Goal: Task Accomplishment & Management: Manage account settings

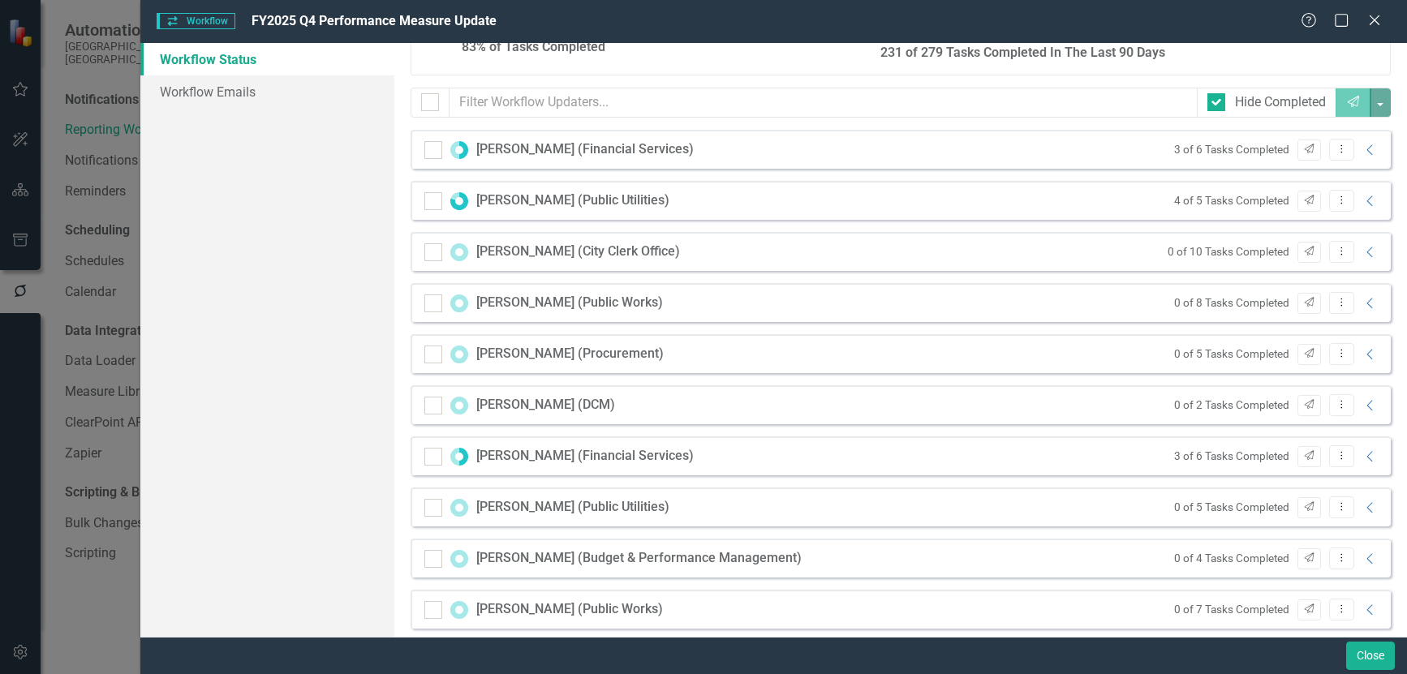
scroll to position [215, 0]
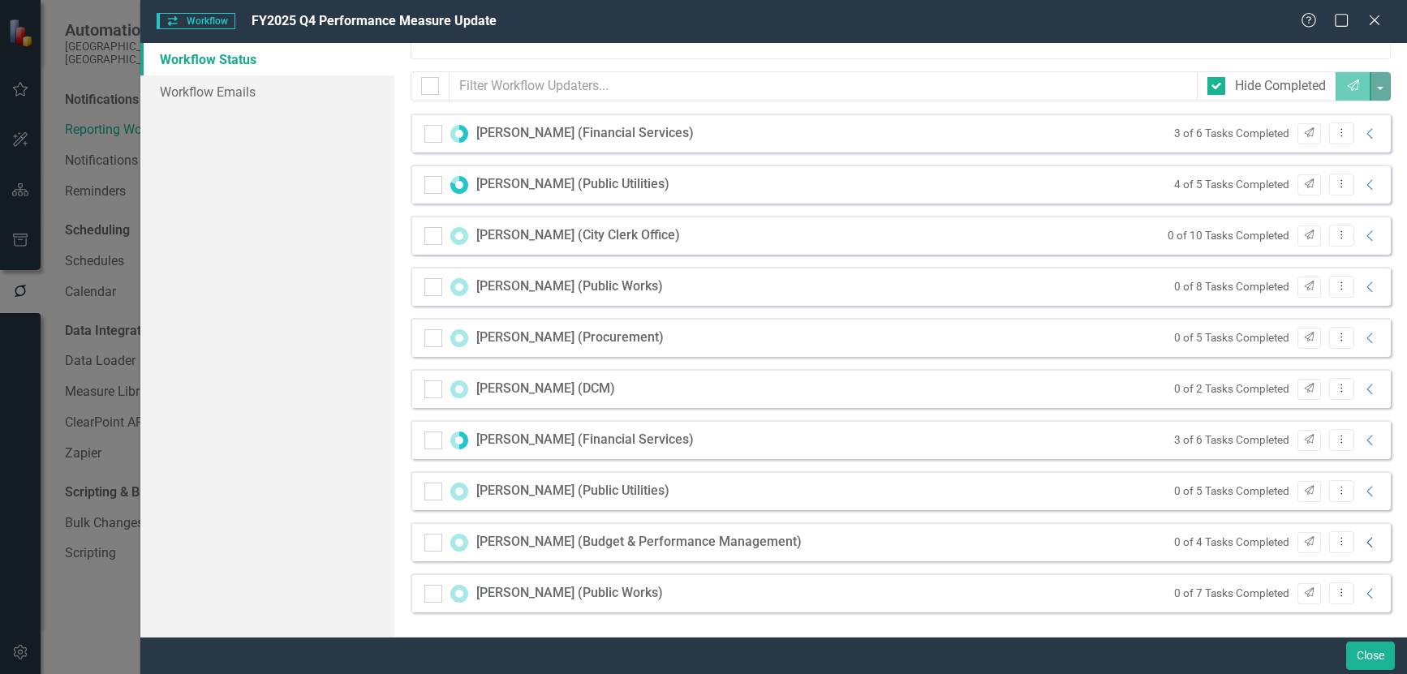
click at [1362, 543] on icon "Collapse" at bounding box center [1370, 542] width 16 height 13
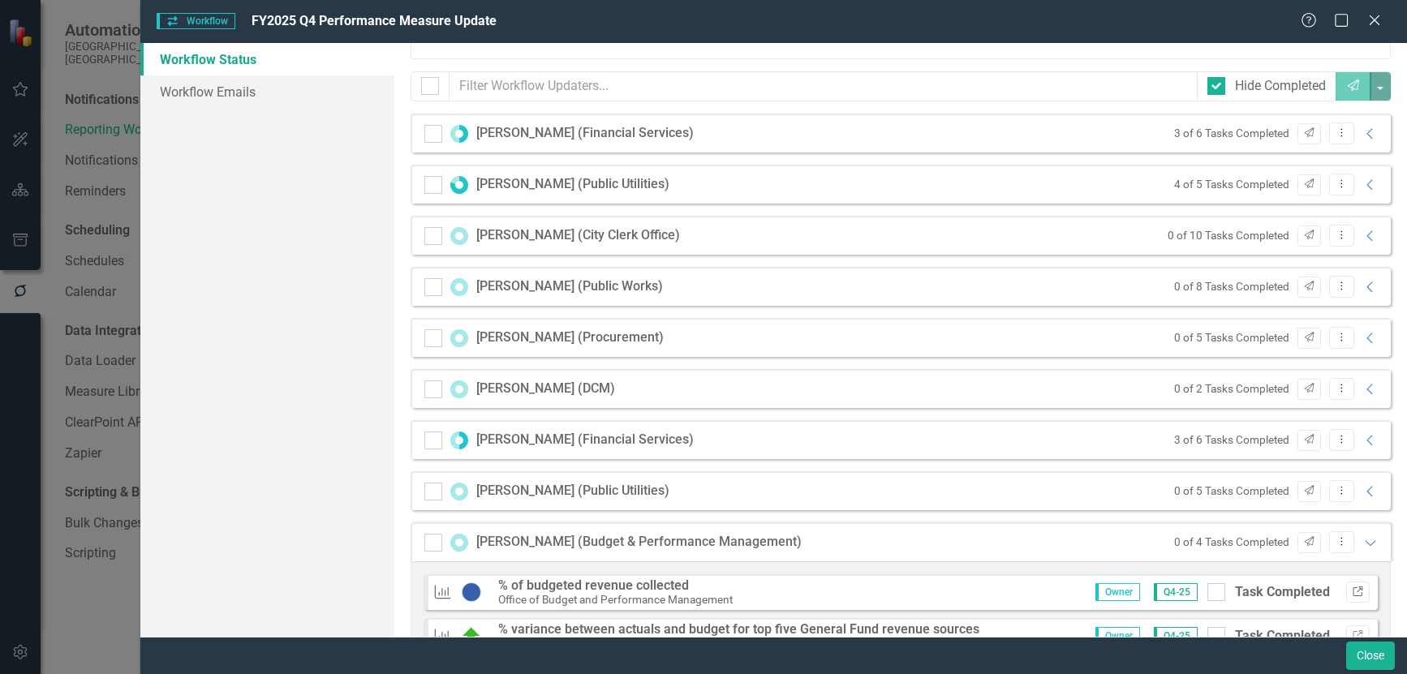
click at [1351, 595] on icon "Link" at bounding box center [1357, 592] width 12 height 10
click at [1369, 18] on icon "Close" at bounding box center [1374, 19] width 20 height 15
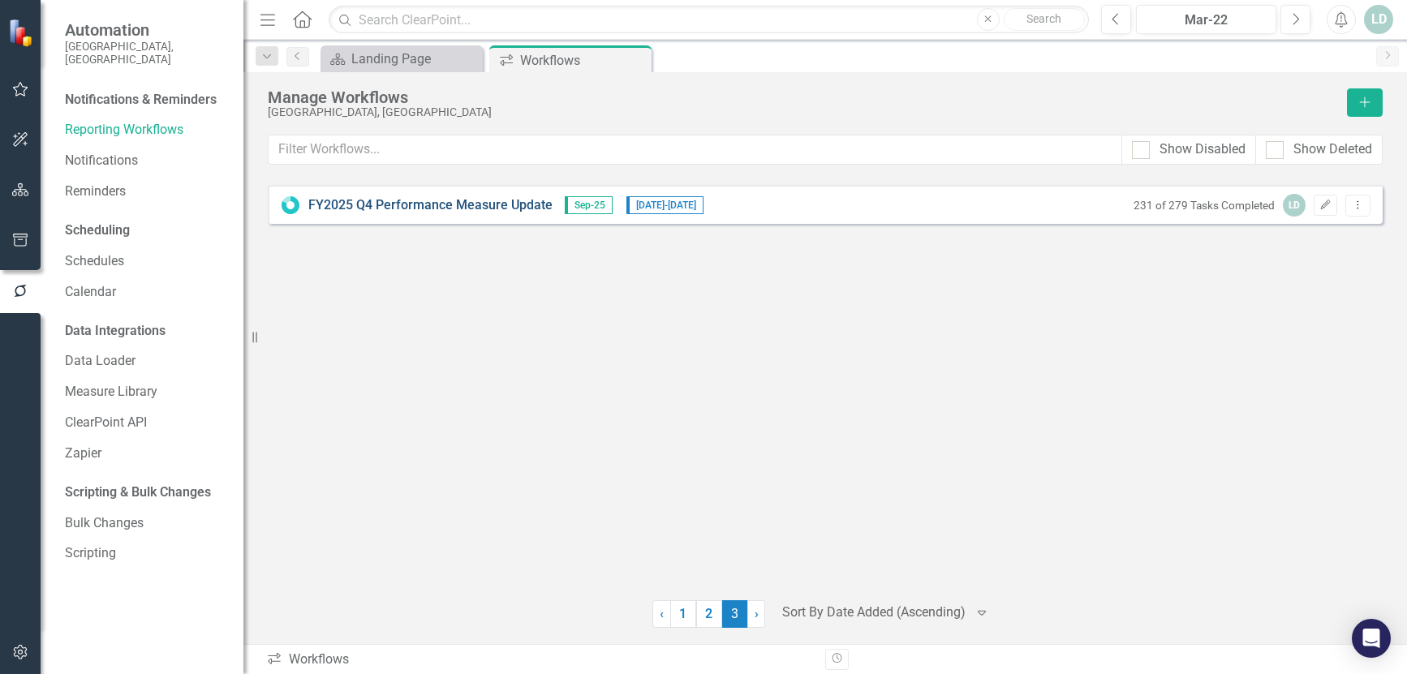
click at [418, 208] on link "FY2025 Q4 Performance Measure Update" at bounding box center [430, 205] width 244 height 19
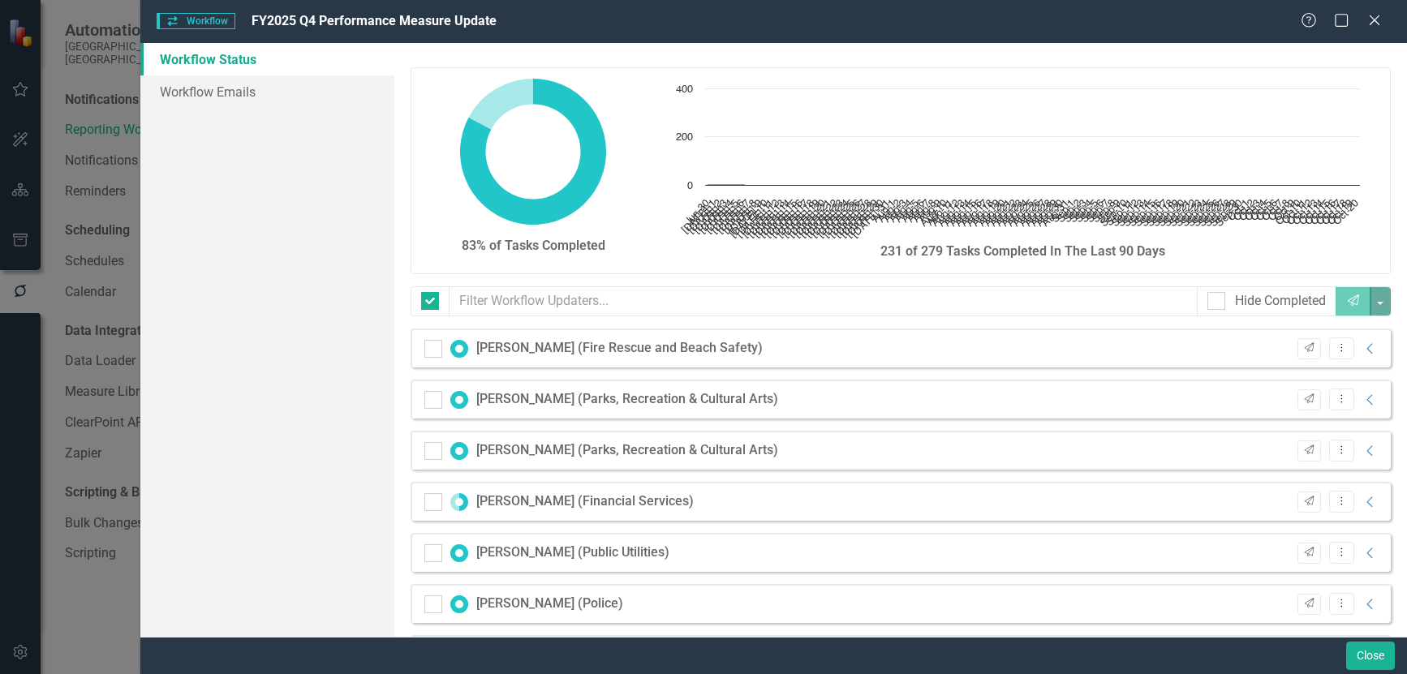
checkbox input "false"
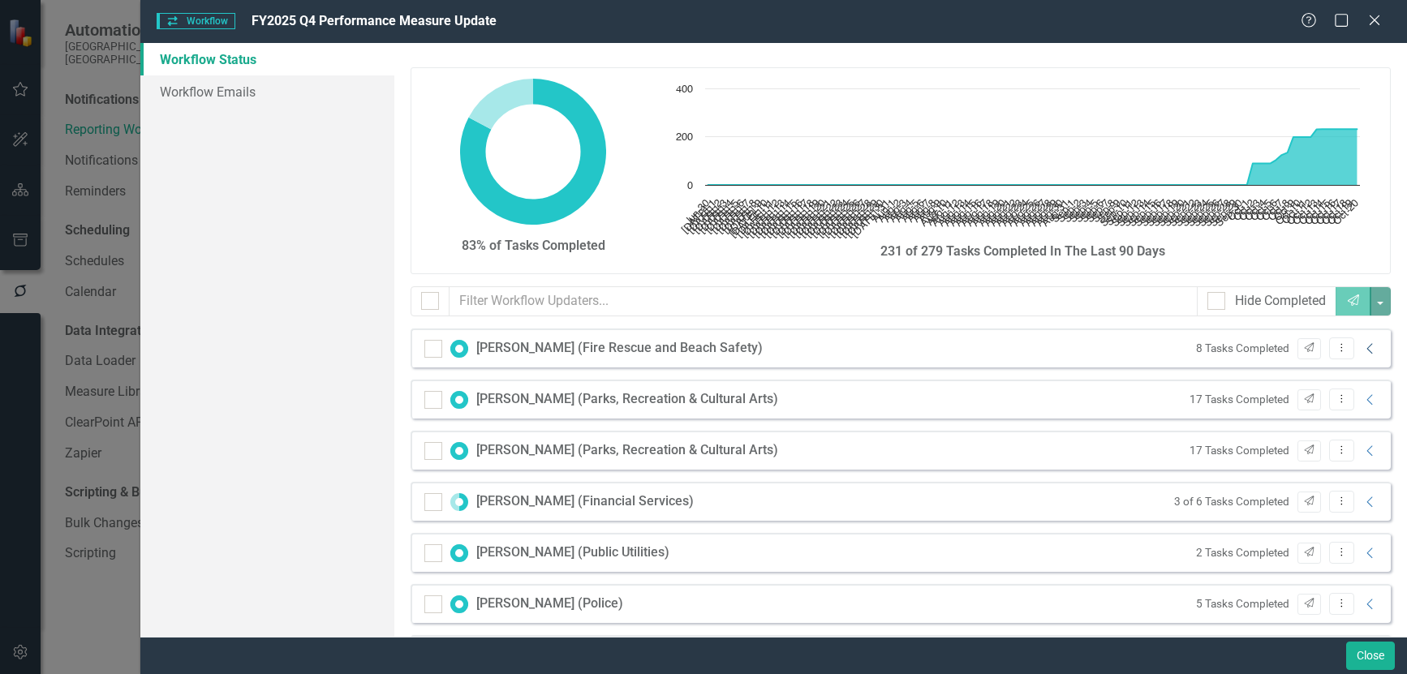
click at [1362, 351] on icon "Collapse" at bounding box center [1370, 348] width 16 height 13
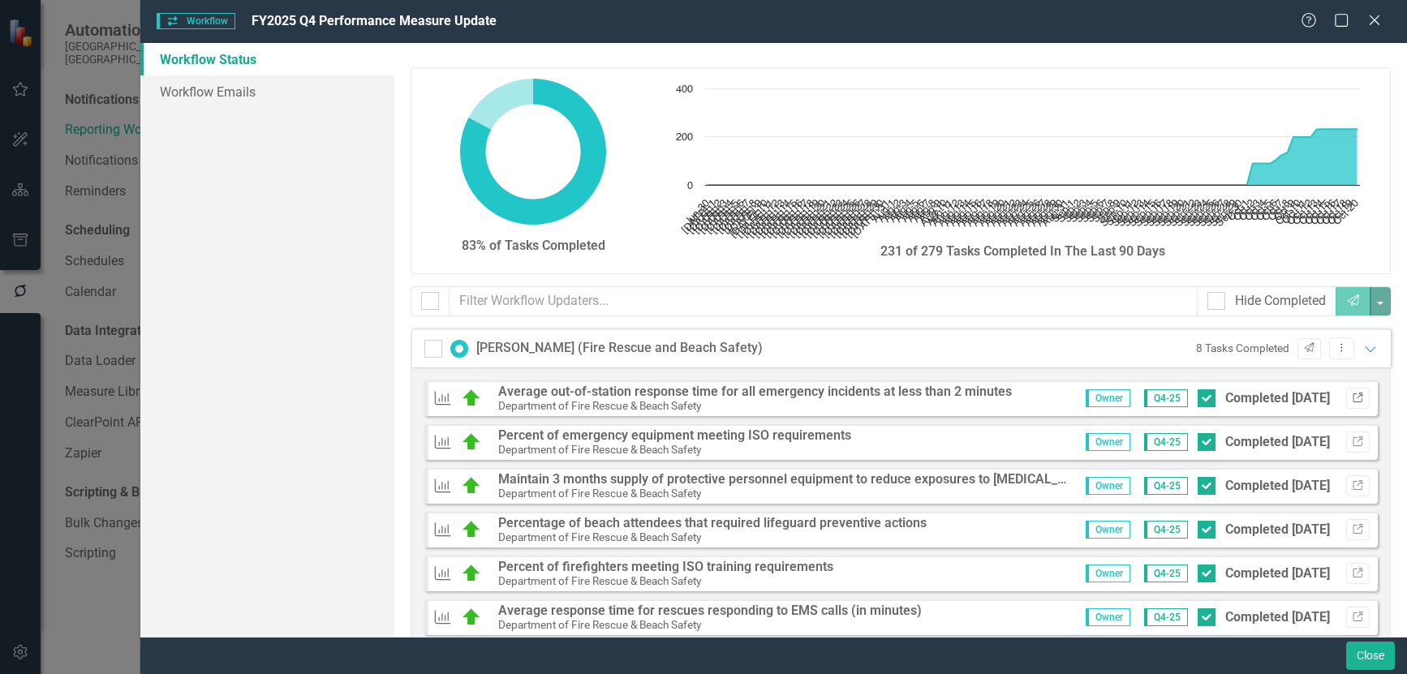
click at [1351, 399] on icon "Link" at bounding box center [1357, 398] width 12 height 10
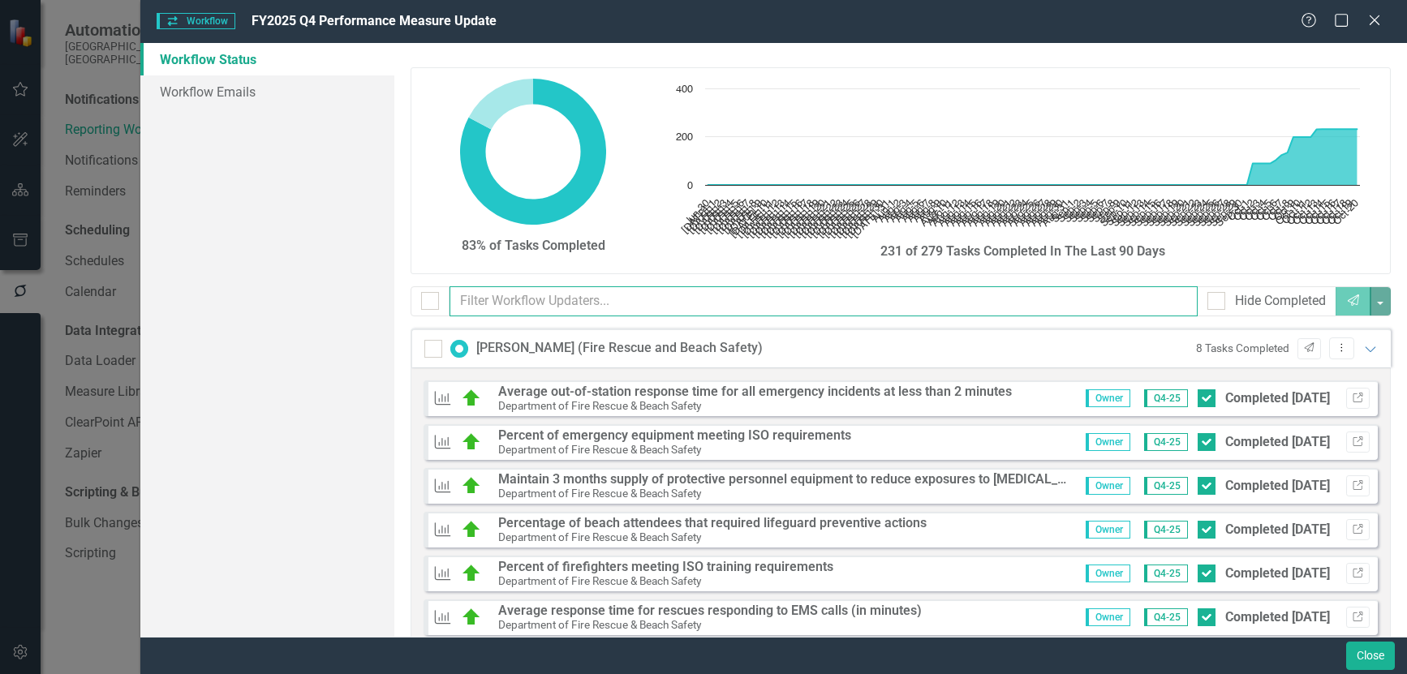
click at [556, 303] on input "text" at bounding box center [823, 301] width 749 height 30
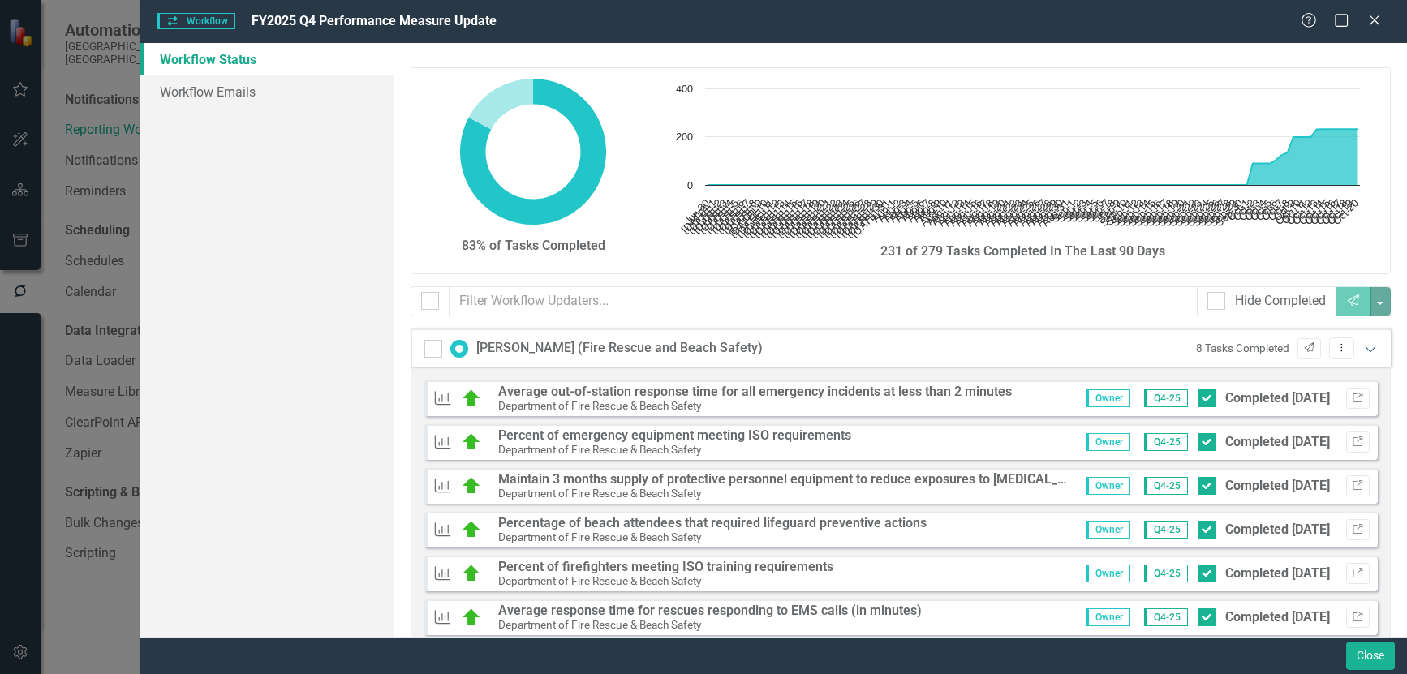
click at [1364, 352] on icon at bounding box center [1369, 349] width 11 height 6
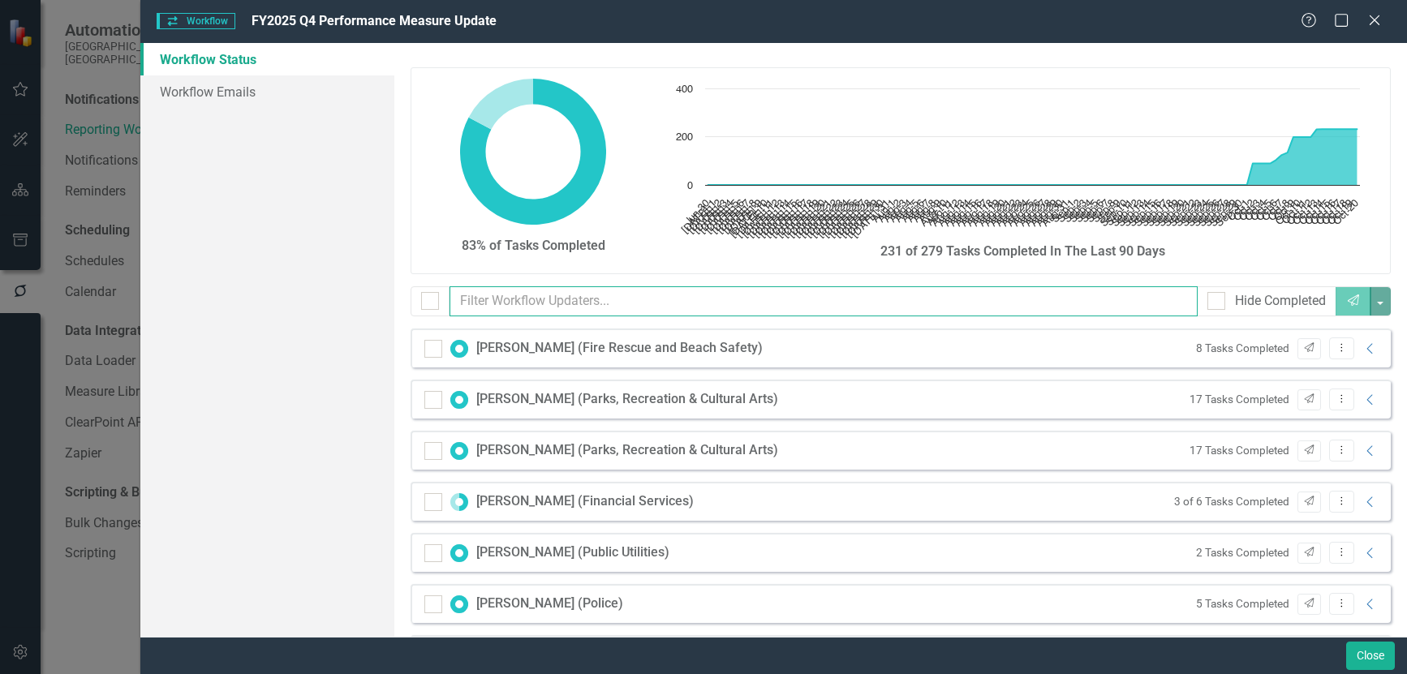
click at [576, 309] on input "text" at bounding box center [823, 301] width 749 height 30
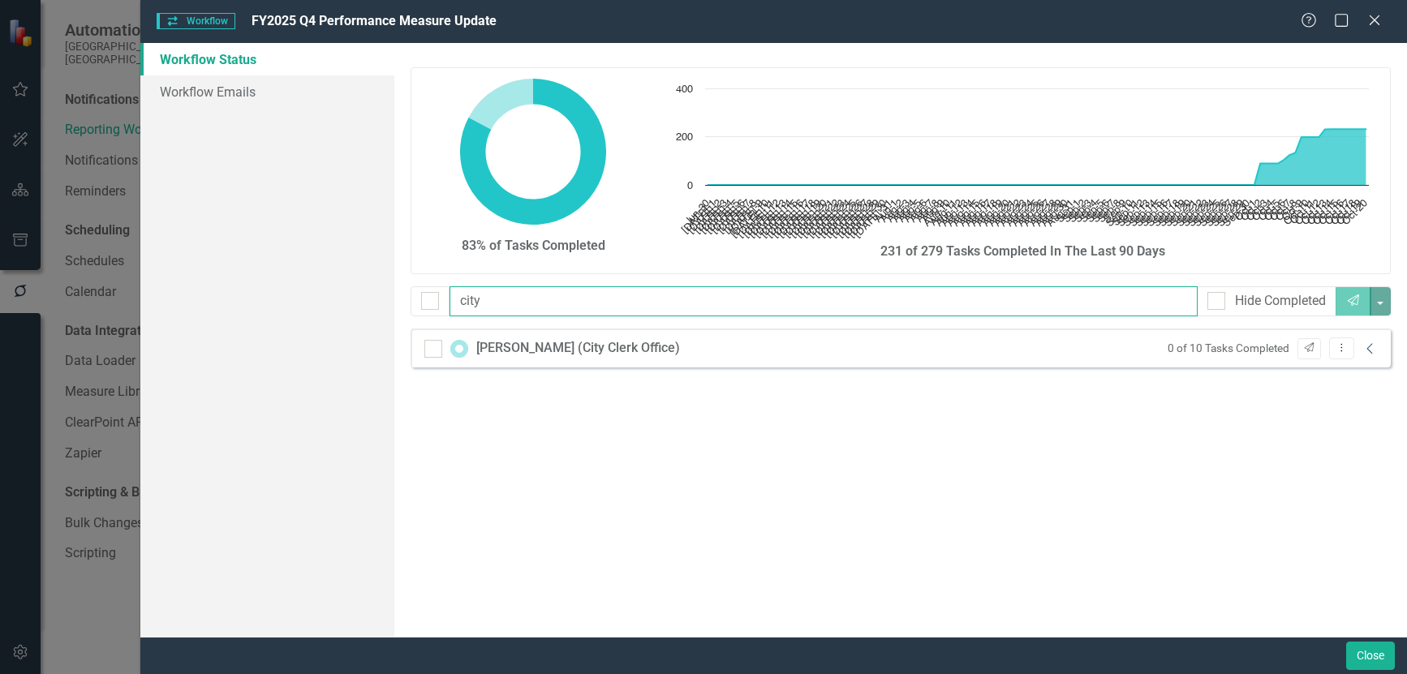
type input "city"
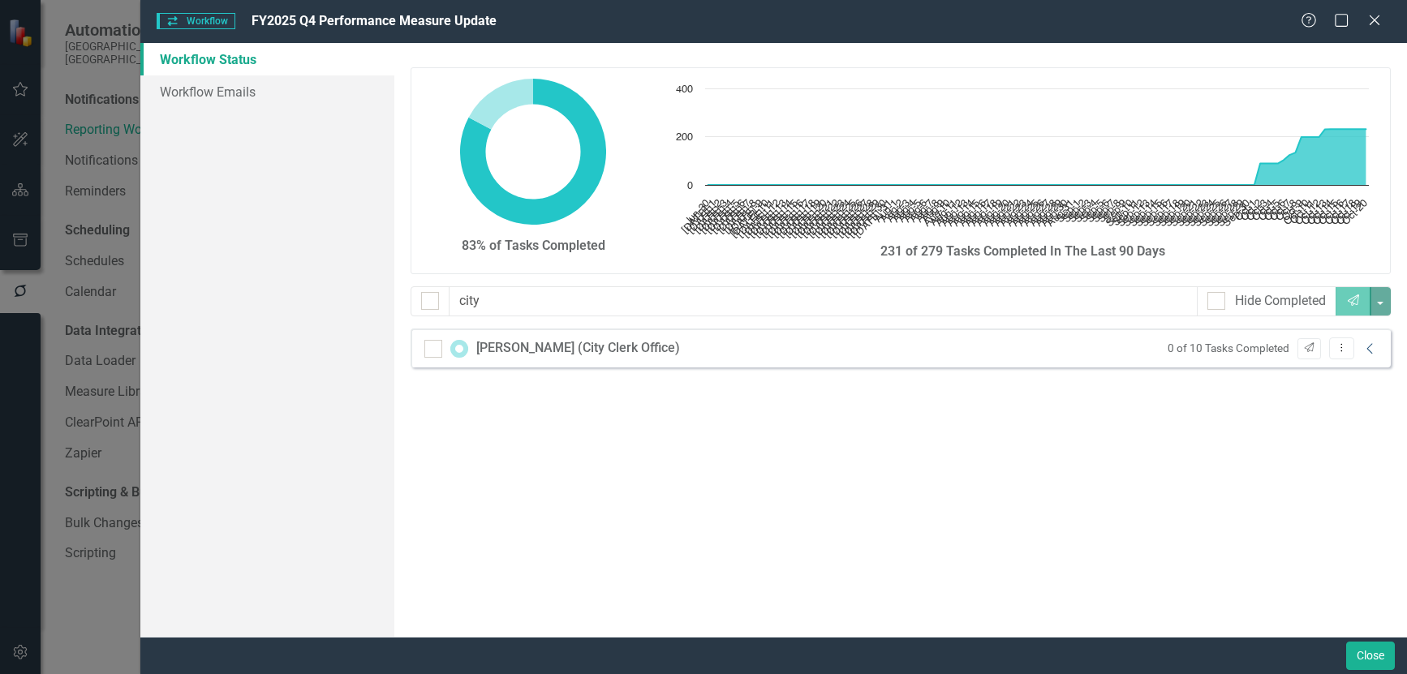
click at [1366, 350] on icon "Collapse" at bounding box center [1370, 348] width 16 height 13
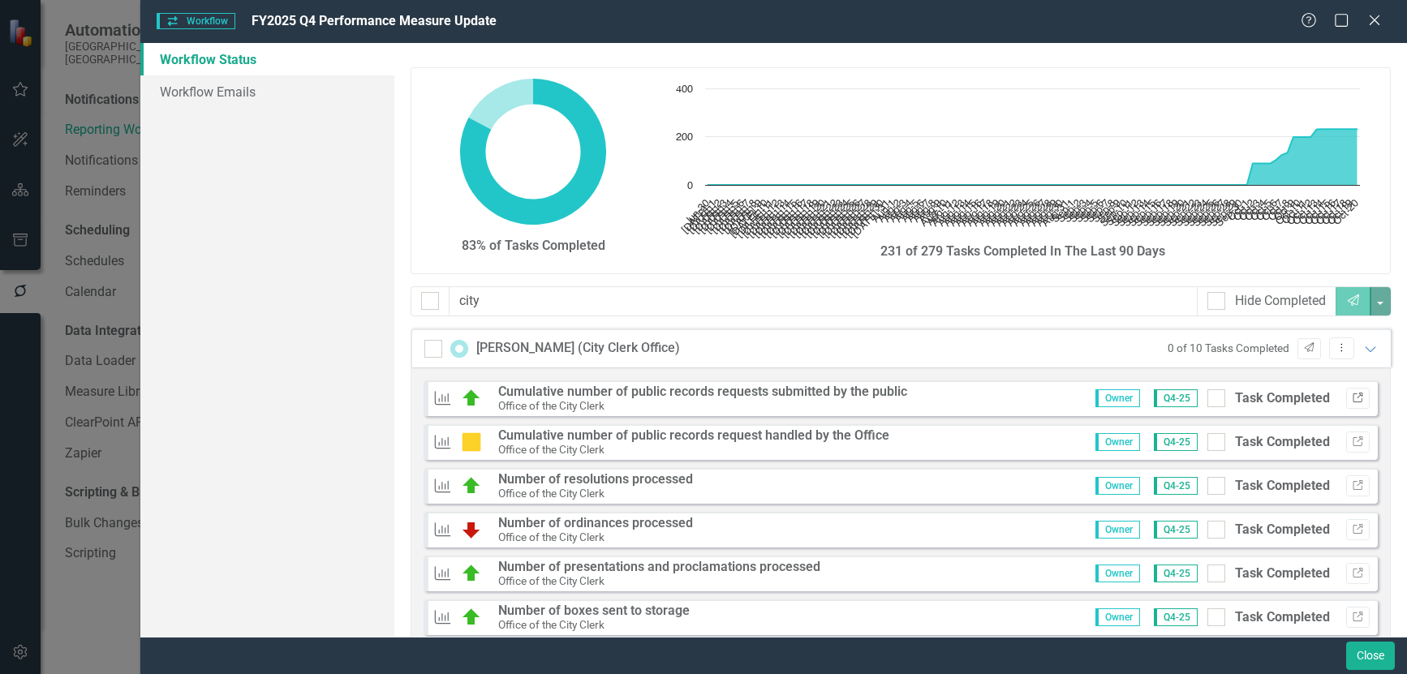
click at [1352, 395] on icon "button" at bounding box center [1357, 398] width 10 height 10
click at [1362, 347] on icon "Expanded" at bounding box center [1370, 348] width 16 height 13
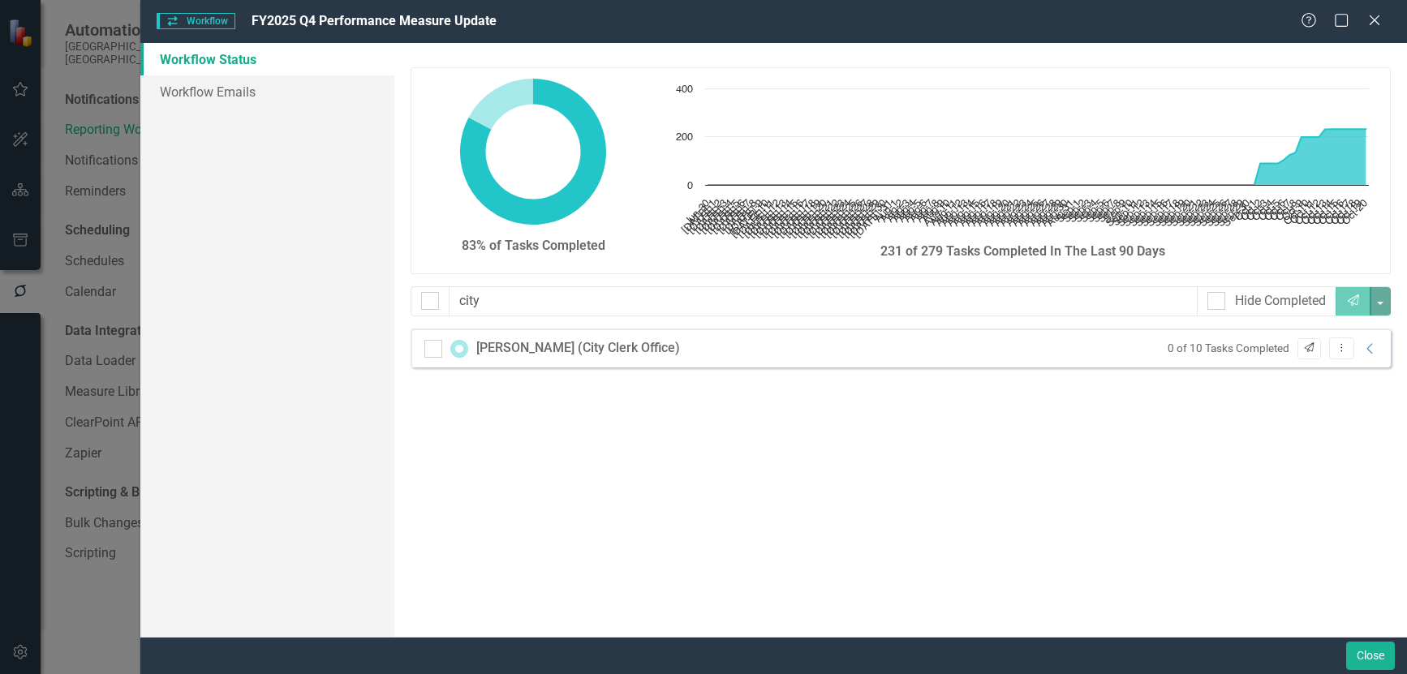
click at [1304, 350] on icon "Send" at bounding box center [1309, 348] width 12 height 10
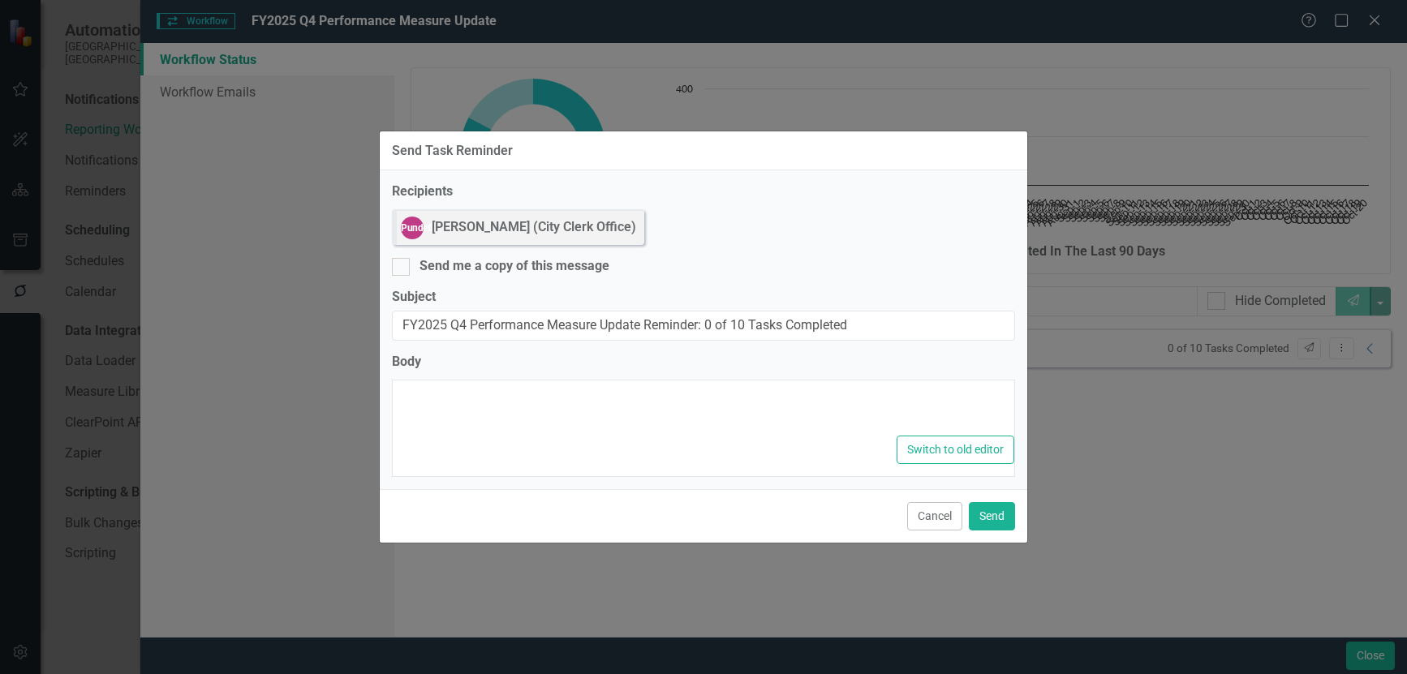
type textarea "<p>Dear {FirstName},</p><p>Please log into ClearPoint and update the following …"
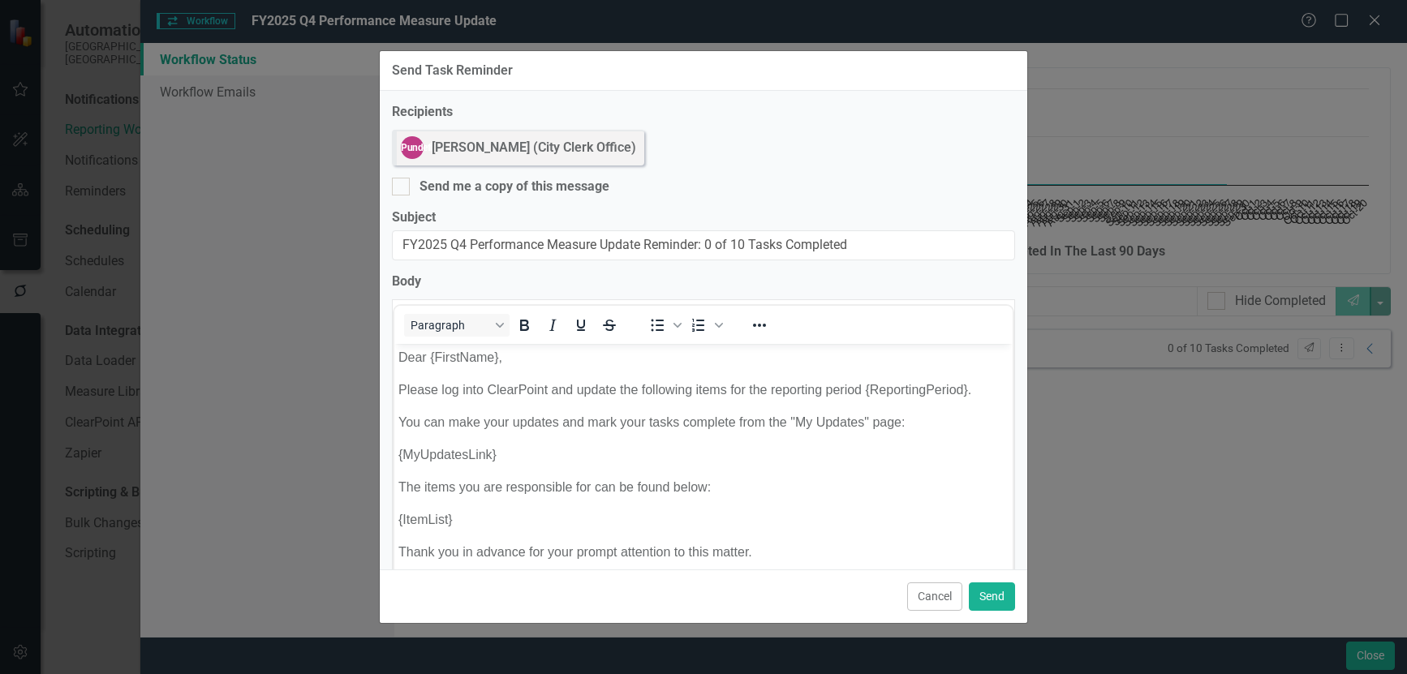
scroll to position [0, 0]
click at [981, 586] on button "Send" at bounding box center [992, 596] width 46 height 28
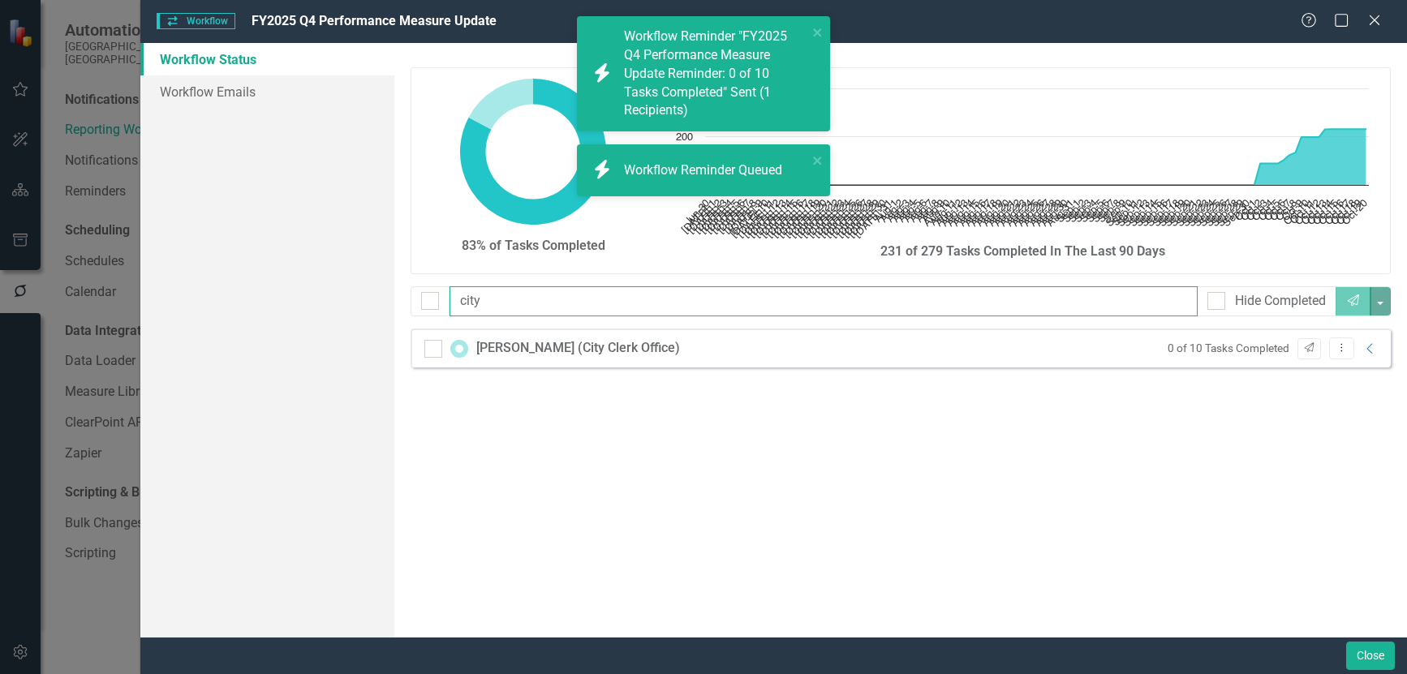
drag, startPoint x: 544, startPoint y: 296, endPoint x: 228, endPoint y: 285, distance: 316.6
click at [229, 285] on div "Workflow Status Workflow Emails 83% of Tasks Completed Chart Chart with 113 dat…" at bounding box center [773, 340] width 1266 height 594
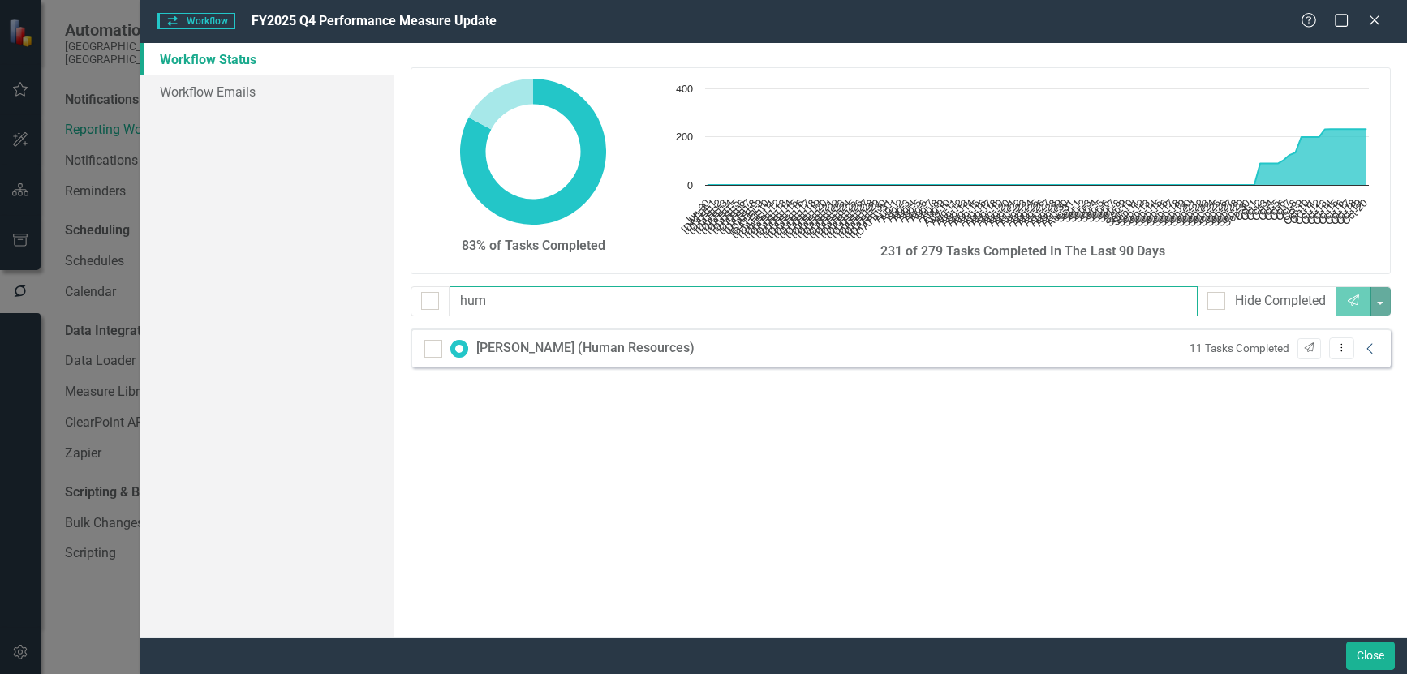
type input "hum"
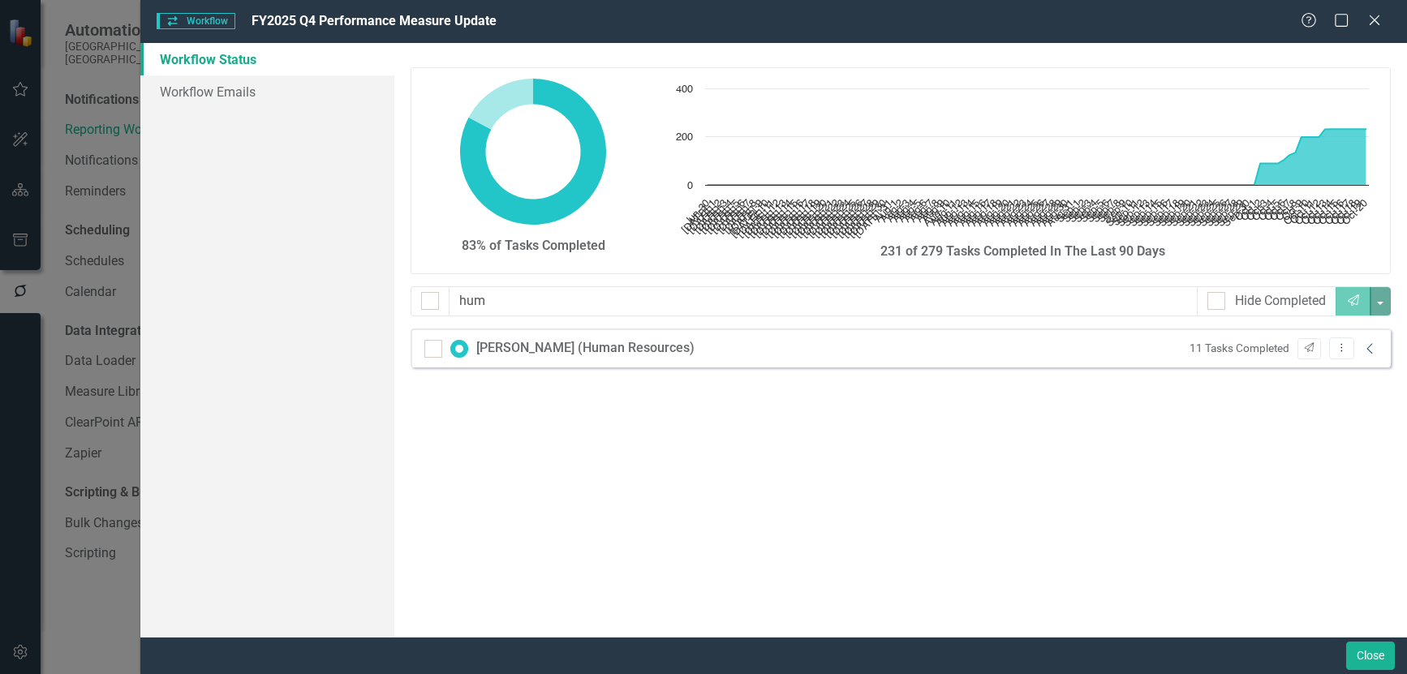
click at [1370, 349] on icon "Collapse" at bounding box center [1370, 348] width 16 height 13
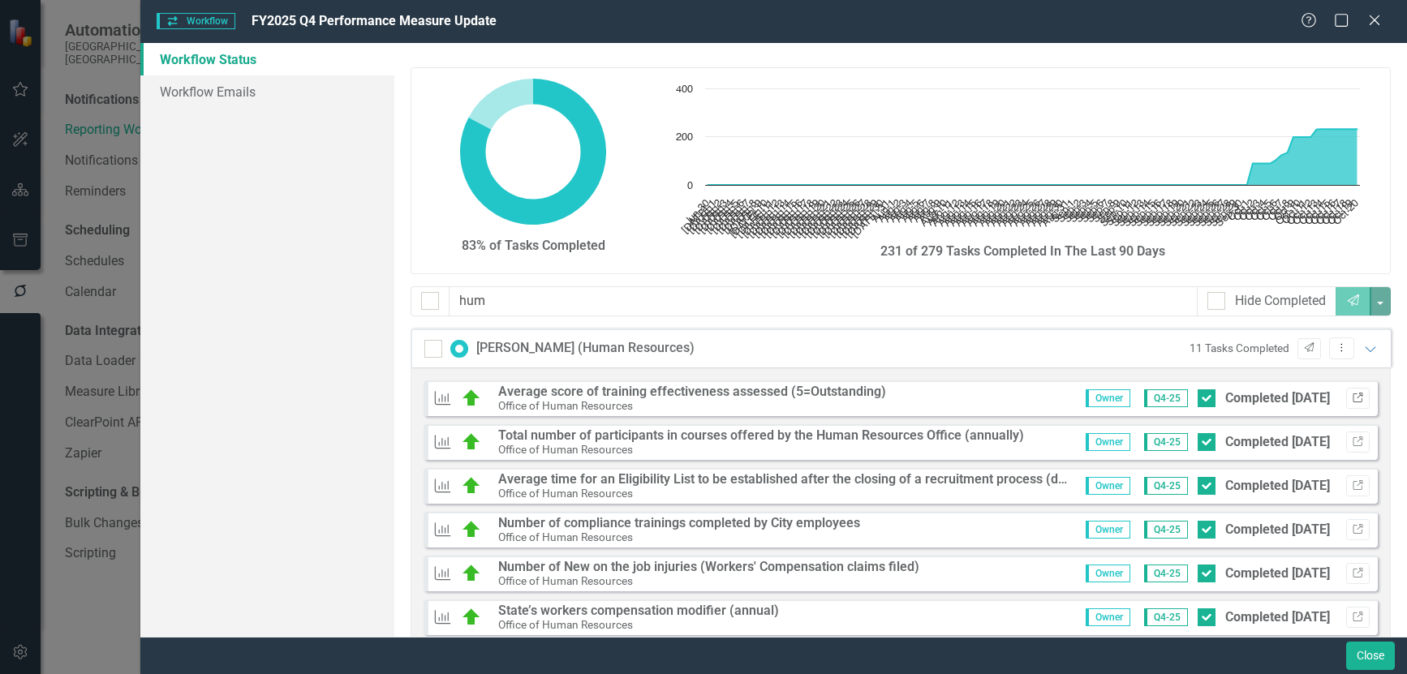
click at [1351, 395] on icon "Link" at bounding box center [1357, 398] width 12 height 10
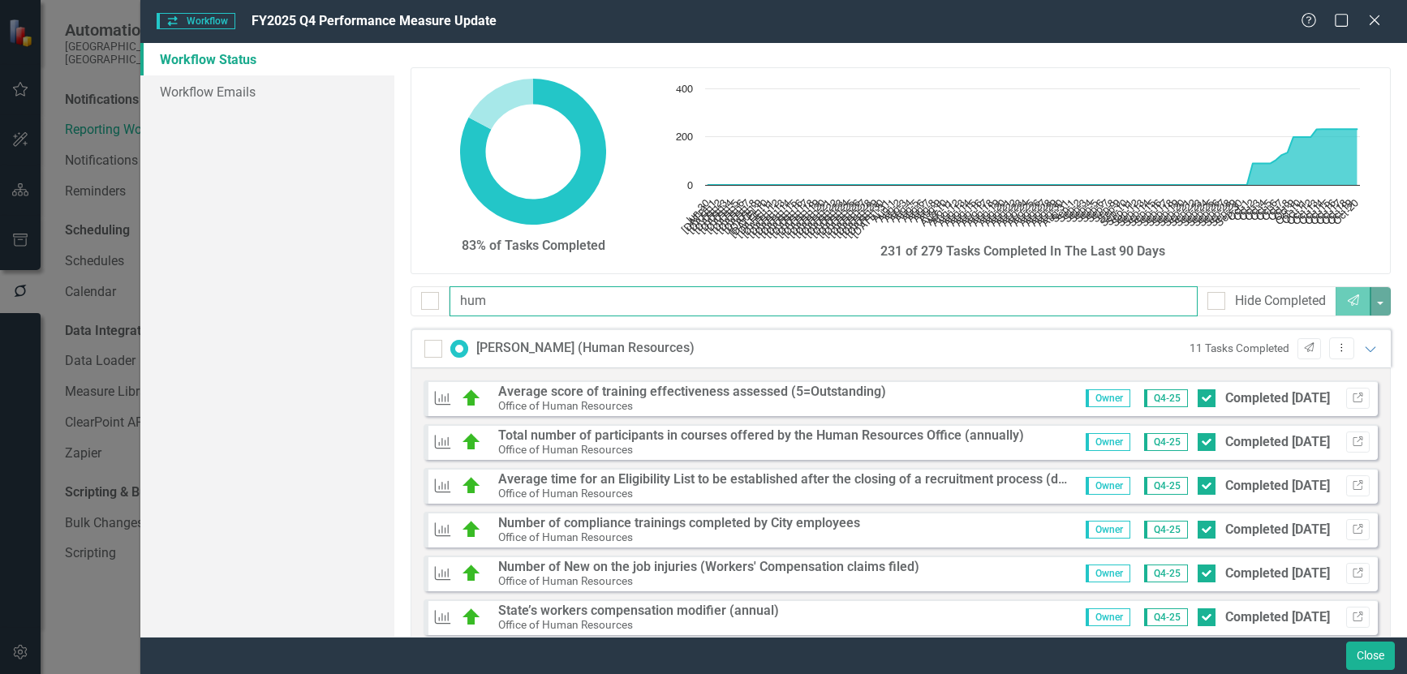
drag, startPoint x: 504, startPoint y: 308, endPoint x: 343, endPoint y: 303, distance: 160.7
click at [343, 303] on div "Workflow Status Workflow Emails 83% of Tasks Completed Chart Chart with 113 dat…" at bounding box center [773, 340] width 1266 height 594
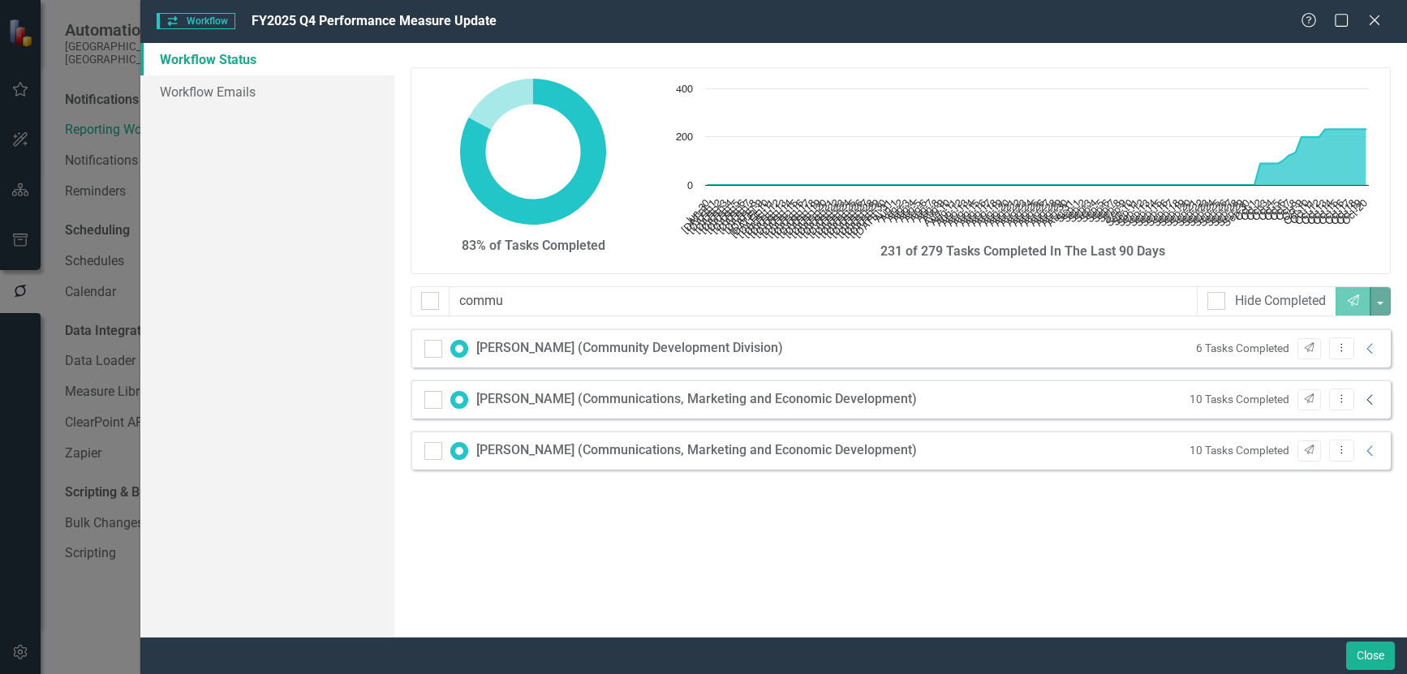
click at [1376, 399] on icon "Collapse" at bounding box center [1370, 399] width 16 height 13
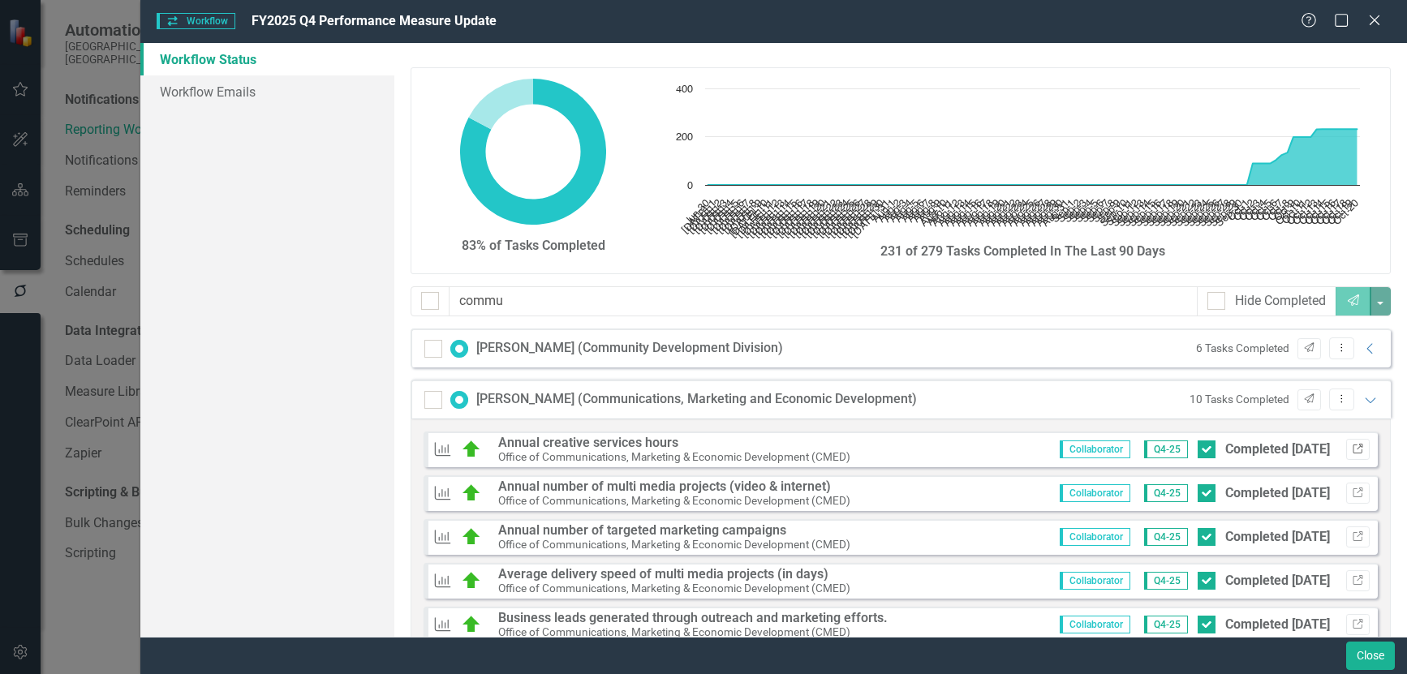
click at [1352, 447] on button "Link" at bounding box center [1358, 449] width 24 height 21
click at [1364, 399] on icon at bounding box center [1369, 400] width 11 height 6
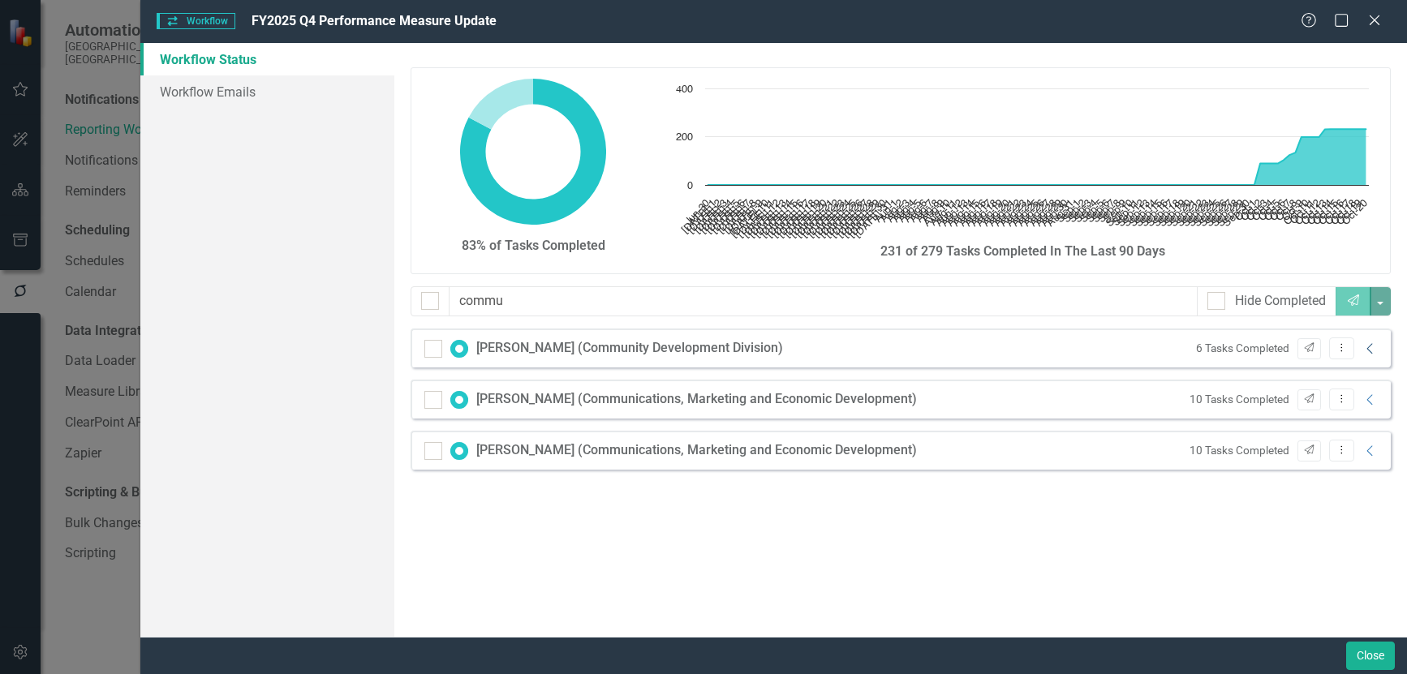
click at [1371, 348] on icon "Collapse" at bounding box center [1370, 348] width 16 height 13
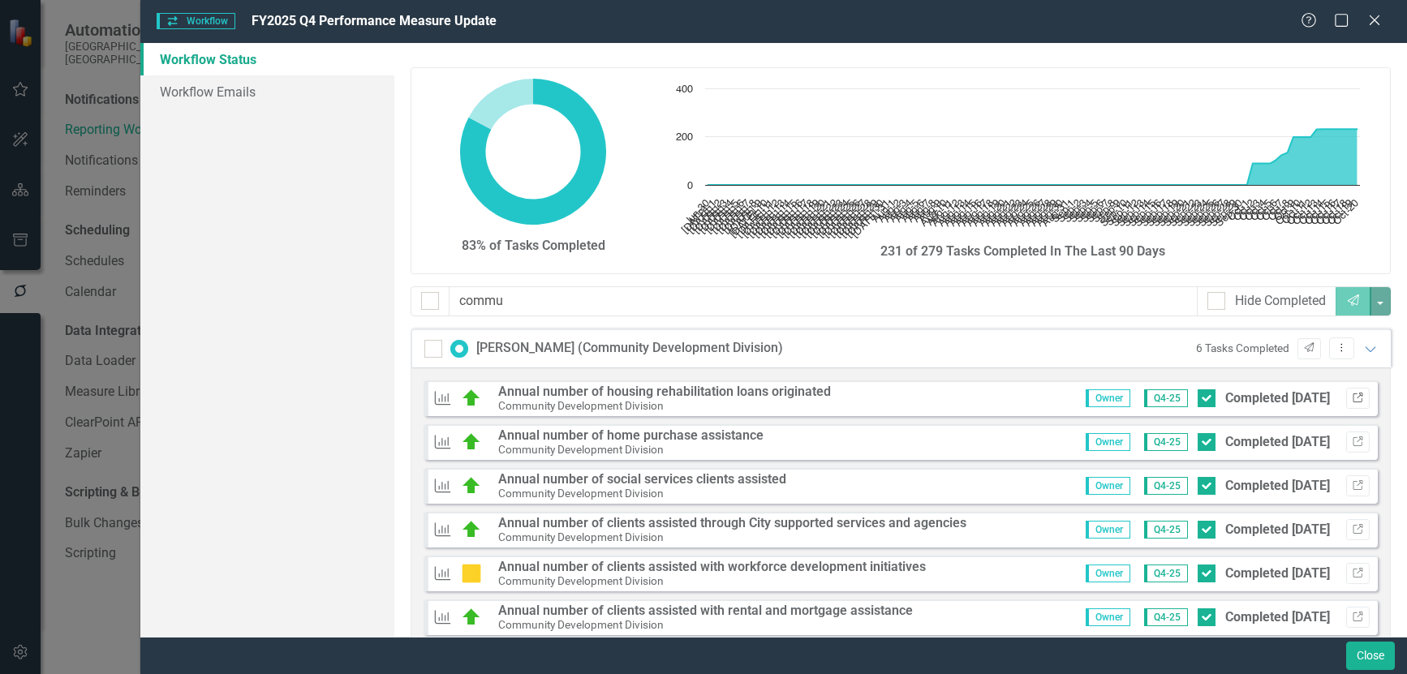
click at [1351, 400] on icon "Link" at bounding box center [1357, 398] width 12 height 10
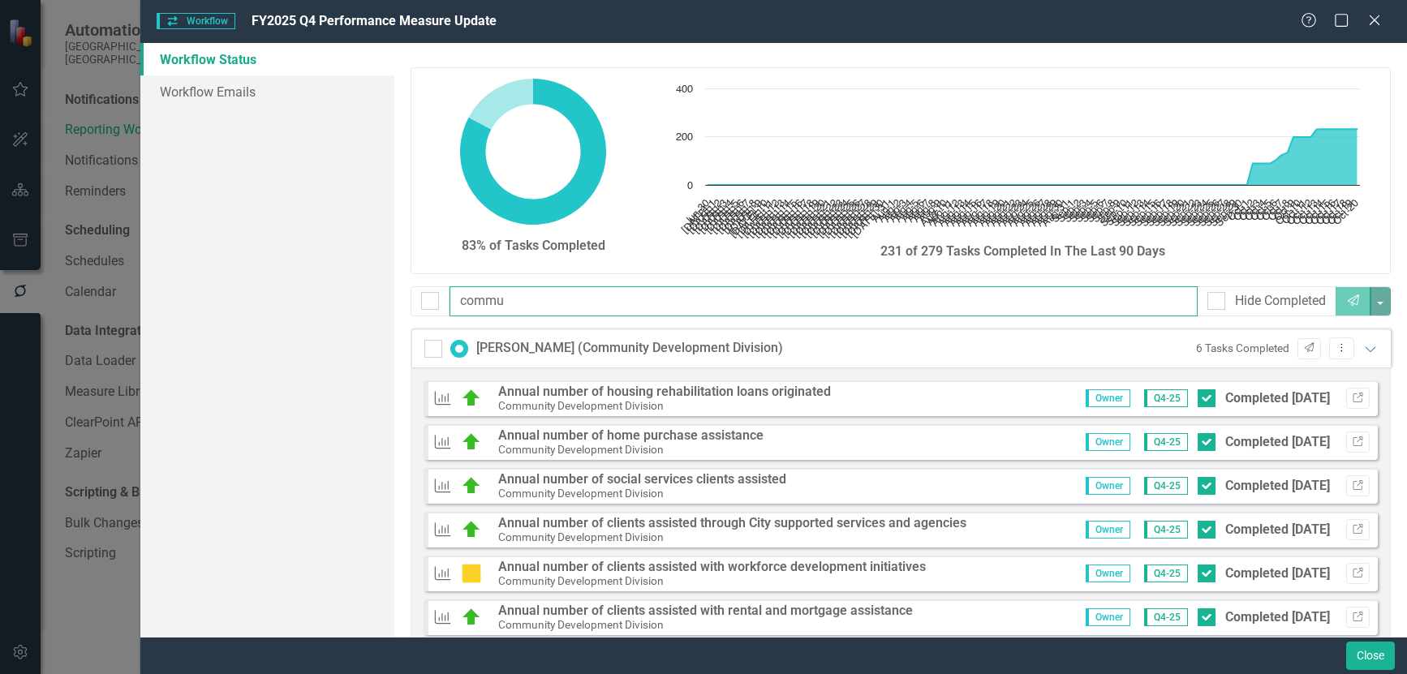
drag, startPoint x: 532, startPoint y: 293, endPoint x: 288, endPoint y: 294, distance: 244.2
click at [288, 294] on div "Workflow Status Workflow Emails 83% of Tasks Completed Chart Chart with 113 dat…" at bounding box center [773, 340] width 1266 height 594
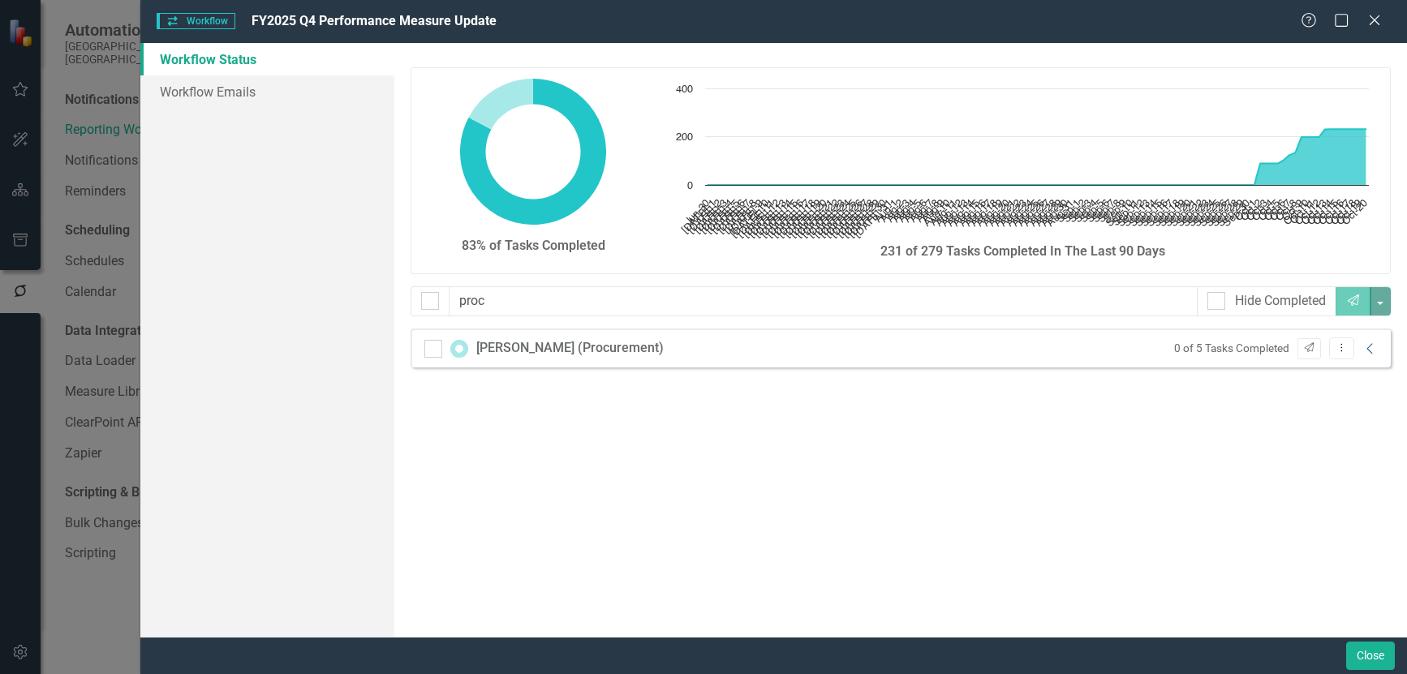
click at [1374, 348] on icon "Collapse" at bounding box center [1370, 348] width 16 height 13
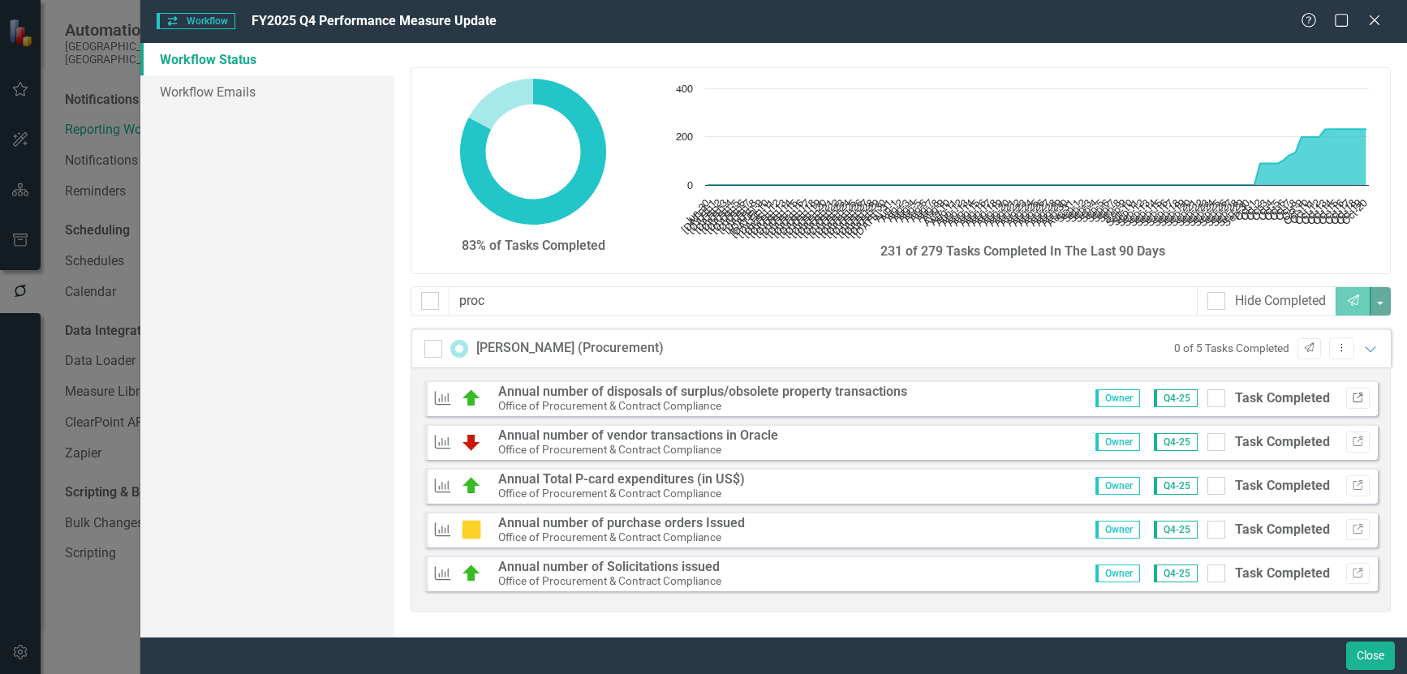
click at [1355, 401] on icon "Link" at bounding box center [1357, 398] width 12 height 10
click at [1307, 345] on icon "Send" at bounding box center [1309, 348] width 12 height 10
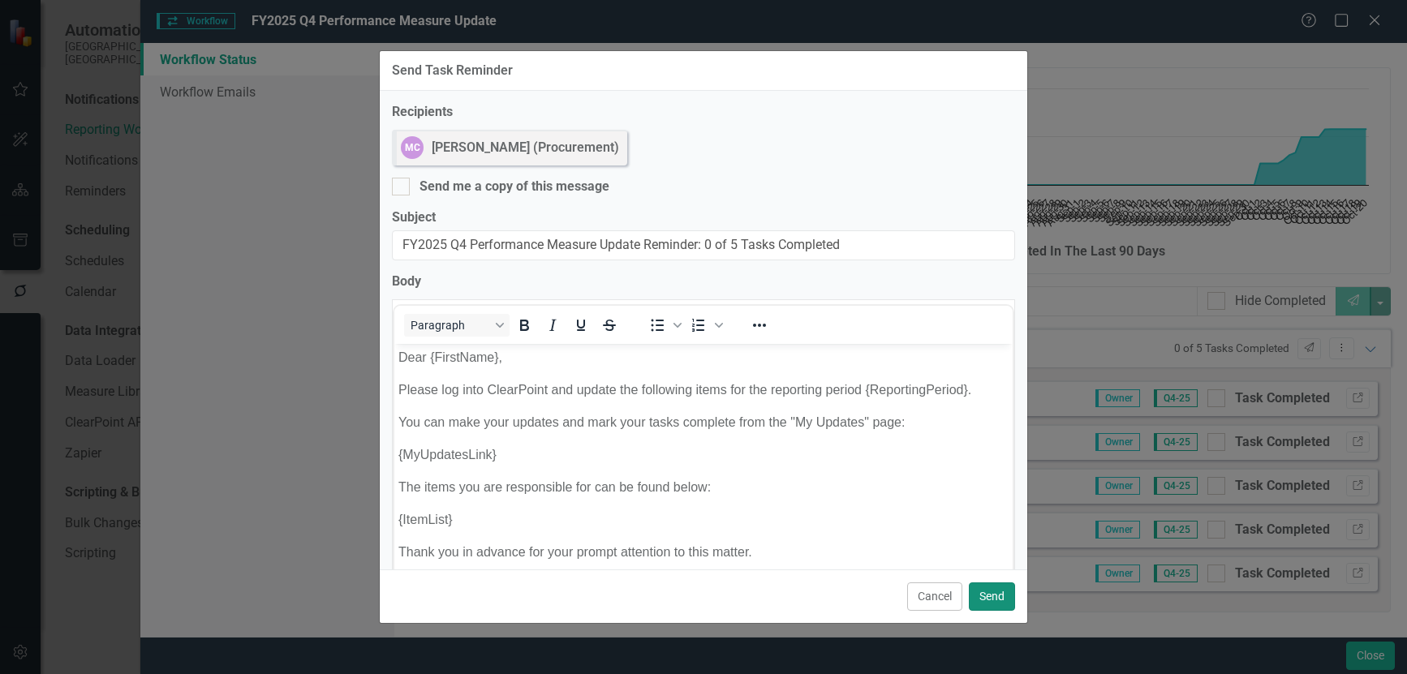
click at [998, 596] on button "Send" at bounding box center [992, 596] width 46 height 28
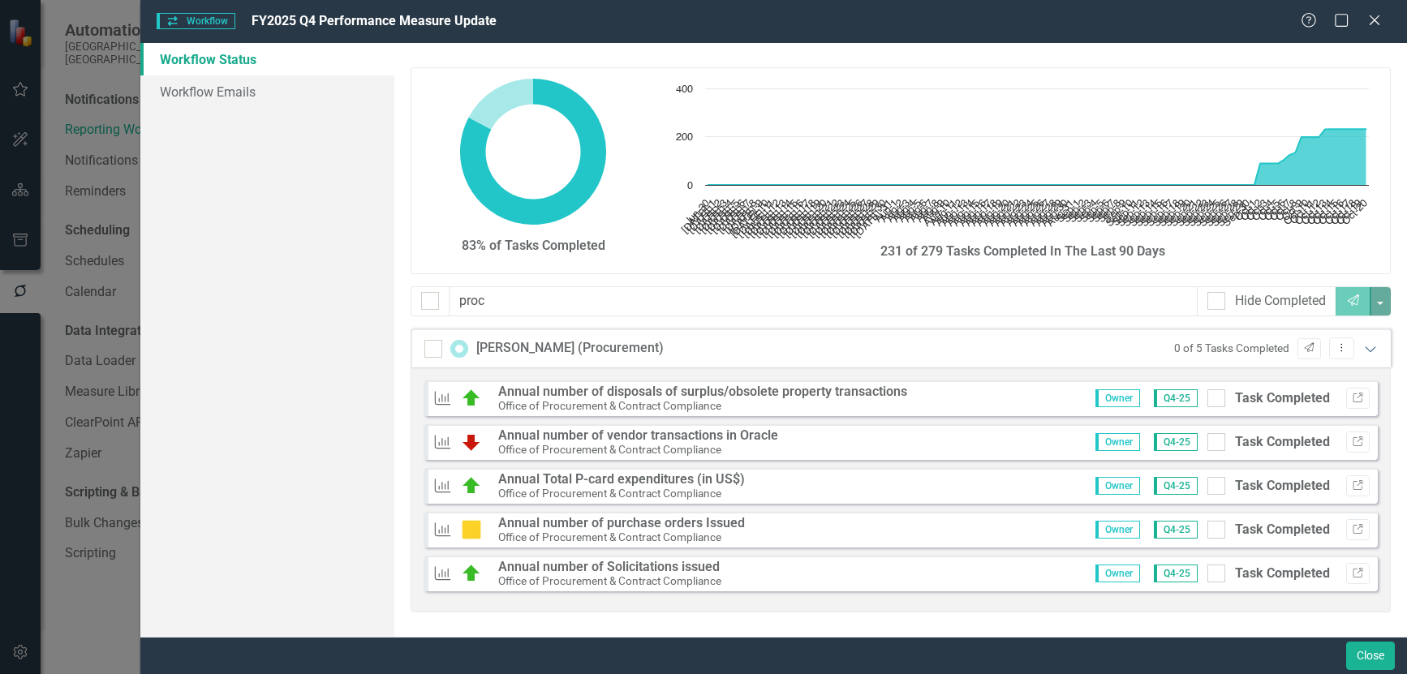
click at [1364, 346] on icon "Expanded" at bounding box center [1370, 348] width 16 height 13
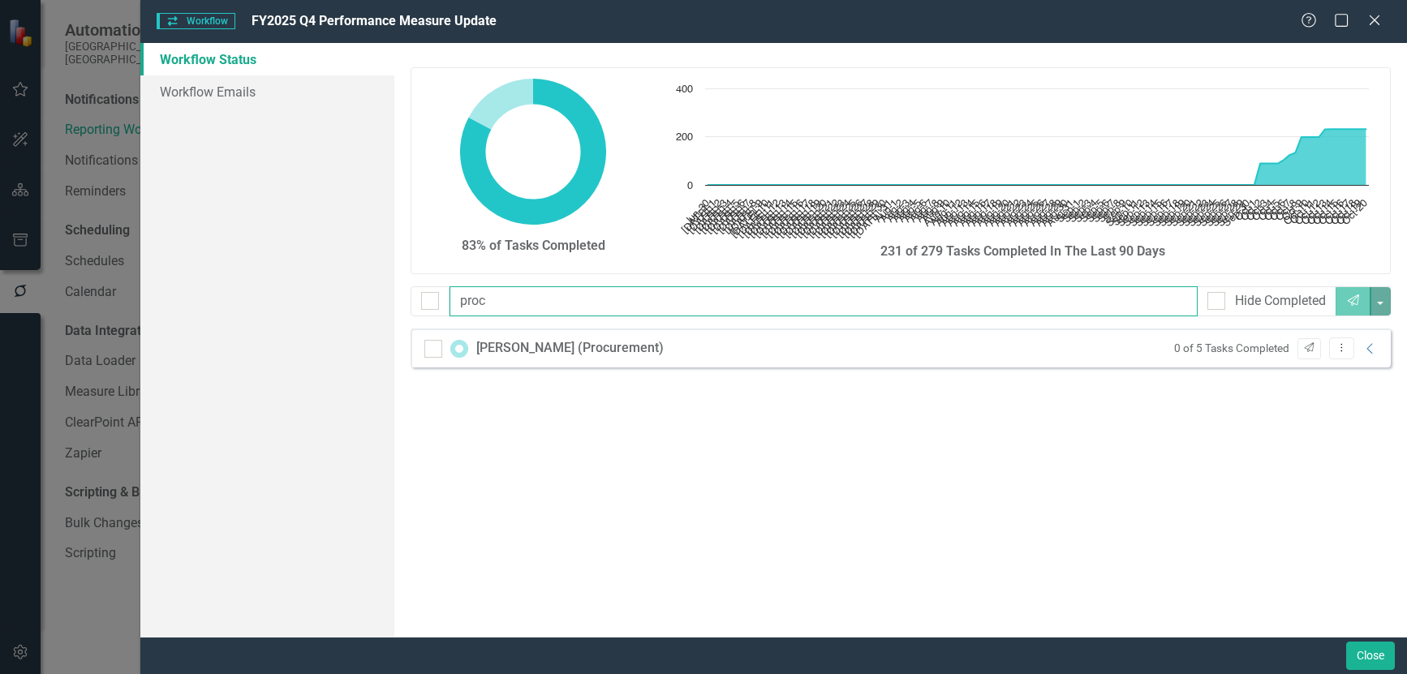
drag, startPoint x: 484, startPoint y: 304, endPoint x: 236, endPoint y: 289, distance: 248.7
click at [236, 289] on div "Workflow Status Workflow Emails 83% of Tasks Completed Chart Chart with 113 dat…" at bounding box center [773, 340] width 1266 height 594
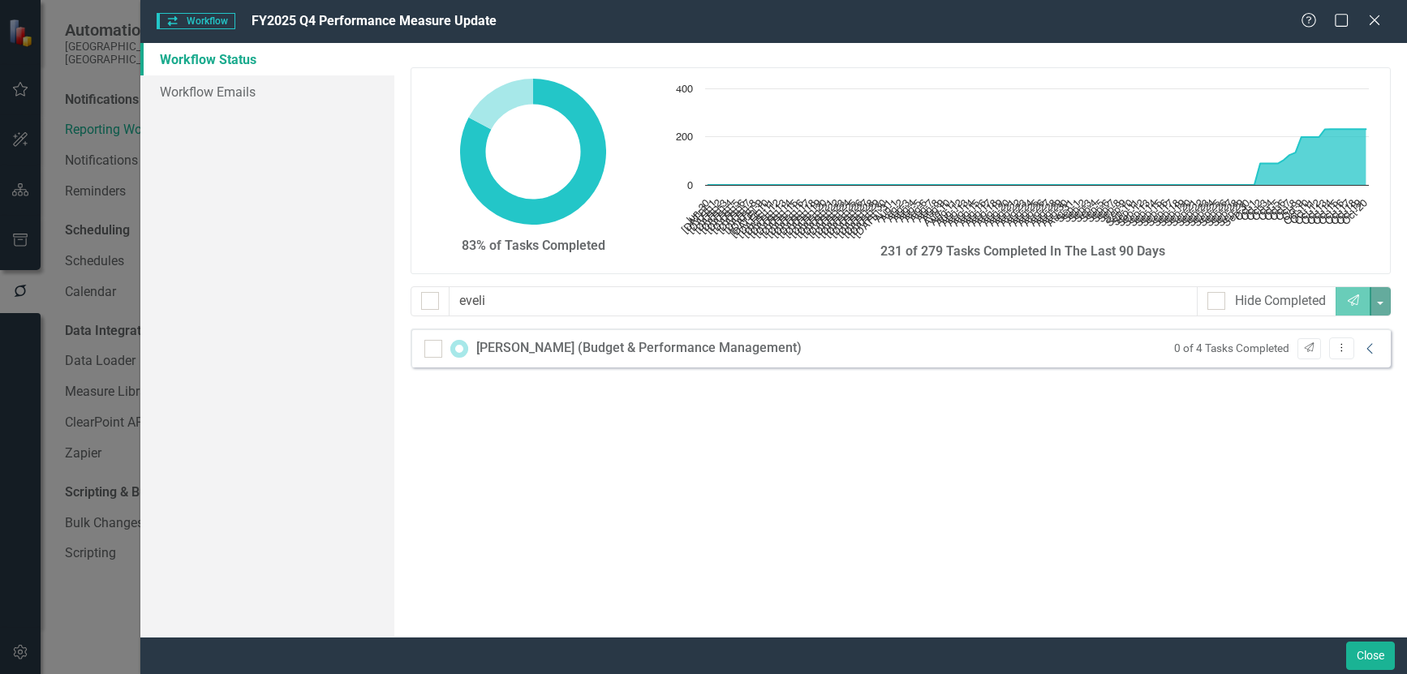
click at [1376, 351] on icon "Collapse" at bounding box center [1370, 348] width 16 height 13
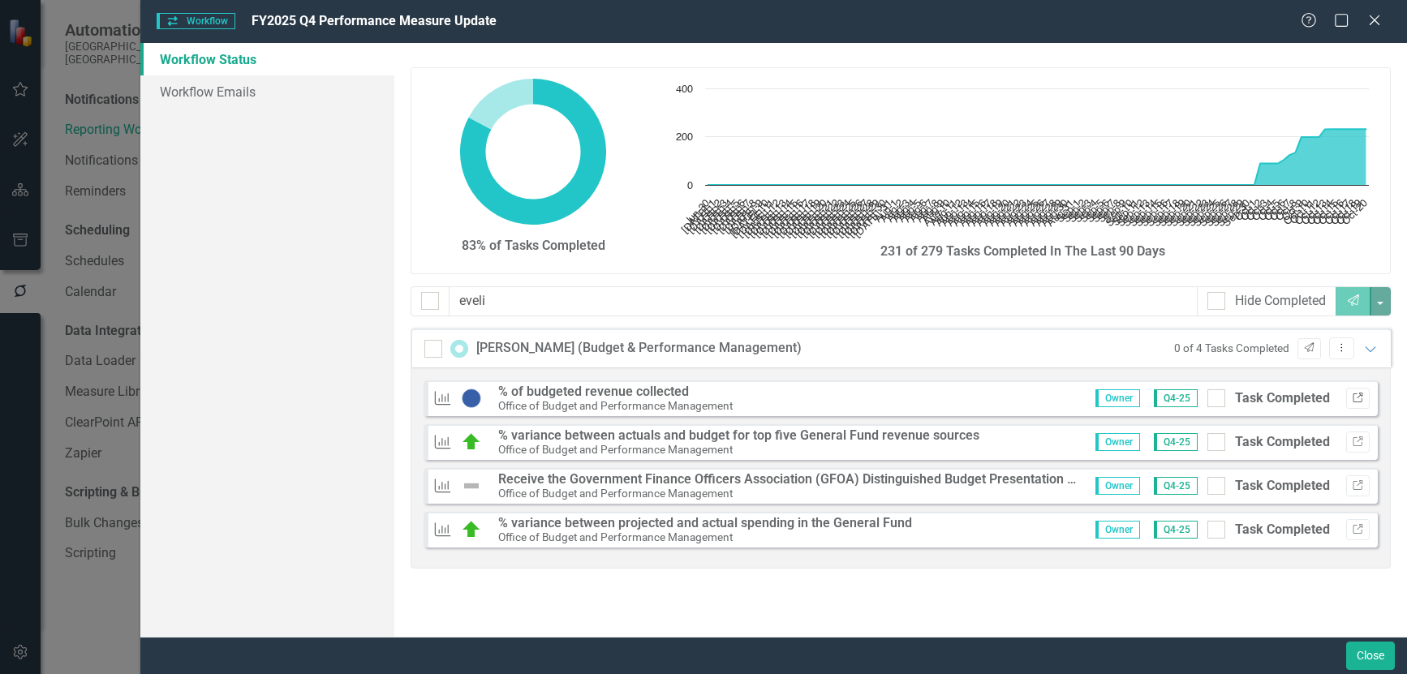
click at [1364, 400] on button "Link" at bounding box center [1358, 398] width 24 height 21
click at [1374, 350] on icon "Expanded" at bounding box center [1370, 348] width 16 height 13
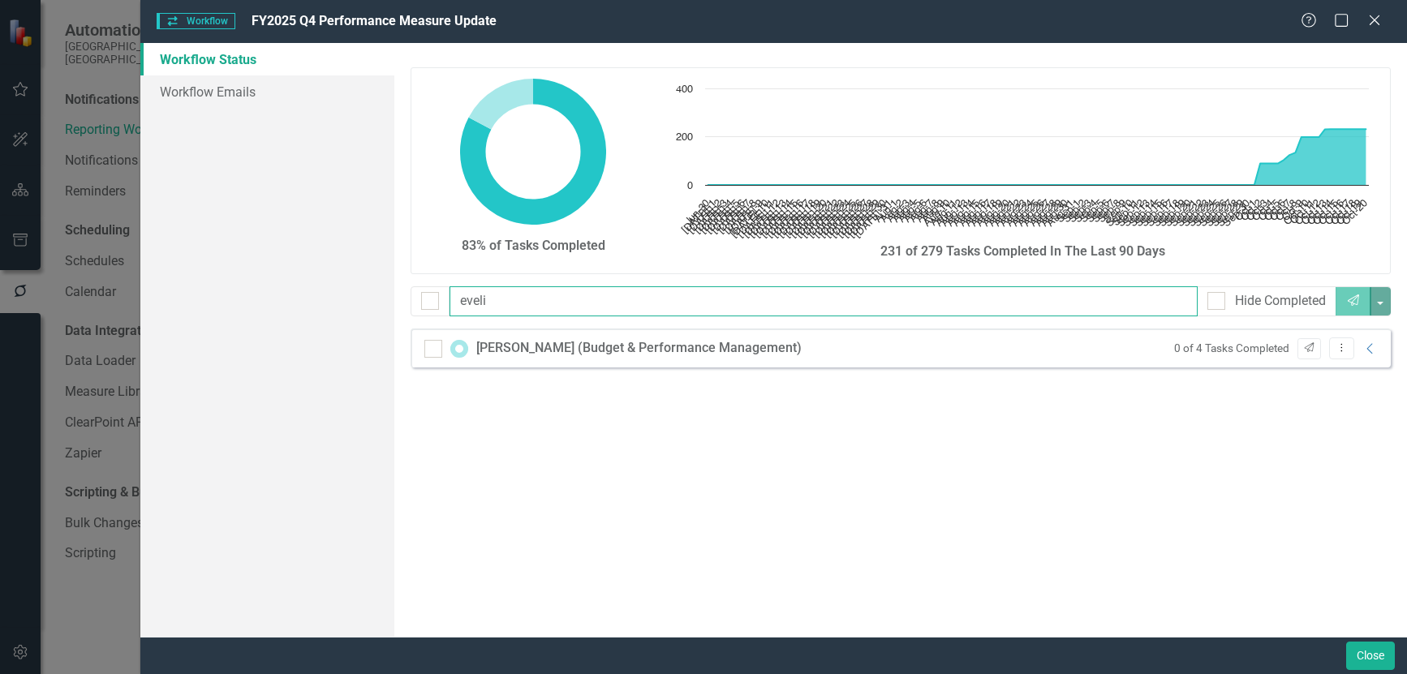
drag, startPoint x: 505, startPoint y: 294, endPoint x: 325, endPoint y: 289, distance: 180.1
click at [325, 289] on div "Workflow Status Workflow Emails 83% of Tasks Completed Chart Chart with 113 dat…" at bounding box center [773, 340] width 1266 height 594
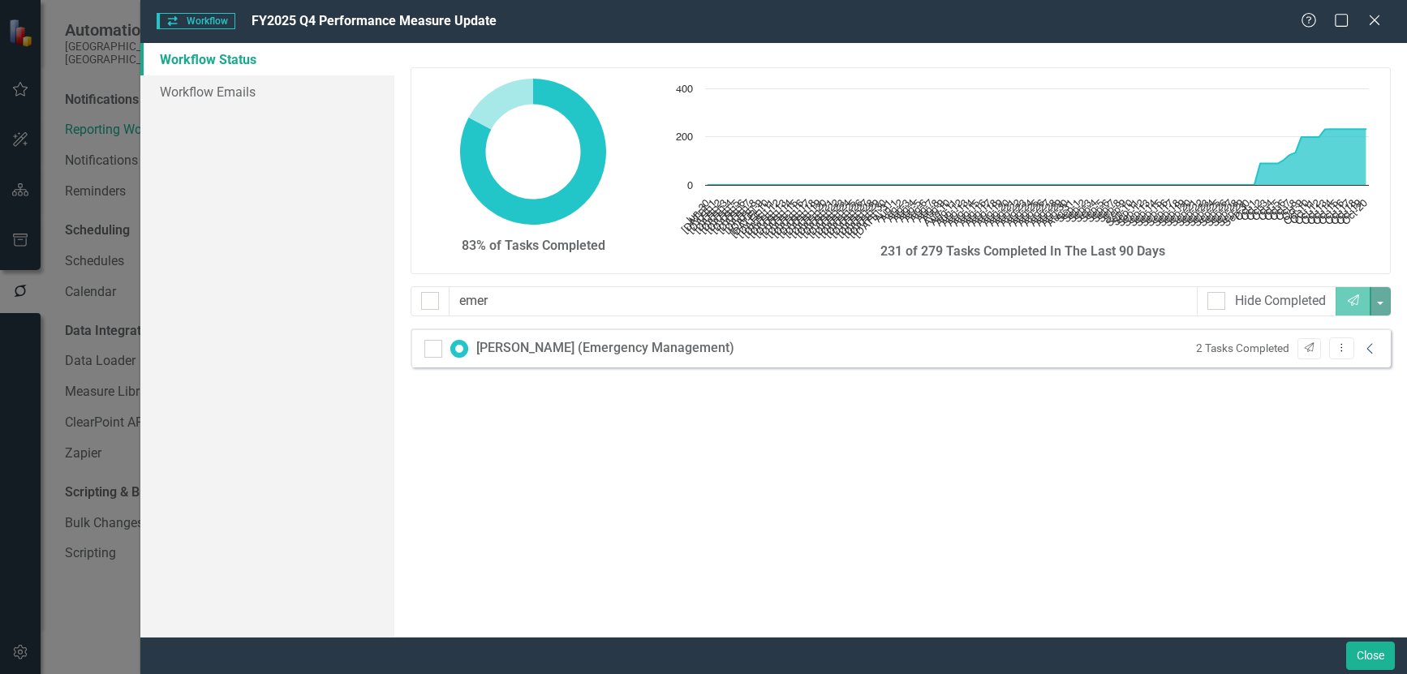
click at [1367, 350] on icon "Collapse" at bounding box center [1370, 348] width 16 height 13
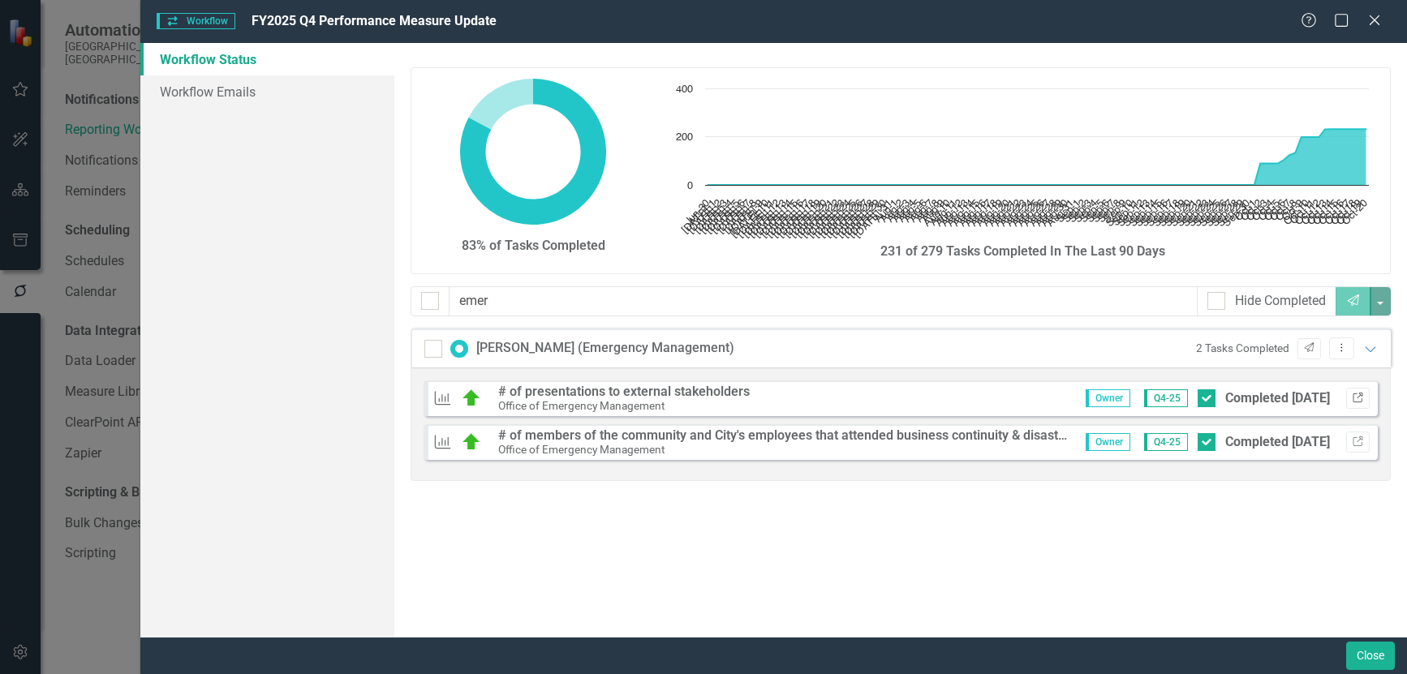
click at [1356, 401] on icon "Link" at bounding box center [1357, 398] width 12 height 10
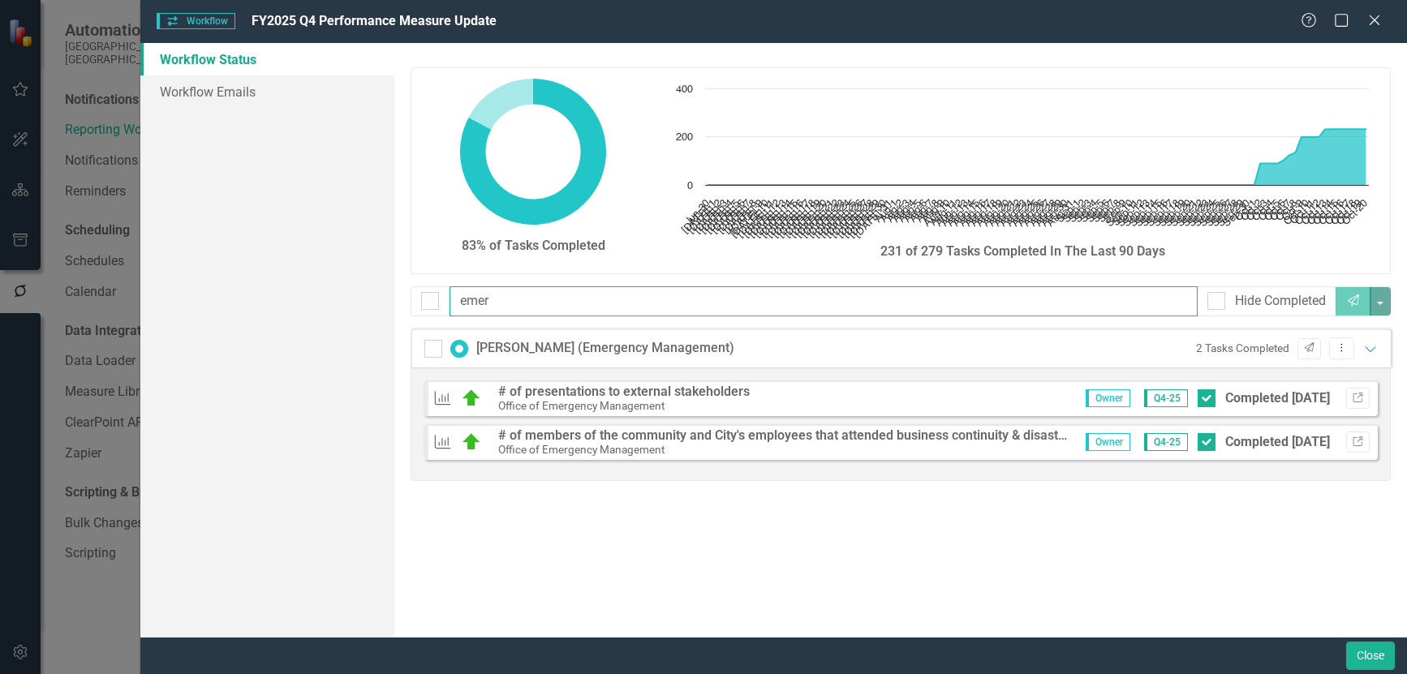
drag, startPoint x: 512, startPoint y: 310, endPoint x: 333, endPoint y: 294, distance: 179.2
click at [335, 294] on div "Workflow Status Workflow Emails 83% of Tasks Completed Chart Chart with 113 dat…" at bounding box center [773, 340] width 1266 height 594
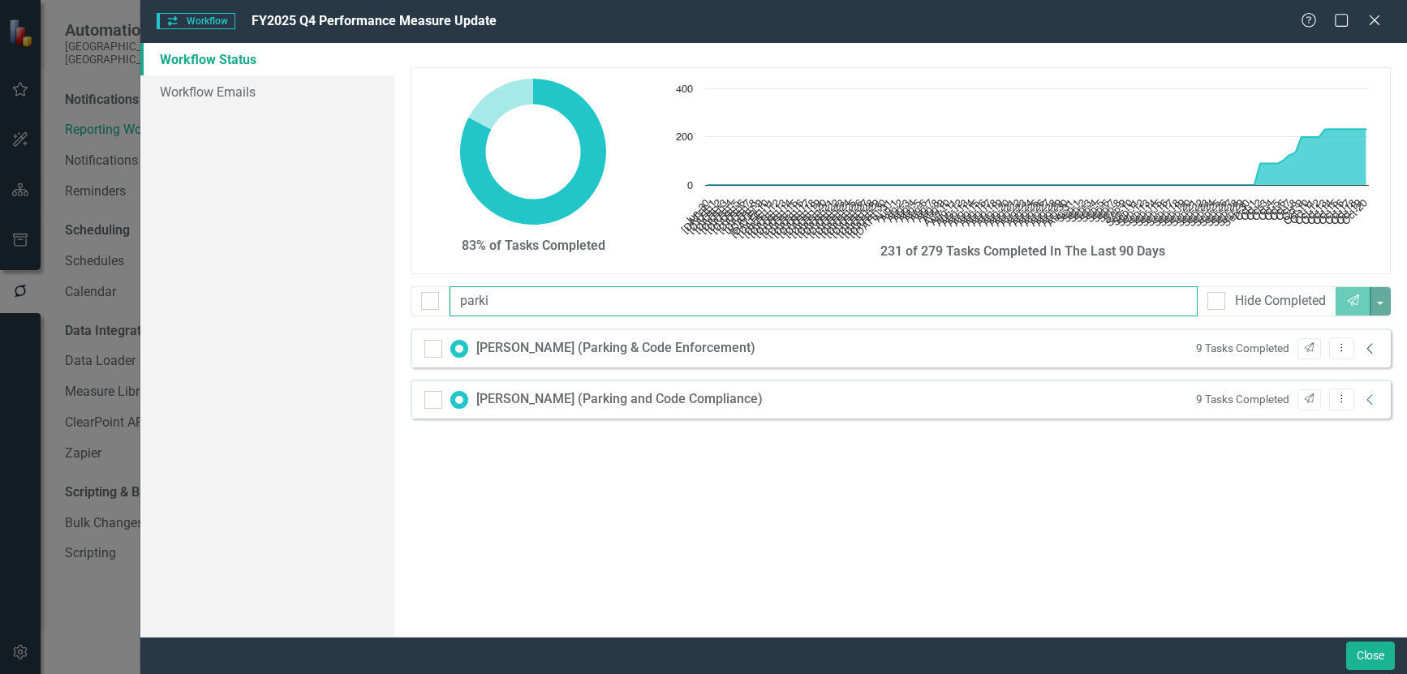
type input "parki"
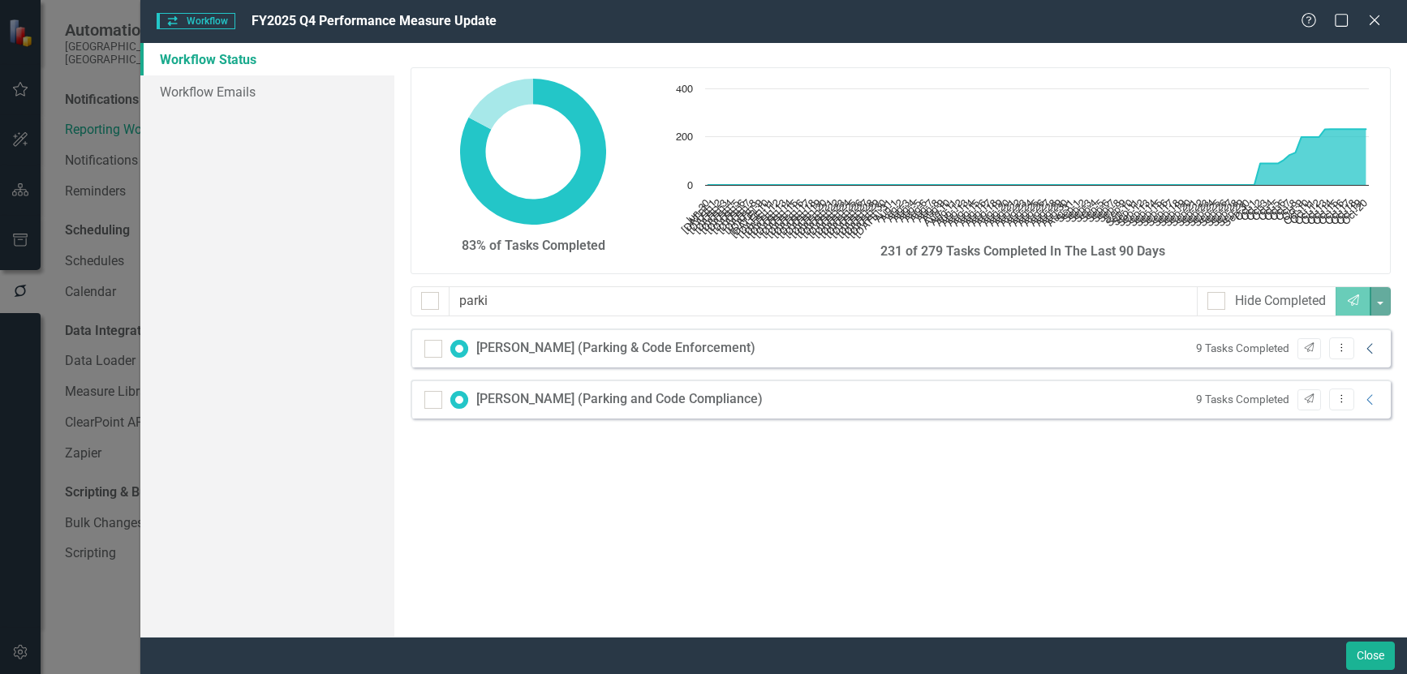
click at [1366, 348] on icon "Collapse" at bounding box center [1370, 348] width 16 height 13
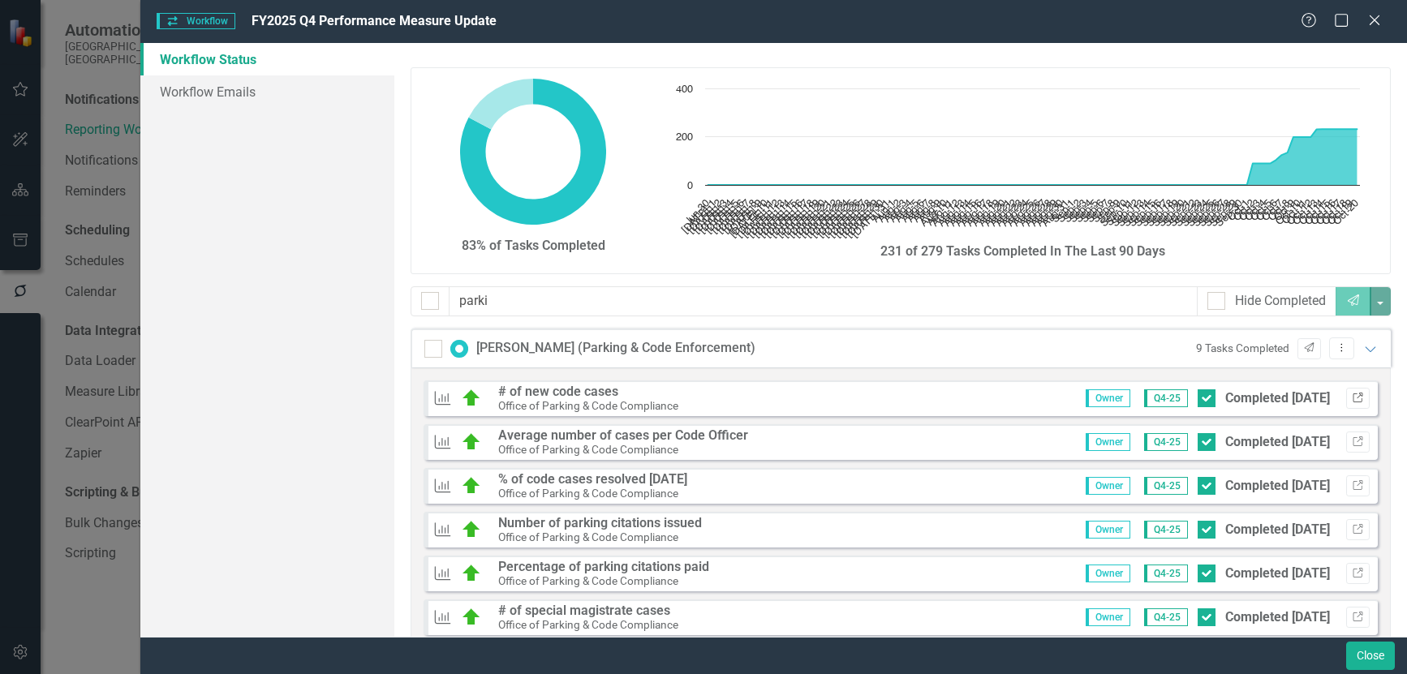
click at [1351, 401] on icon "Link" at bounding box center [1357, 398] width 12 height 10
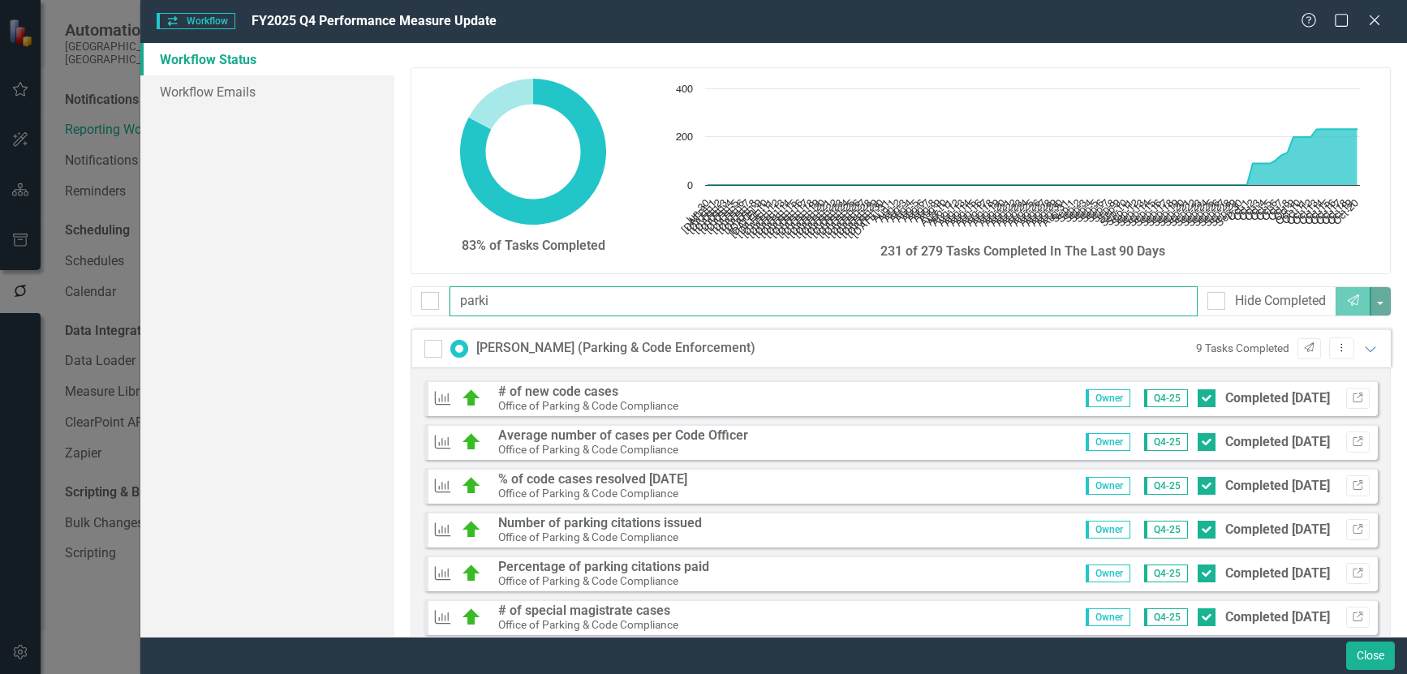
drag, startPoint x: 496, startPoint y: 304, endPoint x: 326, endPoint y: 303, distance: 169.5
click at [326, 303] on div "Workflow Status Workflow Emails 83% of Tasks Completed Chart Chart with 113 dat…" at bounding box center [773, 340] width 1266 height 594
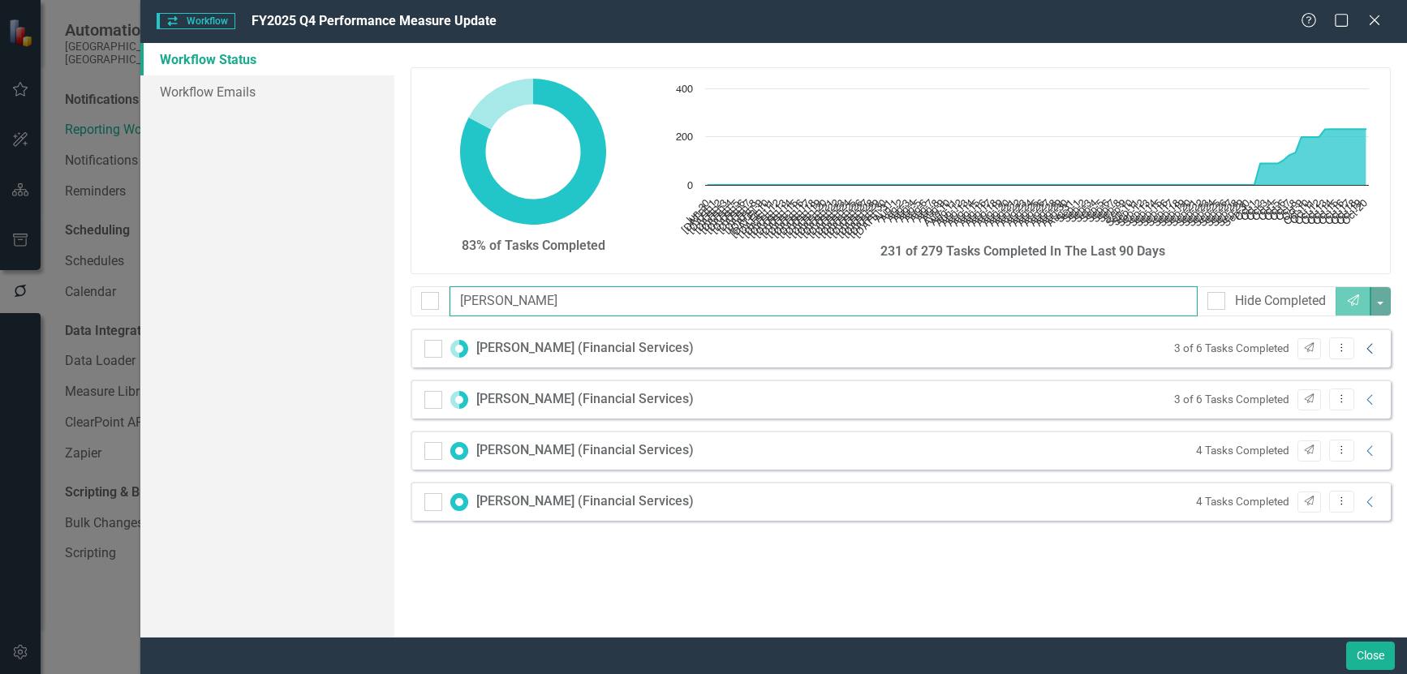
type input "finan"
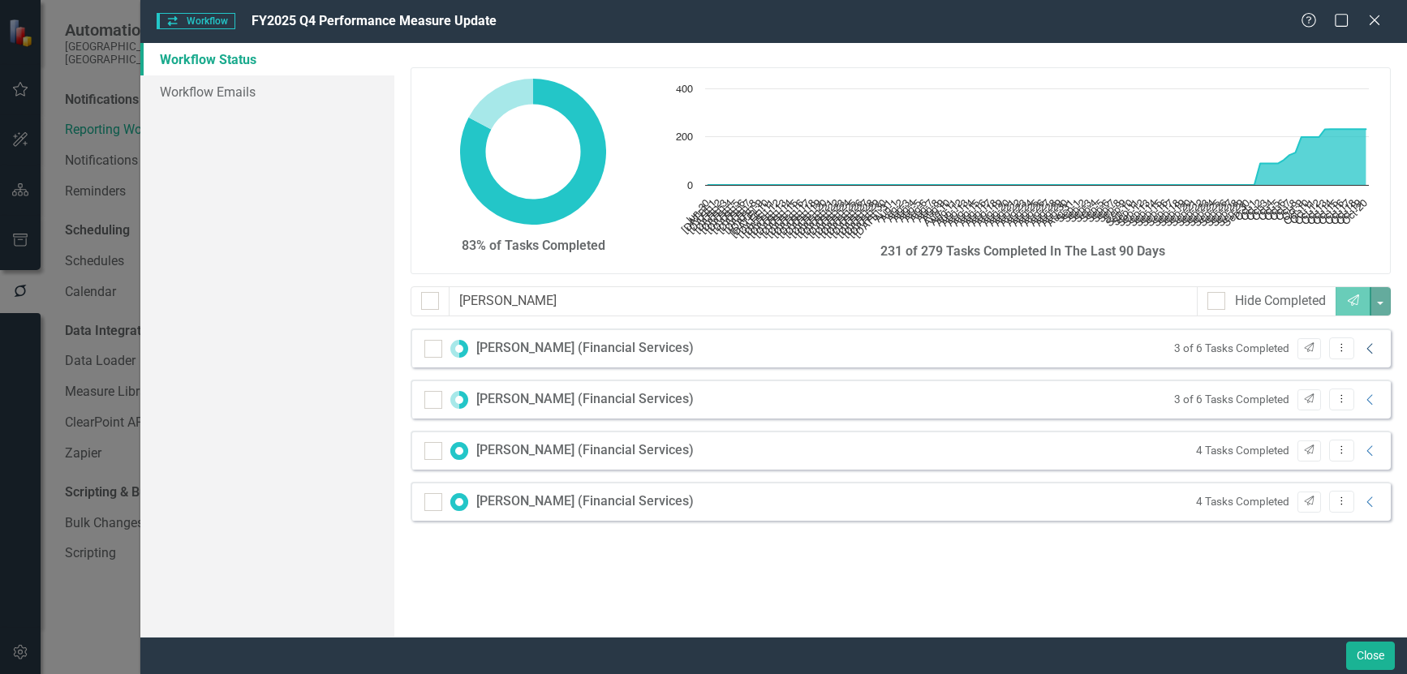
click at [1366, 349] on icon "Collapse" at bounding box center [1370, 348] width 16 height 13
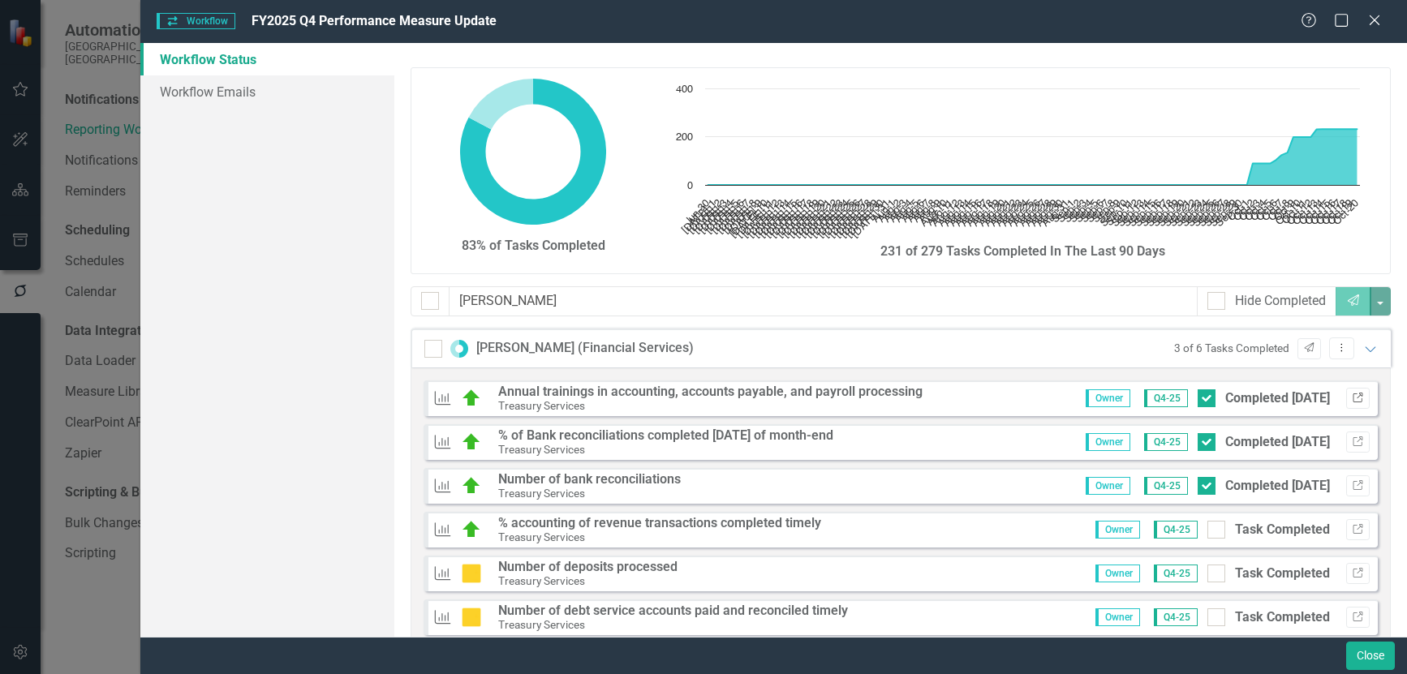
click at [1351, 397] on icon "Link" at bounding box center [1357, 398] width 12 height 10
click at [1364, 350] on icon at bounding box center [1369, 349] width 11 height 6
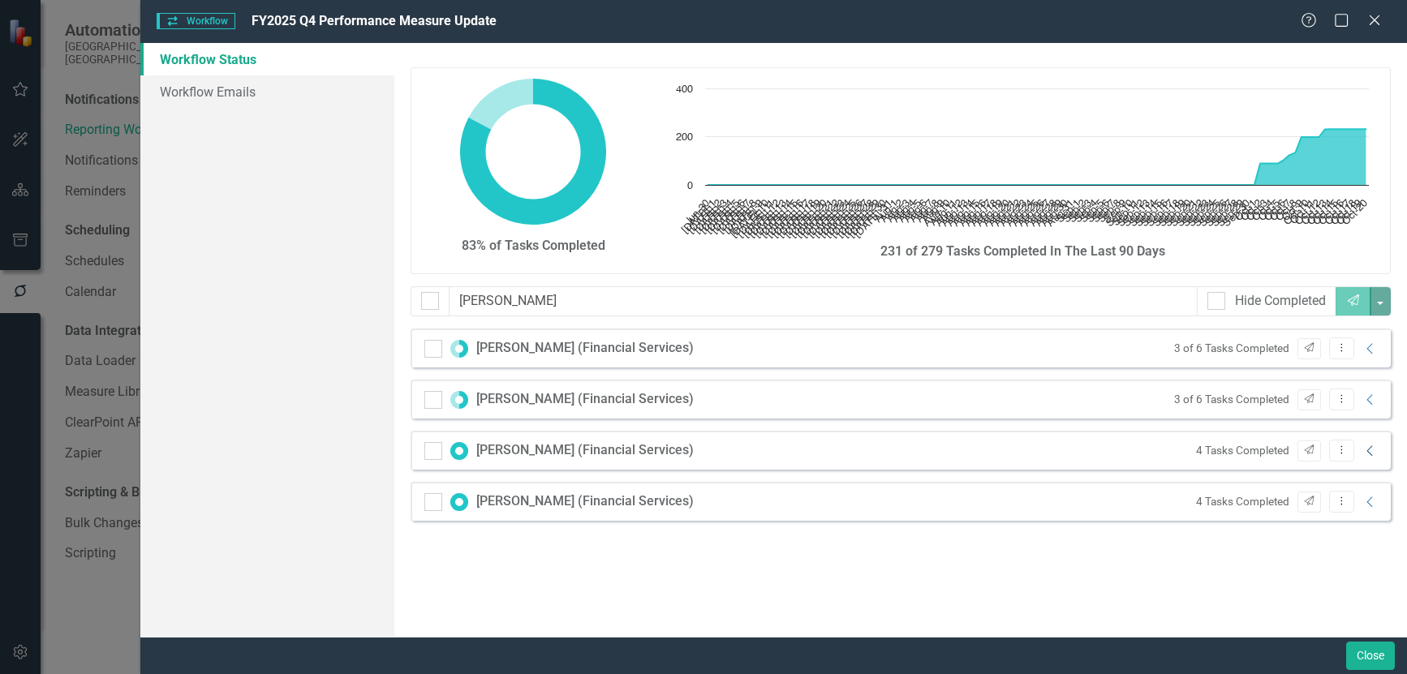
click at [1366, 452] on icon "Collapse" at bounding box center [1370, 451] width 16 height 13
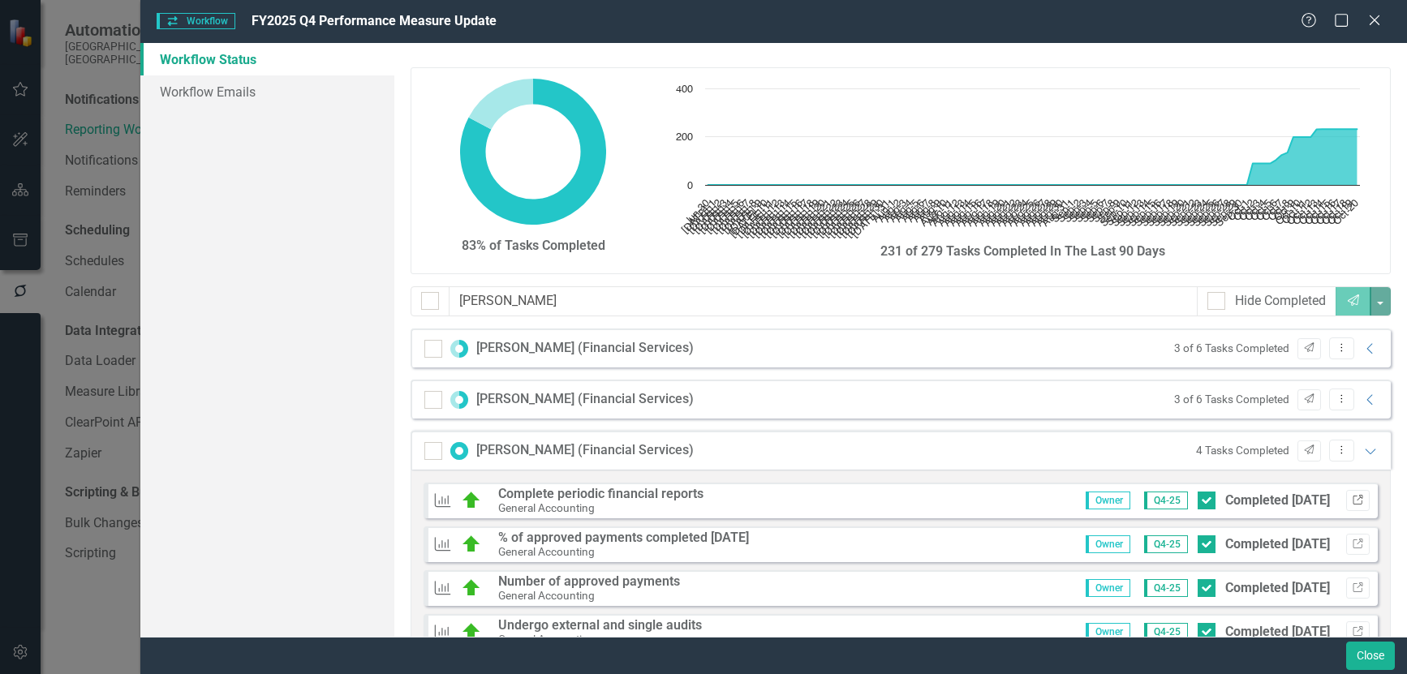
click at [1351, 500] on icon "Link" at bounding box center [1357, 501] width 12 height 10
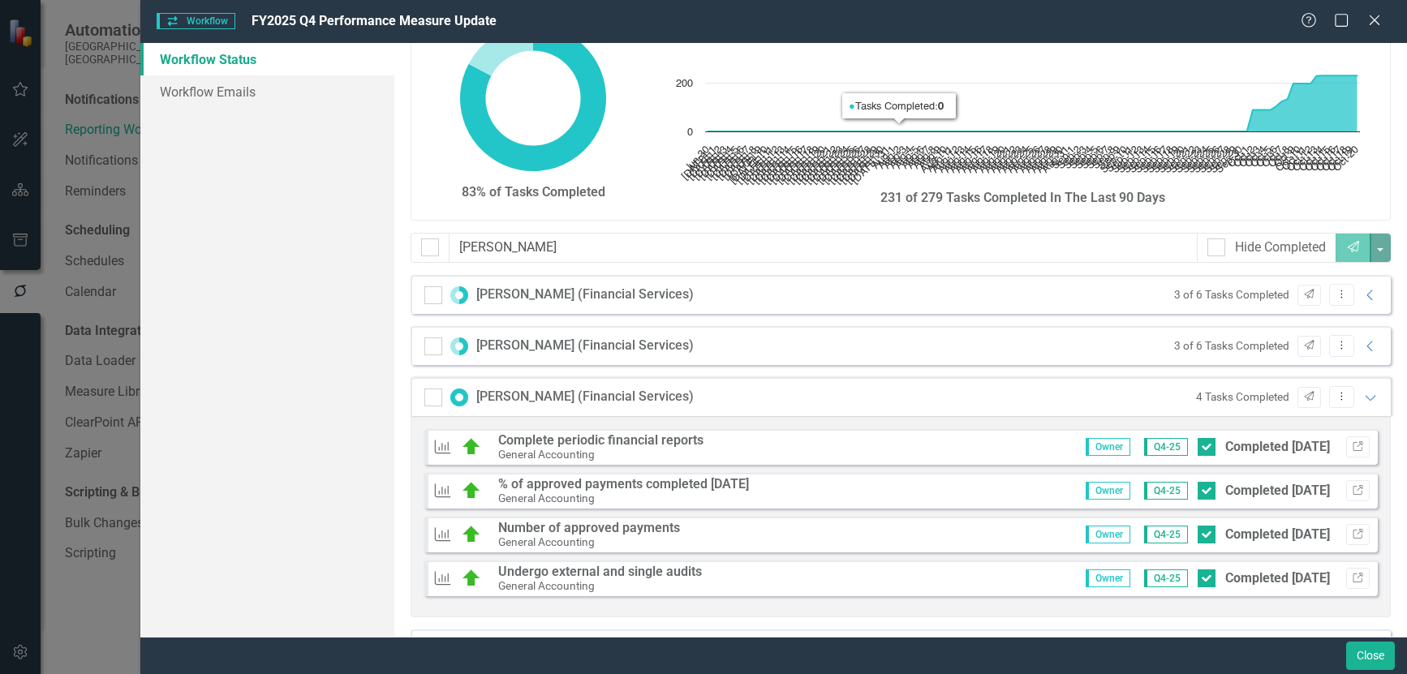
scroll to position [110, 0]
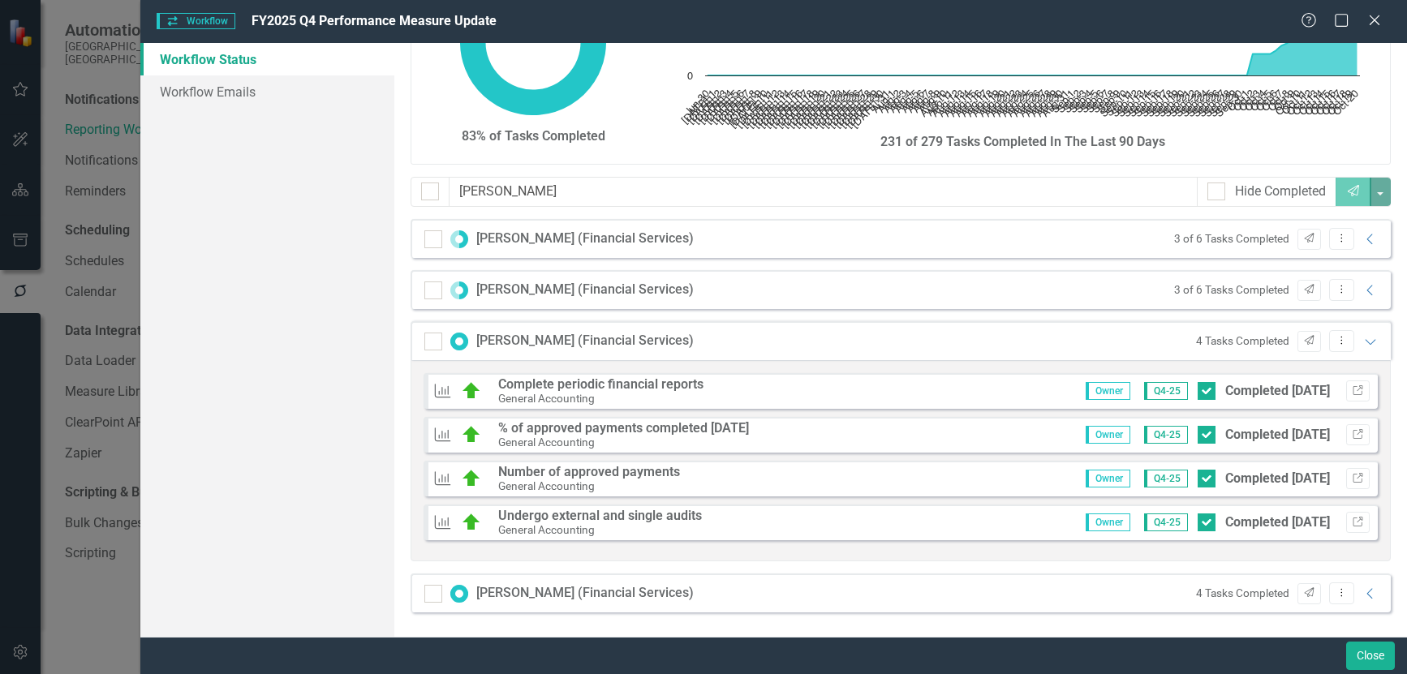
click at [1366, 596] on div "Alex Schmidt (Financial Services) 4 Tasks Completed Send Dropdown Menu Collapse" at bounding box center [900, 592] width 980 height 39
click at [1362, 595] on icon "Collapse" at bounding box center [1370, 593] width 16 height 13
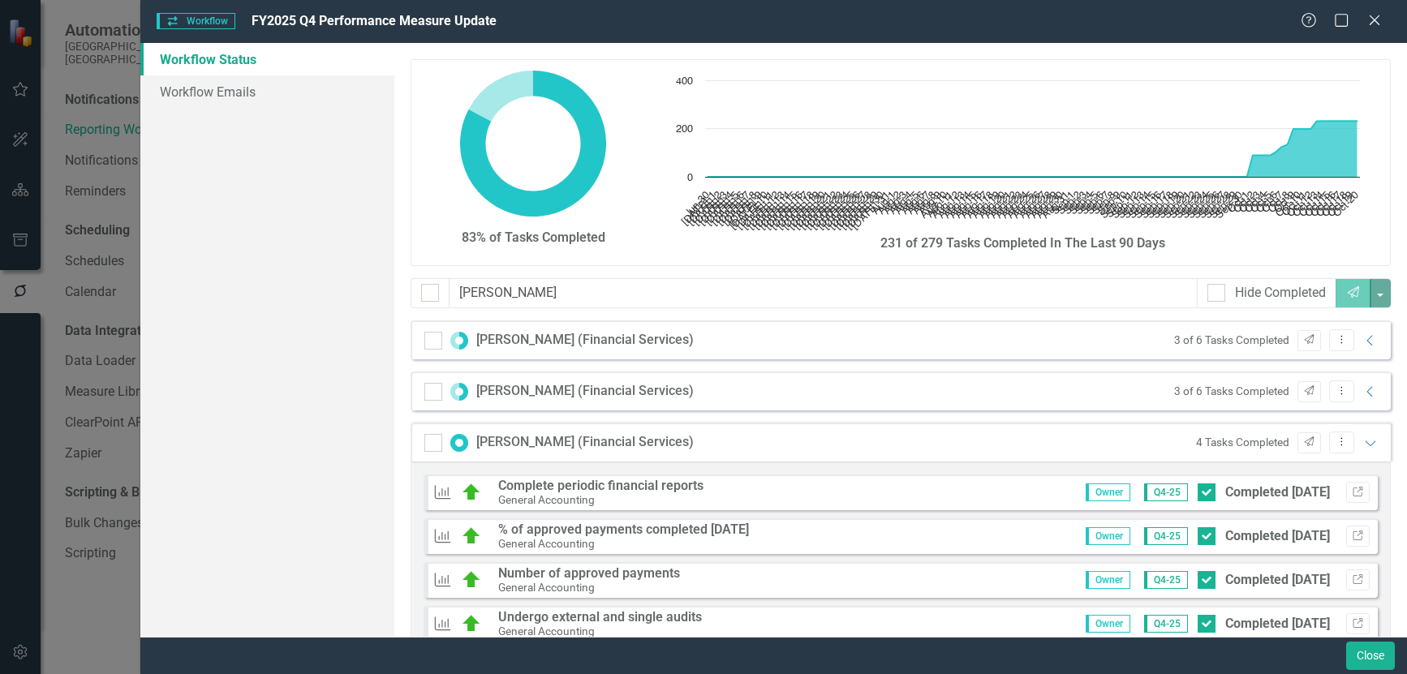
scroll to position [0, 0]
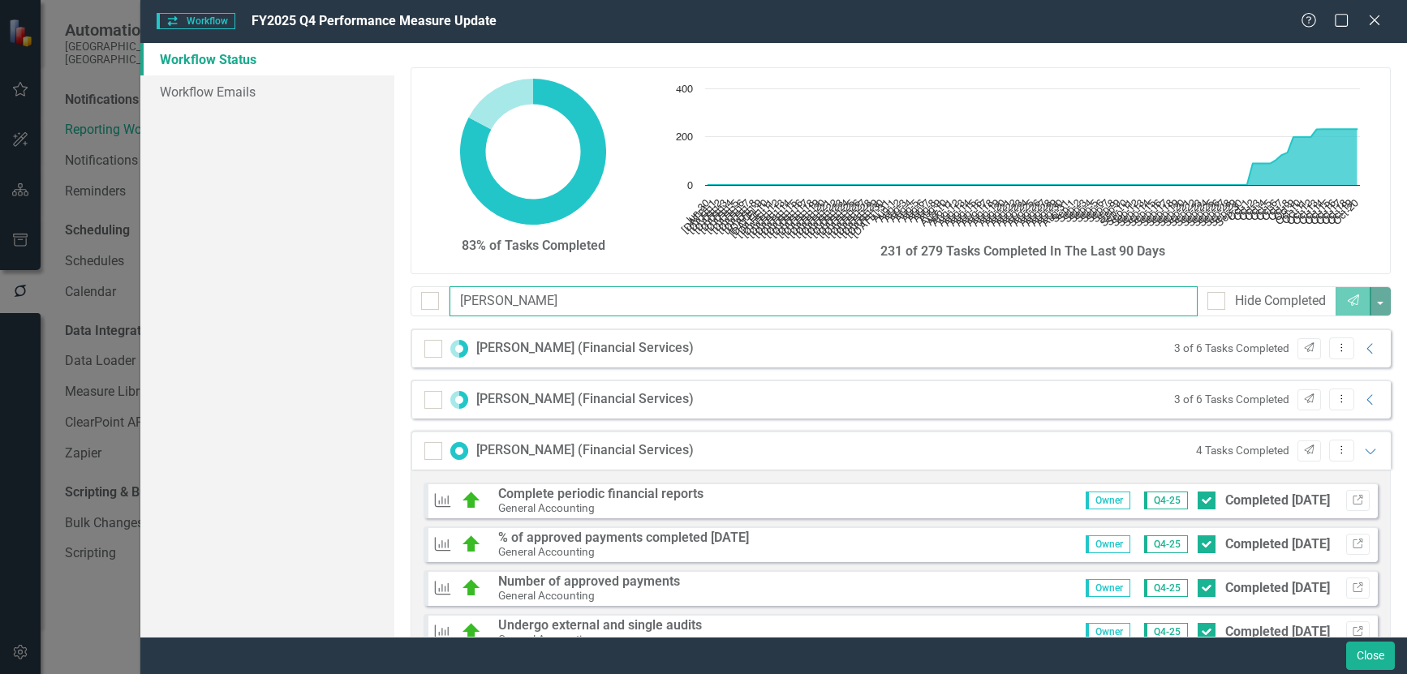
drag, startPoint x: 530, startPoint y: 301, endPoint x: 160, endPoint y: 294, distance: 369.9
click at [161, 294] on div "Workflow Status Workflow Emails 83% of Tasks Completed Chart Chart with 113 dat…" at bounding box center [773, 340] width 1266 height 594
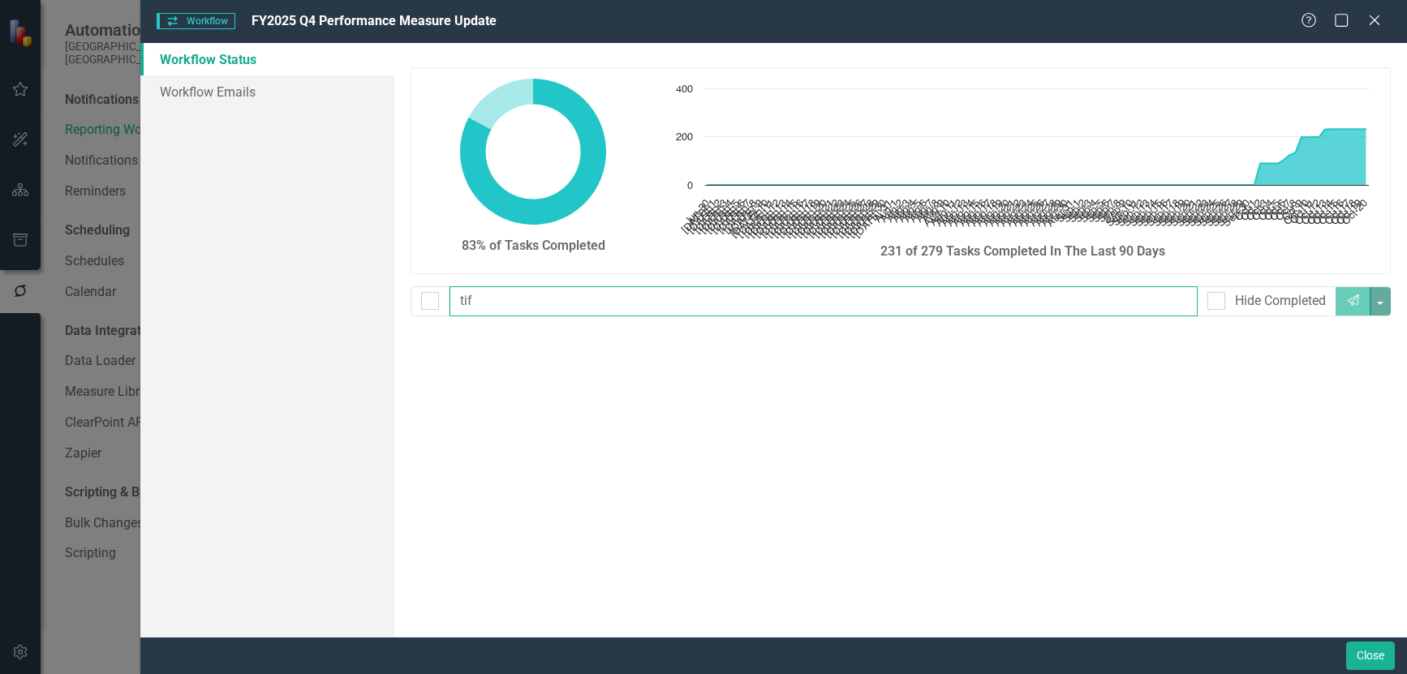
type input "ti"
checkbox input "false"
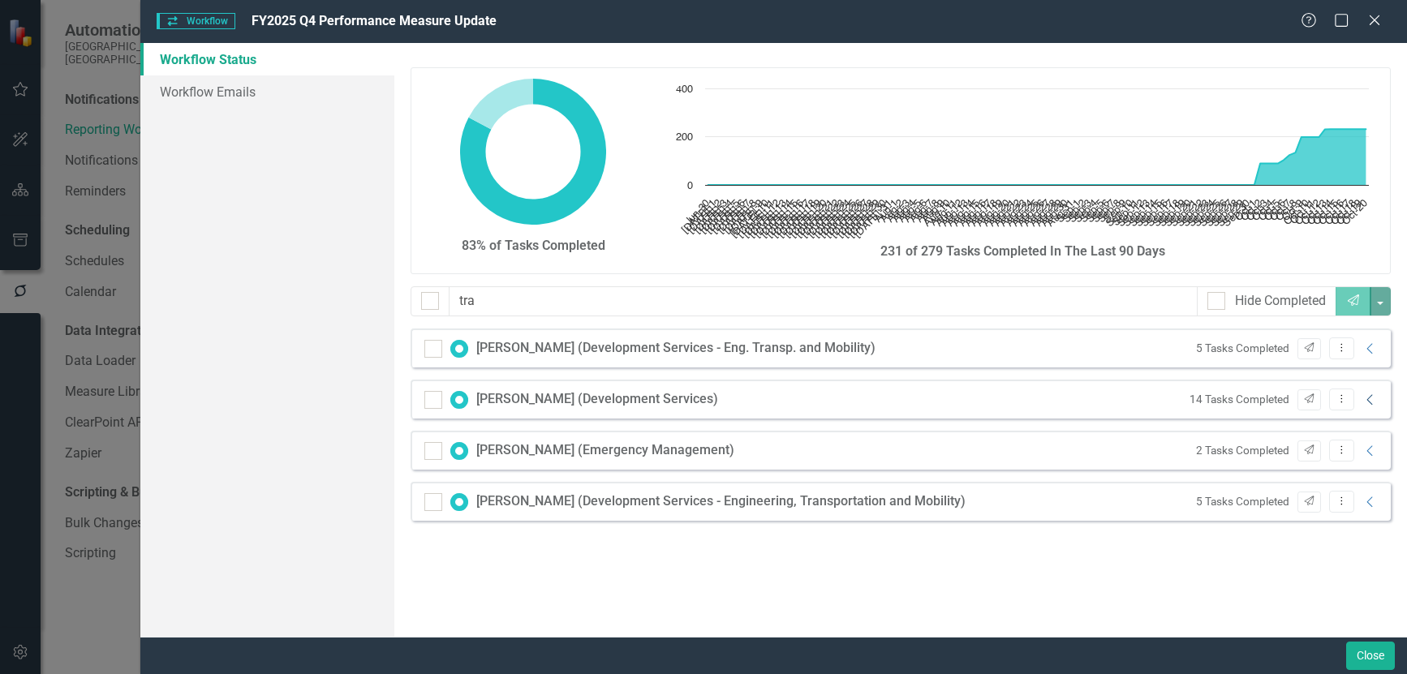
click at [1373, 399] on icon "Collapse" at bounding box center [1370, 399] width 16 height 13
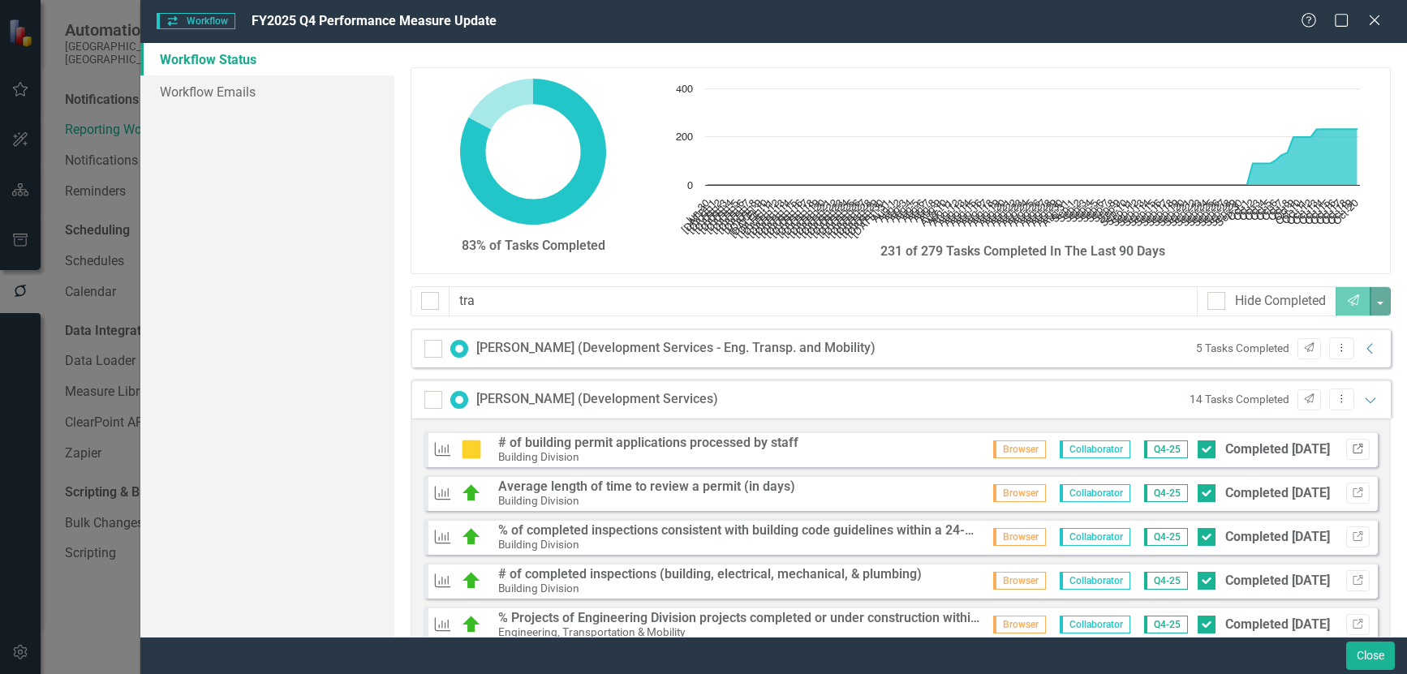
click at [1351, 447] on icon "Link" at bounding box center [1357, 450] width 12 height 10
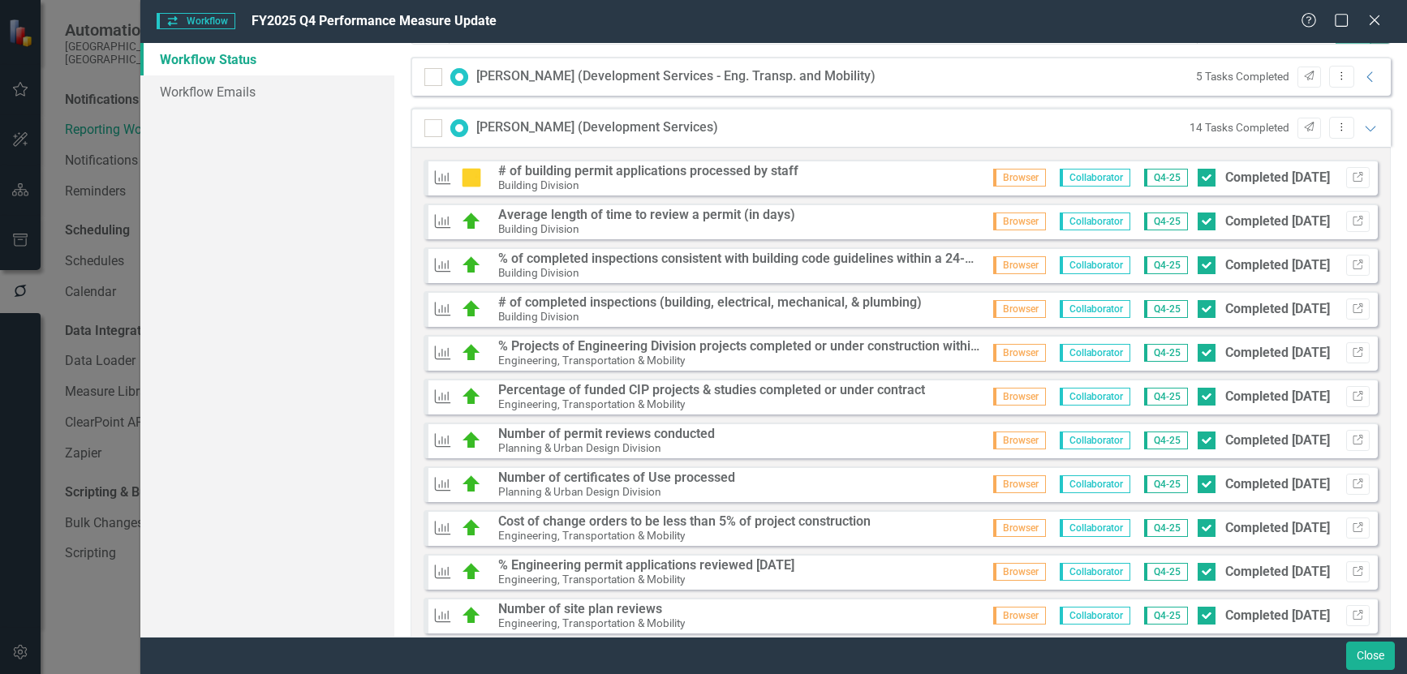
scroll to position [324, 0]
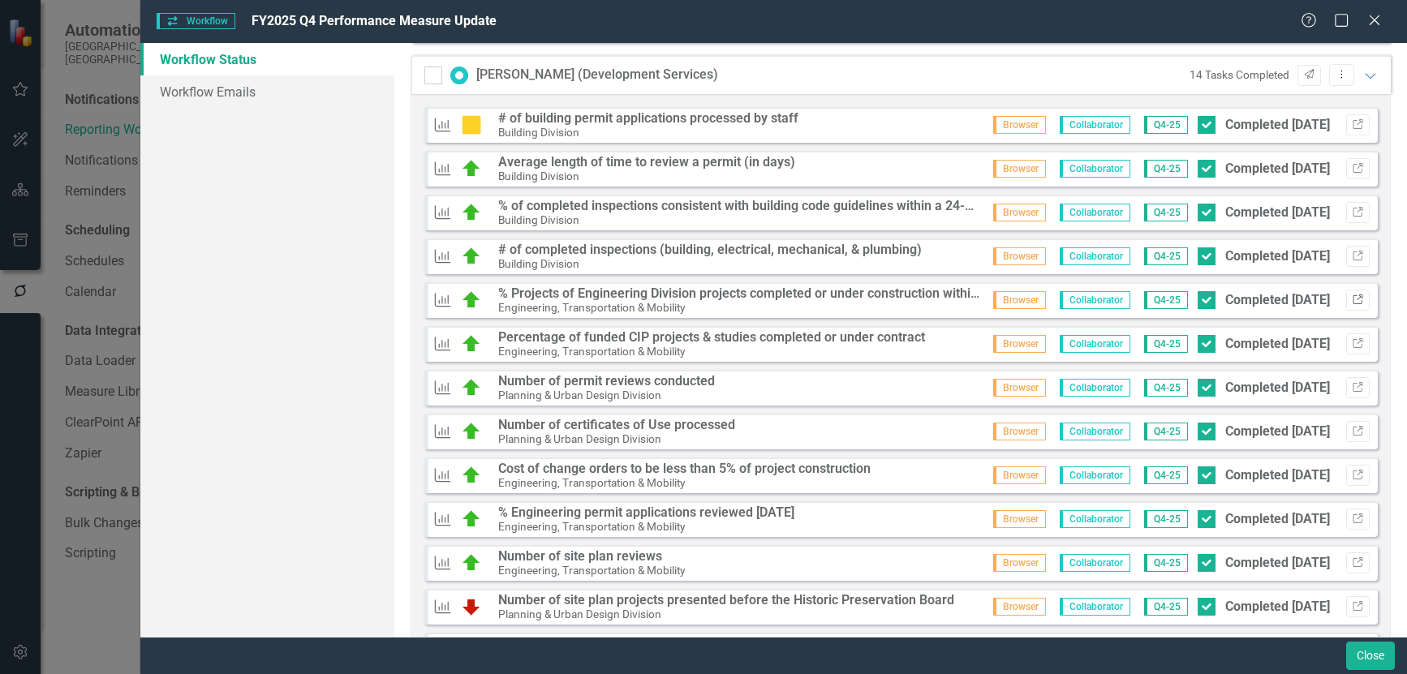
click at [1351, 299] on icon "Link" at bounding box center [1357, 300] width 12 height 10
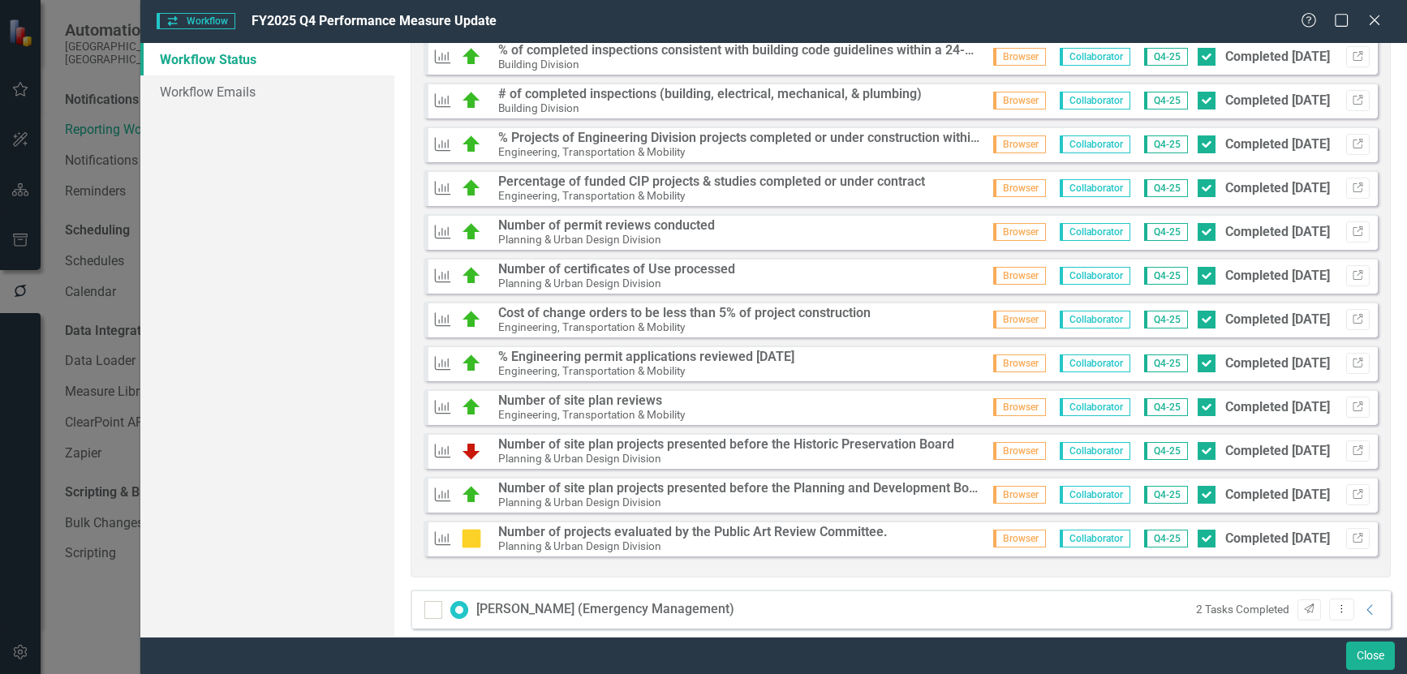
scroll to position [487, 0]
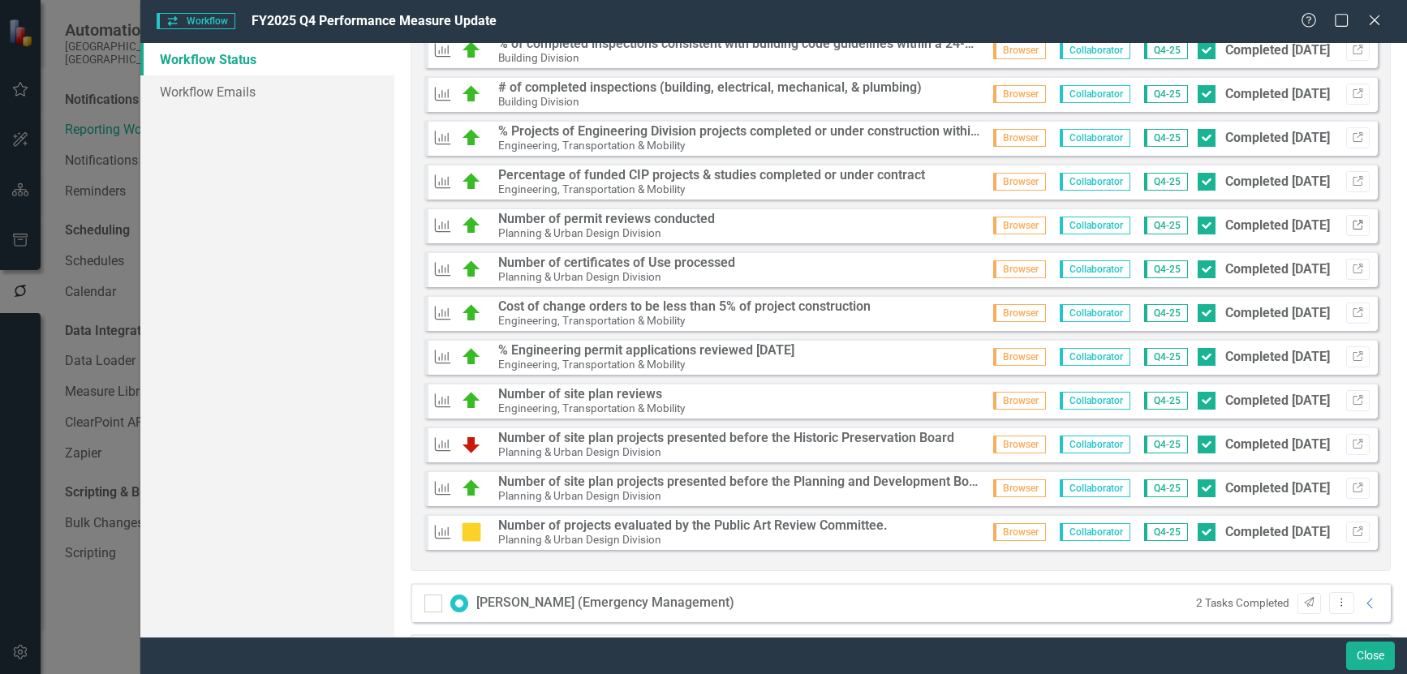
click at [1351, 227] on button "Link" at bounding box center [1358, 225] width 24 height 21
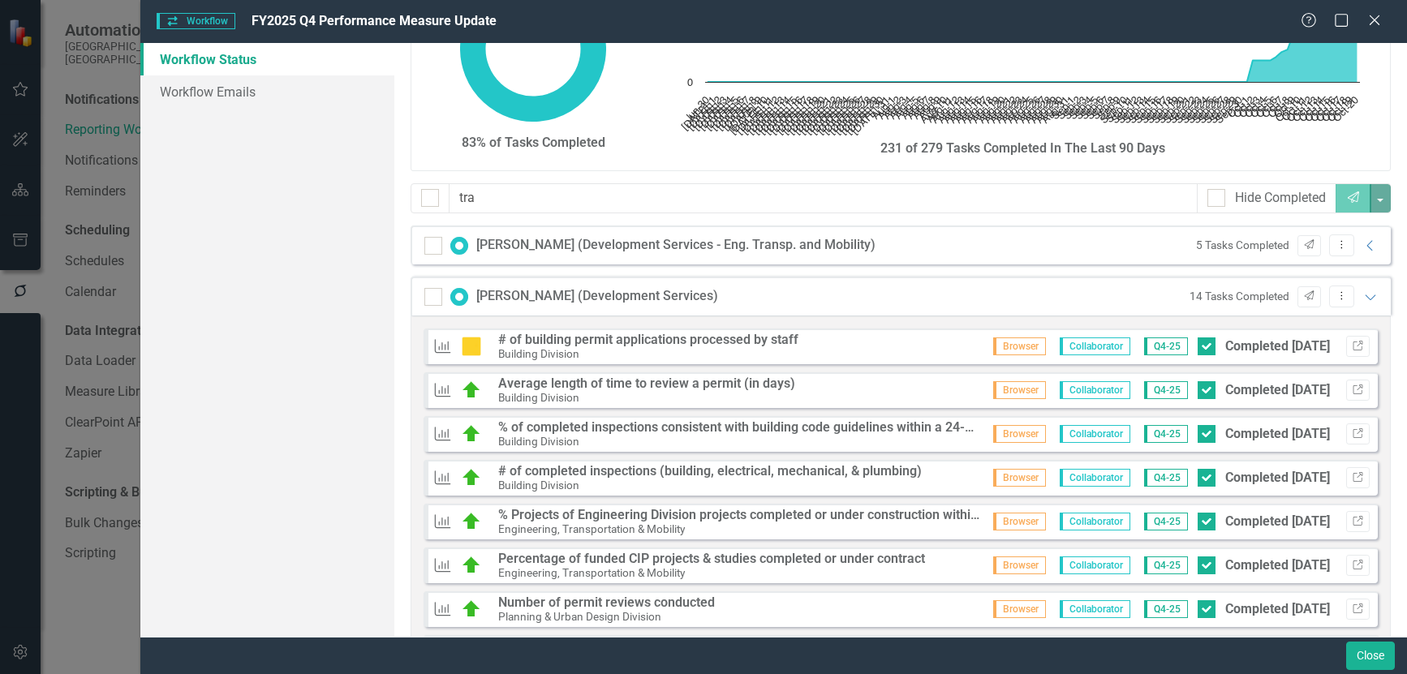
scroll to position [0, 0]
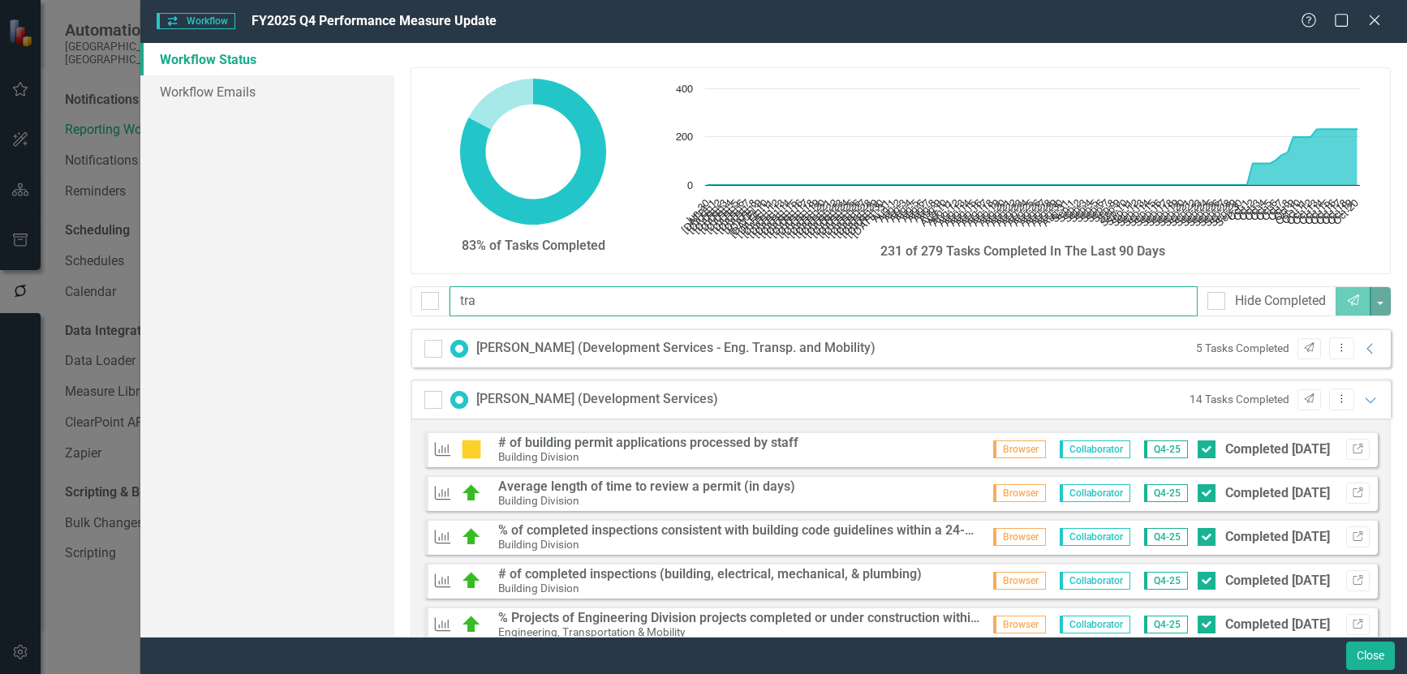
drag, startPoint x: 542, startPoint y: 300, endPoint x: 225, endPoint y: 287, distance: 317.4
click at [225, 287] on div "Workflow Status Workflow Emails 83% of Tasks Completed Chart Chart with 113 dat…" at bounding box center [773, 340] width 1266 height 594
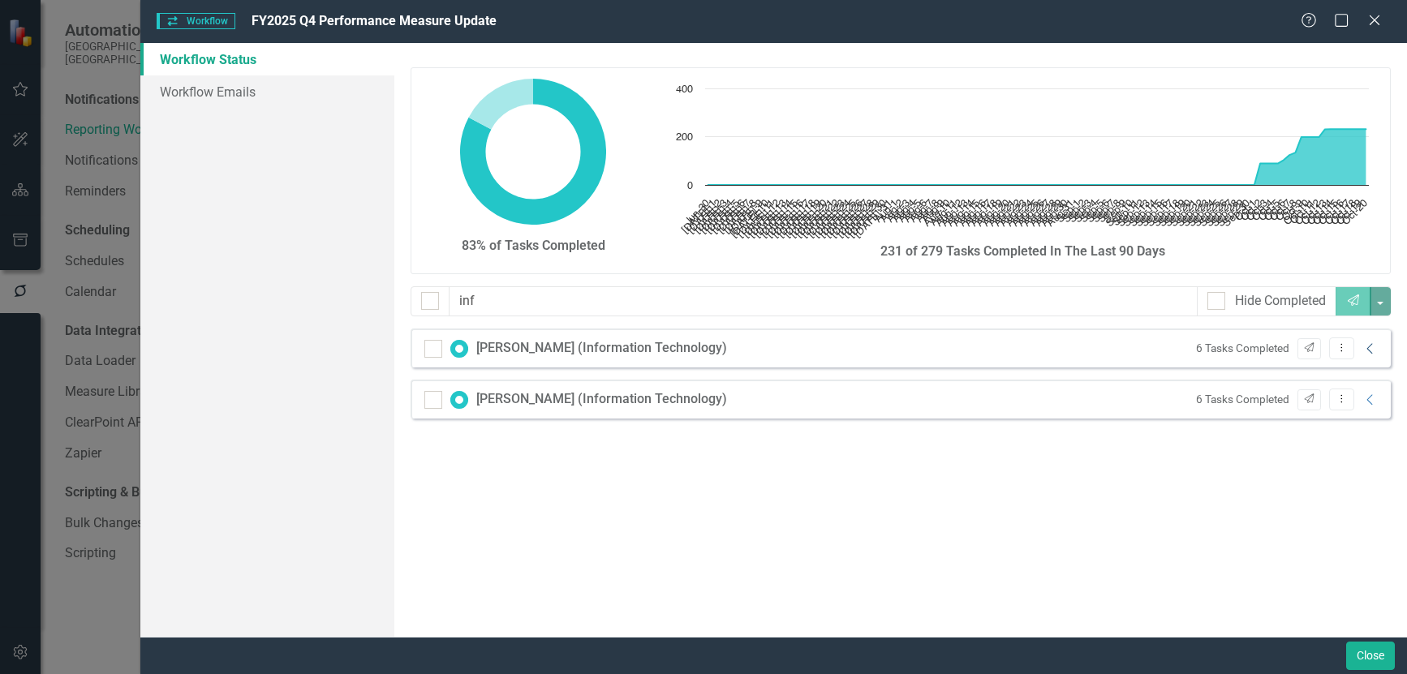
click at [1366, 344] on icon "Collapse" at bounding box center [1370, 348] width 16 height 13
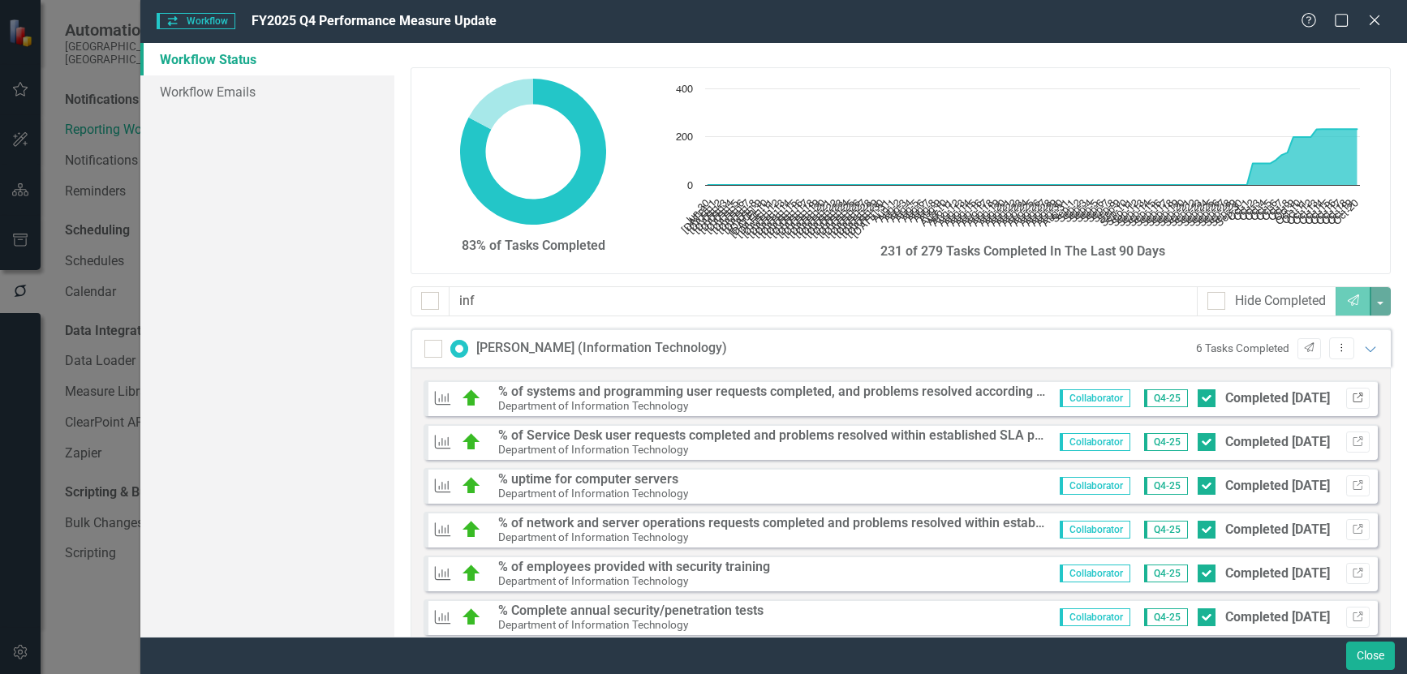
click at [1352, 397] on icon "button" at bounding box center [1357, 398] width 10 height 10
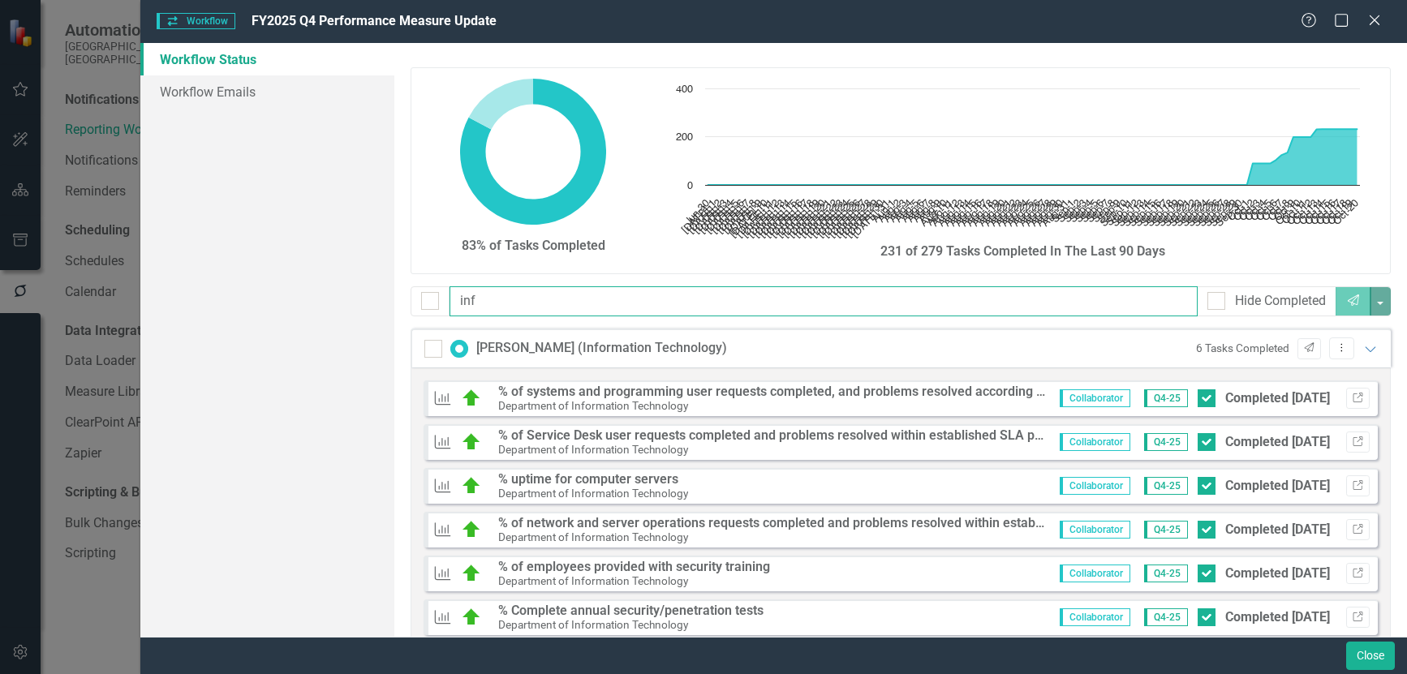
drag, startPoint x: 482, startPoint y: 304, endPoint x: 261, endPoint y: 286, distance: 221.4
click at [261, 286] on div "Workflow Status Workflow Emails 83% of Tasks Completed Chart Chart with 113 dat…" at bounding box center [773, 340] width 1266 height 594
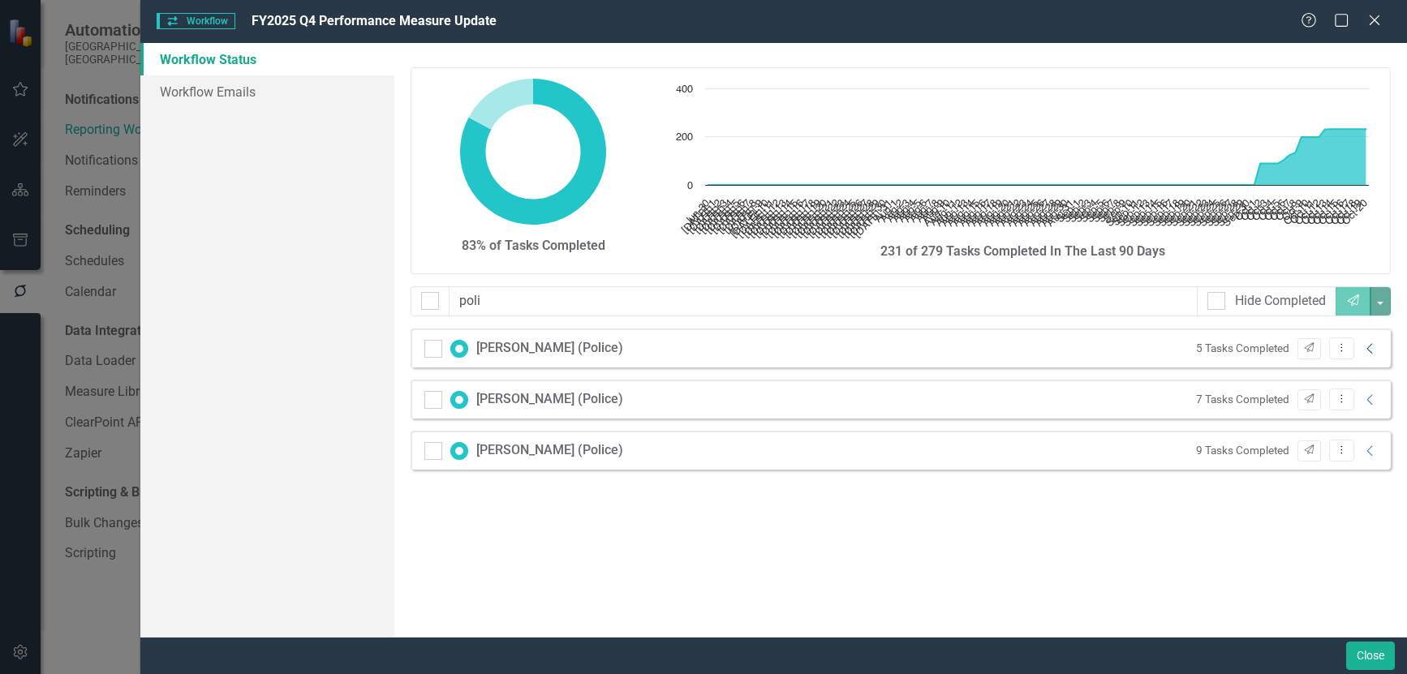
click at [1373, 352] on icon "Collapse" at bounding box center [1370, 348] width 16 height 13
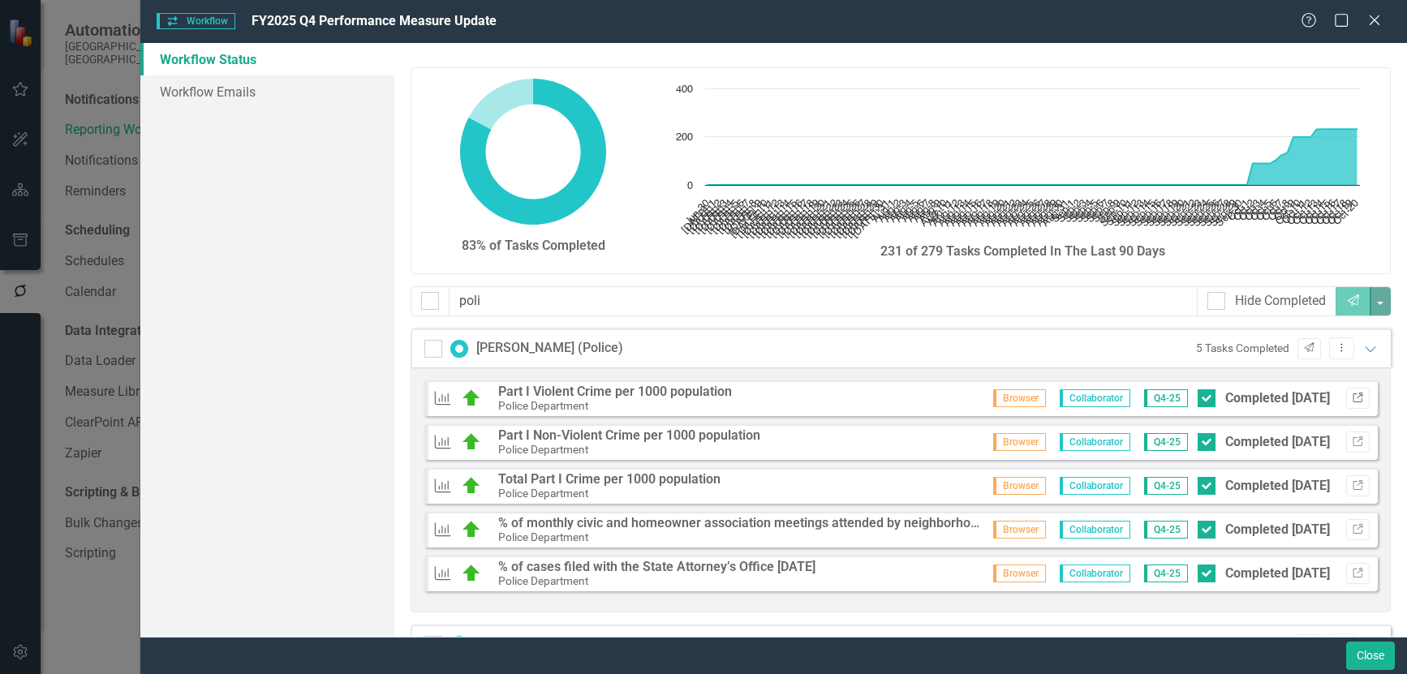
click at [1351, 398] on icon "Link" at bounding box center [1357, 398] width 12 height 10
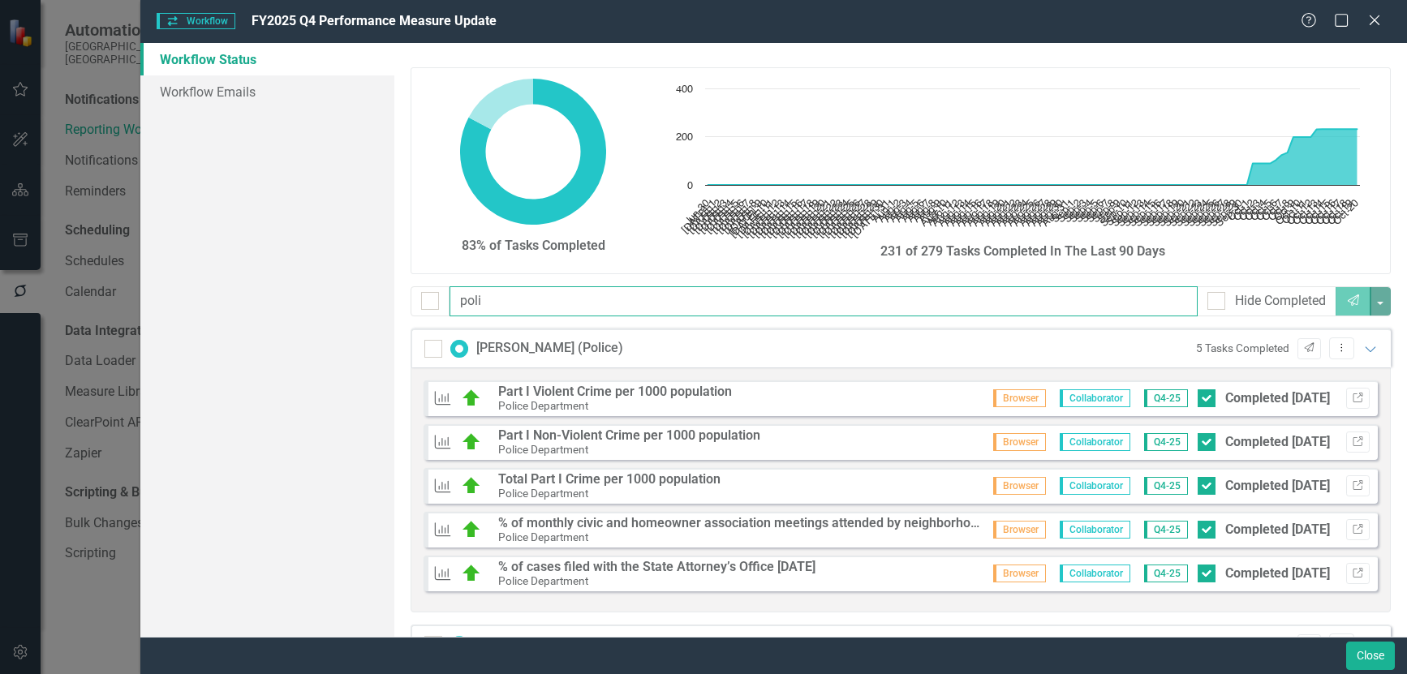
drag, startPoint x: 530, startPoint y: 306, endPoint x: -236, endPoint y: 272, distance: 766.5
click at [0, 272] on html "Automation City of Hollywood, FL Notifications & Reminders Reporting Workflows …" at bounding box center [703, 337] width 1407 height 674
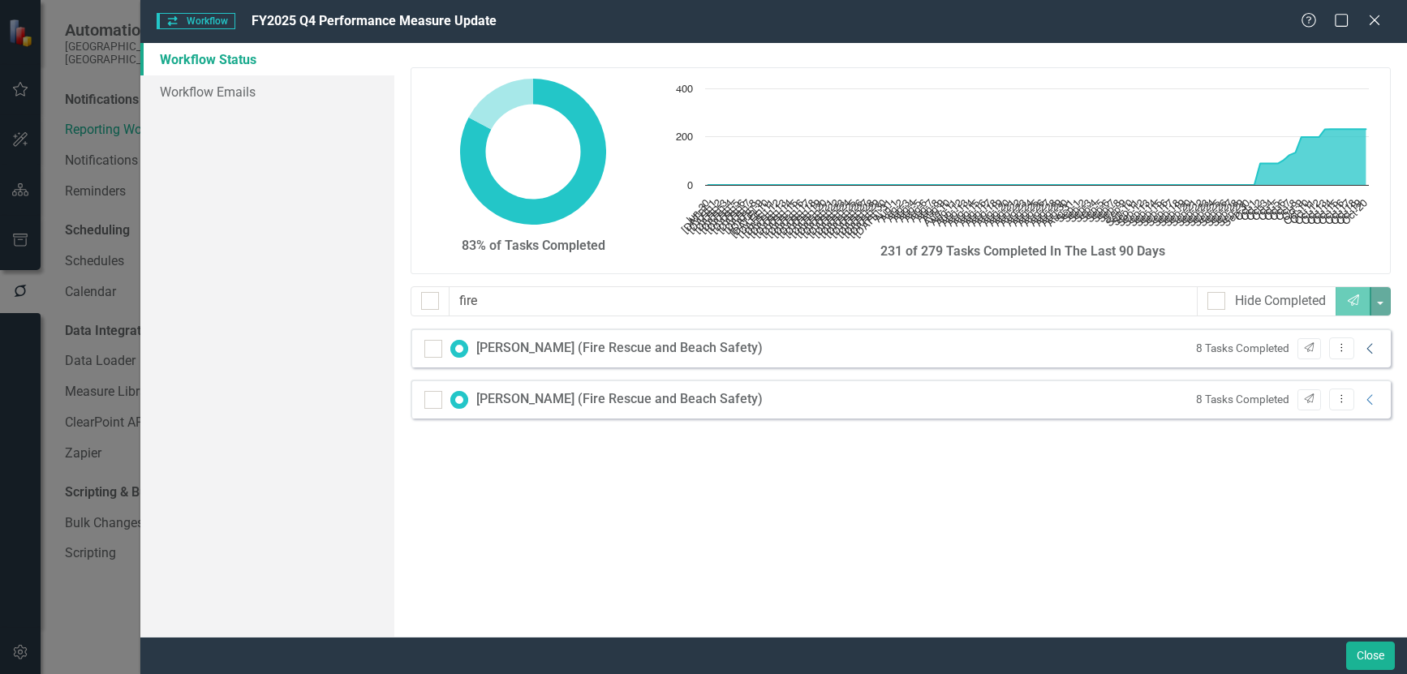
click at [1371, 347] on icon "Collapse" at bounding box center [1370, 348] width 16 height 13
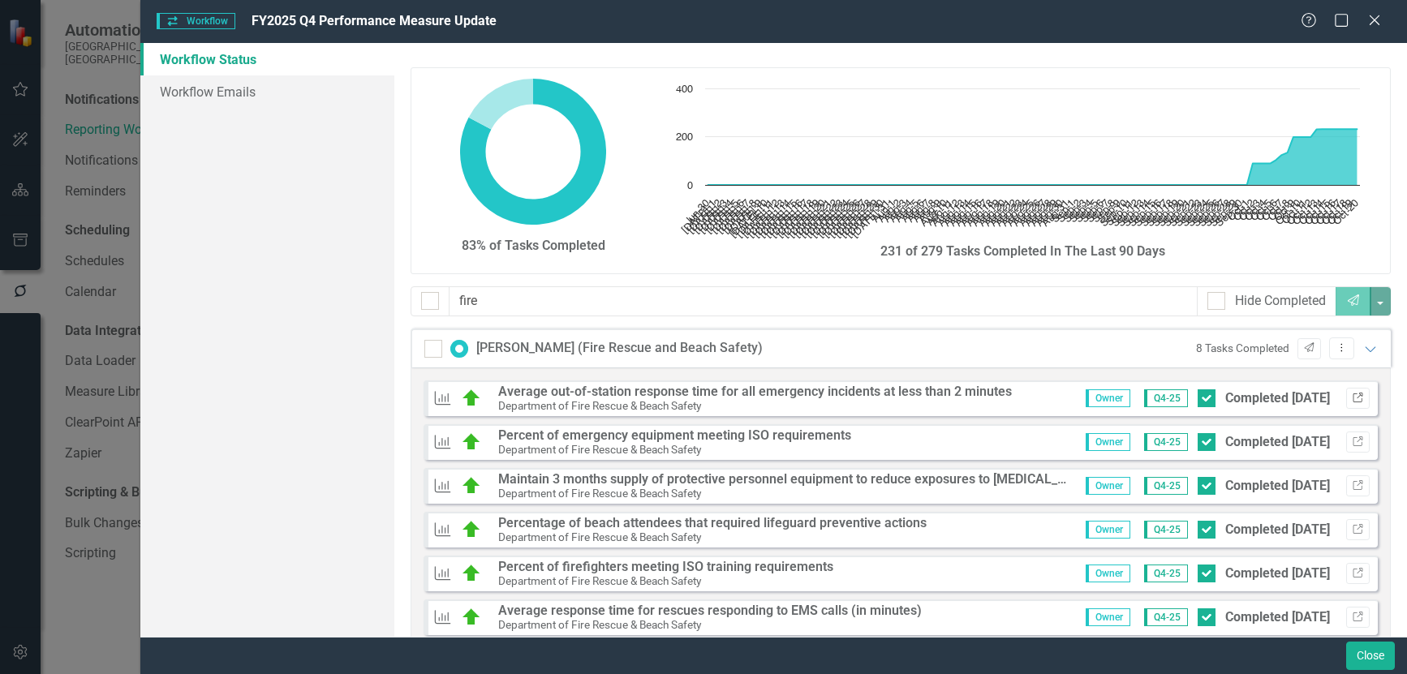
click at [1351, 393] on button "Link" at bounding box center [1358, 398] width 24 height 21
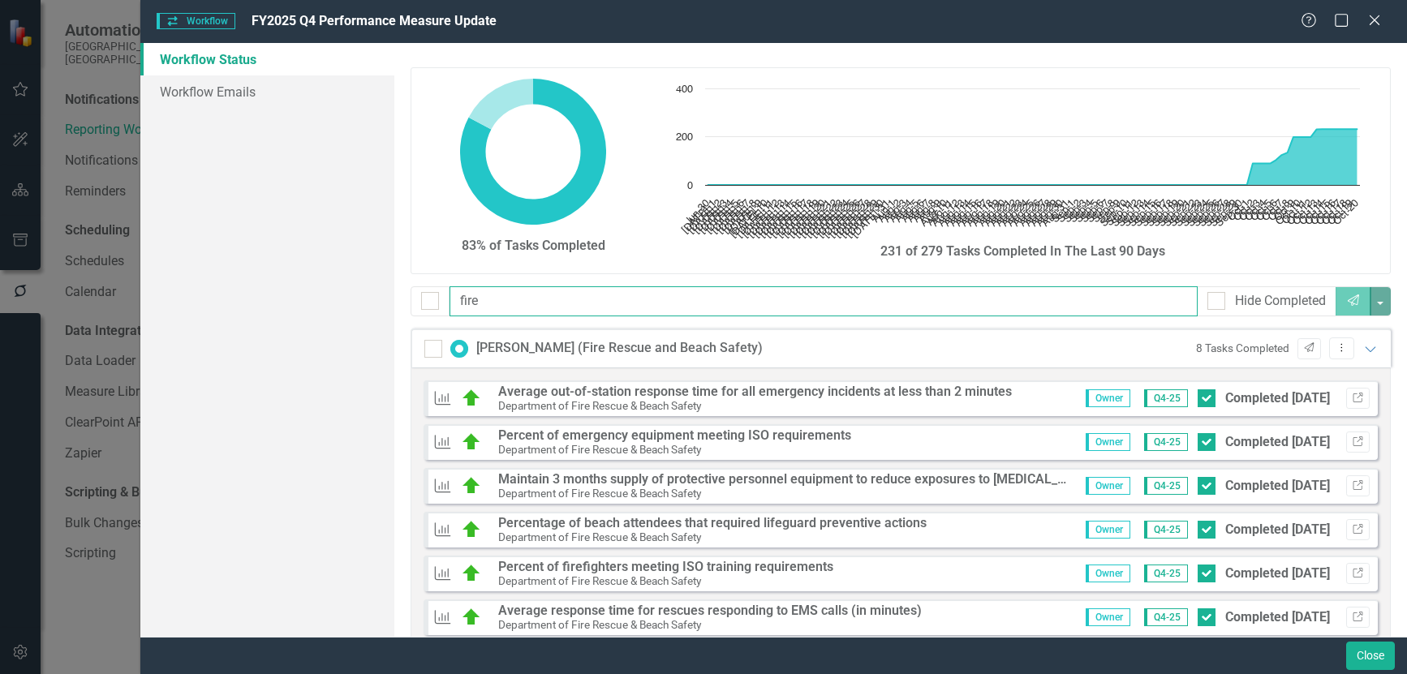
drag, startPoint x: 514, startPoint y: 305, endPoint x: 303, endPoint y: 291, distance: 211.4
click at [303, 291] on div "Workflow Status Workflow Emails 83% of Tasks Completed Chart Chart with 113 dat…" at bounding box center [773, 340] width 1266 height 594
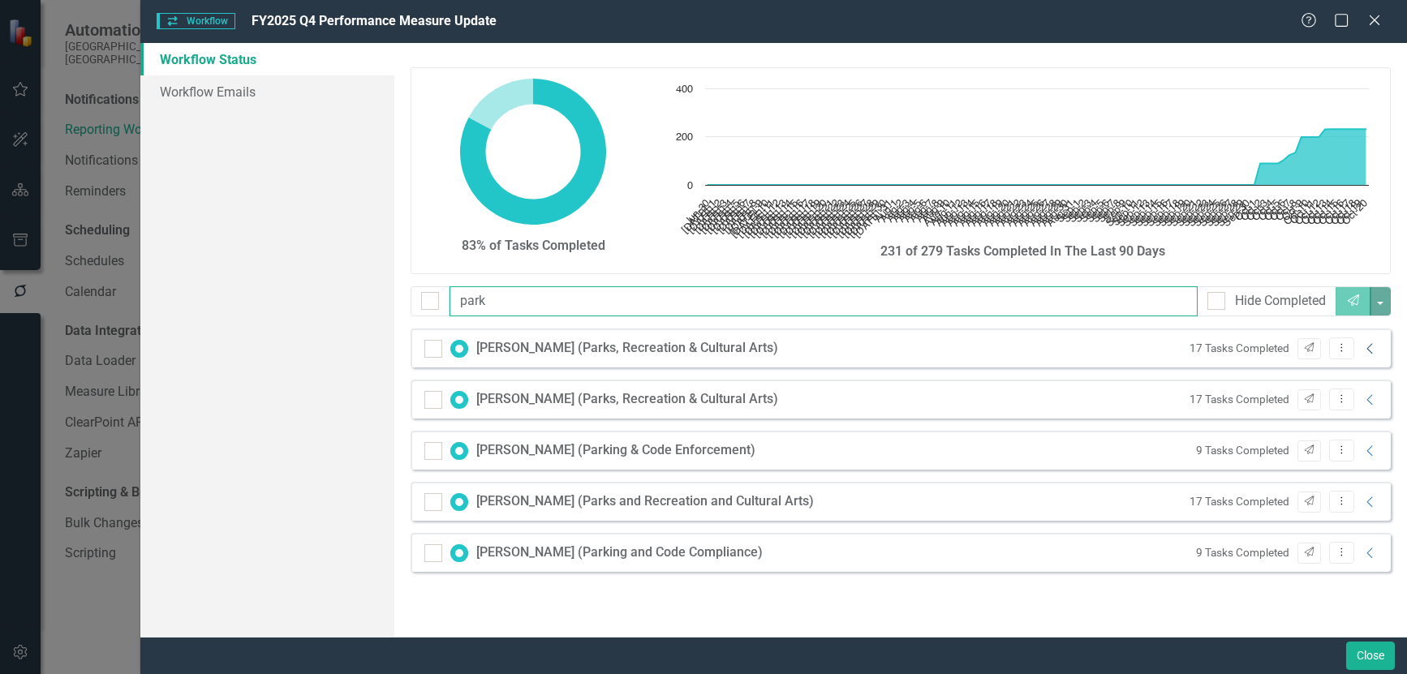
type input "park"
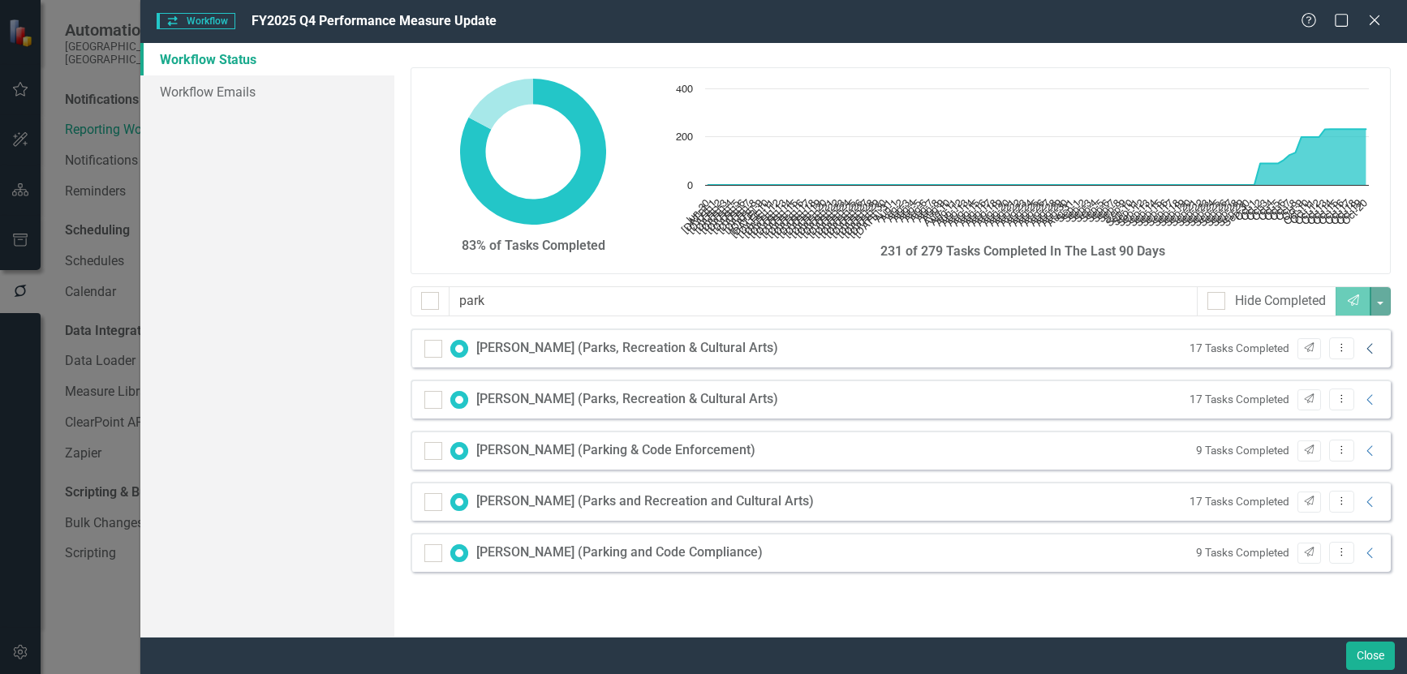
click at [1372, 350] on icon "Collapse" at bounding box center [1370, 348] width 16 height 13
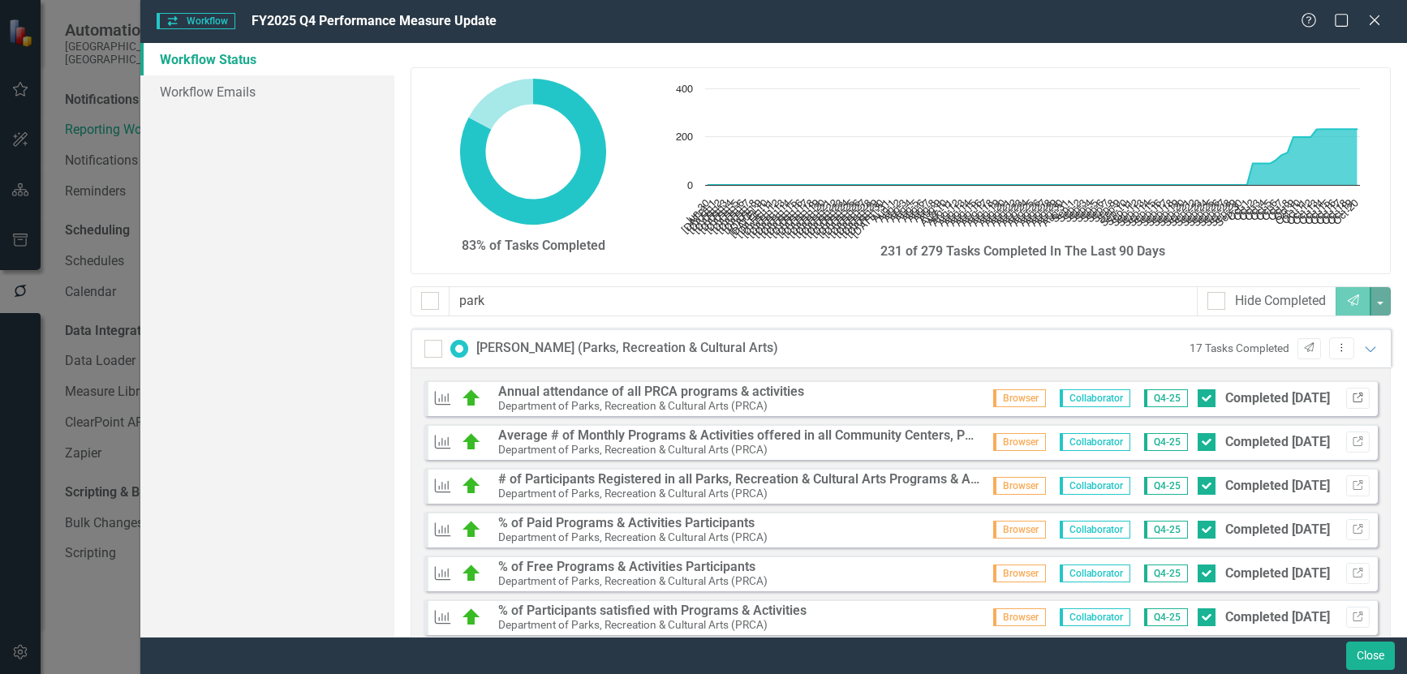
click at [1351, 397] on icon "Link" at bounding box center [1357, 398] width 12 height 10
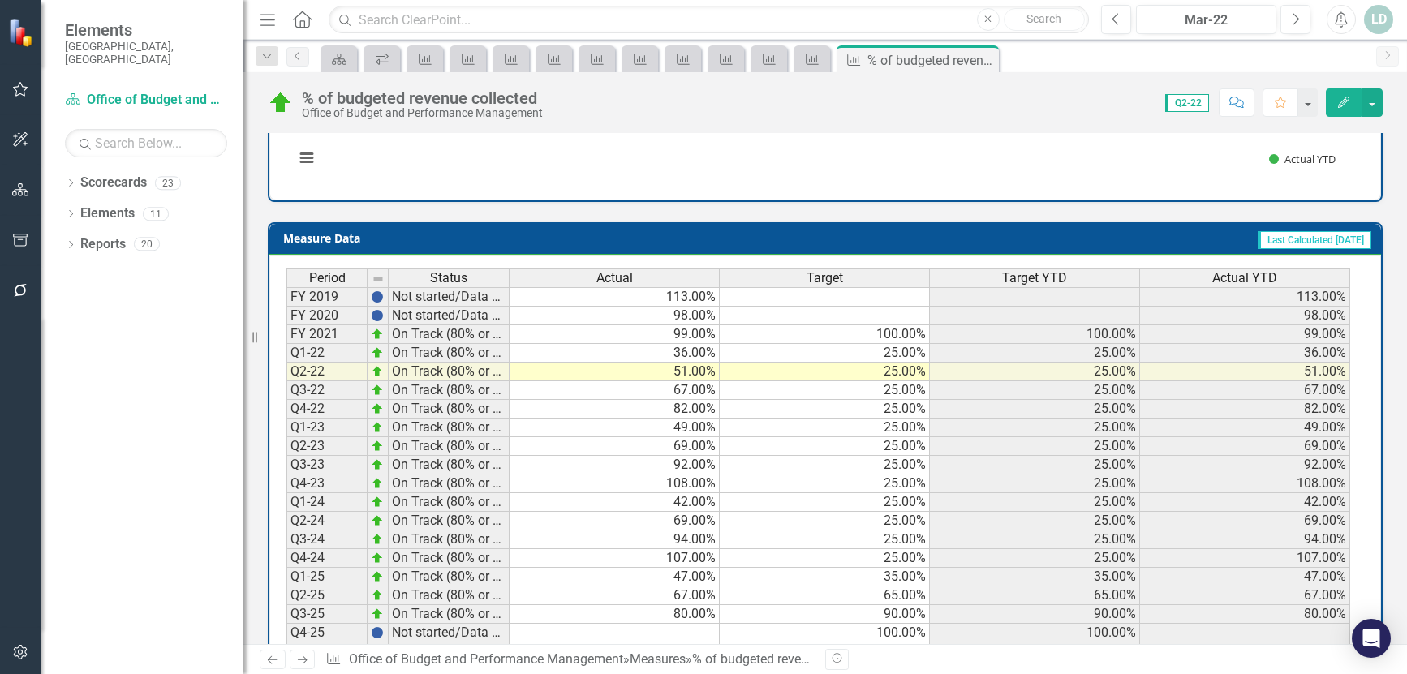
scroll to position [650, 0]
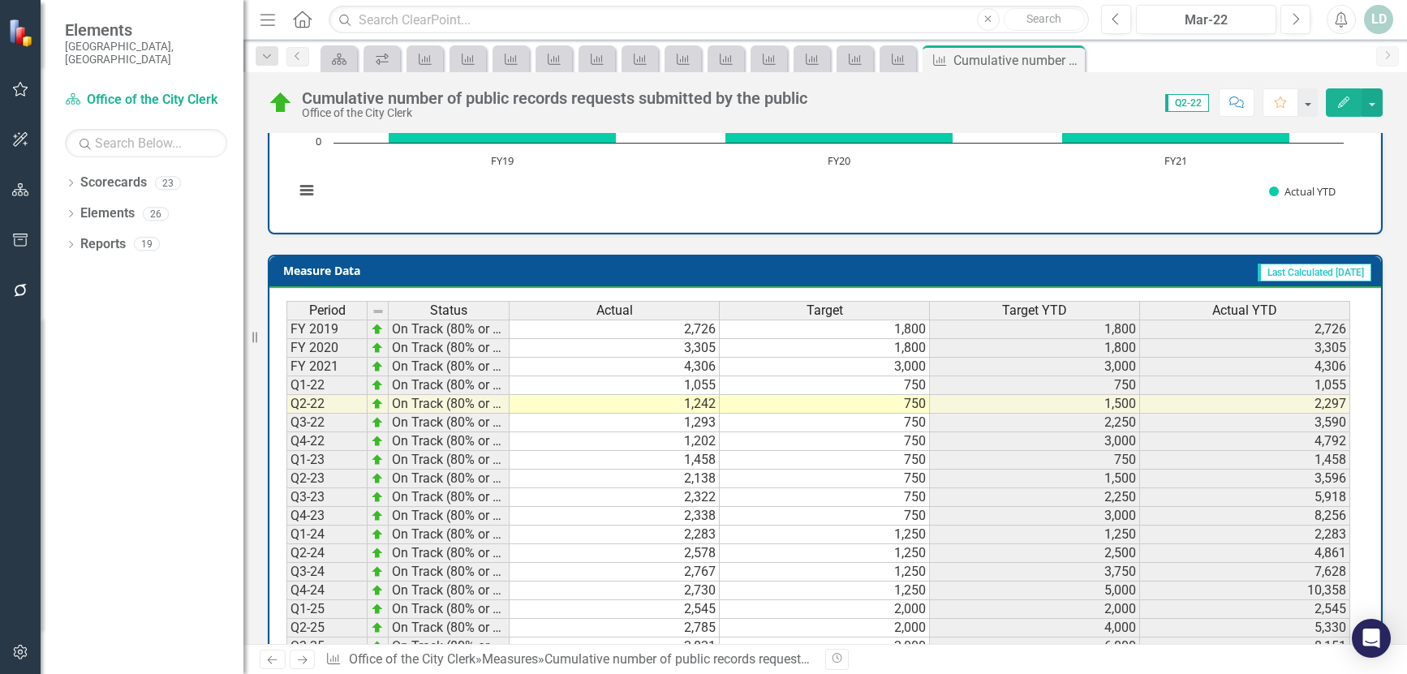
scroll to position [747, 0]
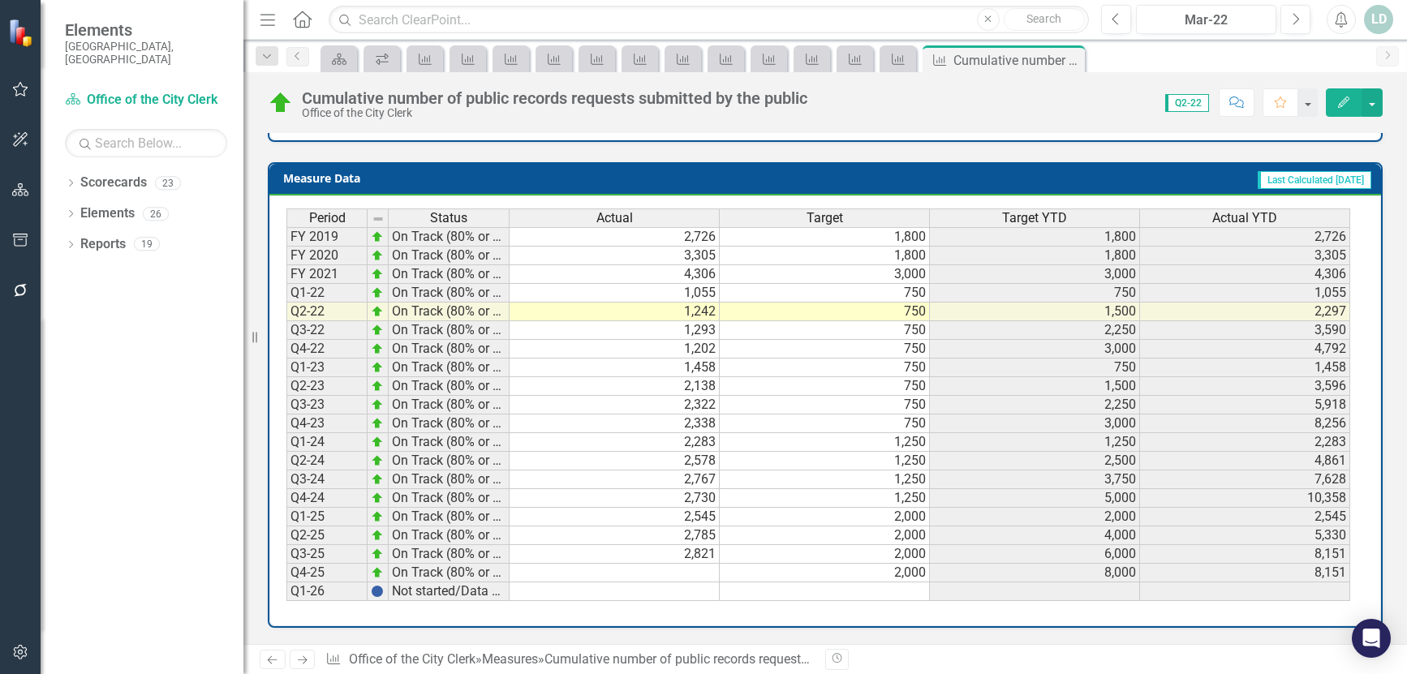
click at [683, 575] on td at bounding box center [614, 573] width 210 height 19
click at [1177, 14] on div "Mar-22" at bounding box center [1205, 20] width 129 height 19
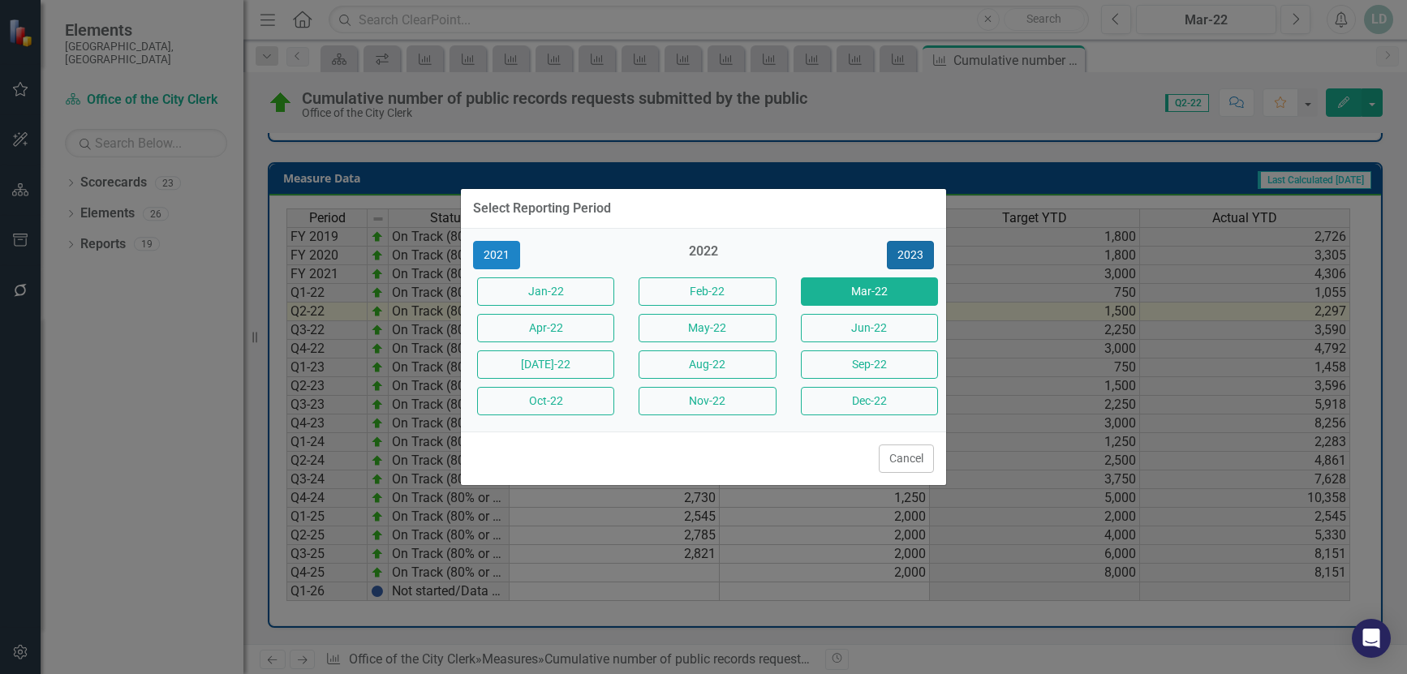
click at [898, 256] on button "2023" at bounding box center [910, 255] width 47 height 28
click at [898, 256] on button "2024" at bounding box center [910, 255] width 47 height 28
click at [898, 256] on button "2025" at bounding box center [910, 255] width 47 height 28
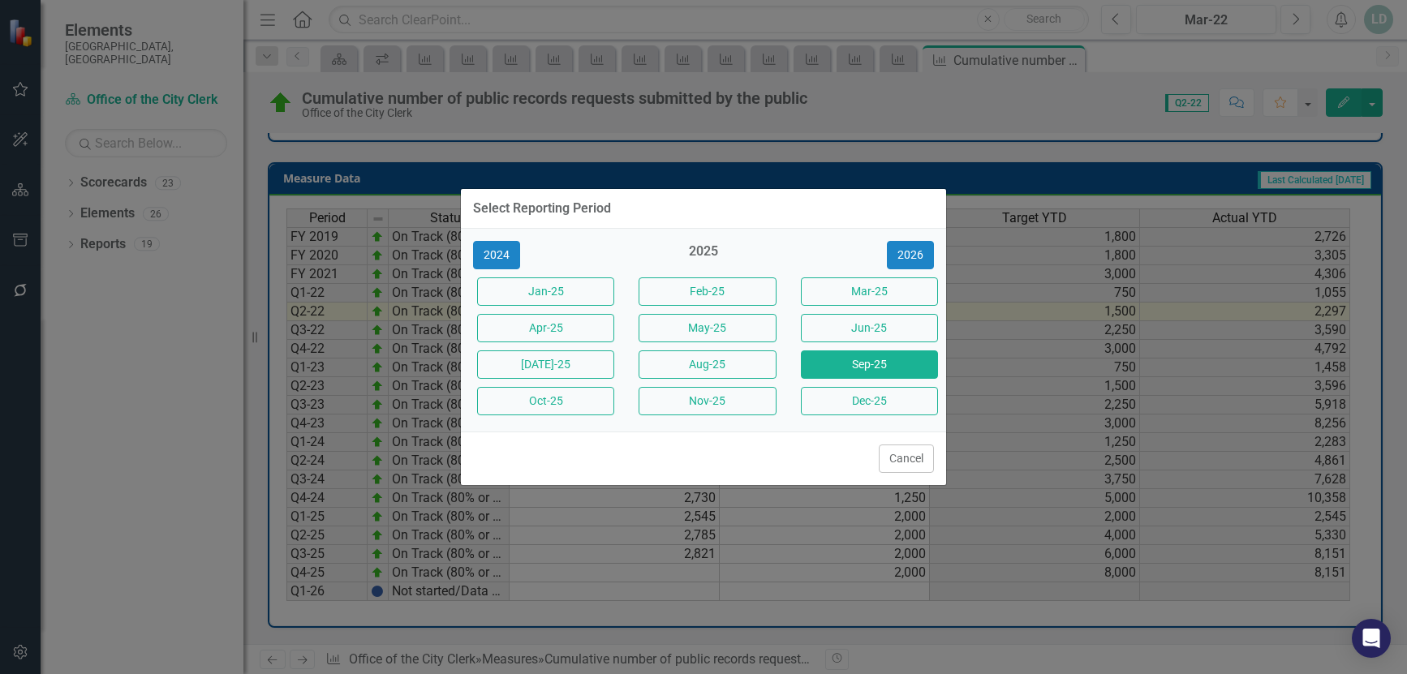
click at [891, 368] on button "Sep-25" at bounding box center [869, 364] width 137 height 28
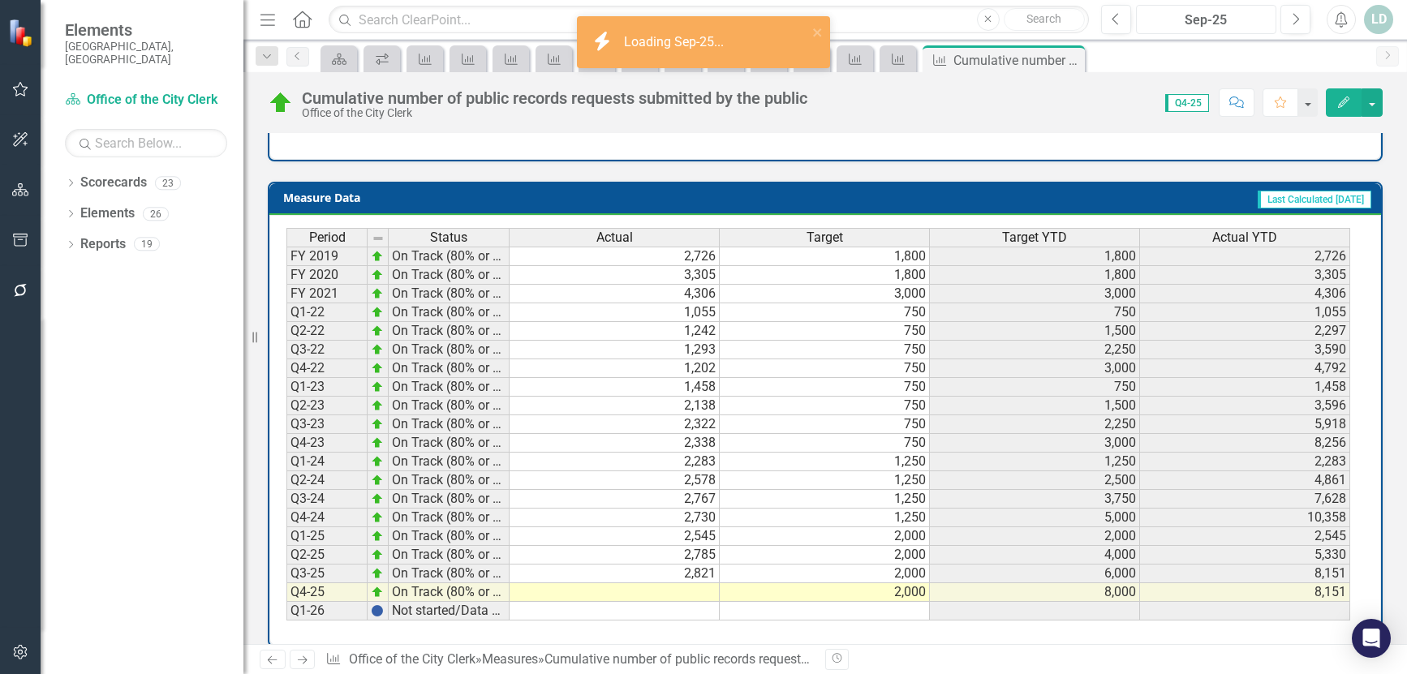
scroll to position [730, 0]
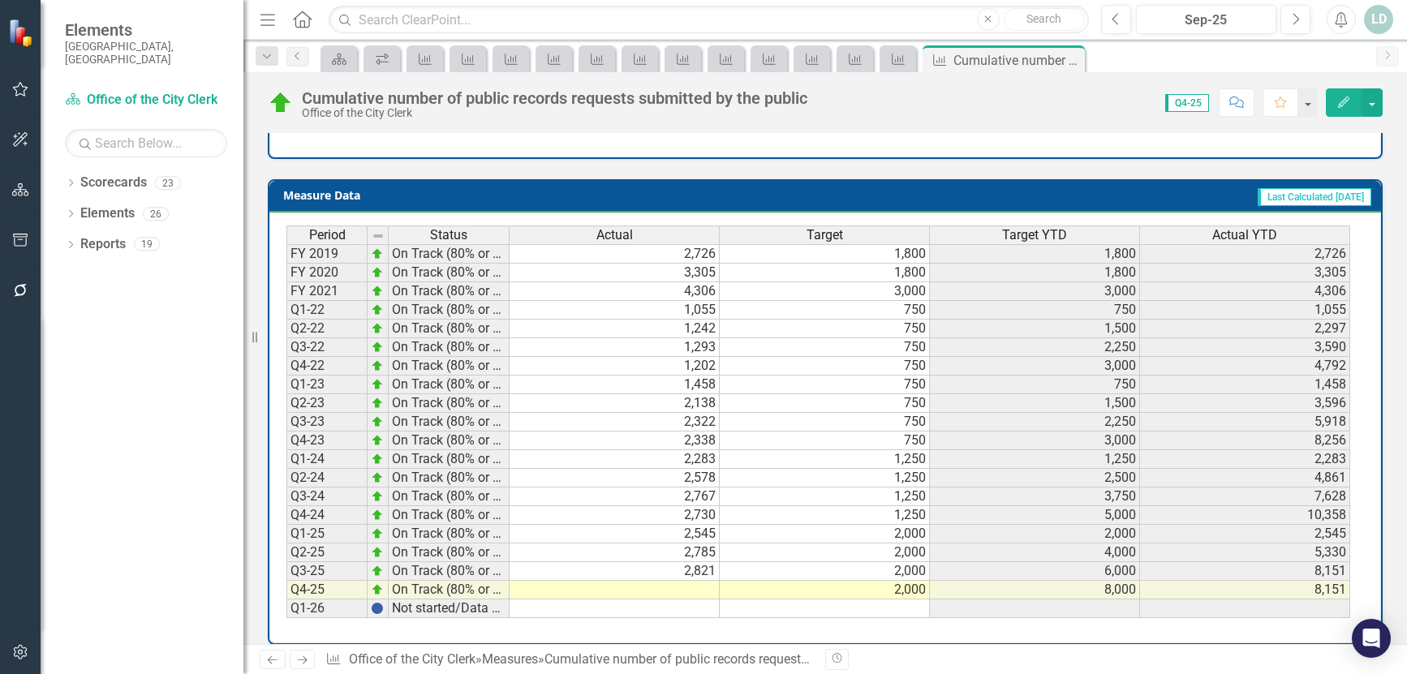
click at [311, 660] on link "Next" at bounding box center [303, 659] width 26 height 19
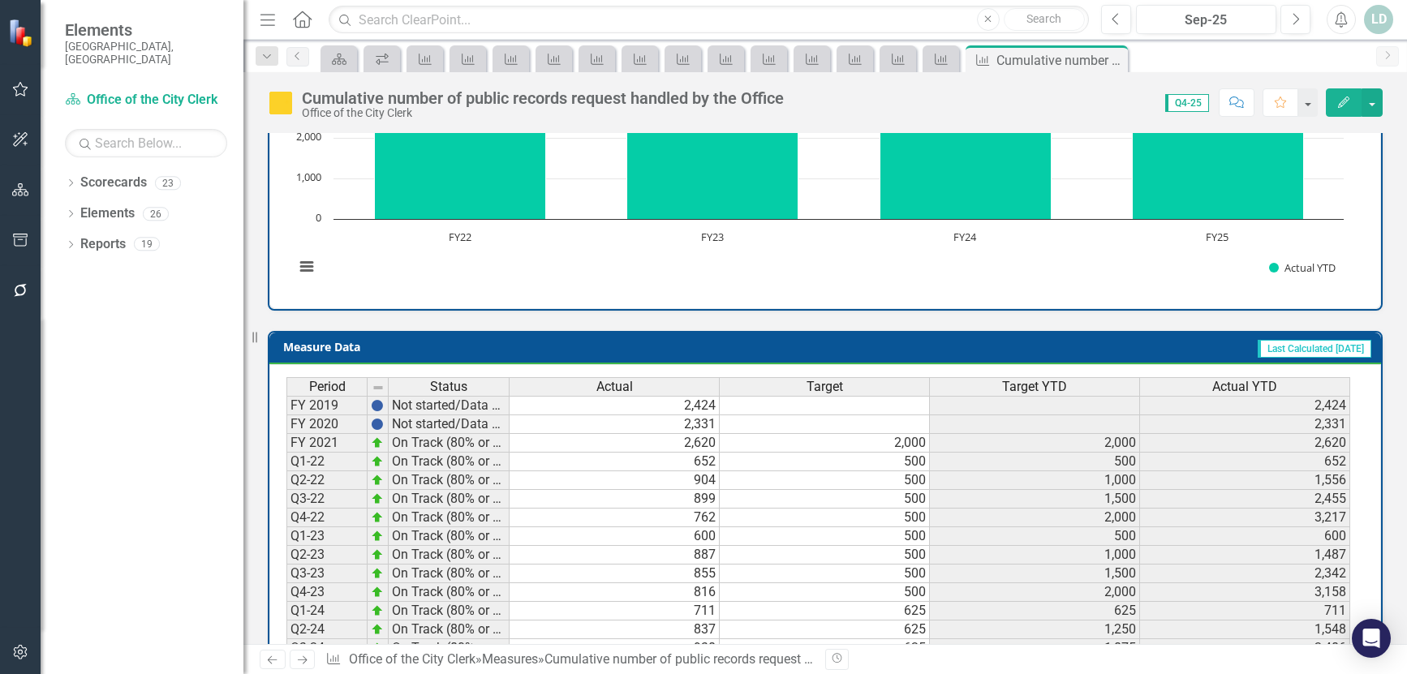
scroll to position [650, 0]
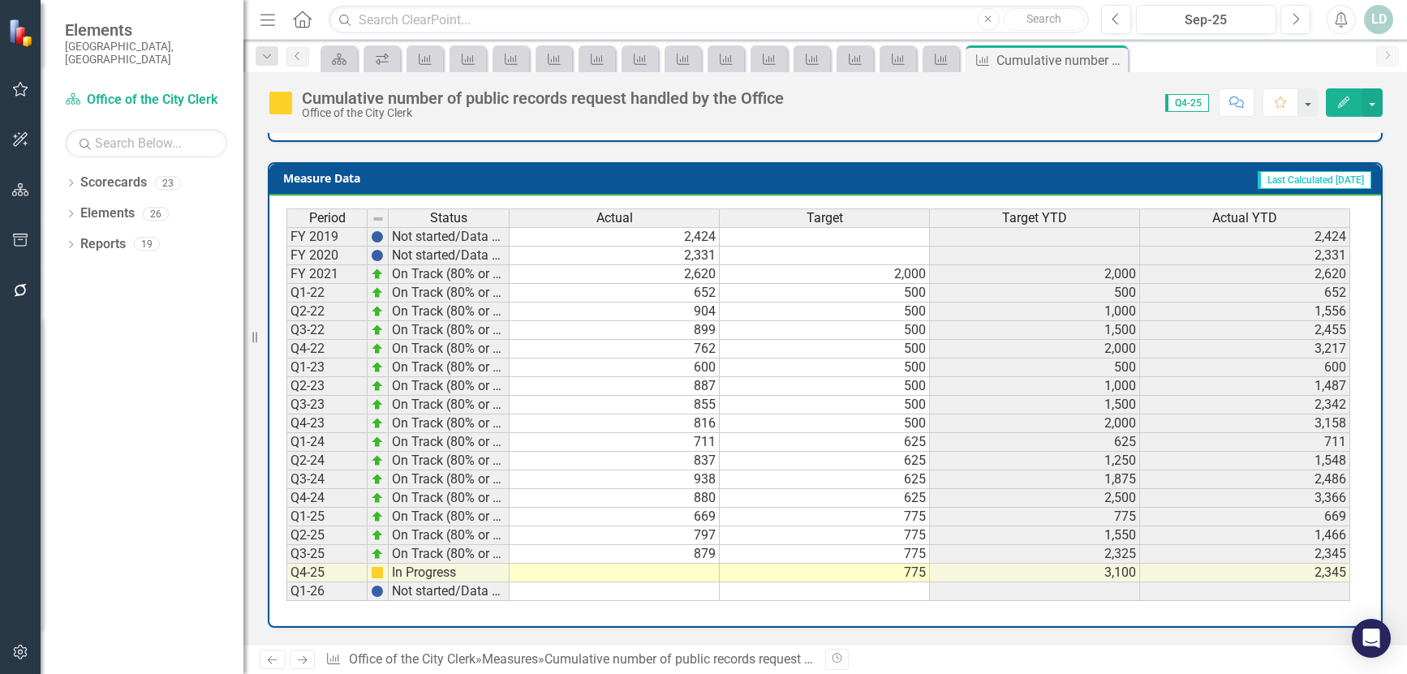
click at [311, 668] on link "Next" at bounding box center [303, 659] width 26 height 19
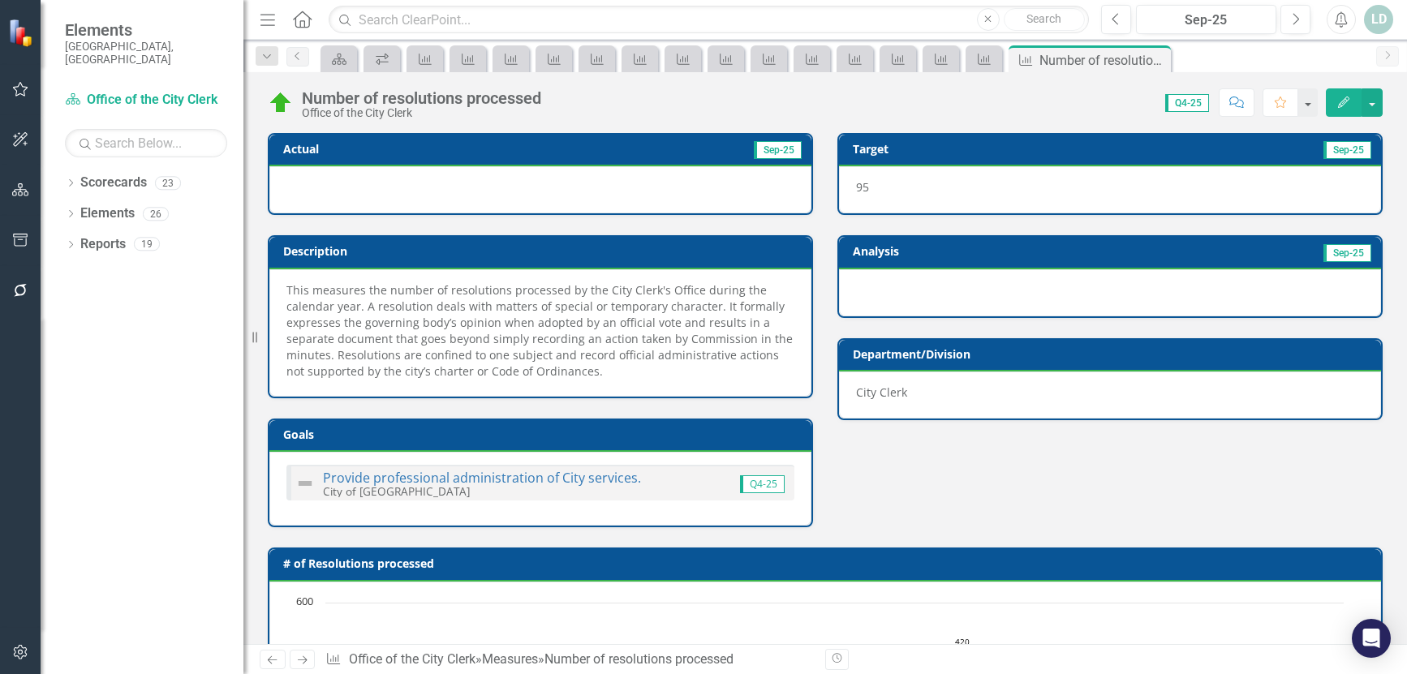
scroll to position [715, 0]
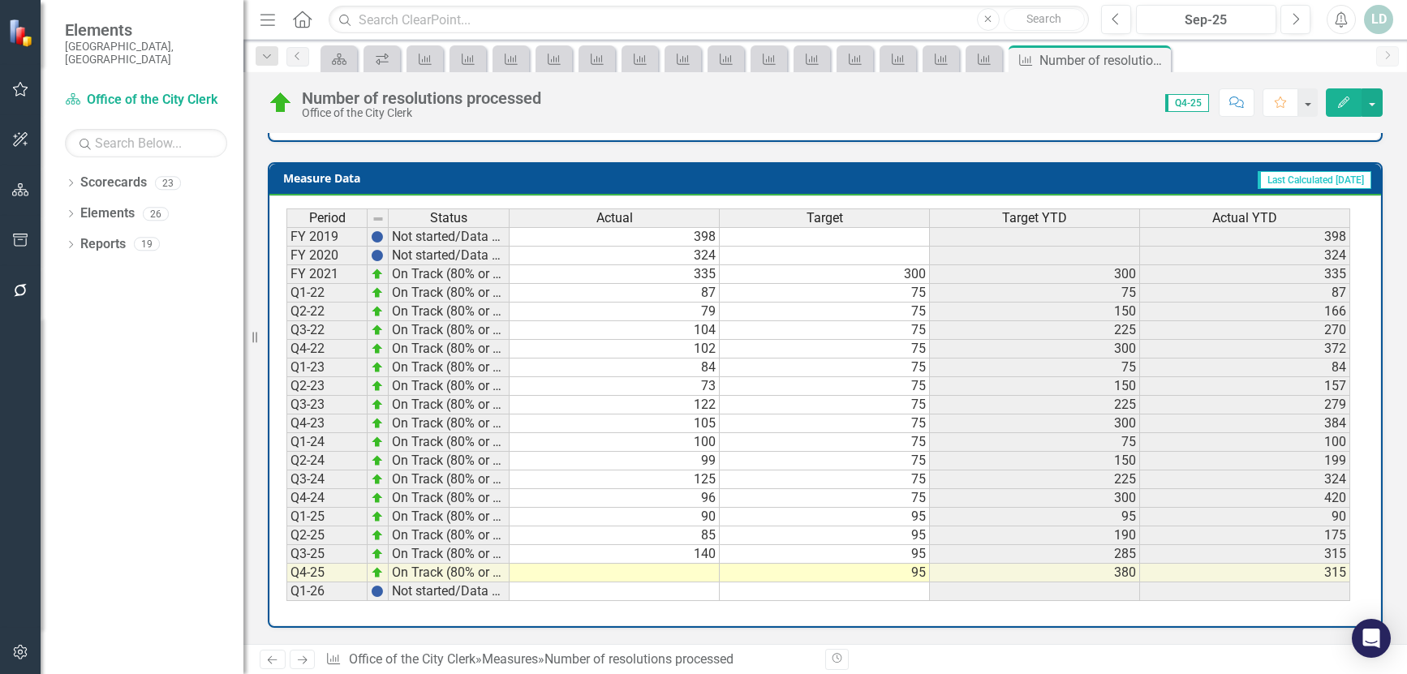
click at [300, 664] on icon "Next" at bounding box center [302, 660] width 14 height 11
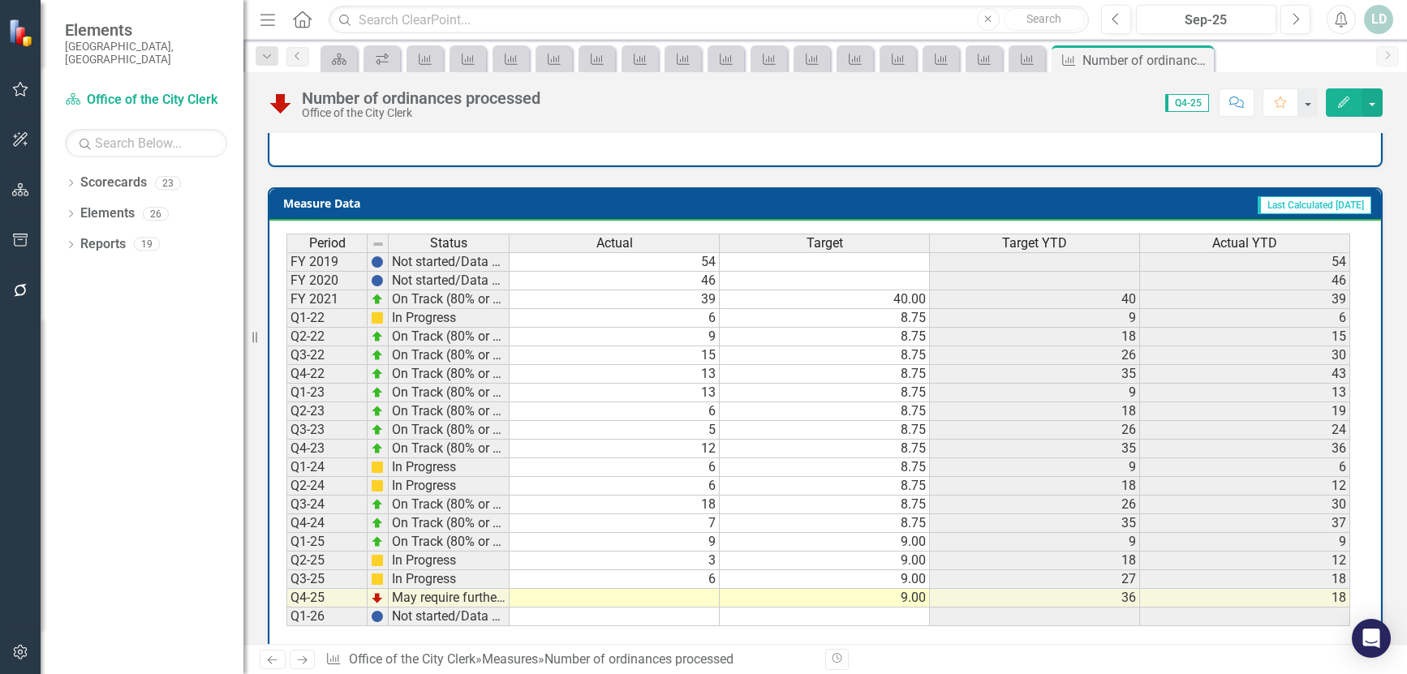
scroll to position [682, 0]
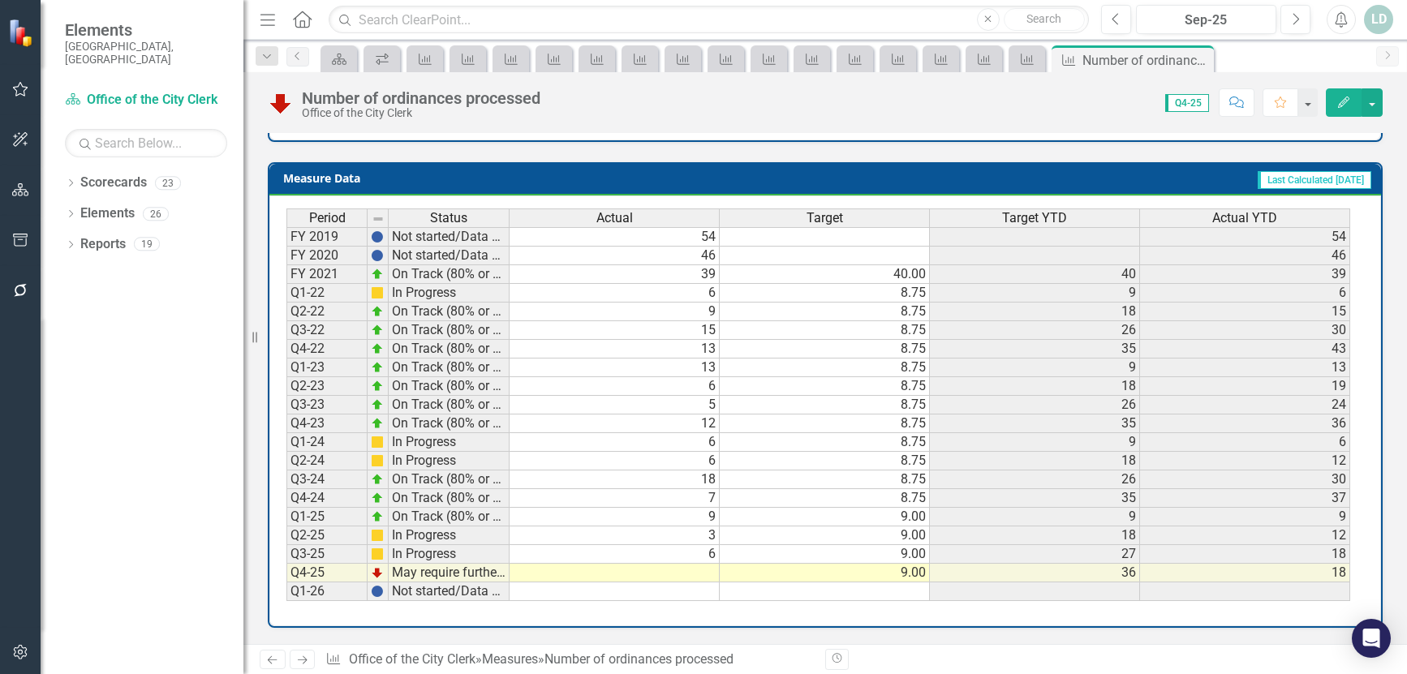
click at [298, 658] on icon "Next" at bounding box center [302, 660] width 14 height 11
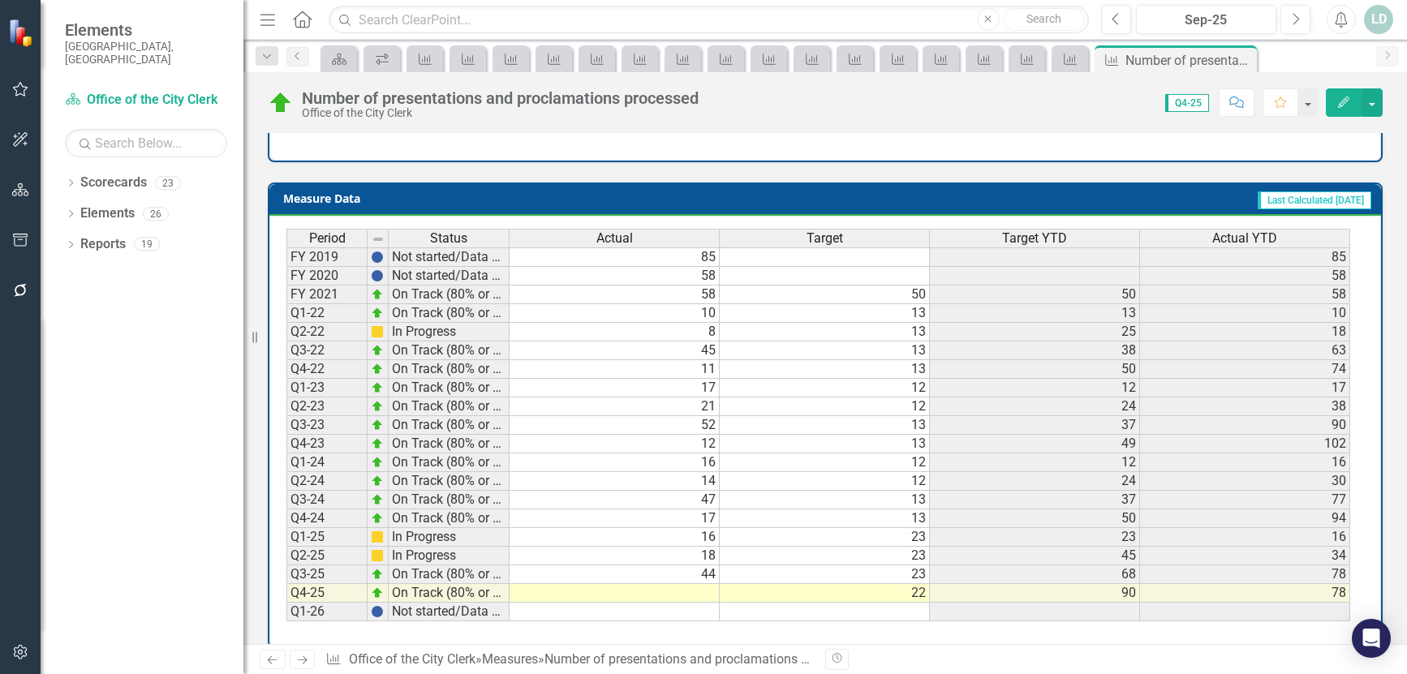
scroll to position [682, 0]
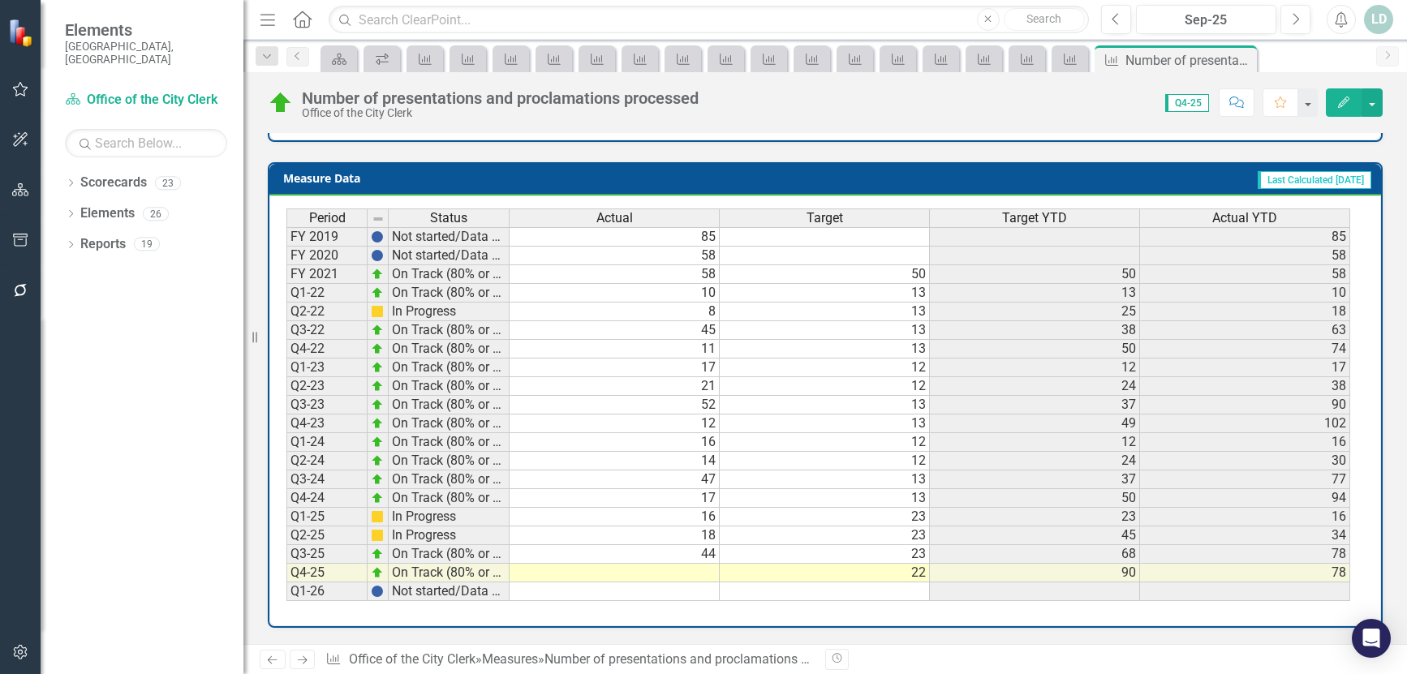
click at [307, 660] on icon at bounding box center [303, 660] width 10 height 8
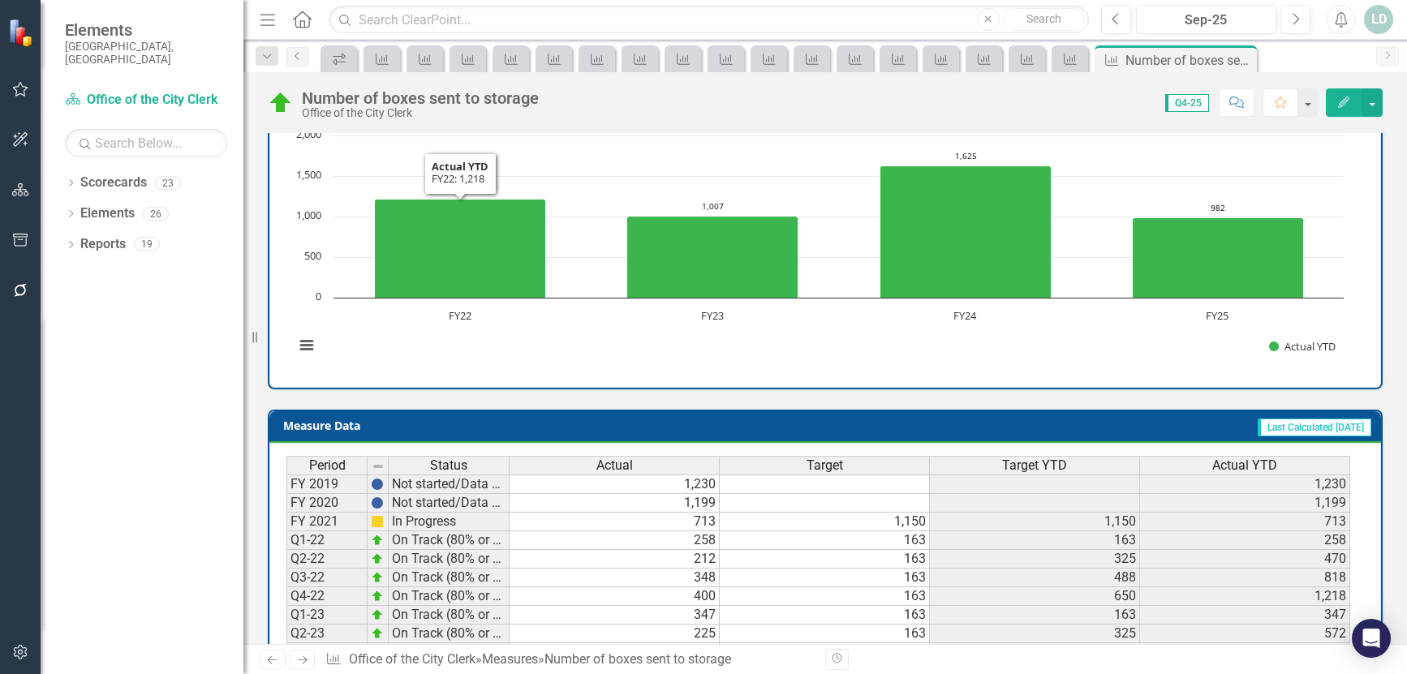
scroll to position [666, 0]
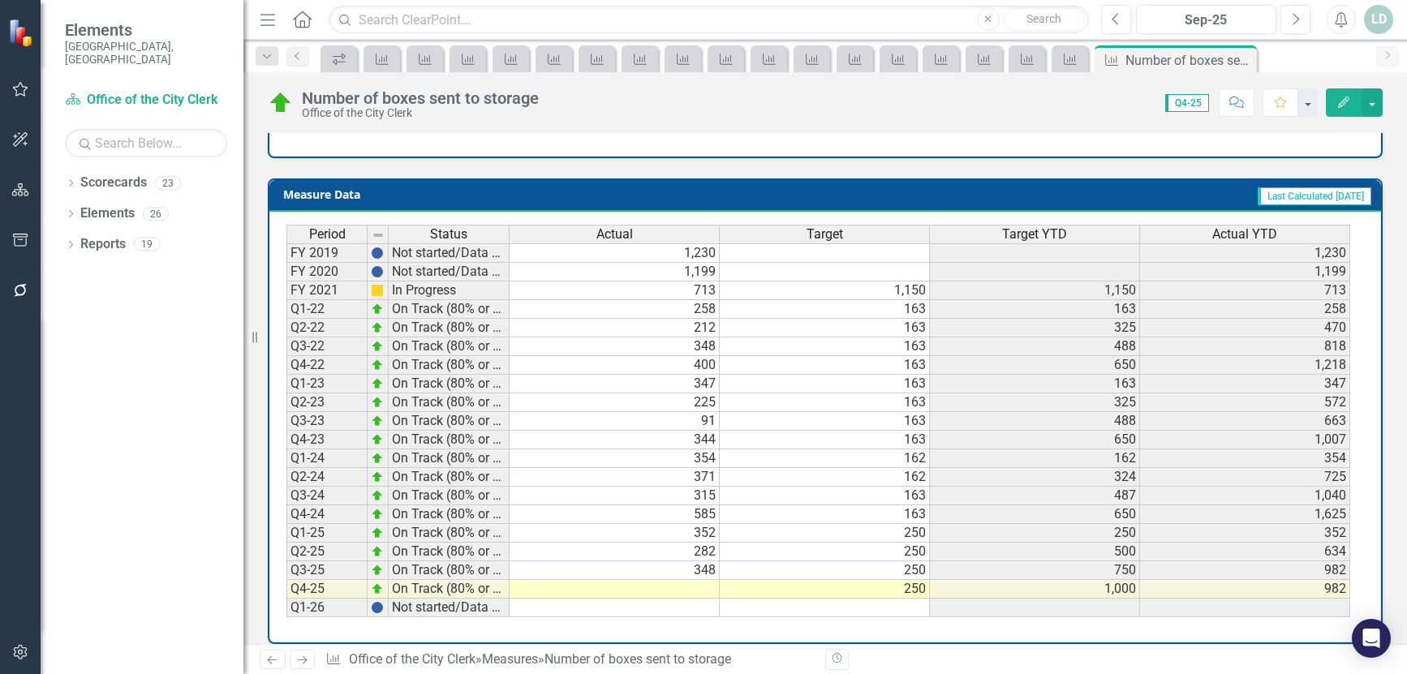
click at [307, 659] on icon "Next" at bounding box center [302, 660] width 14 height 11
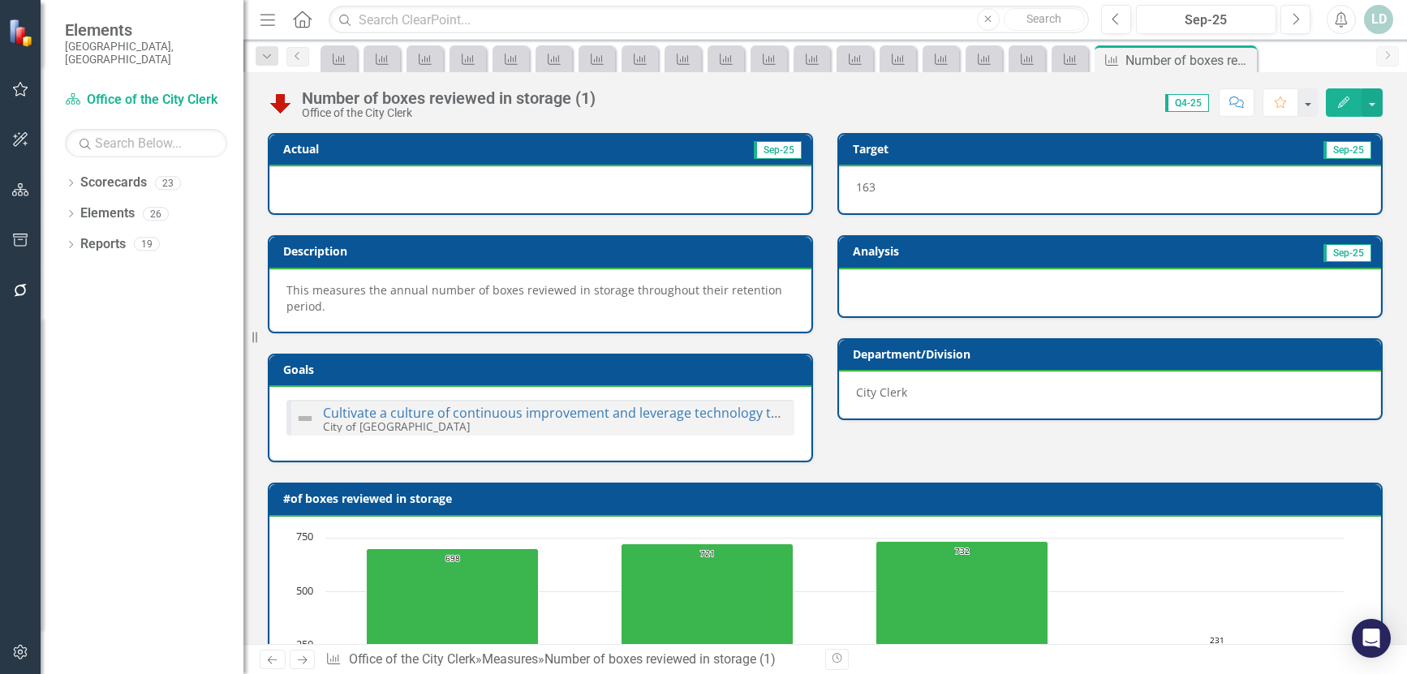
scroll to position [650, 0]
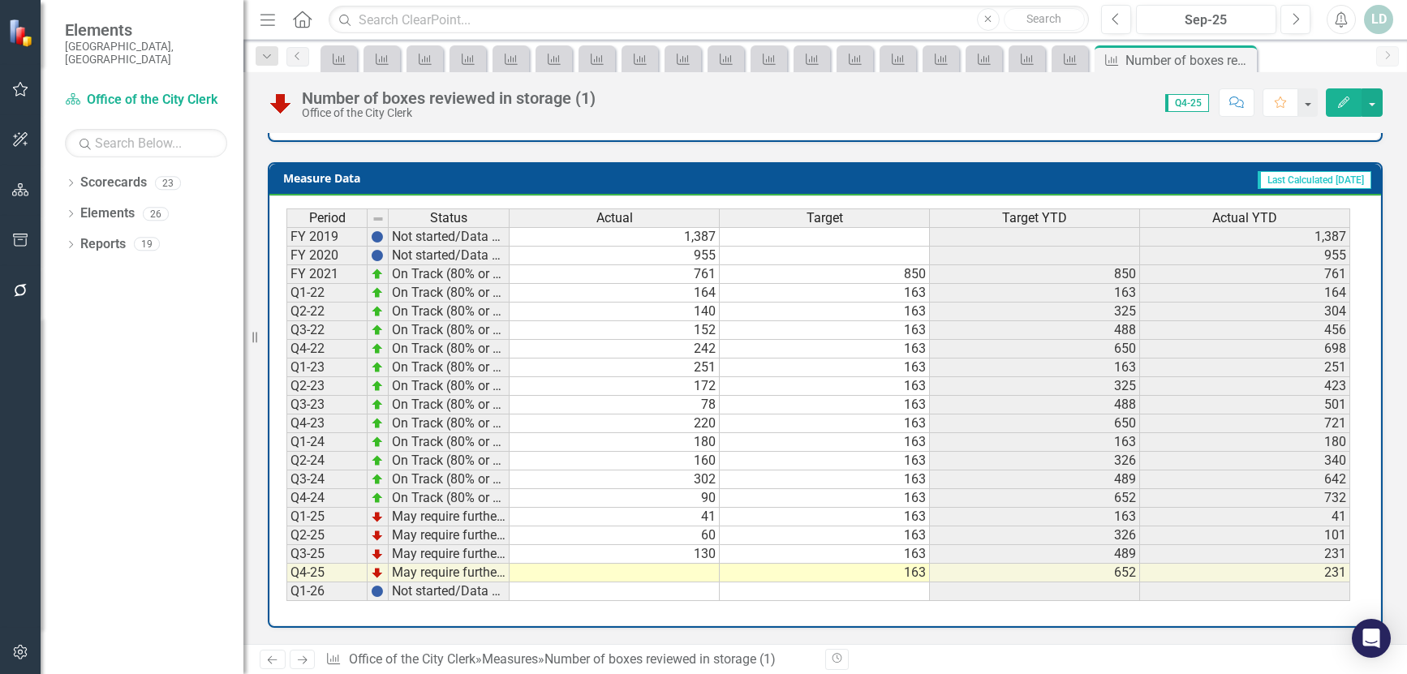
click at [303, 658] on icon "Next" at bounding box center [302, 660] width 14 height 11
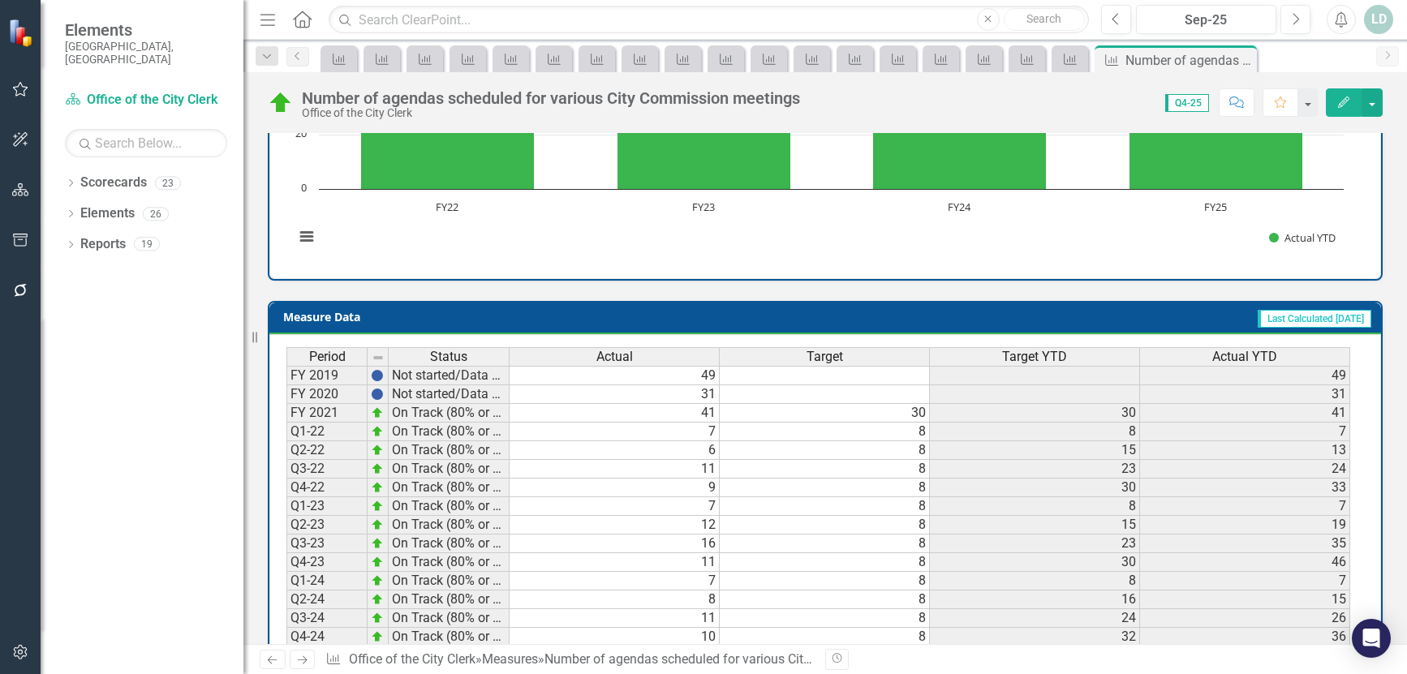
scroll to position [634, 0]
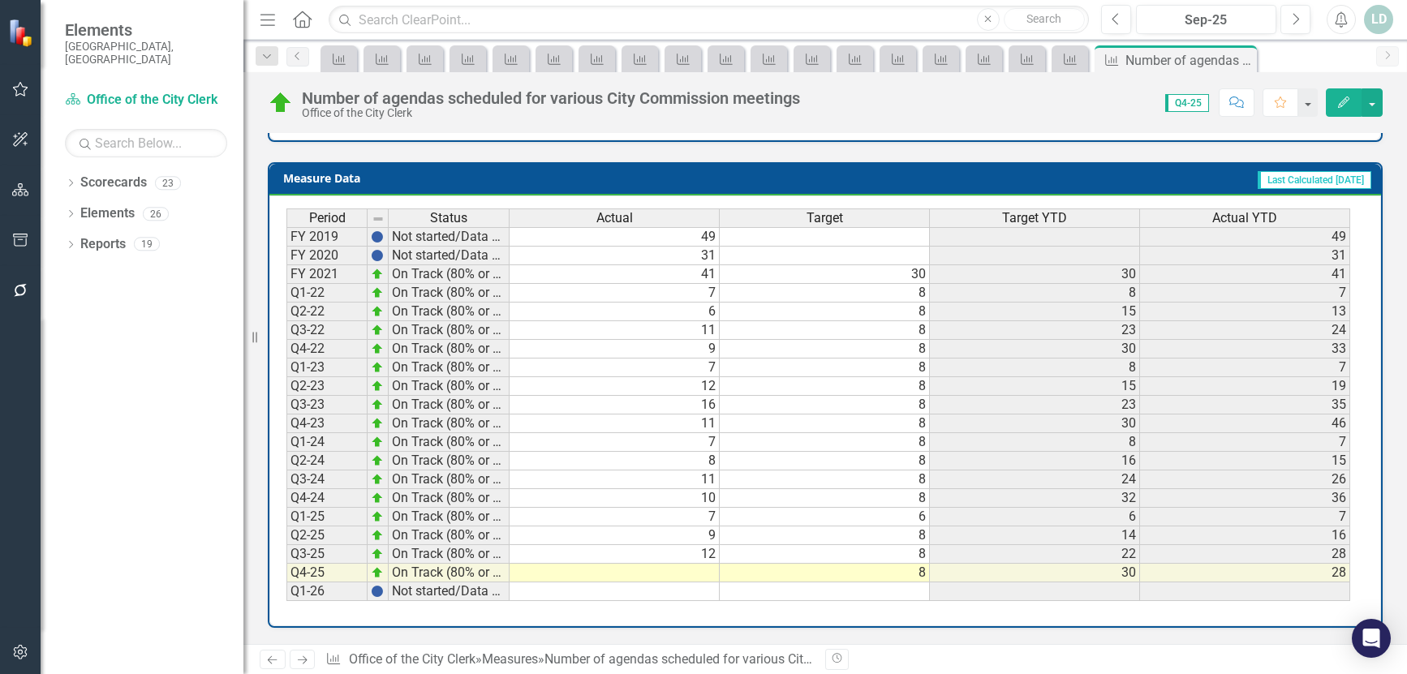
click at [307, 664] on icon "Next" at bounding box center [302, 660] width 14 height 11
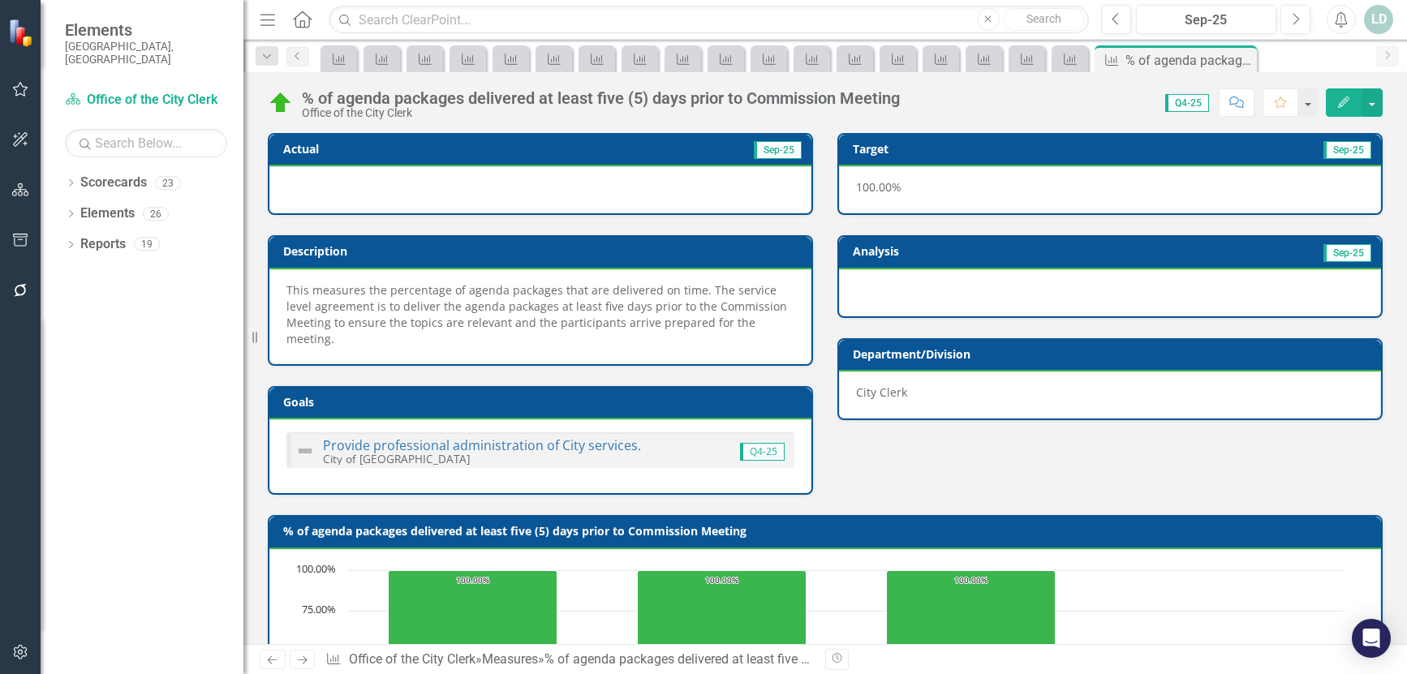
scroll to position [666, 0]
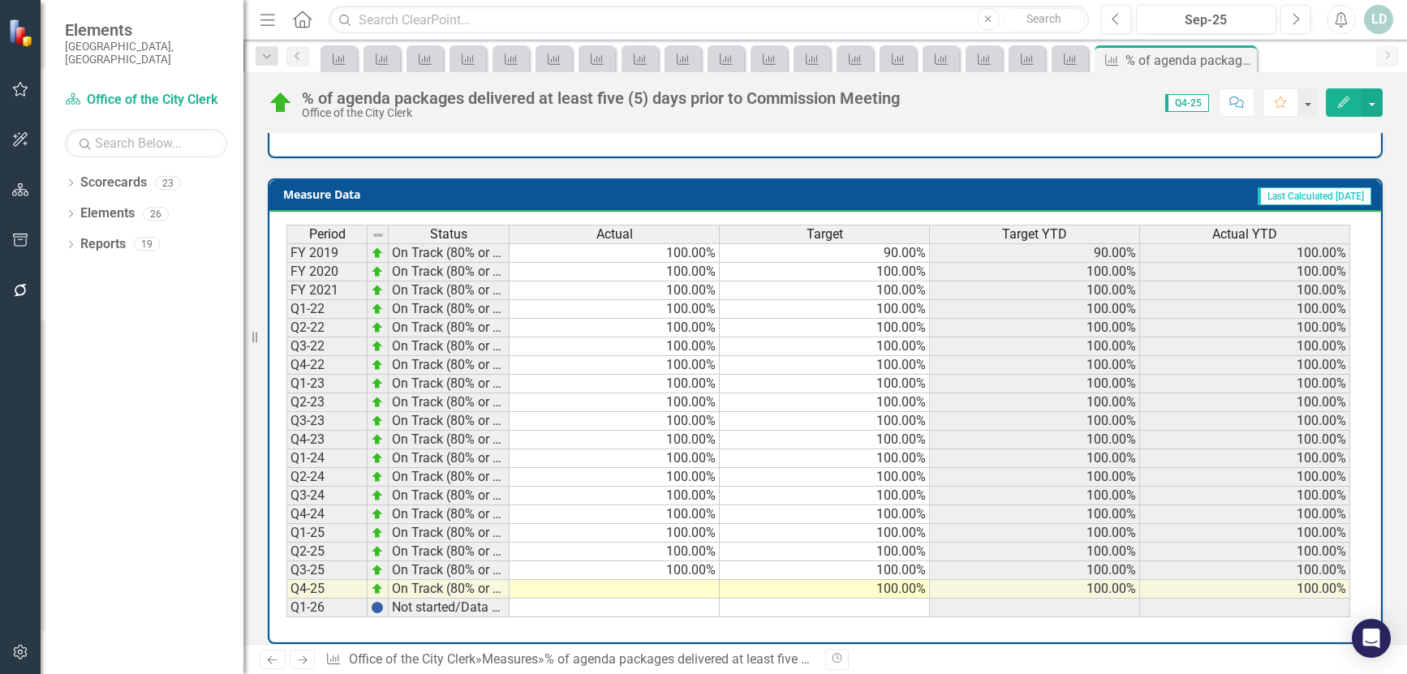
click at [307, 661] on icon "Next" at bounding box center [302, 660] width 14 height 11
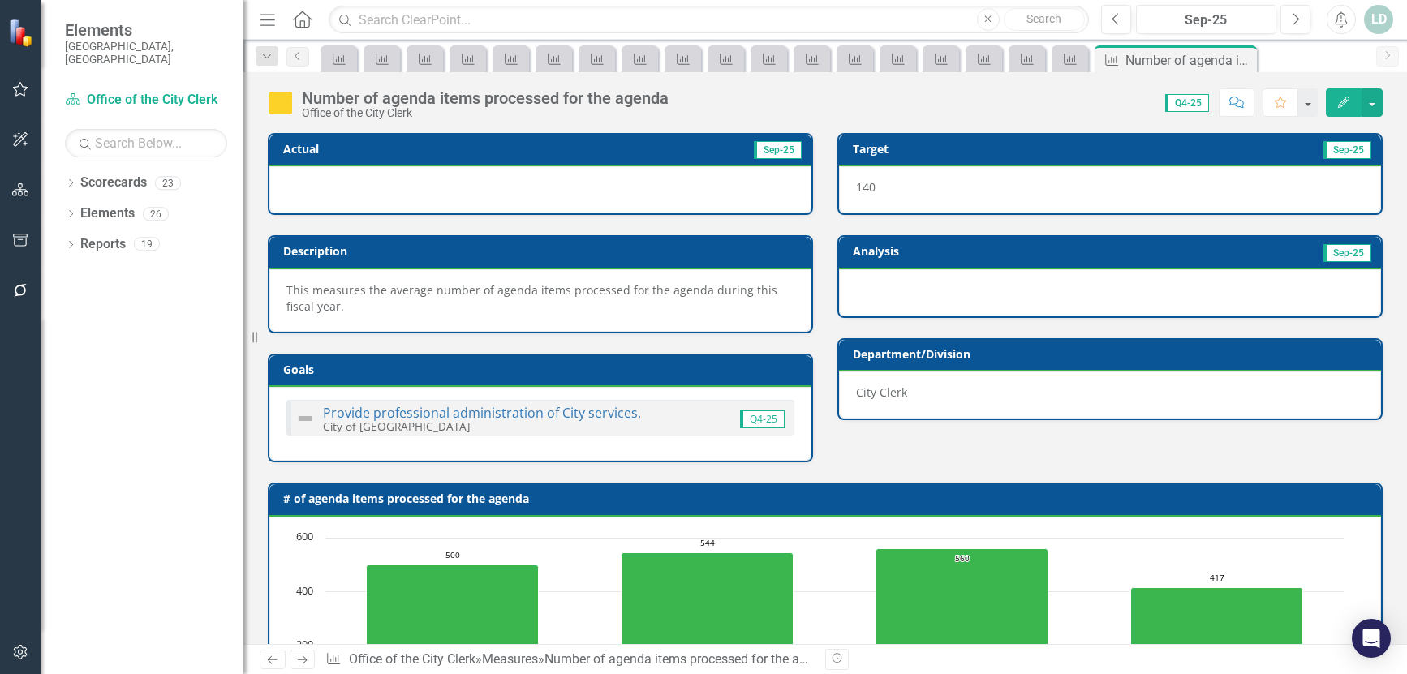
scroll to position [650, 0]
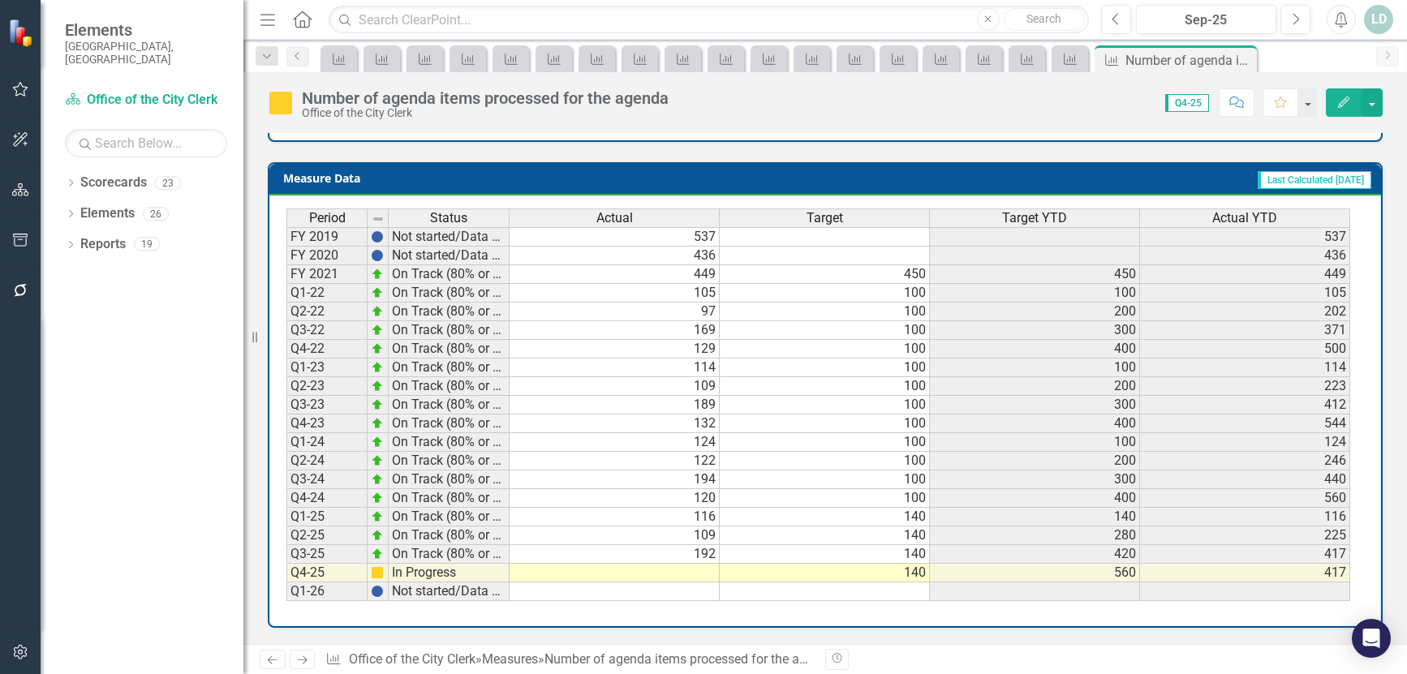
click at [301, 660] on icon at bounding box center [303, 660] width 10 height 8
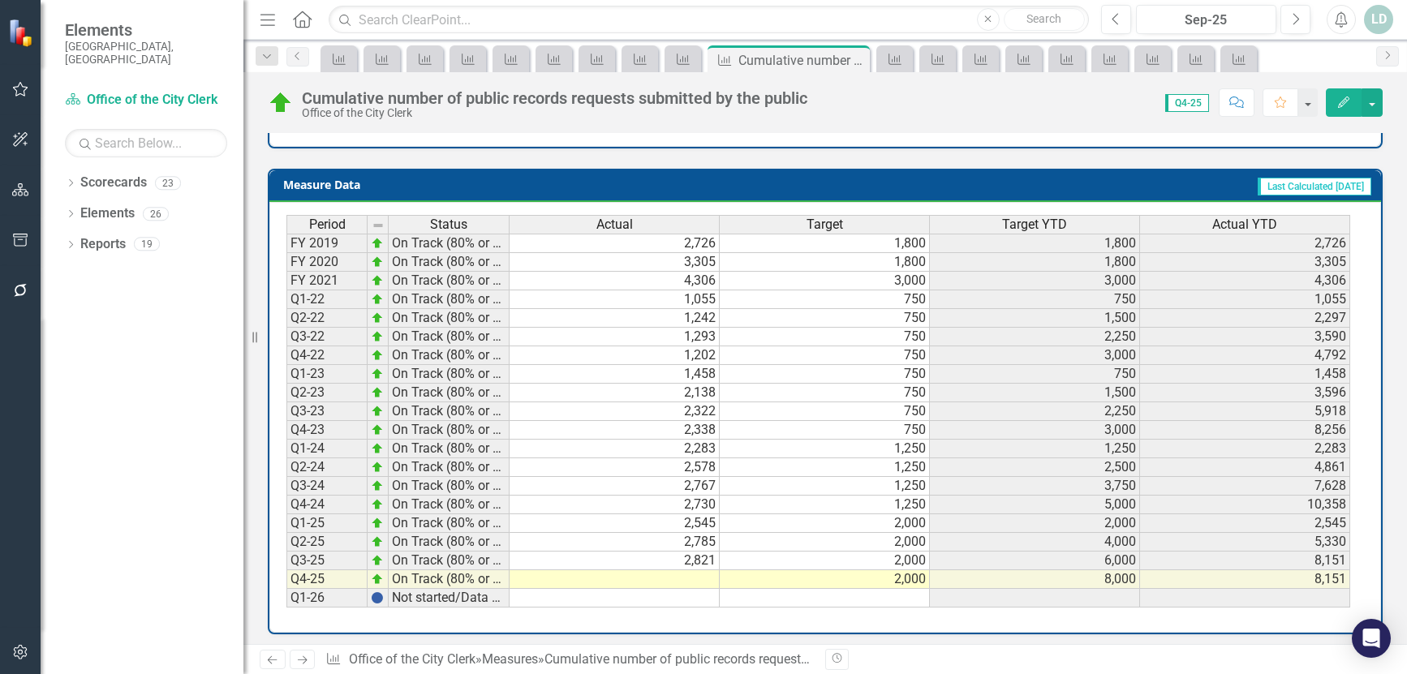
scroll to position [747, 0]
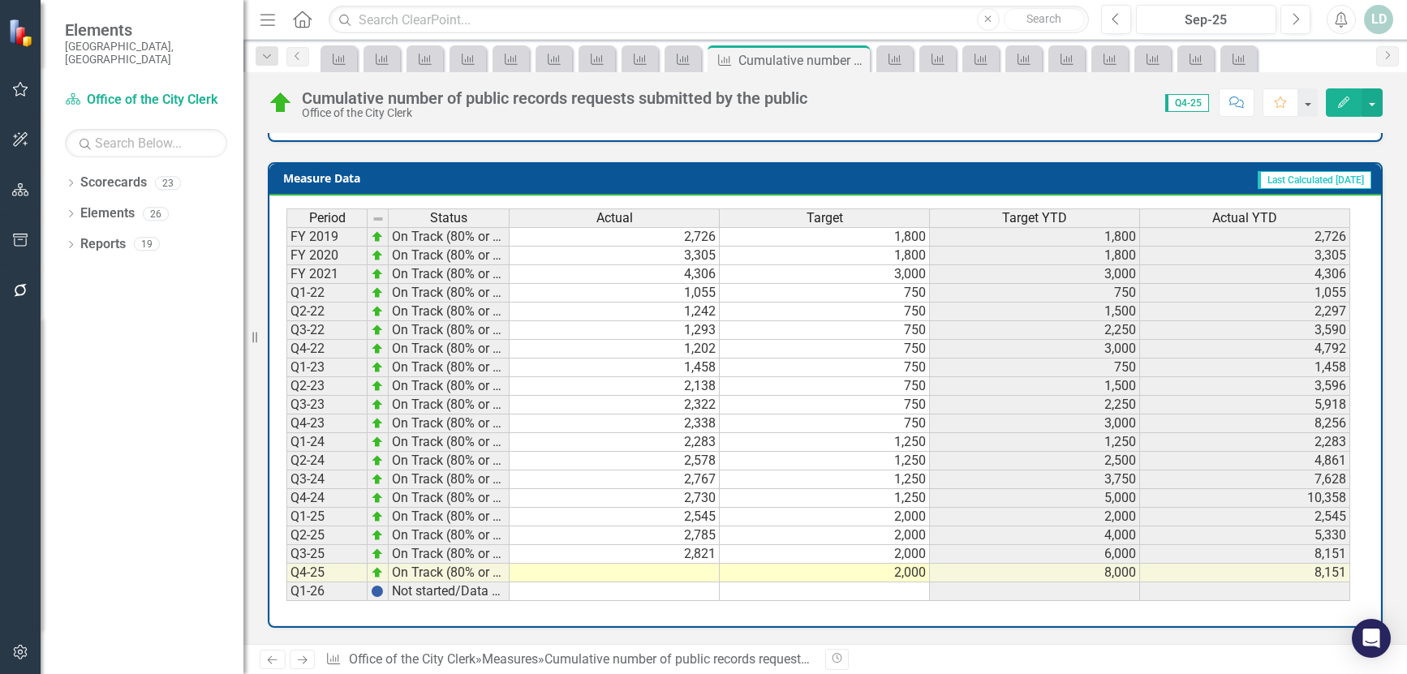
click at [307, 664] on icon "Next" at bounding box center [302, 660] width 14 height 11
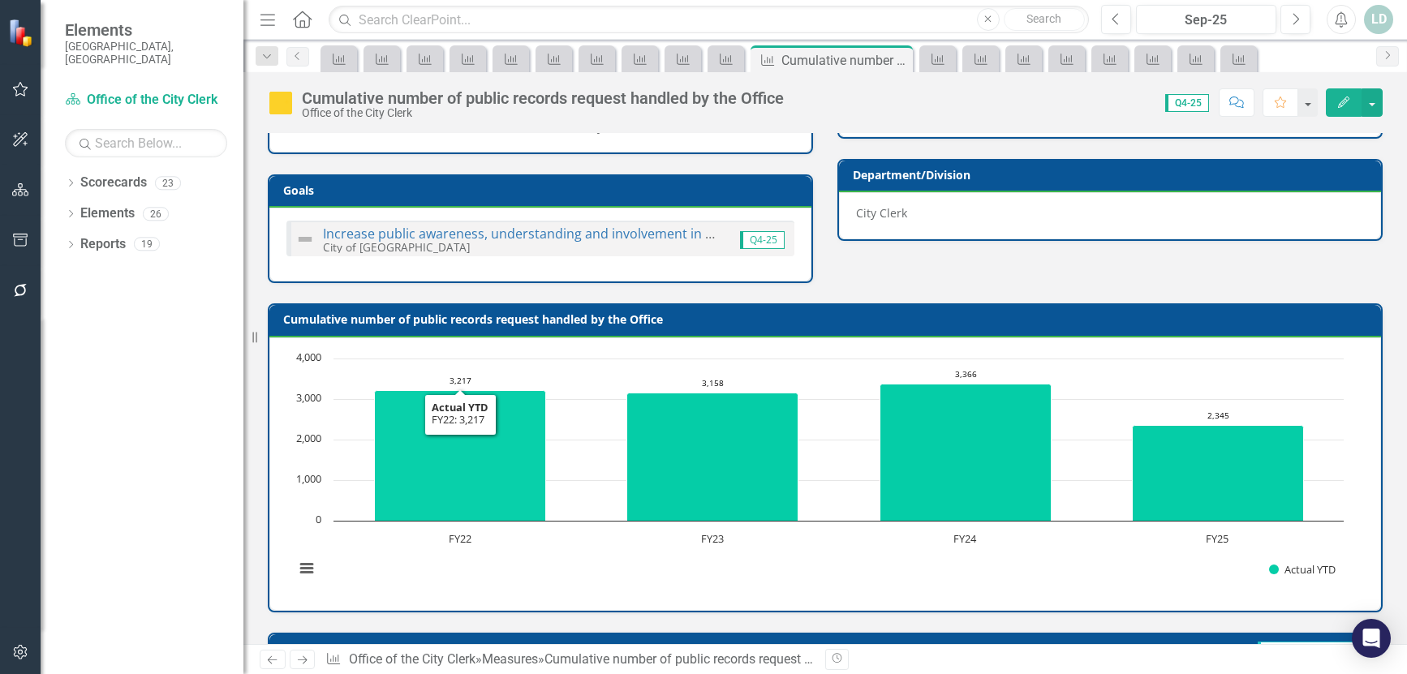
scroll to position [650, 0]
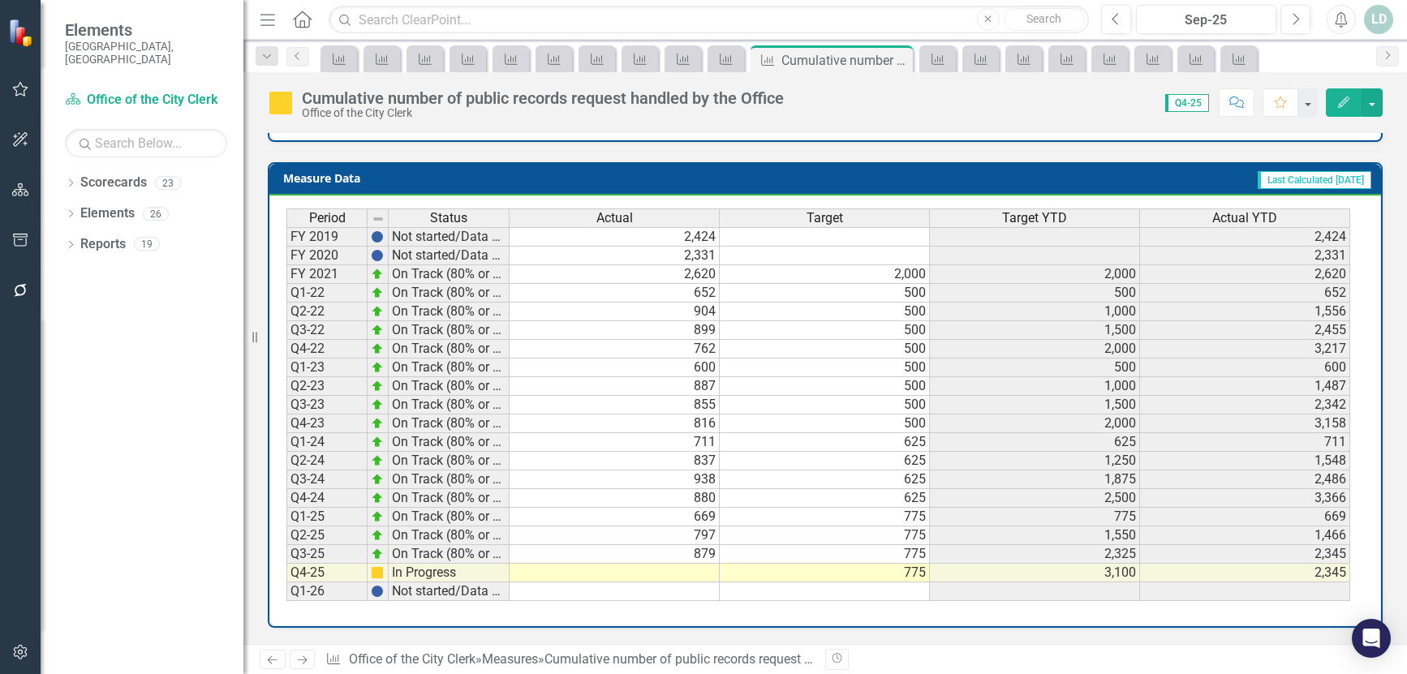
click at [299, 655] on icon "Next" at bounding box center [302, 660] width 14 height 11
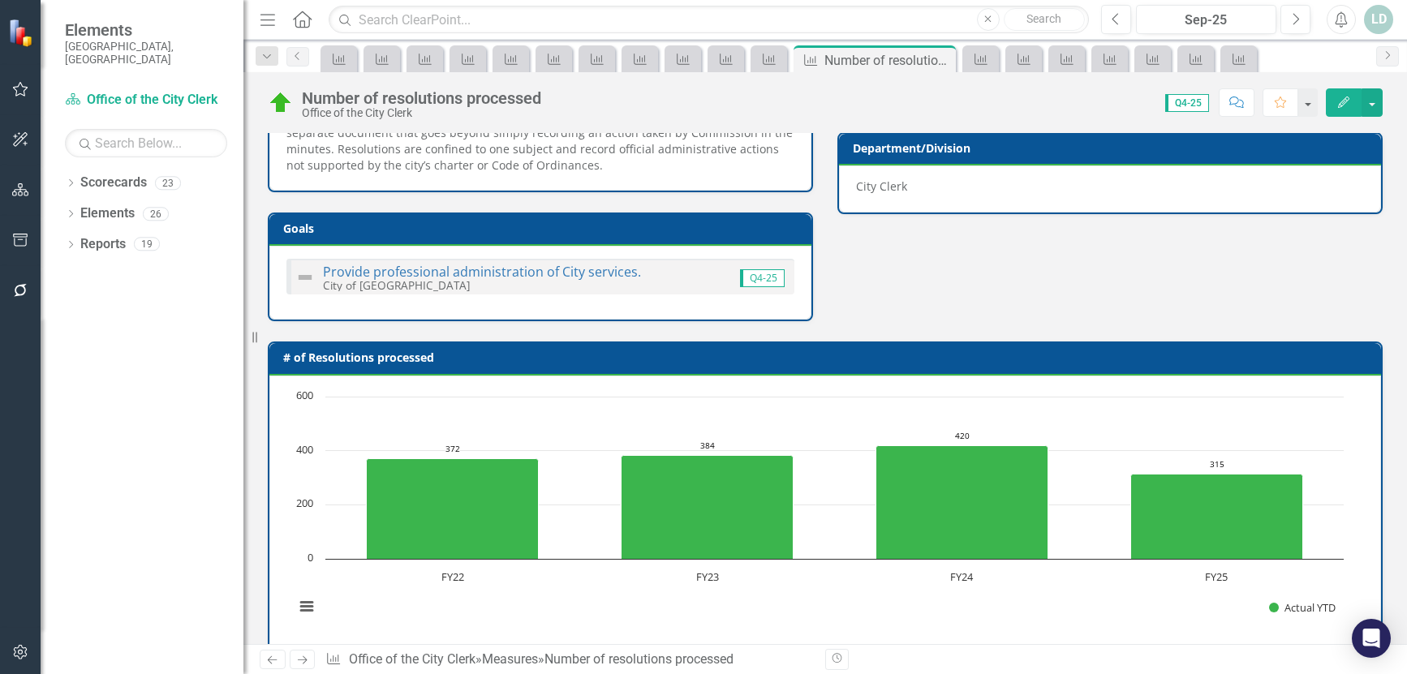
scroll to position [715, 0]
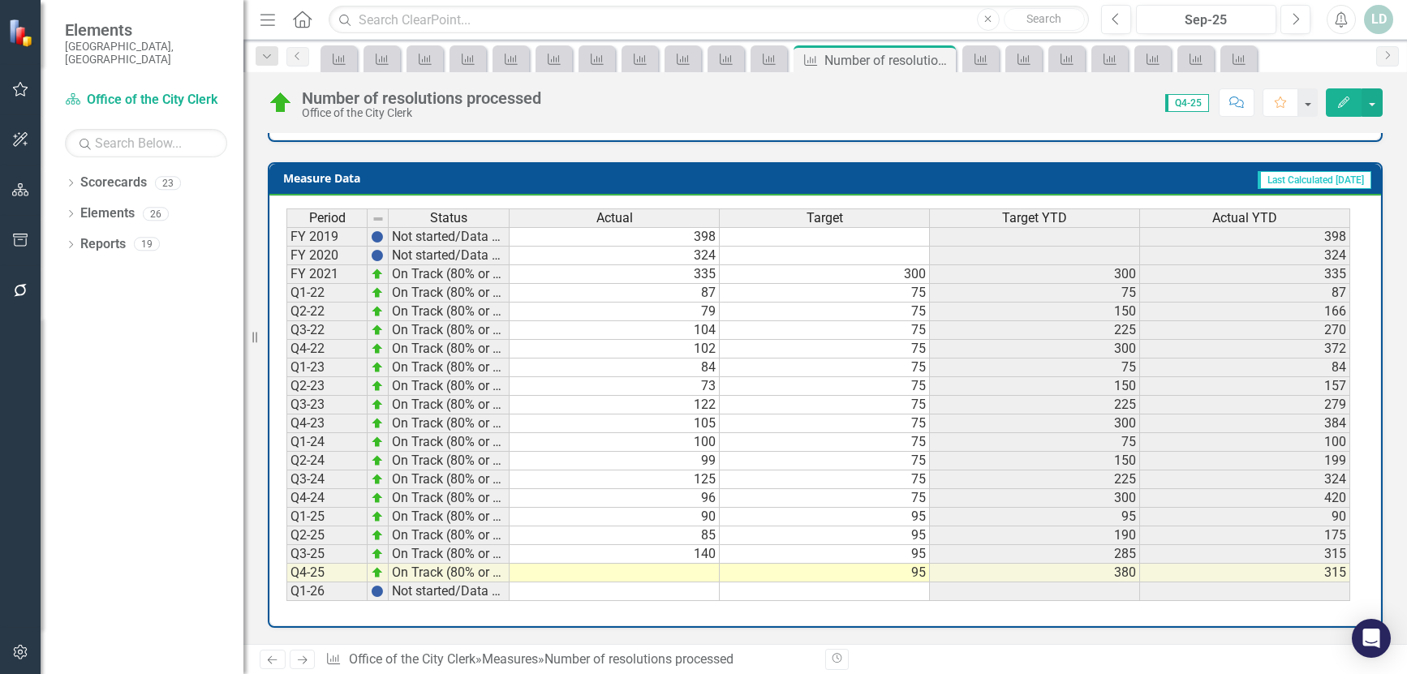
click at [305, 659] on icon "Next" at bounding box center [302, 660] width 14 height 11
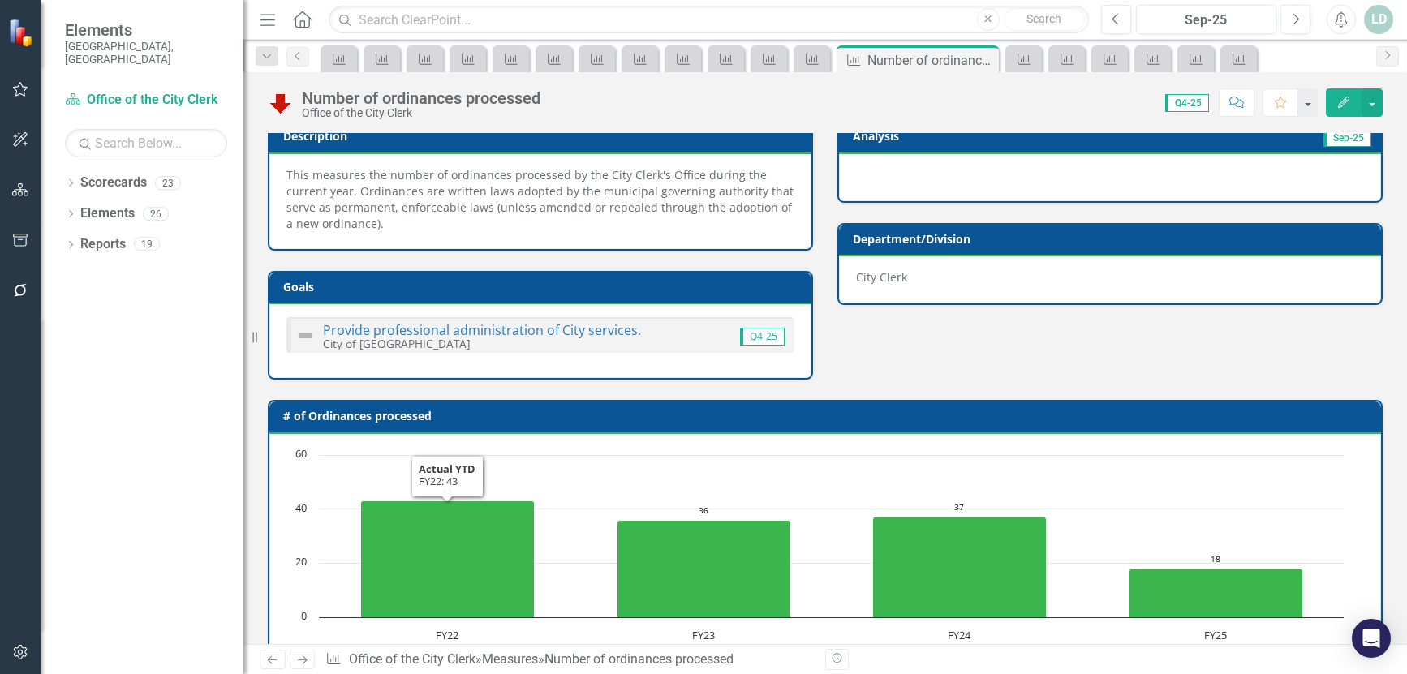
scroll to position [682, 0]
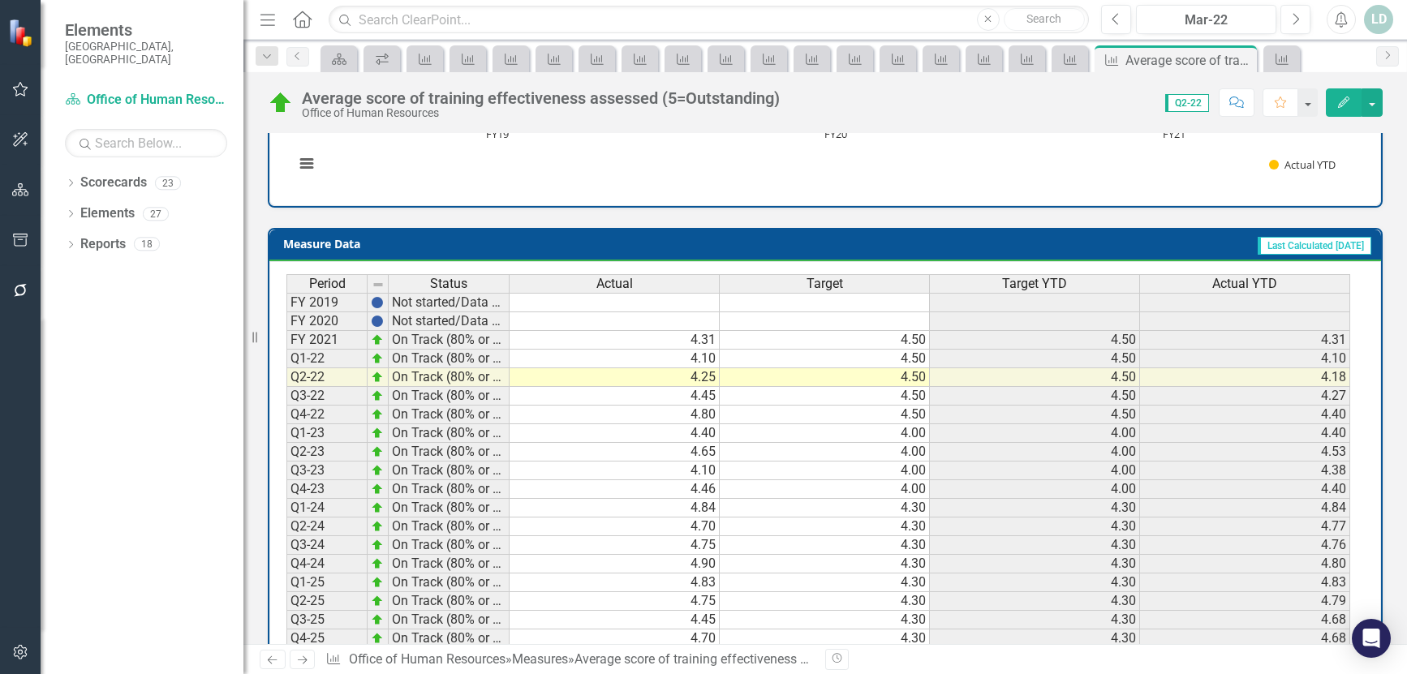
scroll to position [666, 0]
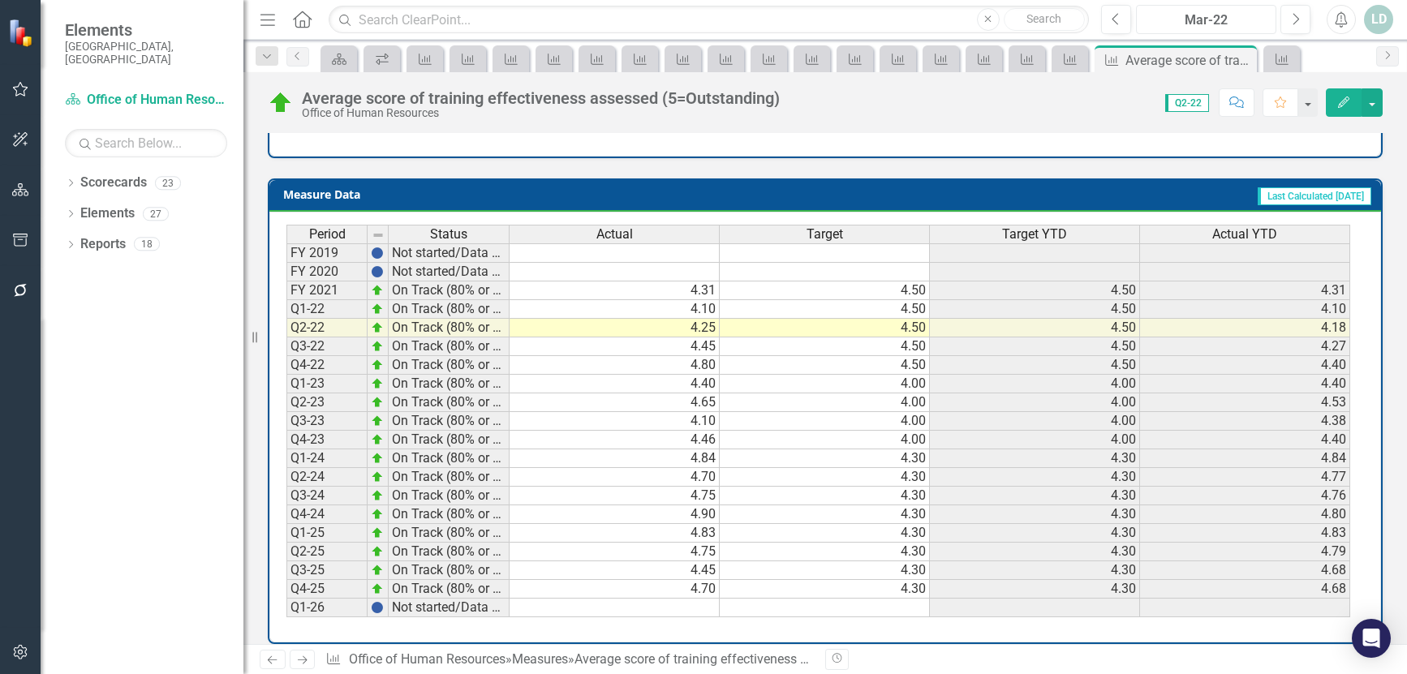
click at [1214, 19] on div "Mar-22" at bounding box center [1205, 20] width 129 height 19
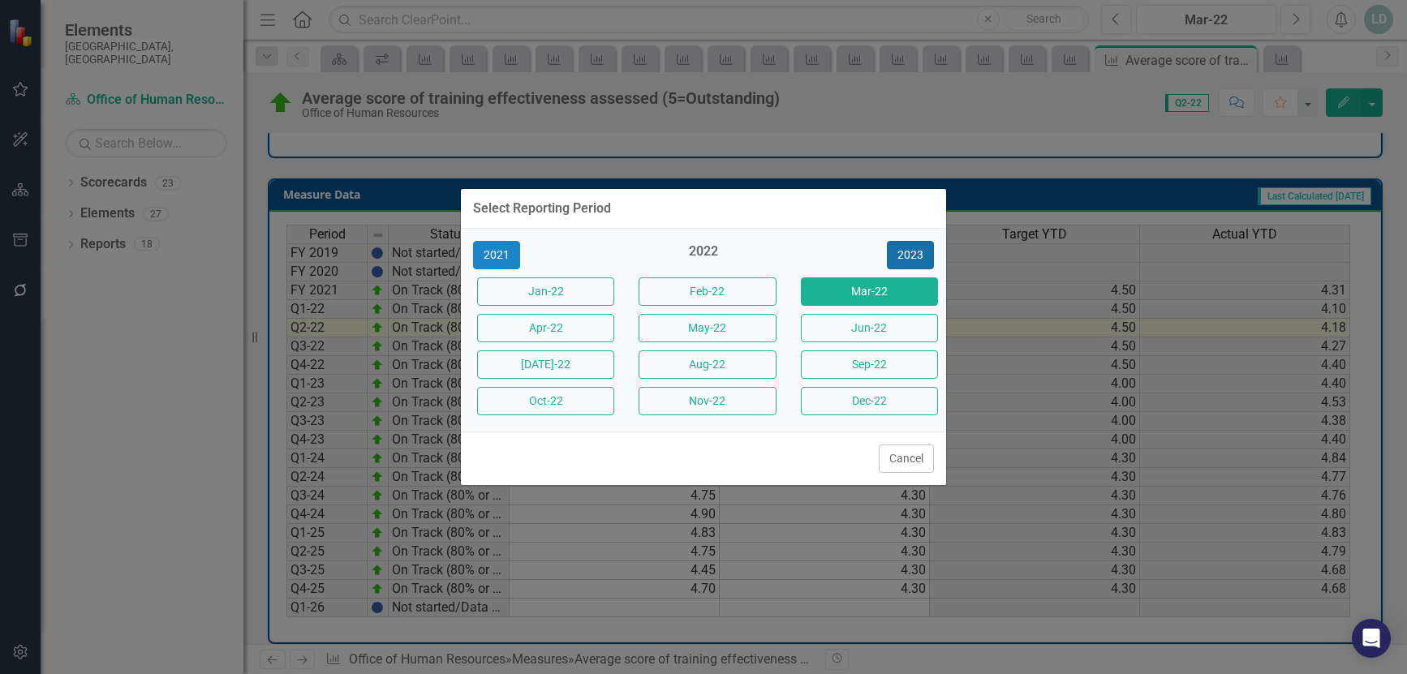
click at [907, 247] on button "2023" at bounding box center [910, 255] width 47 height 28
click at [907, 251] on button "2024" at bounding box center [910, 255] width 47 height 28
click at [907, 251] on button "2025" at bounding box center [910, 255] width 47 height 28
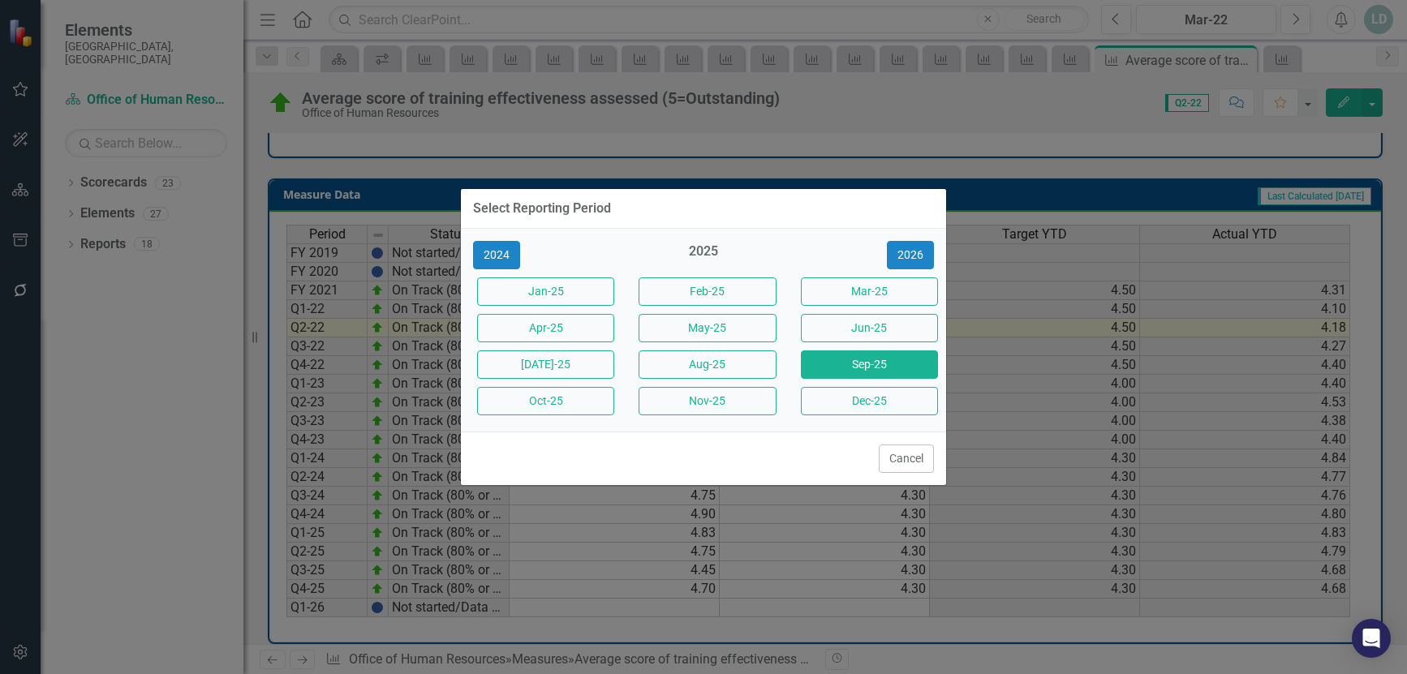
click at [906, 363] on button "Sep-25" at bounding box center [869, 364] width 137 height 28
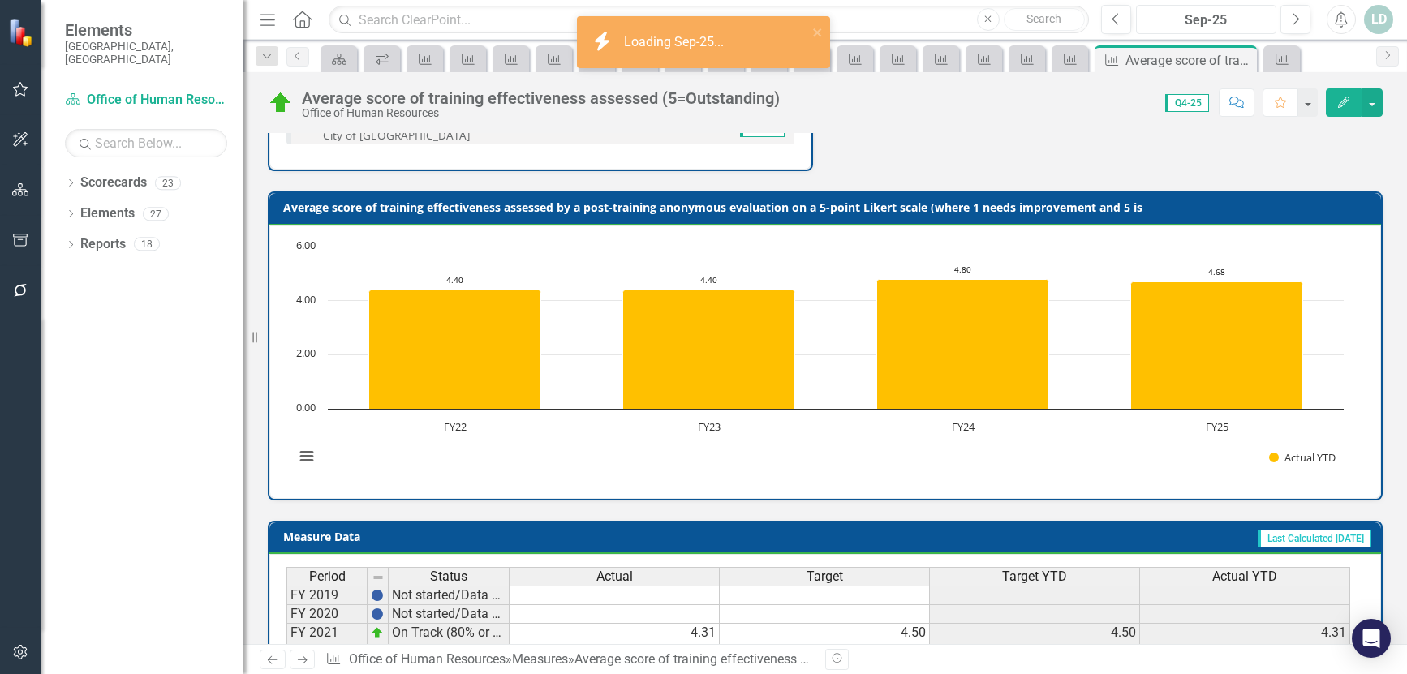
scroll to position [666, 0]
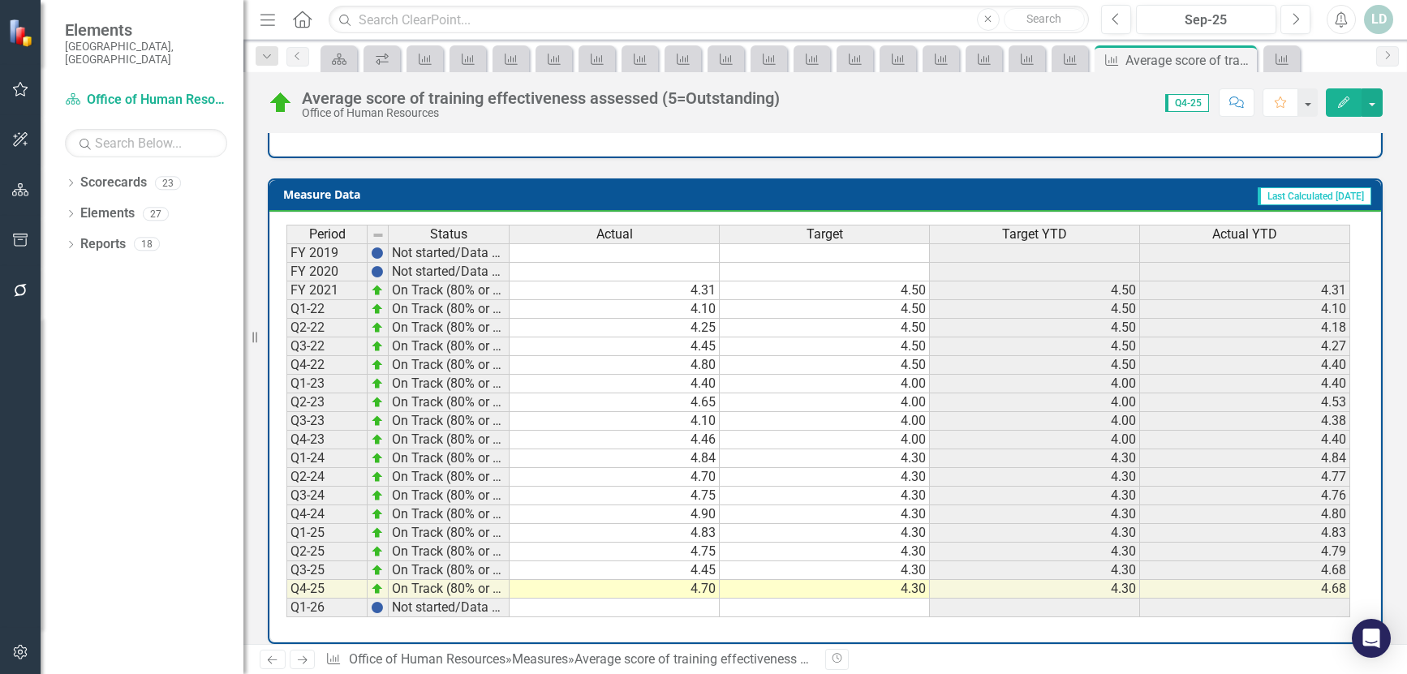
click at [297, 661] on icon "Next" at bounding box center [302, 660] width 14 height 11
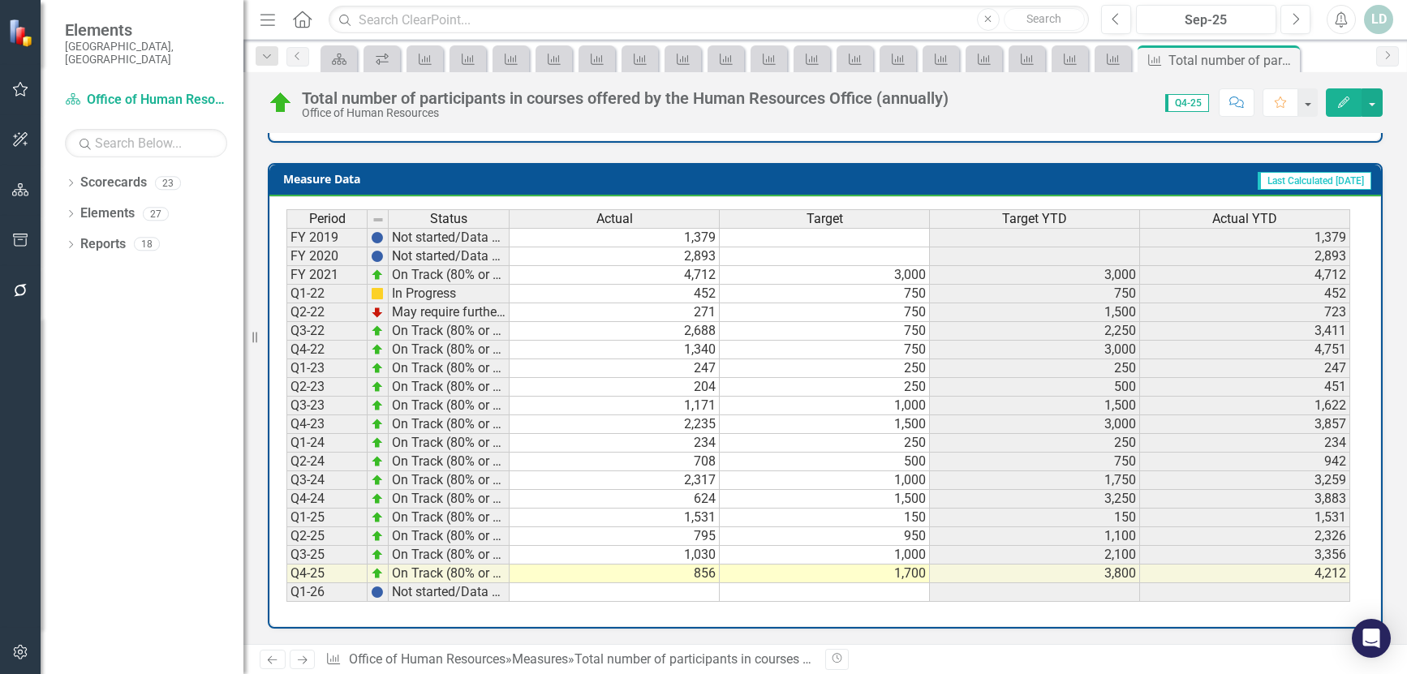
scroll to position [650, 0]
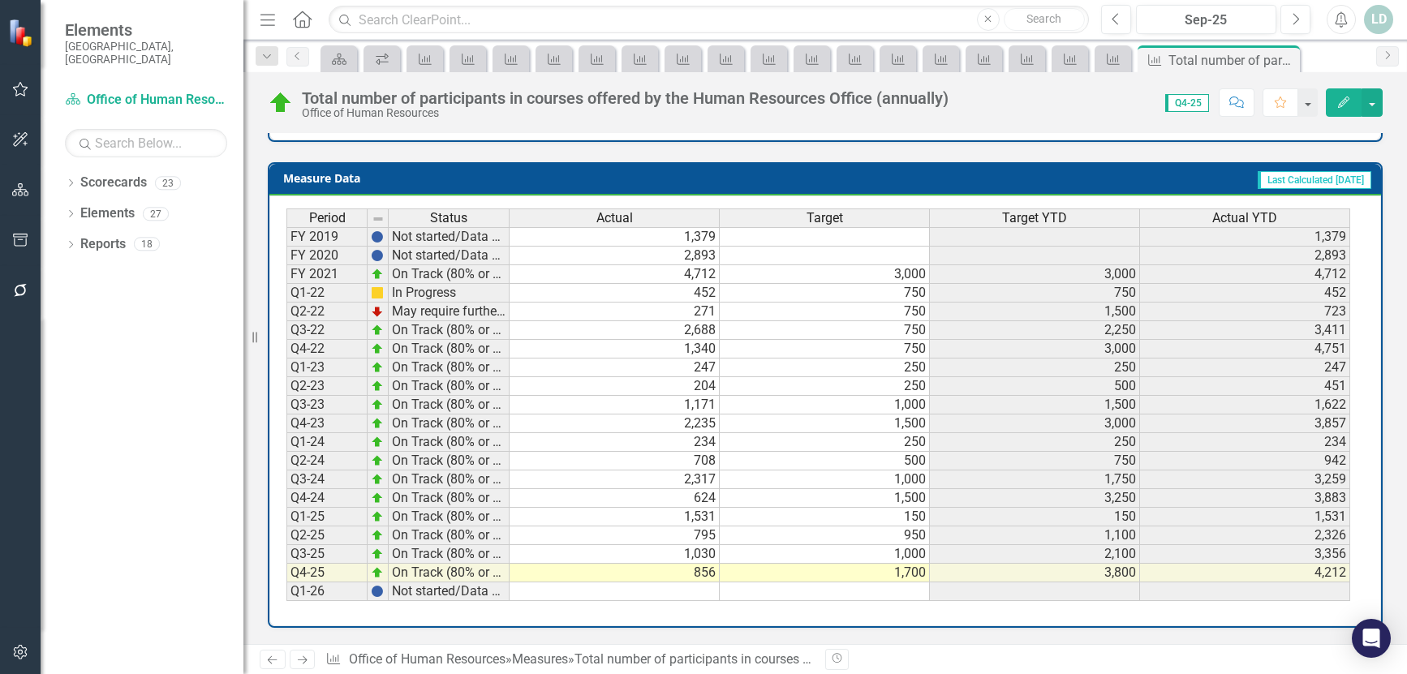
click at [306, 662] on icon "Next" at bounding box center [302, 660] width 14 height 11
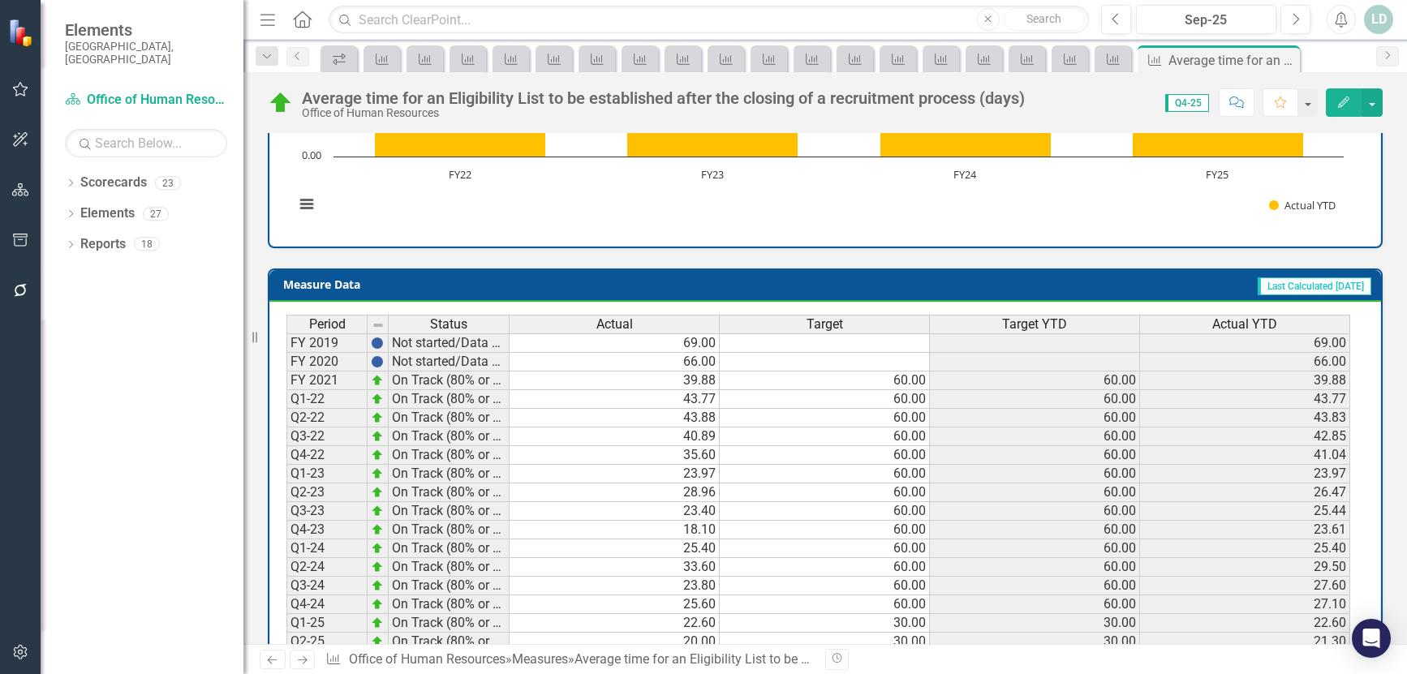
scroll to position [682, 0]
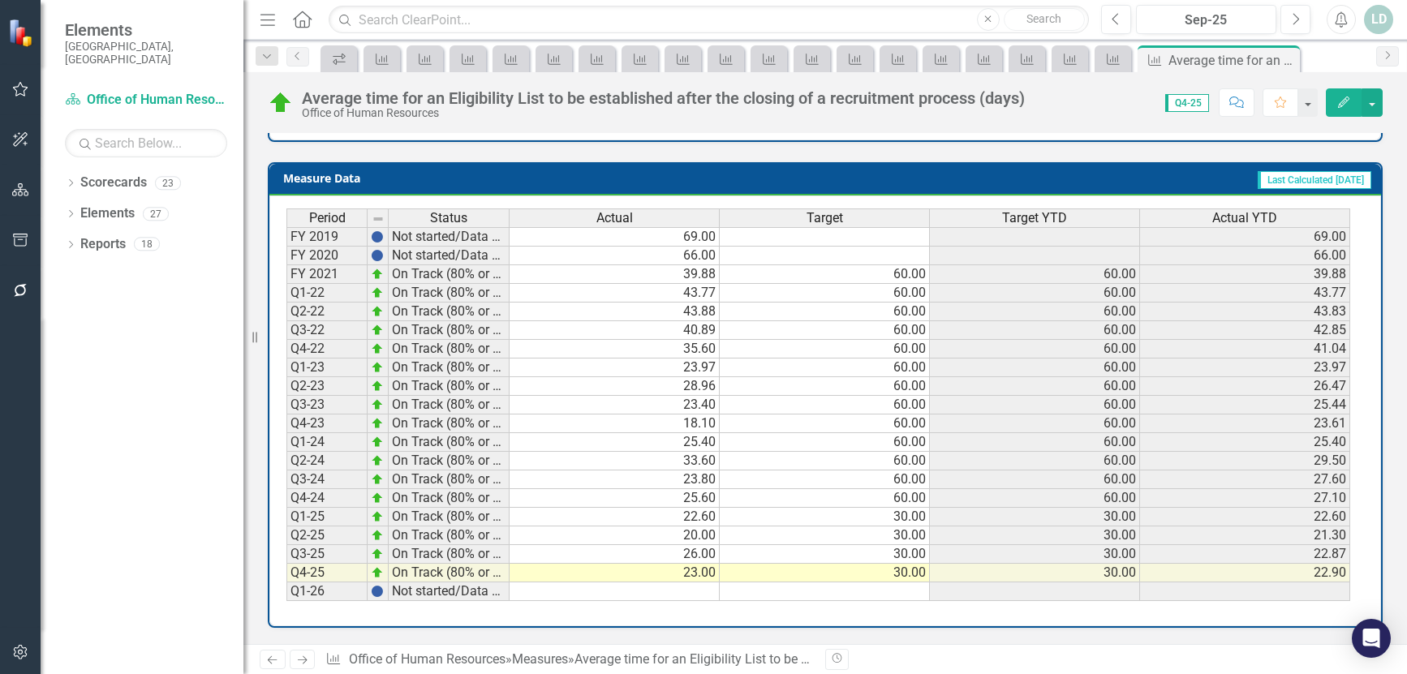
click at [303, 662] on icon "Next" at bounding box center [302, 660] width 14 height 11
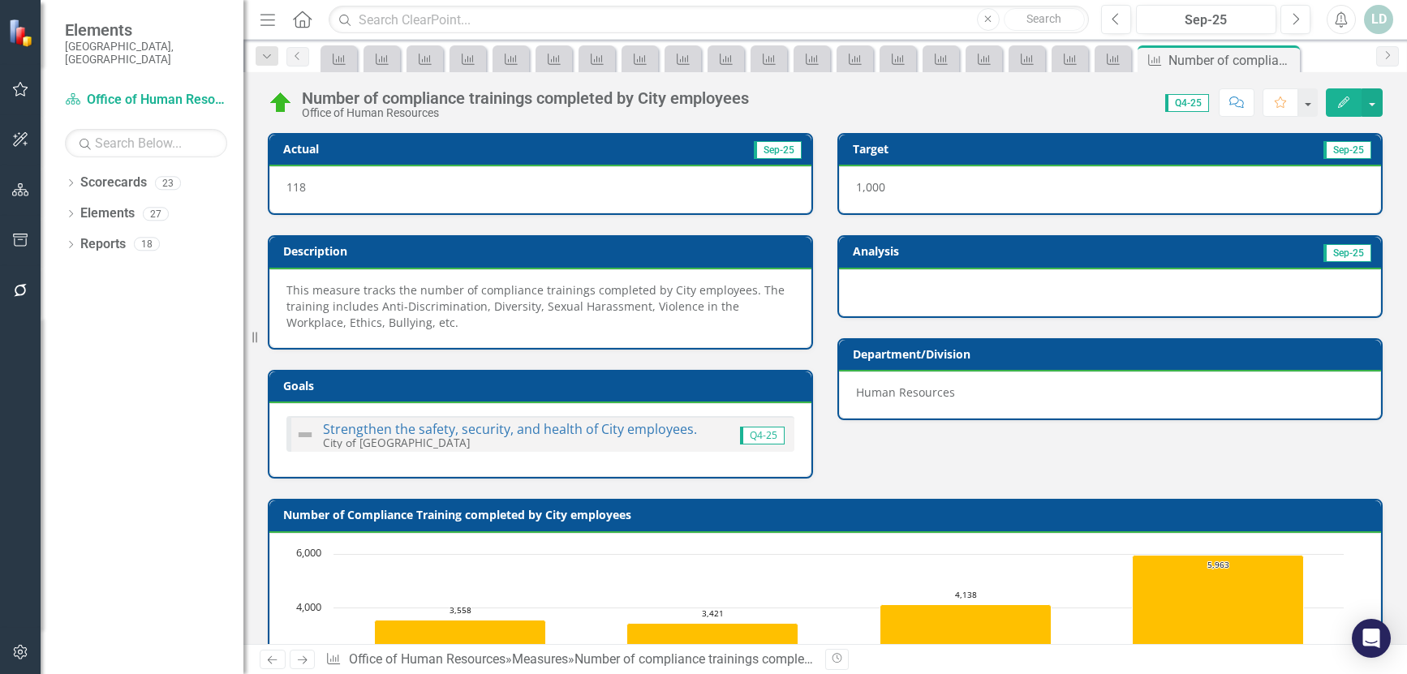
scroll to position [666, 0]
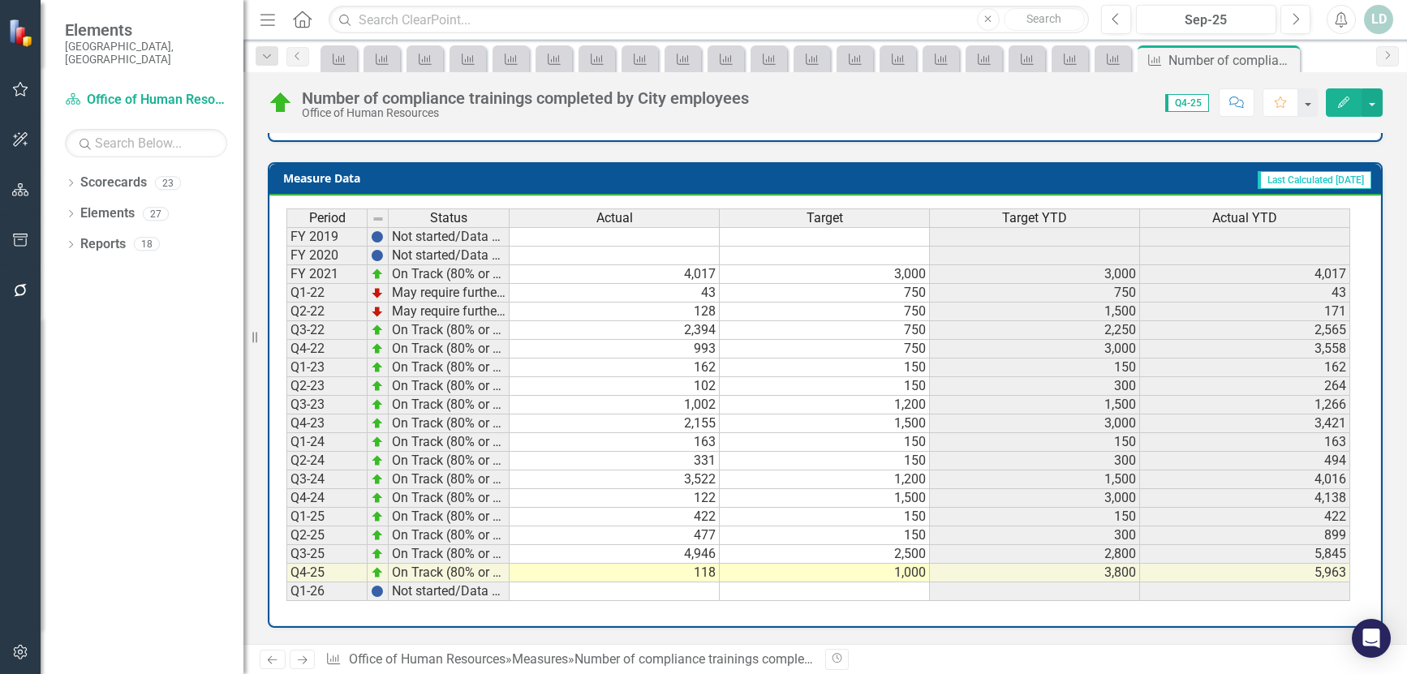
click at [307, 657] on icon "Next" at bounding box center [302, 660] width 14 height 11
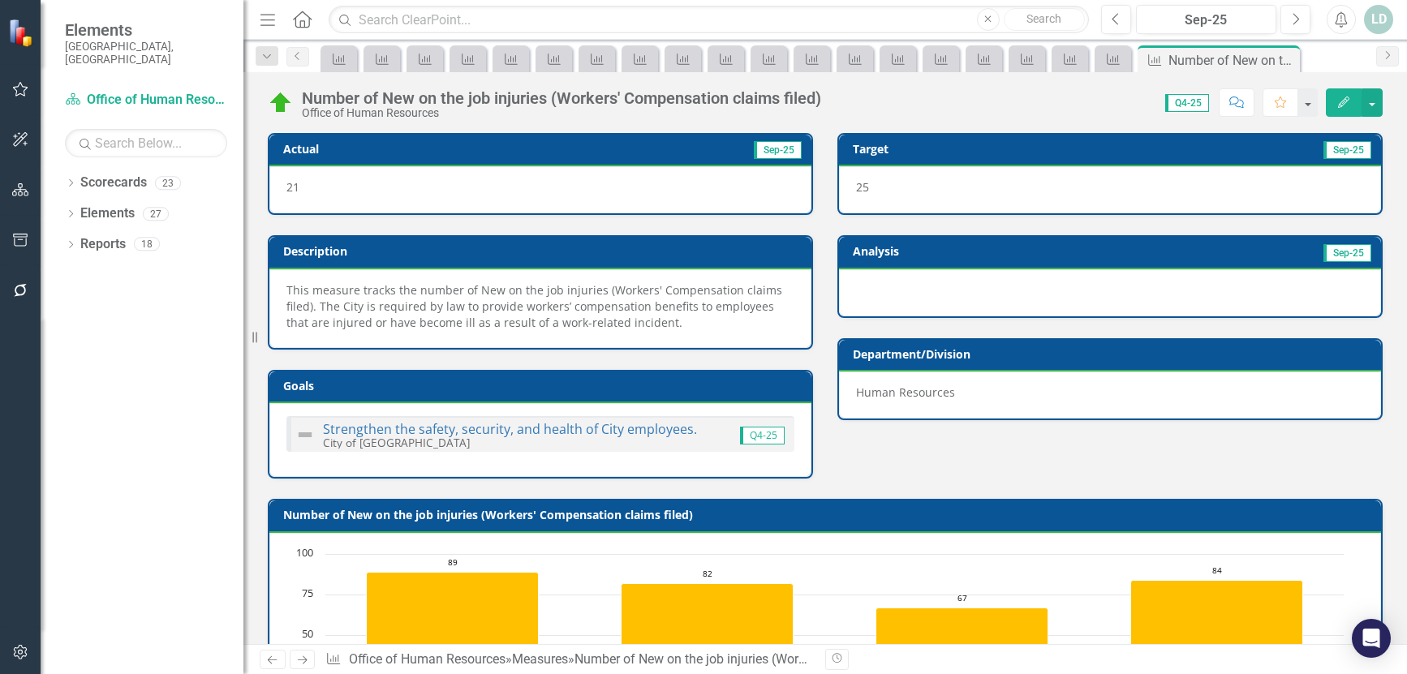
scroll to position [666, 0]
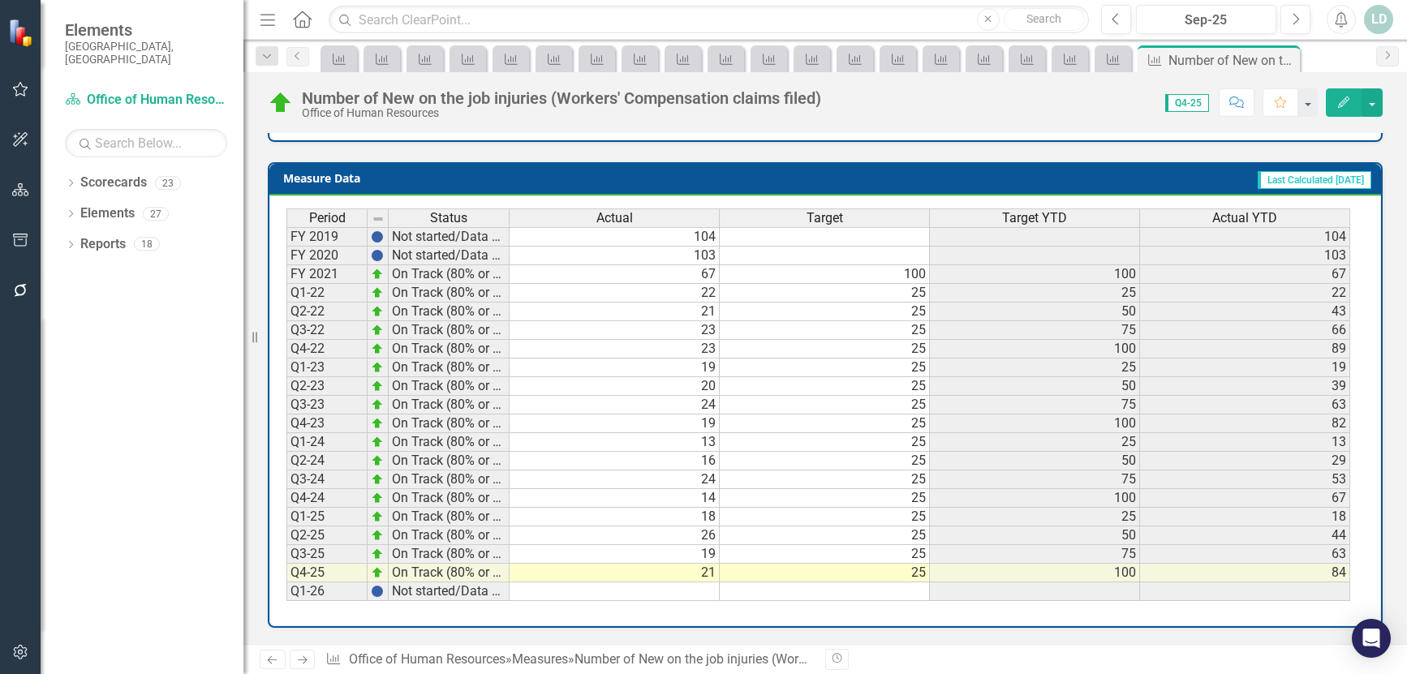
click at [297, 661] on icon "Next" at bounding box center [302, 660] width 14 height 11
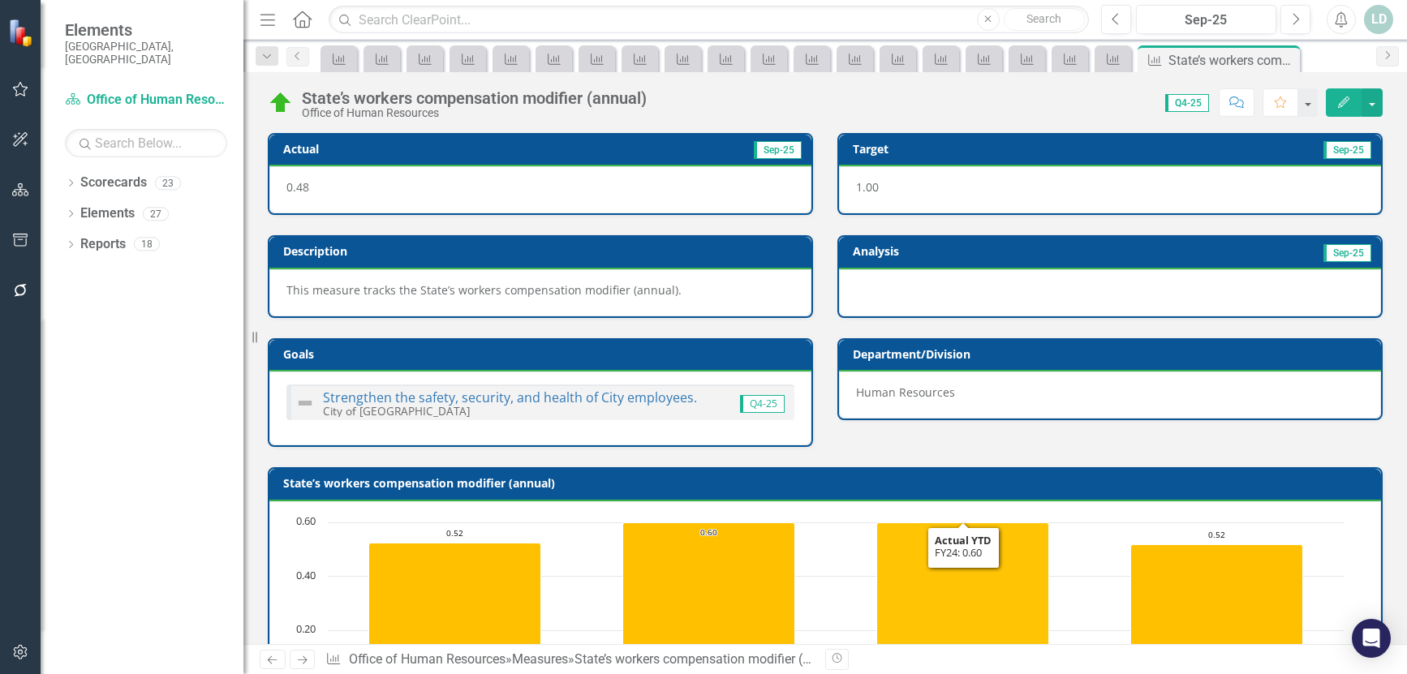
scroll to position [634, 0]
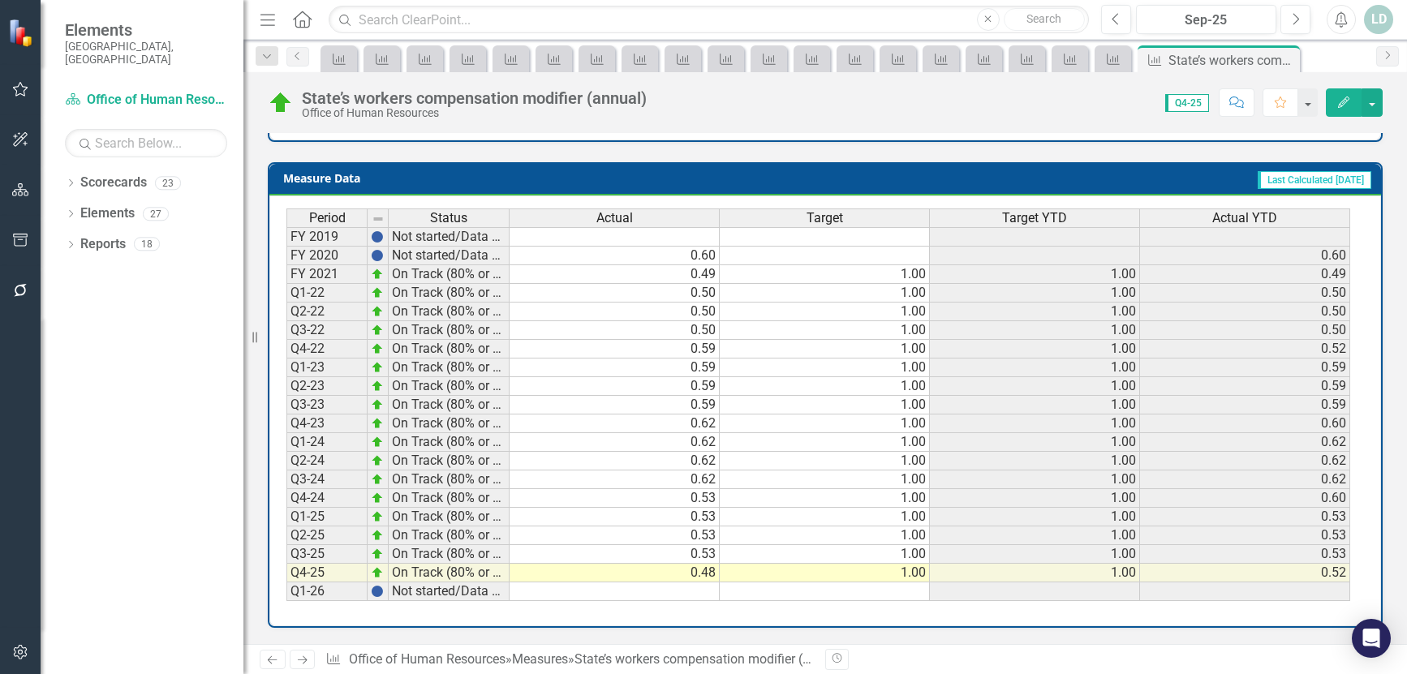
click at [302, 661] on icon "Next" at bounding box center [302, 660] width 14 height 11
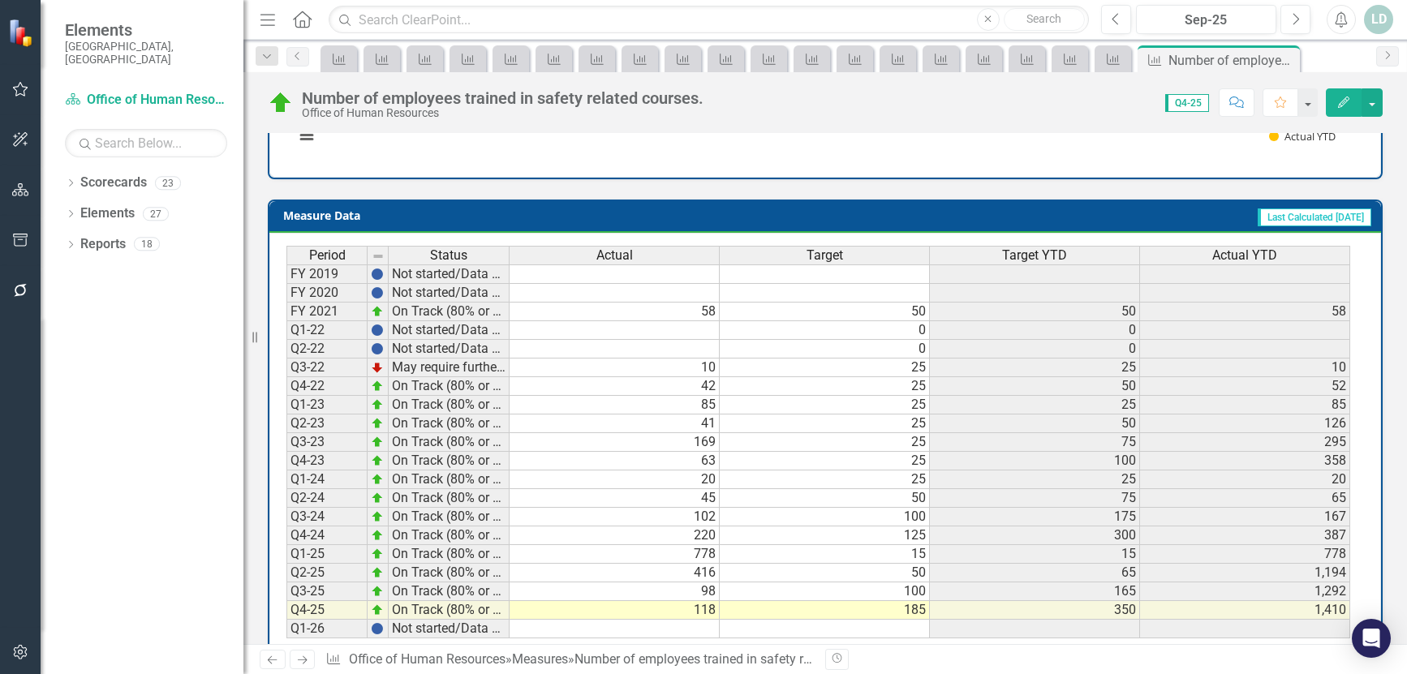
scroll to position [666, 0]
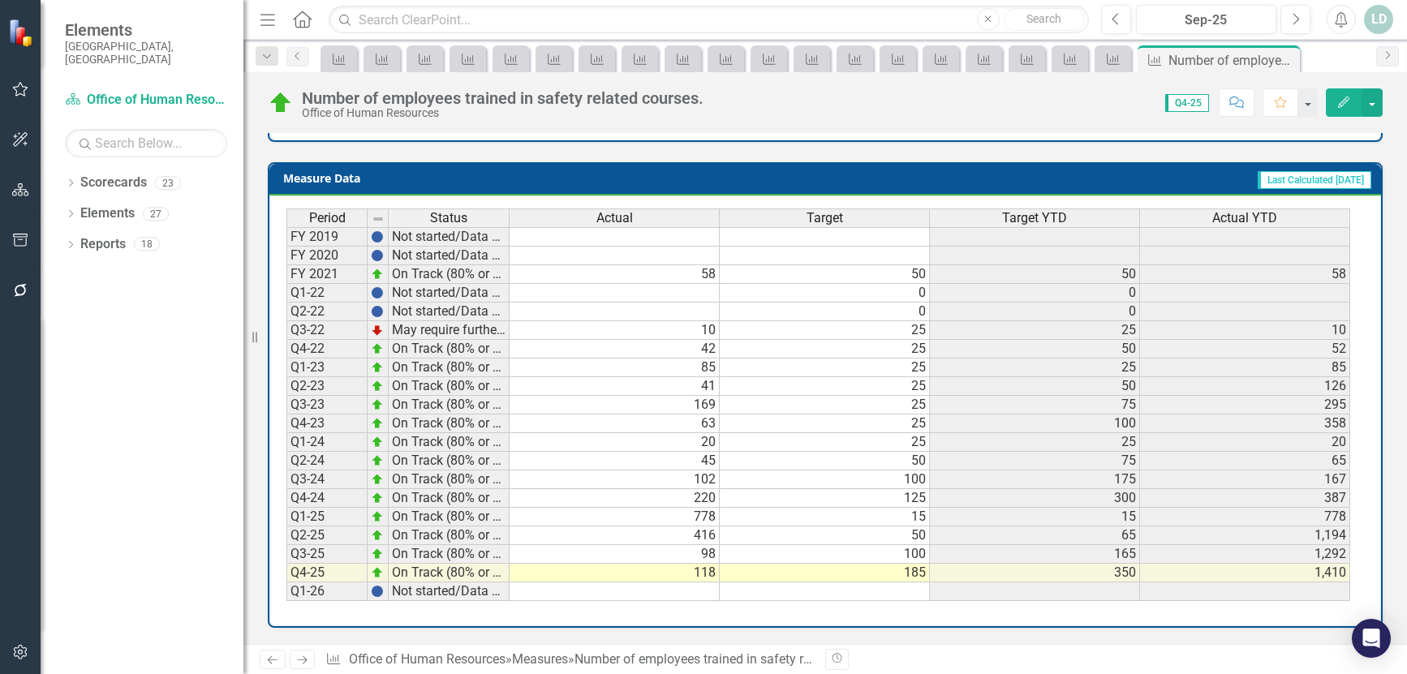
click at [268, 664] on icon "Previous" at bounding box center [272, 660] width 14 height 11
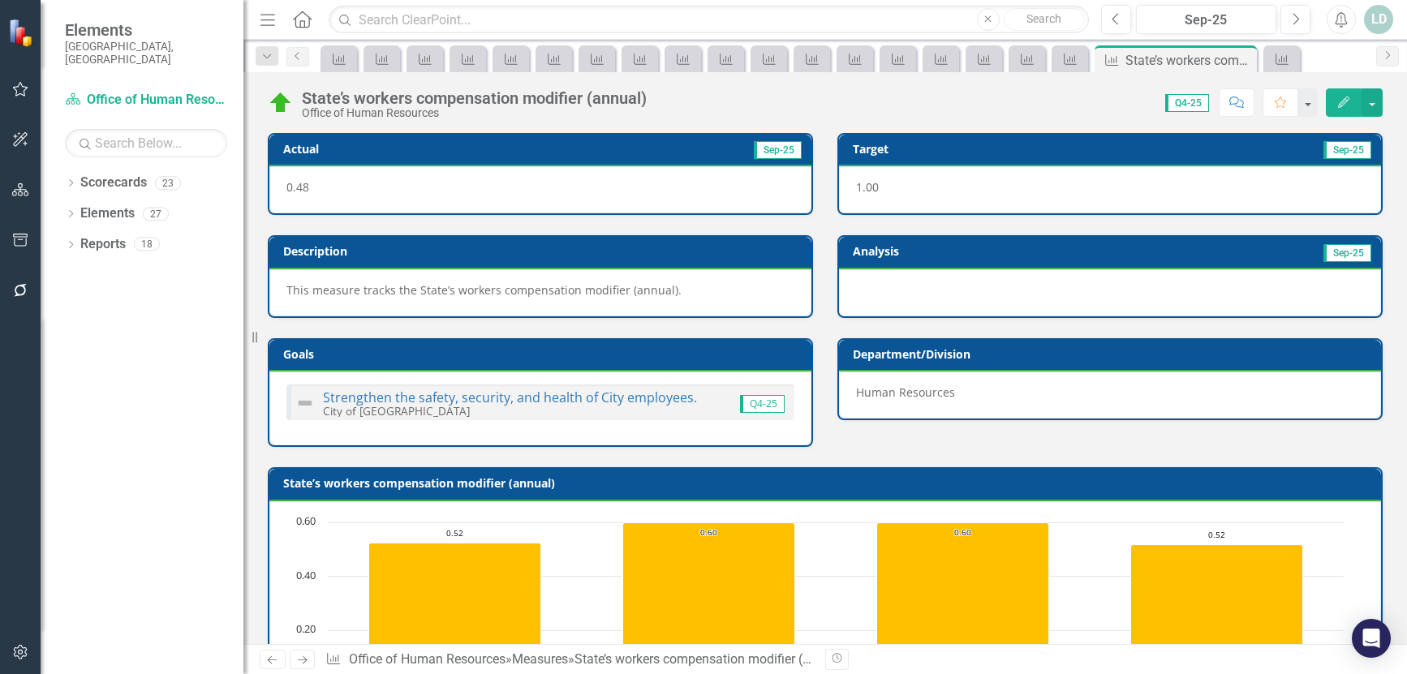
scroll to position [634, 0]
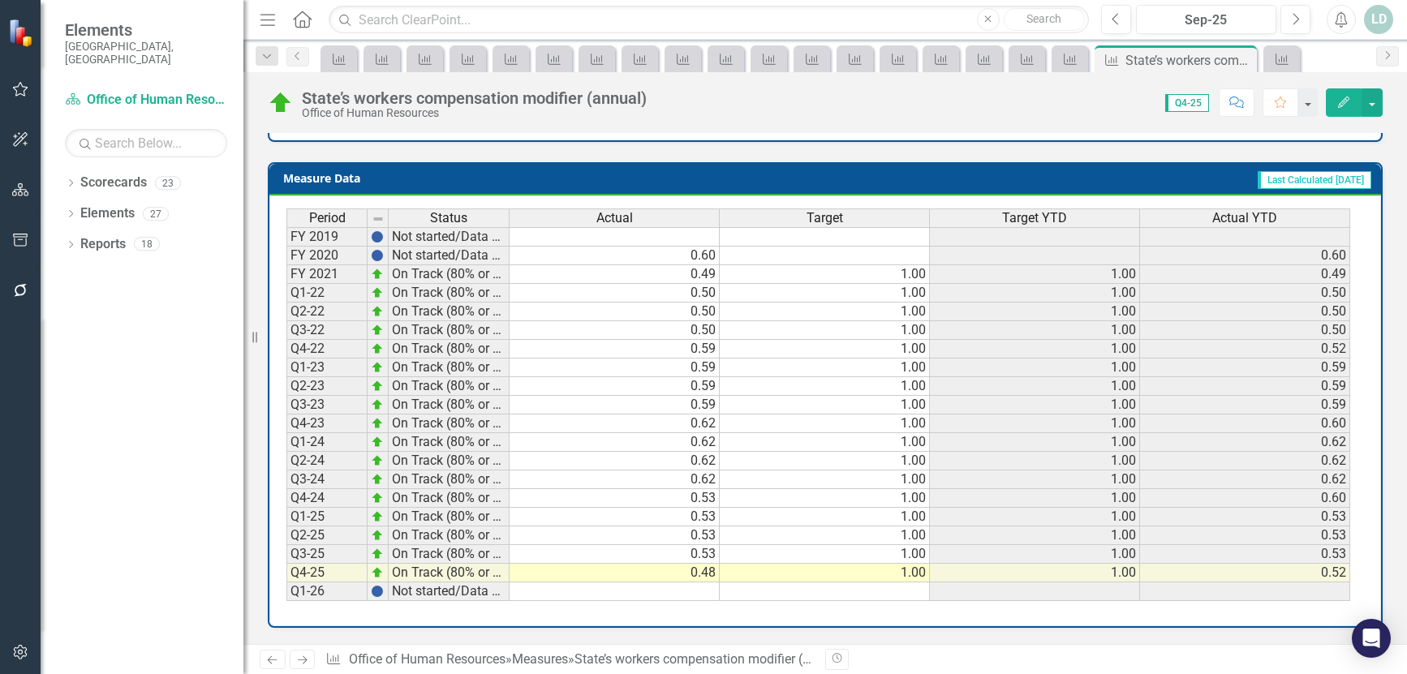
click at [301, 661] on icon "Next" at bounding box center [302, 660] width 14 height 11
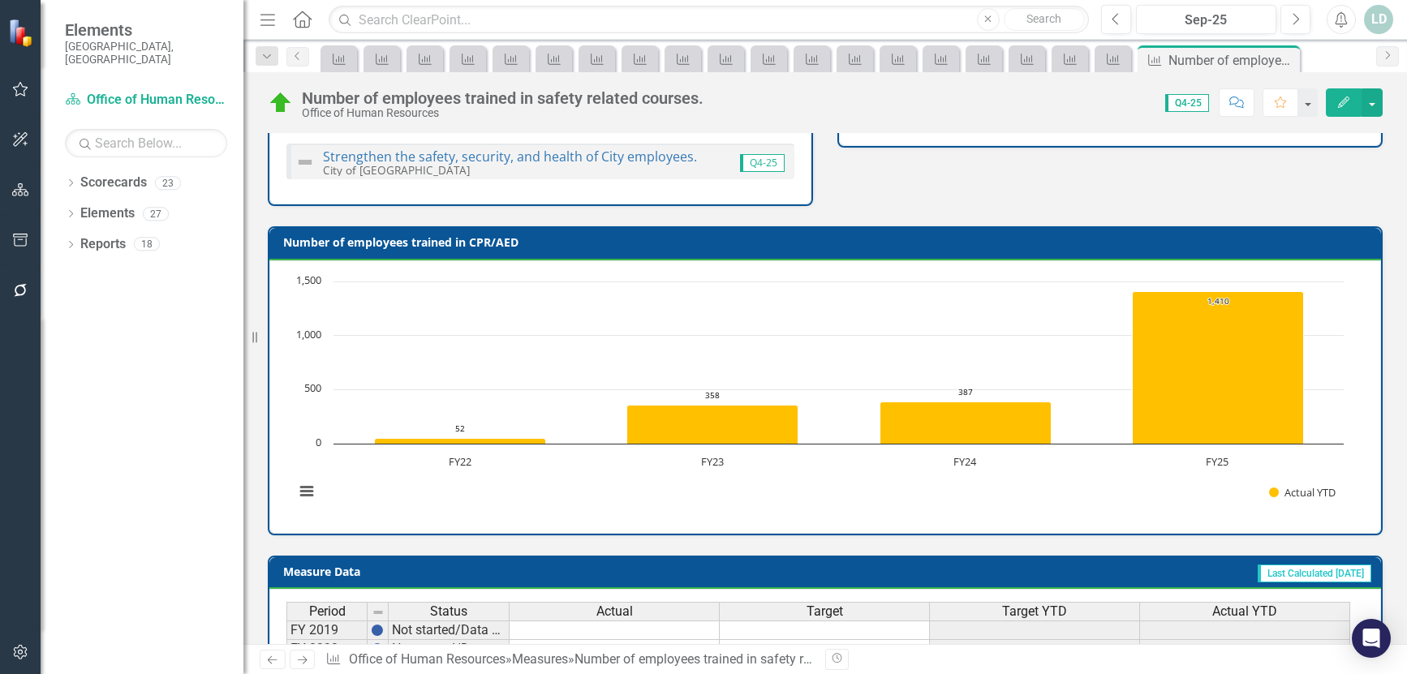
scroll to position [666, 0]
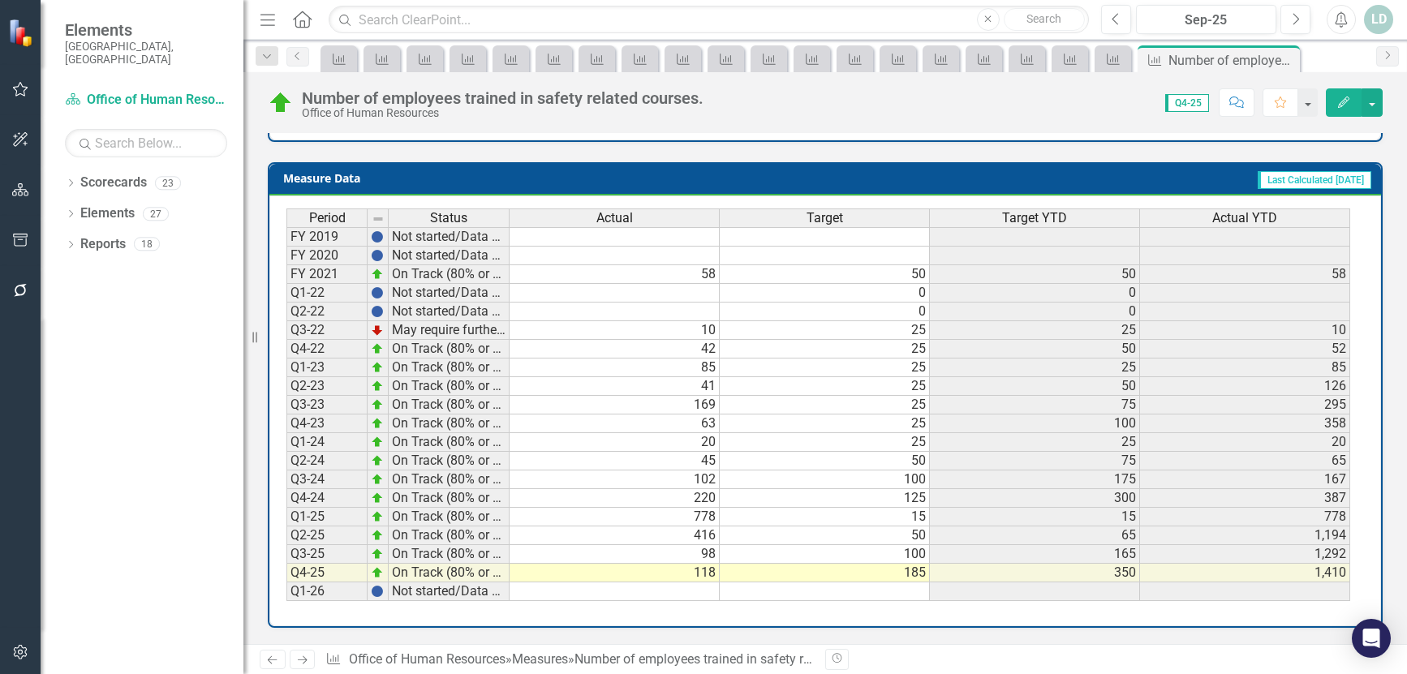
click at [304, 656] on icon "Next" at bounding box center [302, 660] width 14 height 11
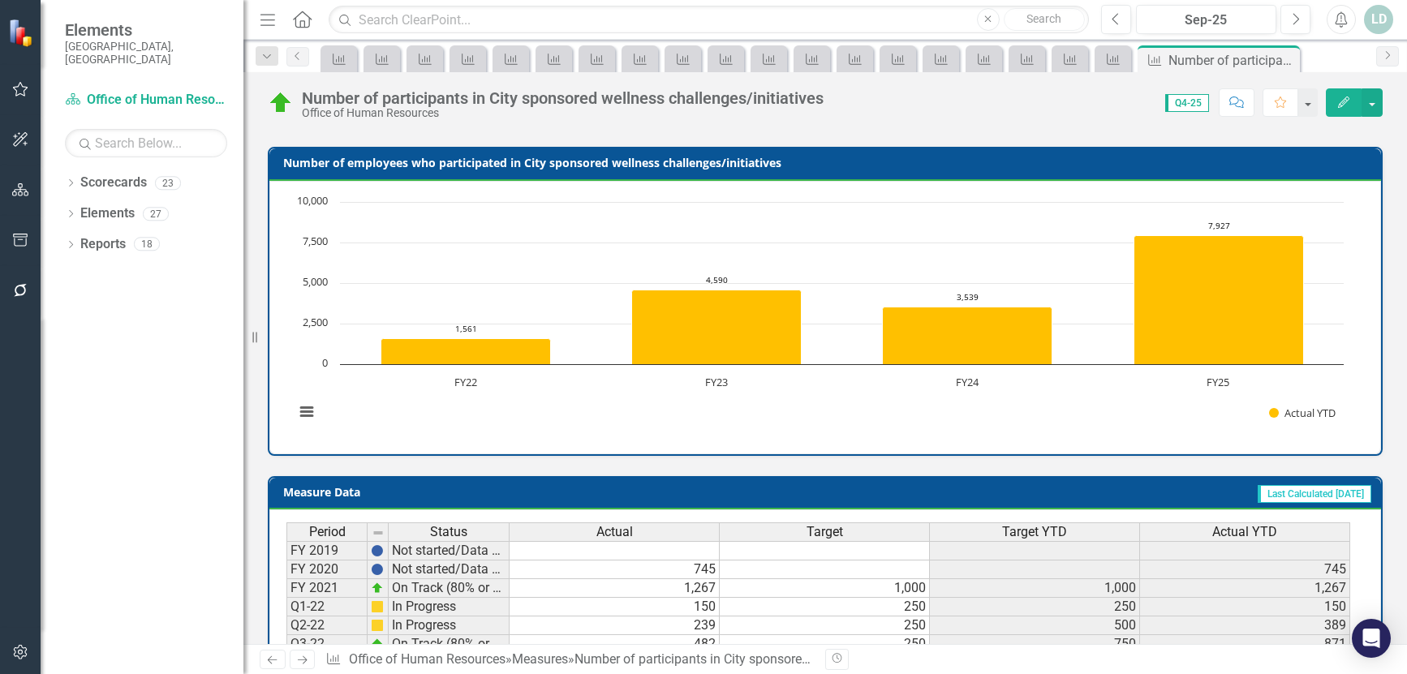
scroll to position [650, 0]
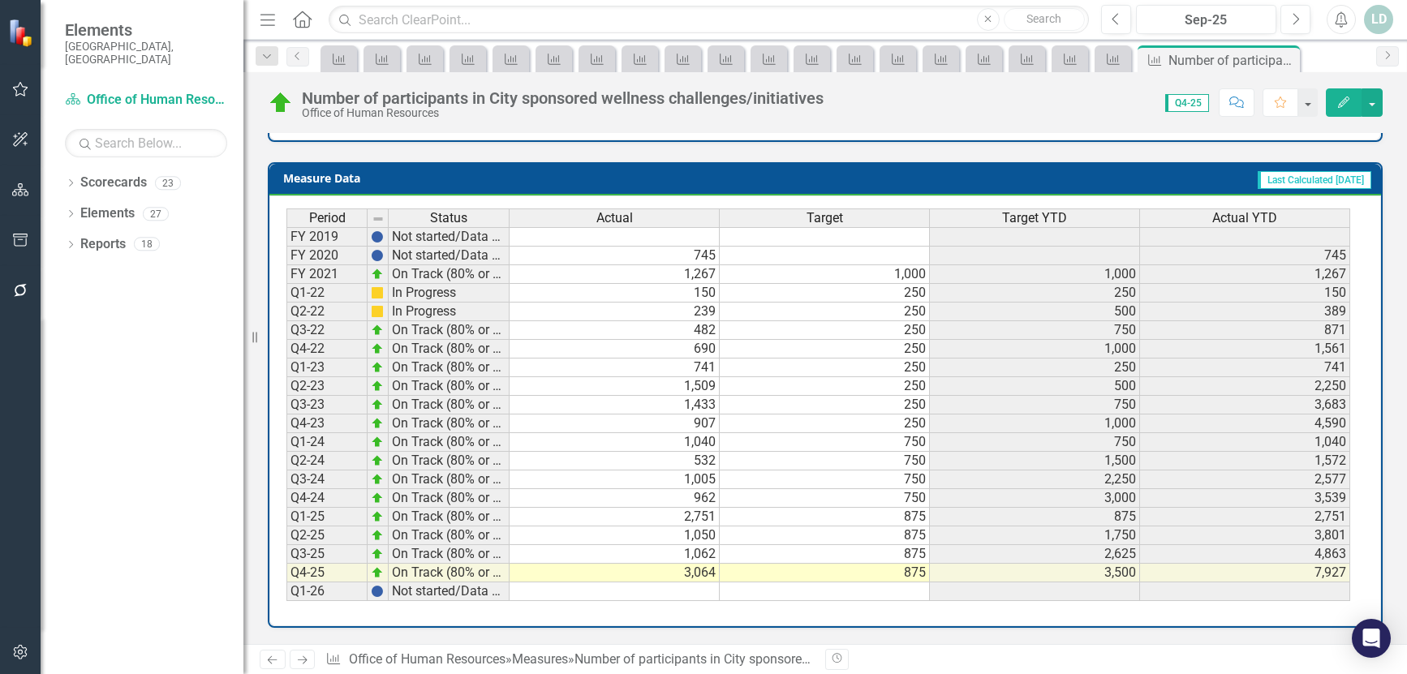
click at [299, 662] on icon "Next" at bounding box center [302, 660] width 14 height 11
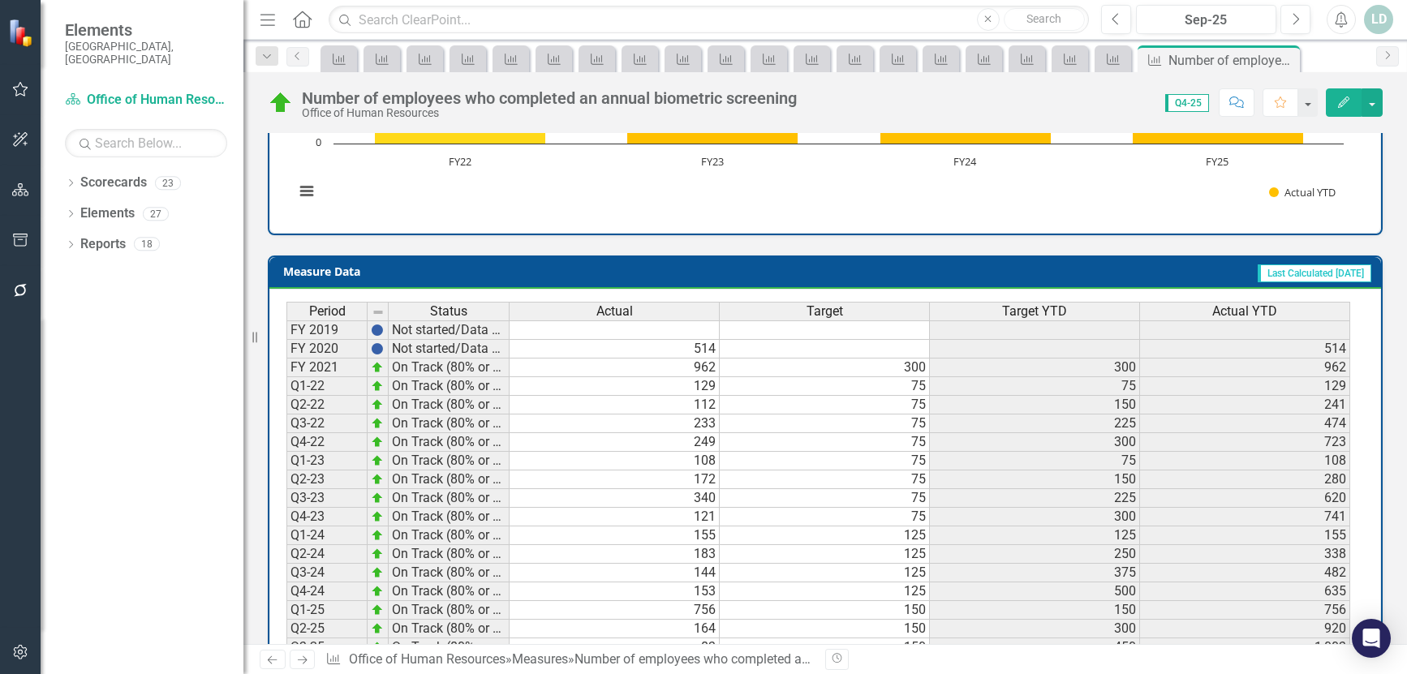
scroll to position [666, 0]
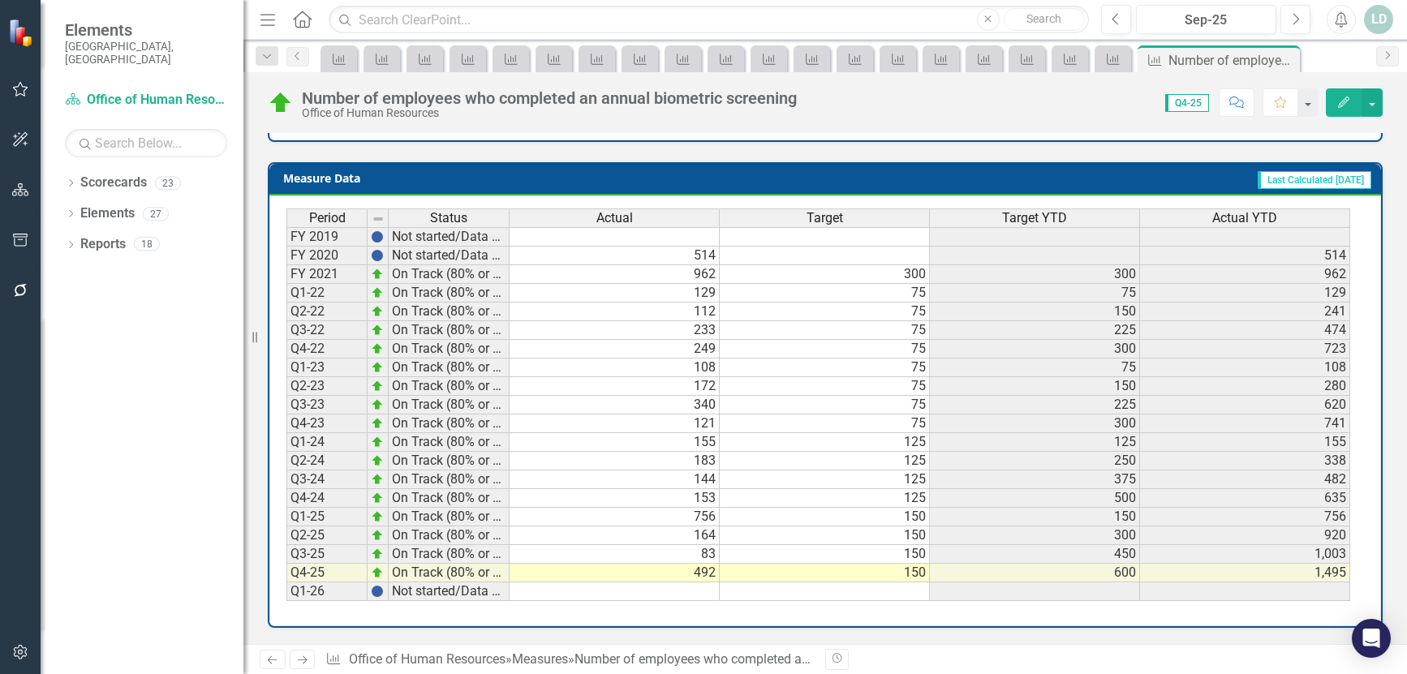
click at [301, 658] on icon "Next" at bounding box center [302, 660] width 14 height 11
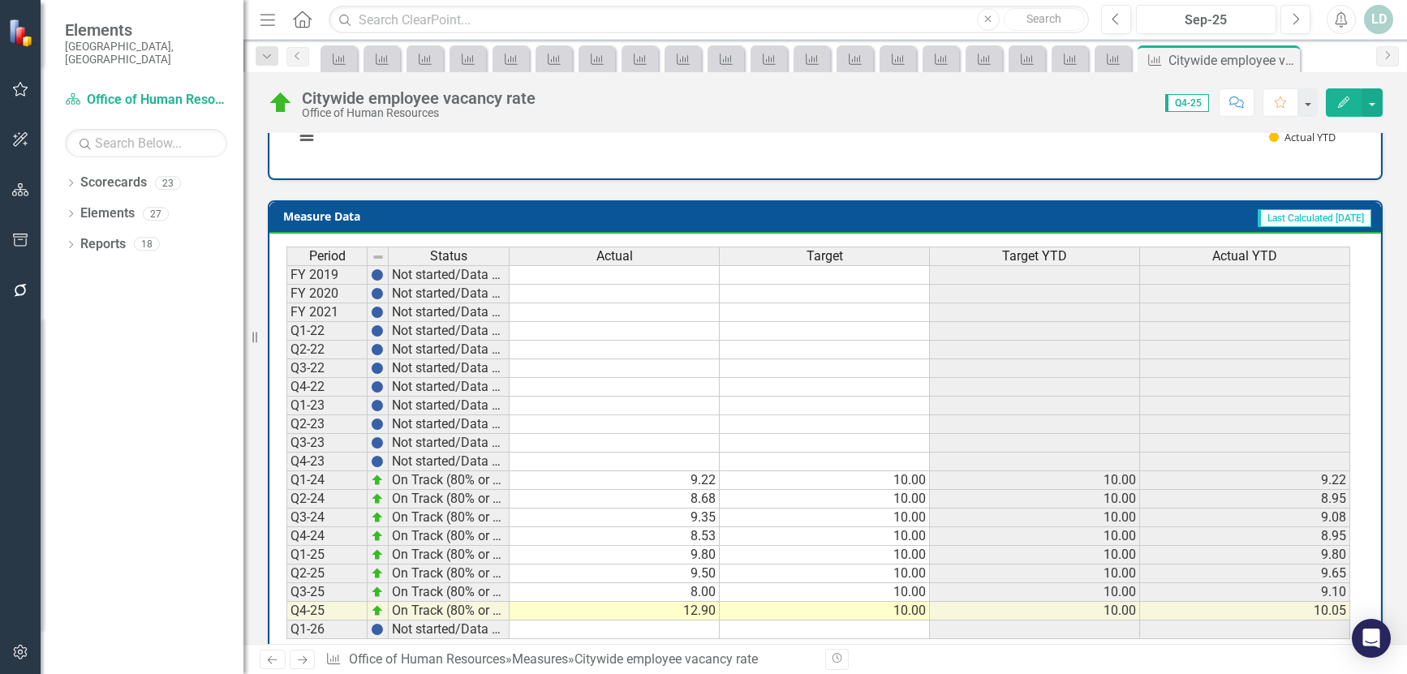
scroll to position [650, 0]
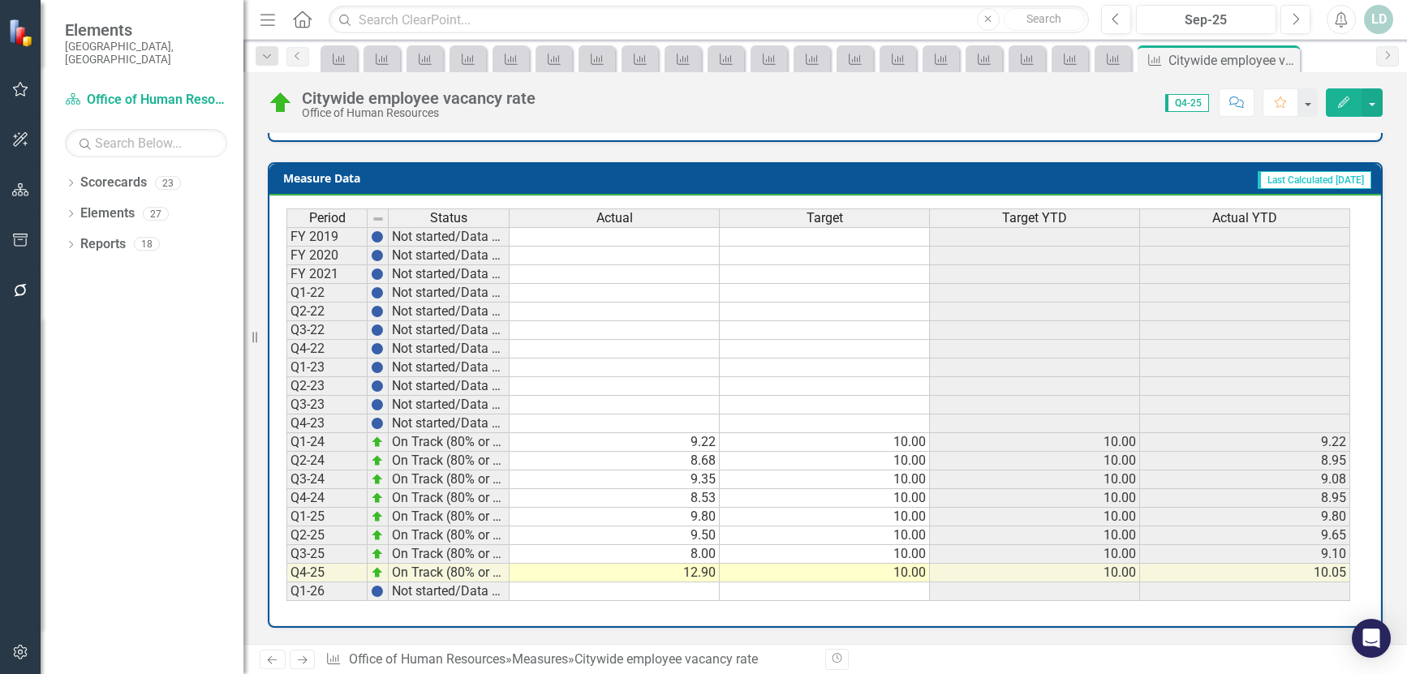
click at [301, 656] on icon "Next" at bounding box center [302, 660] width 14 height 11
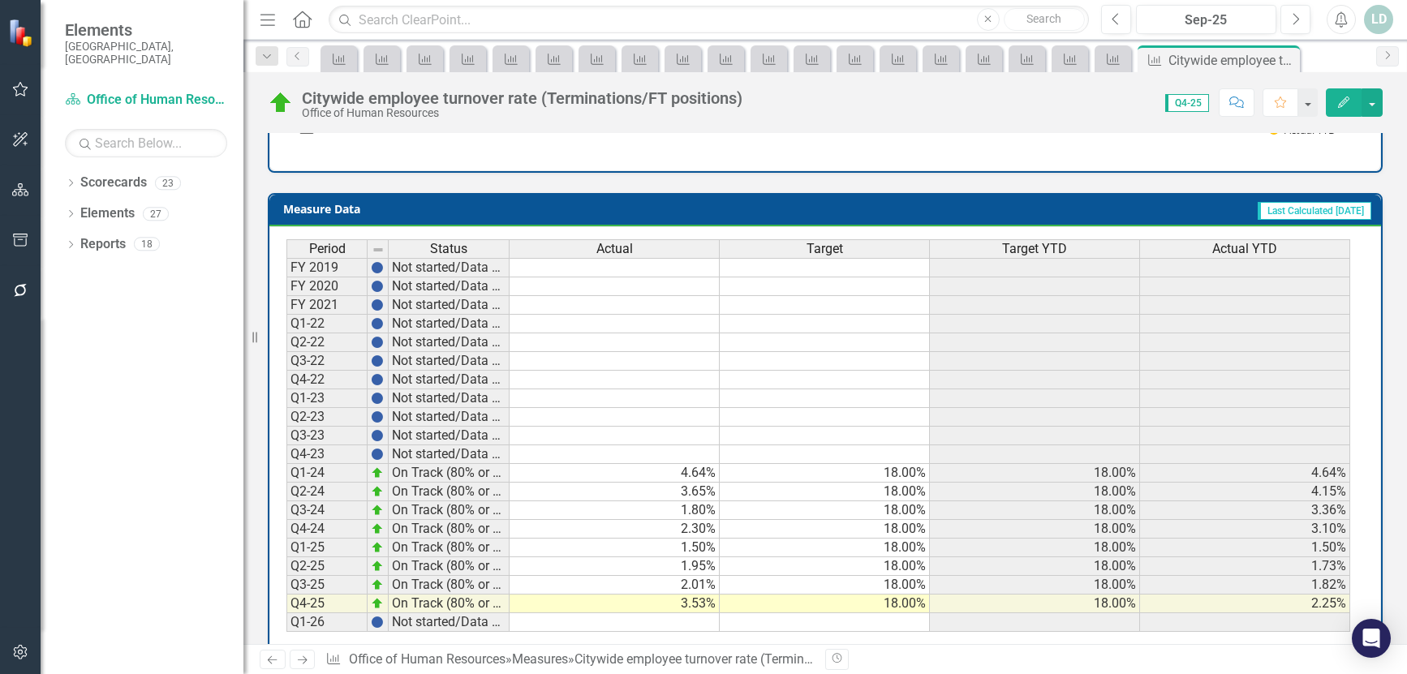
scroll to position [634, 0]
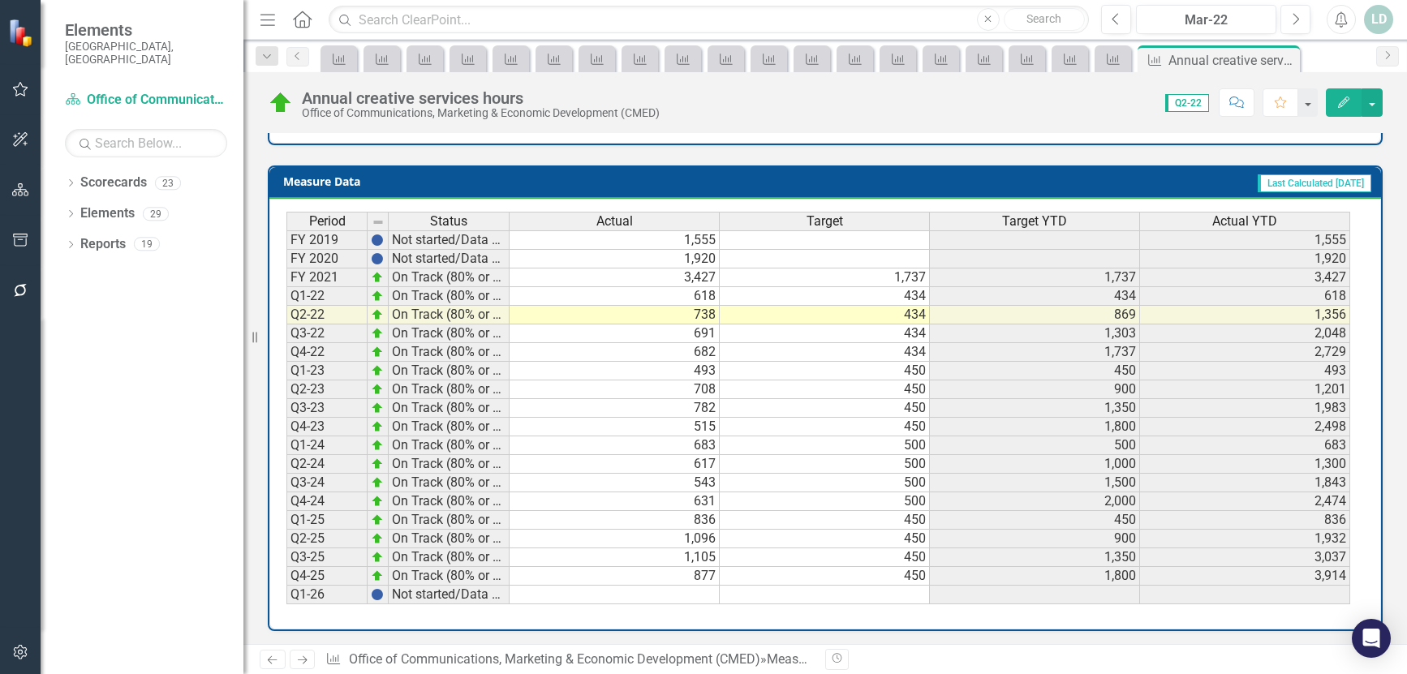
scroll to position [666, 0]
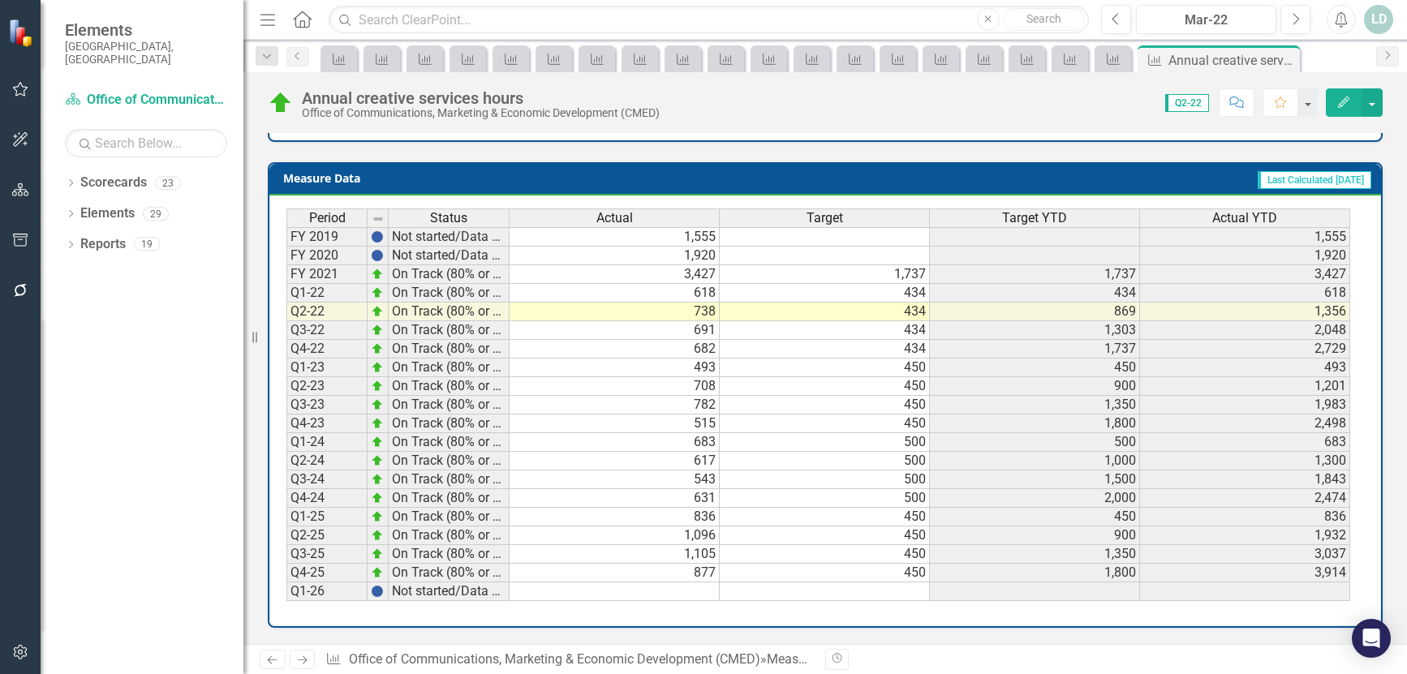
click at [292, 662] on link "Next" at bounding box center [303, 659] width 26 height 19
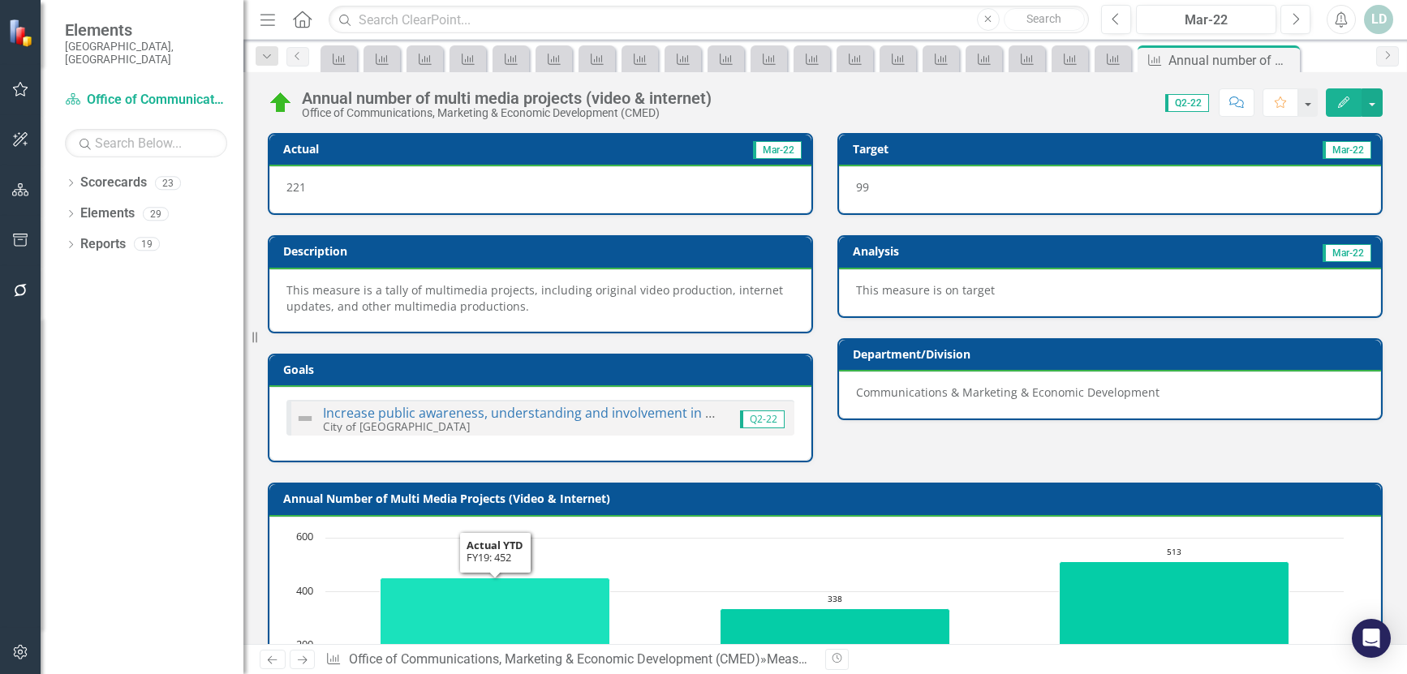
scroll to position [650, 0]
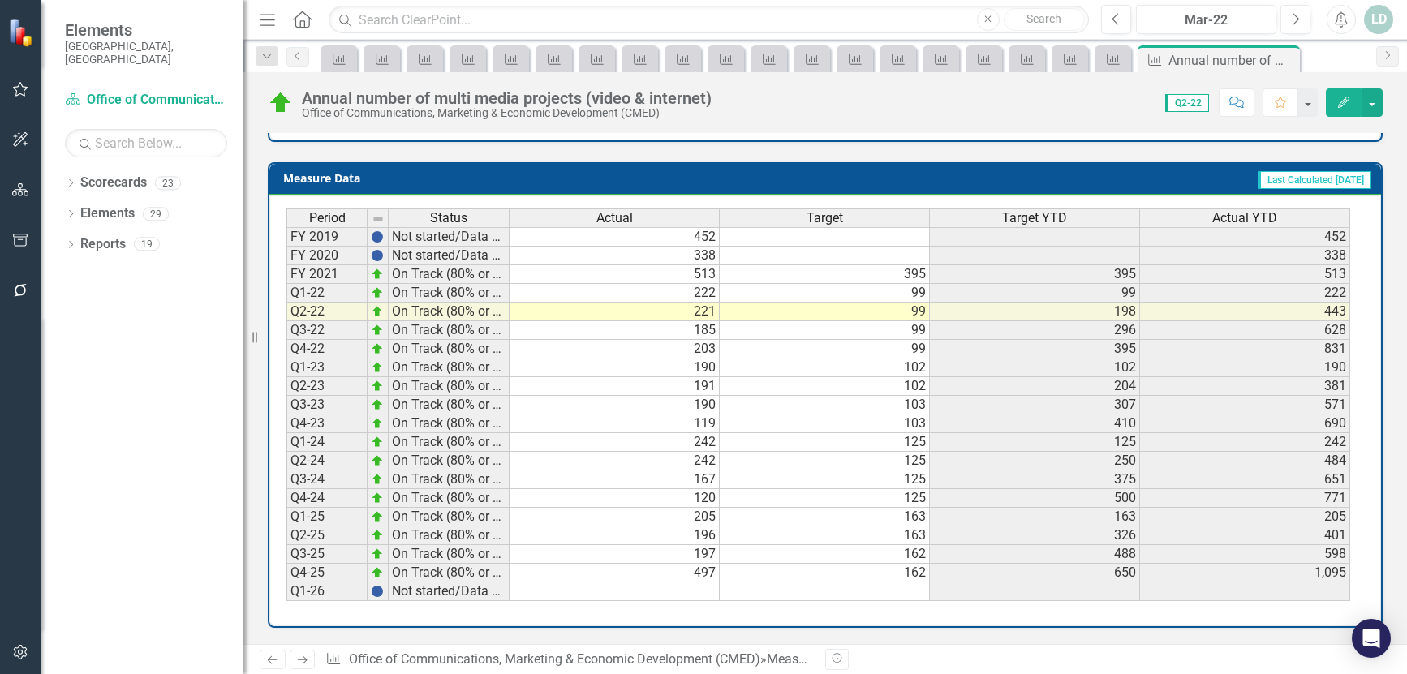
click at [302, 662] on icon "Next" at bounding box center [302, 660] width 14 height 11
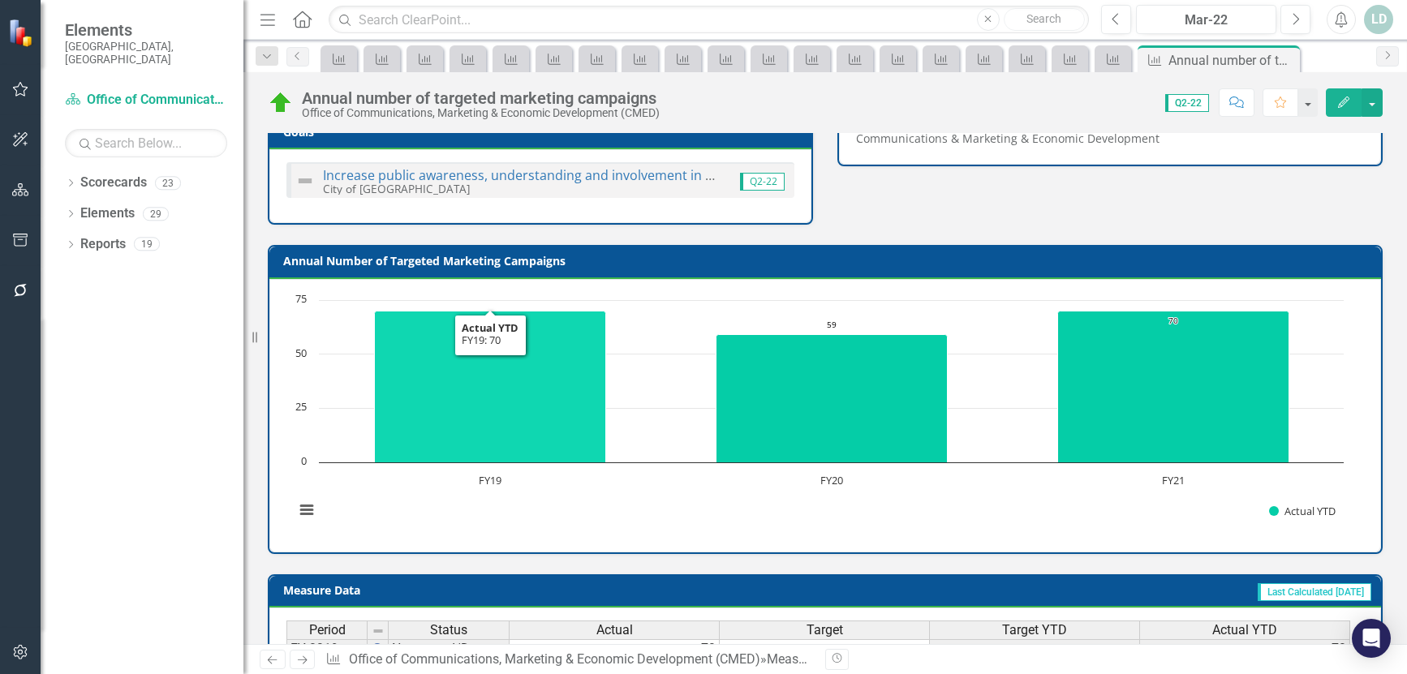
scroll to position [666, 0]
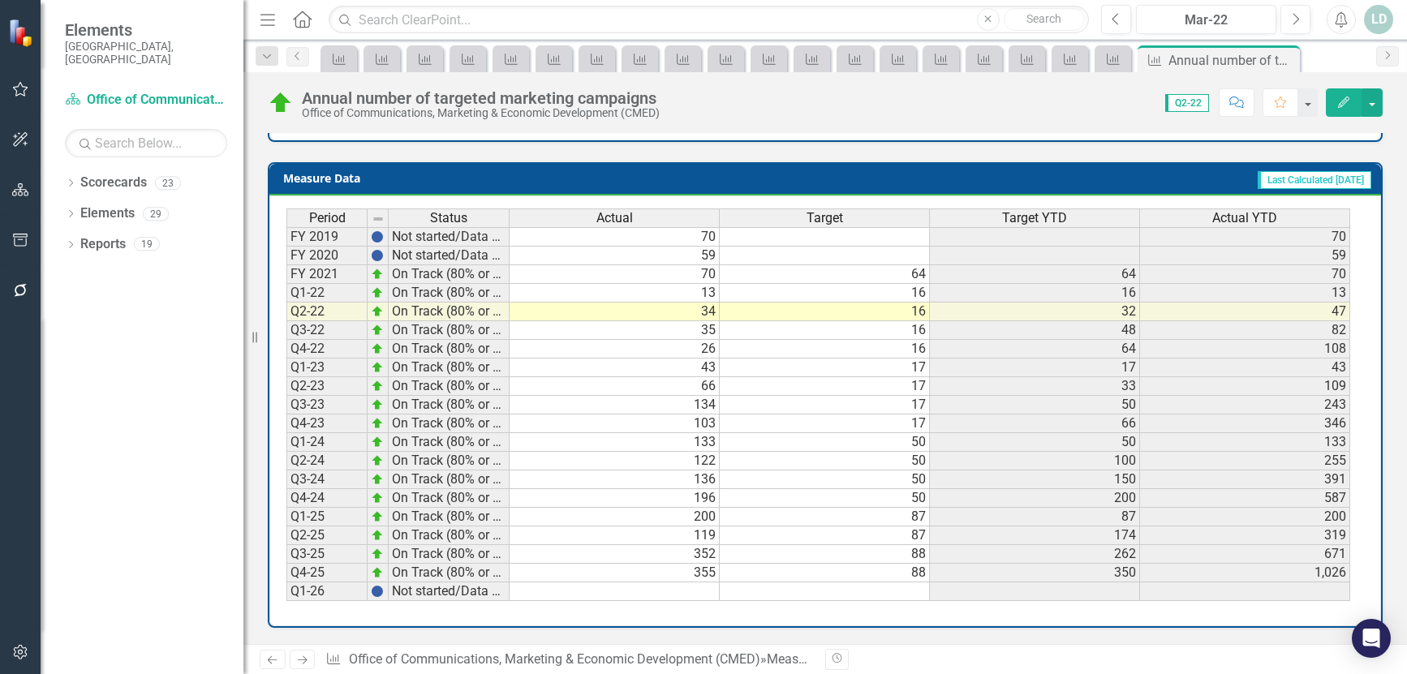
click at [300, 661] on icon "Next" at bounding box center [302, 660] width 14 height 11
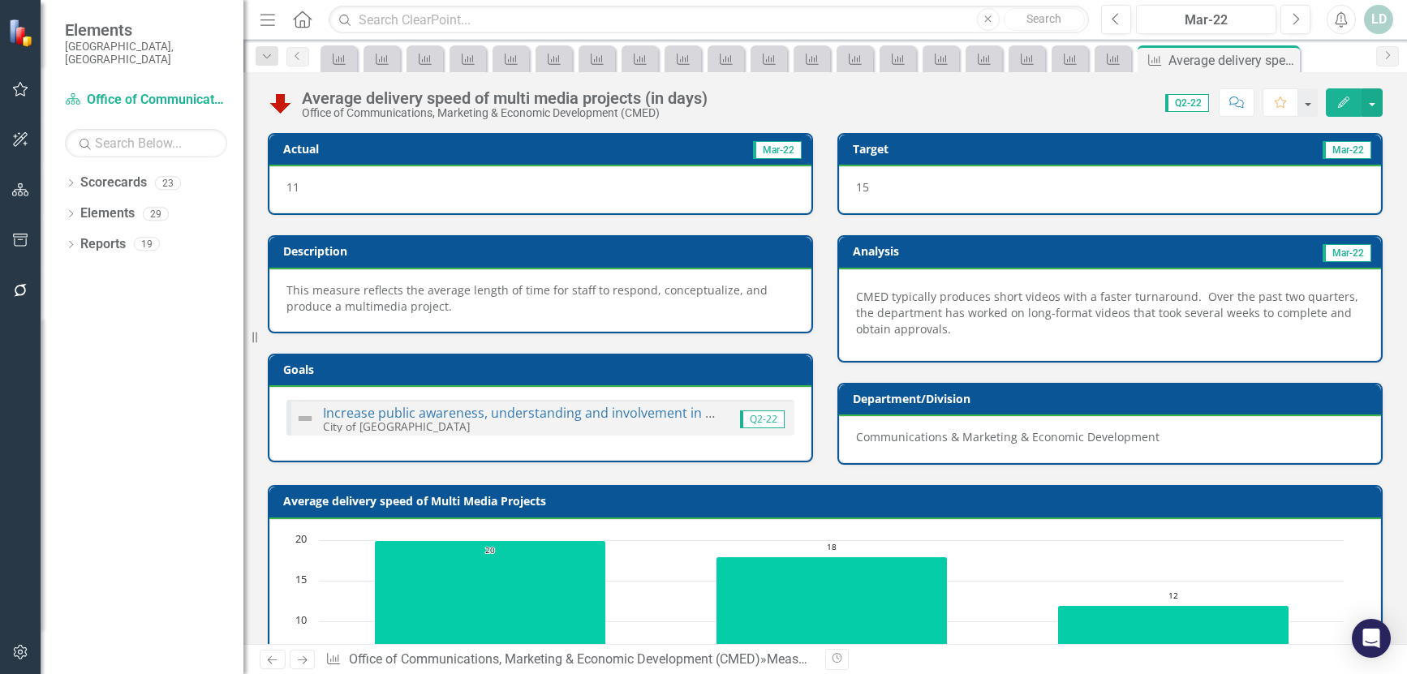
scroll to position [652, 0]
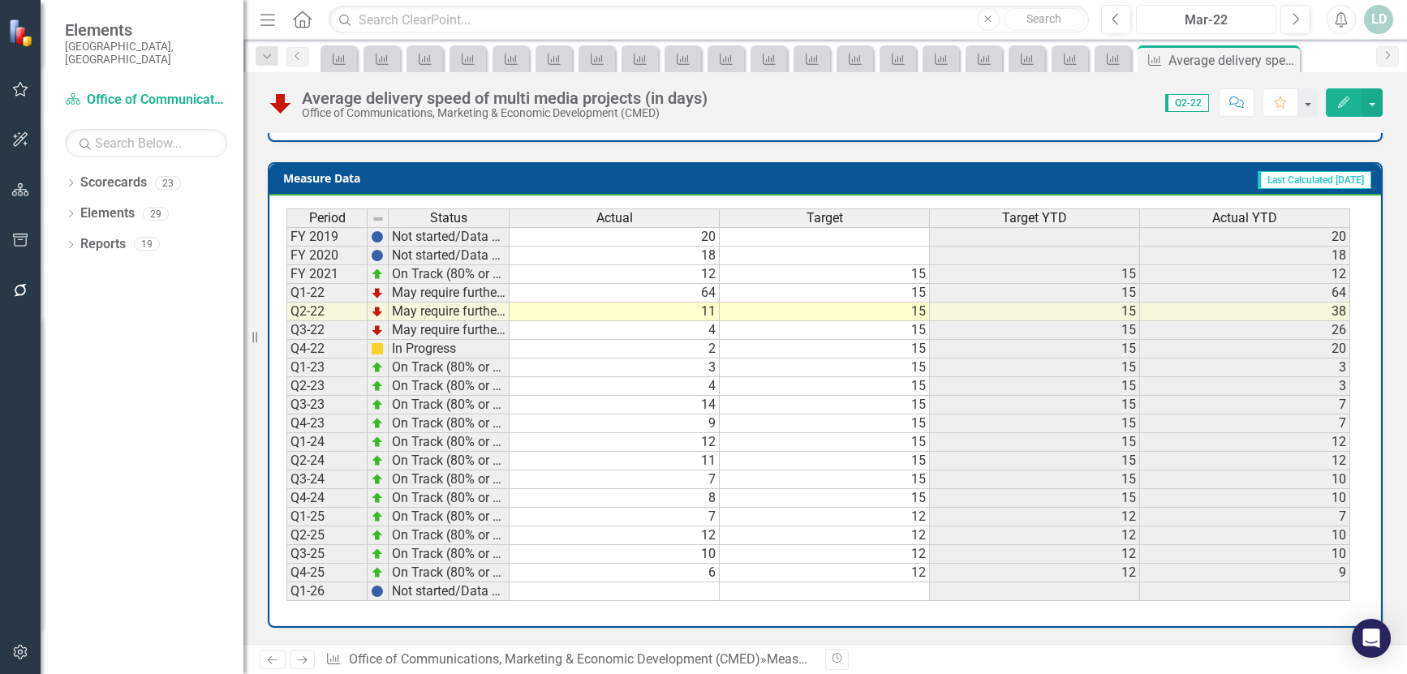
click at [1253, 25] on div "Mar-22" at bounding box center [1205, 20] width 129 height 19
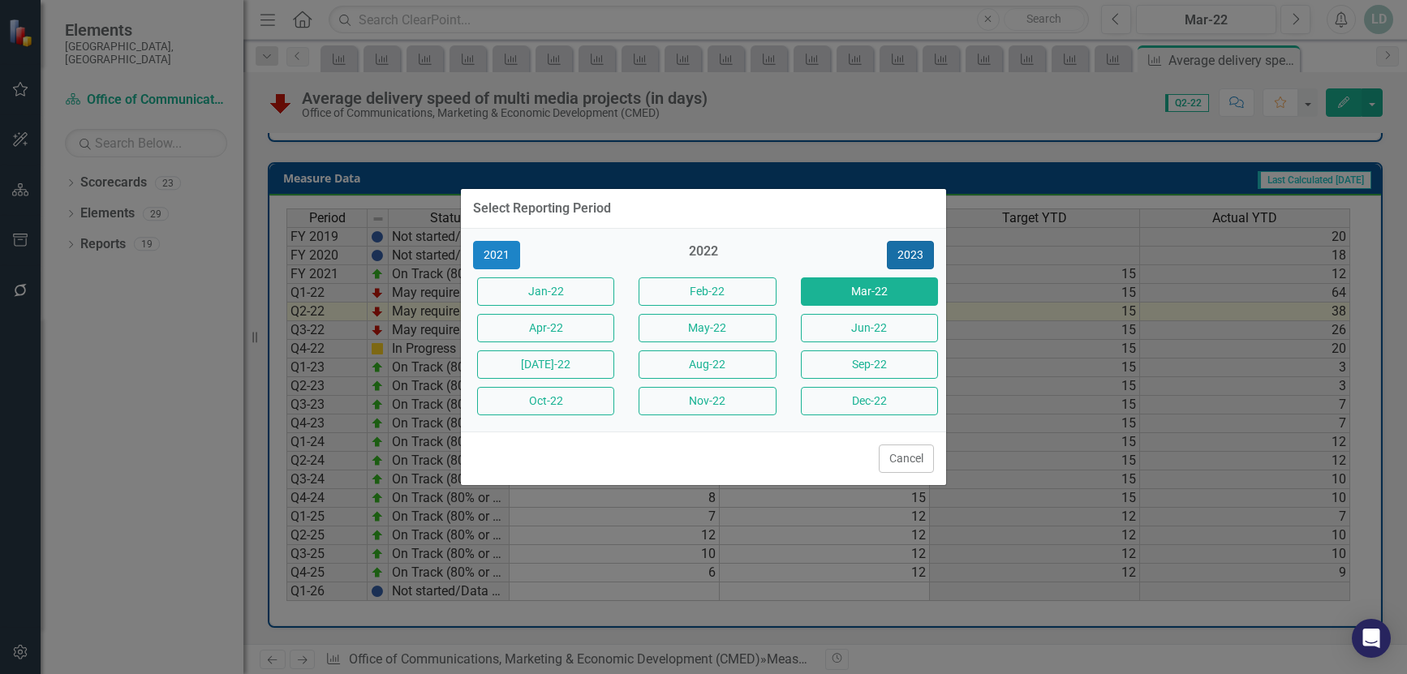
click at [907, 251] on button "2023" at bounding box center [910, 255] width 47 height 28
click at [907, 251] on button "2024" at bounding box center [910, 255] width 47 height 28
click at [907, 251] on button "2025" at bounding box center [910, 255] width 47 height 28
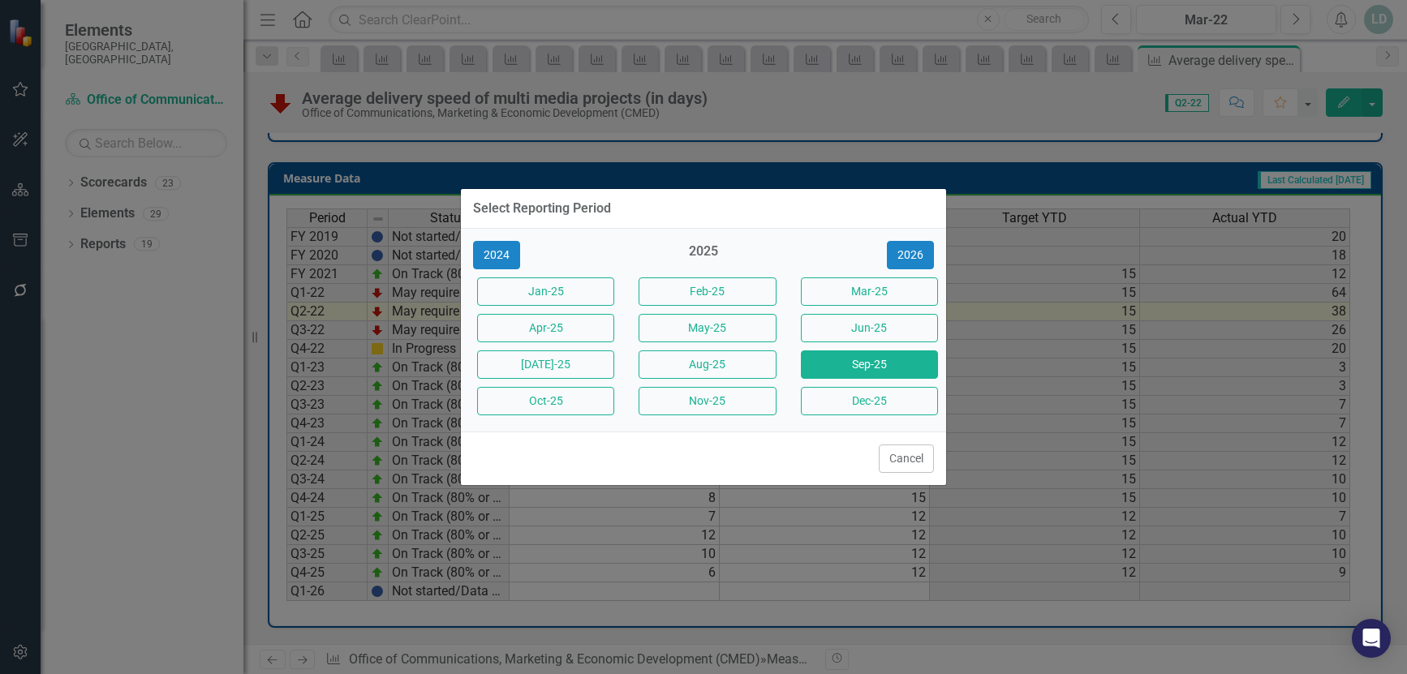
click at [869, 368] on button "Sep-25" at bounding box center [869, 364] width 137 height 28
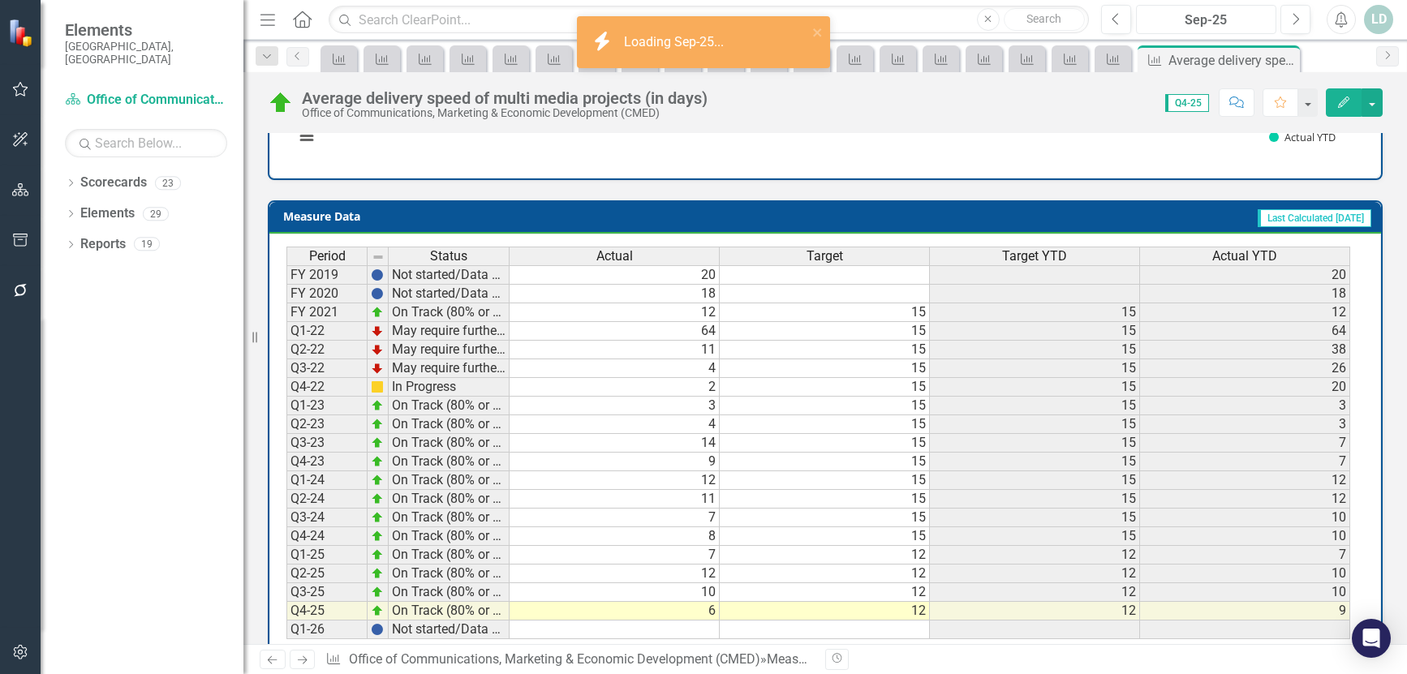
scroll to position [650, 0]
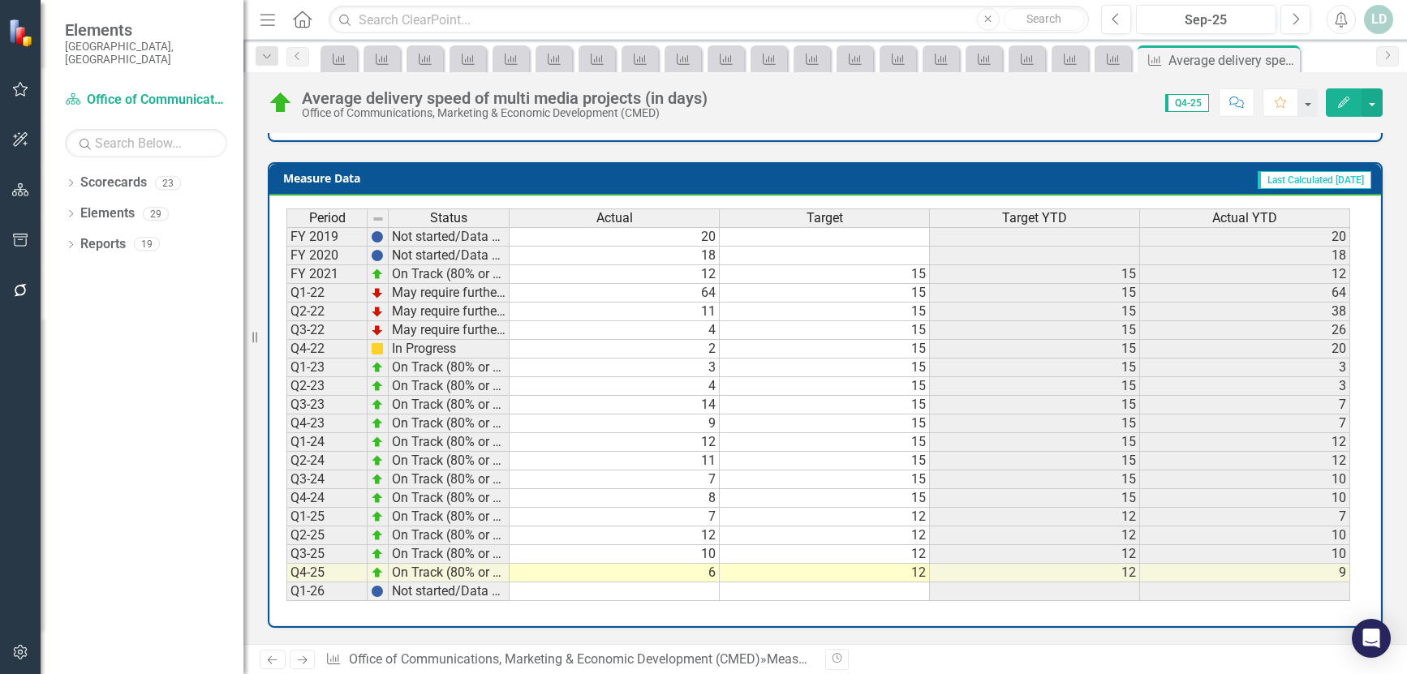
click at [309, 662] on icon "Next" at bounding box center [302, 660] width 14 height 11
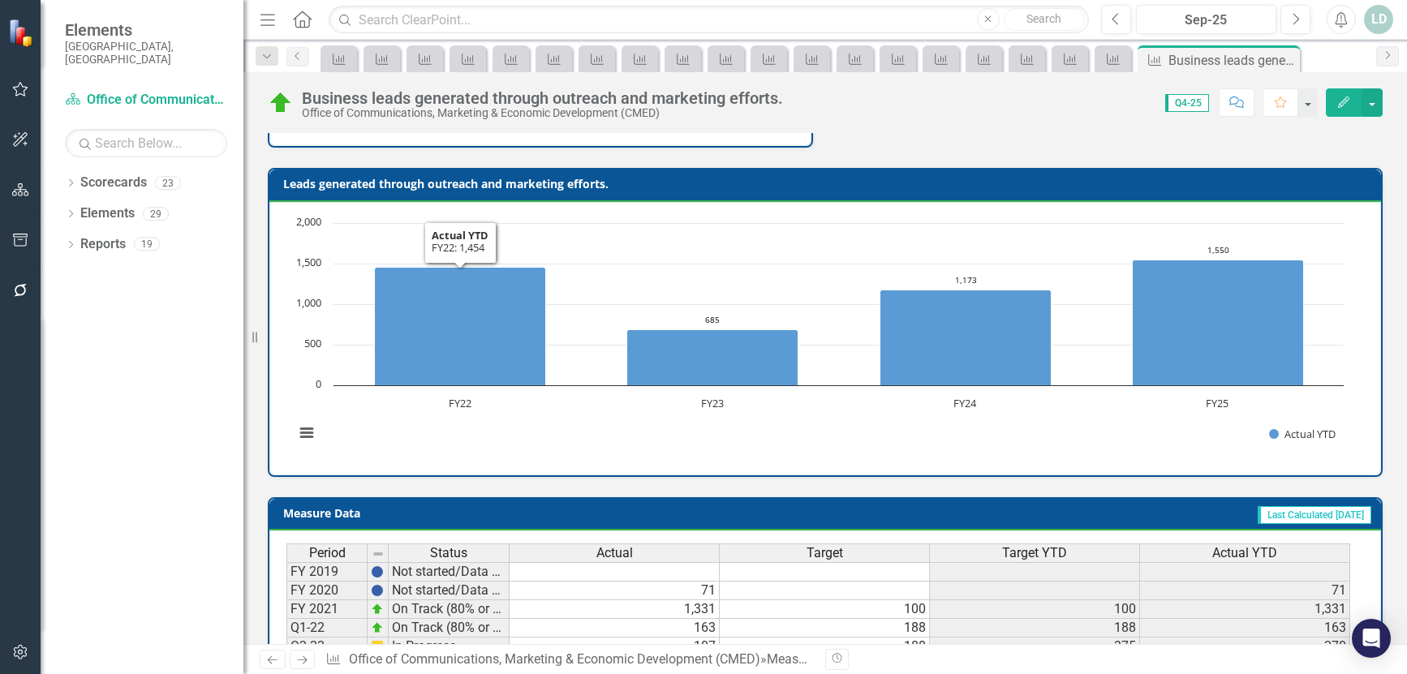
scroll to position [650, 0]
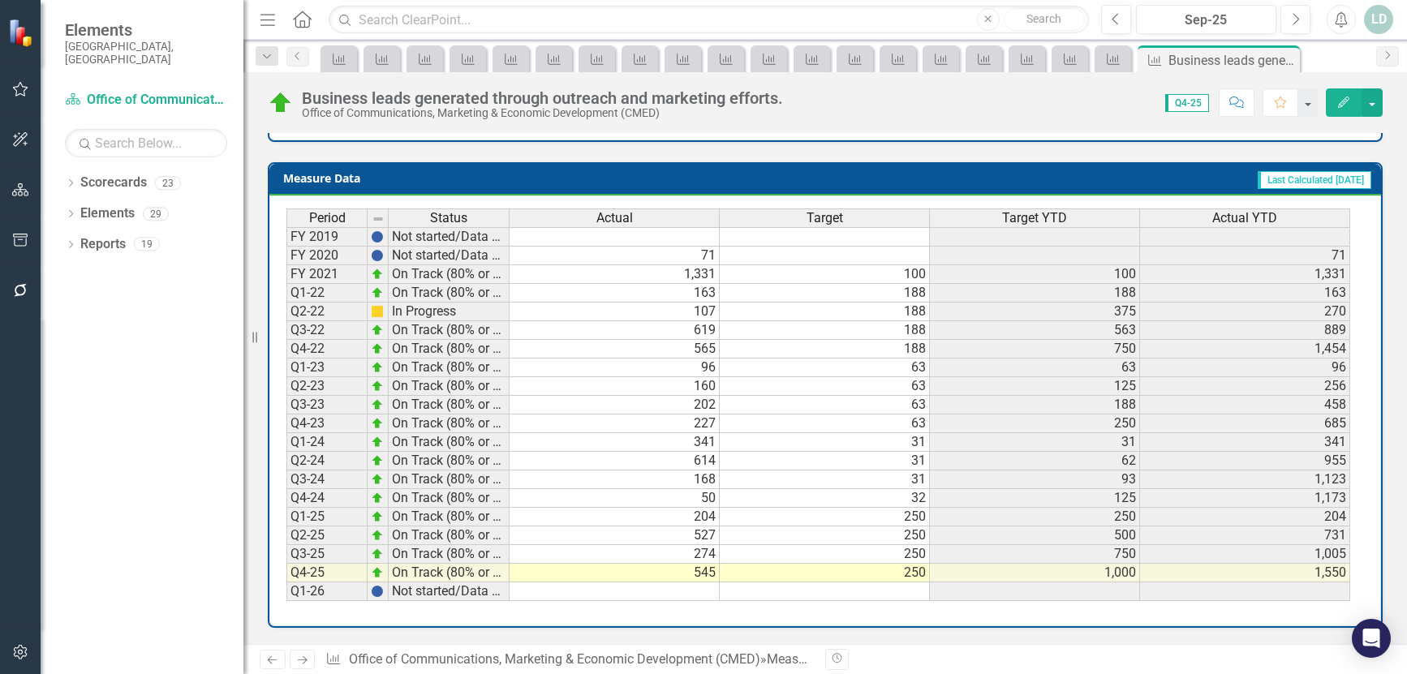
click at [302, 663] on icon "Next" at bounding box center [302, 660] width 14 height 11
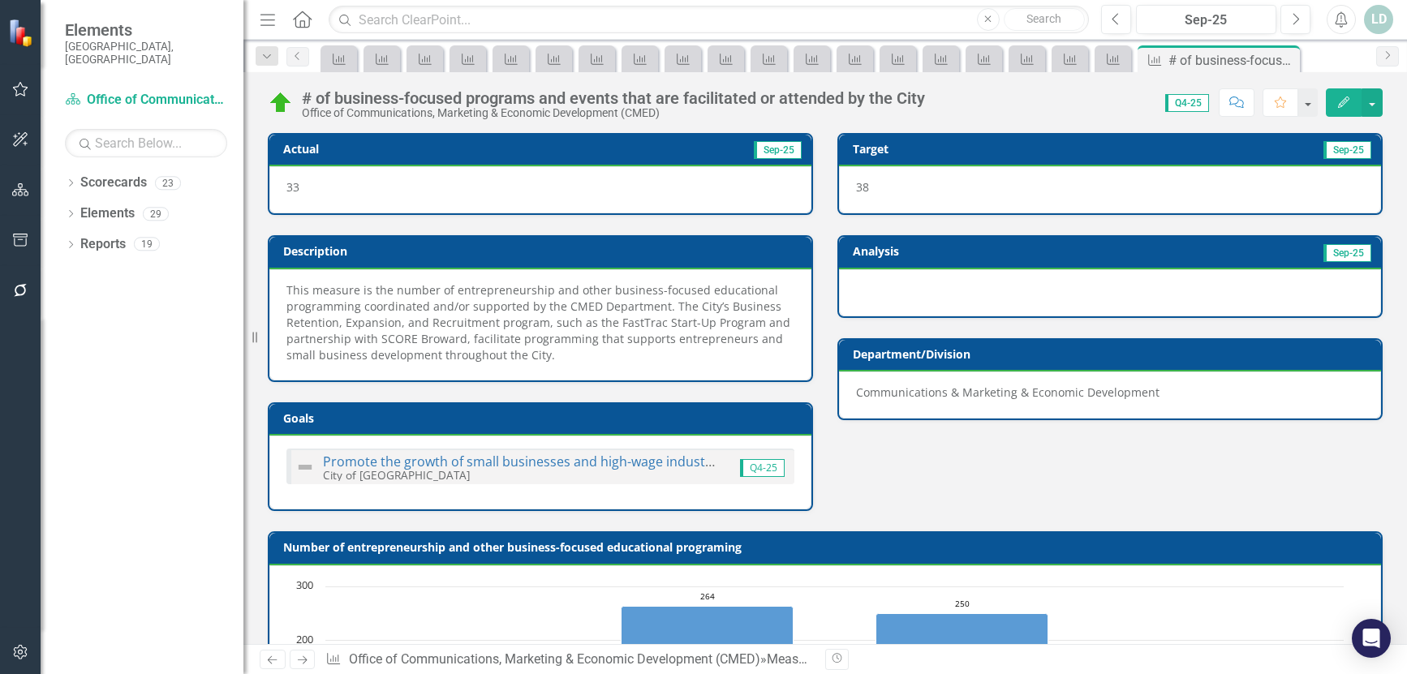
scroll to position [698, 0]
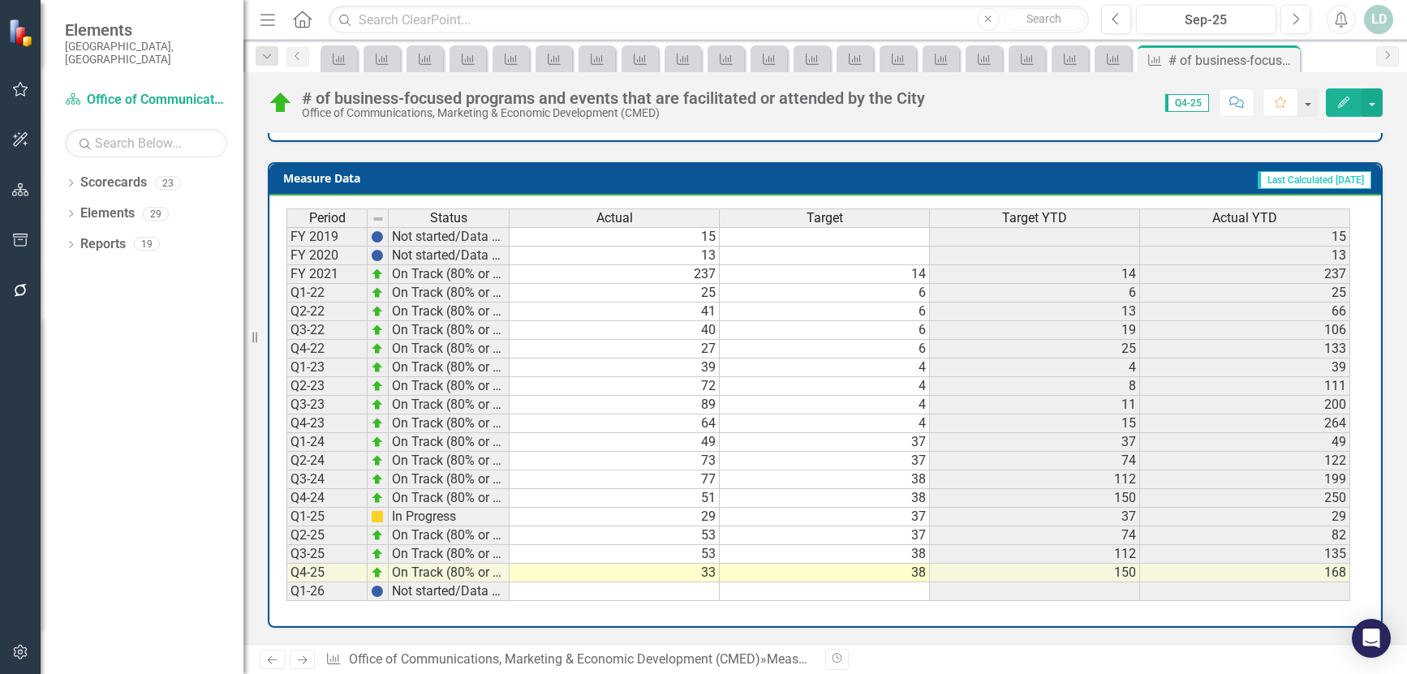
click at [303, 659] on icon "Next" at bounding box center [302, 660] width 14 height 11
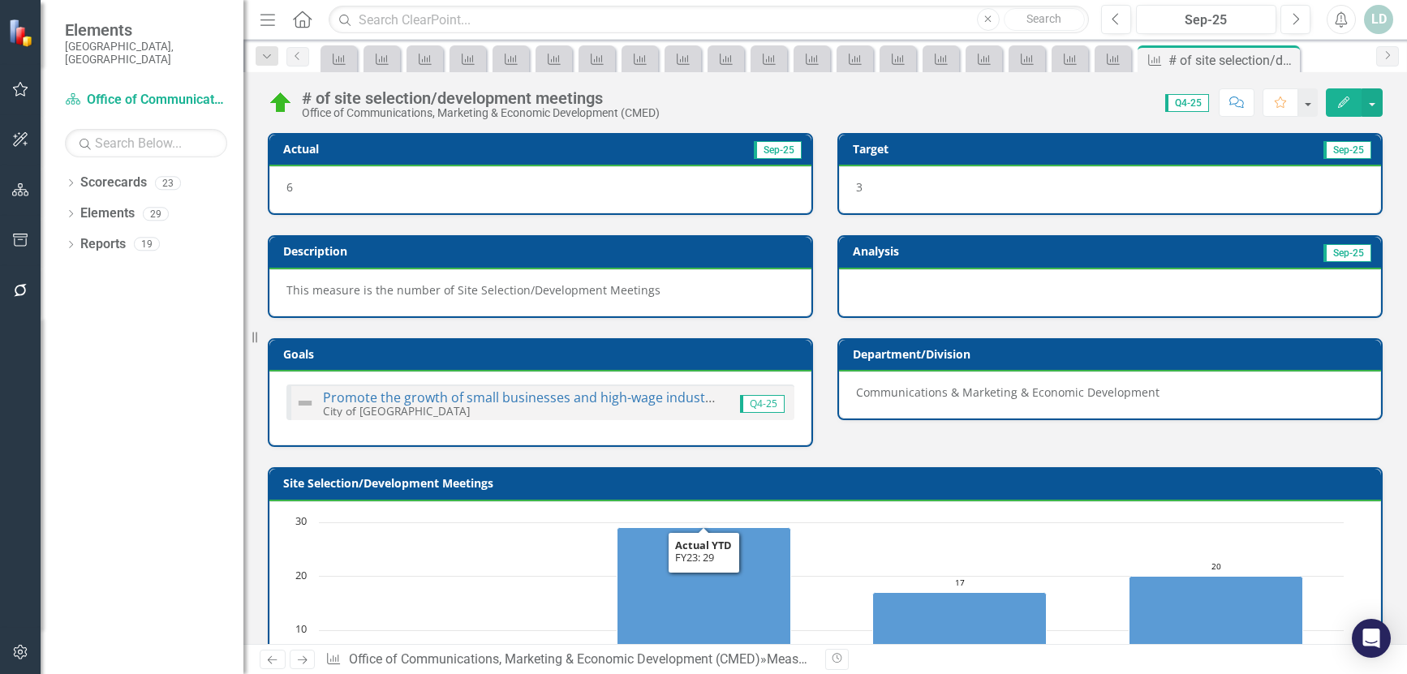
scroll to position [634, 0]
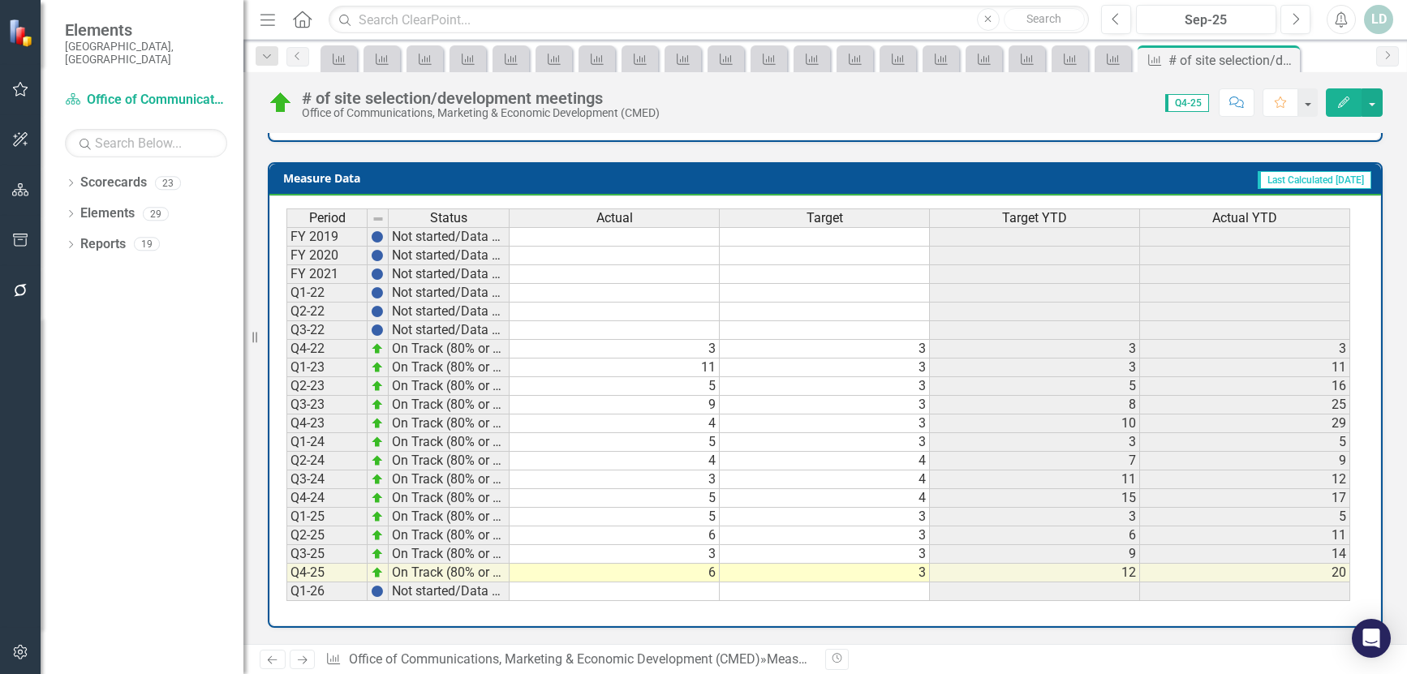
click at [306, 661] on icon at bounding box center [303, 660] width 10 height 8
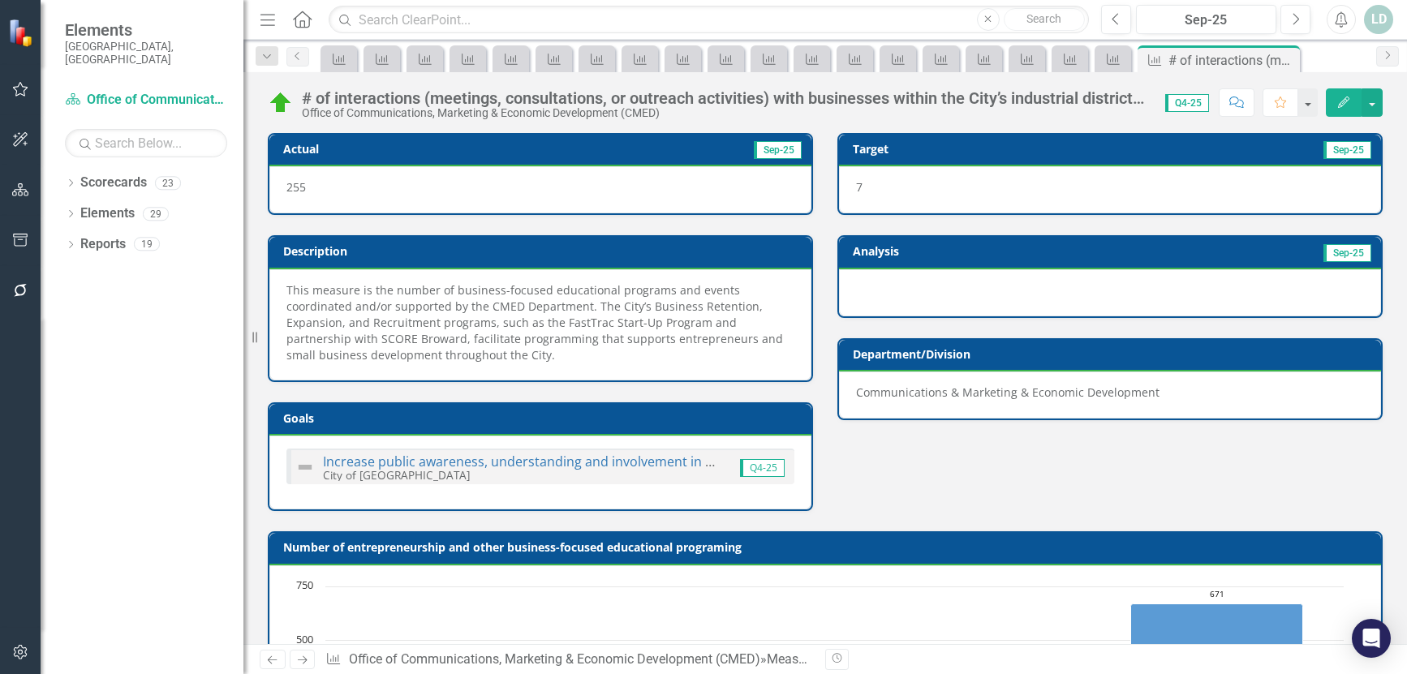
scroll to position [698, 0]
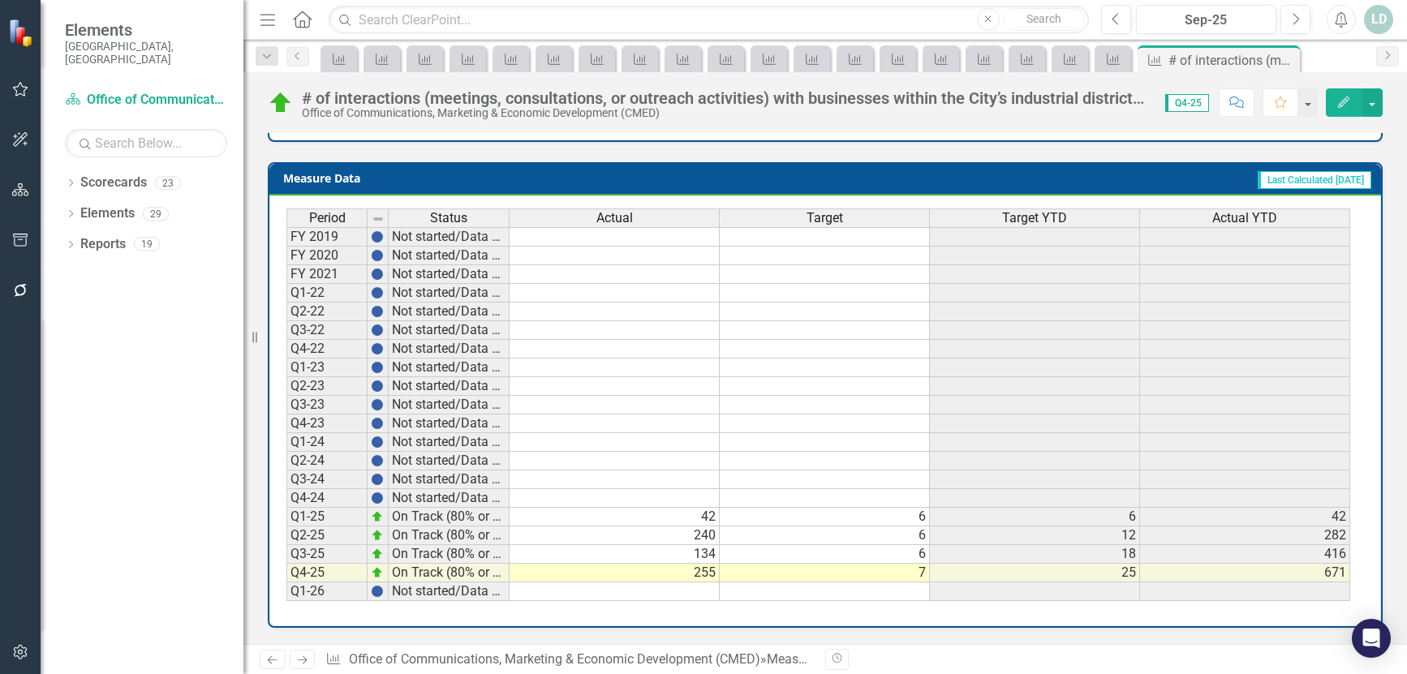
click at [293, 659] on link "Next" at bounding box center [303, 659] width 26 height 19
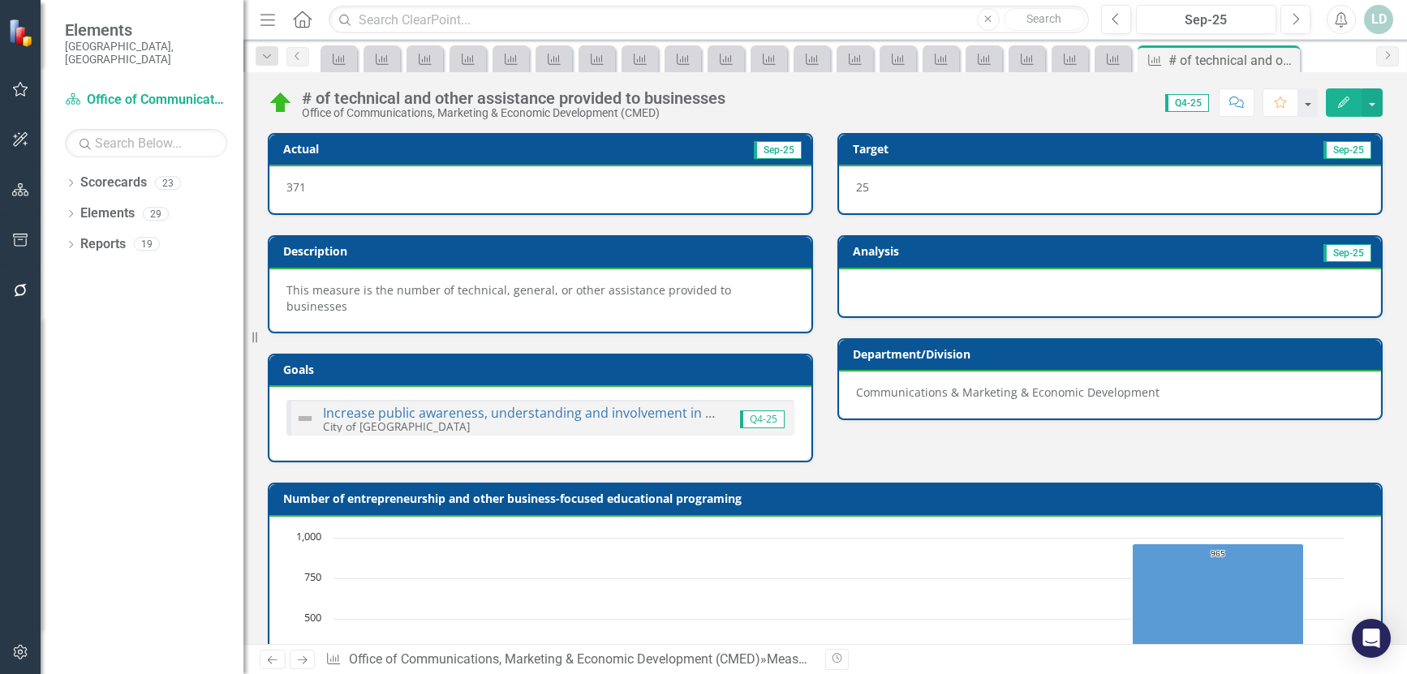
scroll to position [634, 0]
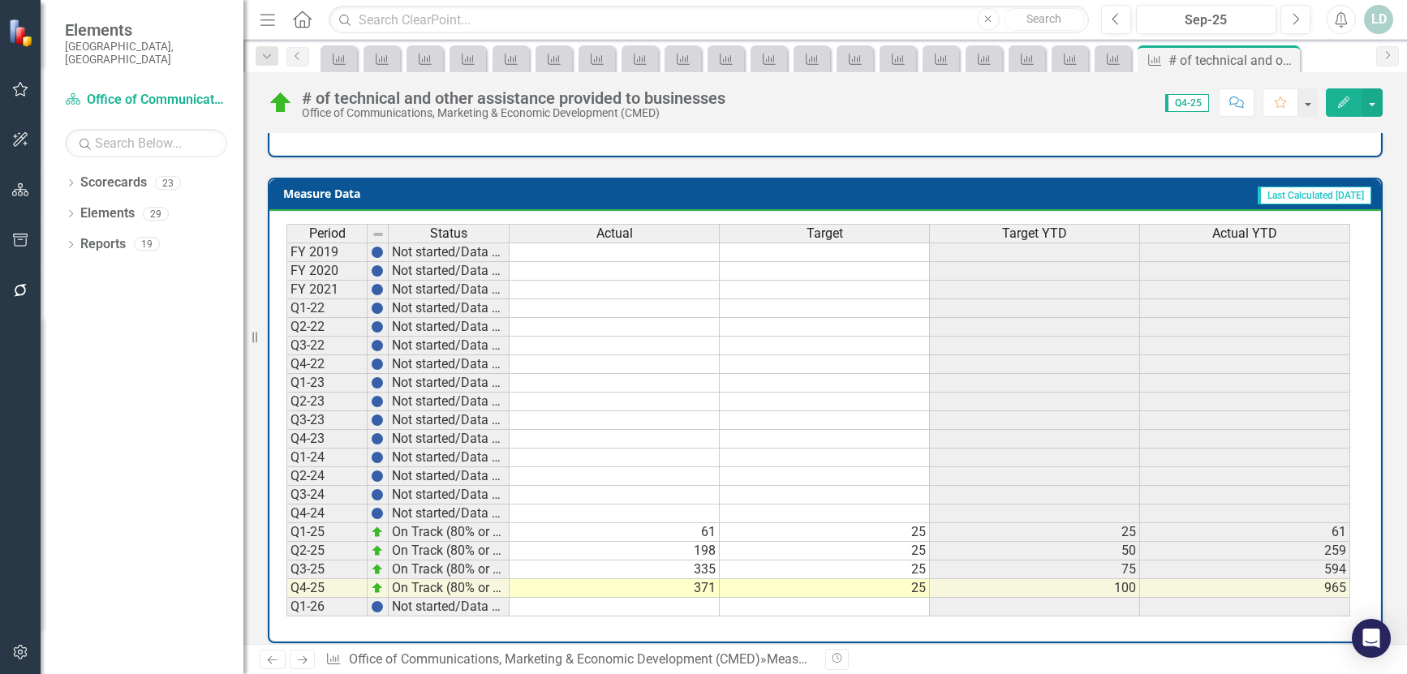
click at [303, 663] on icon "Next" at bounding box center [302, 660] width 14 height 11
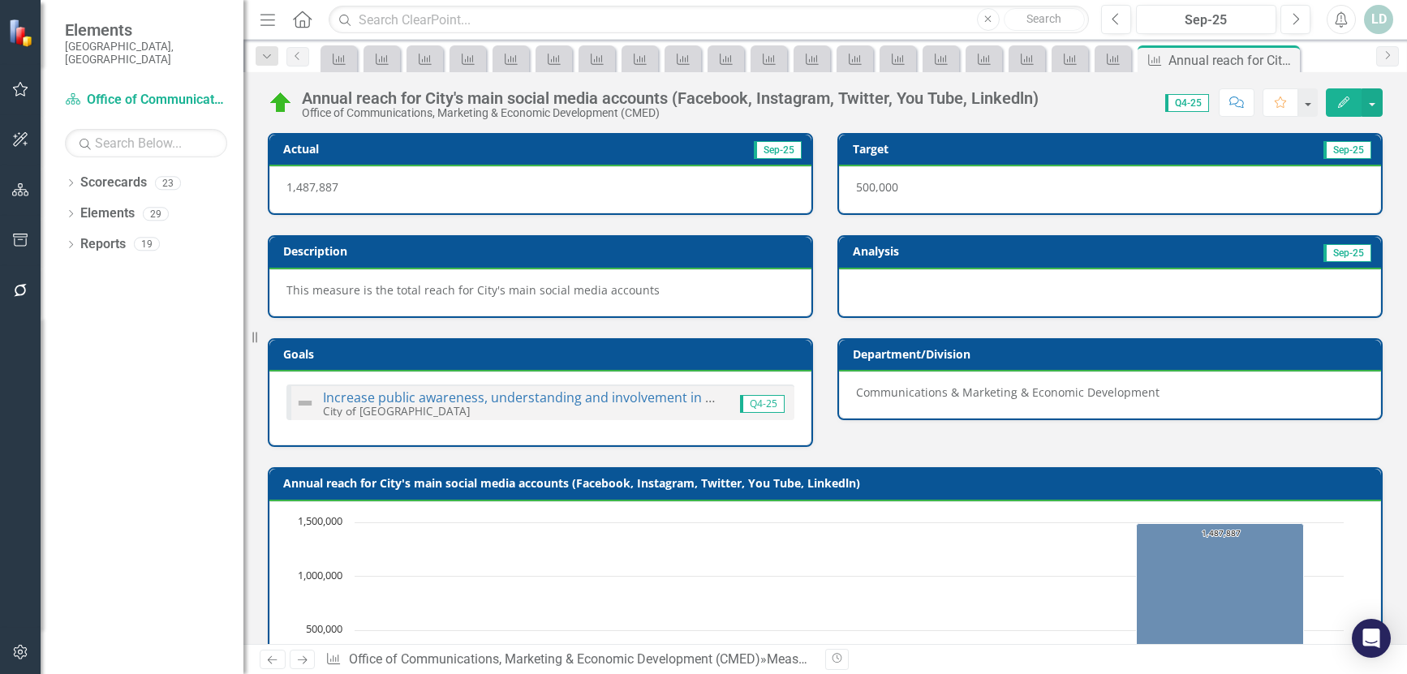
scroll to position [634, 0]
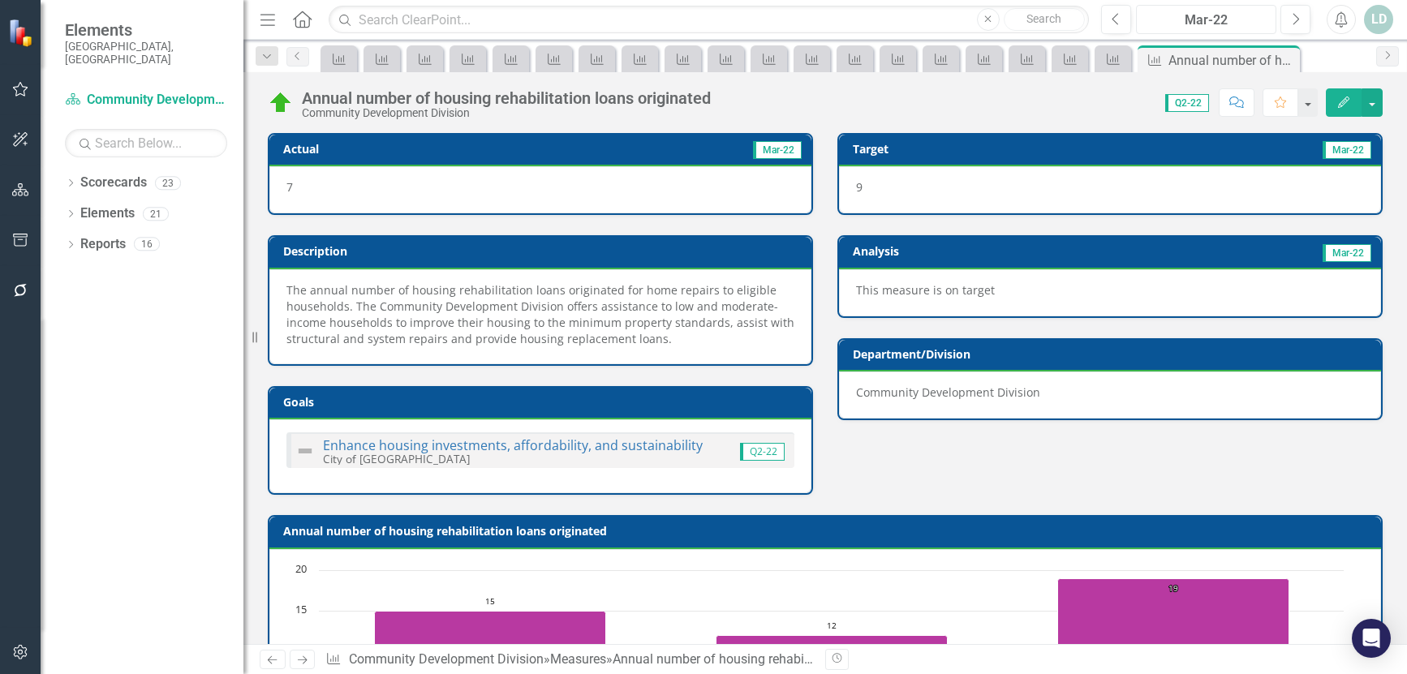
click at [1178, 13] on div "Mar-22" at bounding box center [1205, 20] width 129 height 19
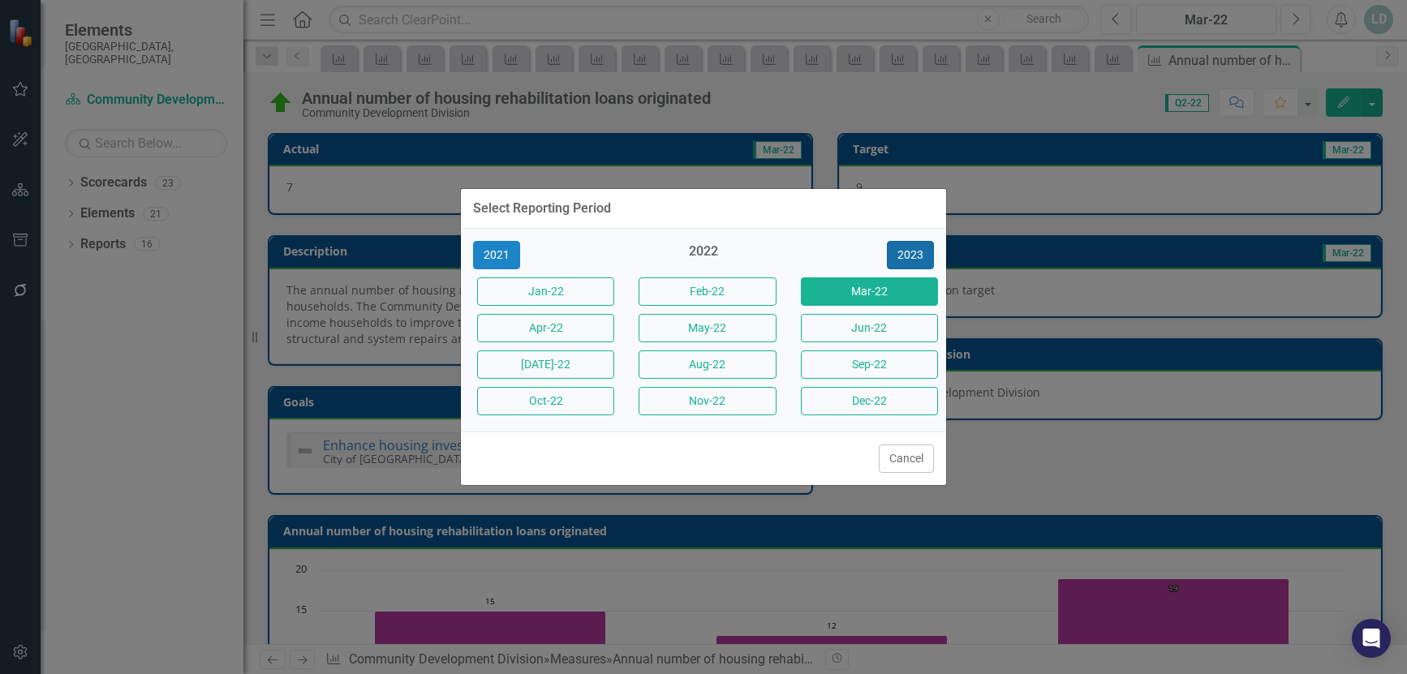
click at [925, 254] on button "2023" at bounding box center [910, 255] width 47 height 28
click at [925, 256] on button "2024" at bounding box center [910, 255] width 47 height 28
click at [925, 256] on button "2025" at bounding box center [910, 255] width 47 height 28
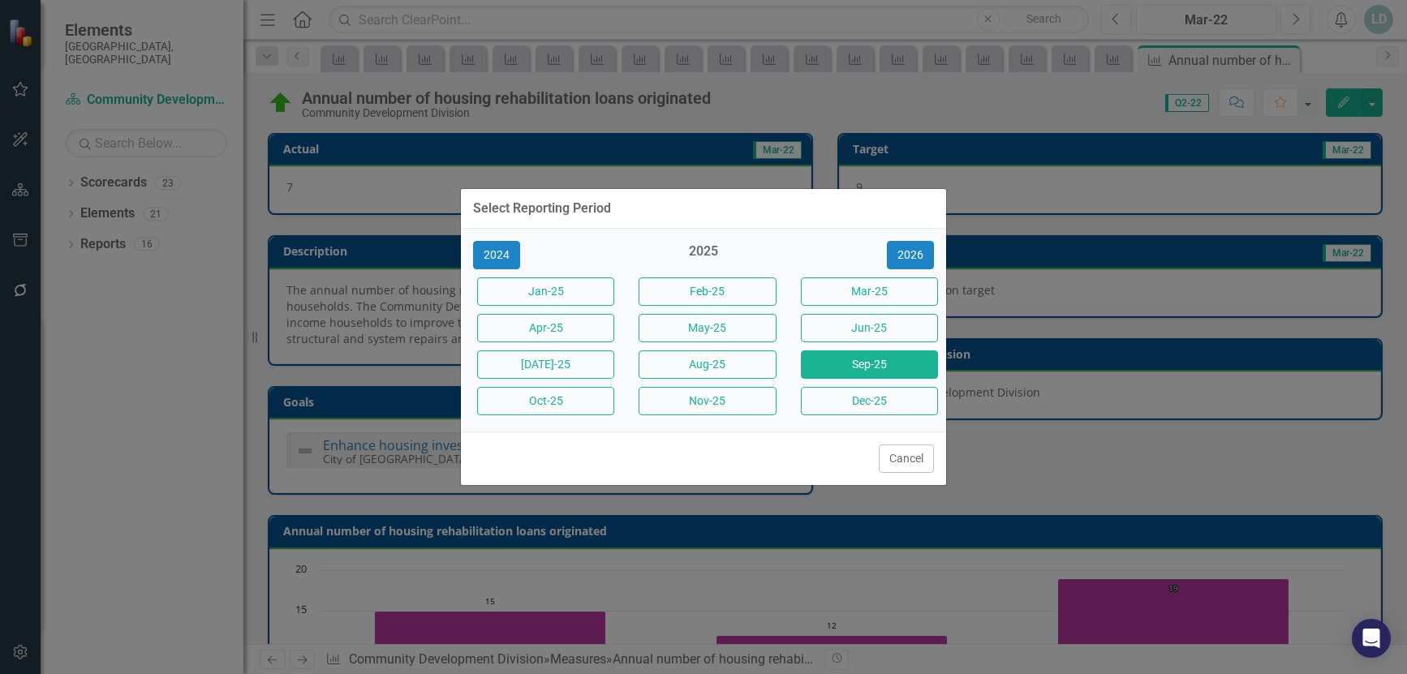
click at [888, 364] on button "Sep-25" at bounding box center [869, 364] width 137 height 28
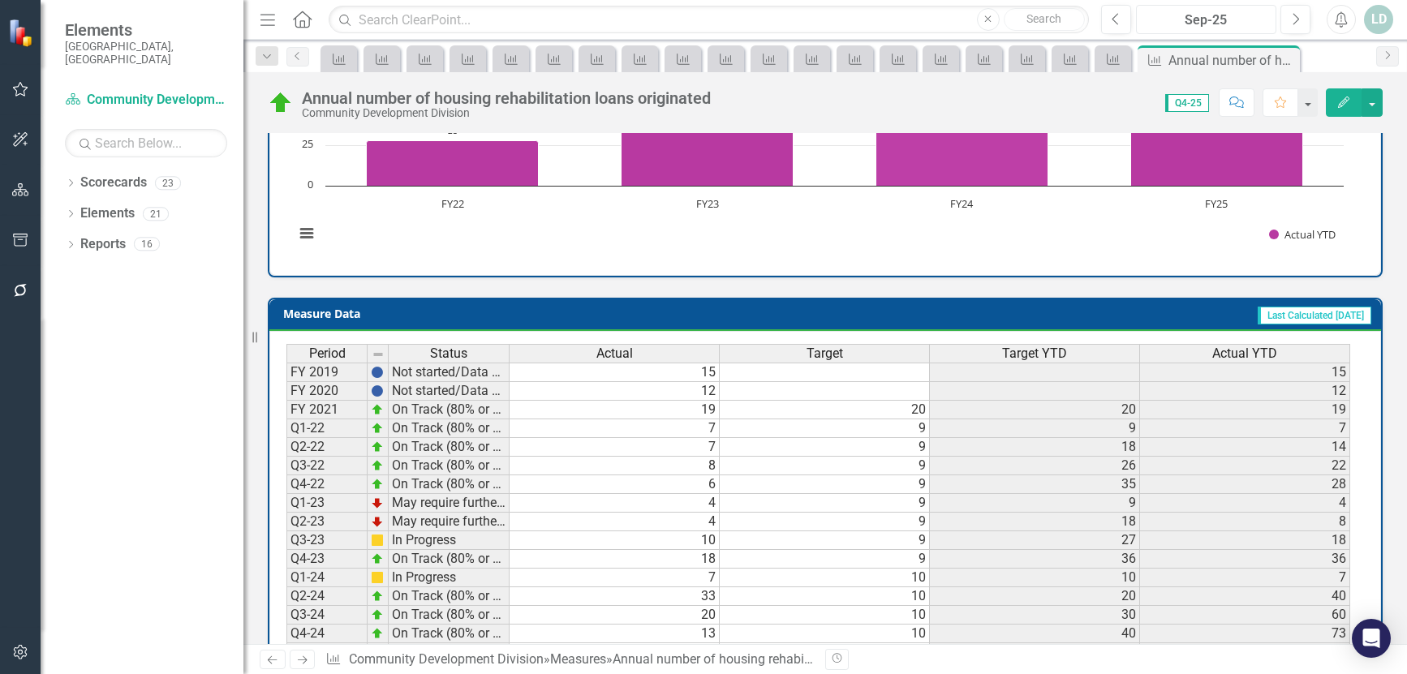
scroll to position [682, 0]
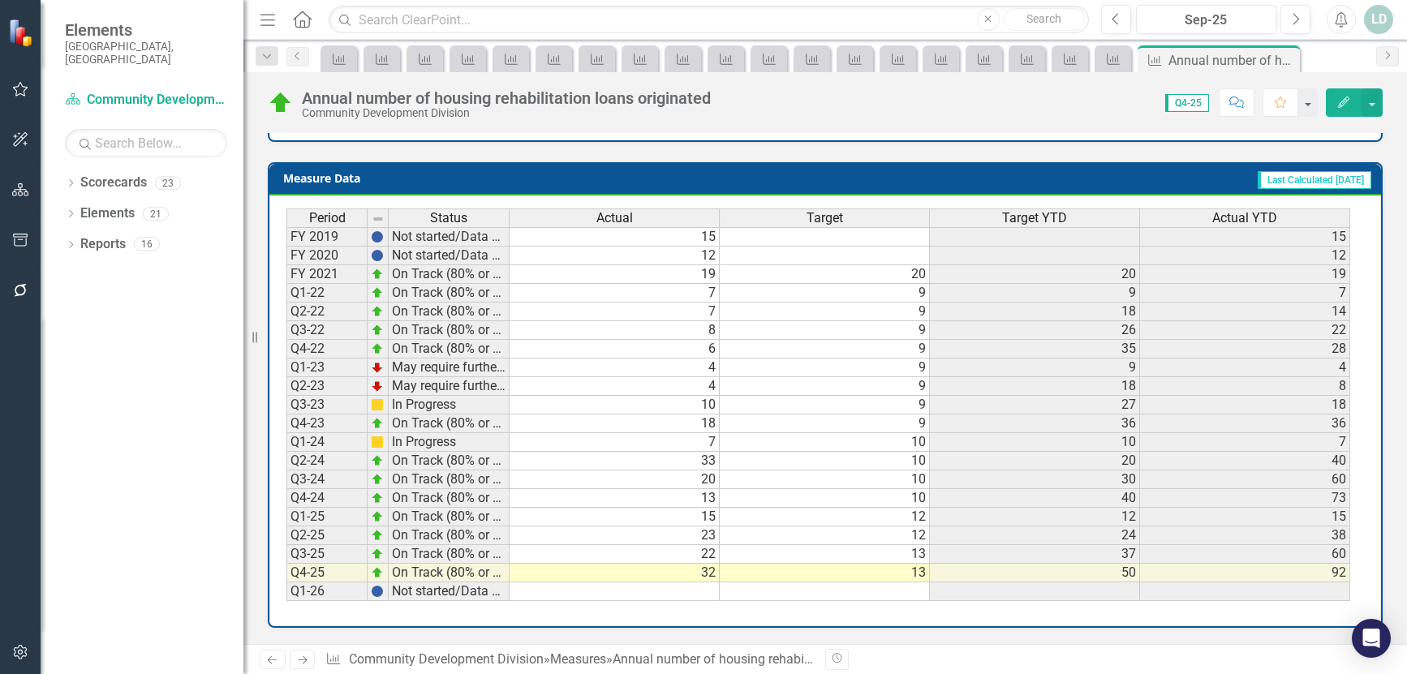
click at [307, 661] on icon "Next" at bounding box center [302, 660] width 14 height 11
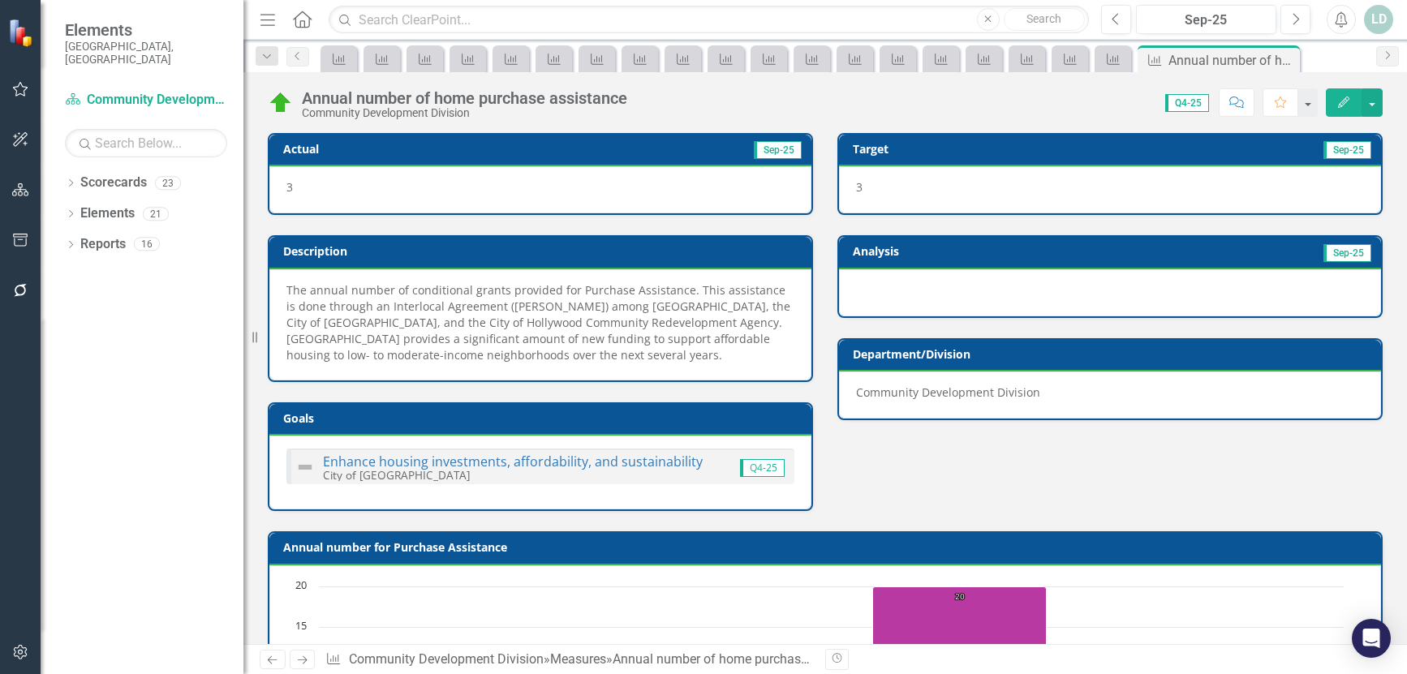
scroll to position [698, 0]
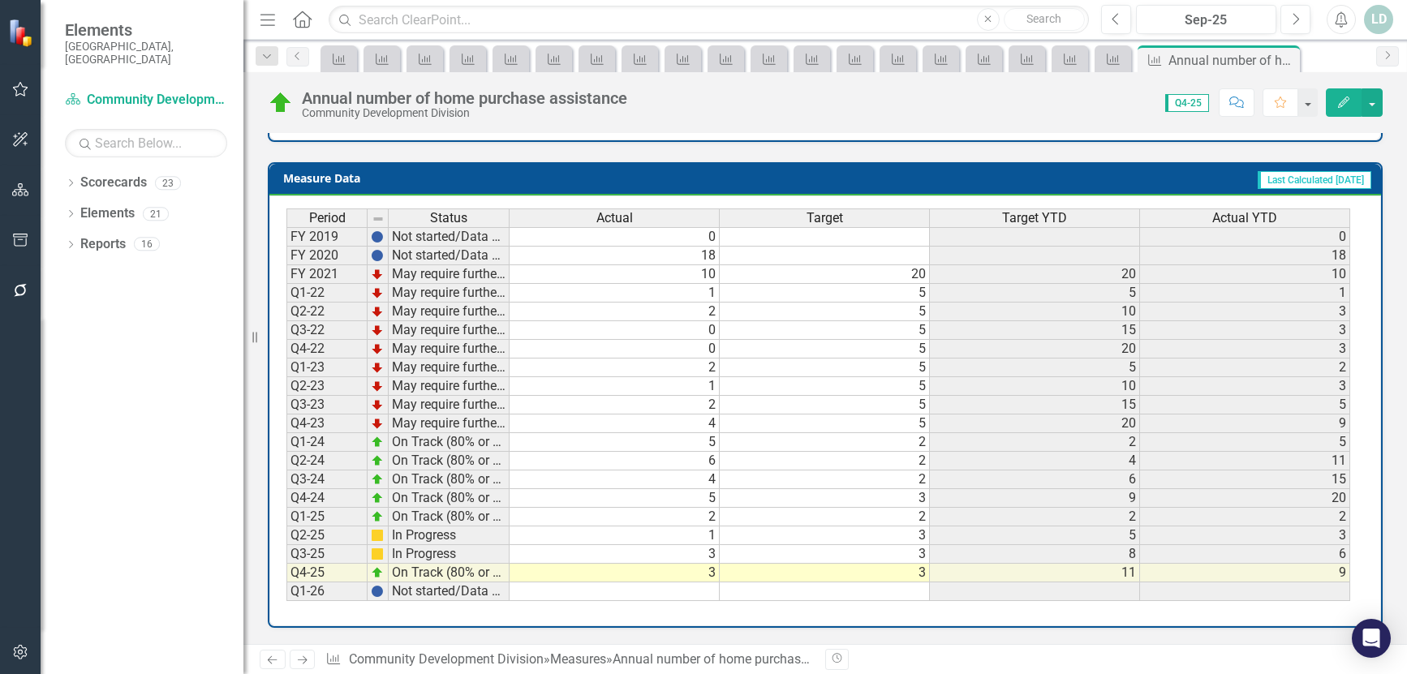
click at [299, 659] on icon "Next" at bounding box center [302, 660] width 14 height 11
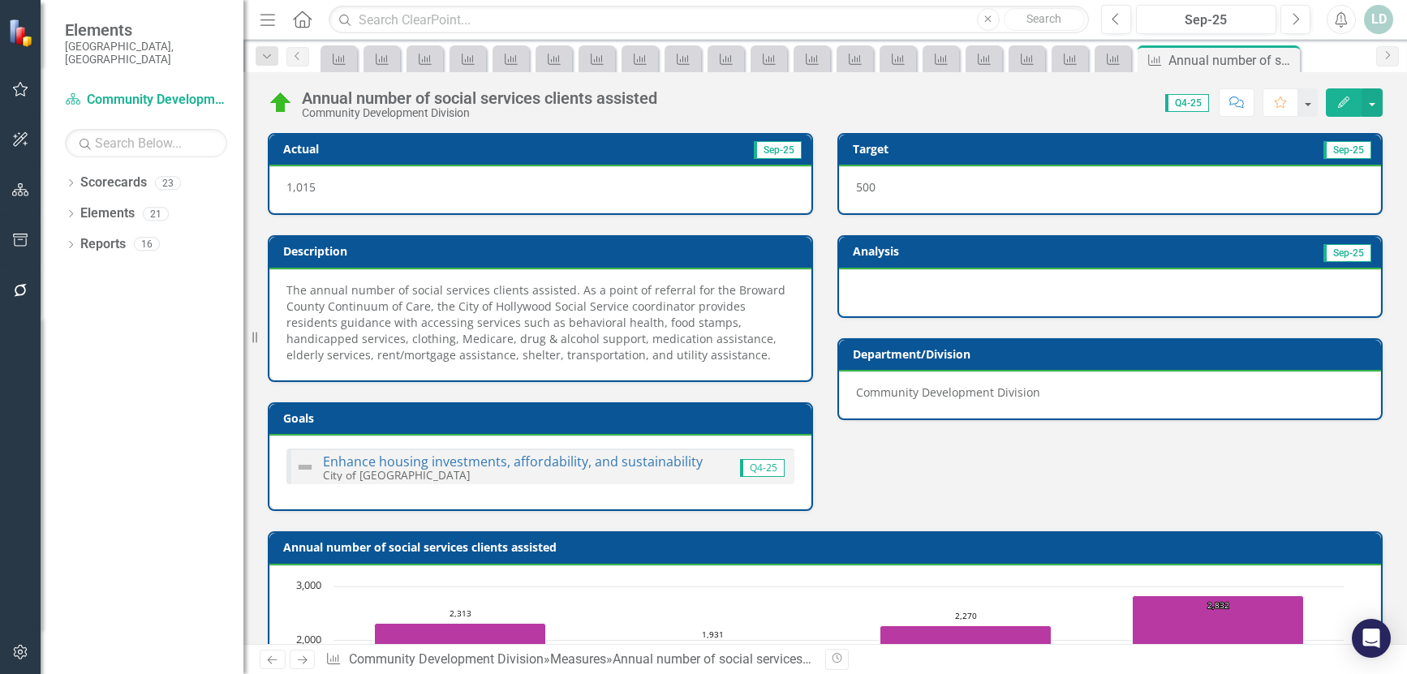
scroll to position [698, 0]
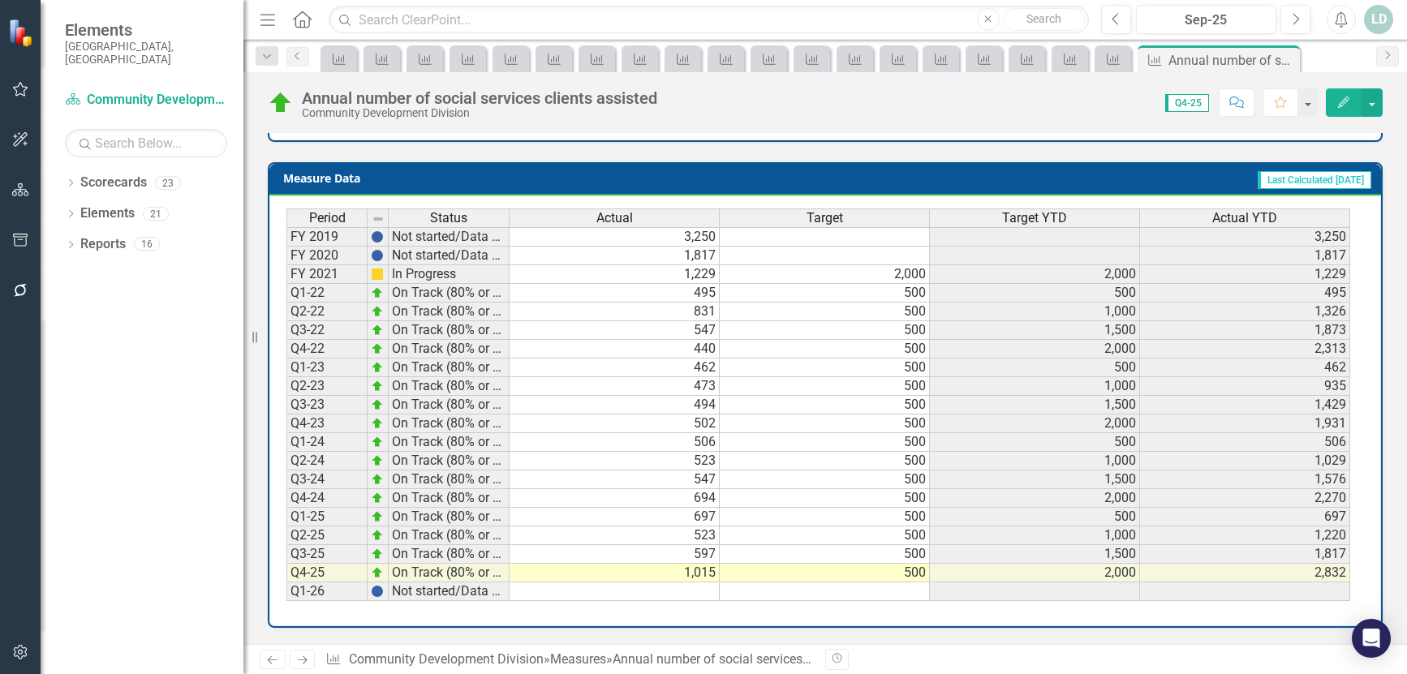
click at [299, 661] on icon "Next" at bounding box center [302, 660] width 14 height 11
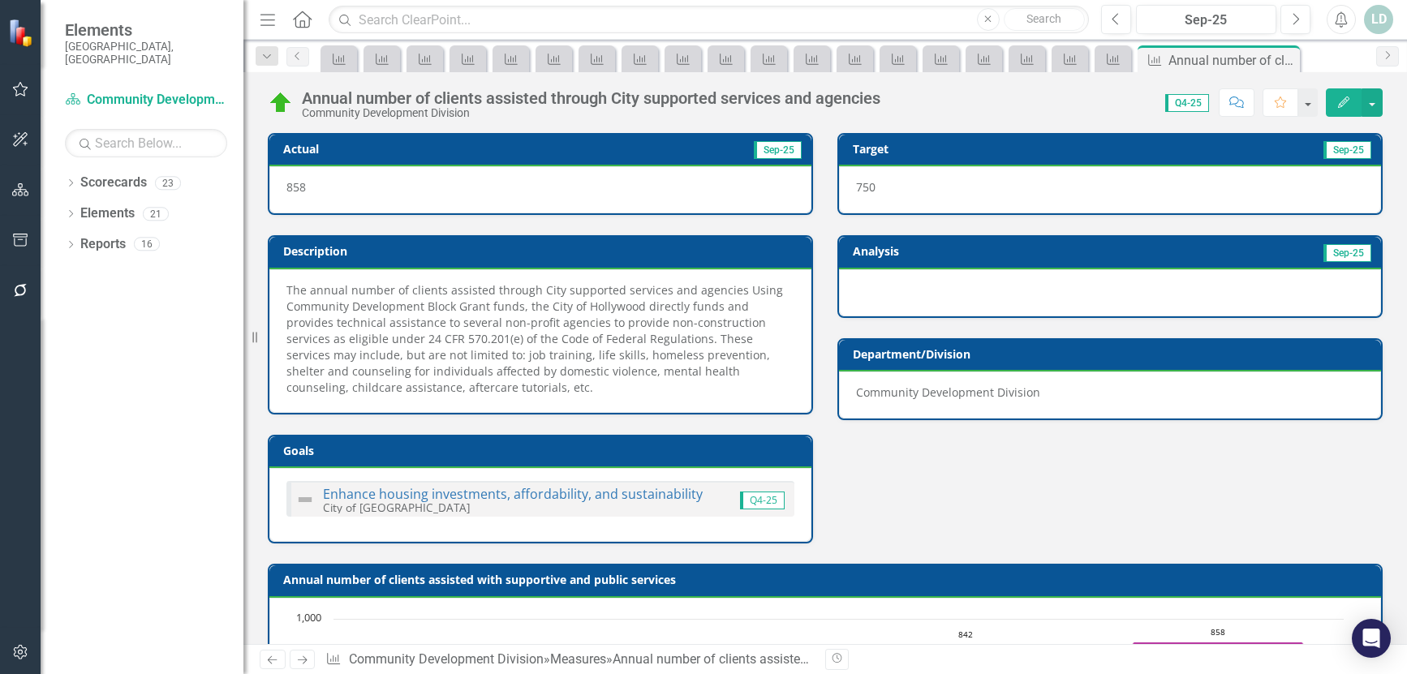
scroll to position [731, 0]
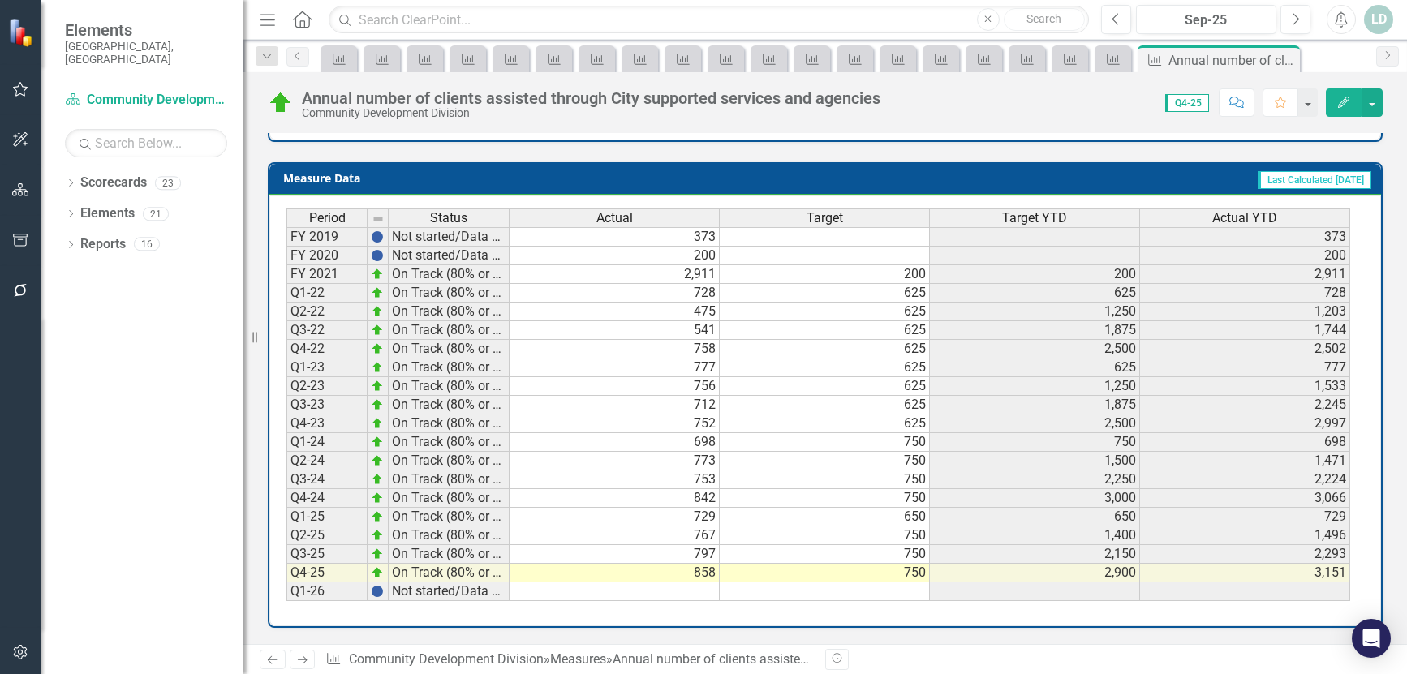
click at [300, 660] on icon at bounding box center [303, 660] width 10 height 8
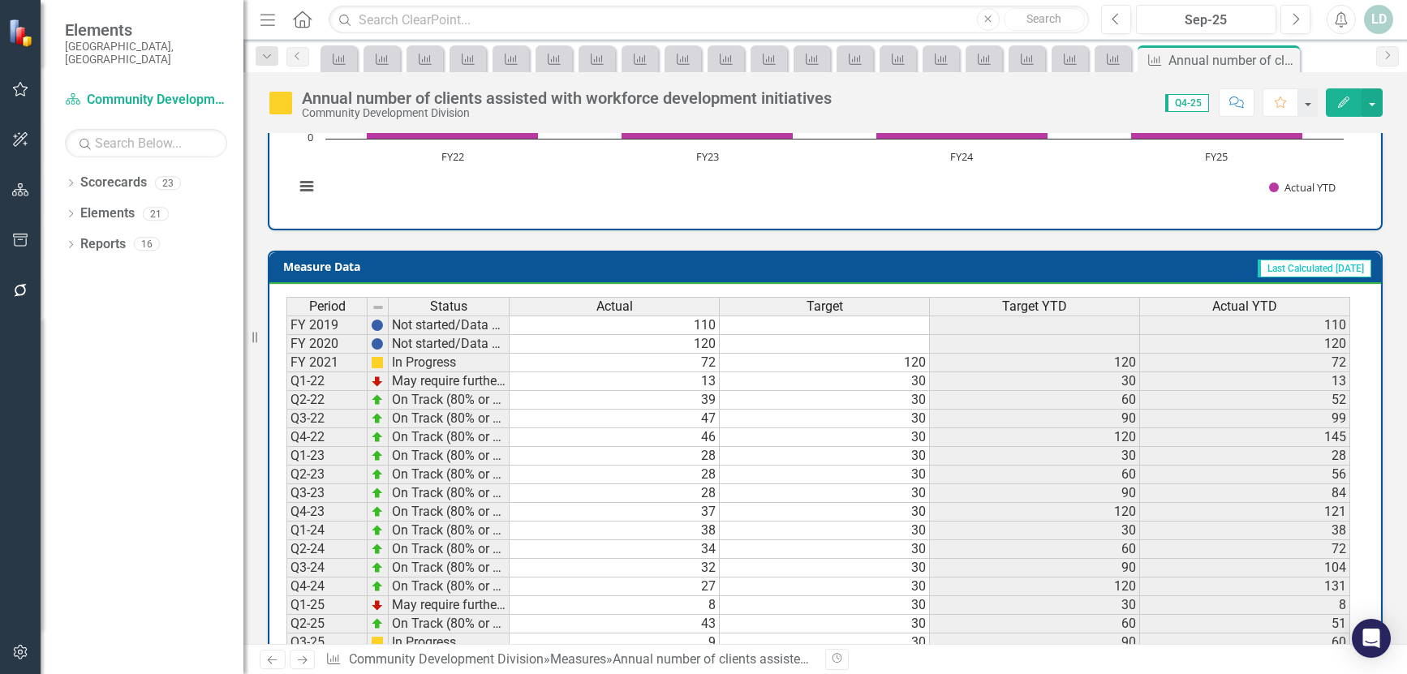
scroll to position [682, 0]
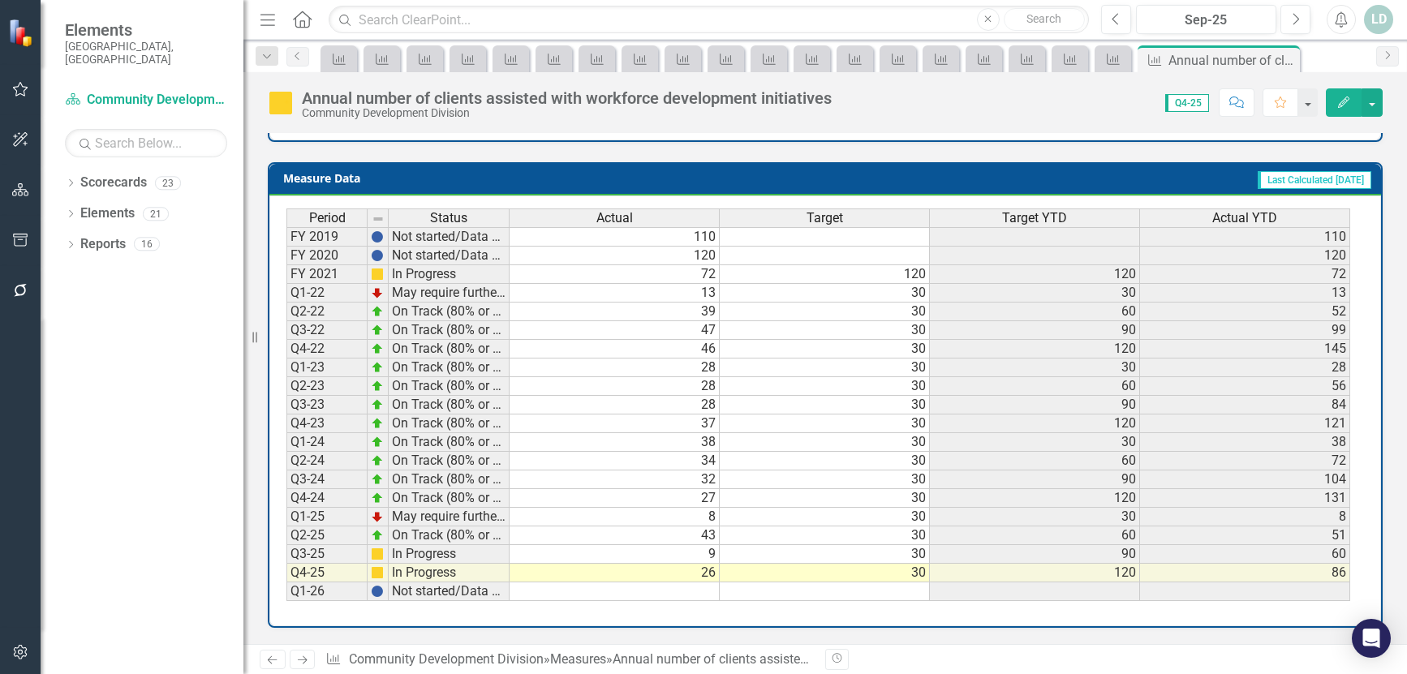
click at [300, 657] on icon "Next" at bounding box center [302, 660] width 14 height 11
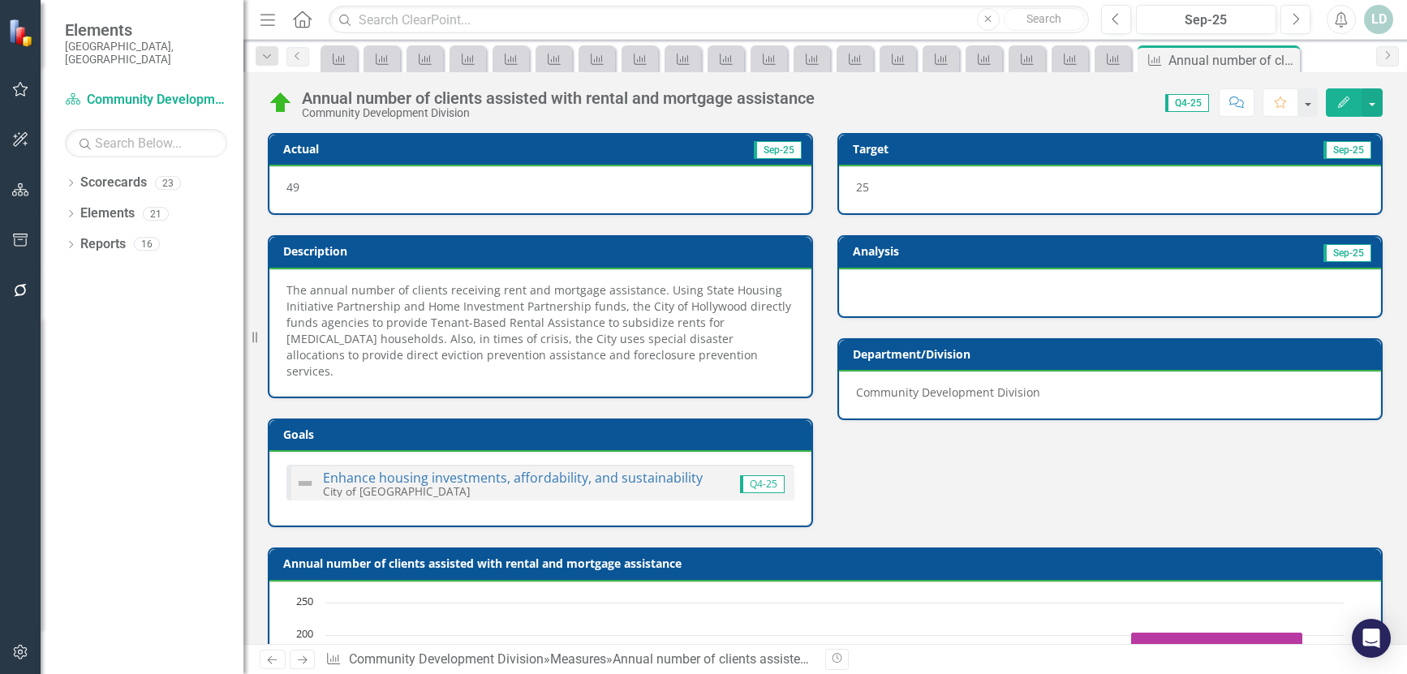
click at [273, 658] on icon "Previous" at bounding box center [272, 660] width 14 height 11
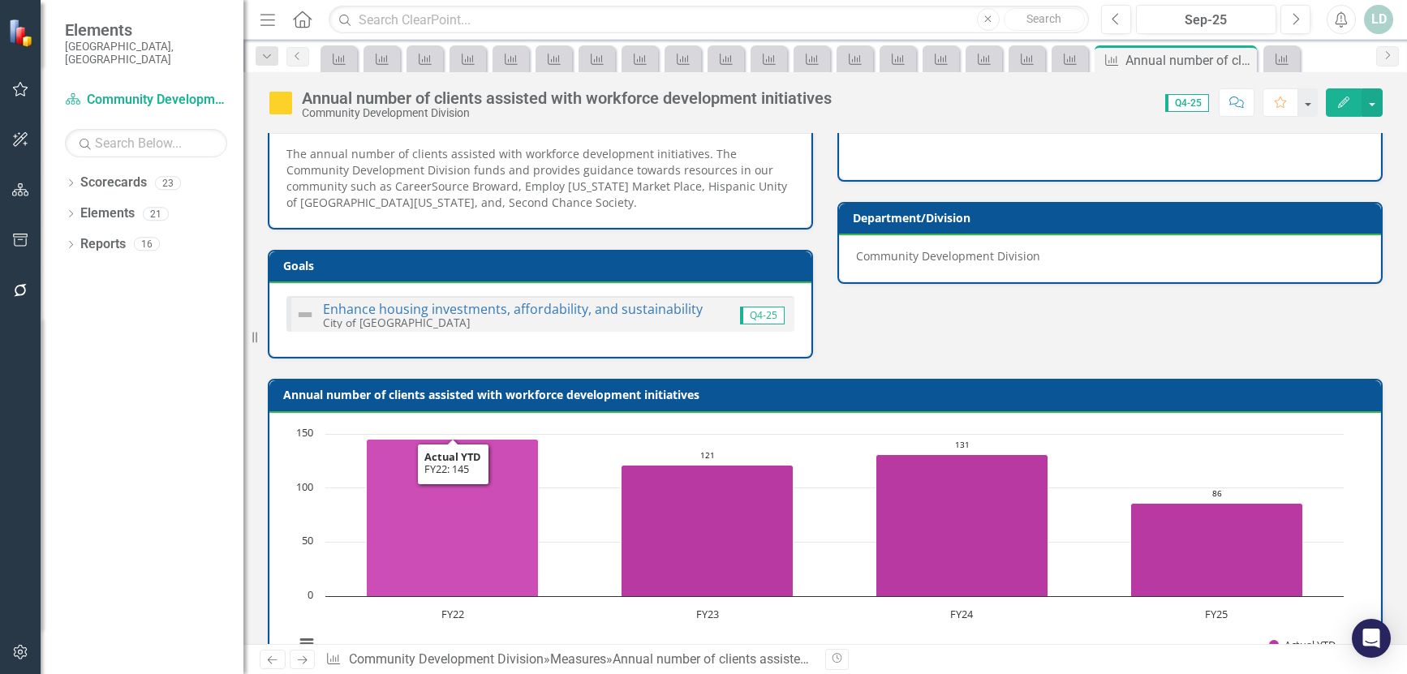
scroll to position [682, 0]
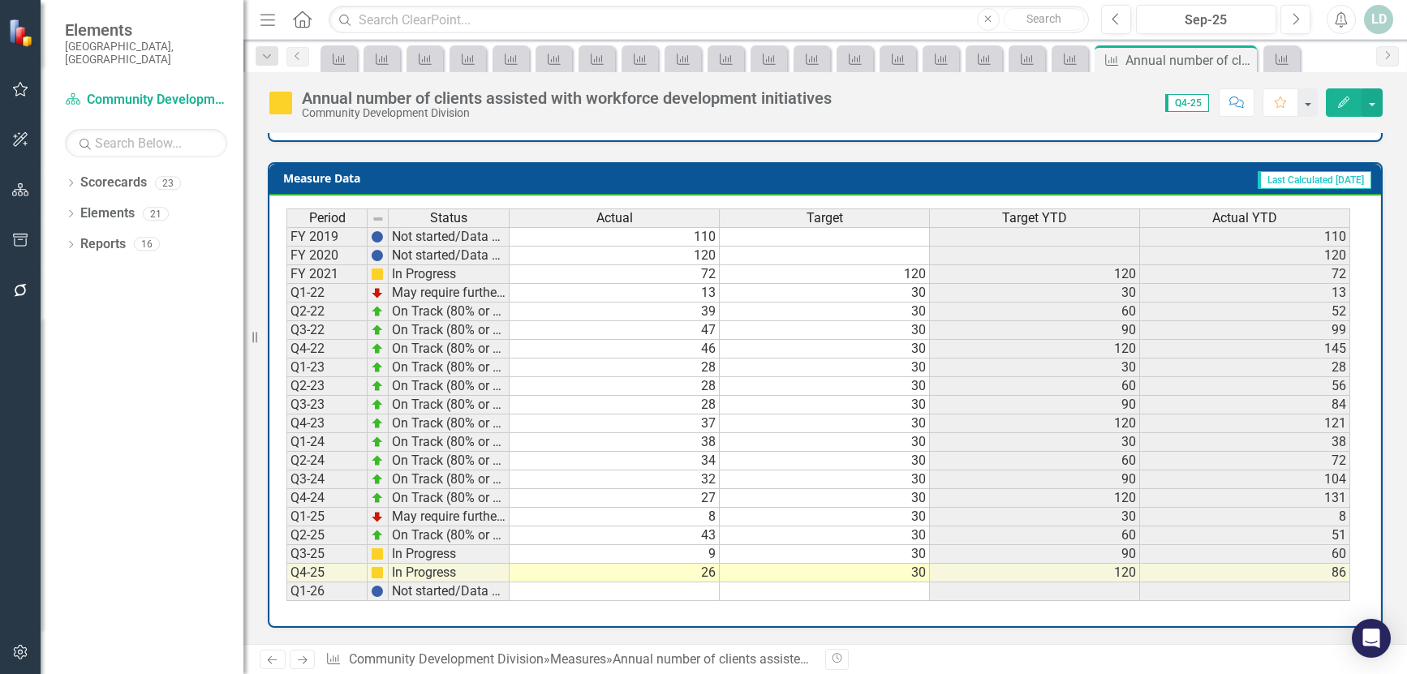
click at [299, 655] on icon "Next" at bounding box center [302, 660] width 14 height 11
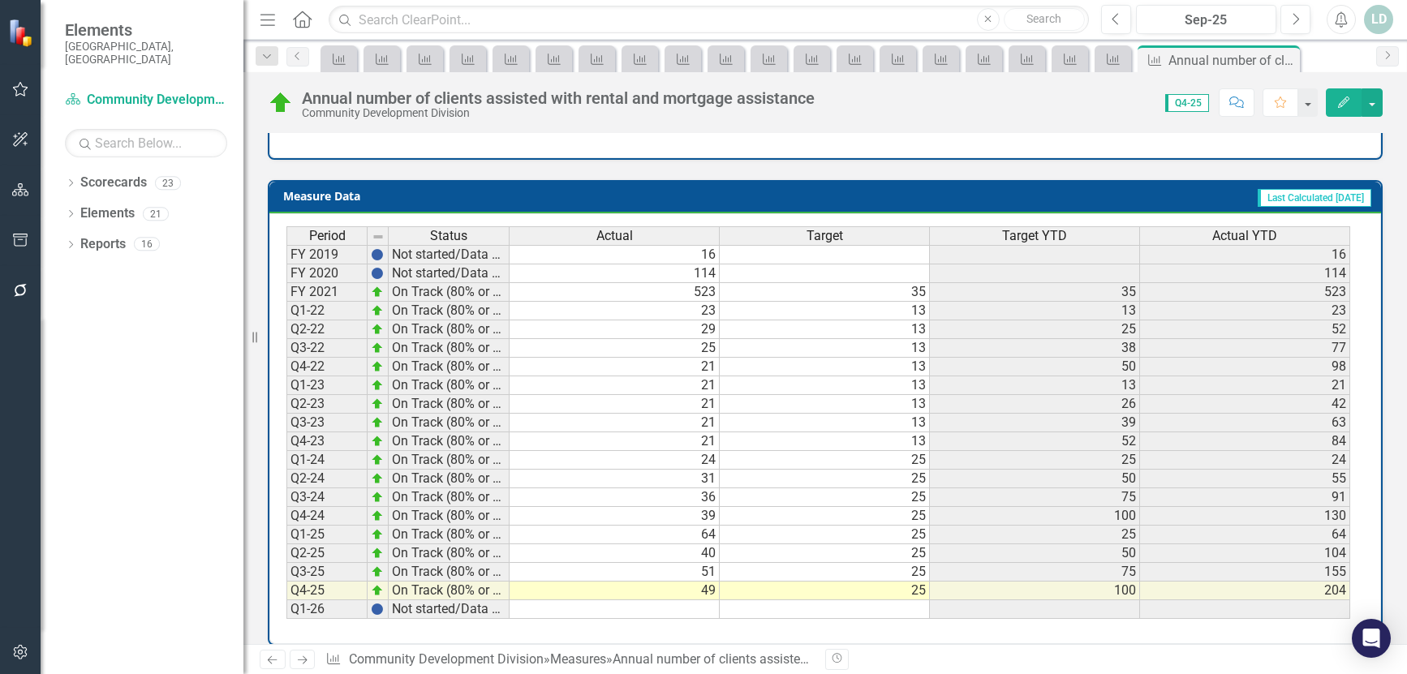
scroll to position [698, 0]
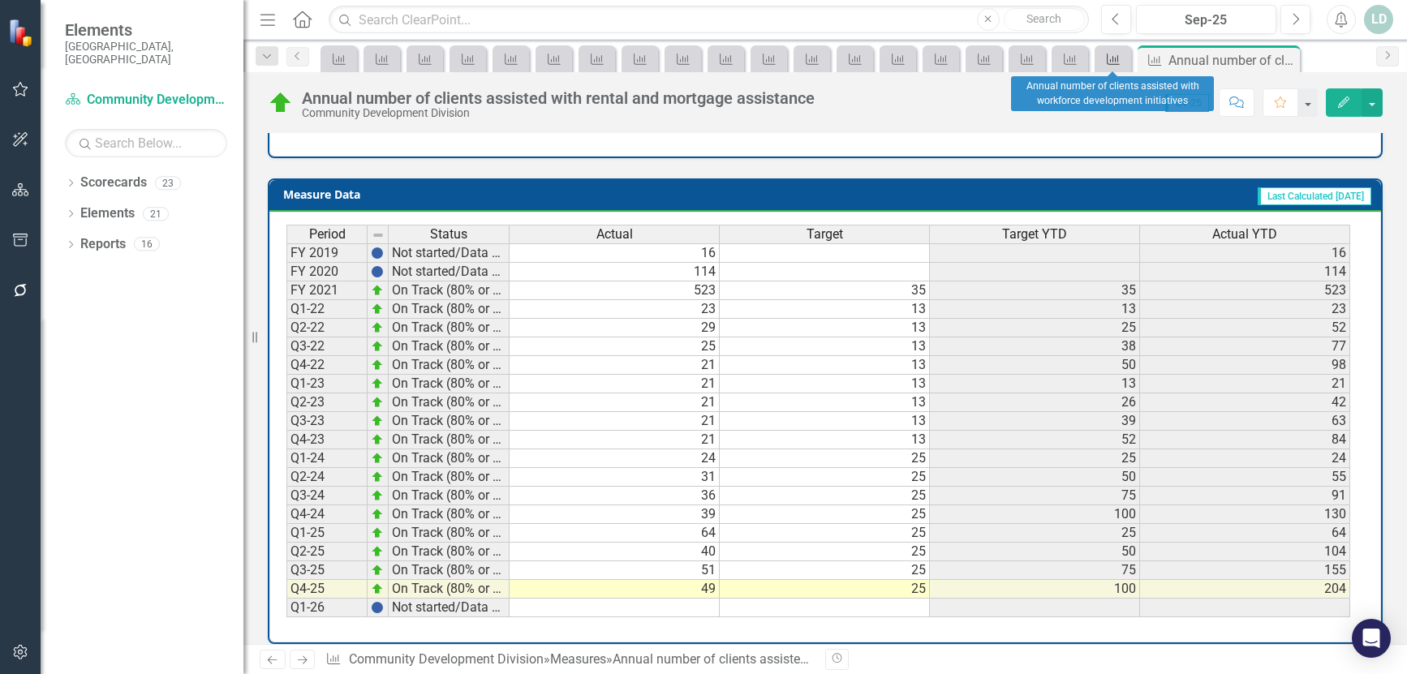
click at [1114, 58] on icon "Measure" at bounding box center [1113, 59] width 16 height 13
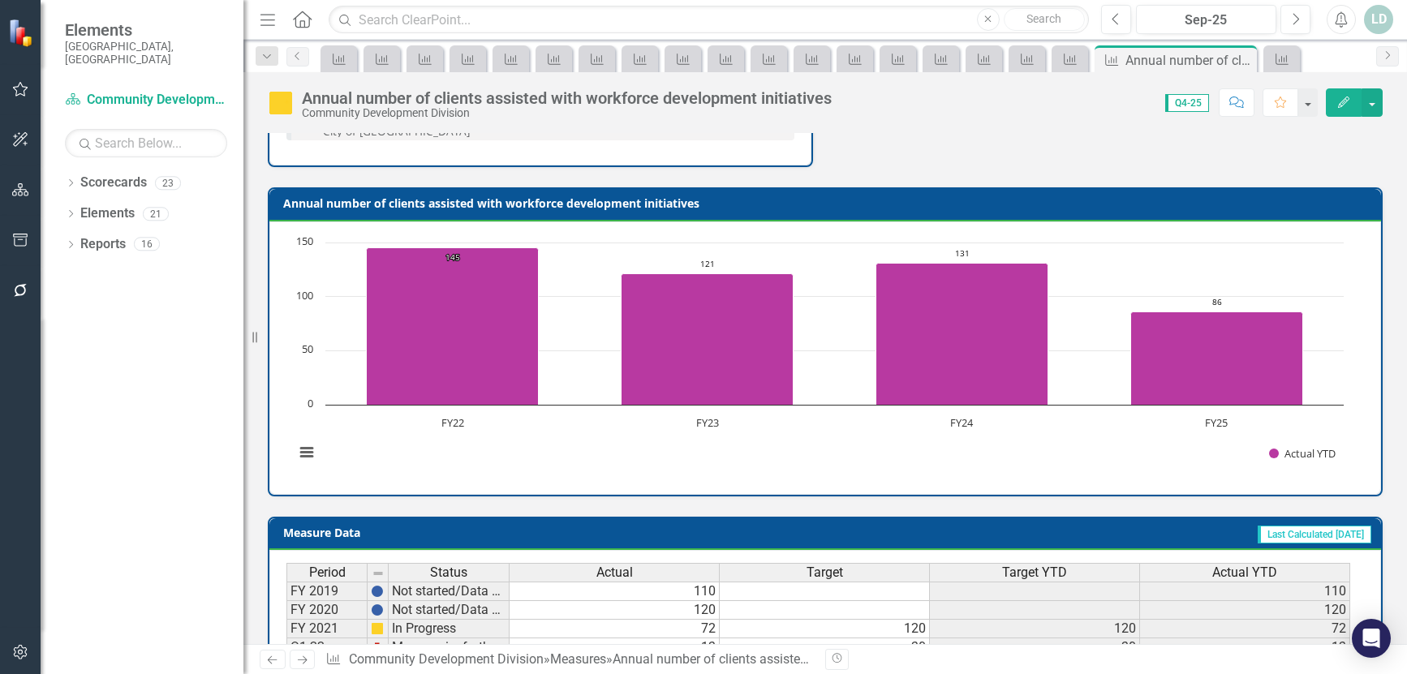
scroll to position [682, 0]
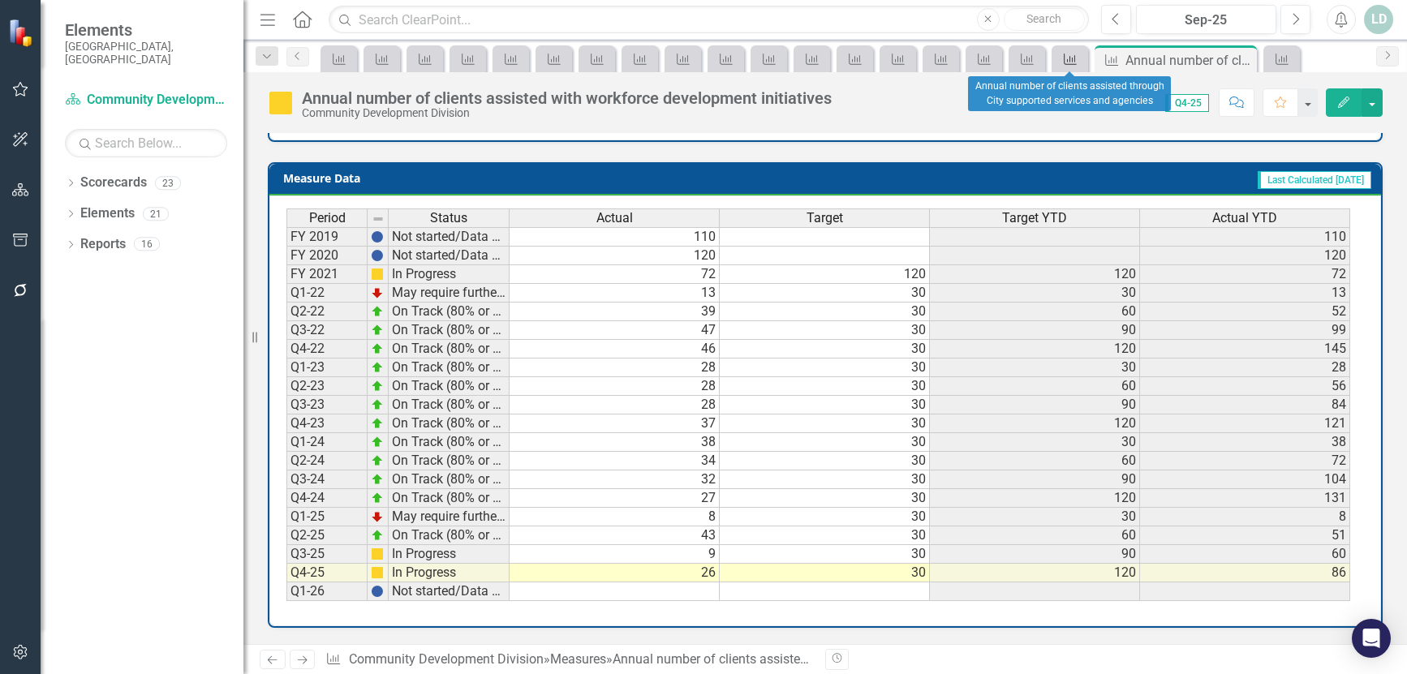
click at [1076, 58] on icon "Measure" at bounding box center [1070, 59] width 16 height 13
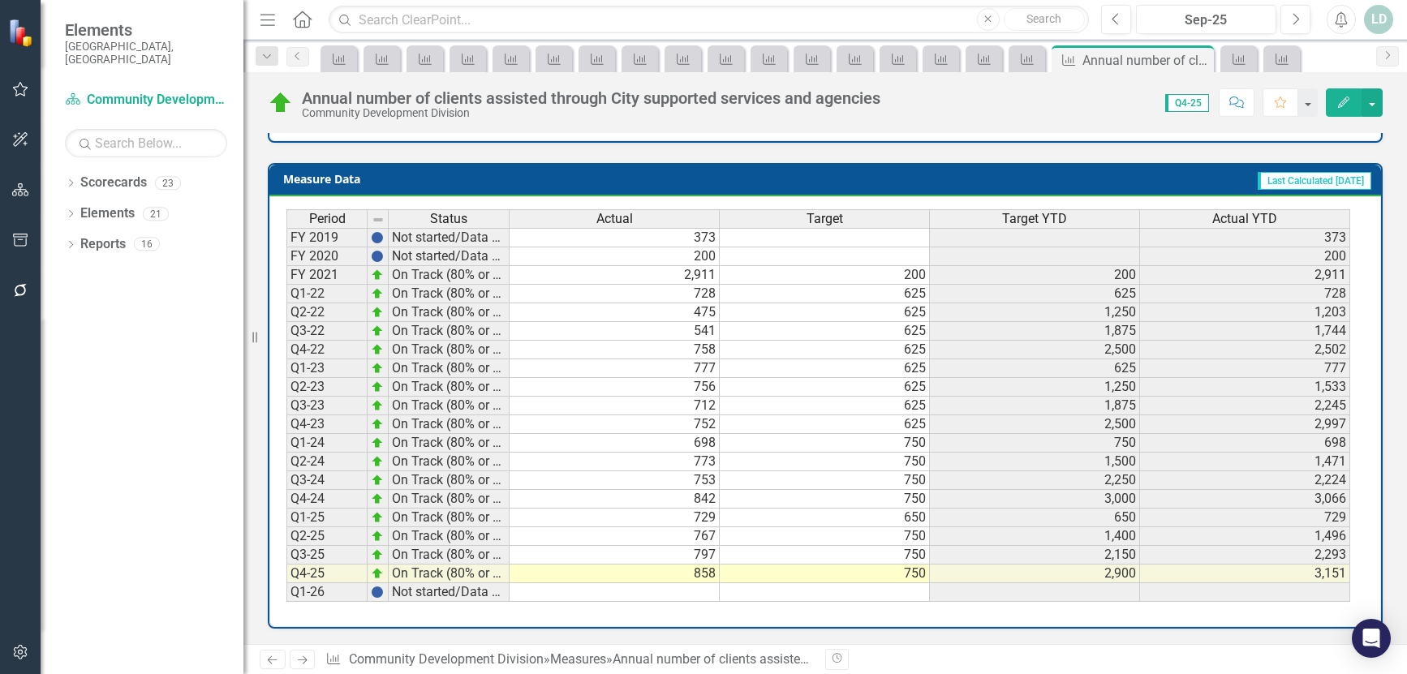
scroll to position [731, 0]
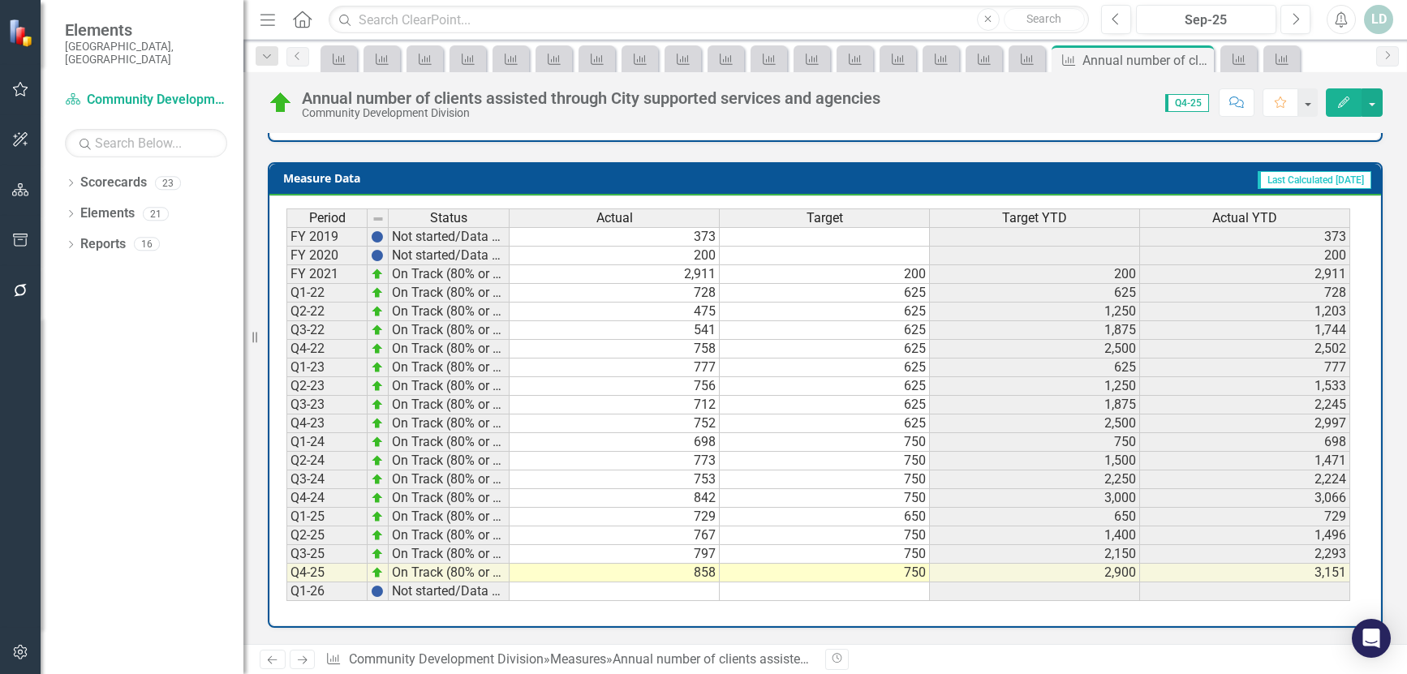
click at [275, 664] on icon "Previous" at bounding box center [272, 660] width 14 height 11
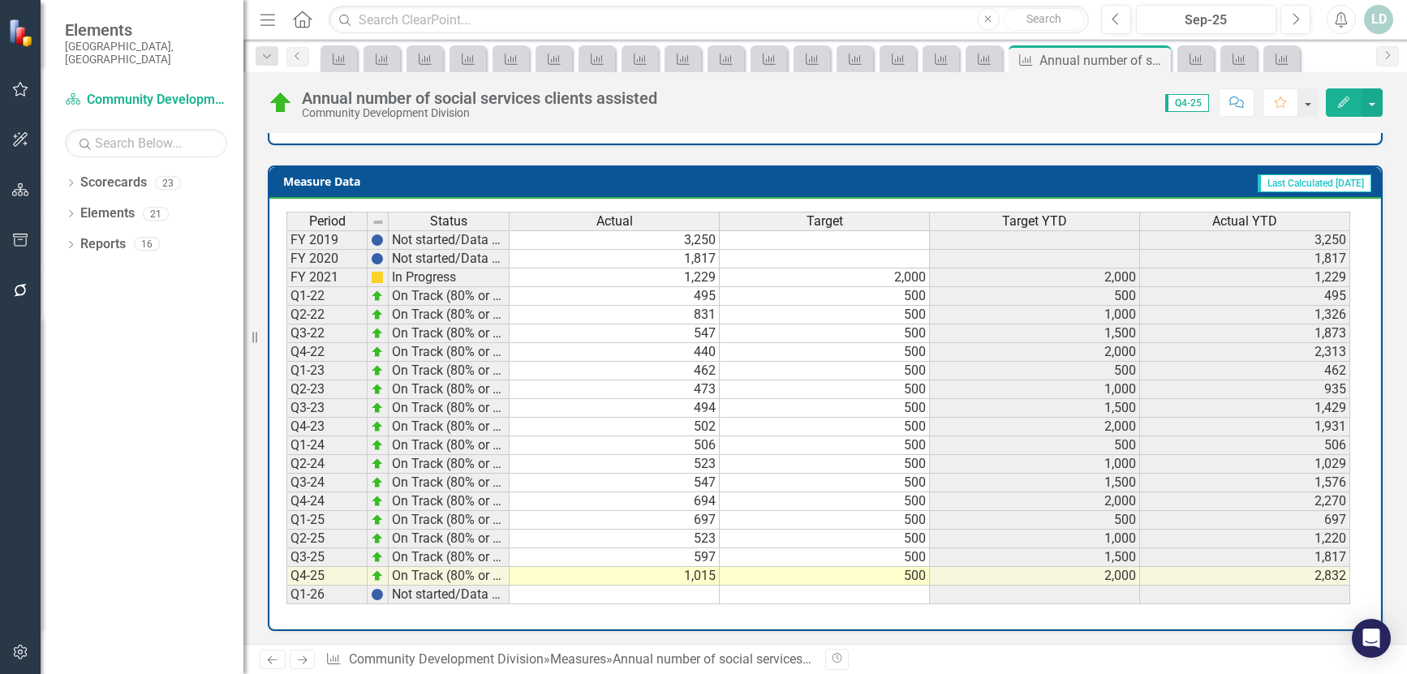
scroll to position [698, 0]
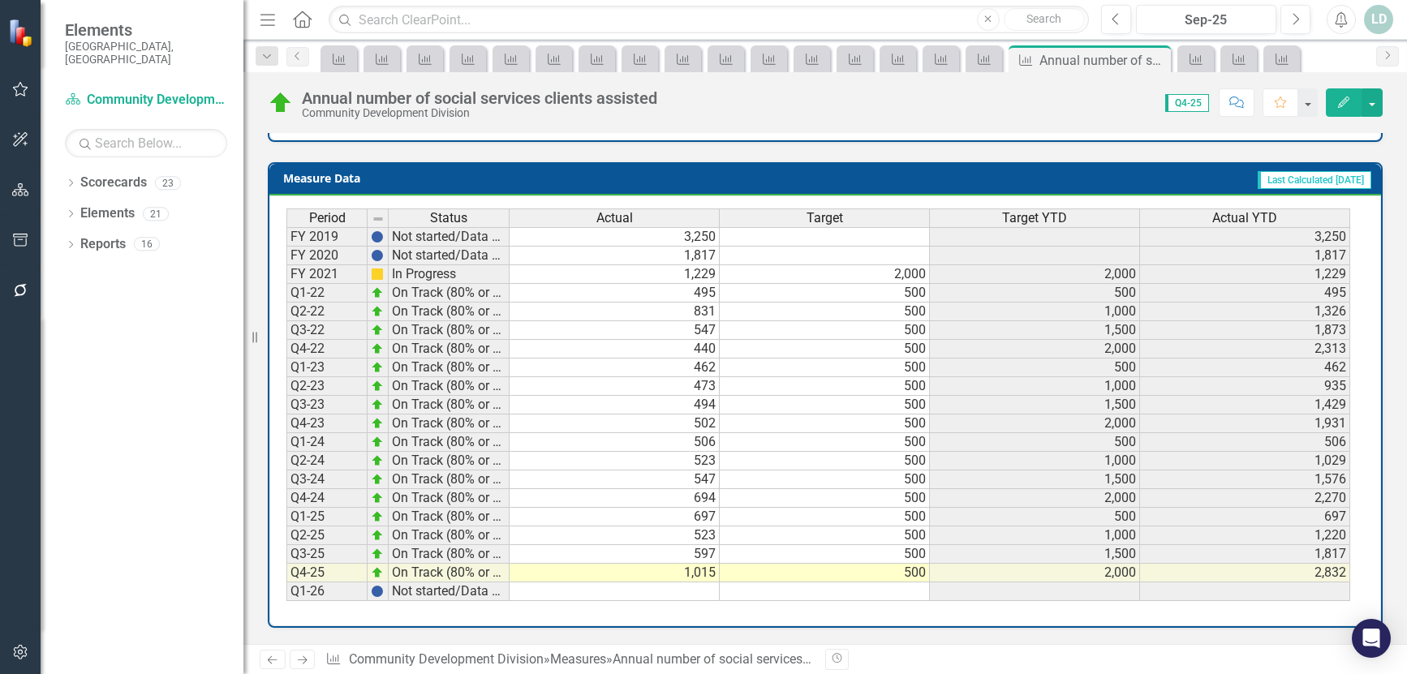
click at [268, 662] on icon "Previous" at bounding box center [272, 660] width 14 height 11
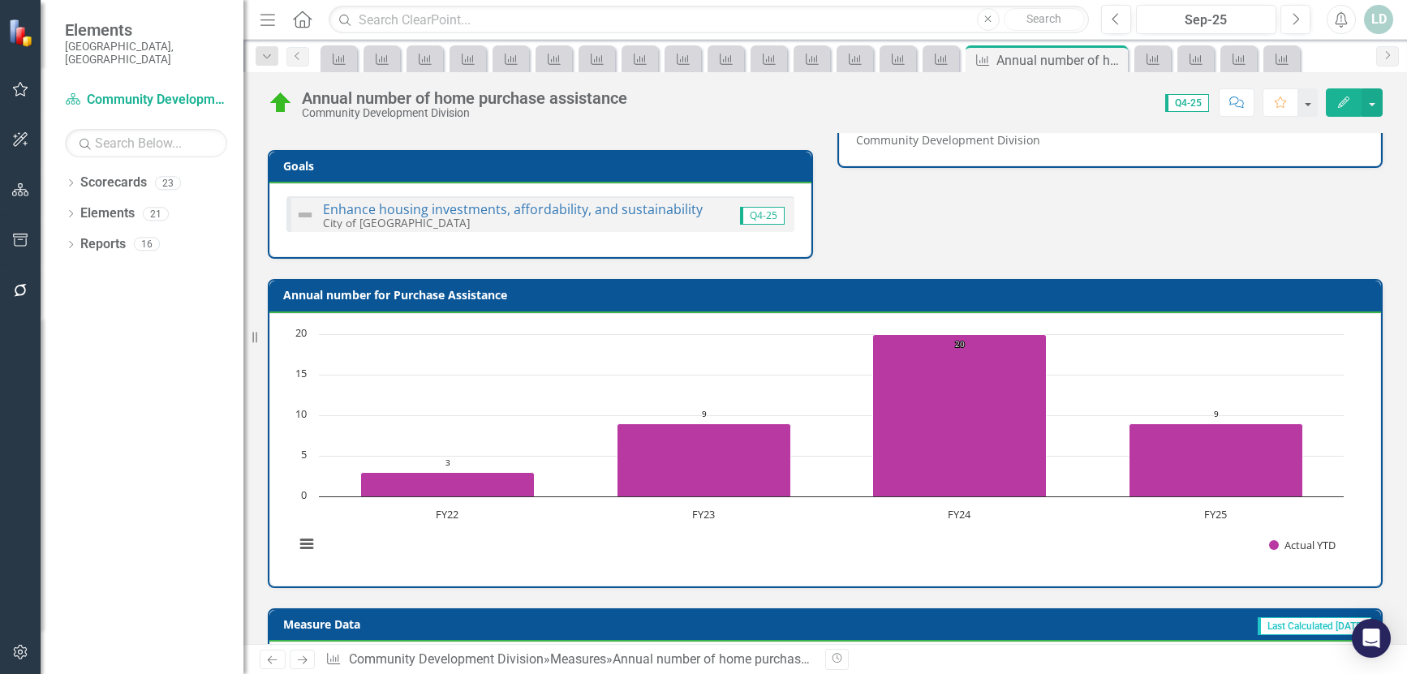
scroll to position [698, 0]
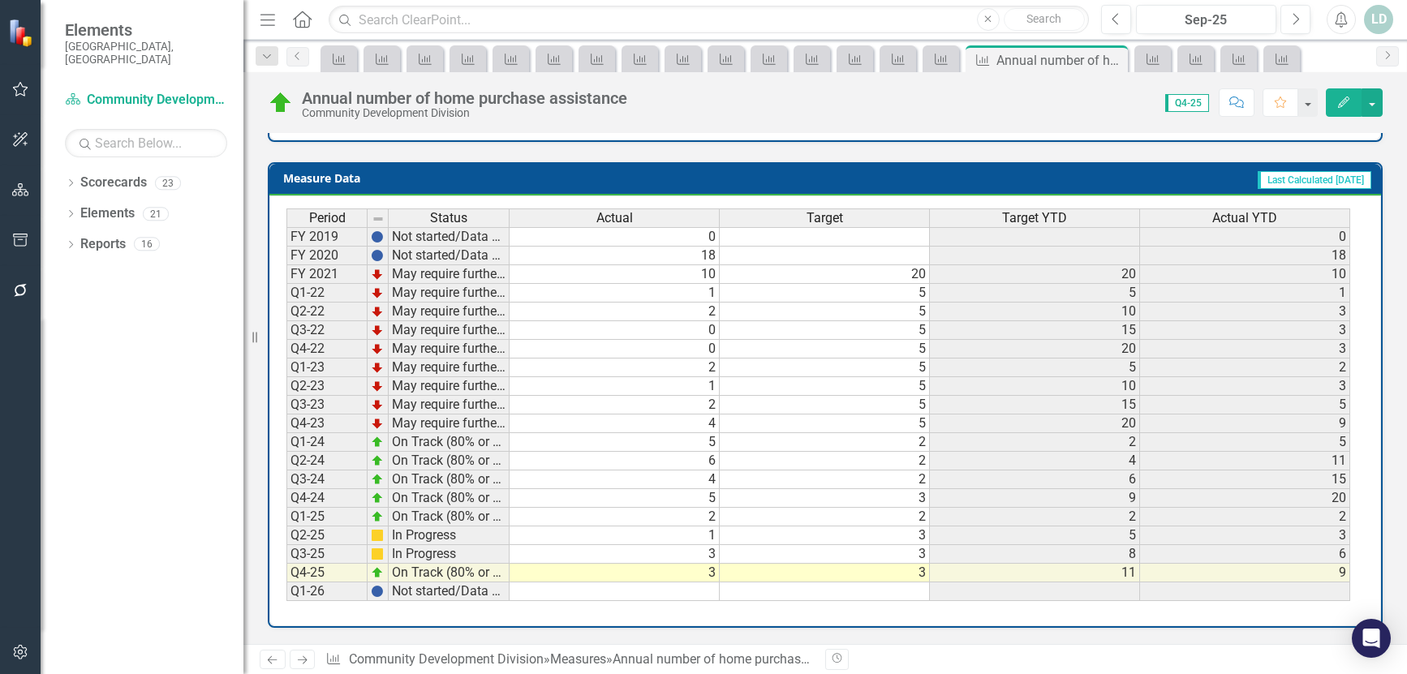
click at [279, 657] on icon "Previous" at bounding box center [272, 660] width 14 height 11
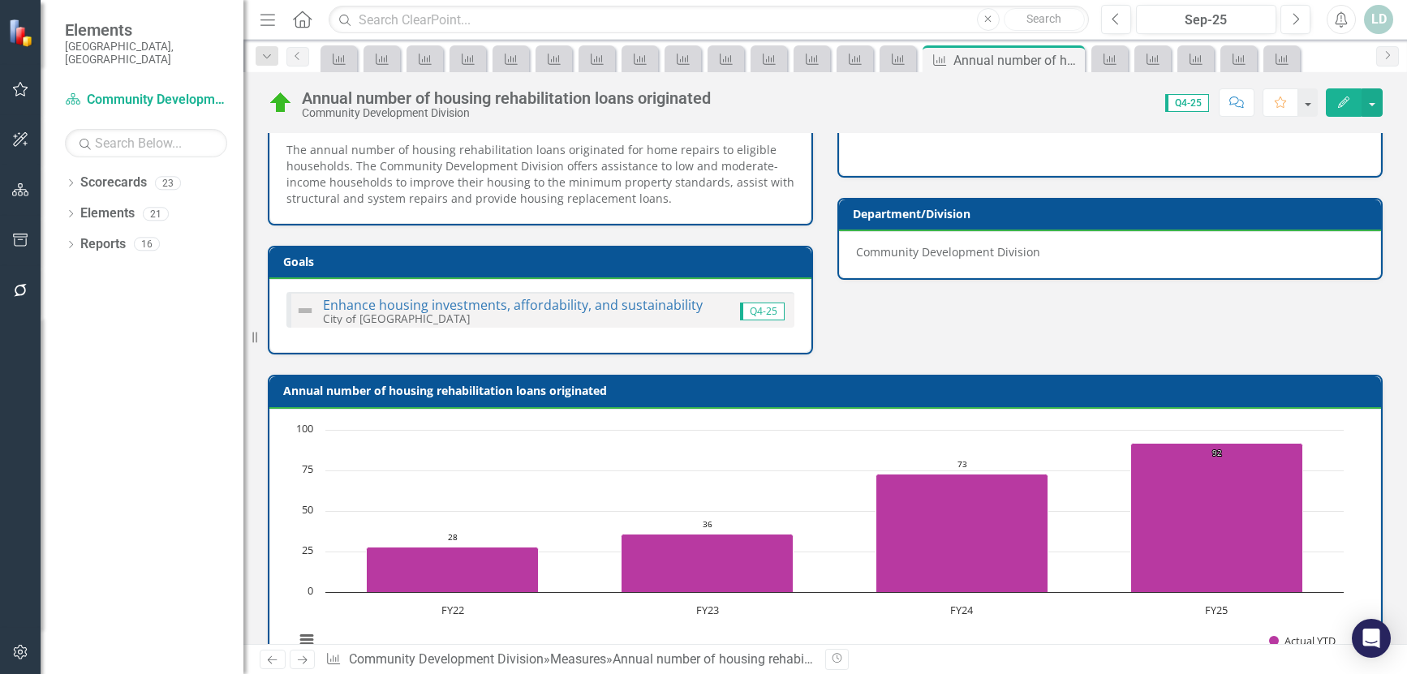
scroll to position [682, 0]
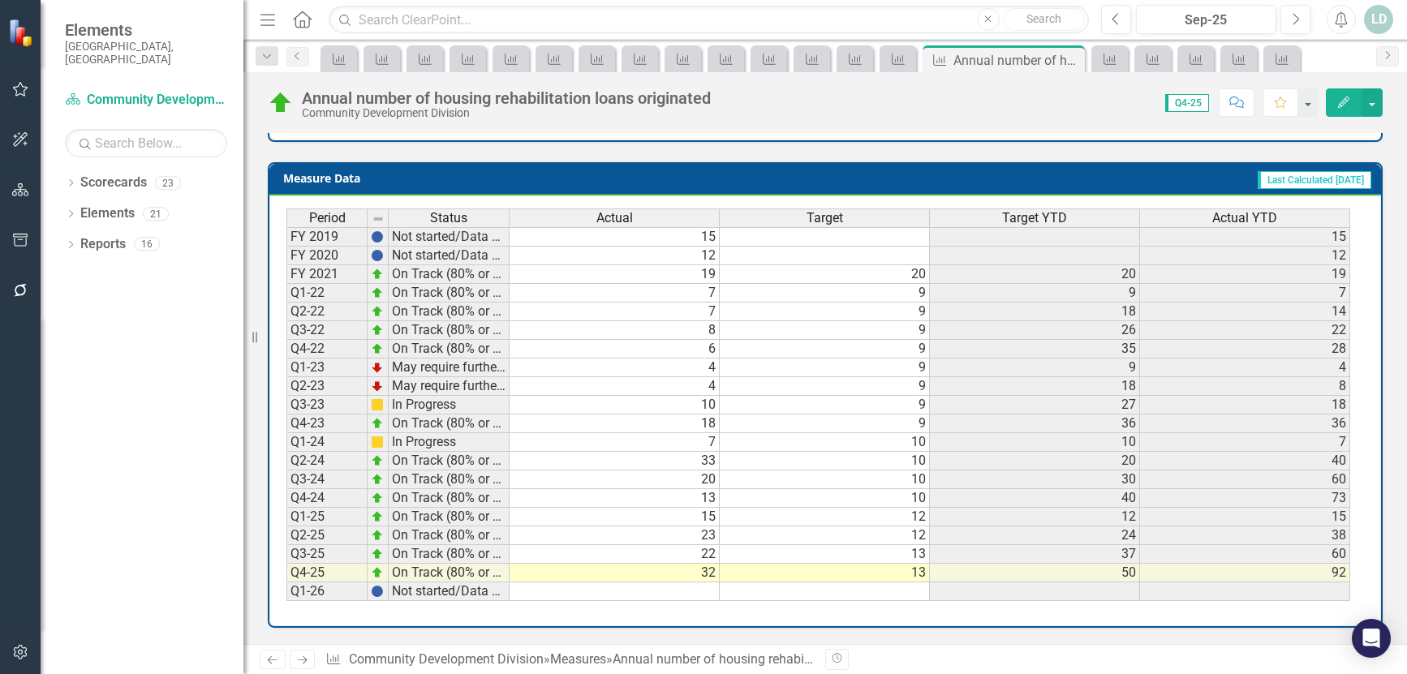
click at [267, 657] on icon "Previous" at bounding box center [272, 660] width 14 height 11
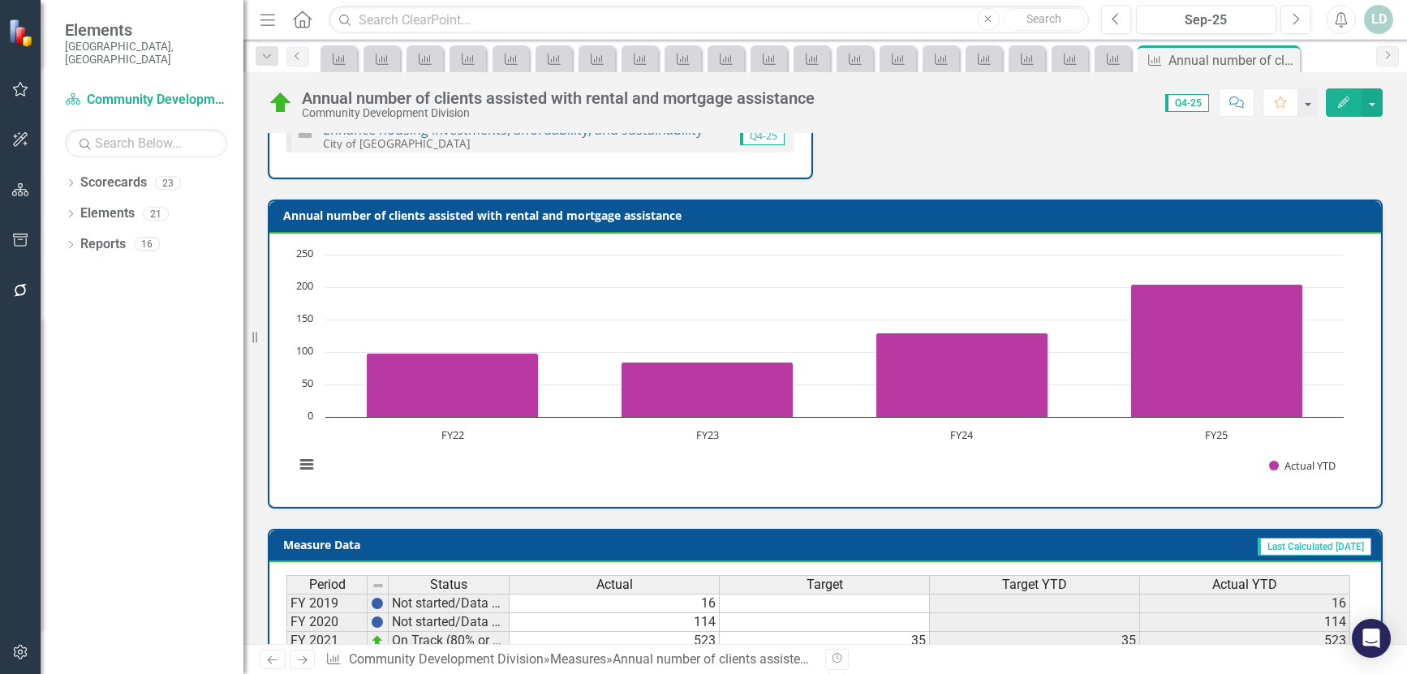
scroll to position [698, 0]
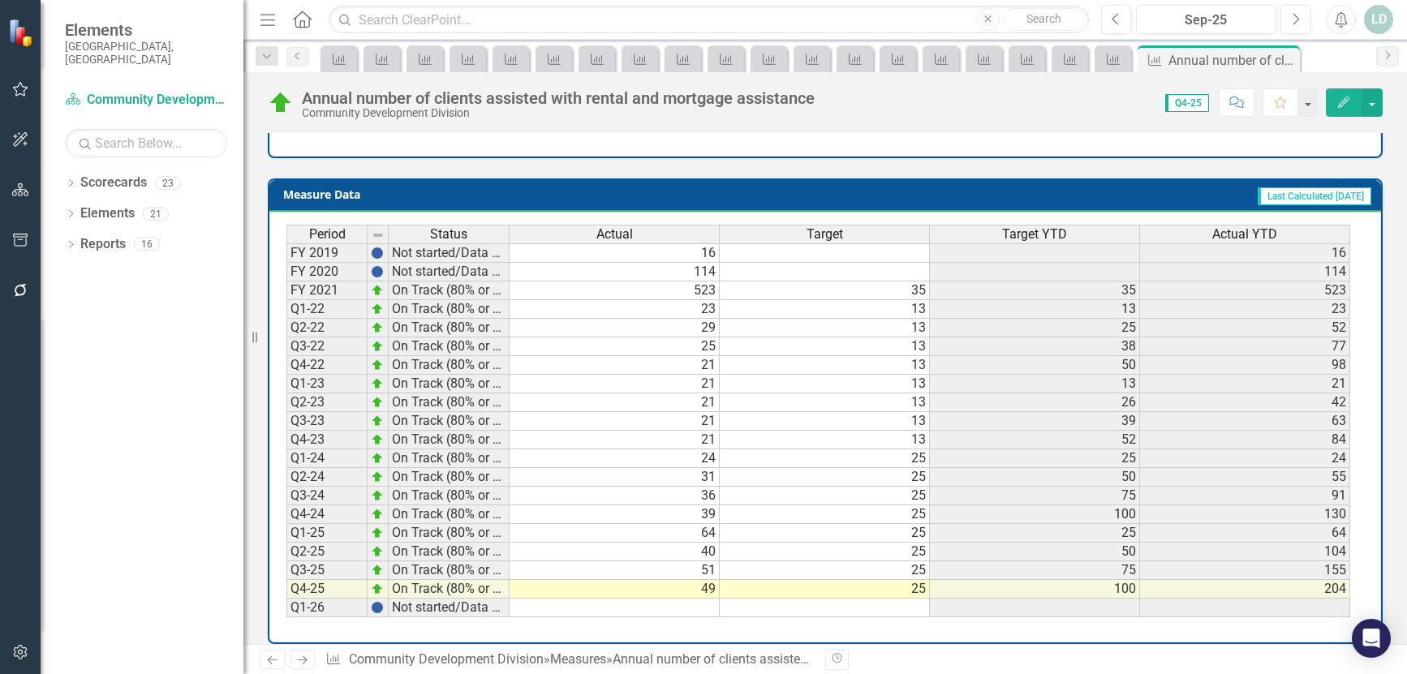
click at [266, 660] on icon "Previous" at bounding box center [272, 660] width 14 height 11
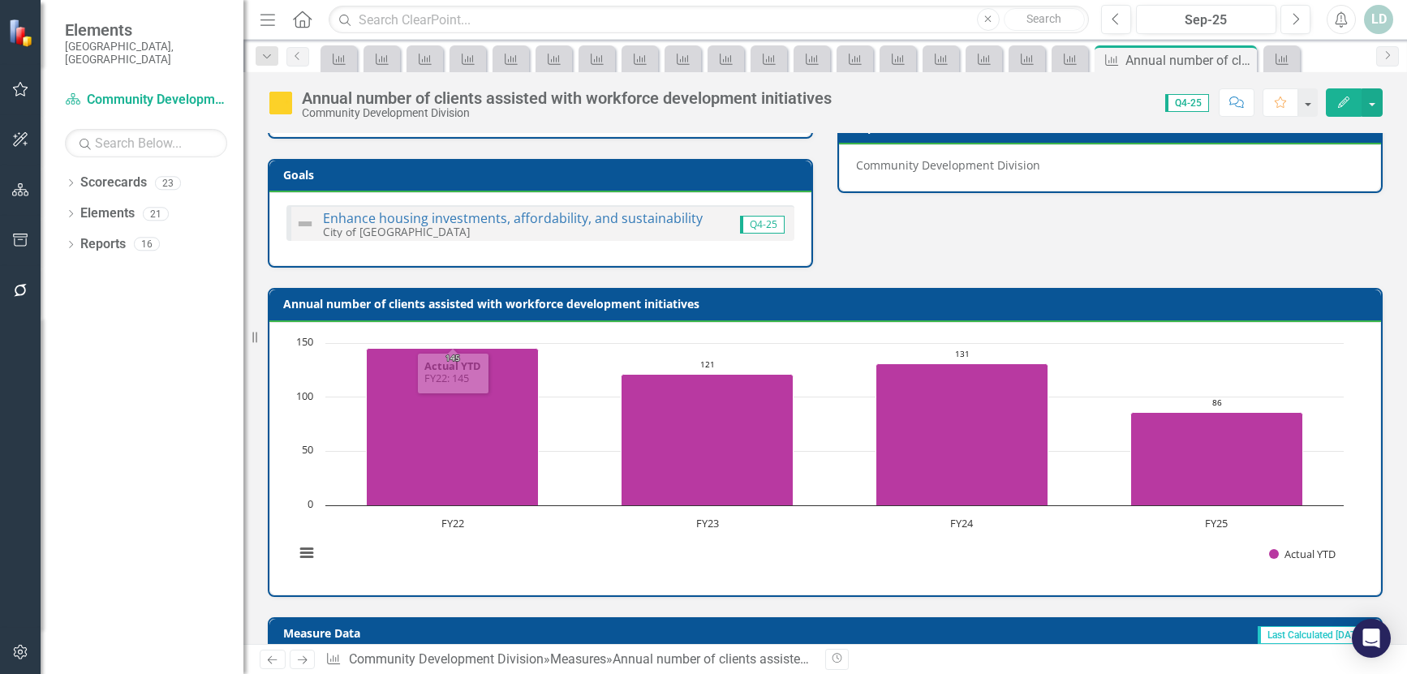
scroll to position [682, 0]
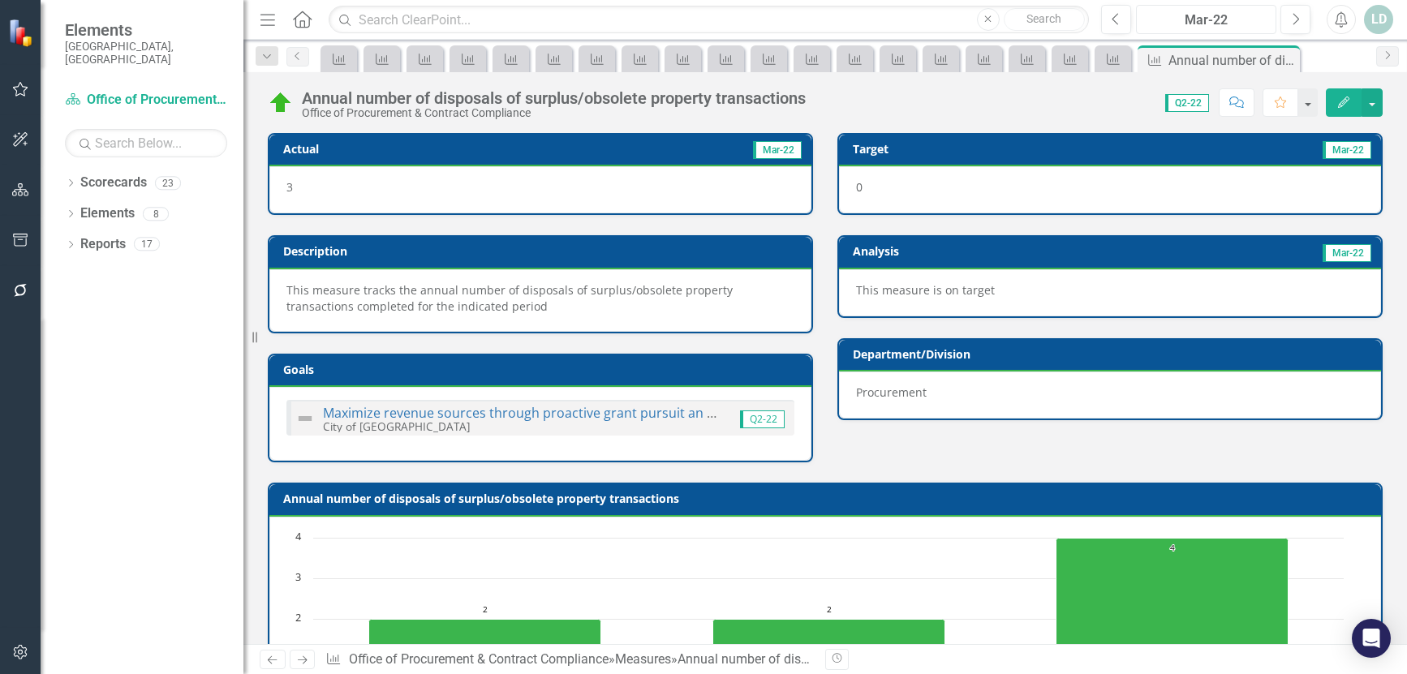
click at [1196, 17] on div "Mar-22" at bounding box center [1205, 20] width 129 height 19
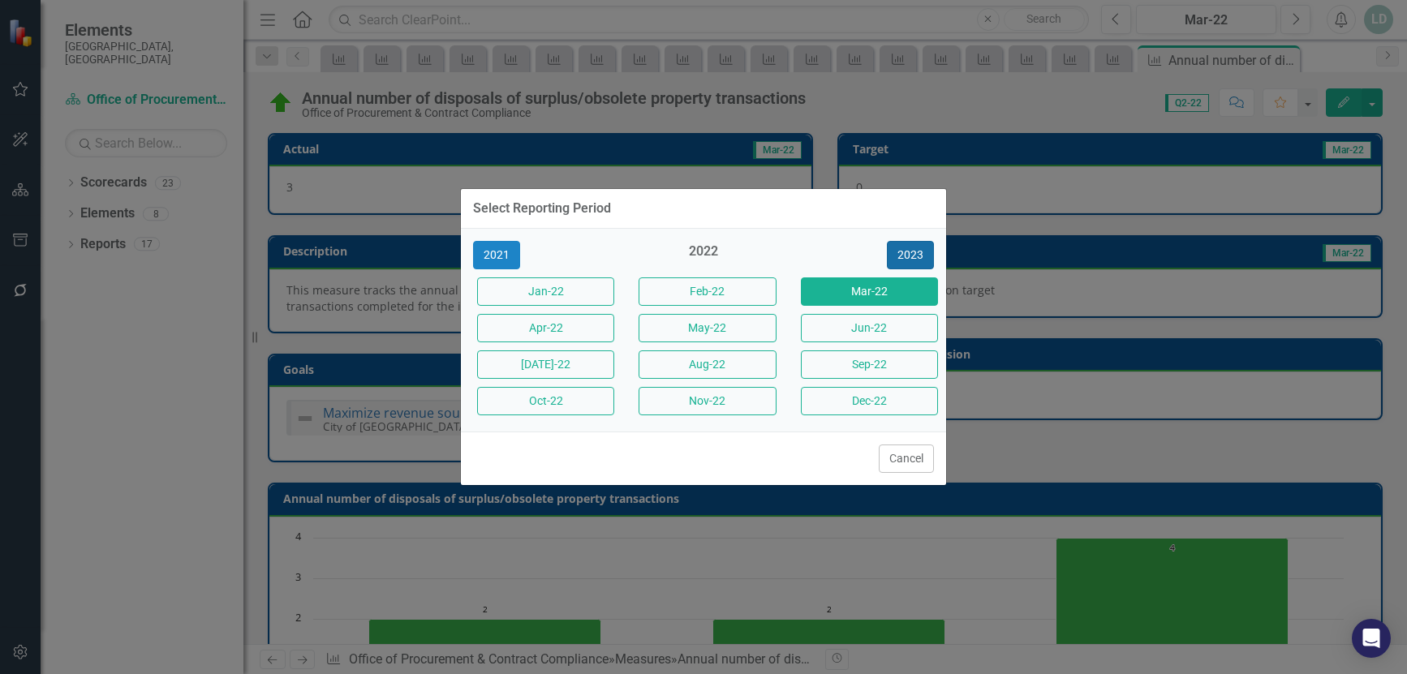
click at [913, 252] on button "2023" at bounding box center [910, 255] width 47 height 28
click at [913, 252] on button "2024" at bounding box center [910, 255] width 47 height 28
click at [913, 252] on button "2025" at bounding box center [910, 255] width 47 height 28
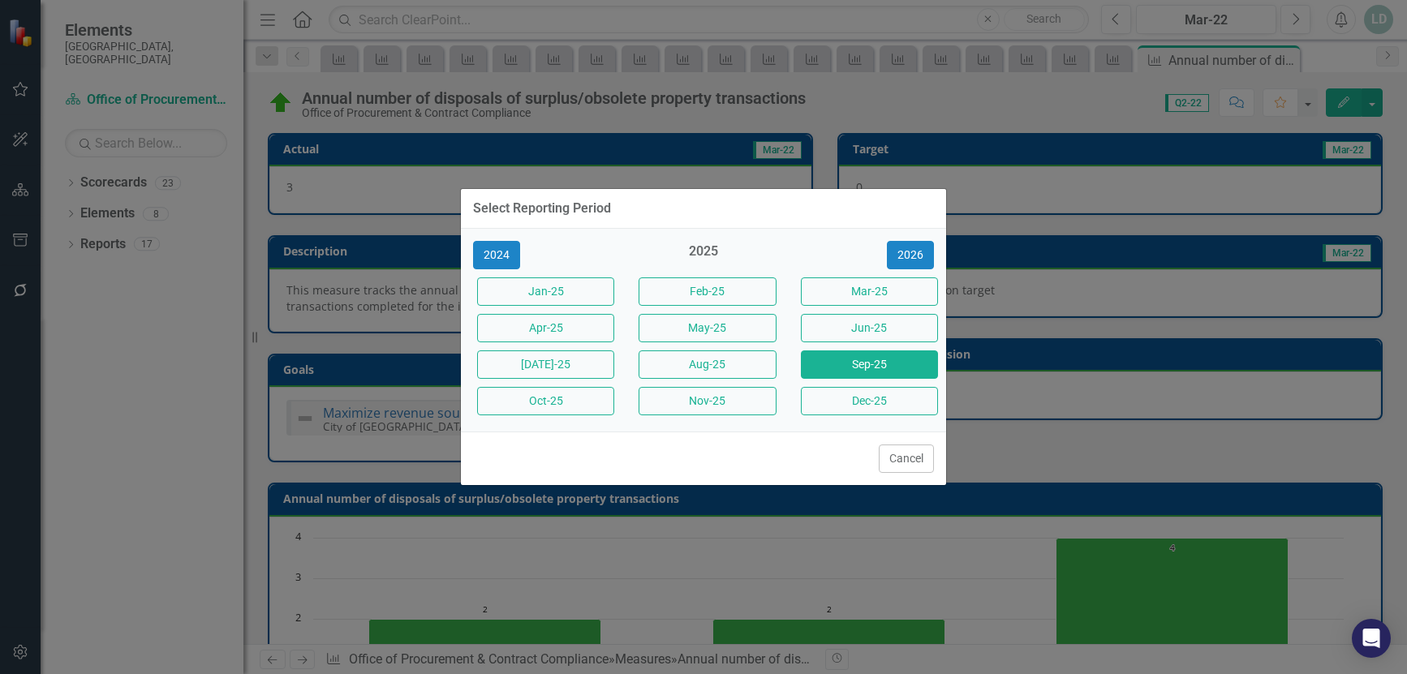
click at [874, 362] on button "Sep-25" at bounding box center [869, 364] width 137 height 28
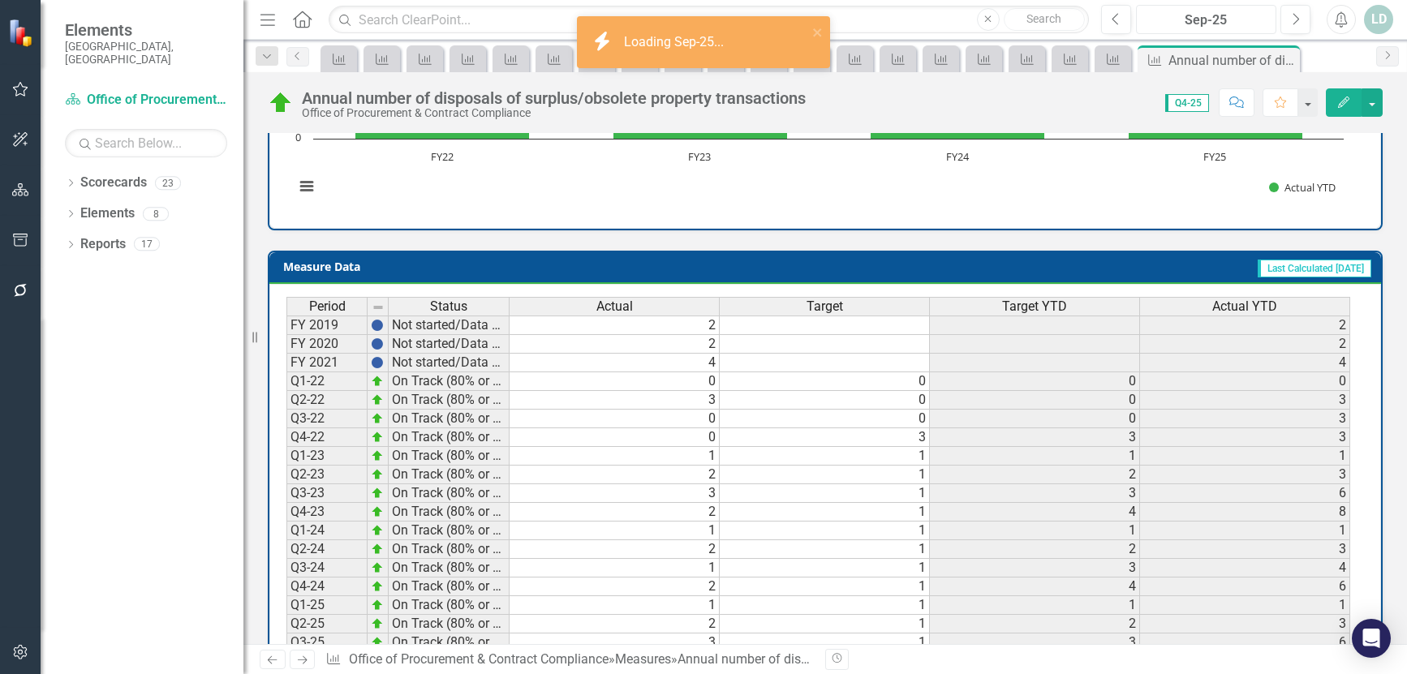
scroll to position [650, 0]
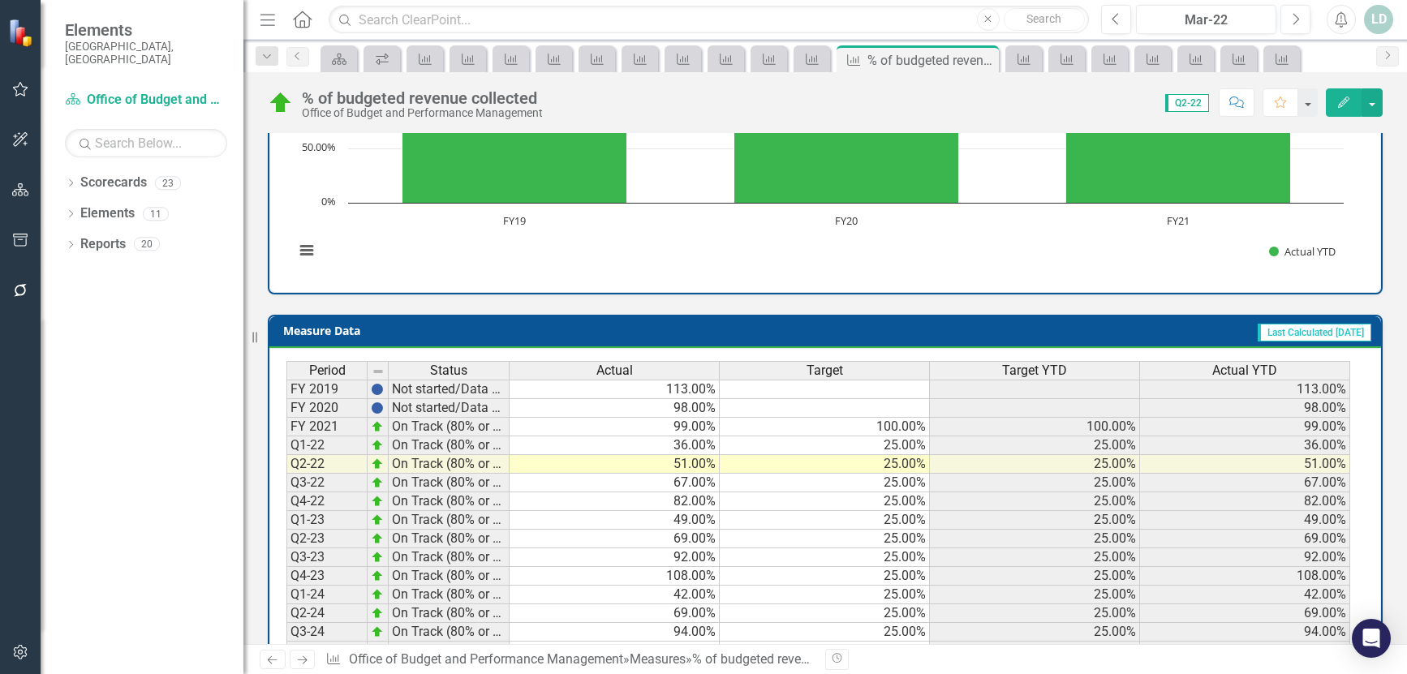
scroll to position [650, 0]
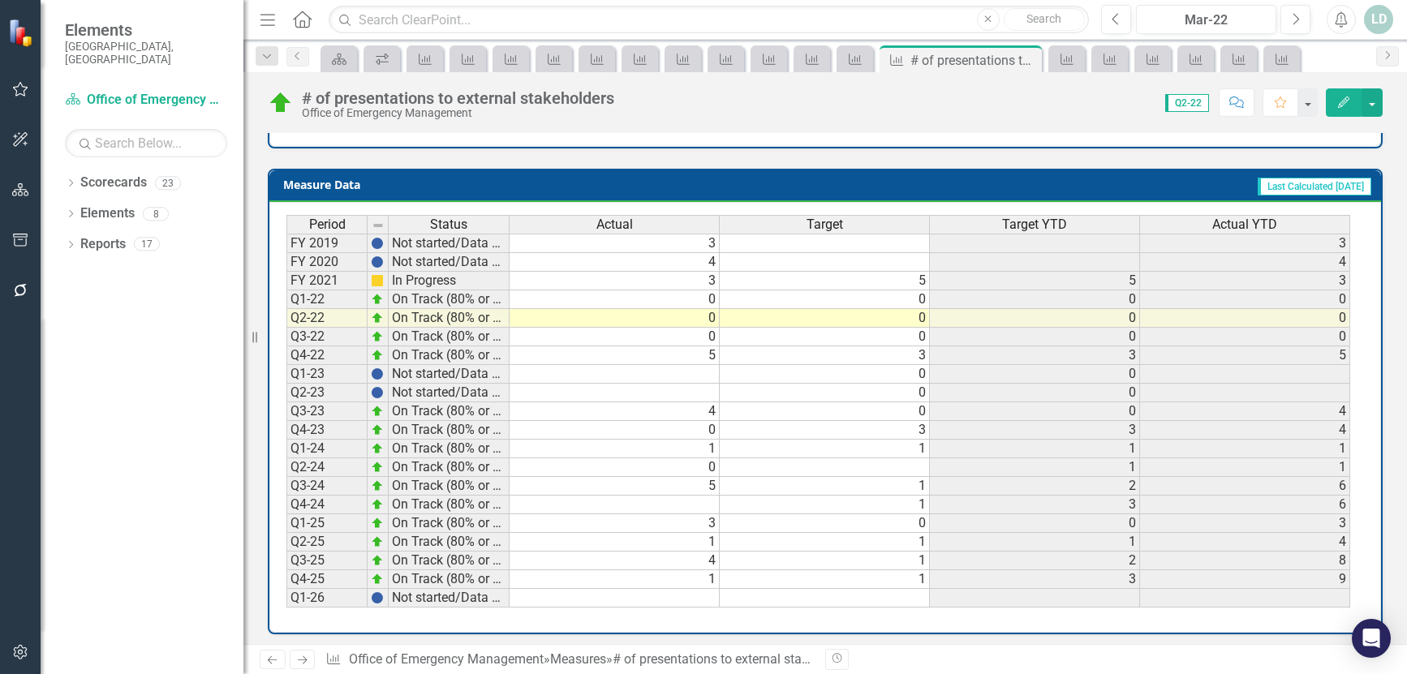
scroll to position [650, 0]
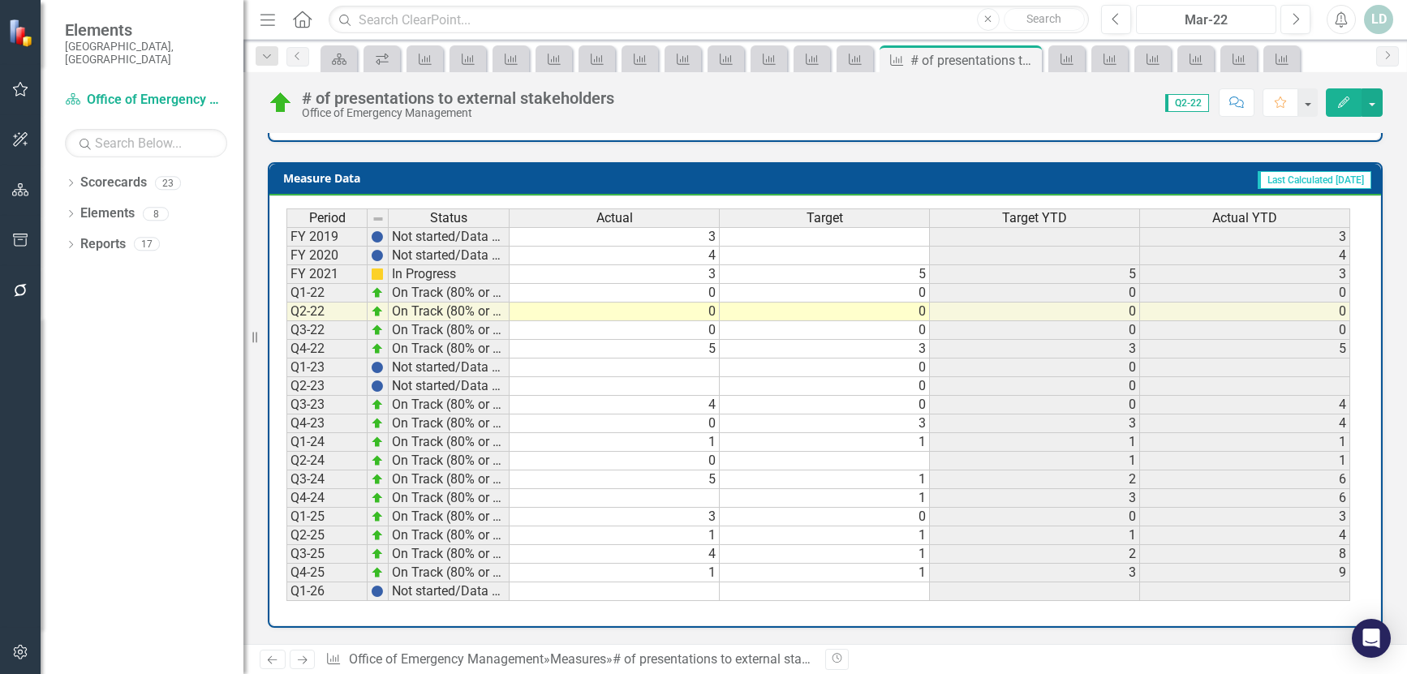
click at [1185, 12] on div "Mar-22" at bounding box center [1205, 20] width 129 height 19
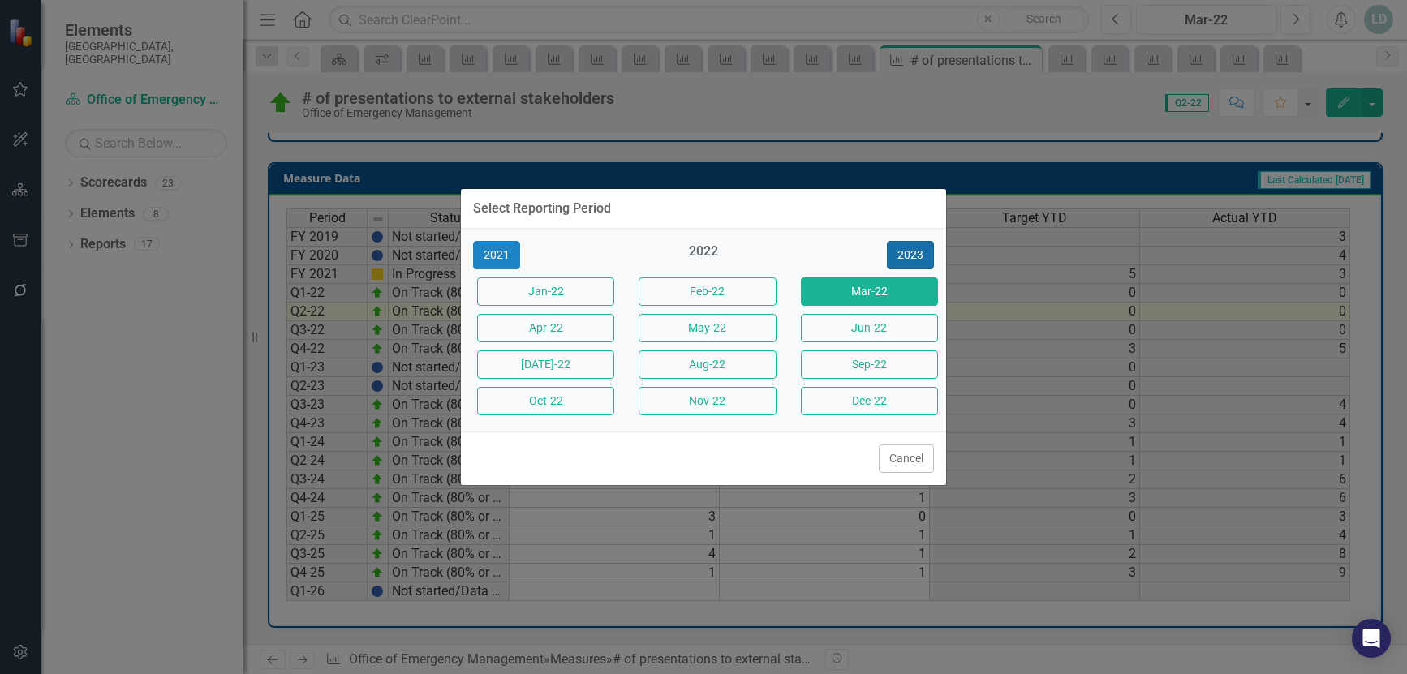
click at [909, 253] on button "2023" at bounding box center [910, 255] width 47 height 28
click at [908, 251] on button "2024" at bounding box center [910, 255] width 47 height 28
click at [908, 251] on button "2025" at bounding box center [910, 255] width 47 height 28
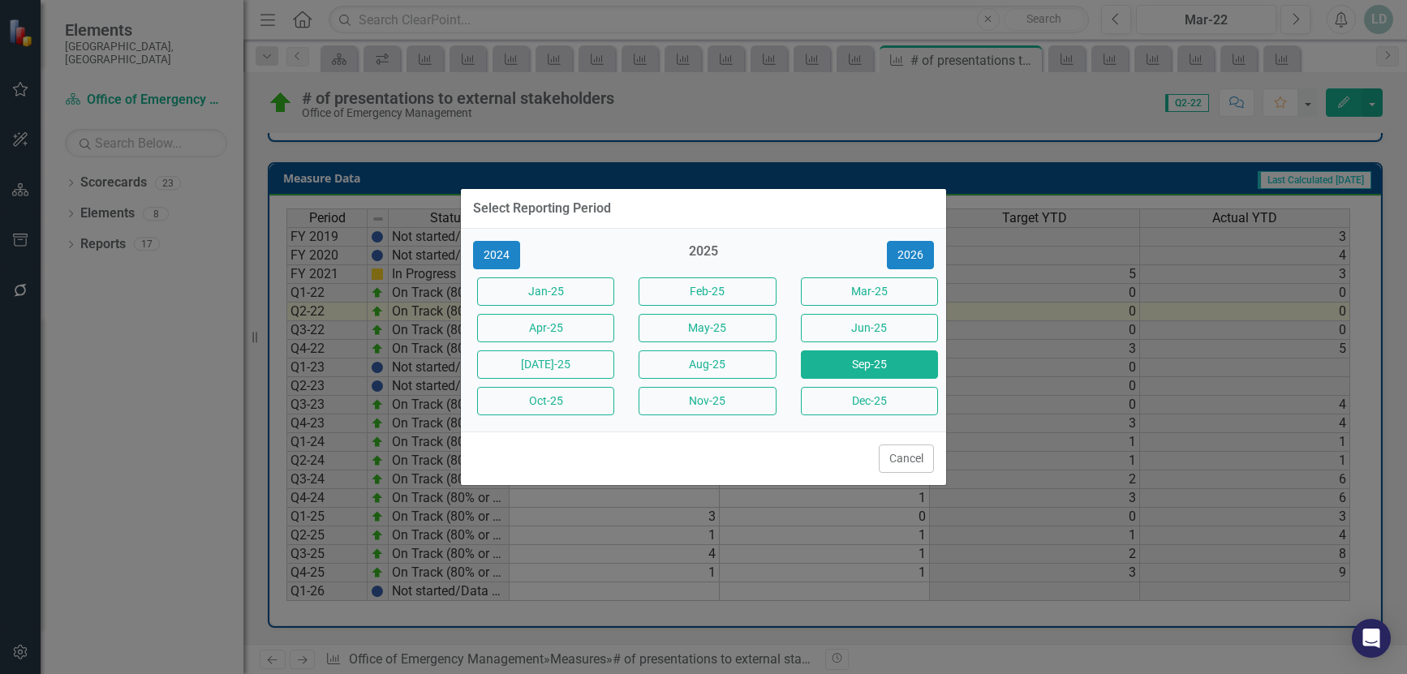
click at [890, 372] on button "Sep-25" at bounding box center [869, 364] width 137 height 28
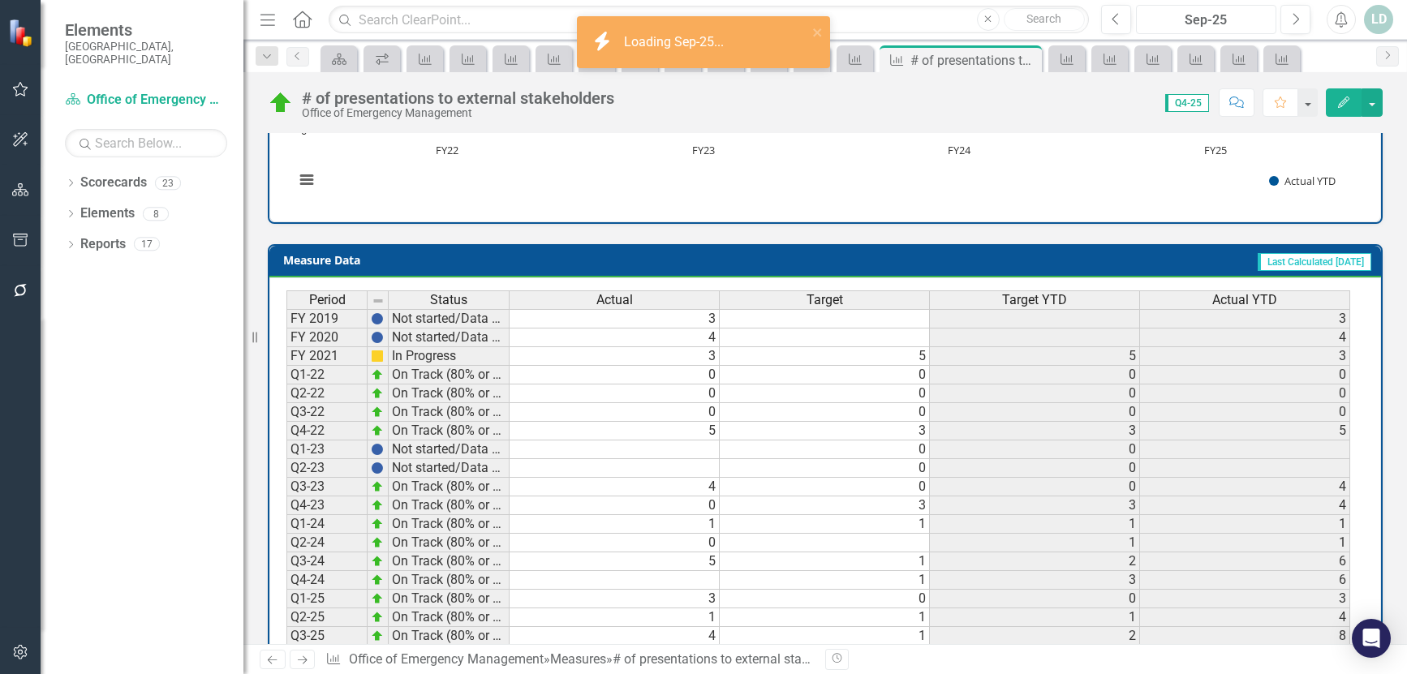
scroll to position [650, 0]
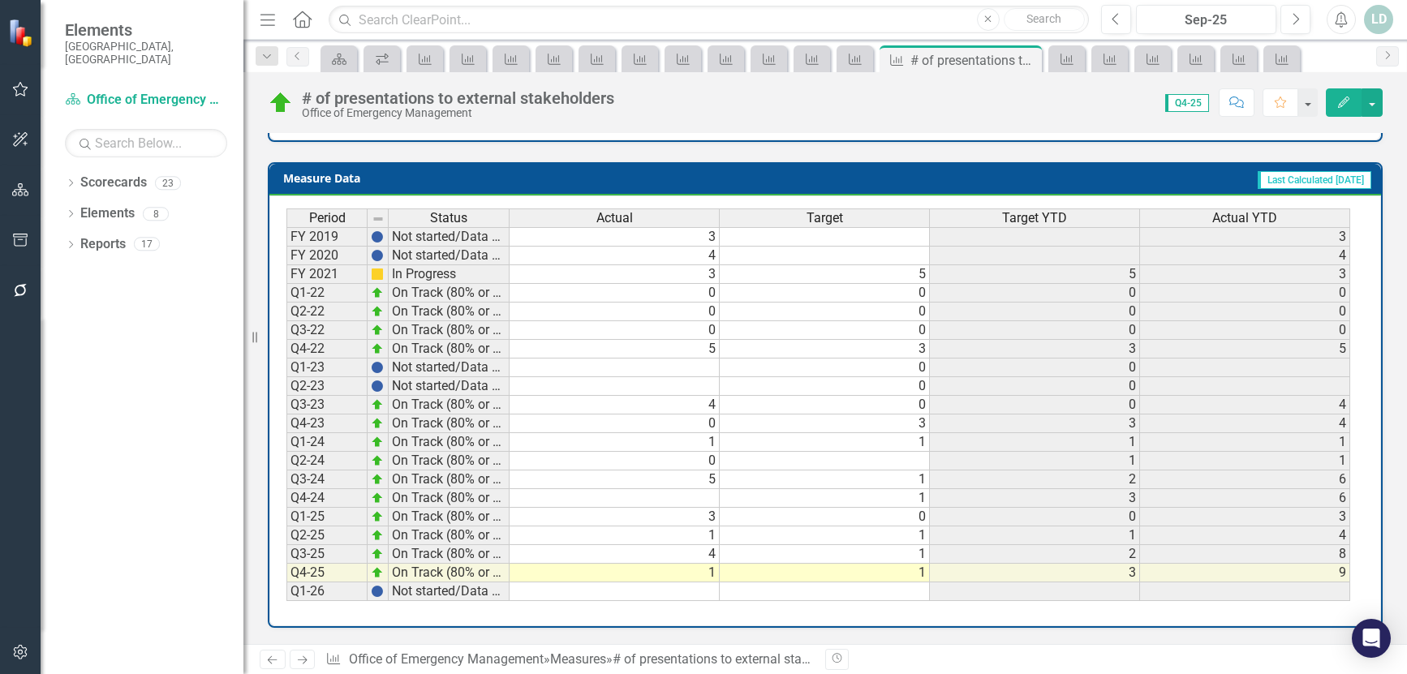
click at [306, 655] on icon "Next" at bounding box center [302, 660] width 14 height 11
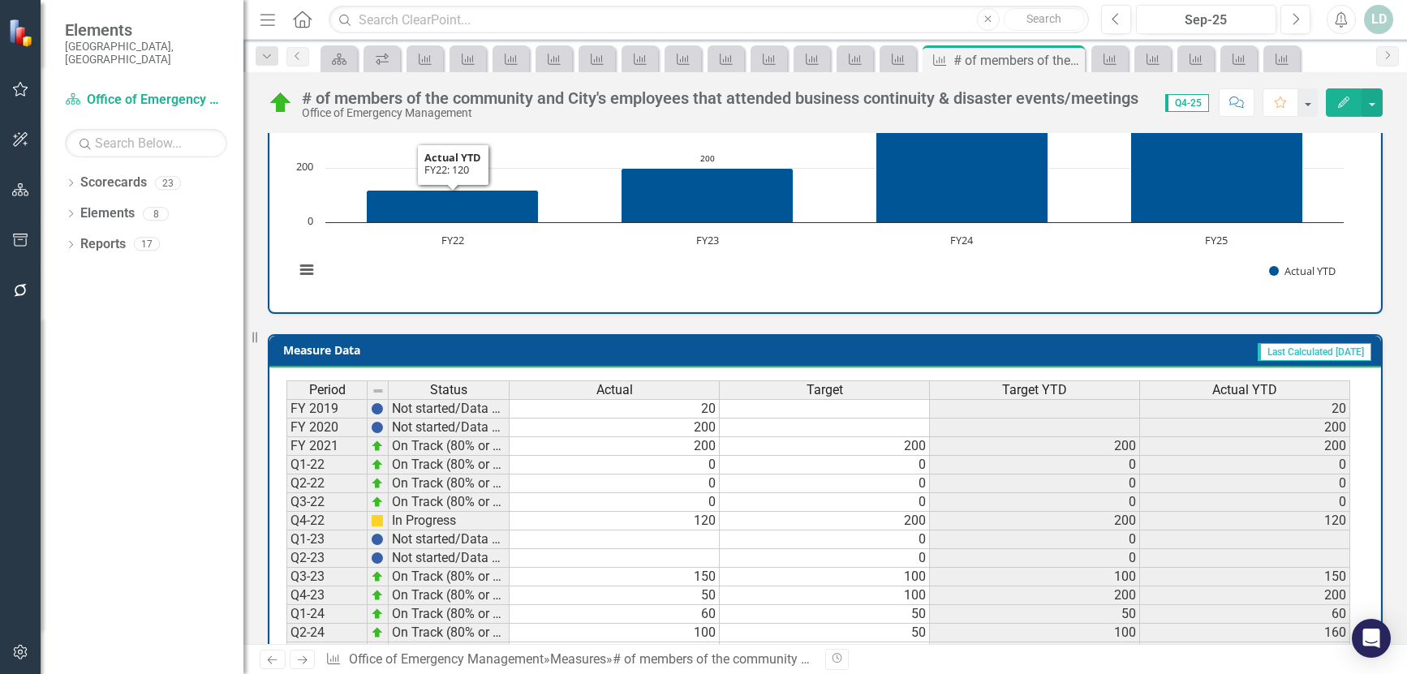
scroll to position [650, 0]
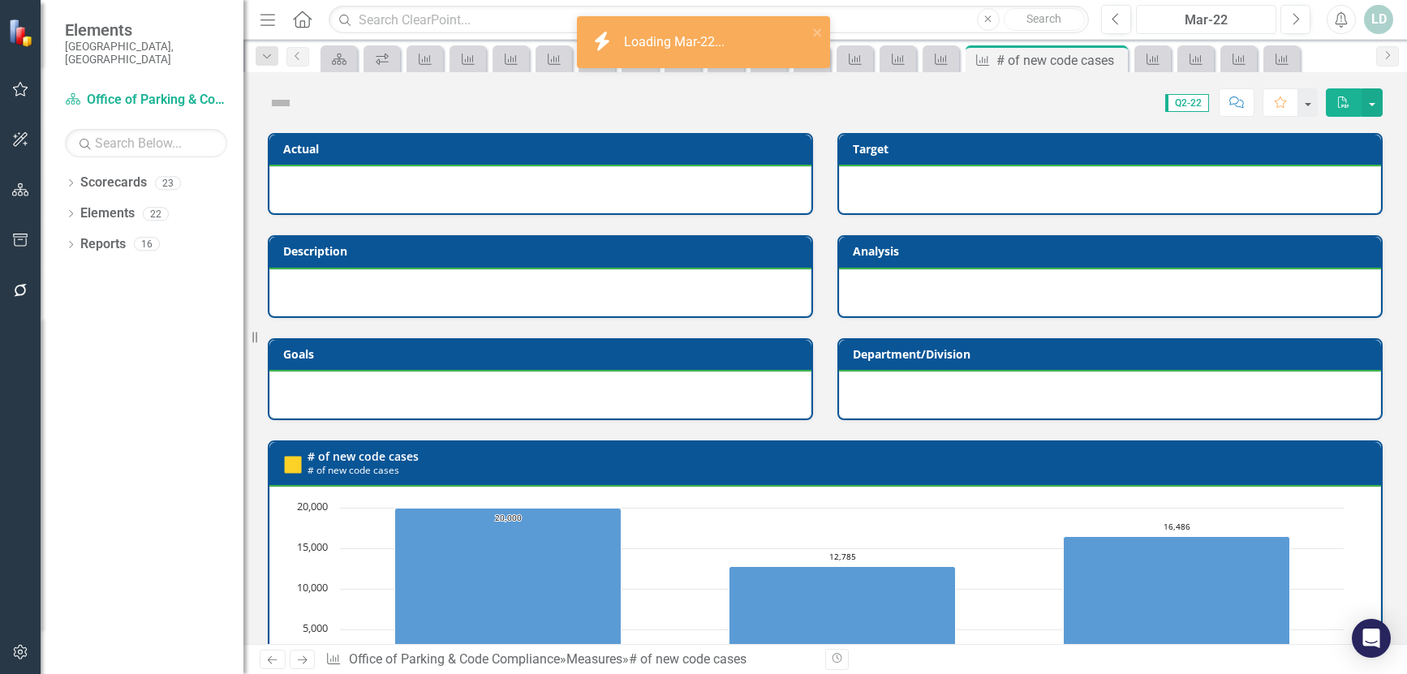
click at [1218, 11] on div "Mar-22" at bounding box center [1205, 20] width 129 height 19
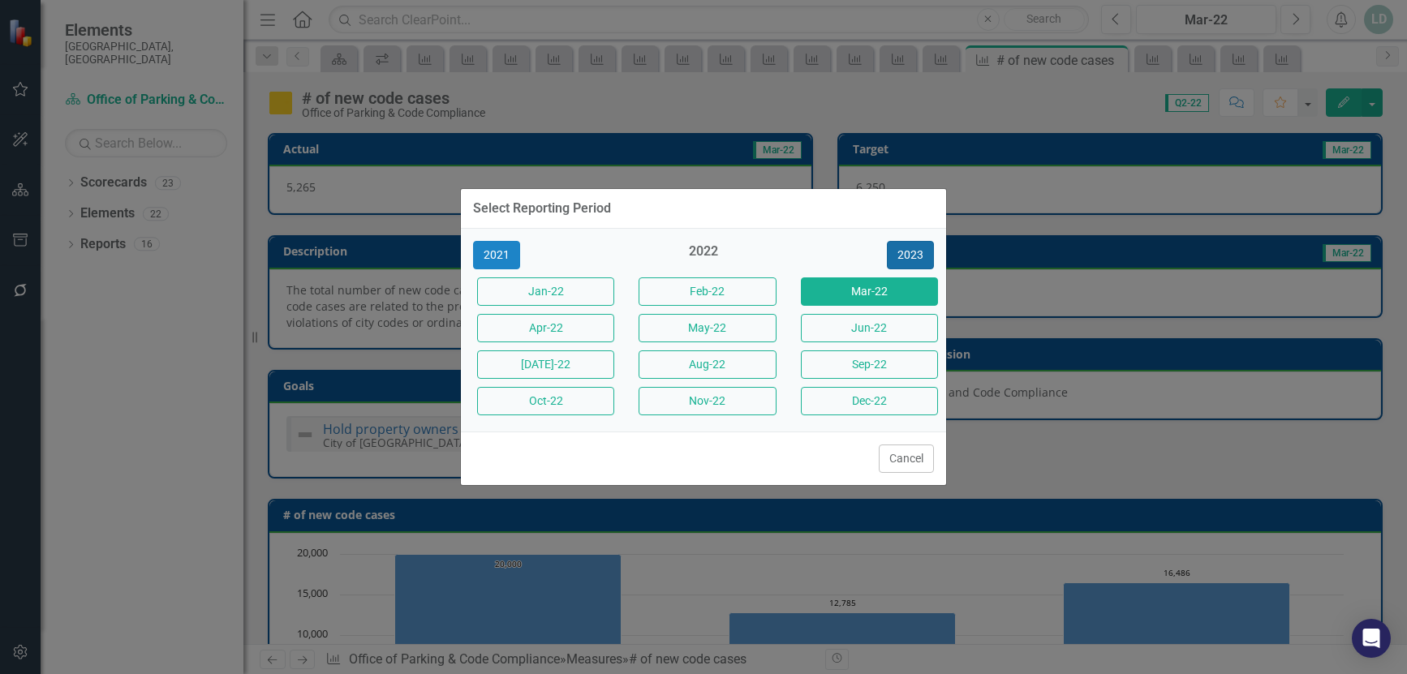
click at [891, 251] on button "2023" at bounding box center [910, 255] width 47 height 28
click at [891, 251] on button "2024" at bounding box center [910, 255] width 47 height 28
click at [892, 251] on button "2025" at bounding box center [910, 255] width 47 height 28
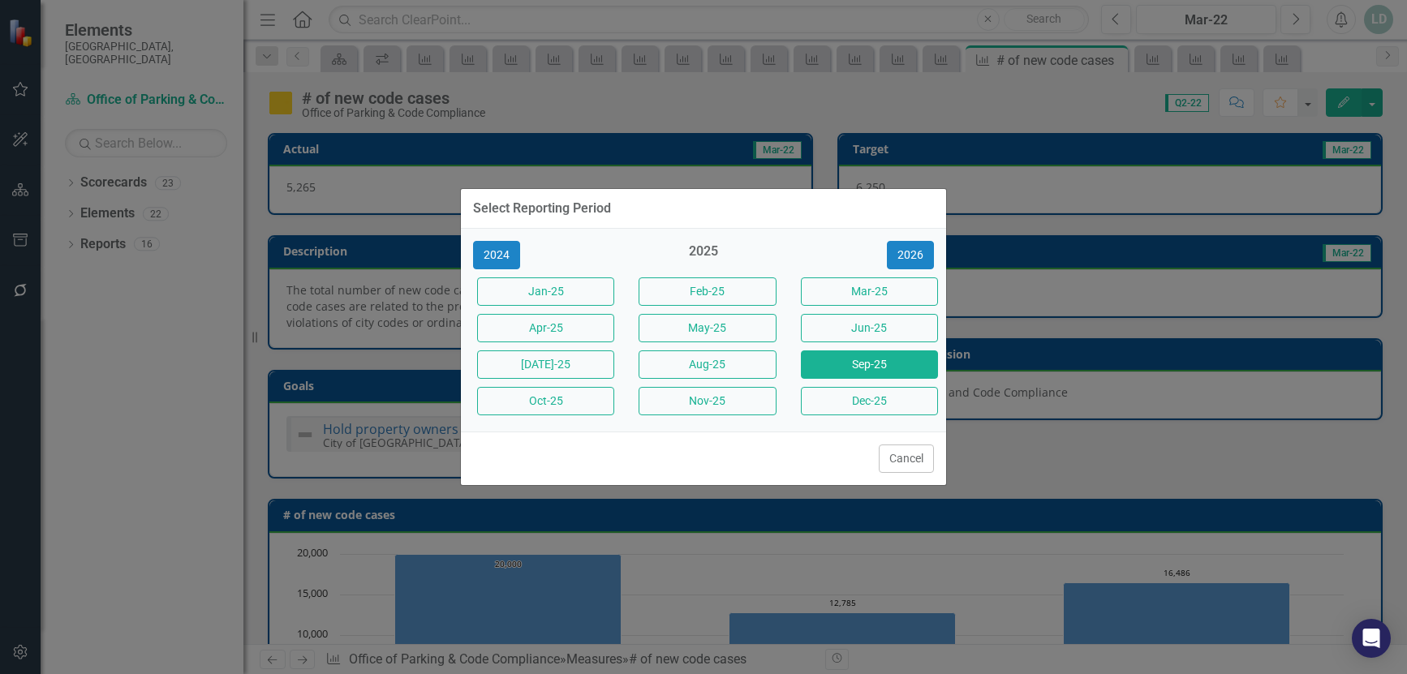
click at [883, 359] on button "Sep-25" at bounding box center [869, 364] width 137 height 28
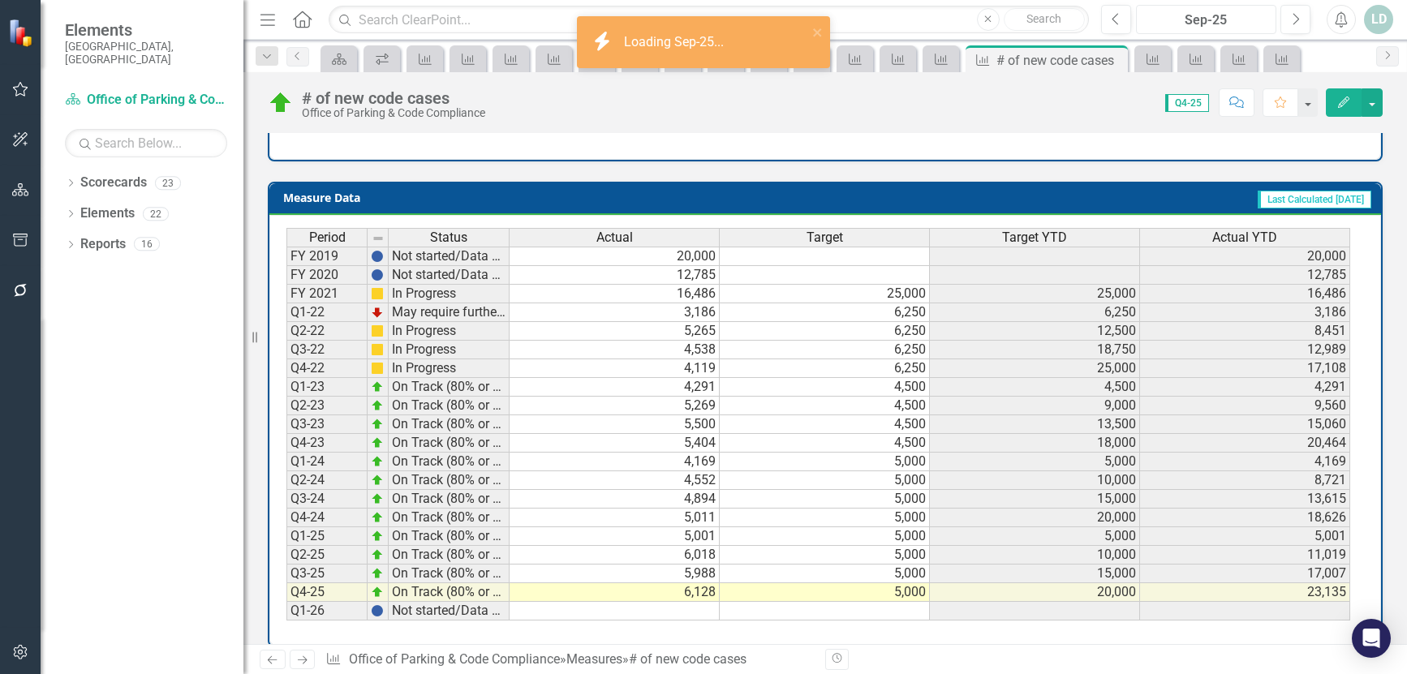
scroll to position [666, 0]
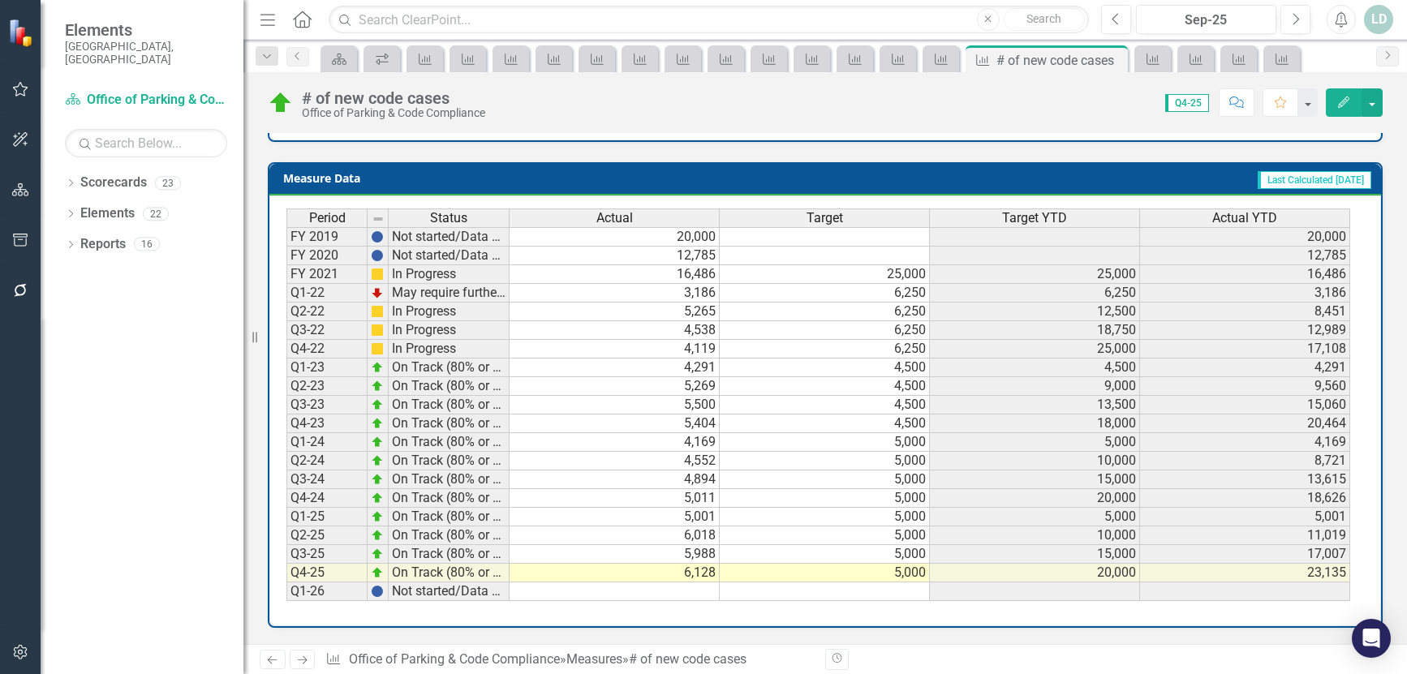
click at [300, 661] on icon "Next" at bounding box center [302, 660] width 14 height 11
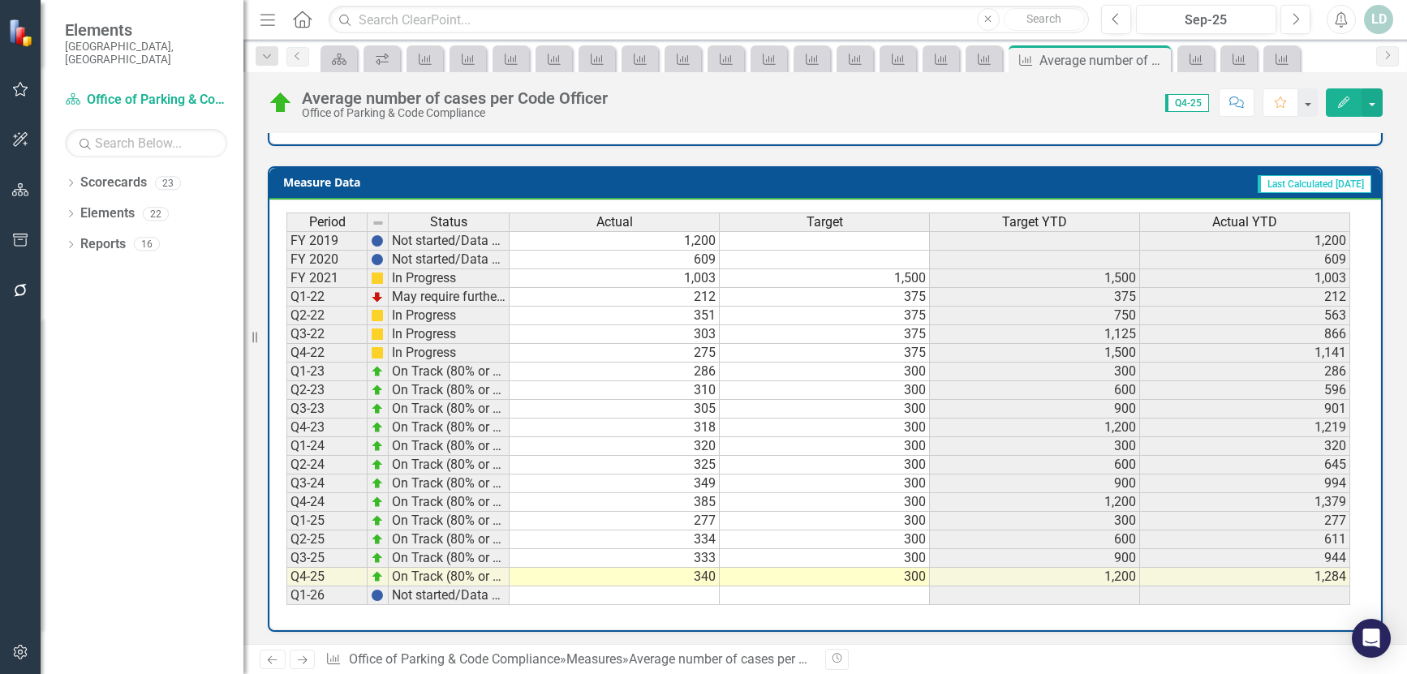
scroll to position [666, 0]
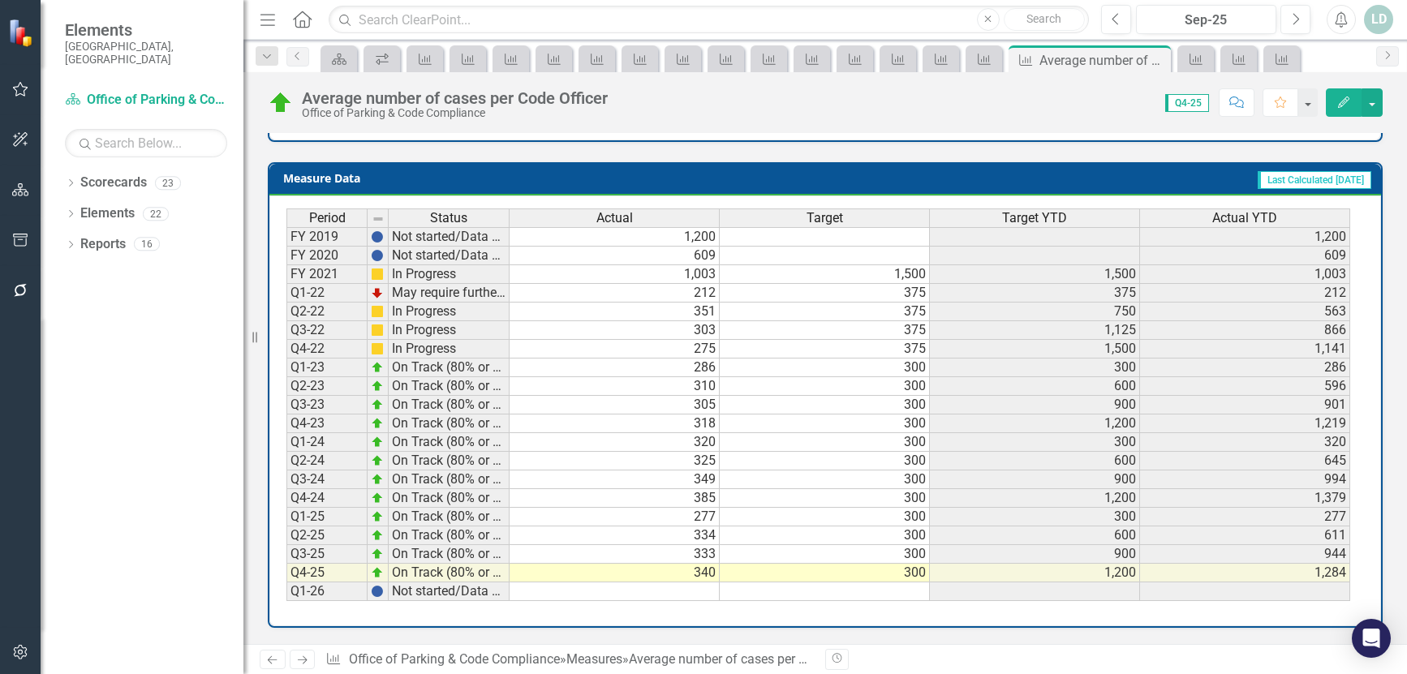
click at [299, 657] on icon "Next" at bounding box center [302, 660] width 14 height 11
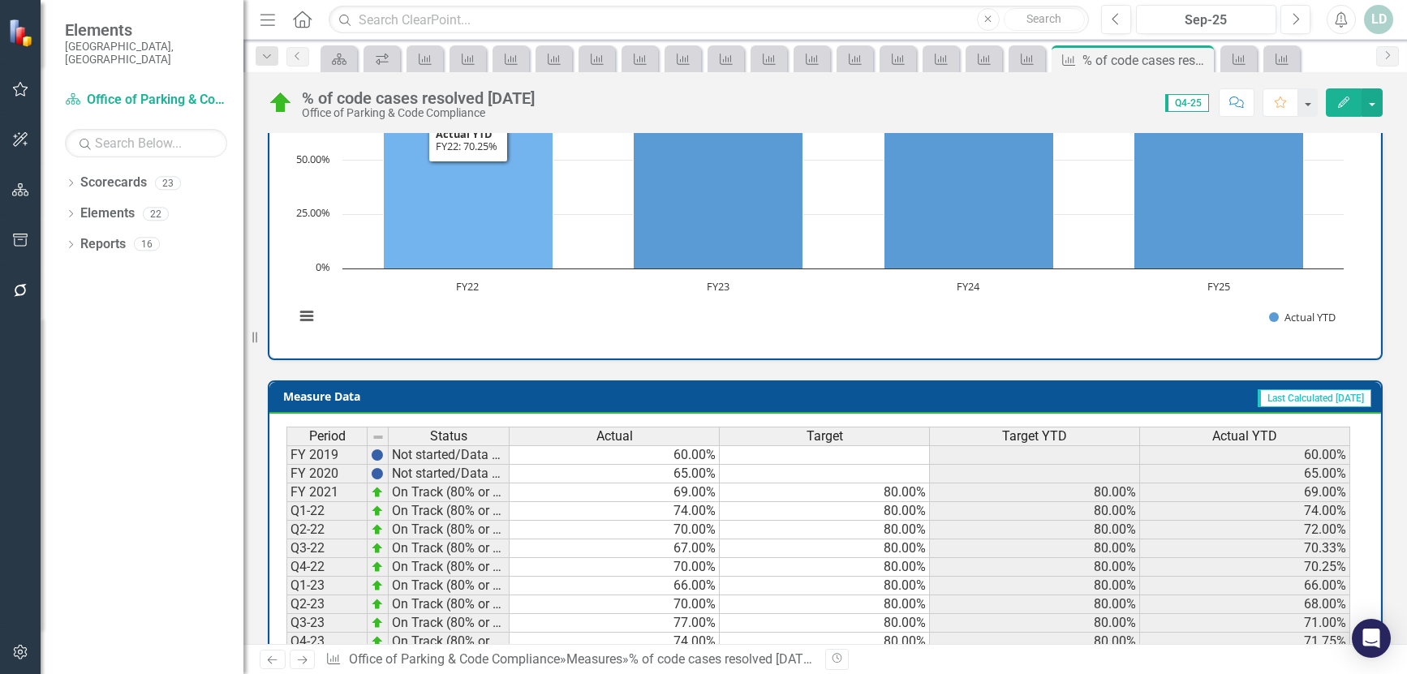
scroll to position [634, 0]
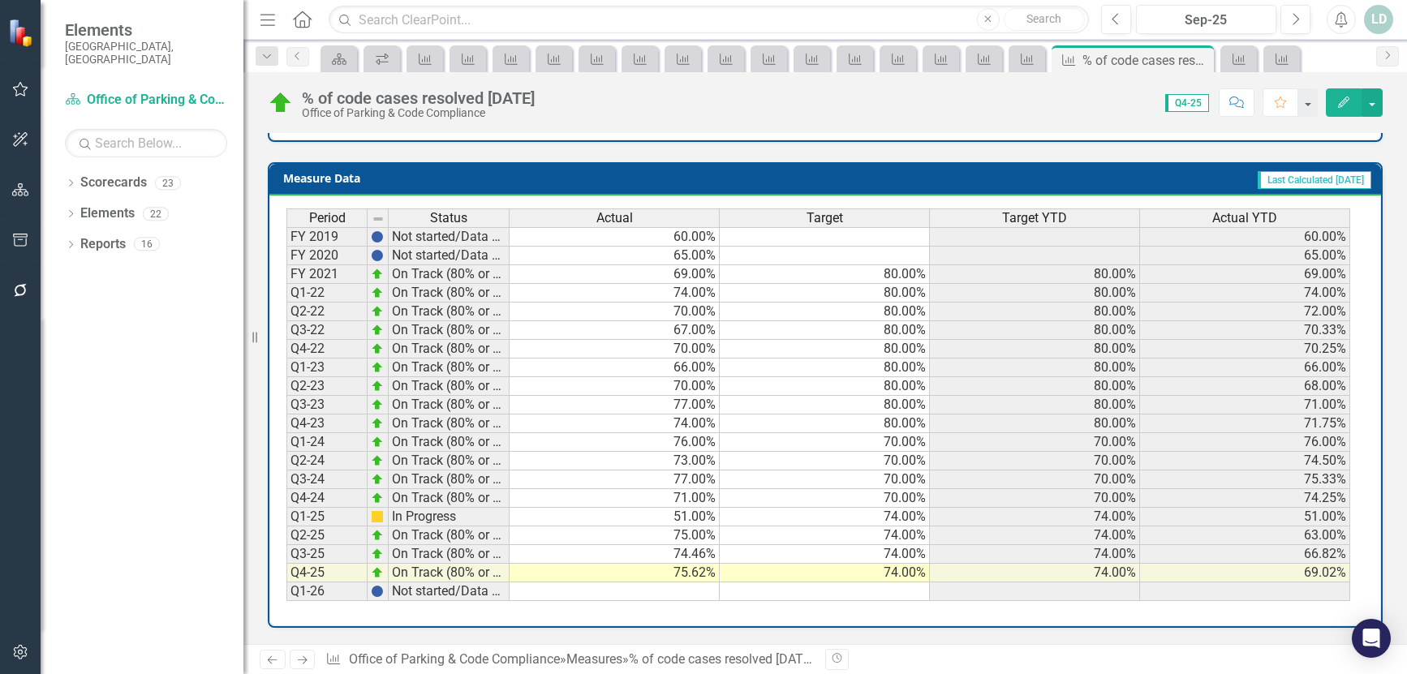
click at [307, 657] on icon "Next" at bounding box center [302, 660] width 14 height 11
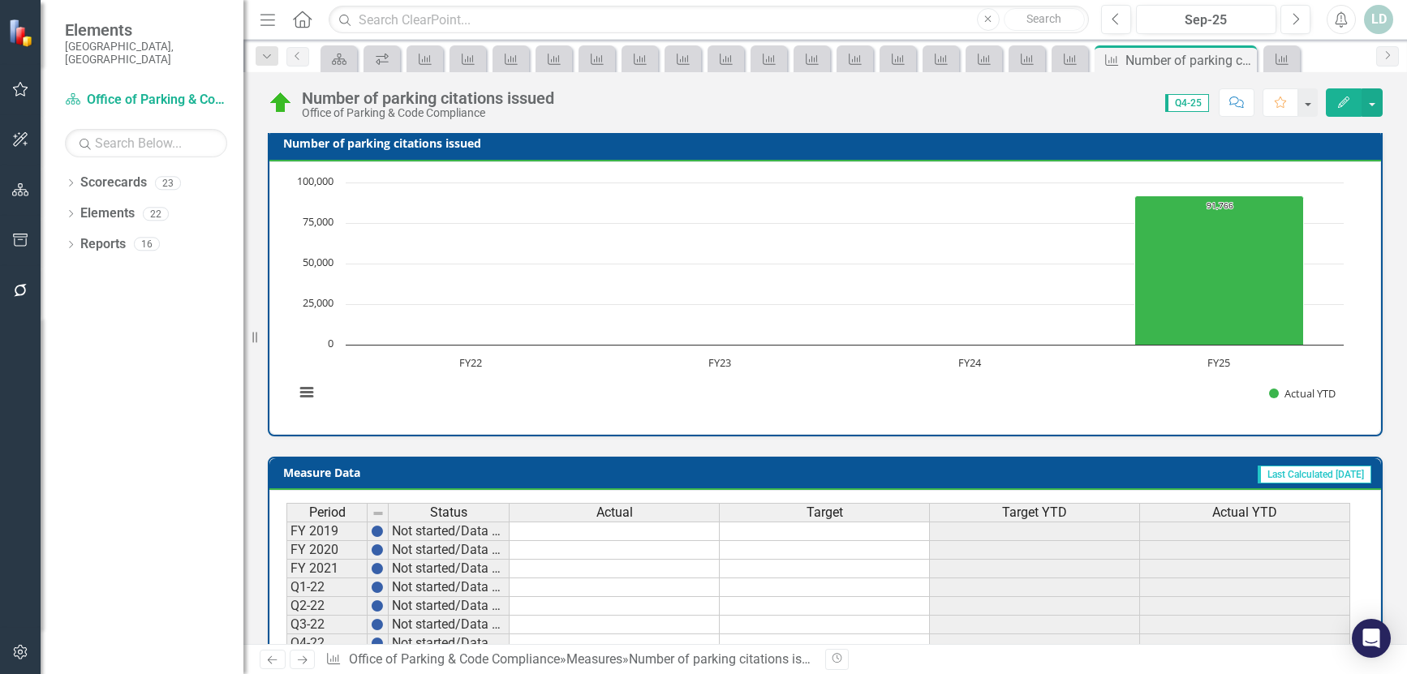
scroll to position [650, 0]
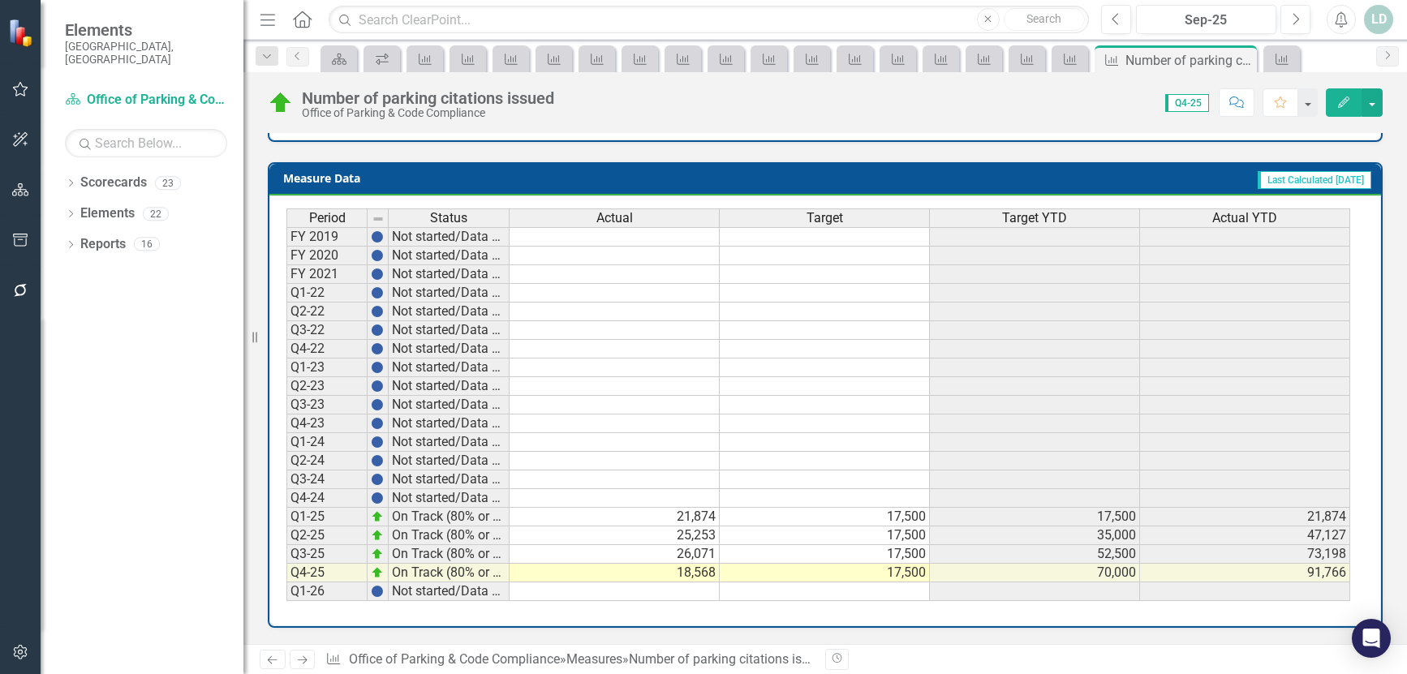
click at [301, 660] on icon at bounding box center [303, 660] width 10 height 8
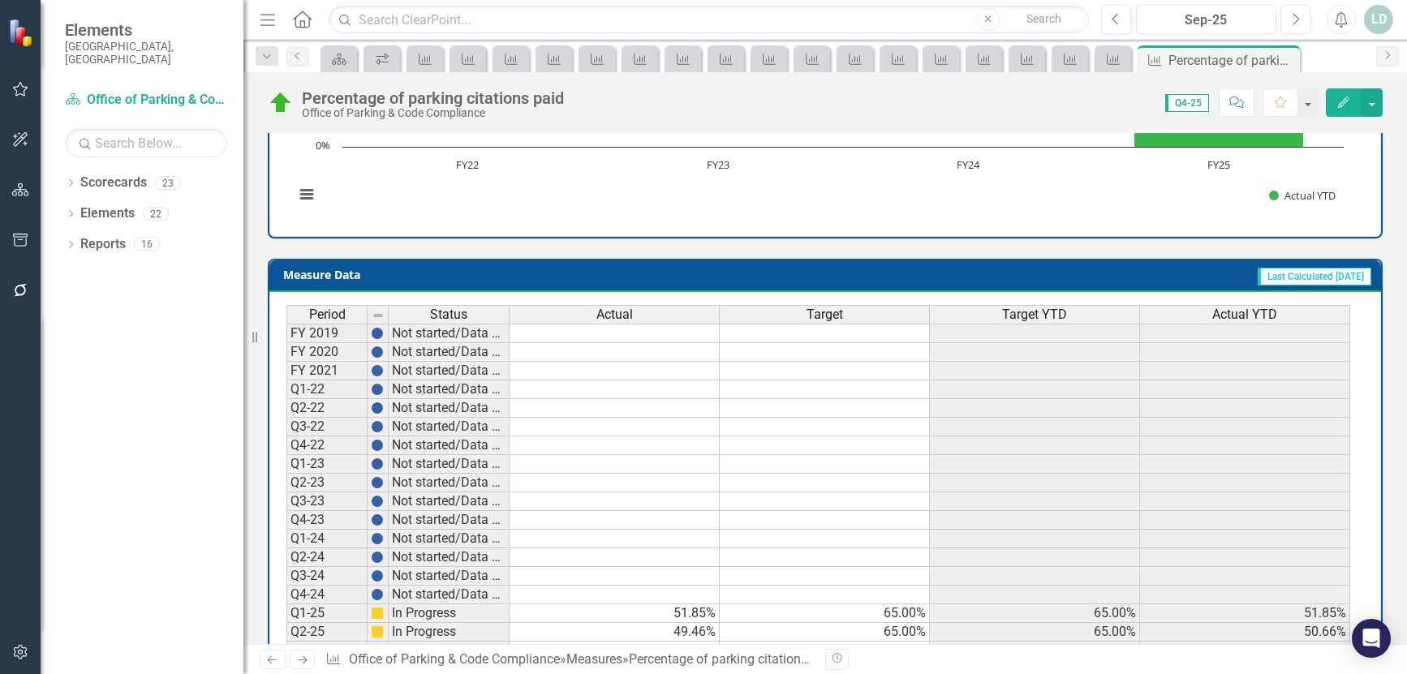
scroll to position [650, 0]
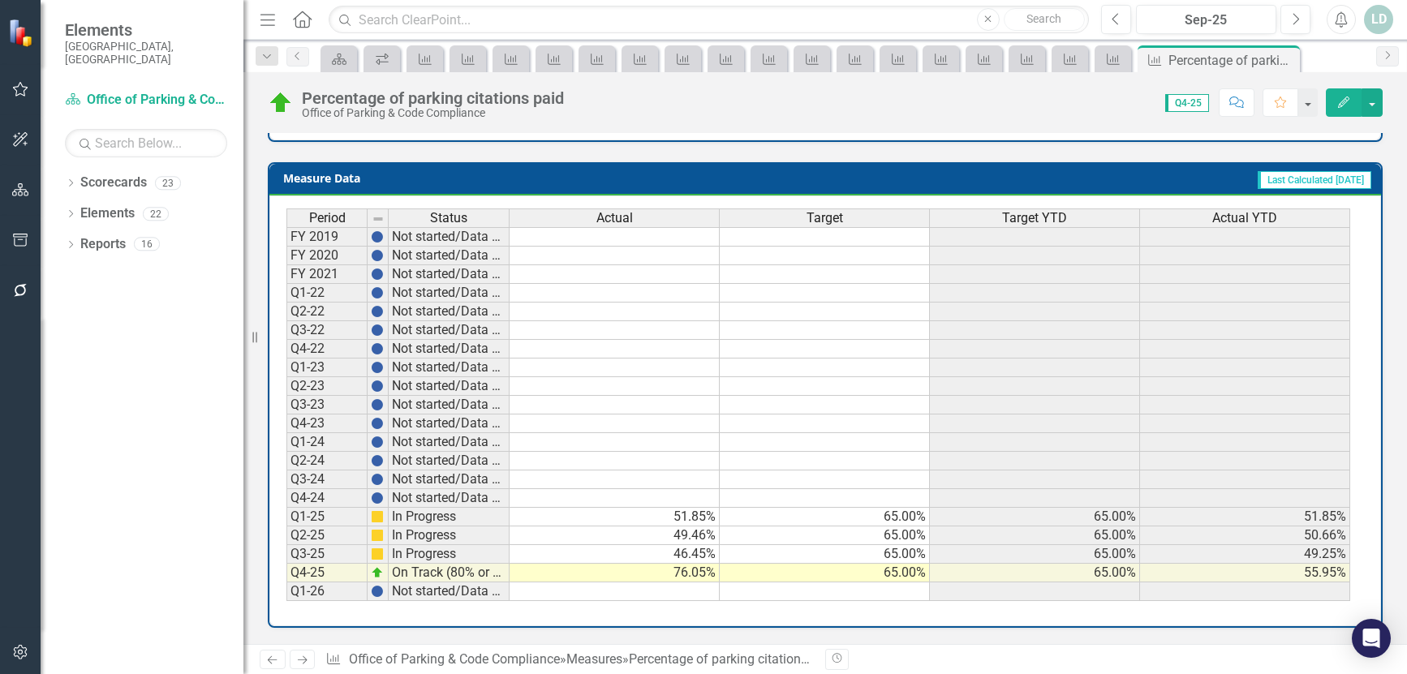
click at [307, 661] on icon "Next" at bounding box center [302, 660] width 14 height 11
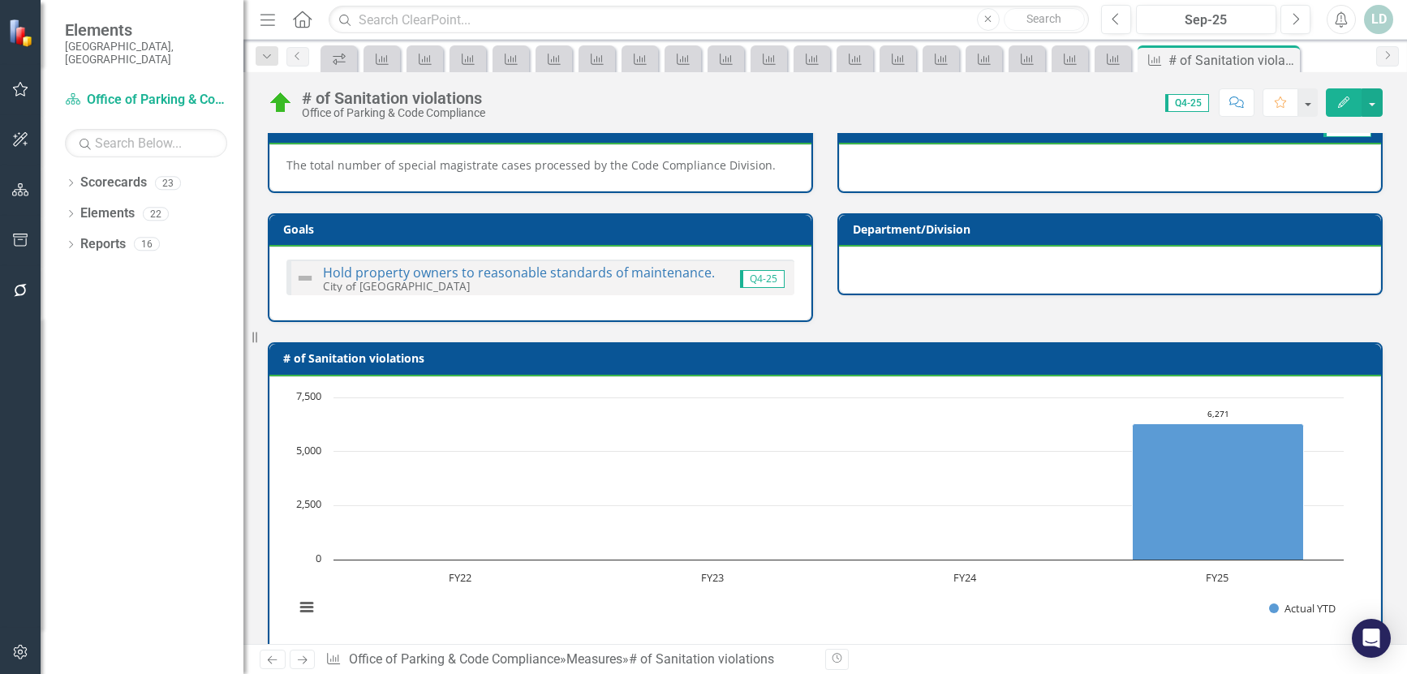
scroll to position [634, 0]
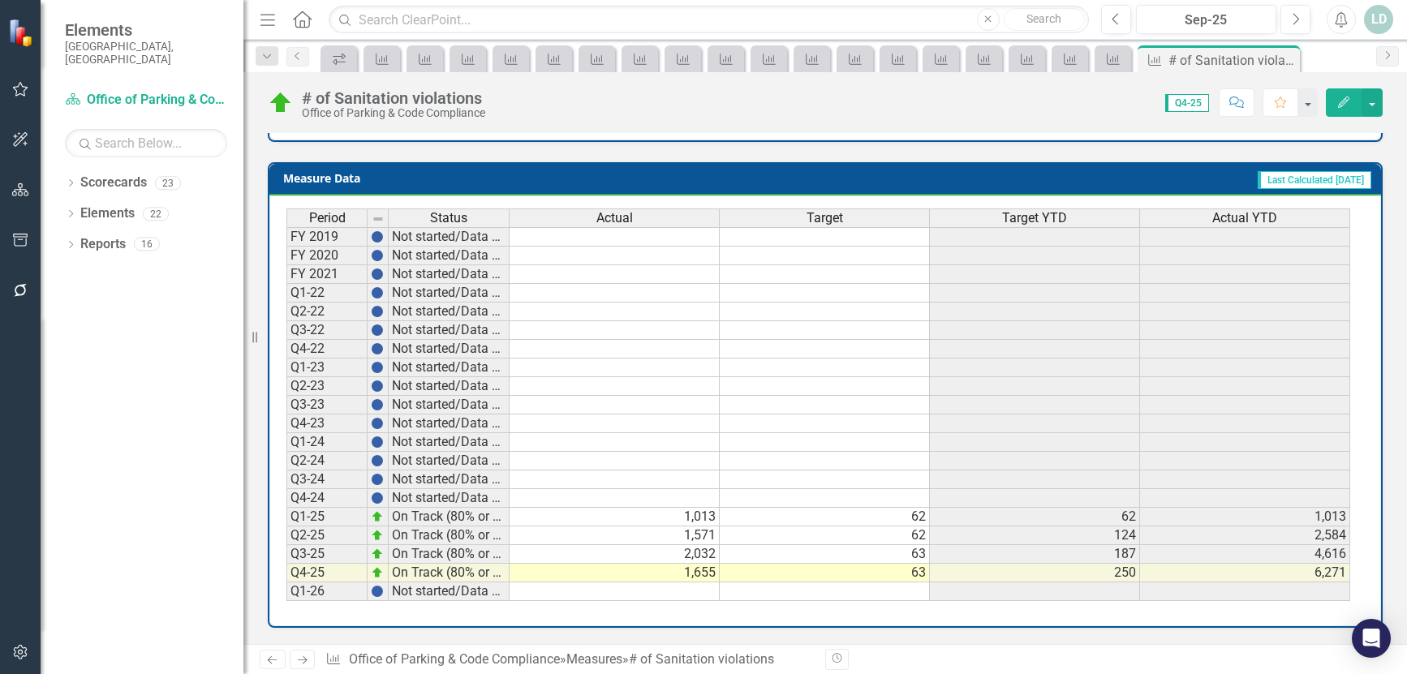
click at [306, 658] on icon "Next" at bounding box center [302, 660] width 14 height 11
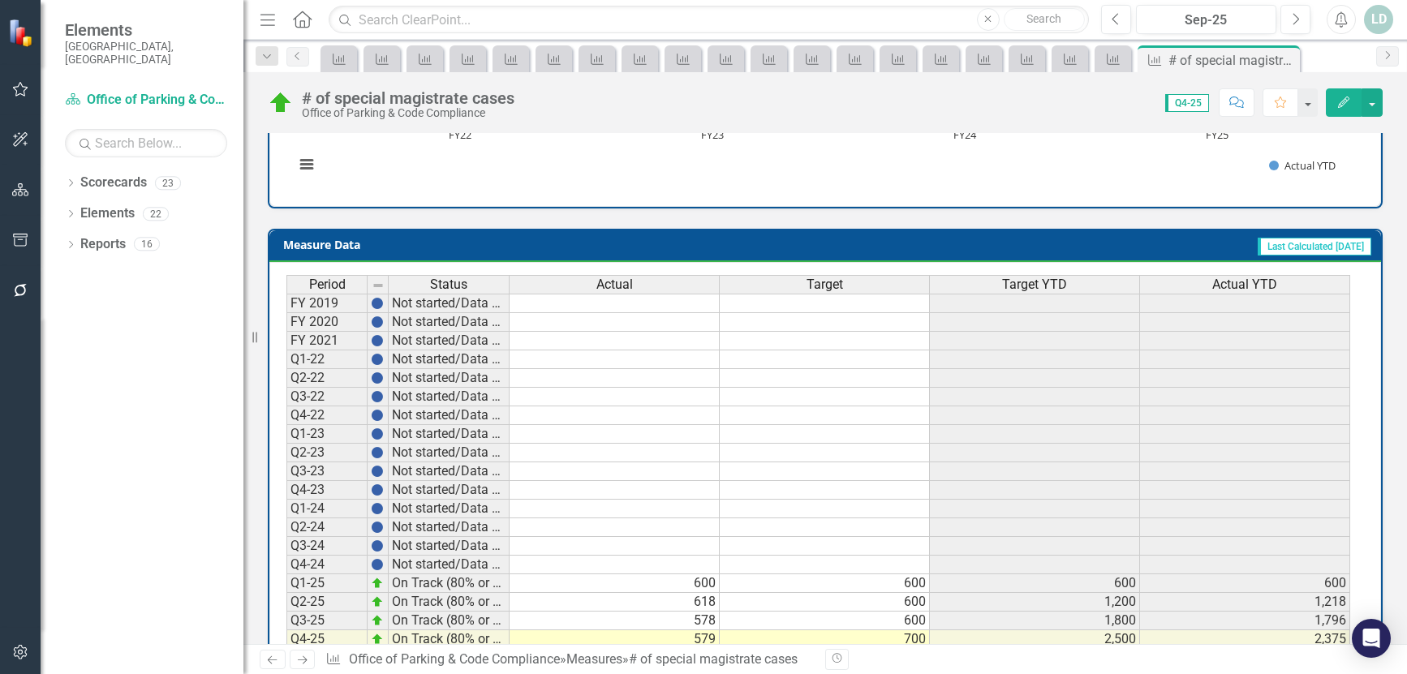
scroll to position [634, 0]
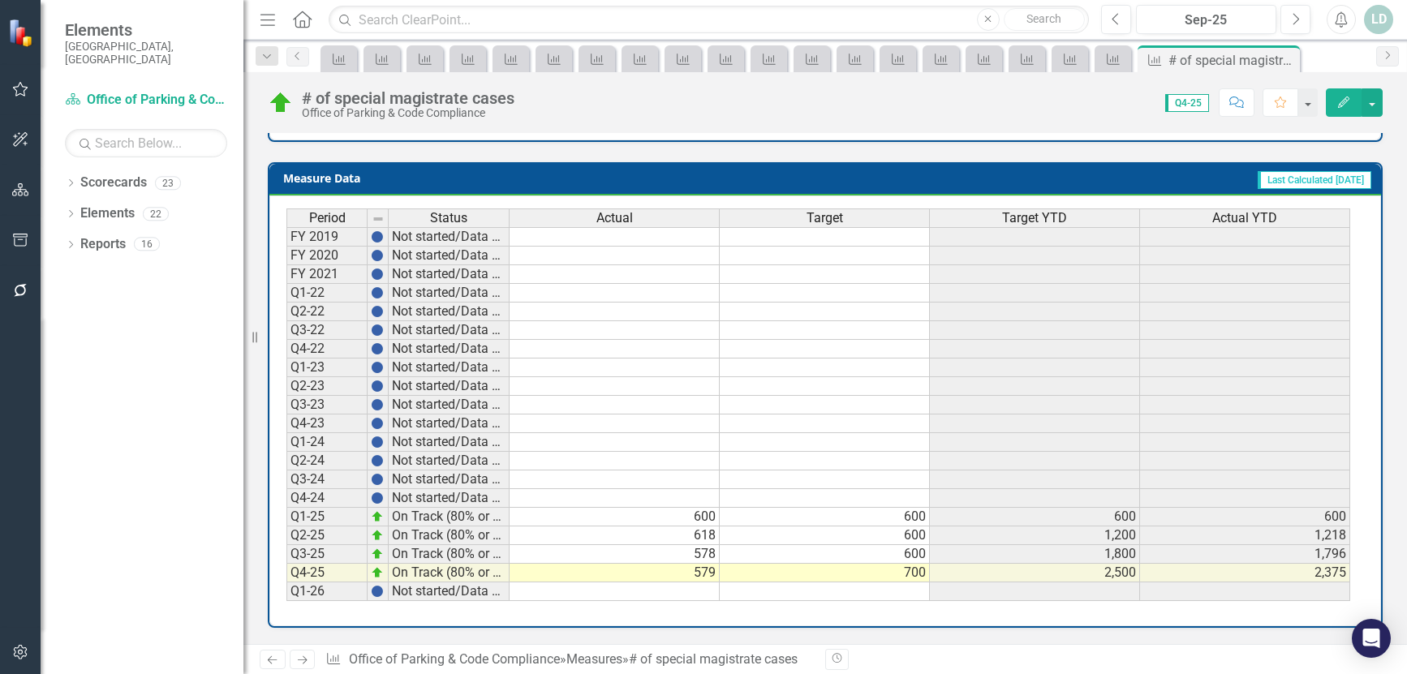
click at [298, 659] on icon "Next" at bounding box center [302, 660] width 14 height 11
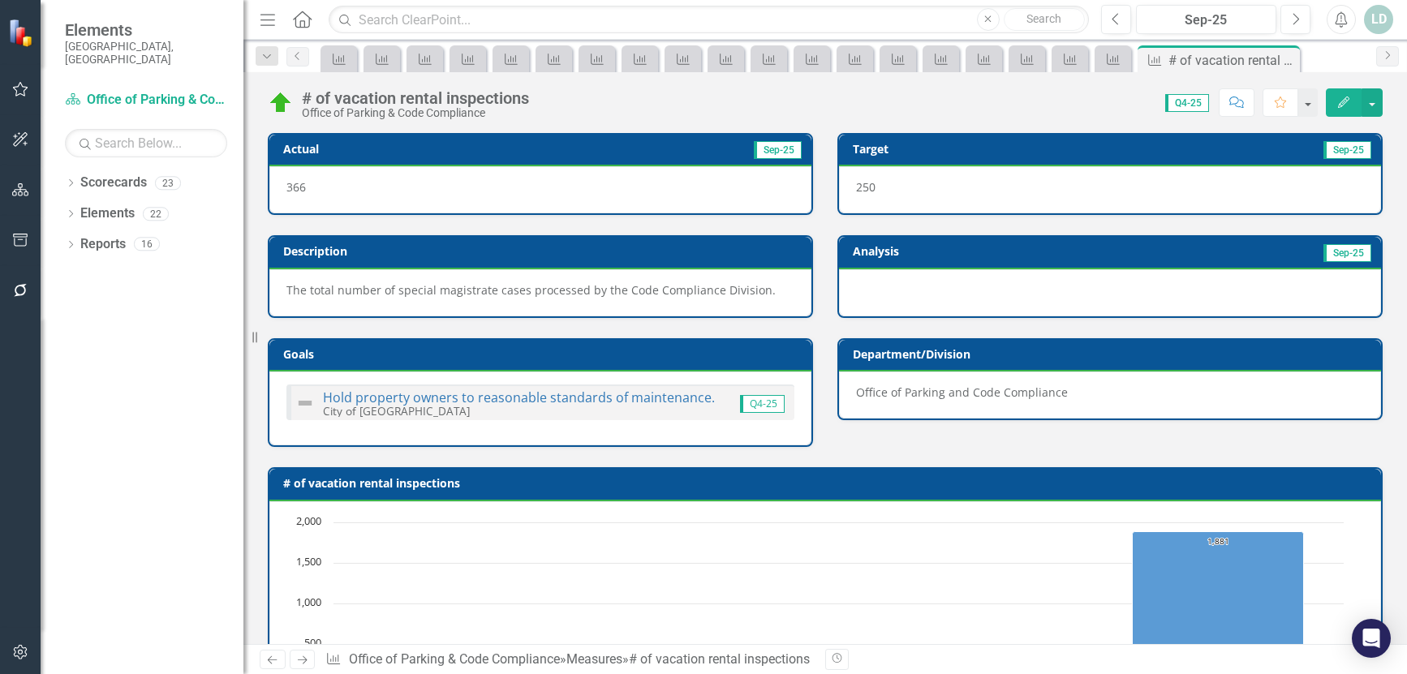
scroll to position [634, 0]
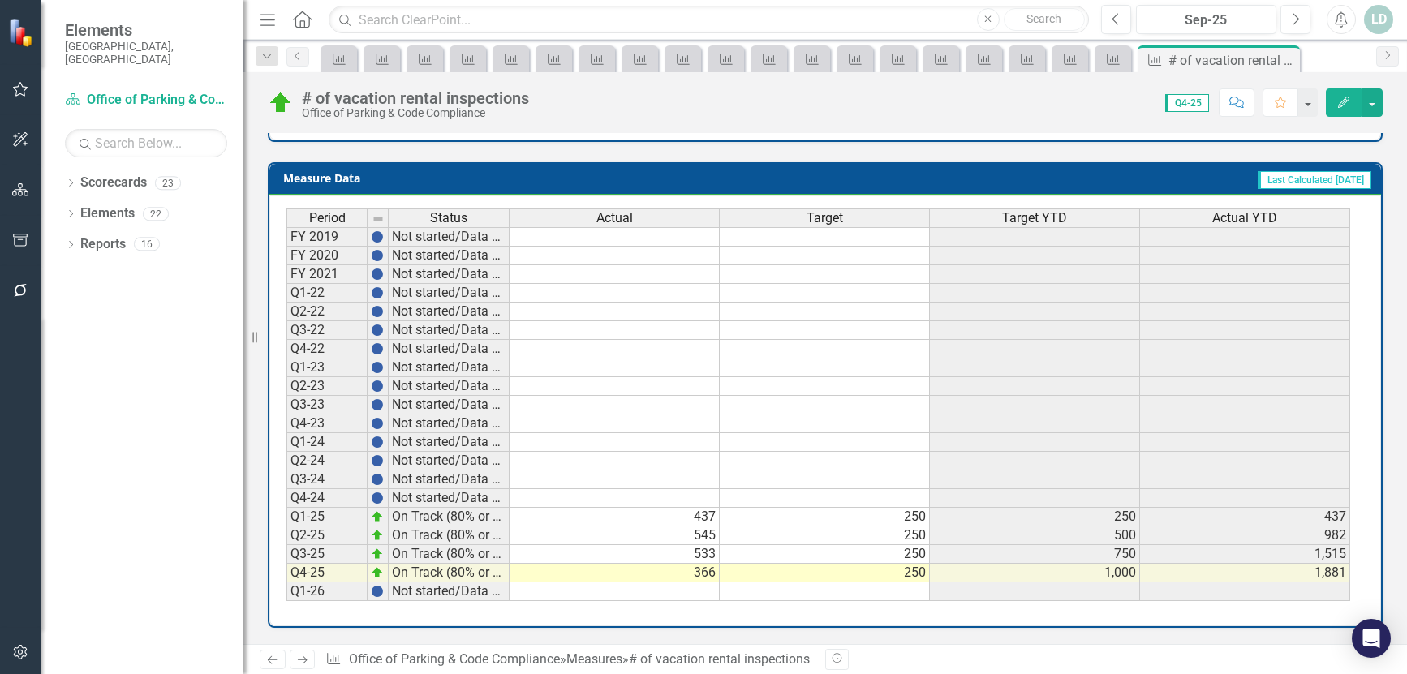
click at [305, 656] on icon "Next" at bounding box center [302, 660] width 14 height 11
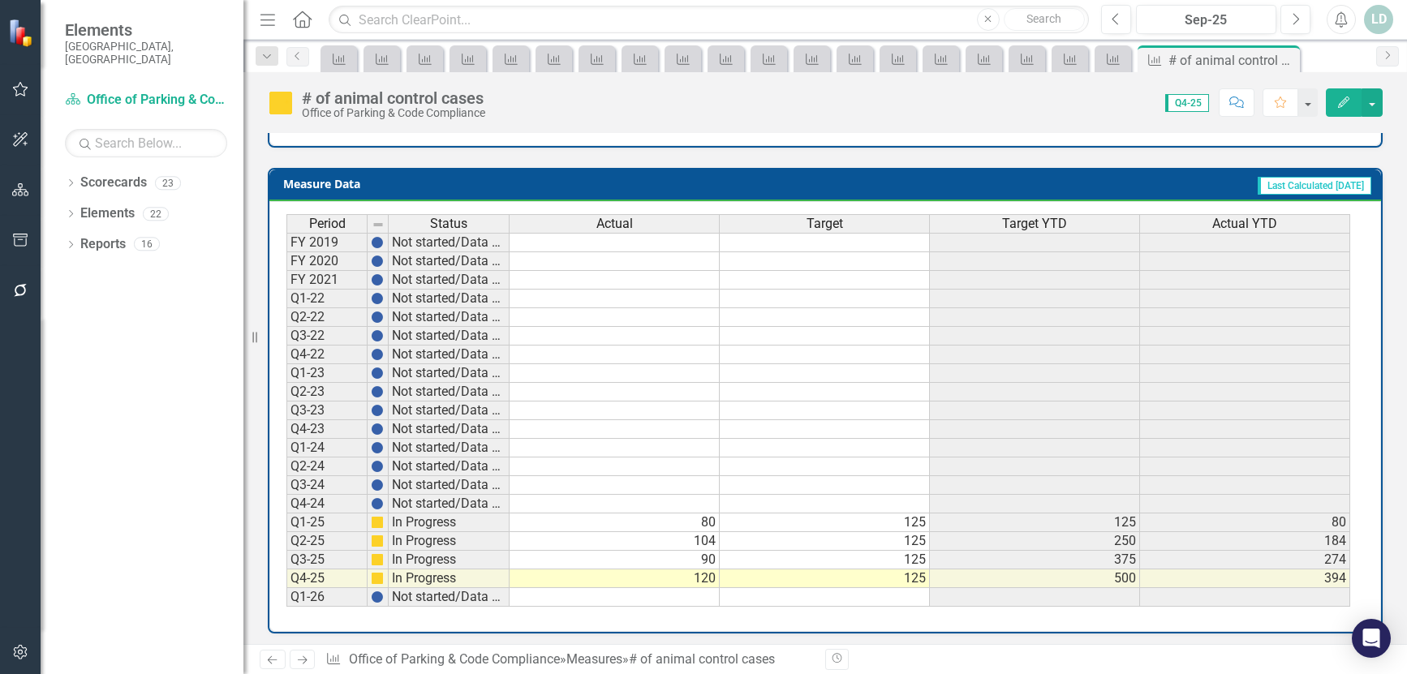
scroll to position [634, 0]
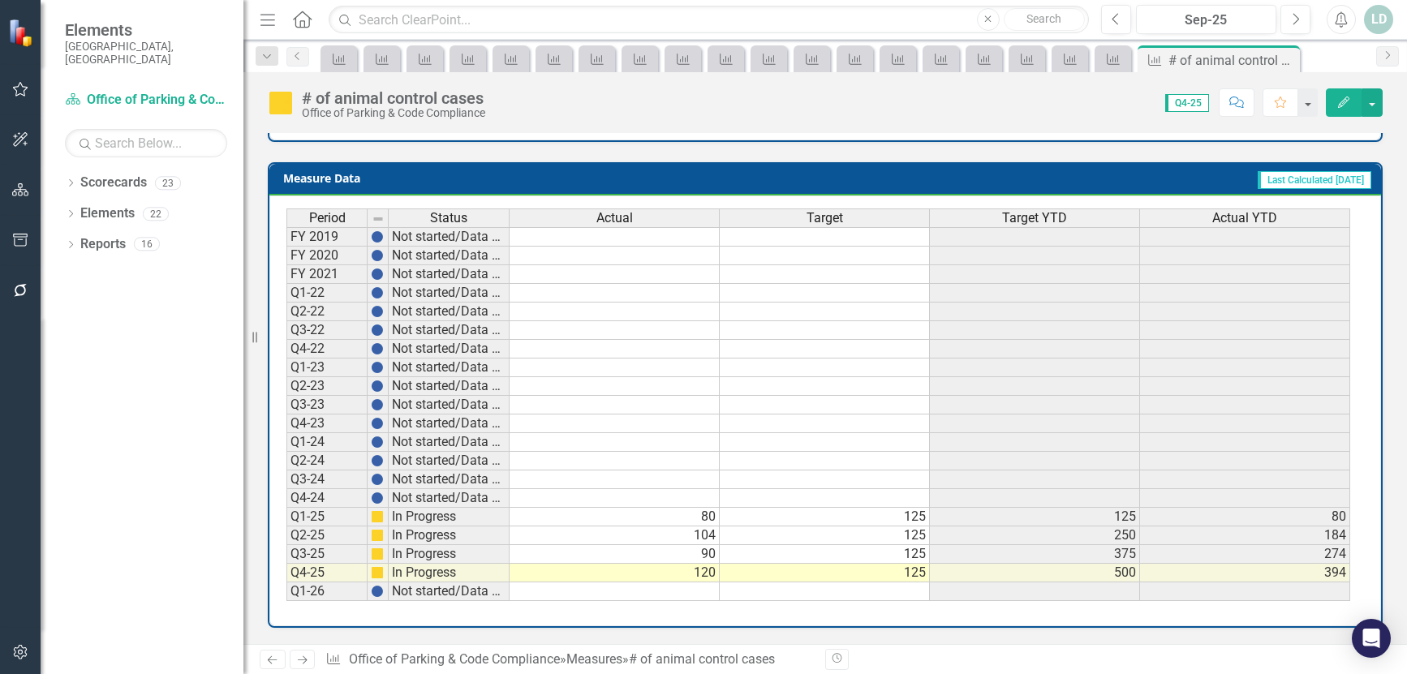
click at [307, 659] on icon "Next" at bounding box center [302, 660] width 14 height 11
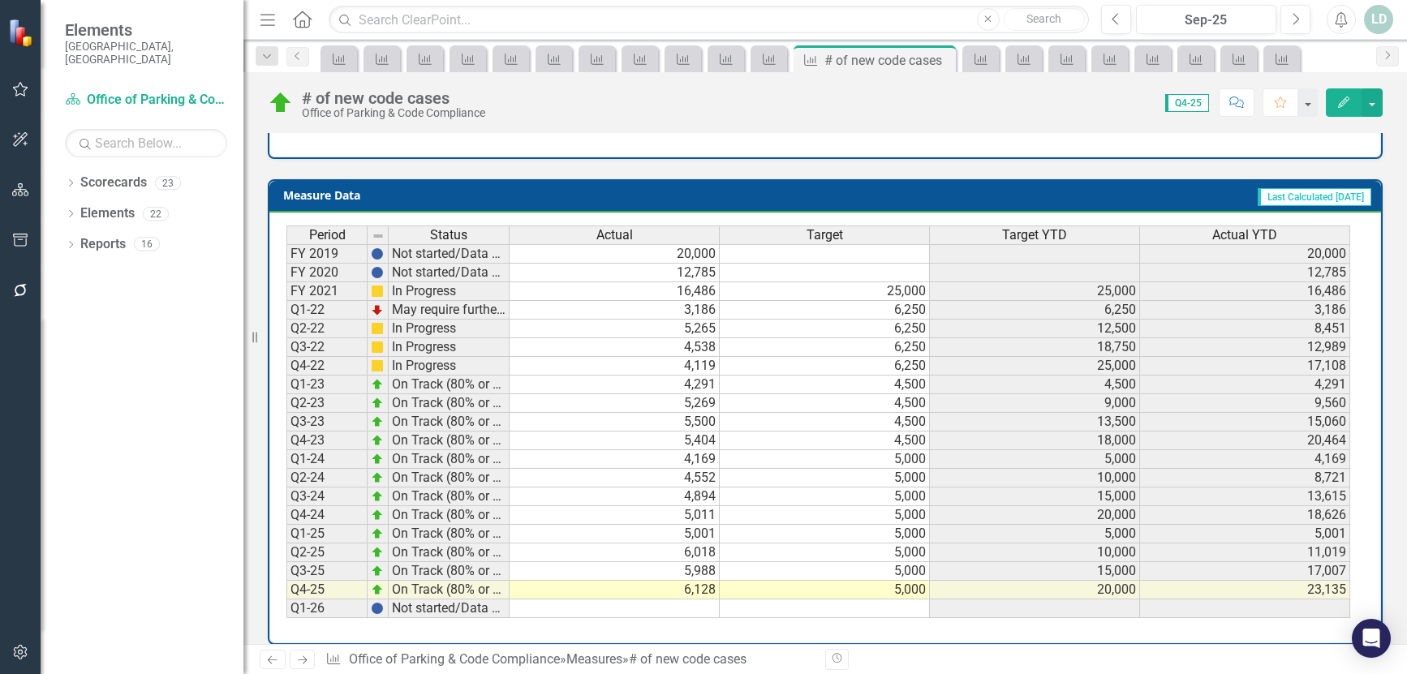
scroll to position [666, 0]
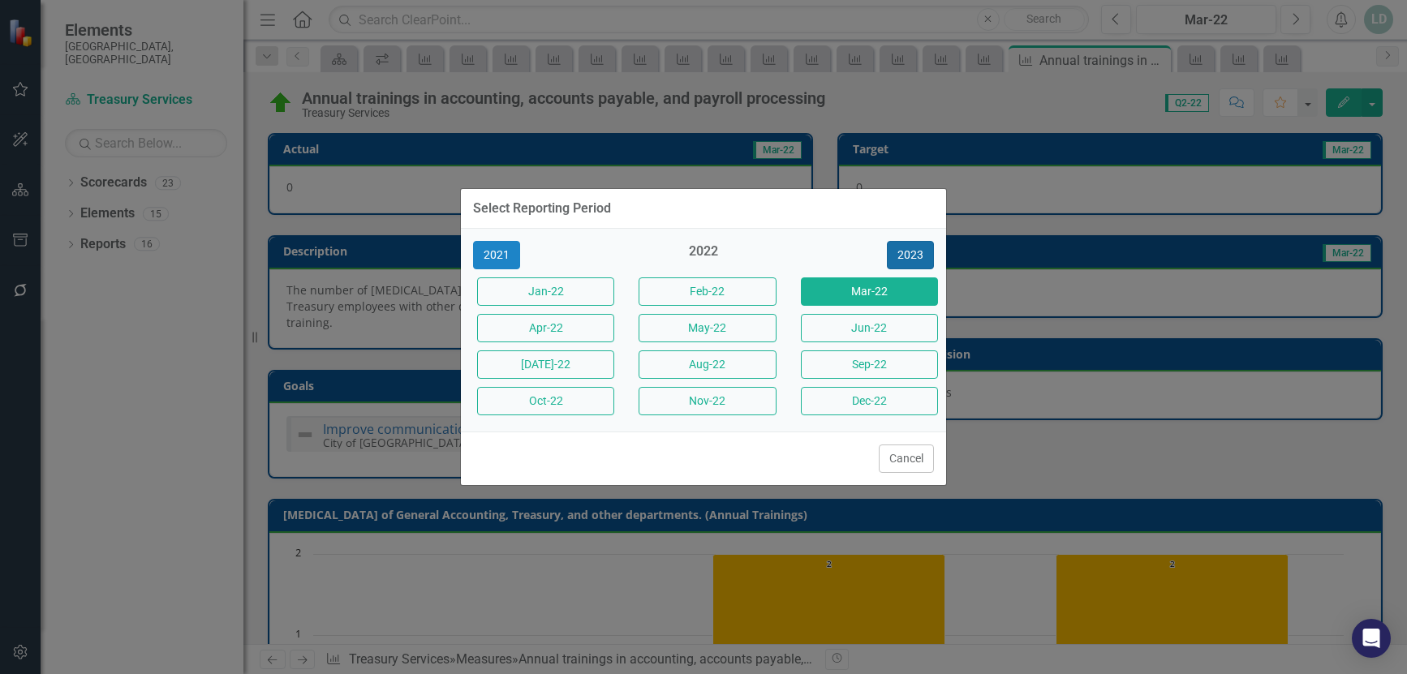
click at [910, 251] on button "2023" at bounding box center [910, 255] width 47 height 28
click at [910, 250] on button "2024" at bounding box center [910, 255] width 47 height 28
click at [910, 250] on button "2025" at bounding box center [910, 255] width 47 height 28
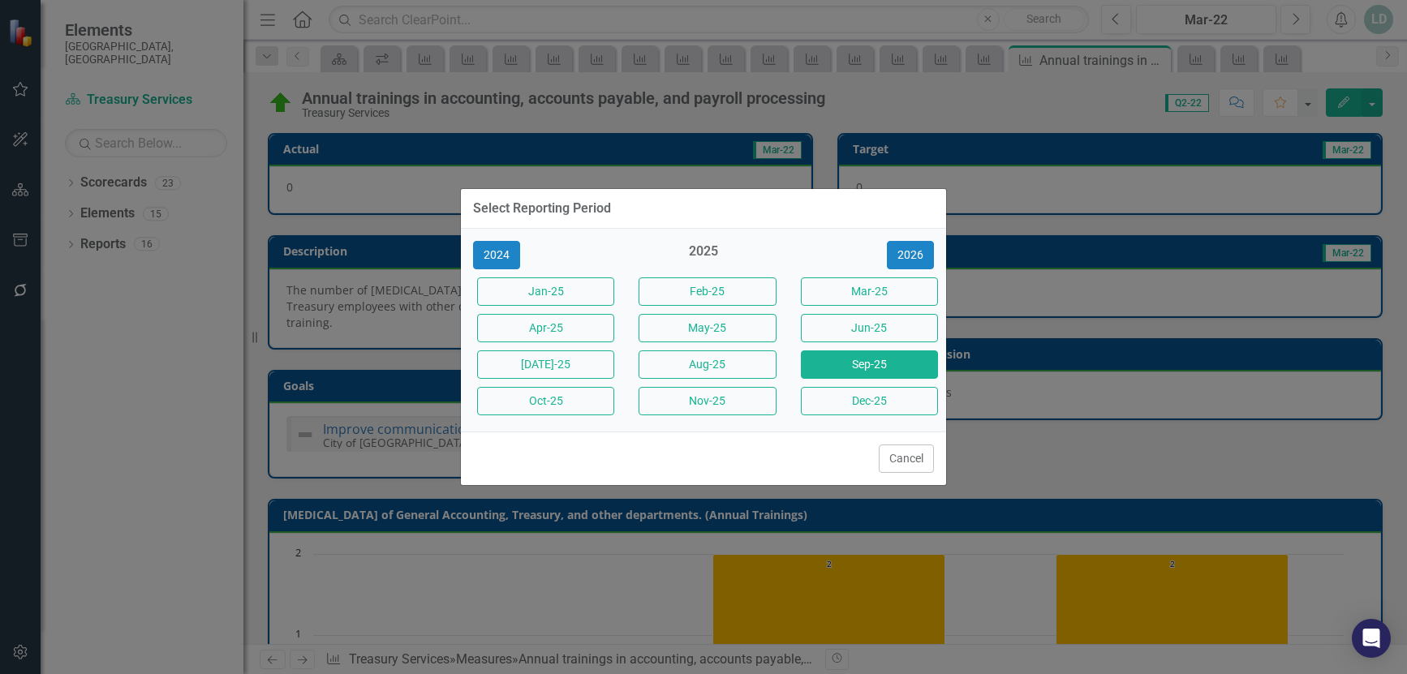
click at [883, 363] on button "Sep-25" at bounding box center [869, 364] width 137 height 28
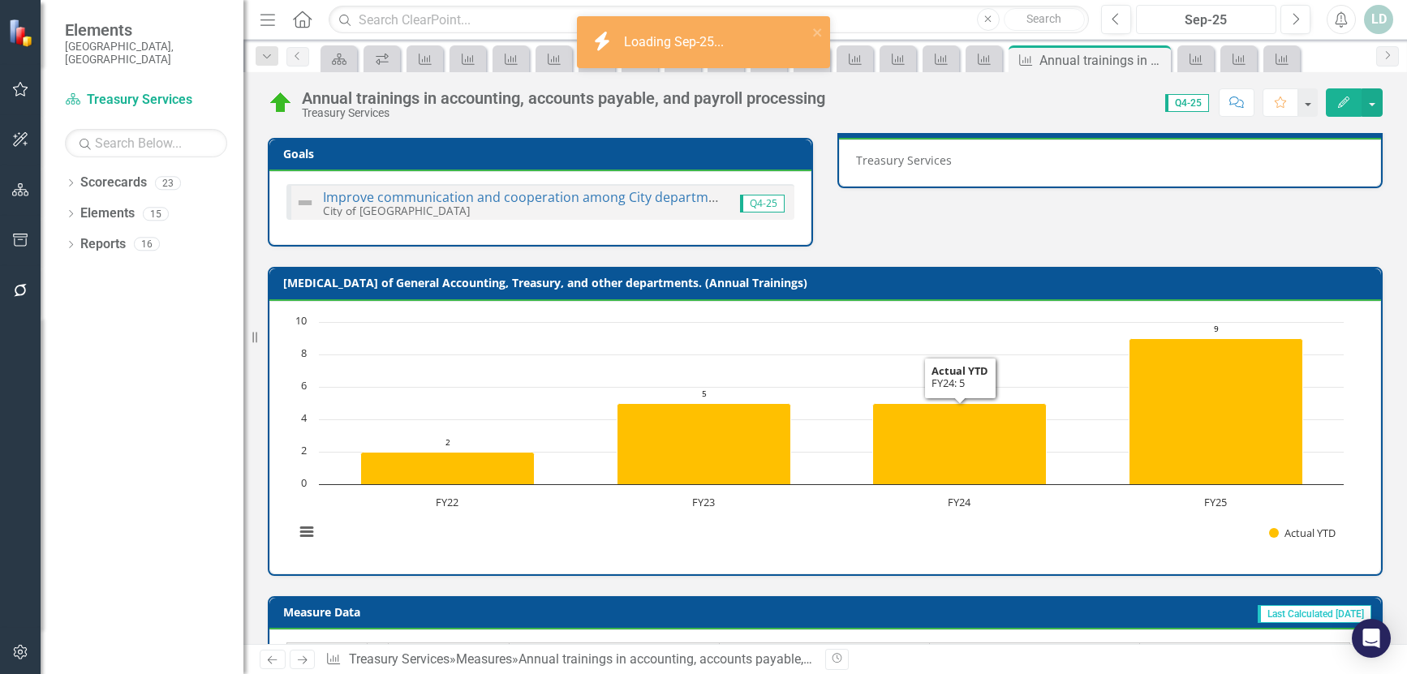
scroll to position [650, 0]
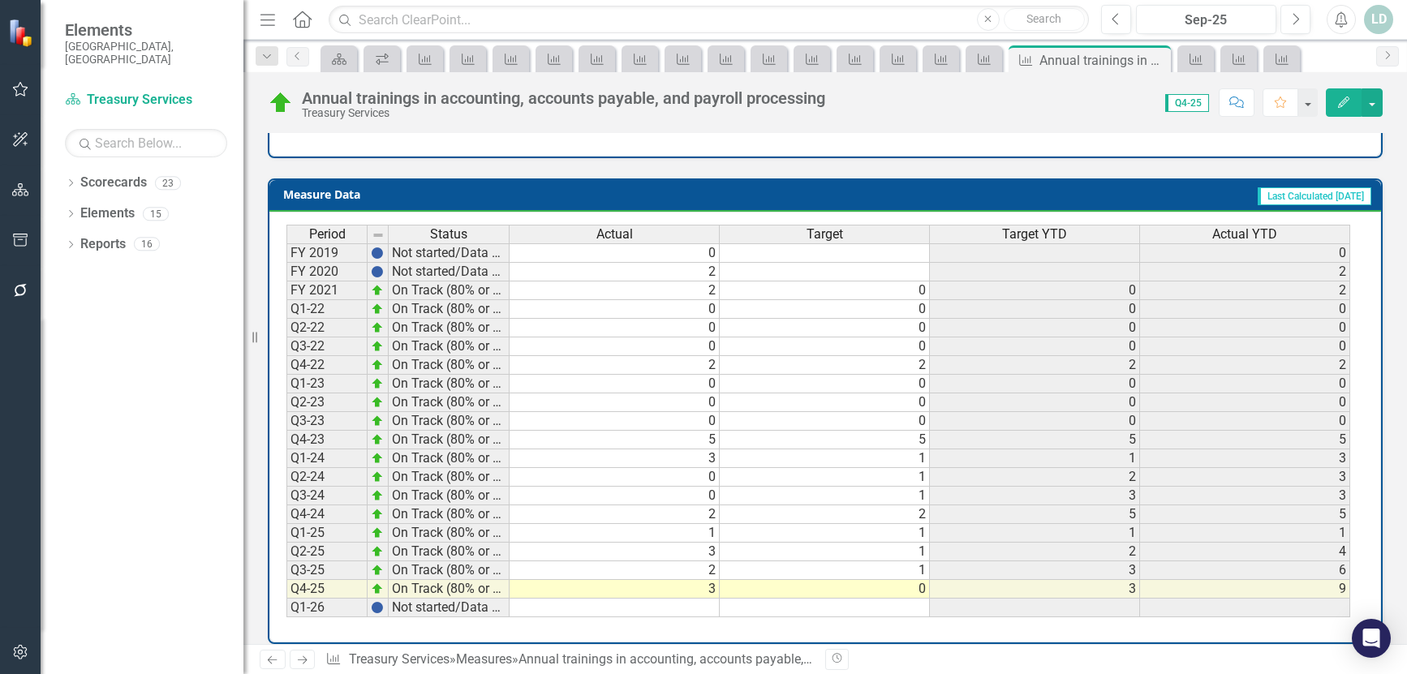
click at [306, 660] on icon at bounding box center [303, 660] width 10 height 8
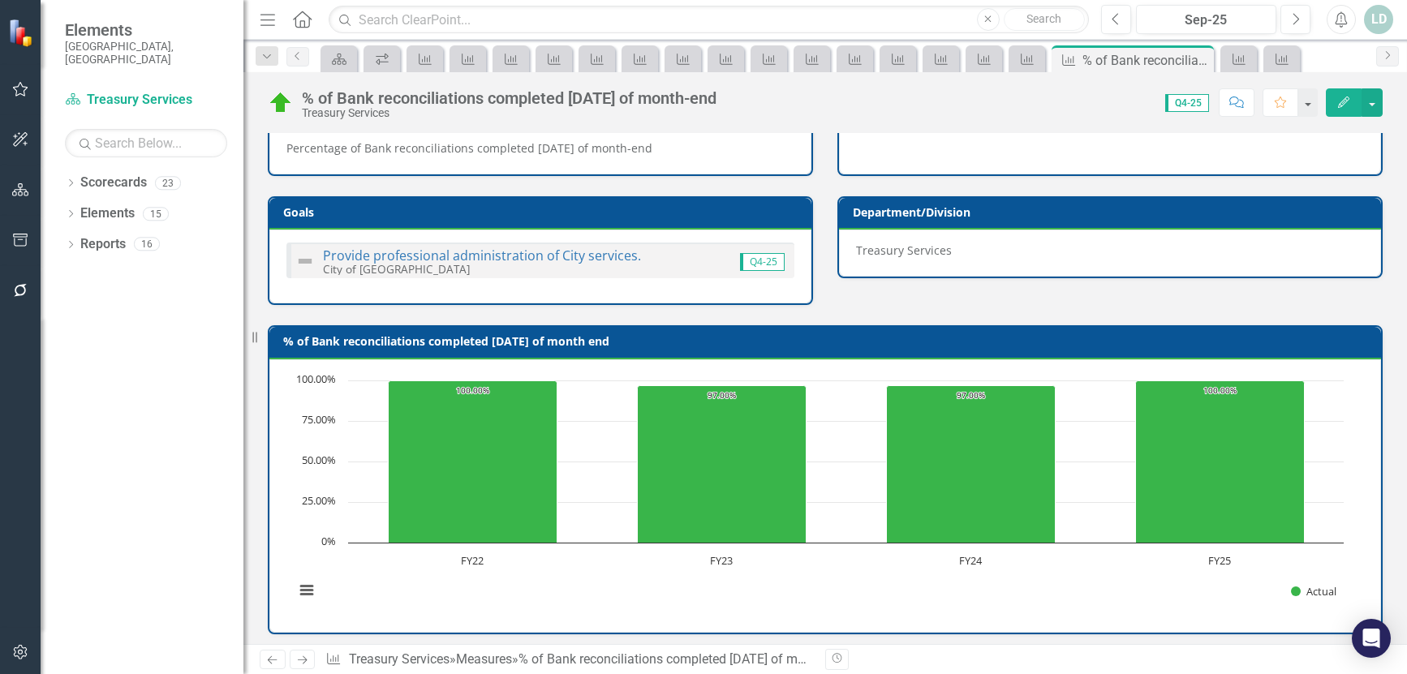
scroll to position [634, 0]
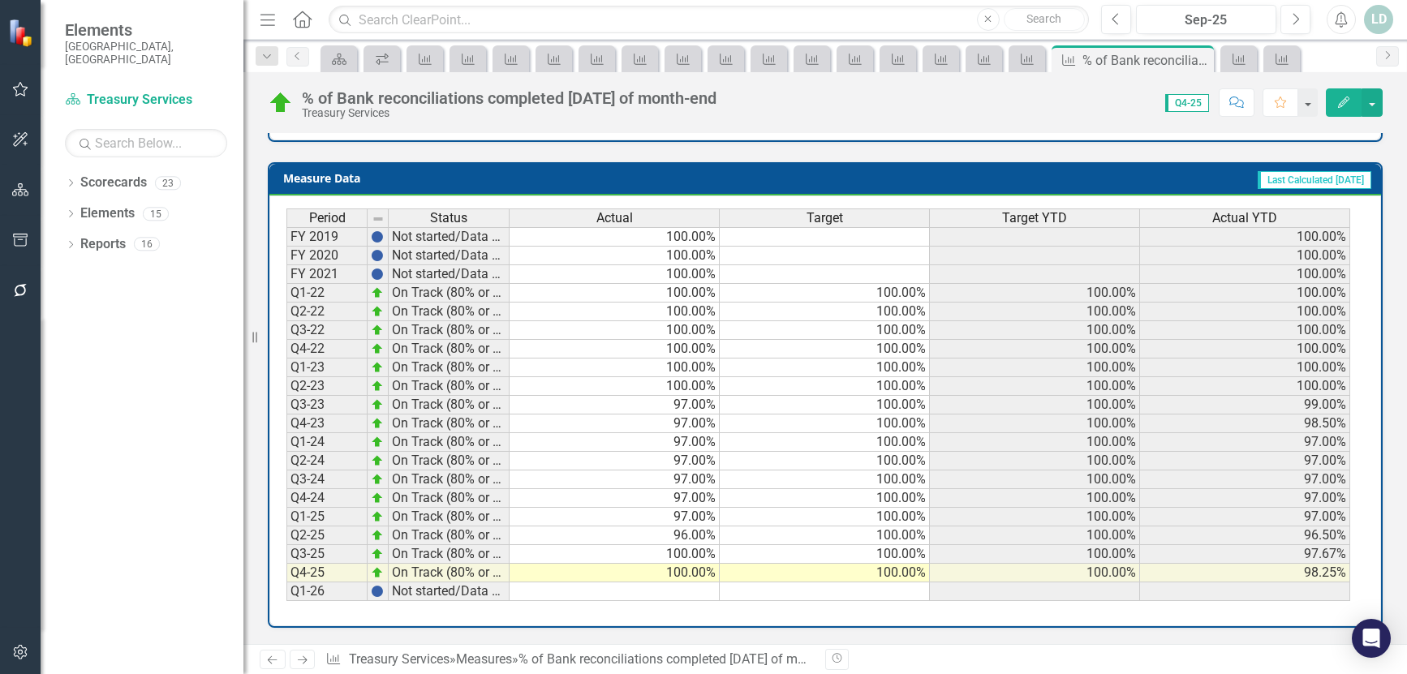
click at [306, 664] on icon "Next" at bounding box center [302, 660] width 14 height 11
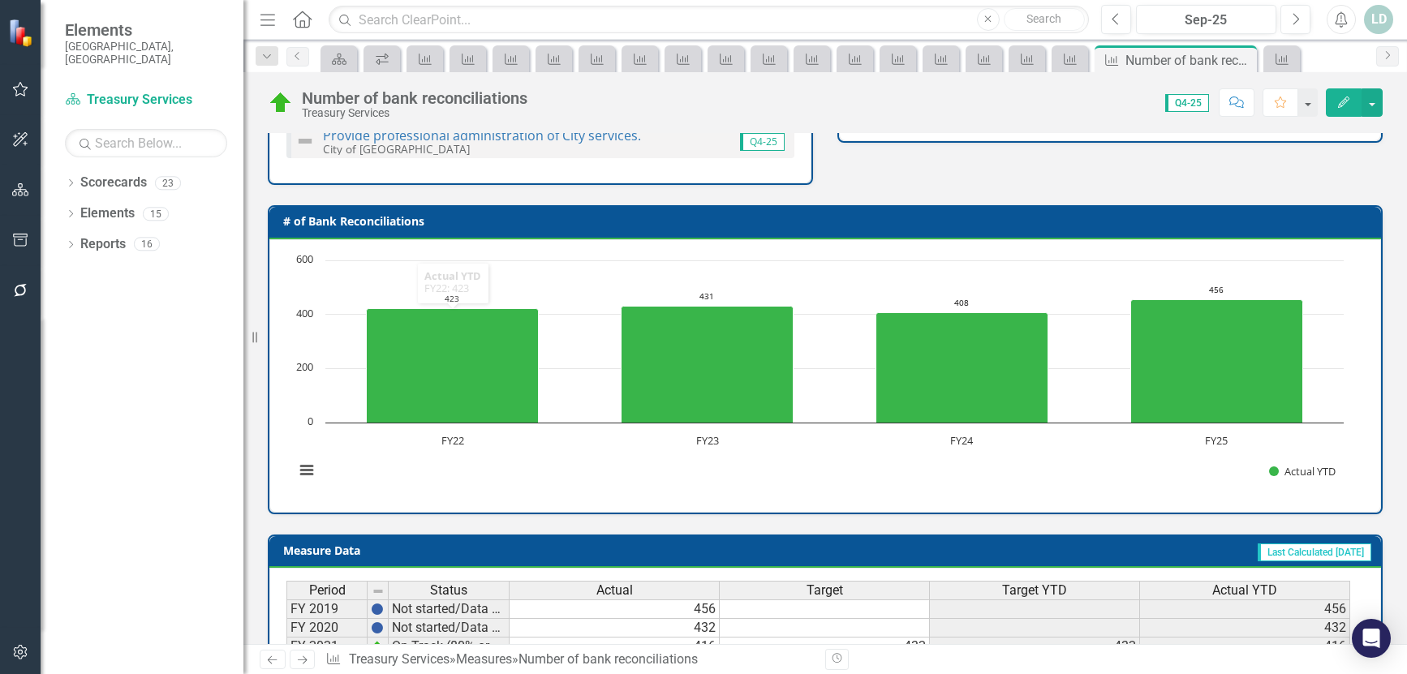
scroll to position [650, 0]
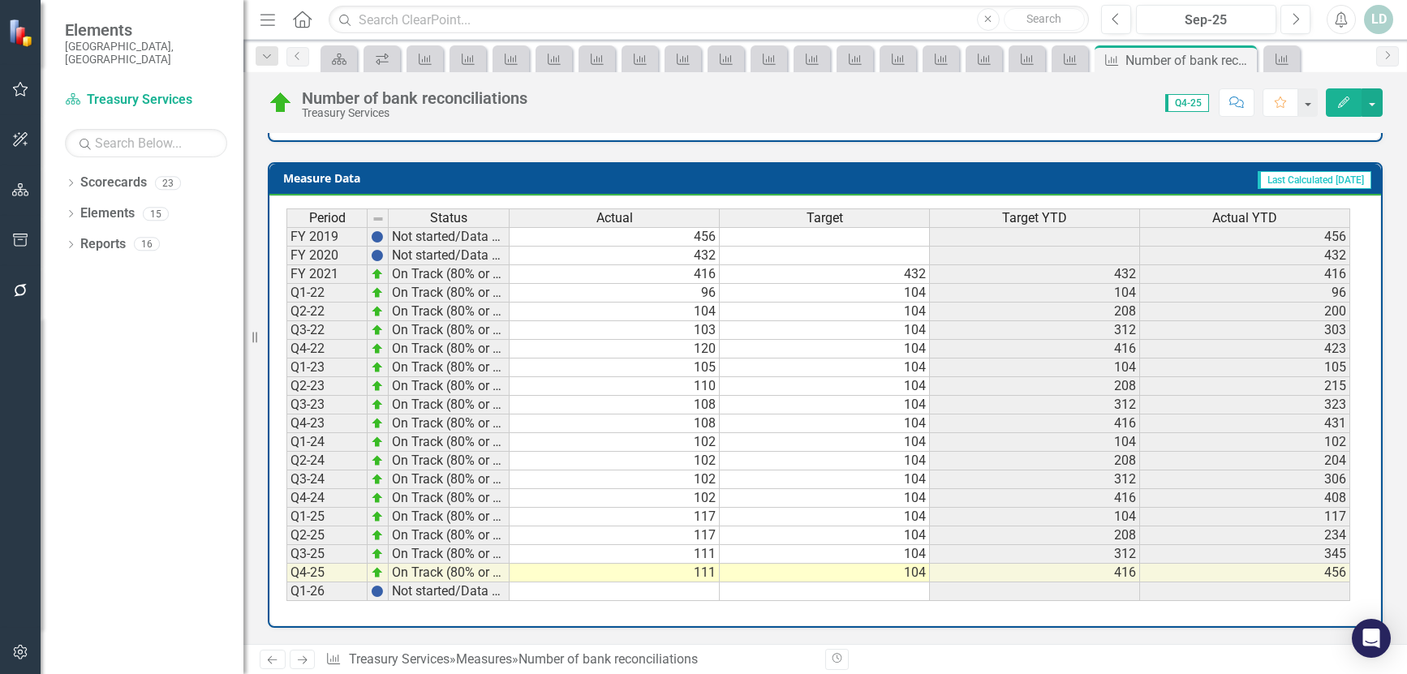
click at [302, 661] on icon "Next" at bounding box center [302, 660] width 14 height 11
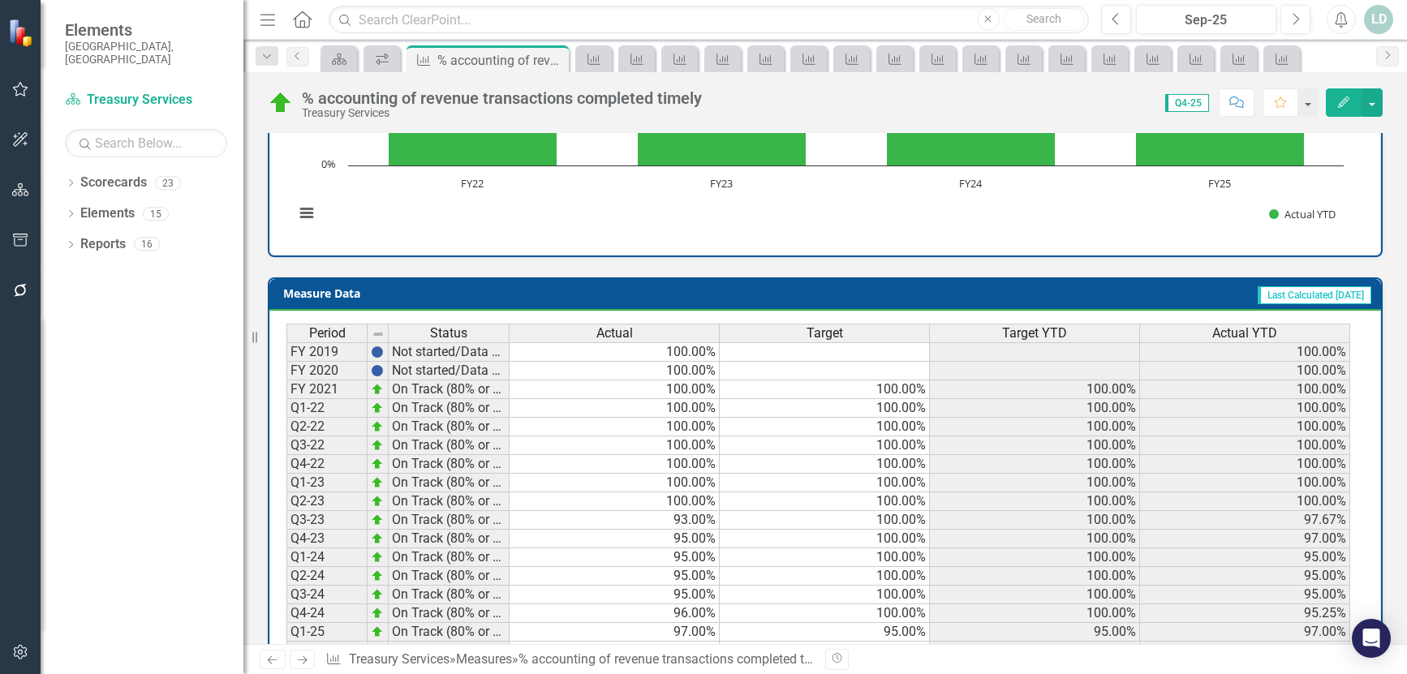
scroll to position [634, 0]
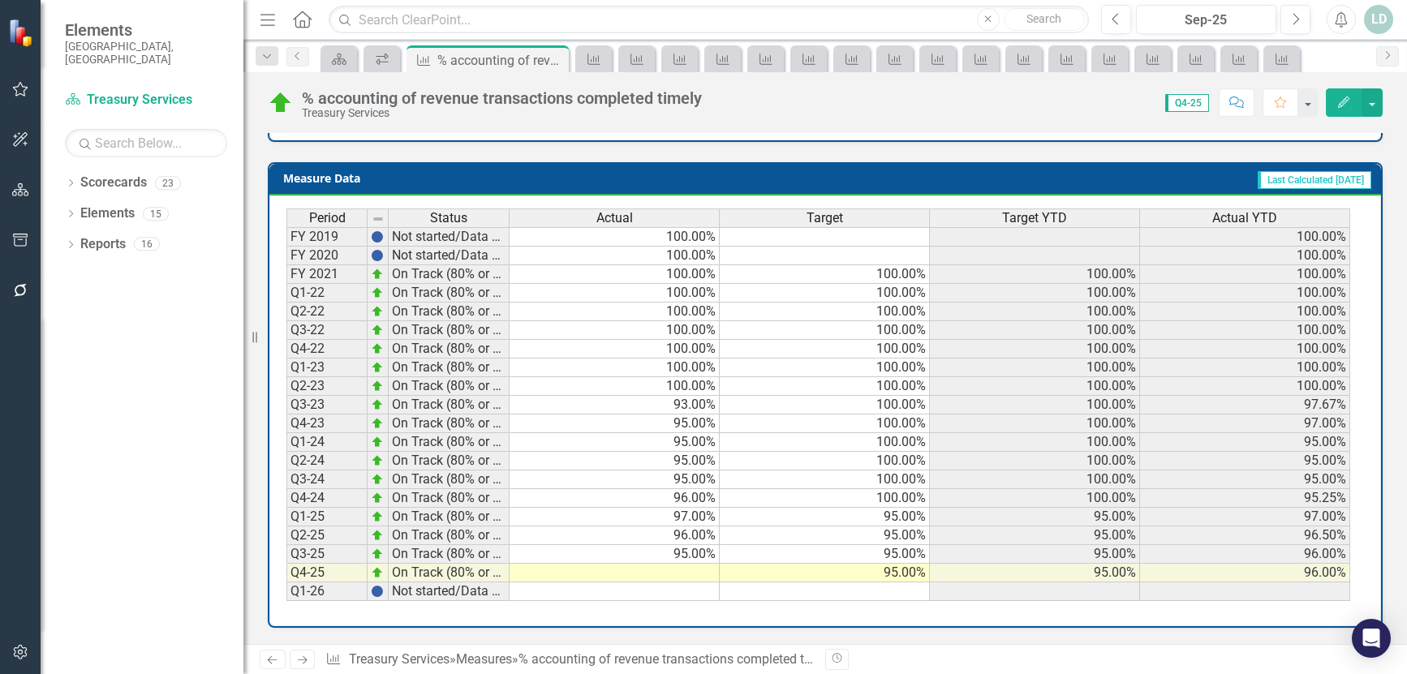
click at [307, 658] on icon "Next" at bounding box center [302, 660] width 14 height 11
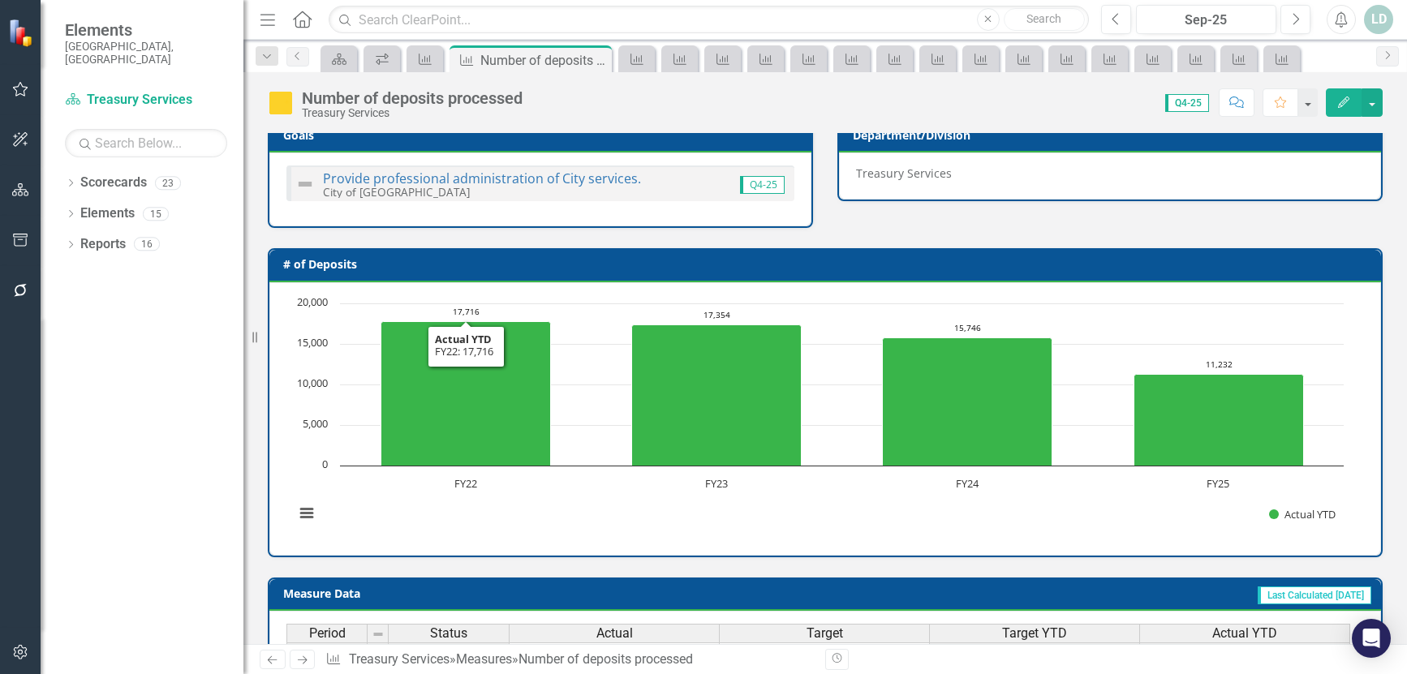
scroll to position [634, 0]
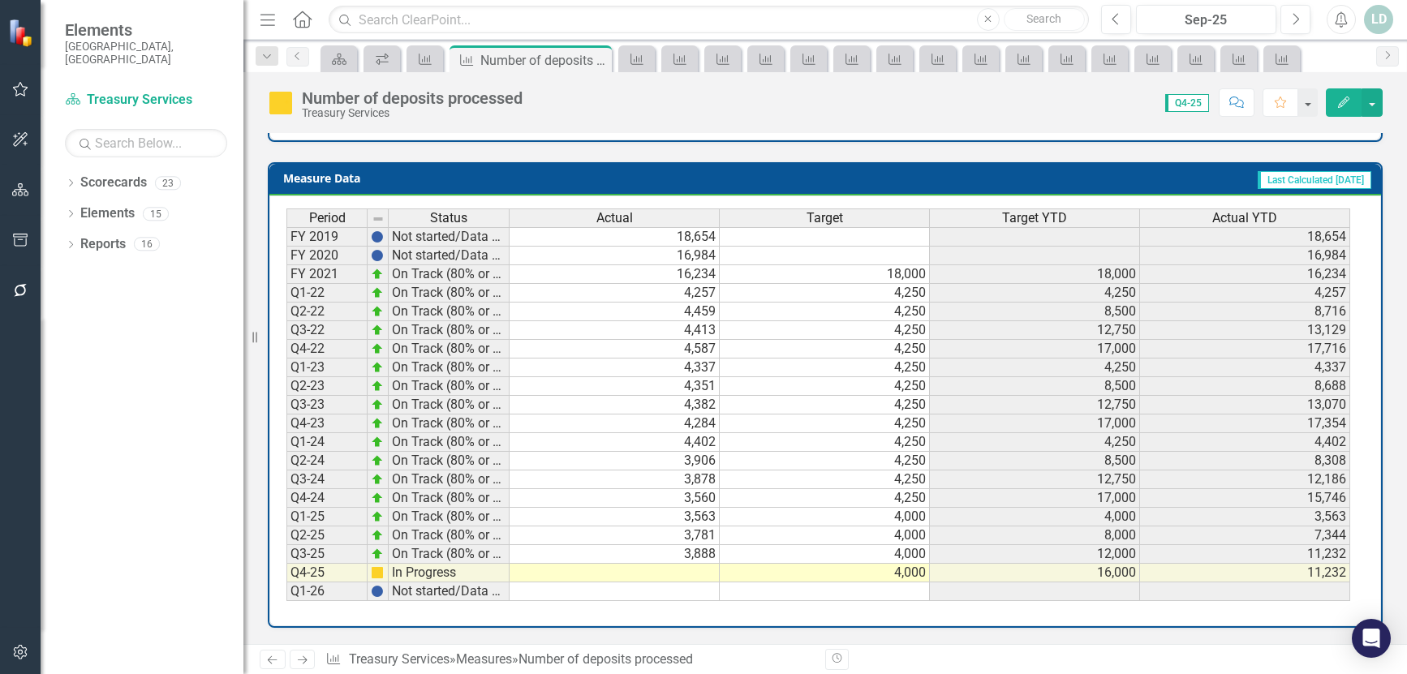
click at [305, 656] on icon "Next" at bounding box center [302, 660] width 14 height 11
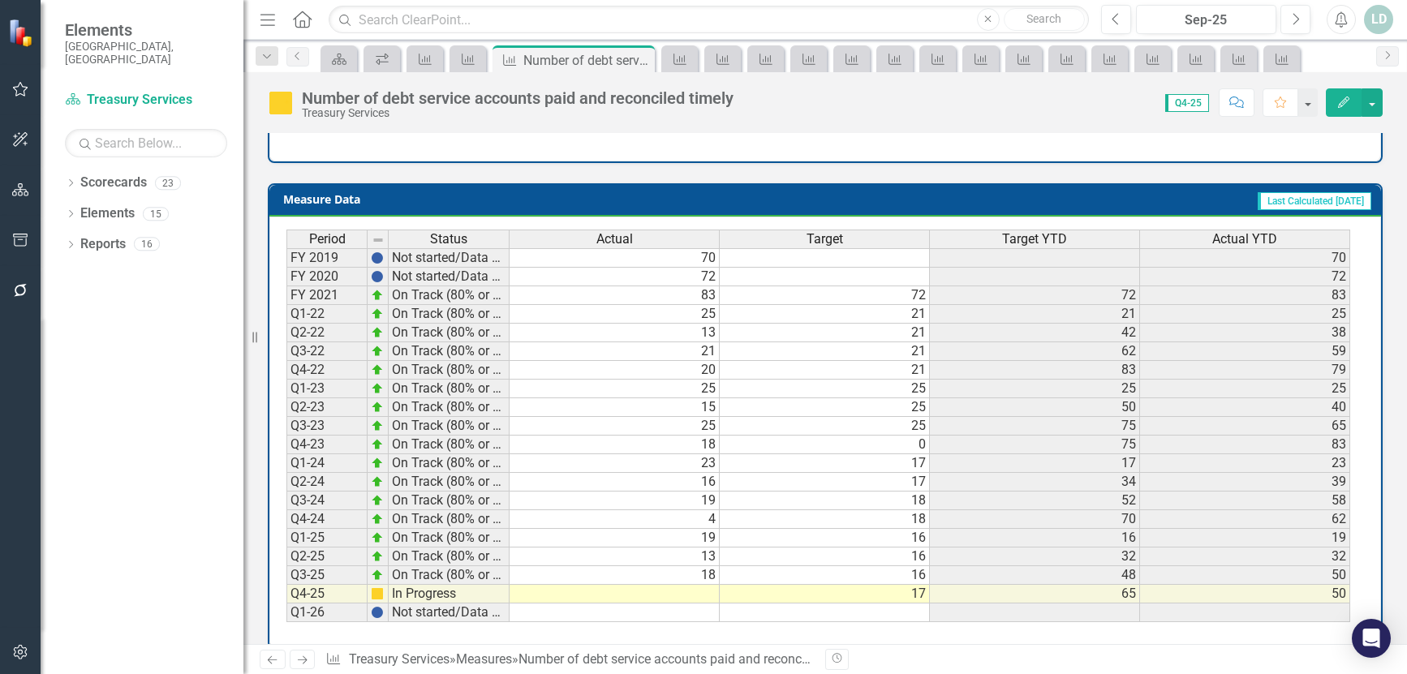
scroll to position [634, 0]
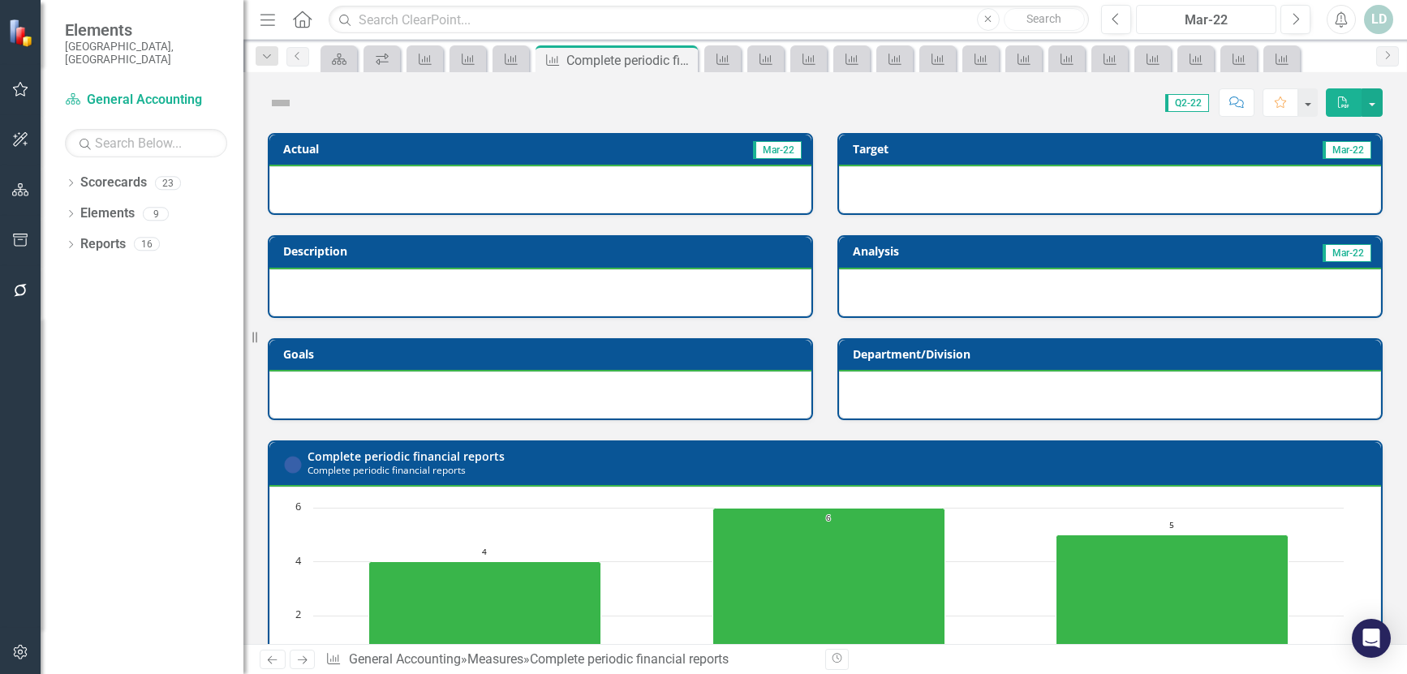
click at [1218, 27] on div "Mar-22" at bounding box center [1205, 20] width 129 height 19
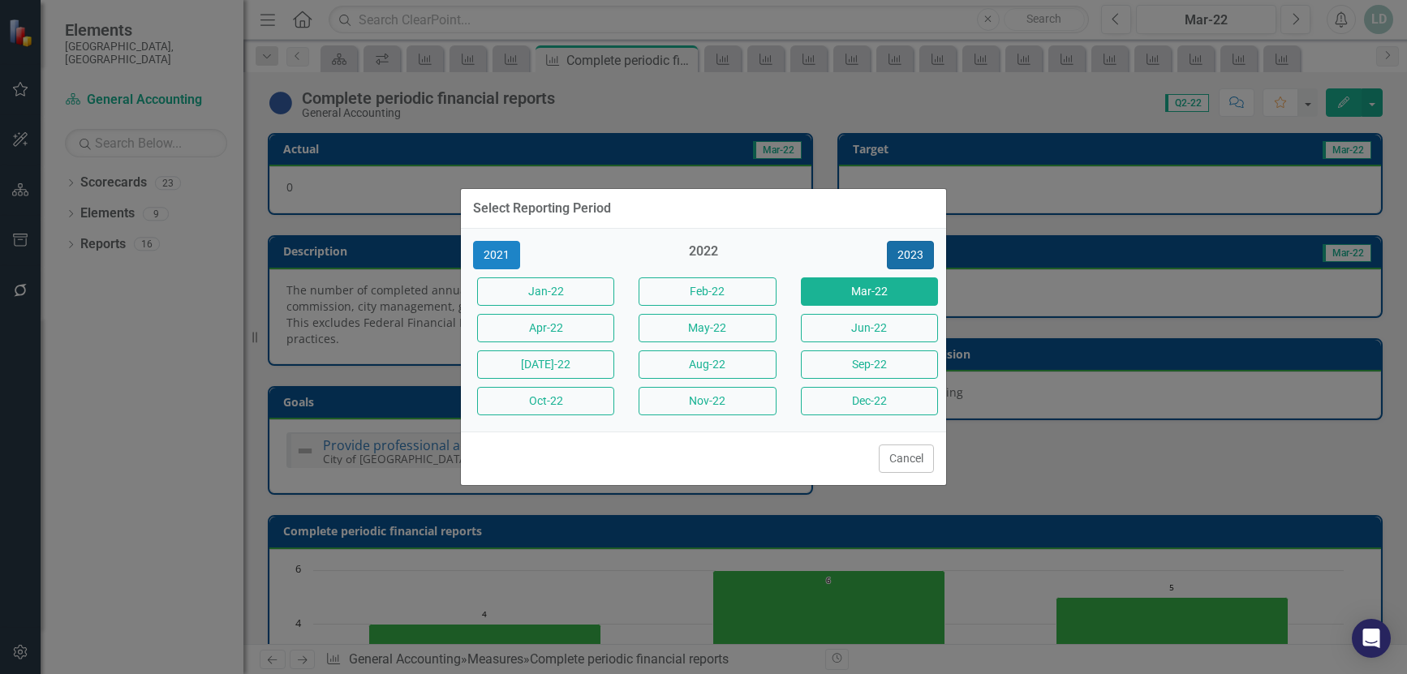
click at [917, 259] on button "2023" at bounding box center [910, 255] width 47 height 28
click at [917, 258] on button "2024" at bounding box center [910, 255] width 47 height 28
click at [917, 258] on button "2025" at bounding box center [910, 255] width 47 height 28
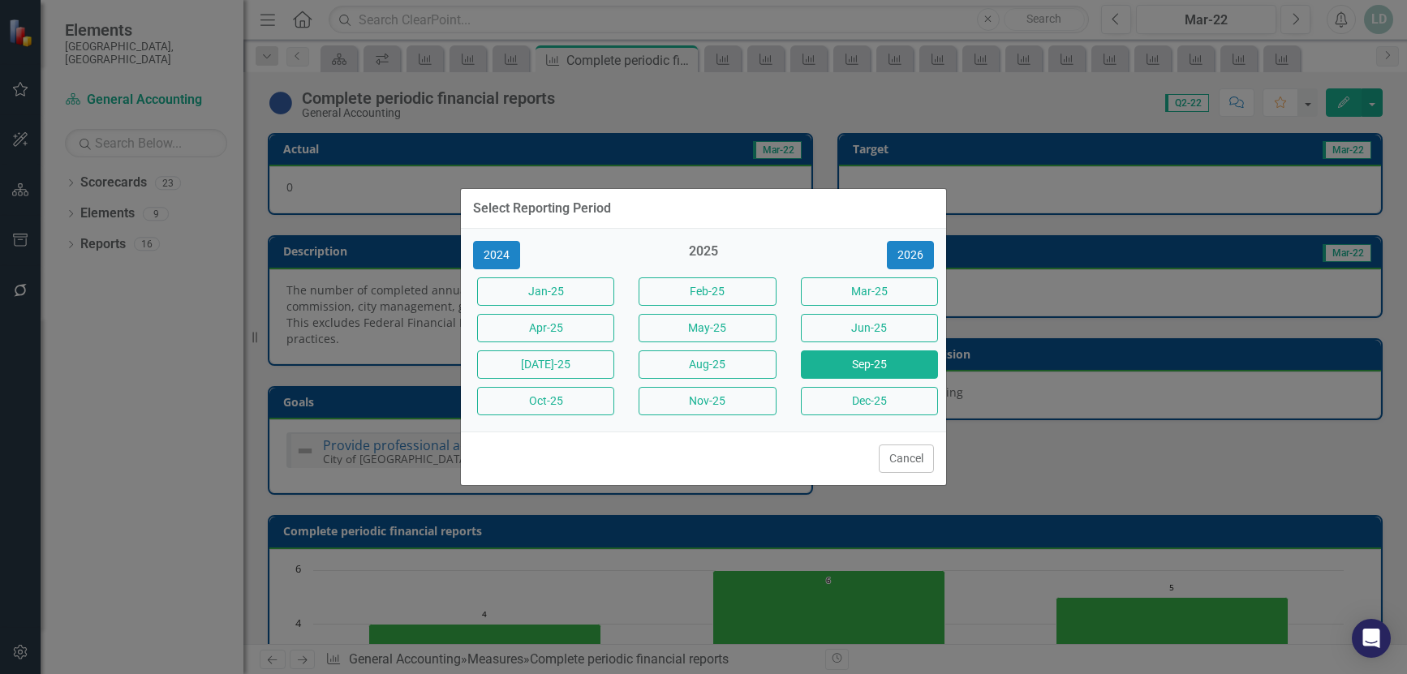
click at [883, 370] on button "Sep-25" at bounding box center [869, 364] width 137 height 28
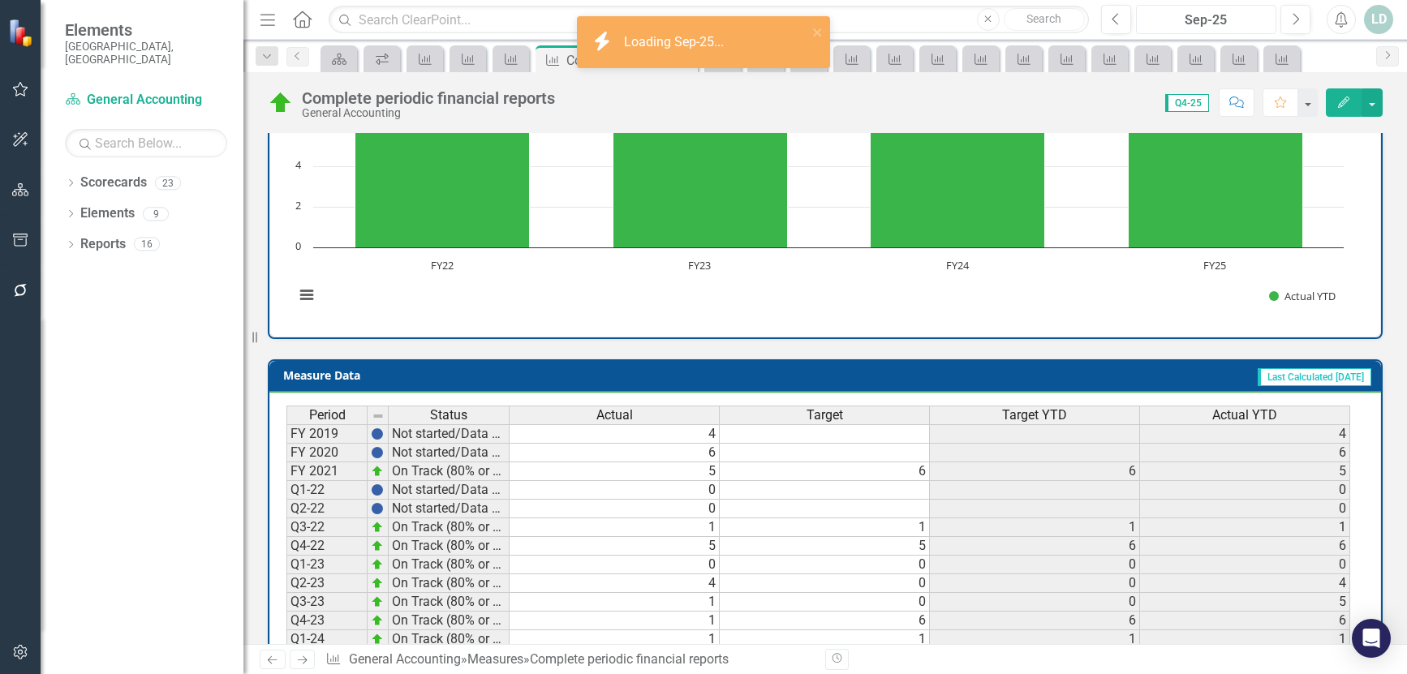
scroll to position [666, 0]
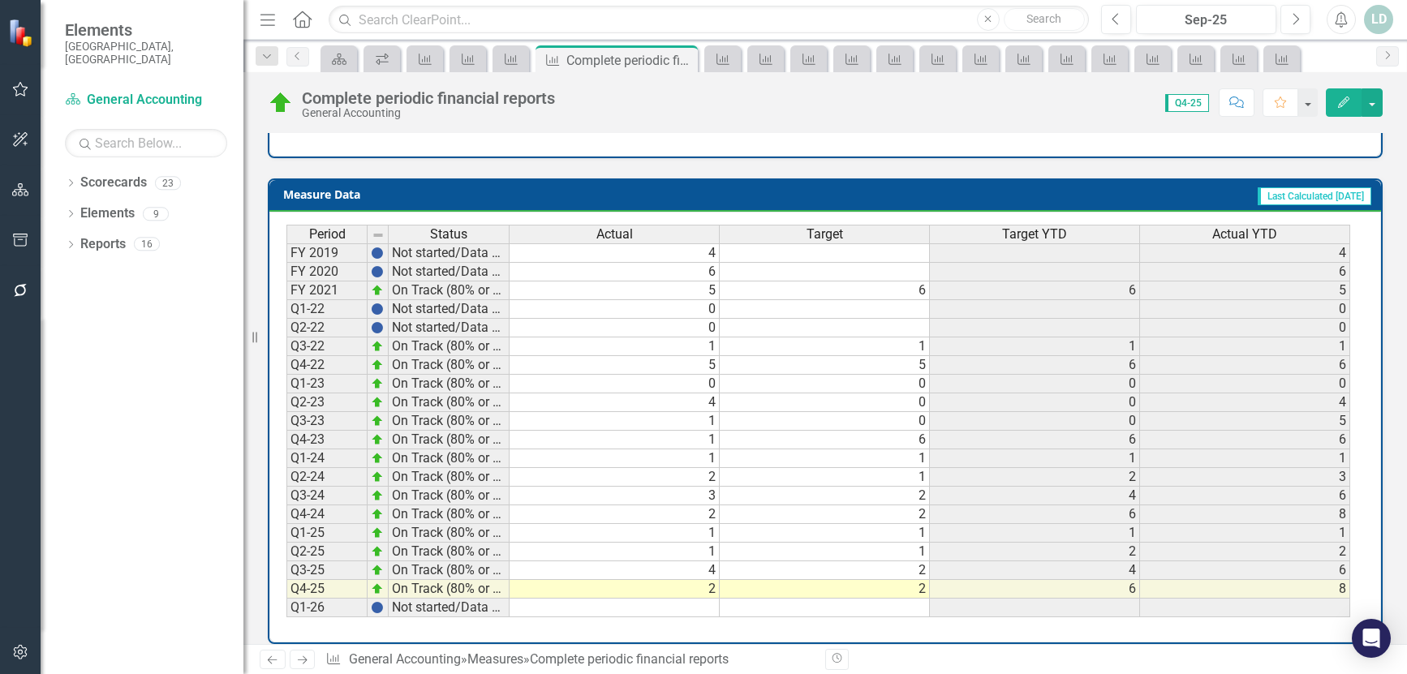
click at [302, 659] on icon "Next" at bounding box center [302, 660] width 14 height 11
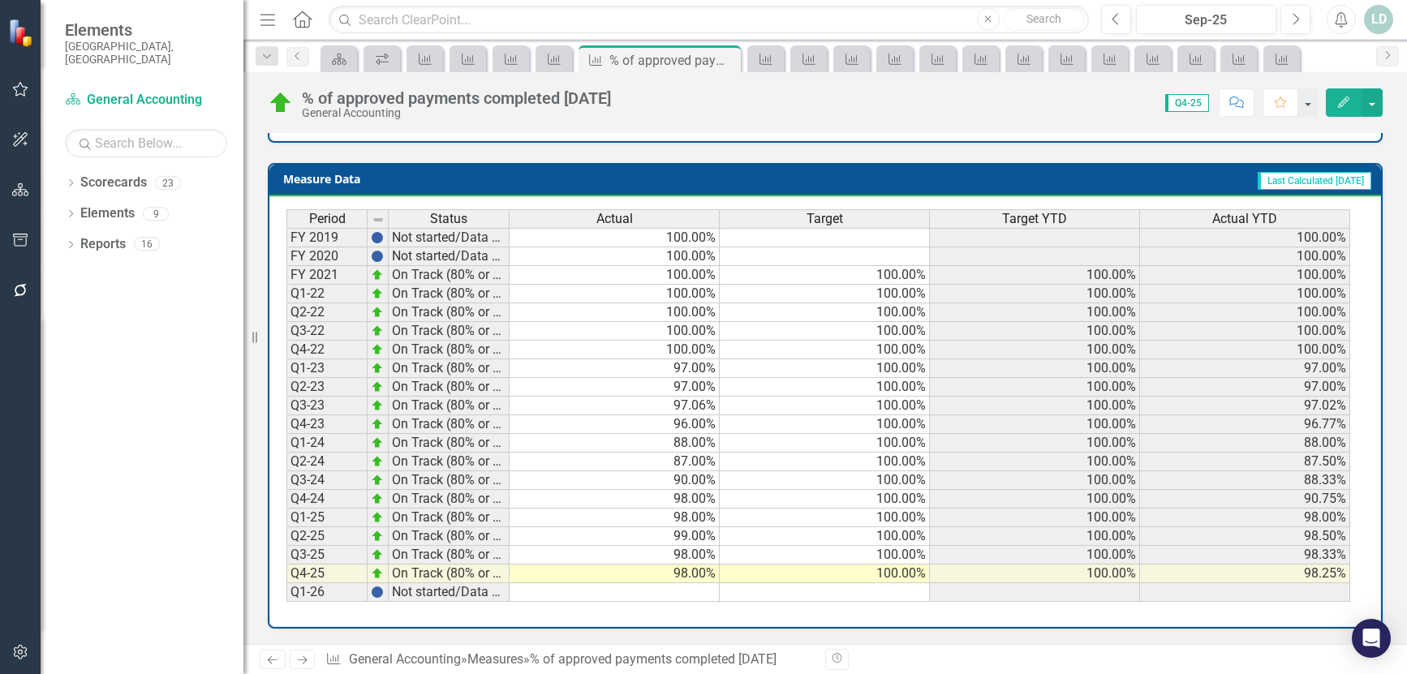
scroll to position [650, 0]
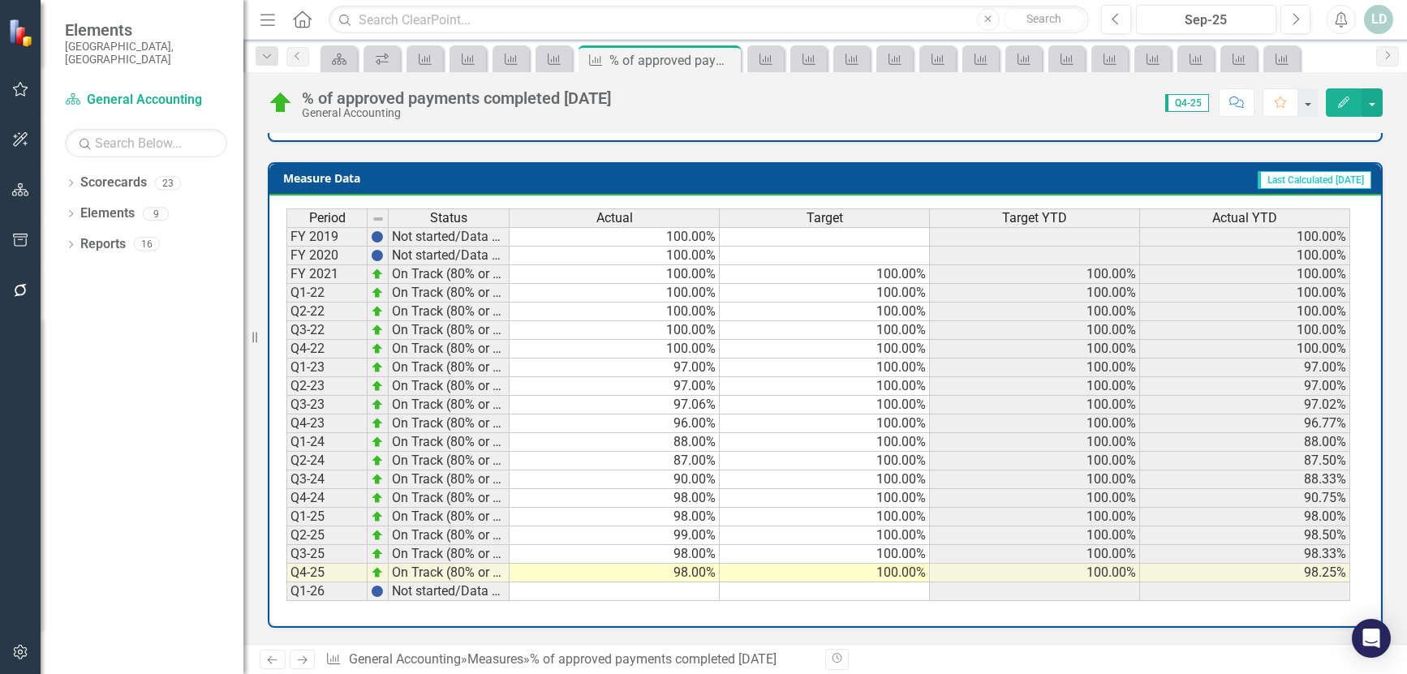
click at [300, 659] on icon "Next" at bounding box center [302, 660] width 14 height 11
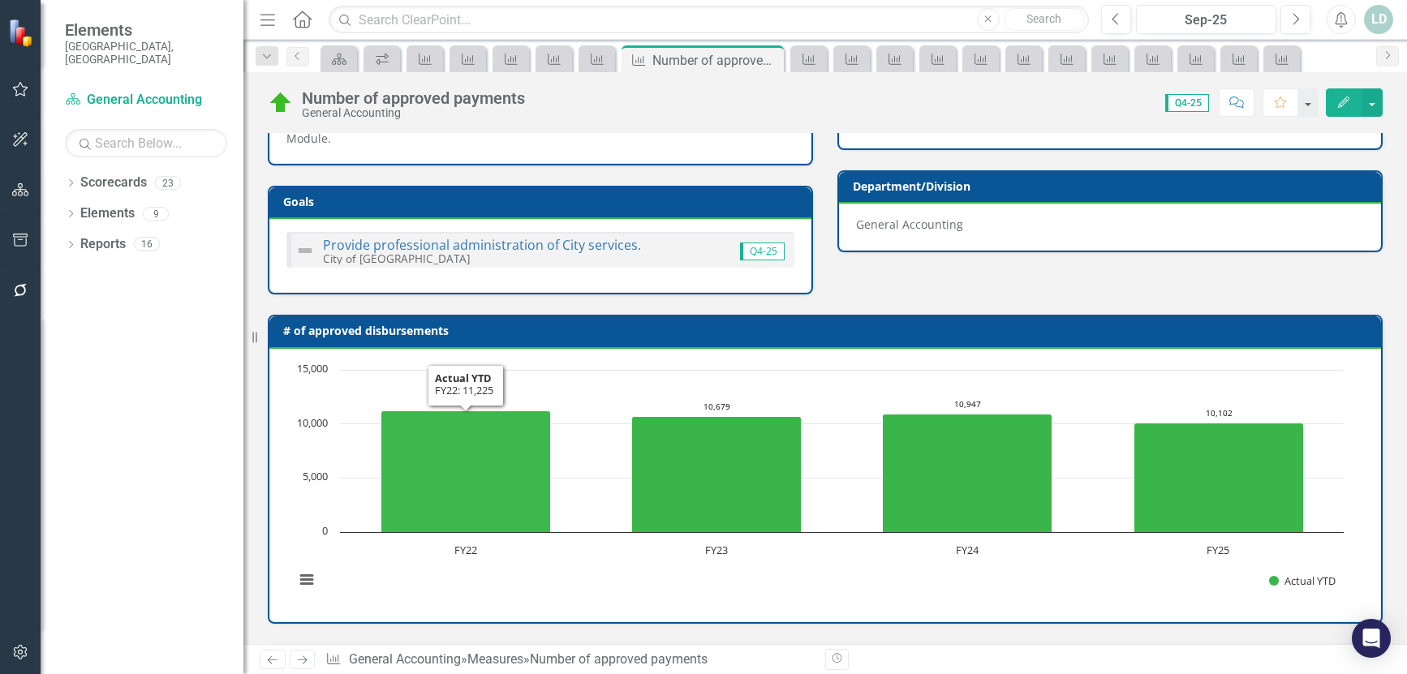
scroll to position [650, 0]
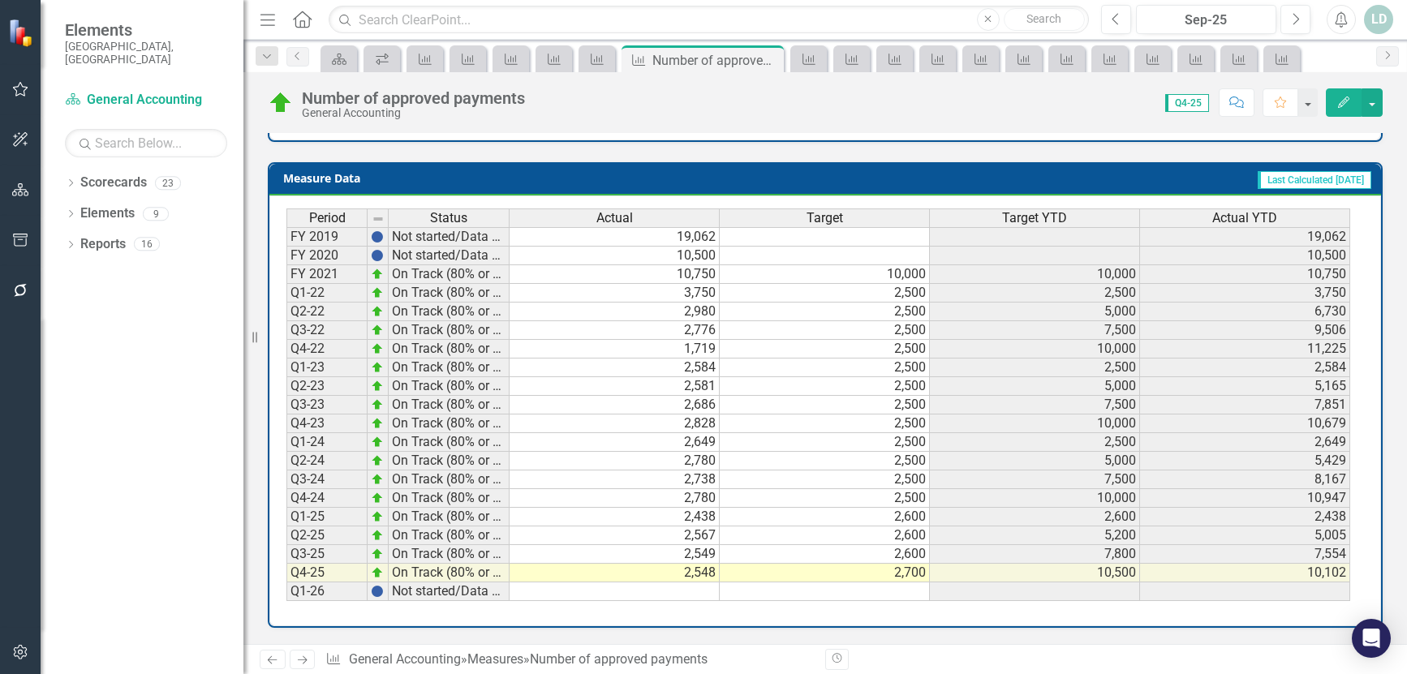
click at [308, 656] on icon "Next" at bounding box center [302, 660] width 14 height 11
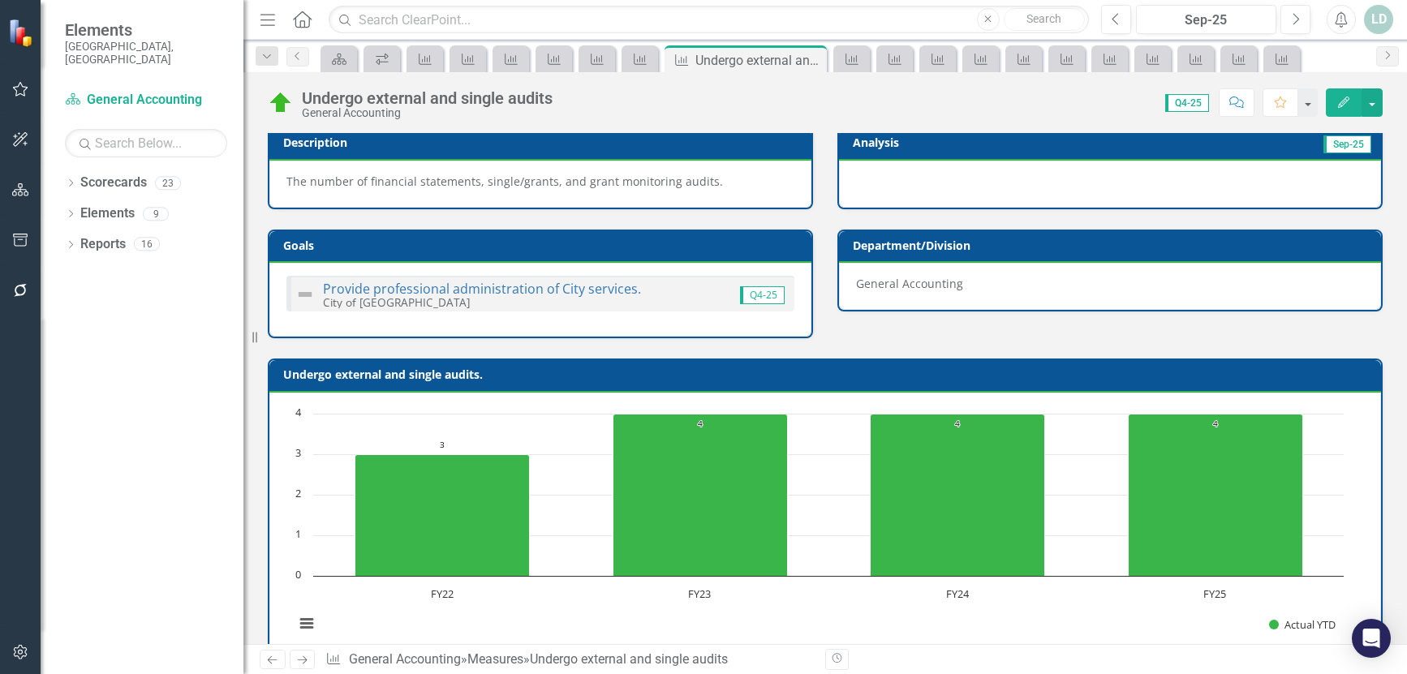
scroll to position [634, 0]
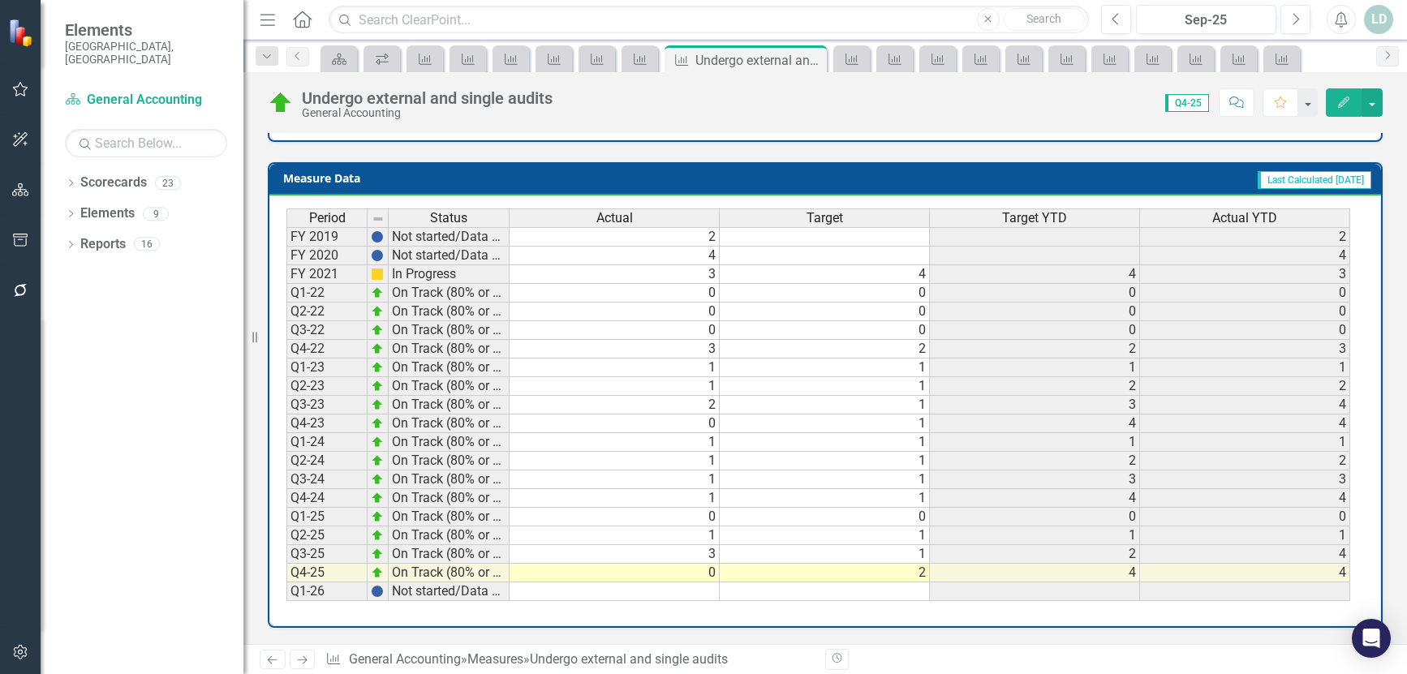
click at [307, 659] on icon at bounding box center [303, 660] width 10 height 8
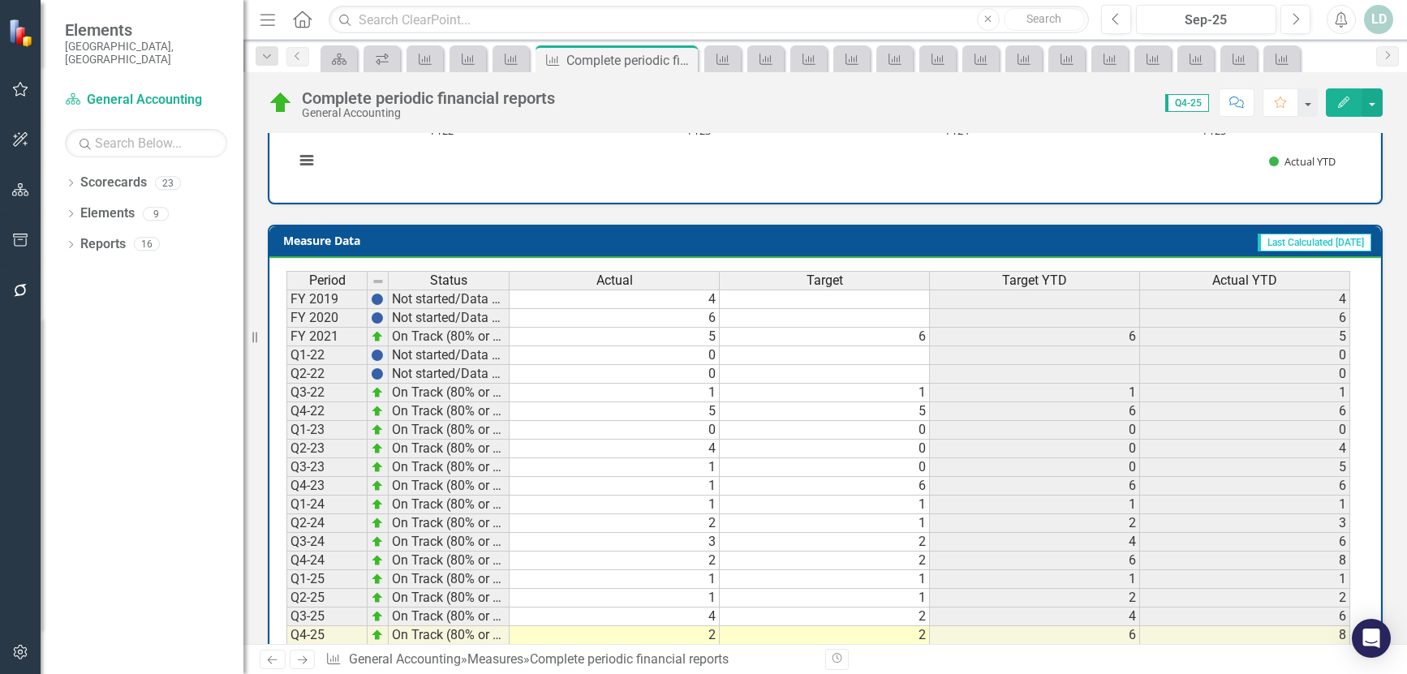
scroll to position [666, 0]
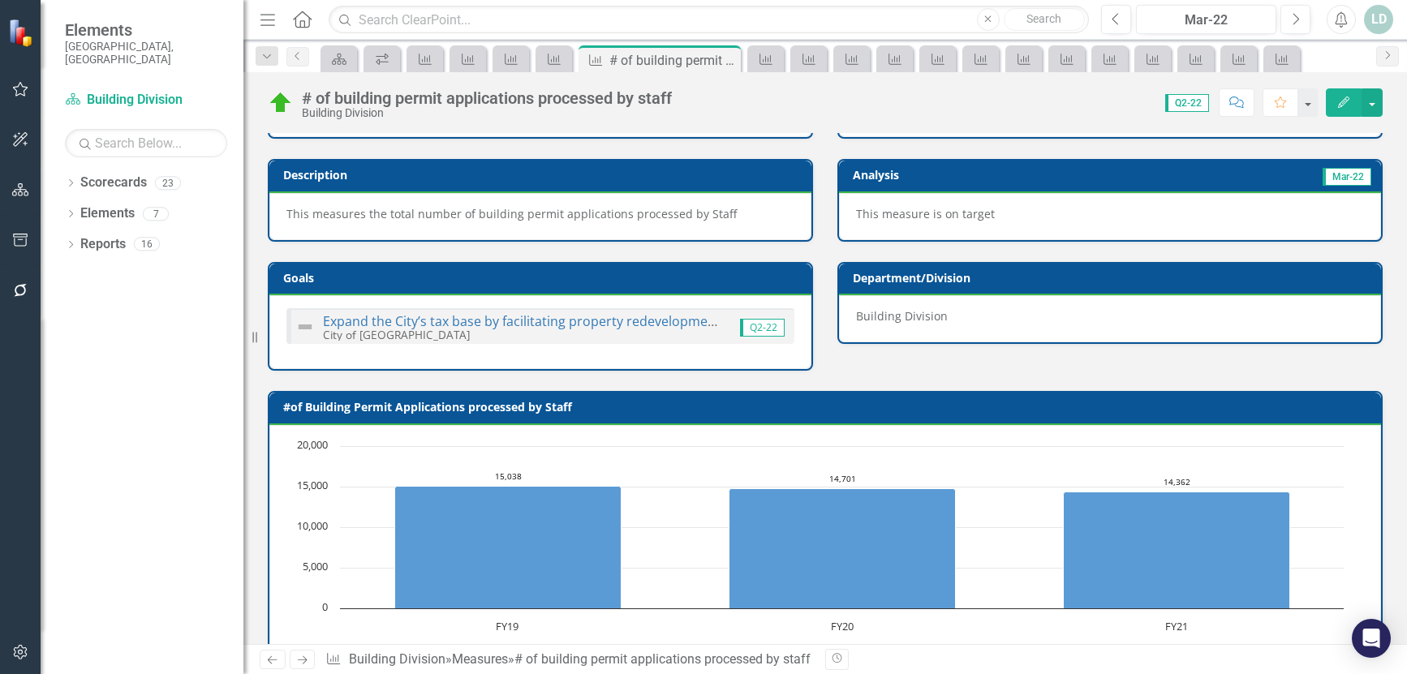
scroll to position [634, 0]
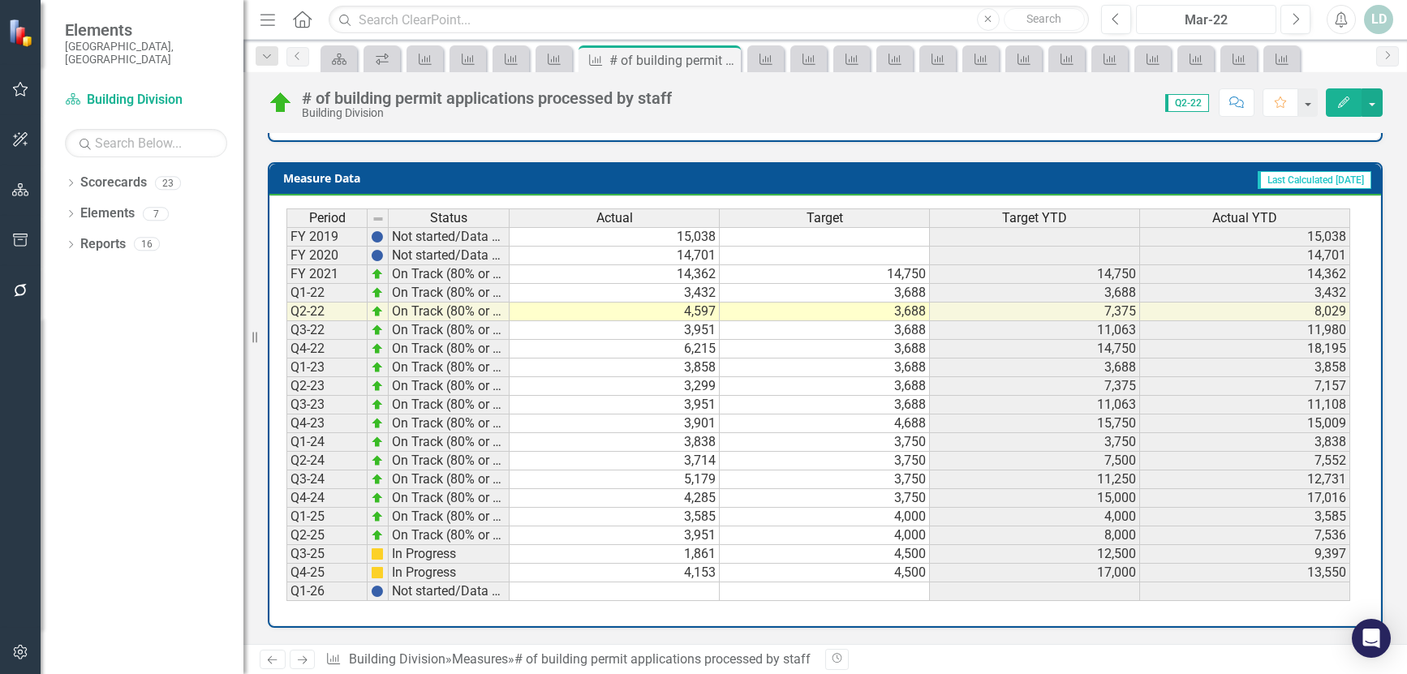
click at [1170, 25] on div "Mar-22" at bounding box center [1205, 20] width 129 height 19
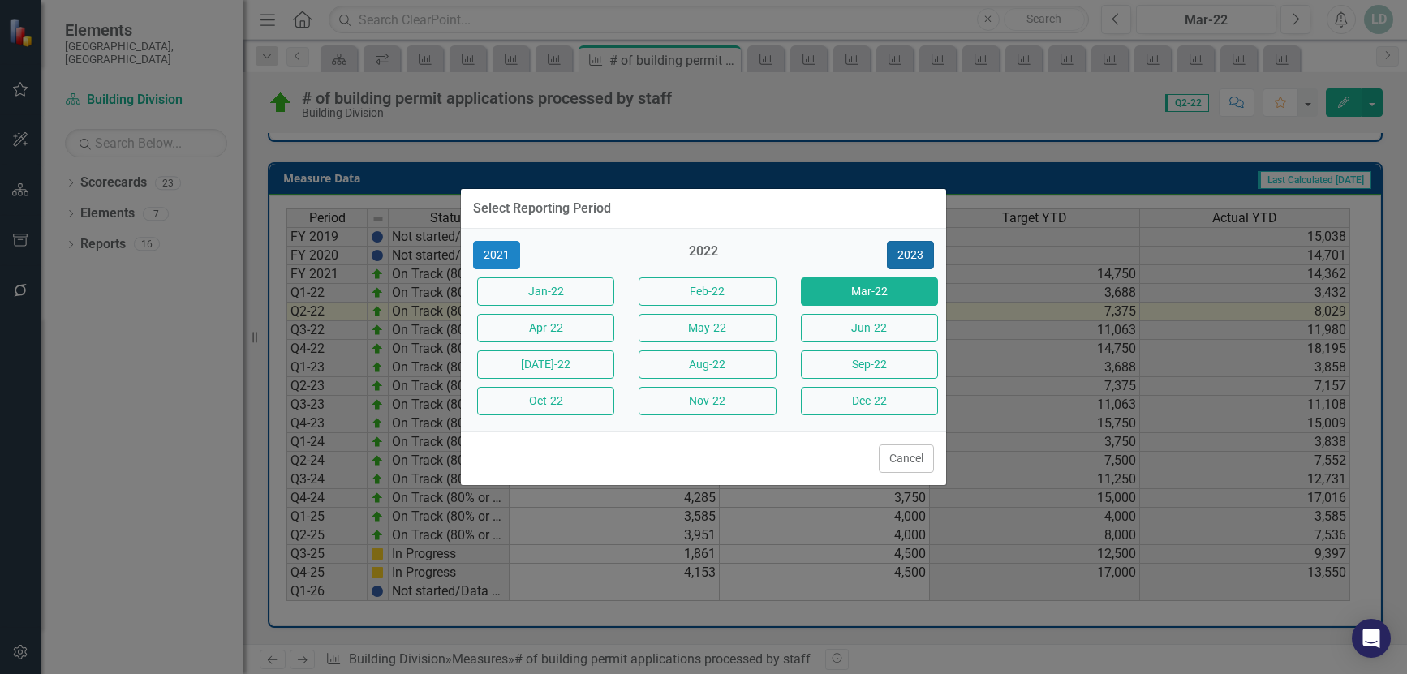
click at [922, 251] on button "2023" at bounding box center [910, 255] width 47 height 28
click at [921, 251] on button "2024" at bounding box center [910, 255] width 47 height 28
click at [921, 251] on button "2025" at bounding box center [910, 255] width 47 height 28
click at [921, 251] on button "2026" at bounding box center [910, 255] width 47 height 28
click at [490, 253] on button "2025" at bounding box center [496, 255] width 47 height 28
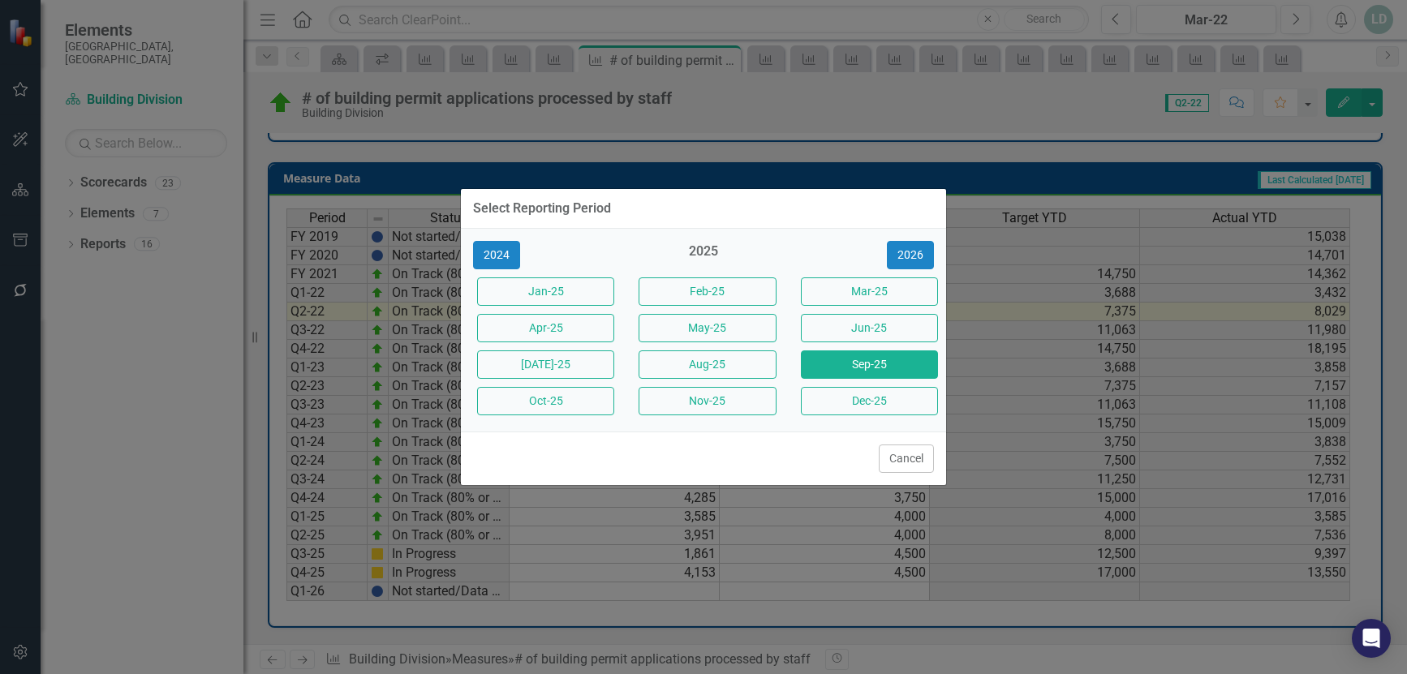
click at [866, 364] on button "Sep-25" at bounding box center [869, 364] width 137 height 28
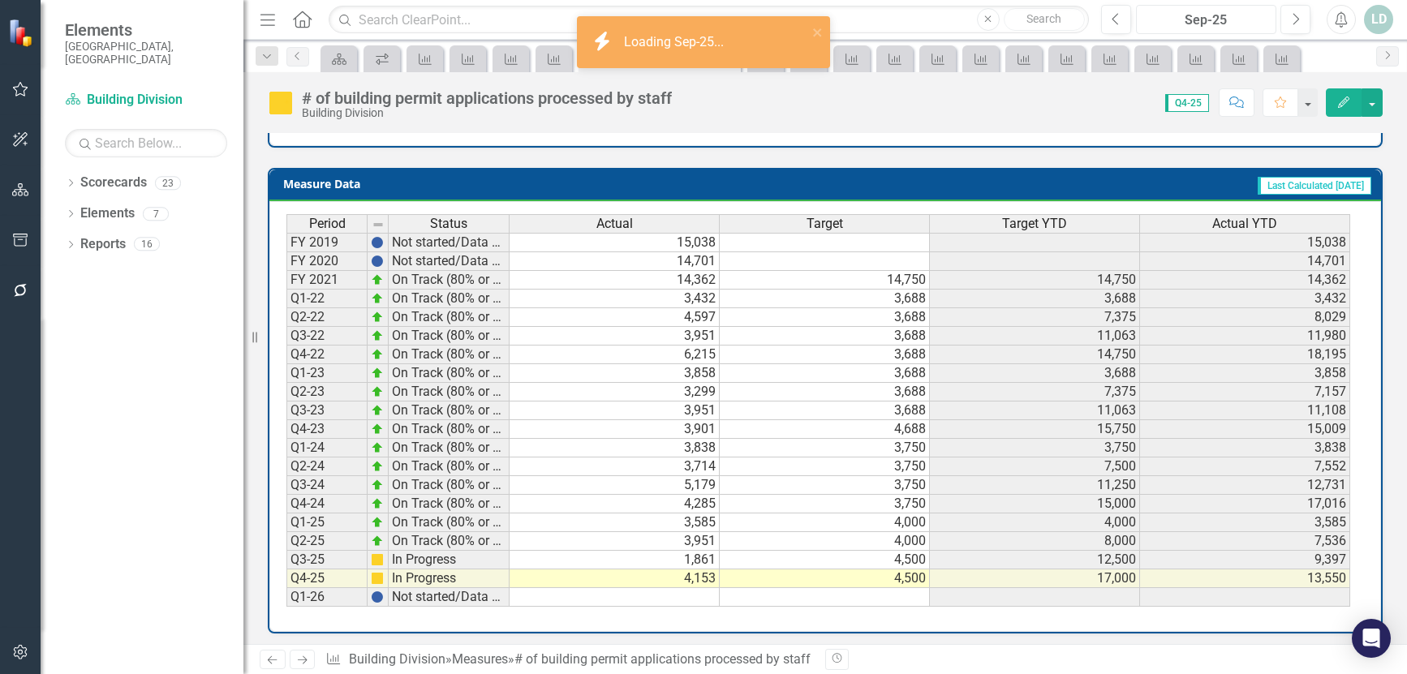
scroll to position [634, 0]
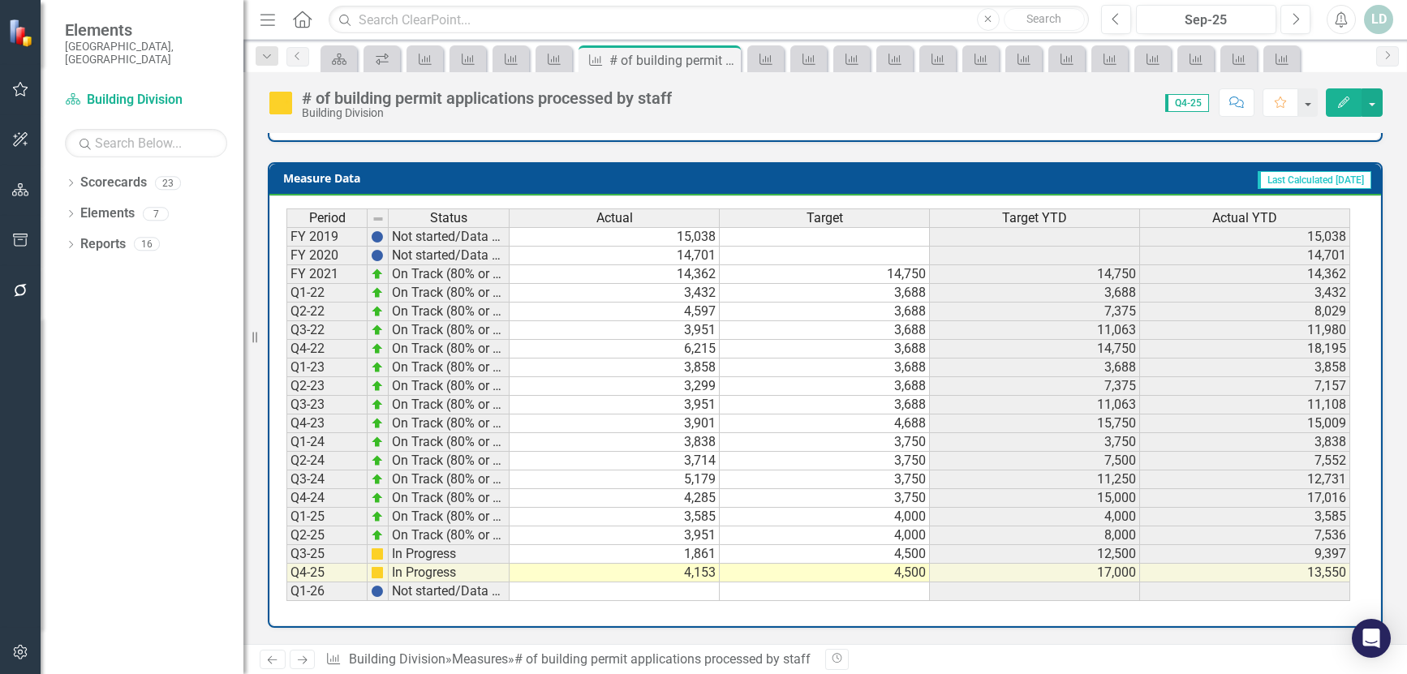
click at [298, 659] on icon "Next" at bounding box center [302, 660] width 14 height 11
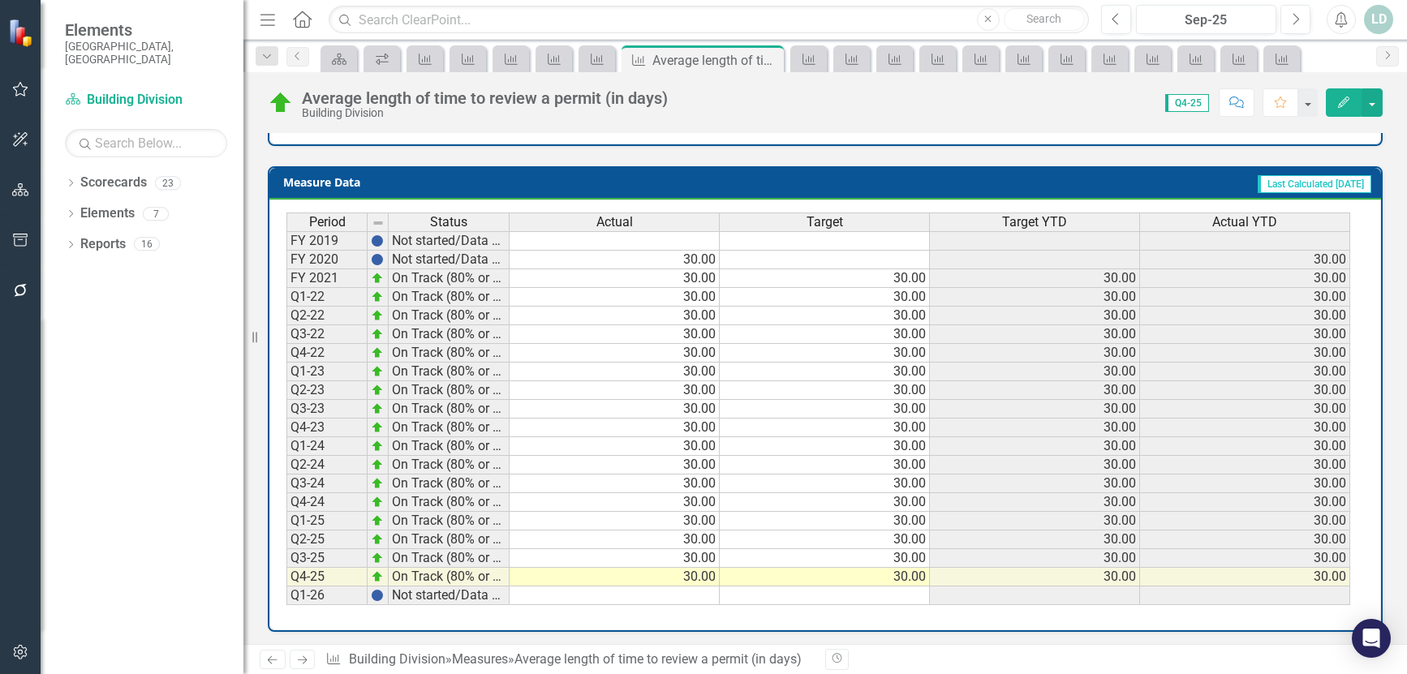
scroll to position [650, 0]
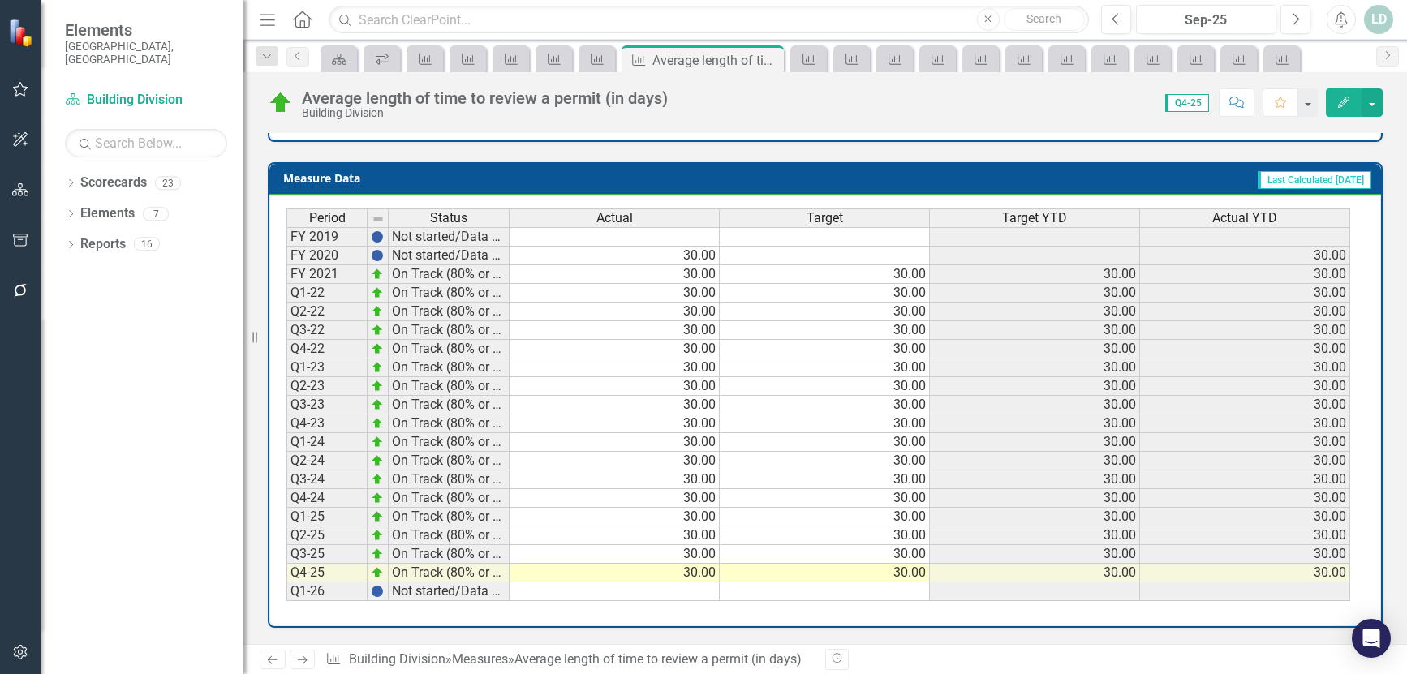
click at [299, 655] on icon "Next" at bounding box center [302, 660] width 14 height 11
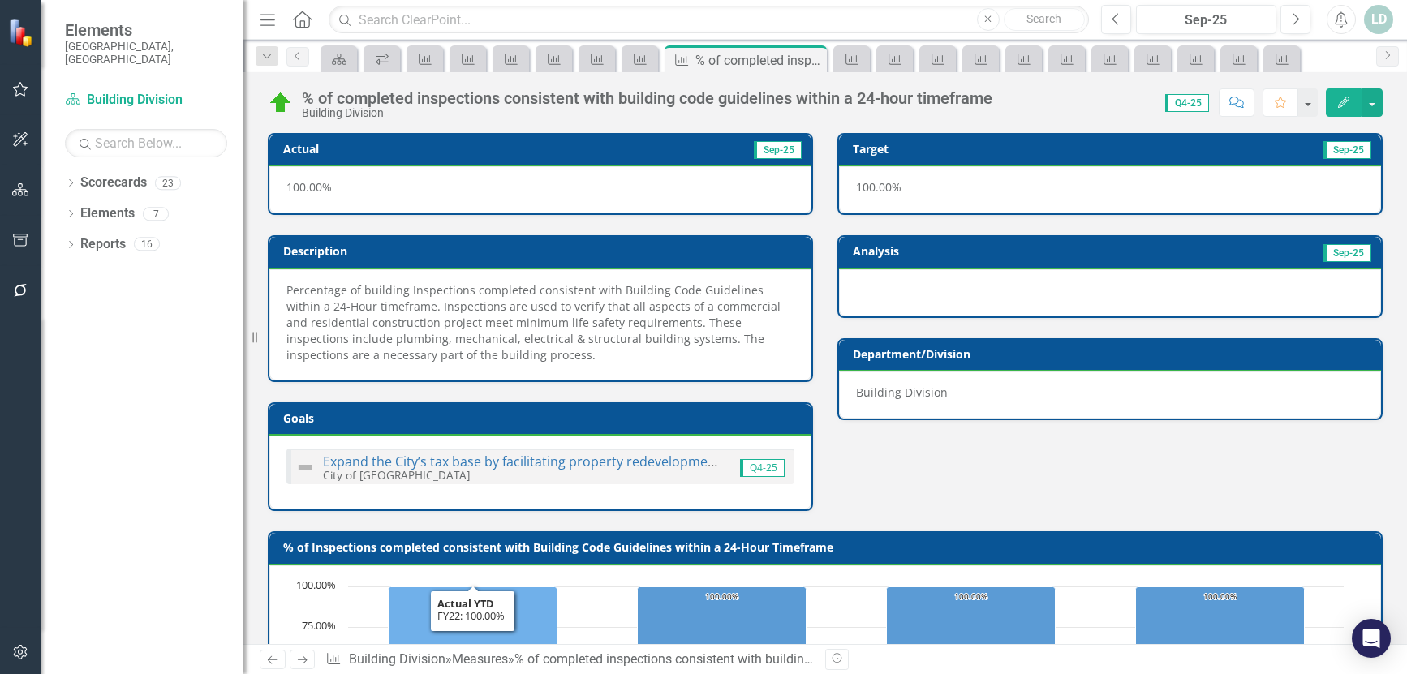
scroll to position [698, 0]
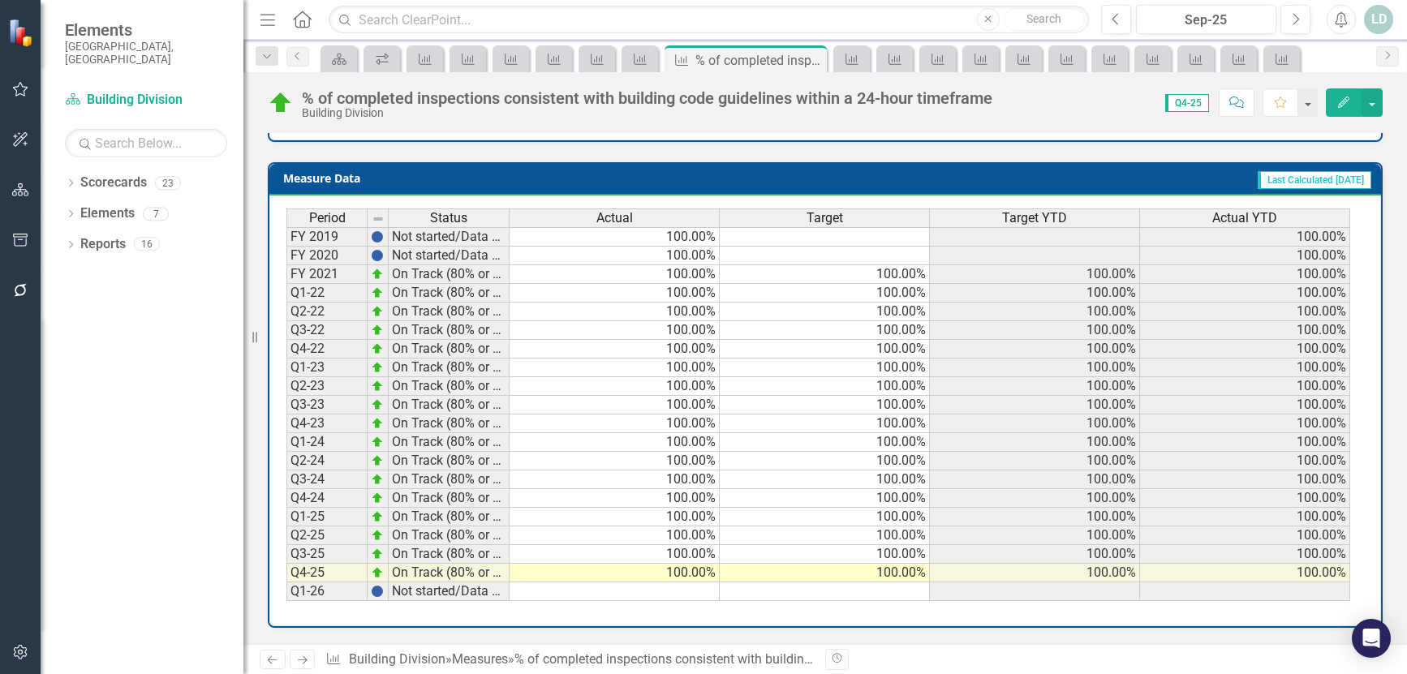
click at [299, 655] on icon "Next" at bounding box center [302, 660] width 14 height 11
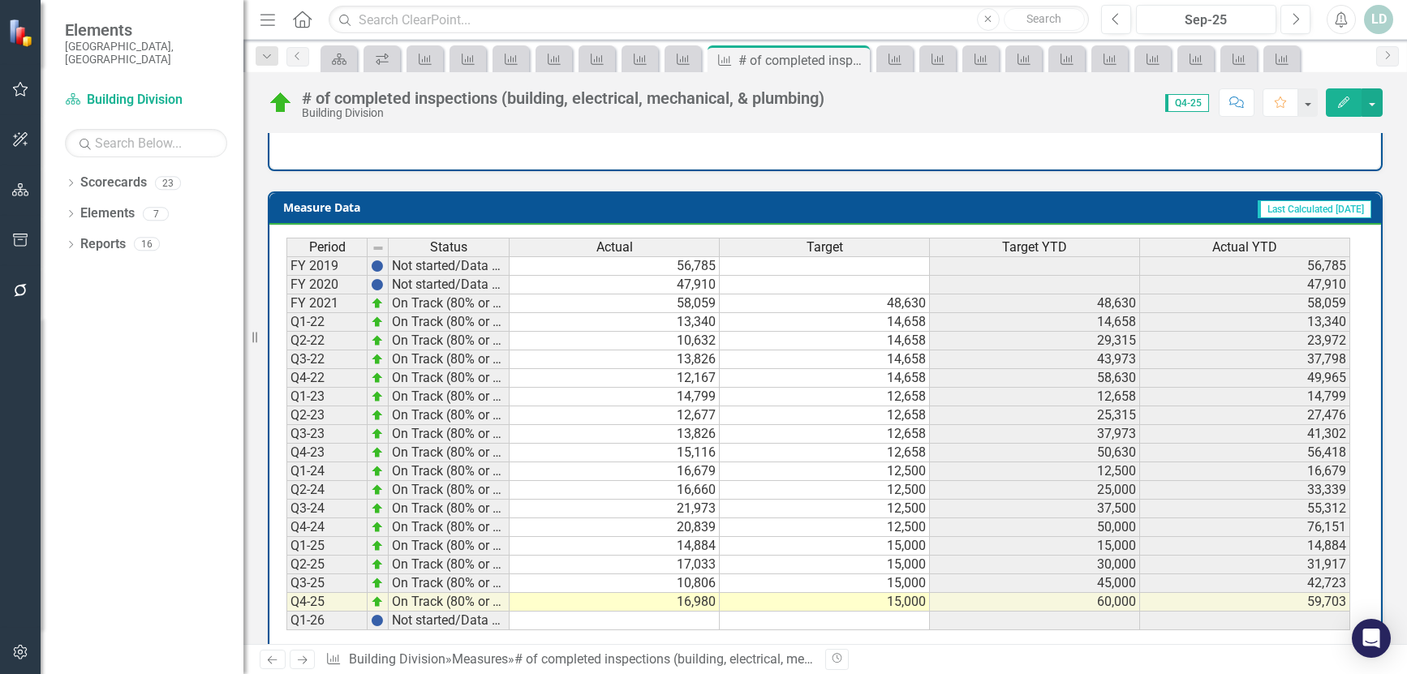
scroll to position [650, 0]
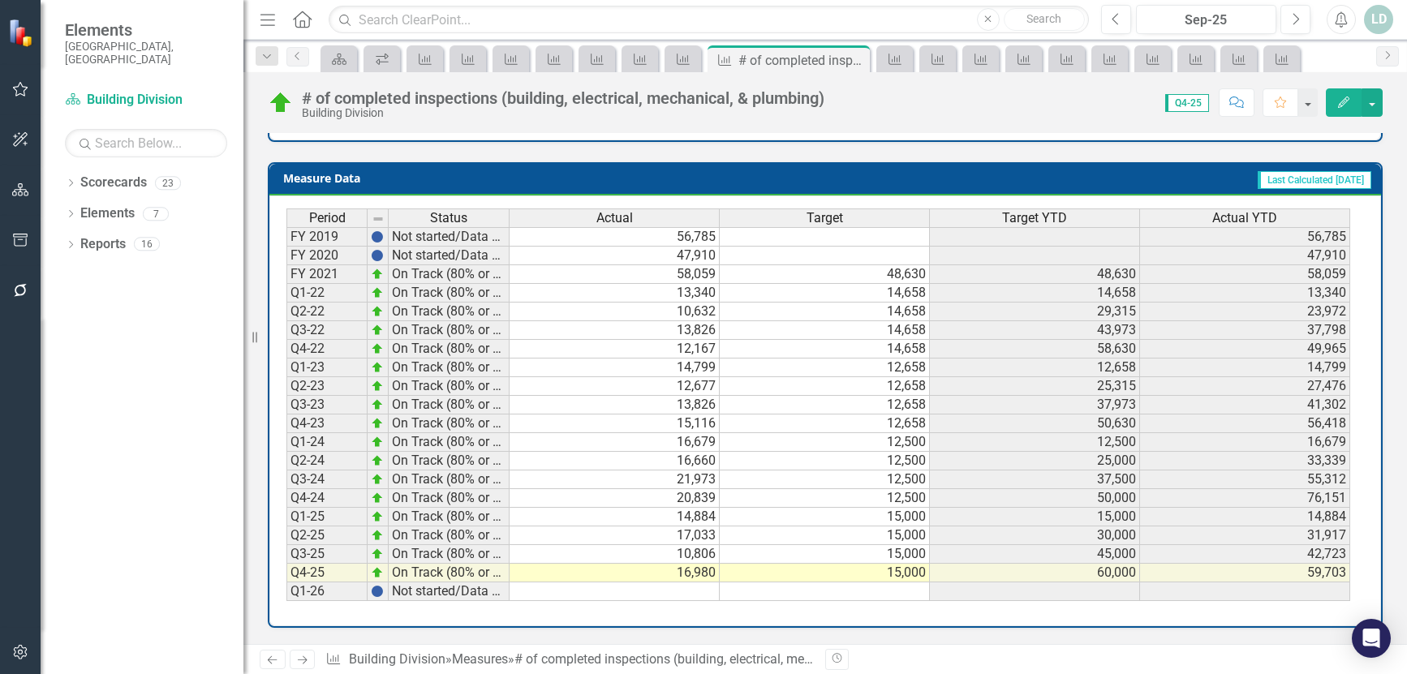
click at [313, 663] on link "Next" at bounding box center [303, 659] width 26 height 19
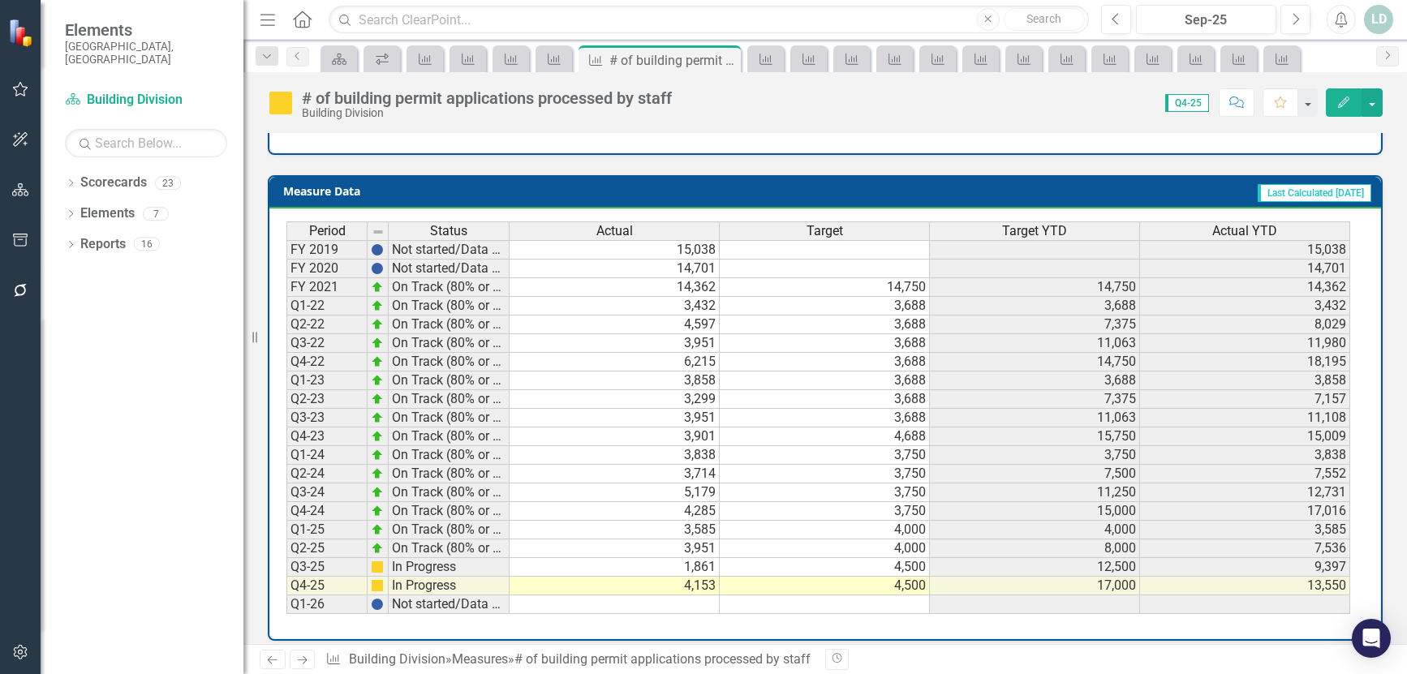
scroll to position [634, 0]
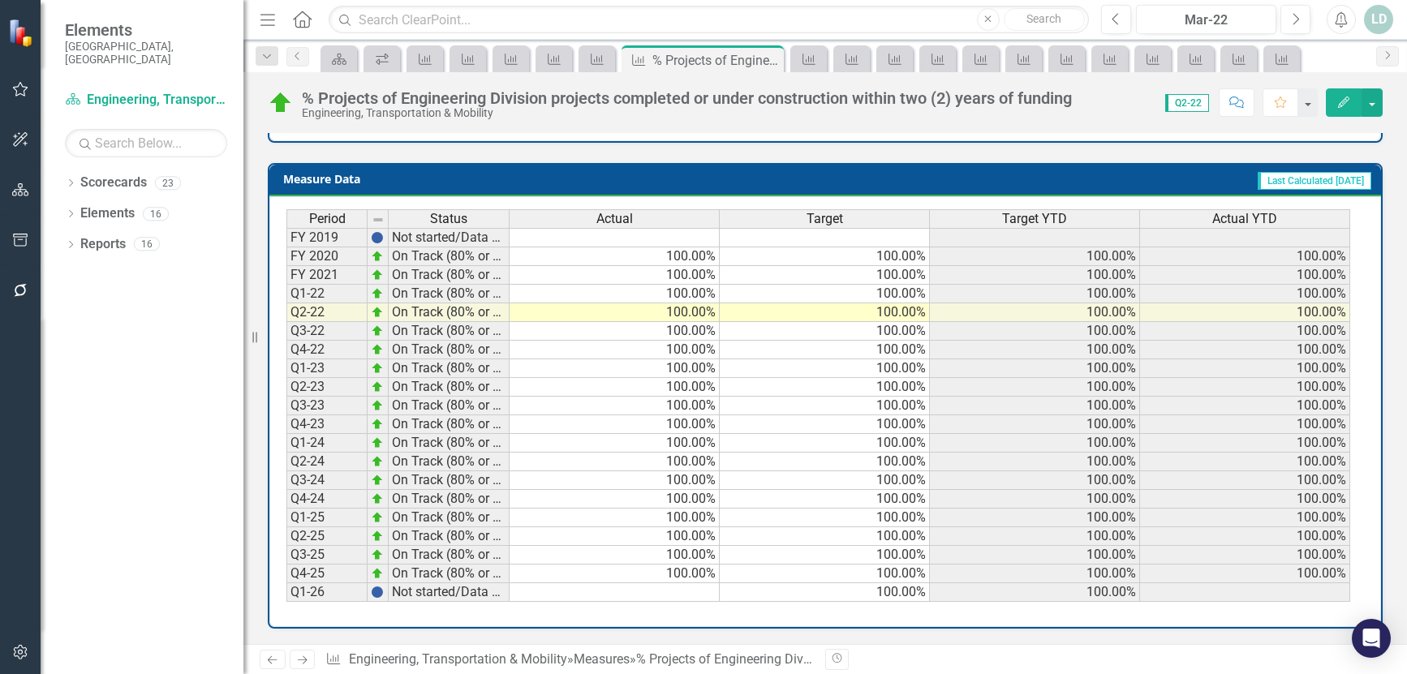
scroll to position [634, 0]
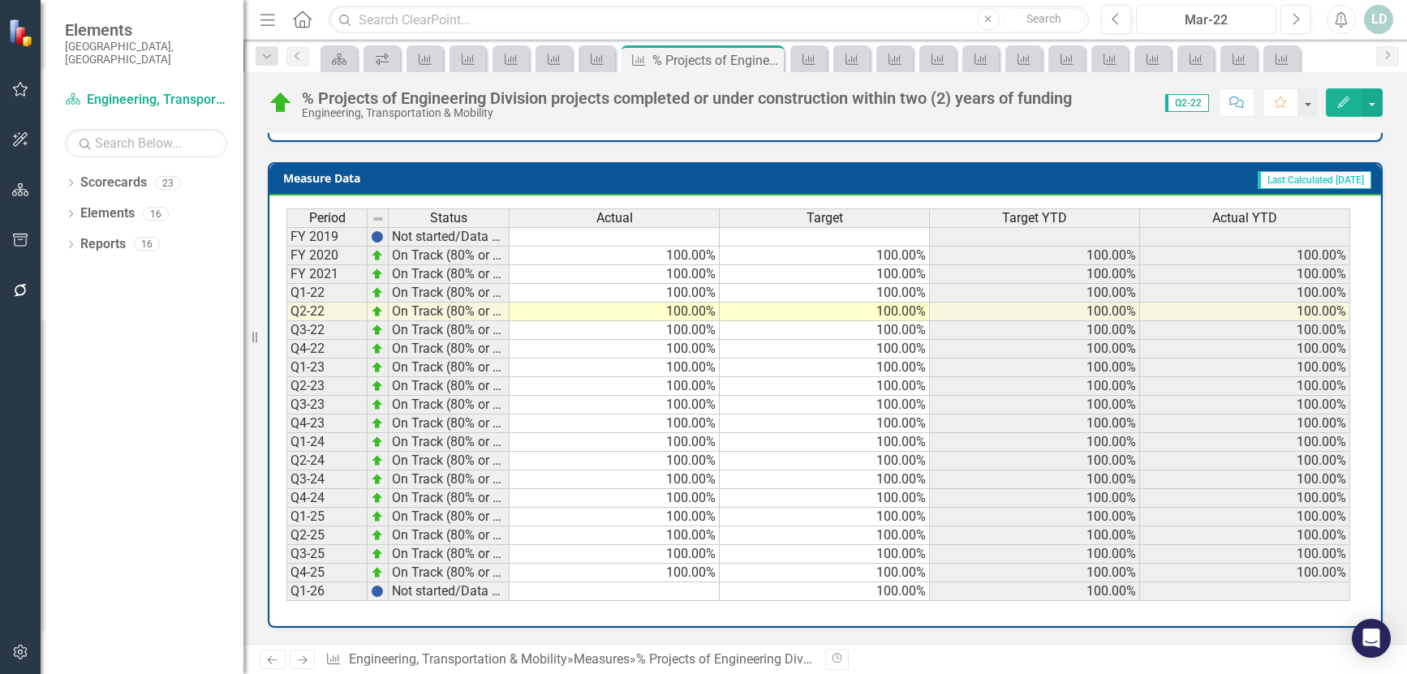
click at [1228, 25] on div "Mar-22" at bounding box center [1205, 20] width 129 height 19
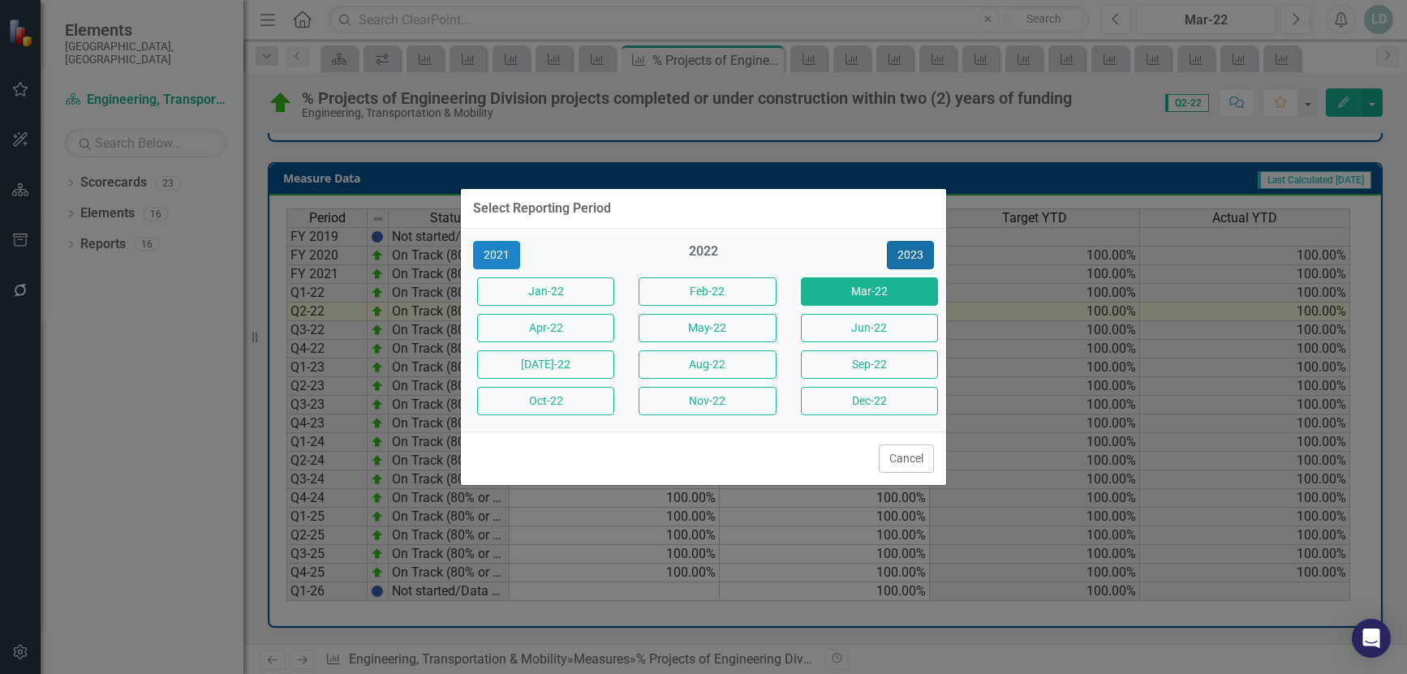
click at [916, 248] on button "2023" at bounding box center [910, 255] width 47 height 28
click at [916, 248] on button "2024" at bounding box center [910, 255] width 47 height 28
click at [916, 248] on button "2025" at bounding box center [910, 255] width 47 height 28
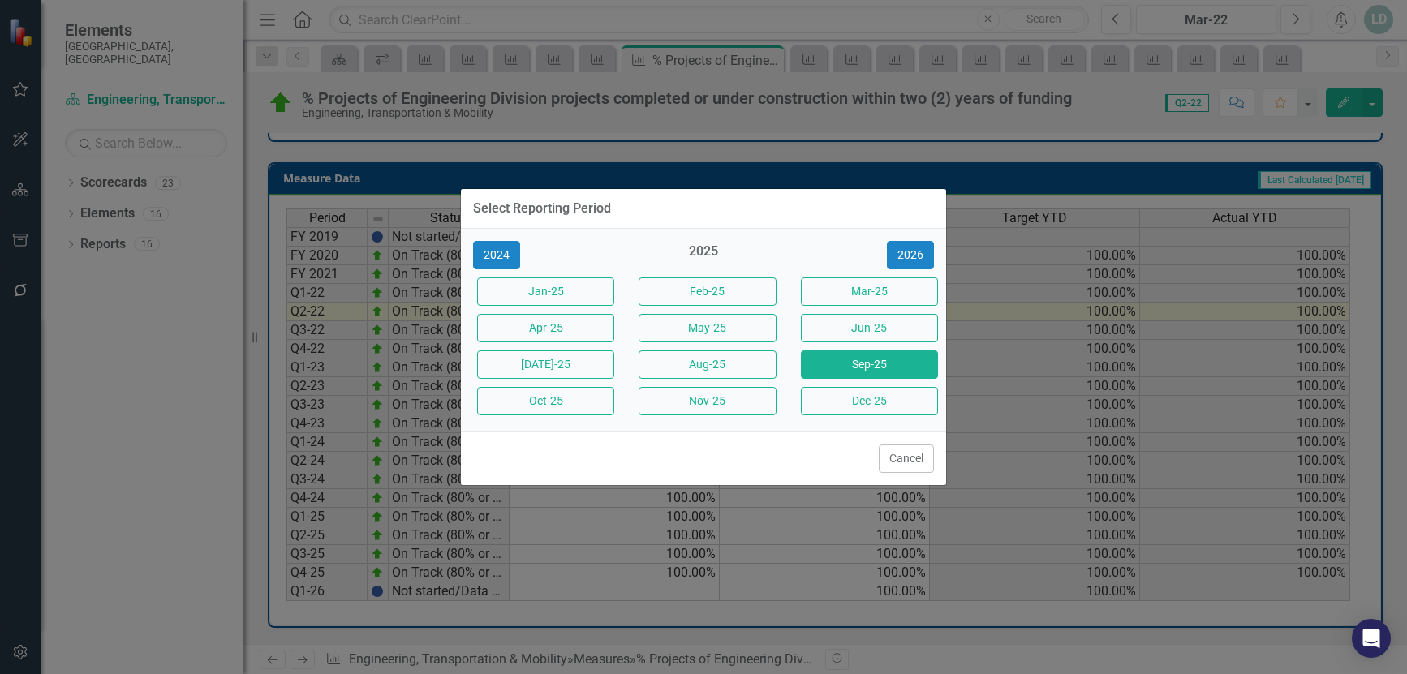
click at [884, 360] on button "Sep-25" at bounding box center [869, 364] width 137 height 28
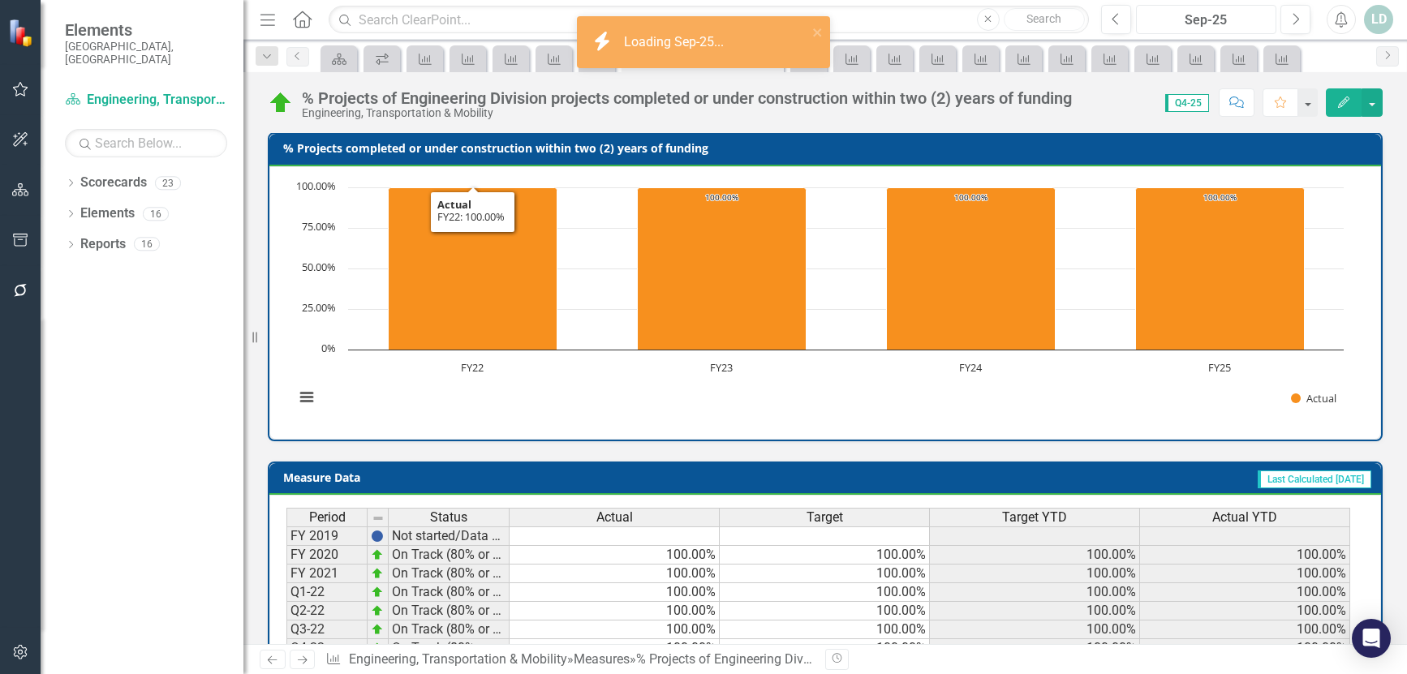
scroll to position [634, 0]
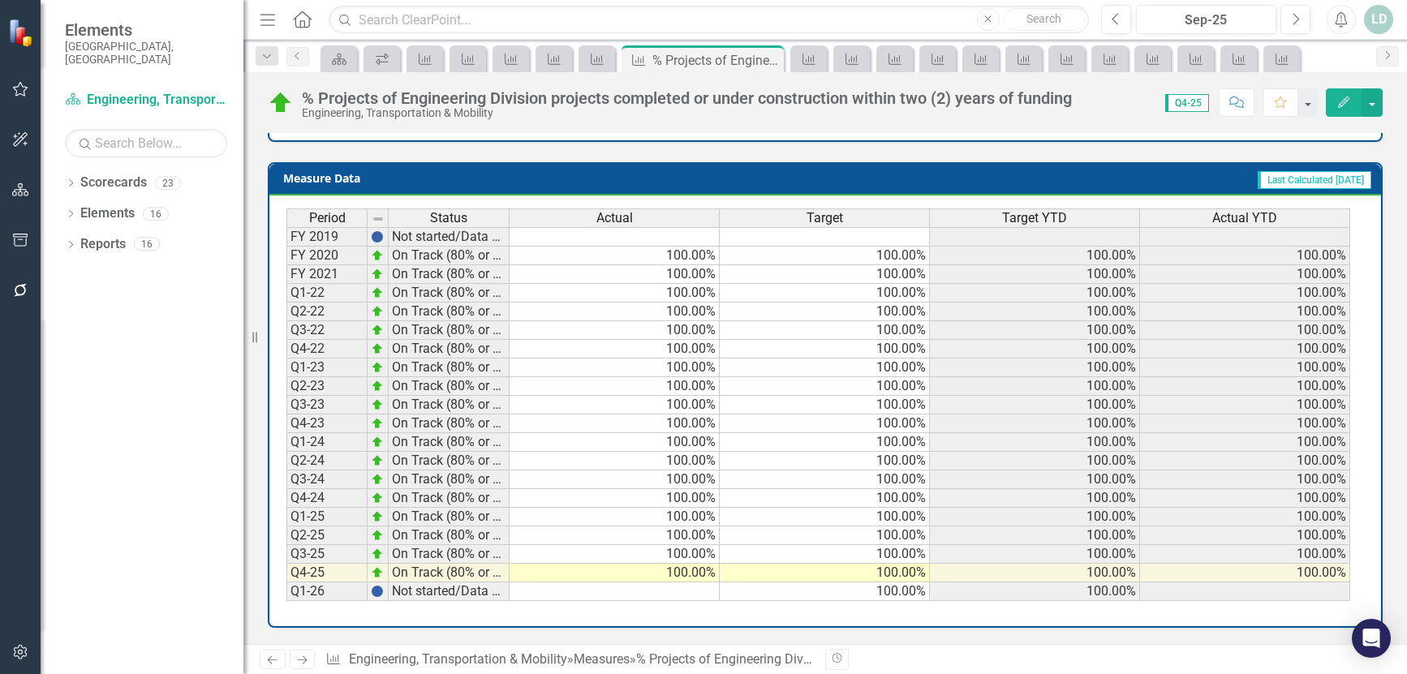
click at [308, 661] on icon "Next" at bounding box center [302, 660] width 14 height 11
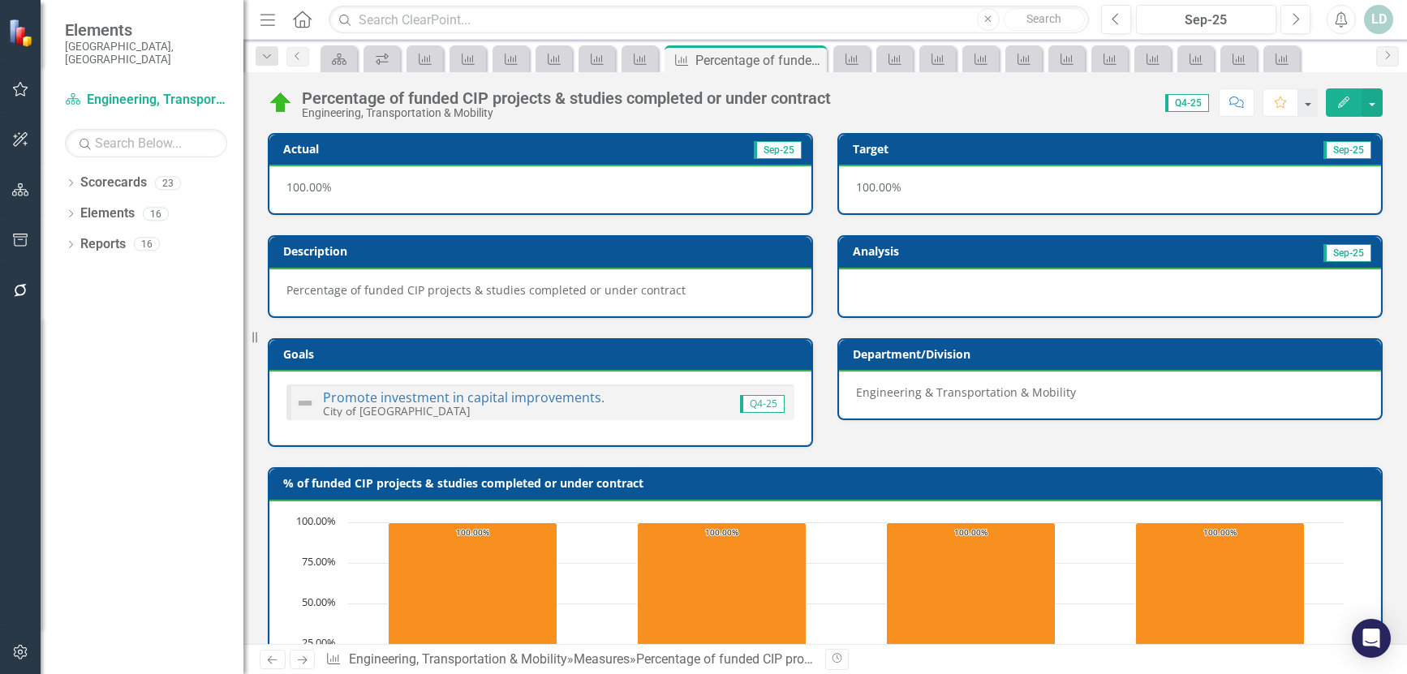
scroll to position [634, 0]
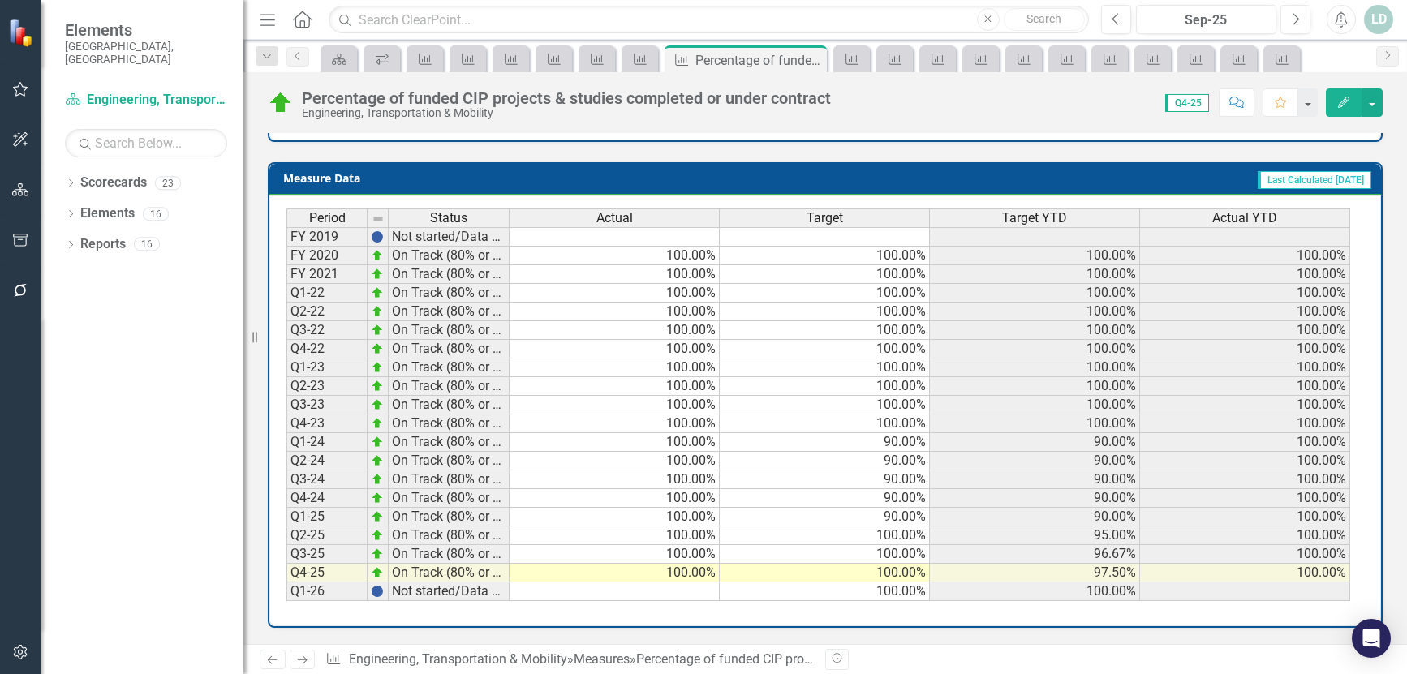
click at [305, 661] on icon "Next" at bounding box center [302, 660] width 14 height 11
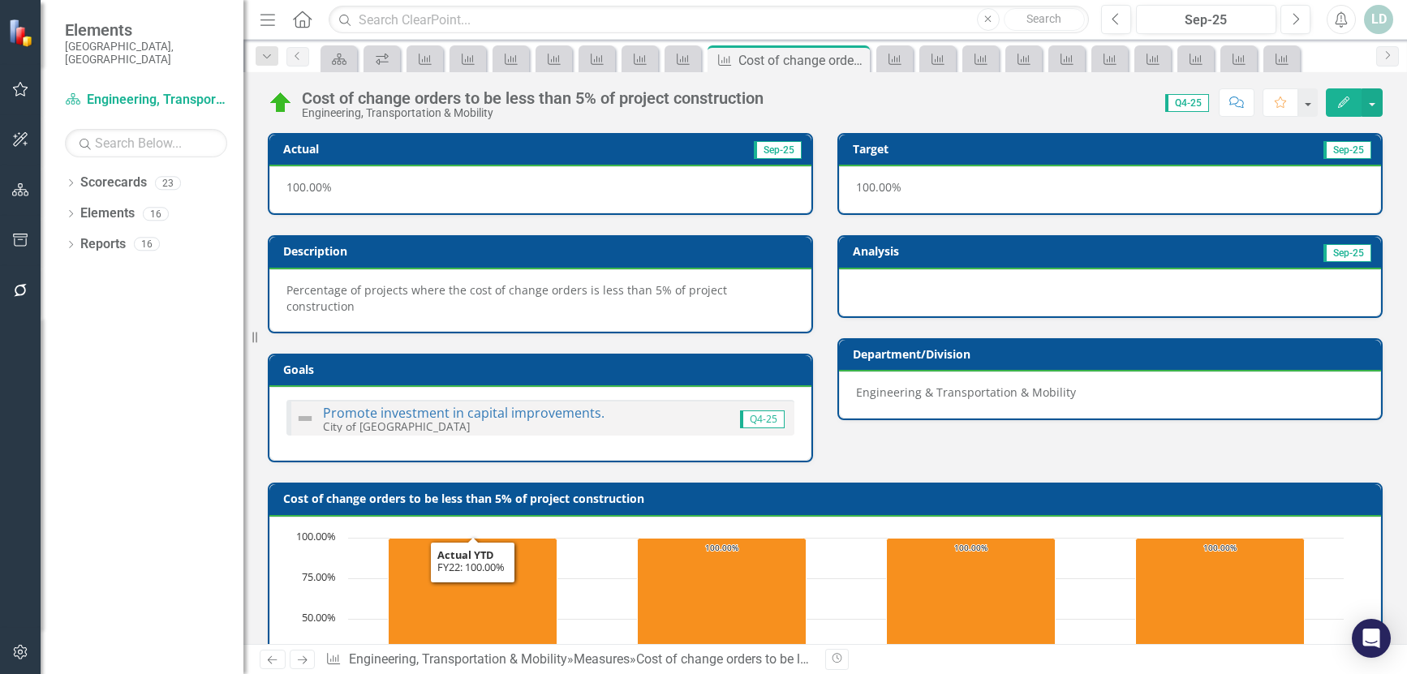
scroll to position [634, 0]
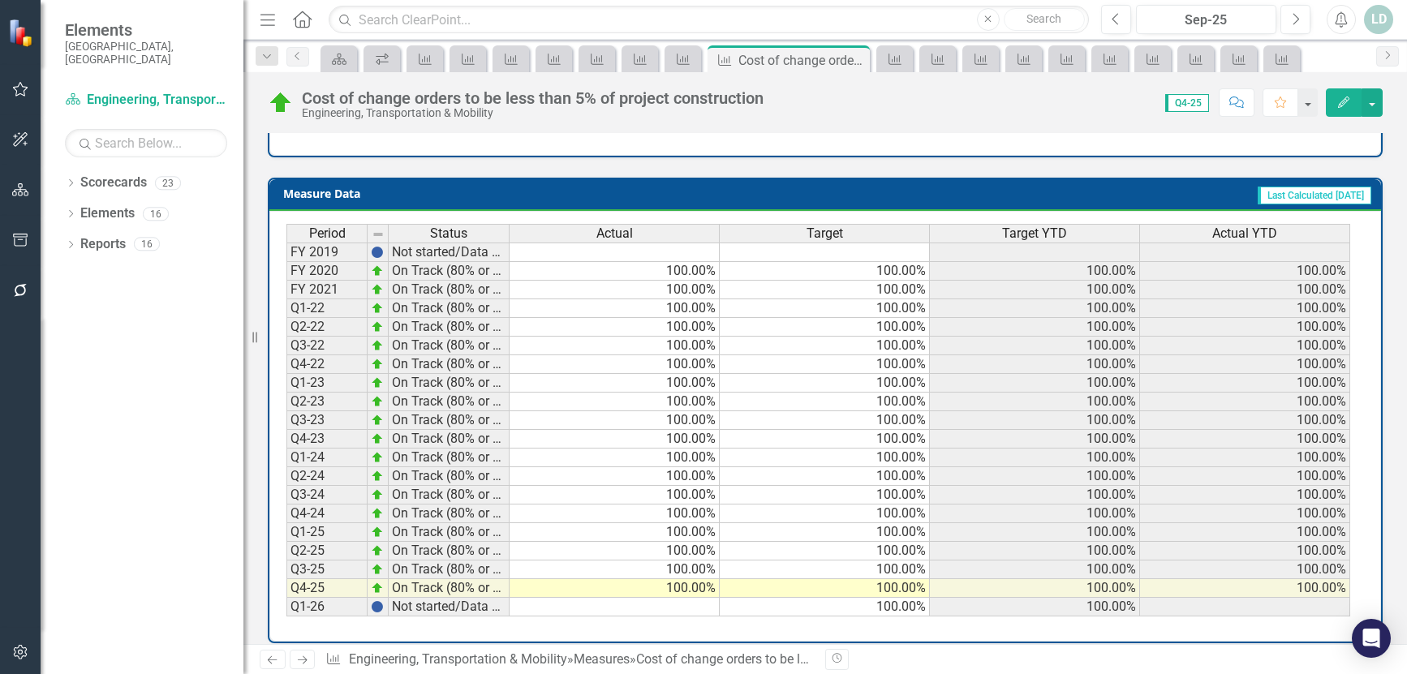
click at [297, 660] on icon "Next" at bounding box center [302, 660] width 14 height 11
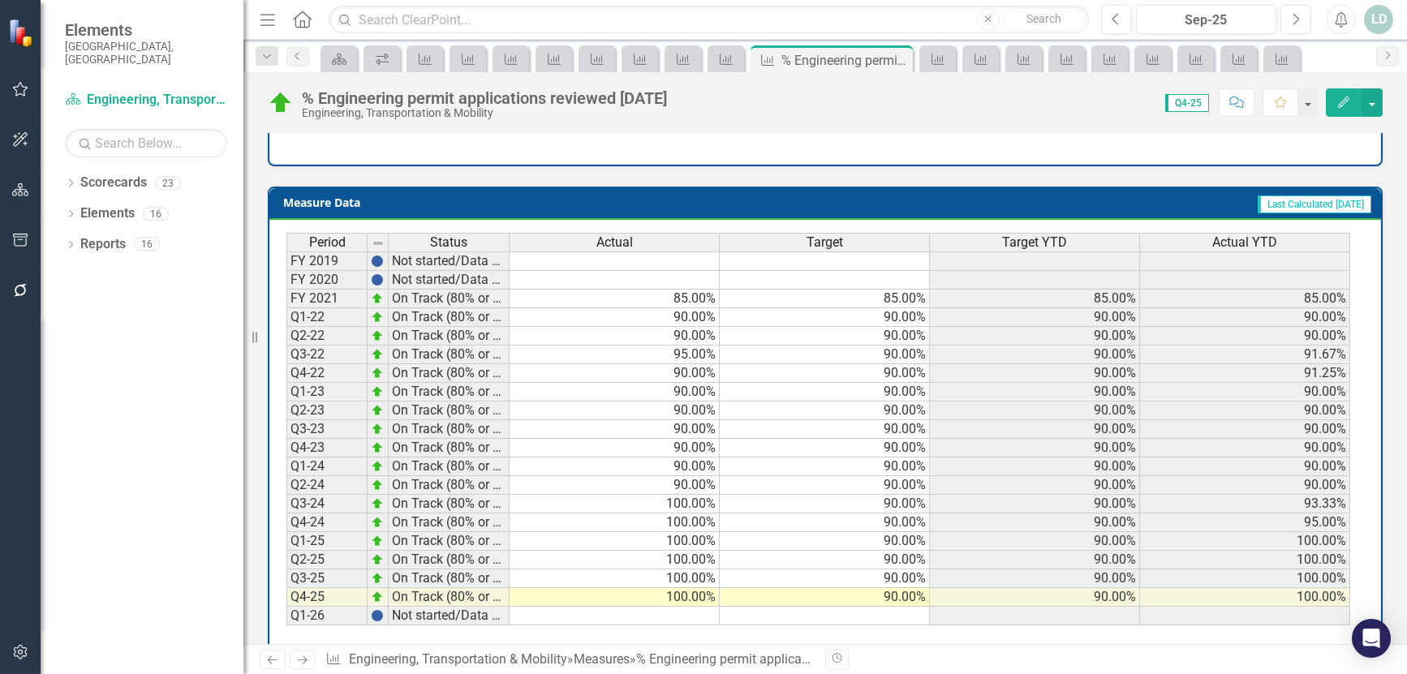
scroll to position [682, 0]
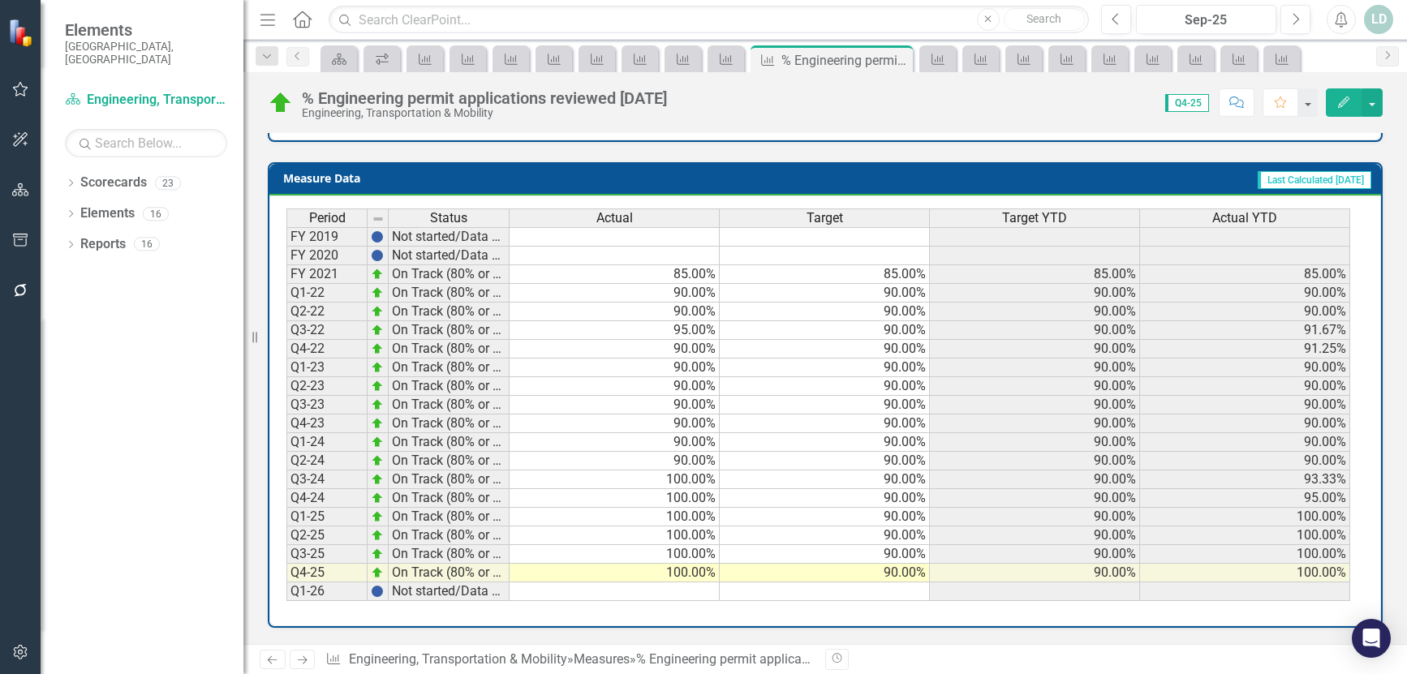
click at [295, 657] on icon "Next" at bounding box center [302, 660] width 14 height 11
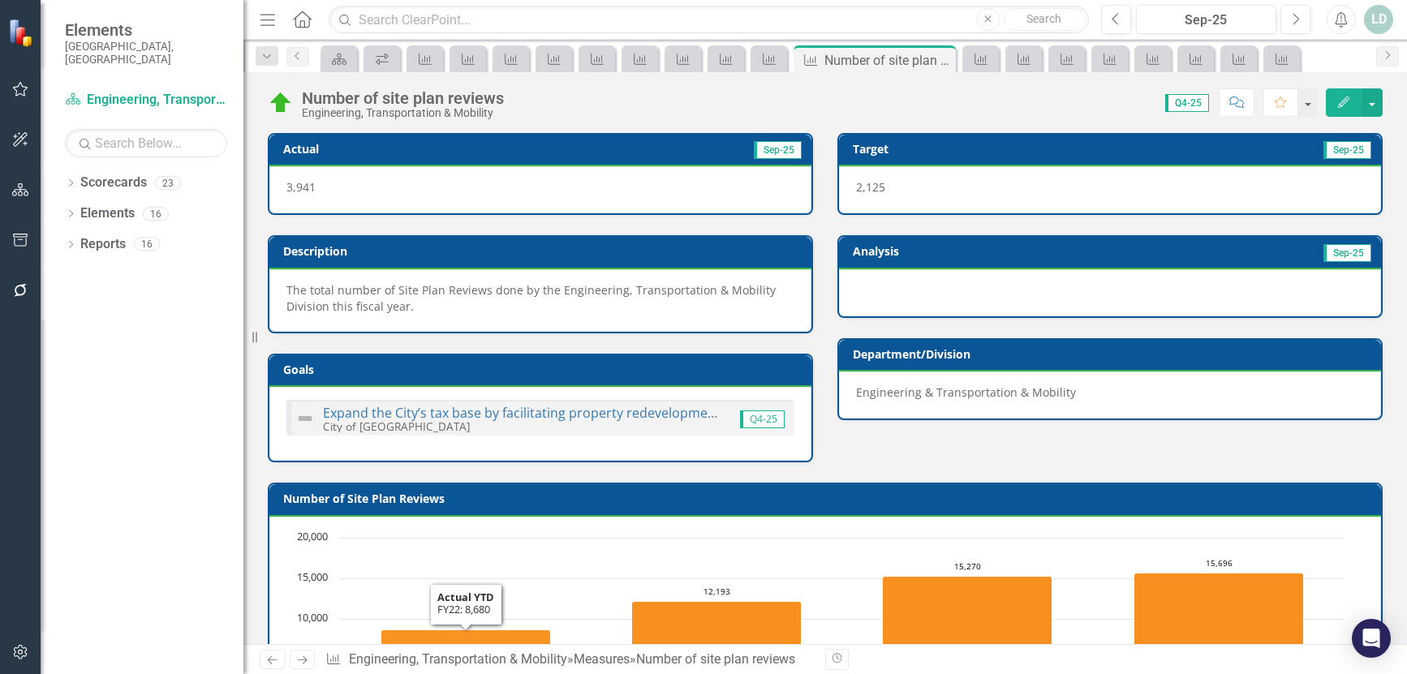
scroll to position [650, 0]
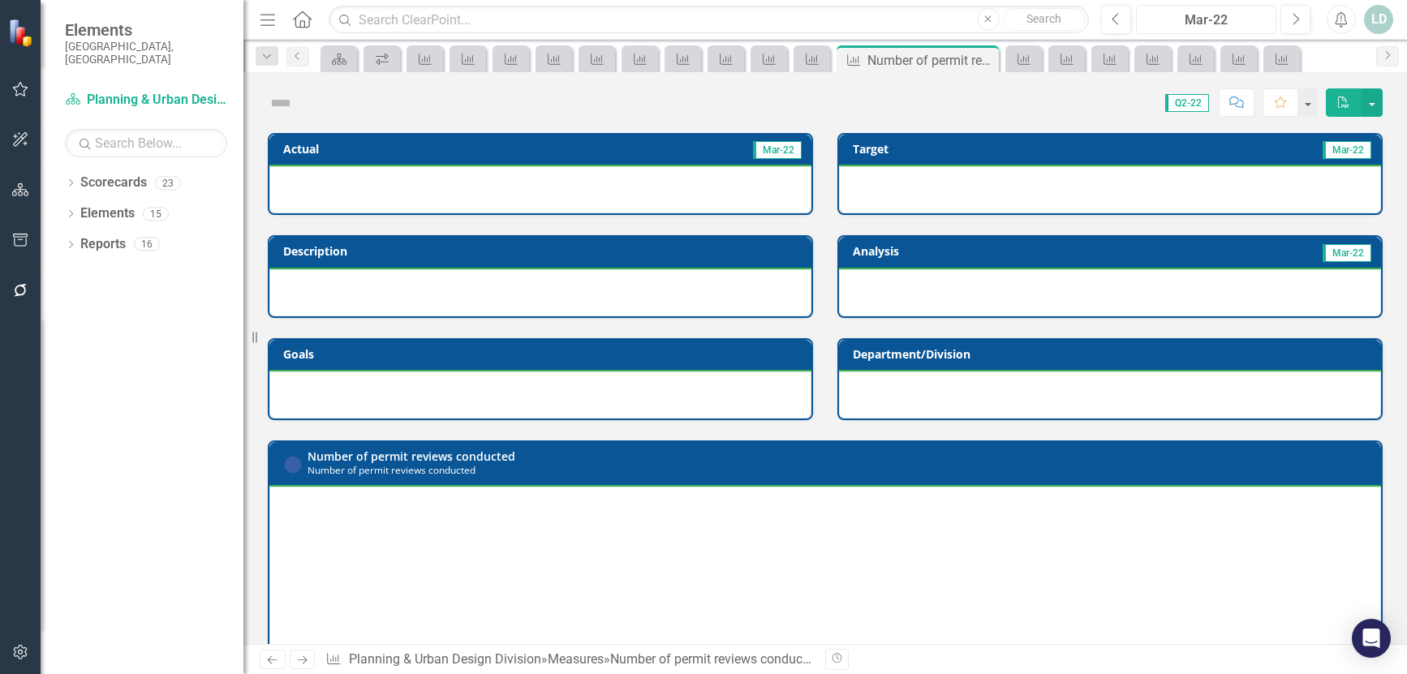
click at [1179, 13] on div "Mar-22" at bounding box center [1205, 20] width 129 height 19
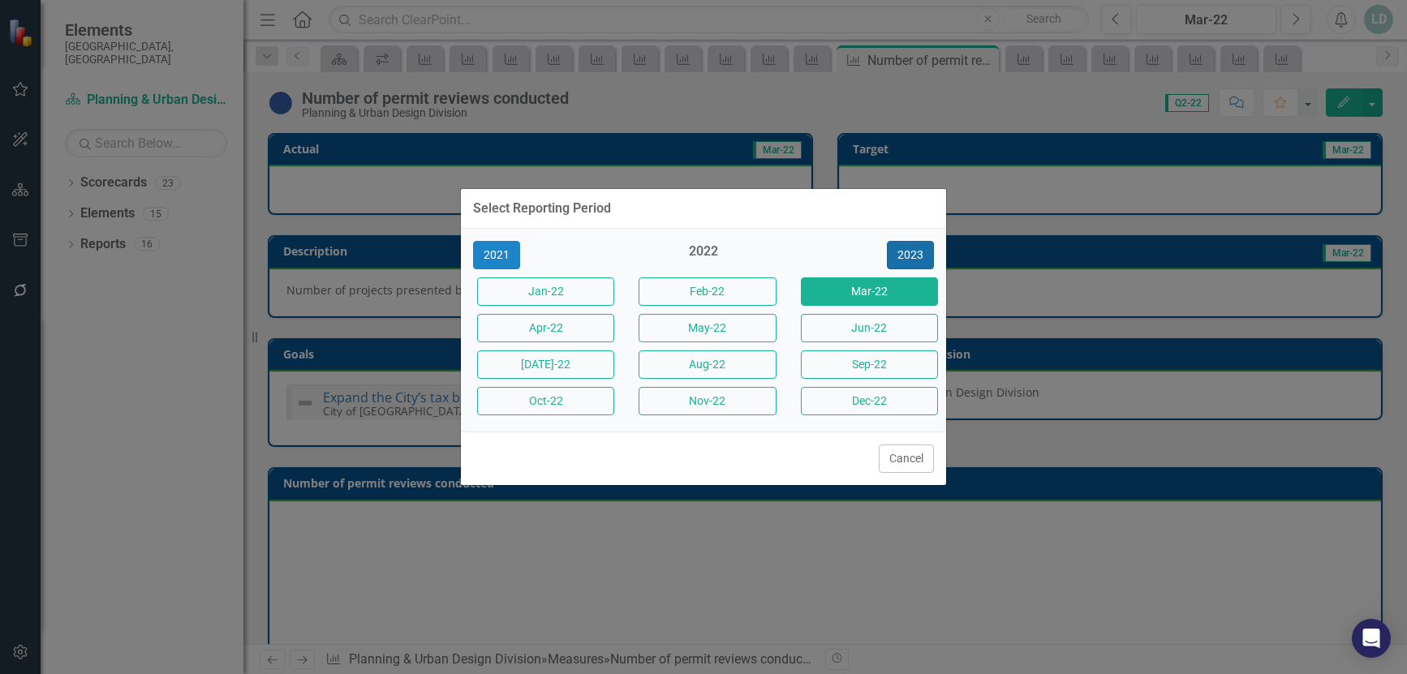
click at [926, 245] on button "2023" at bounding box center [910, 255] width 47 height 28
click at [920, 251] on button "2024" at bounding box center [910, 255] width 47 height 28
click at [920, 251] on button "2025" at bounding box center [910, 255] width 47 height 28
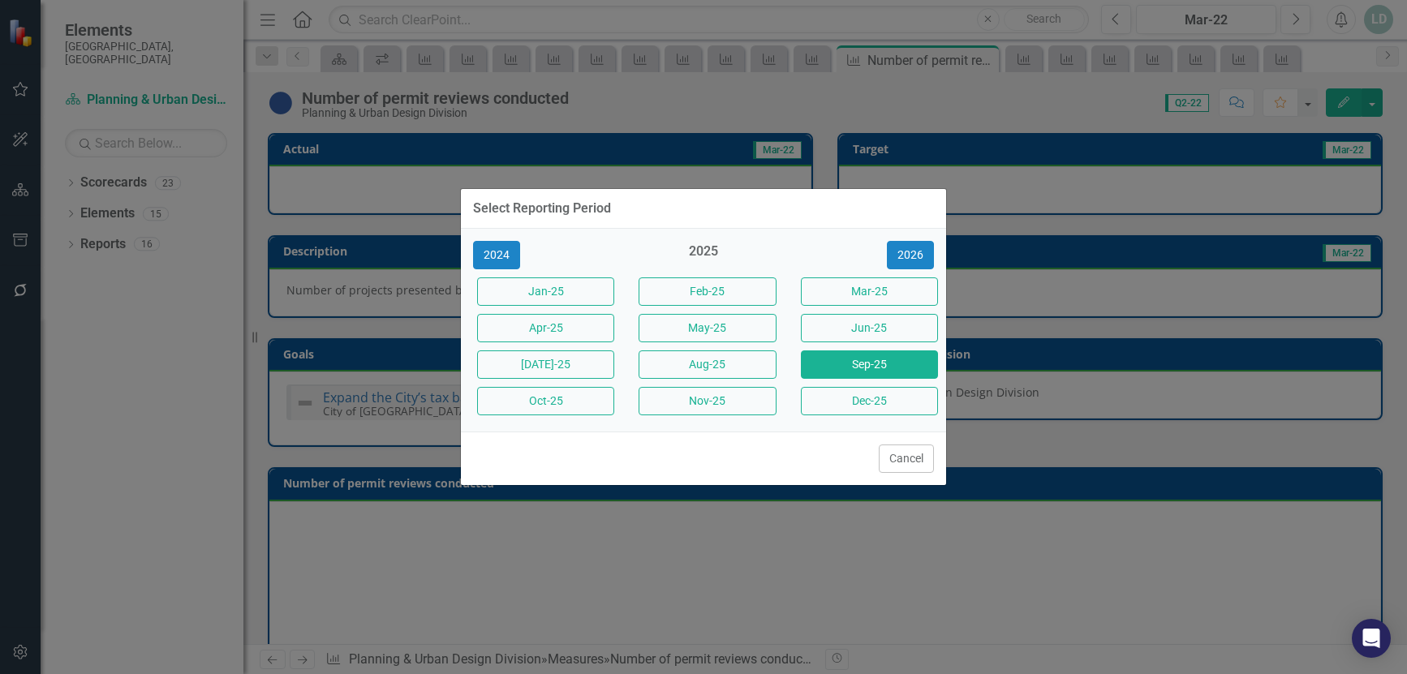
click at [905, 369] on button "Sep-25" at bounding box center [869, 364] width 137 height 28
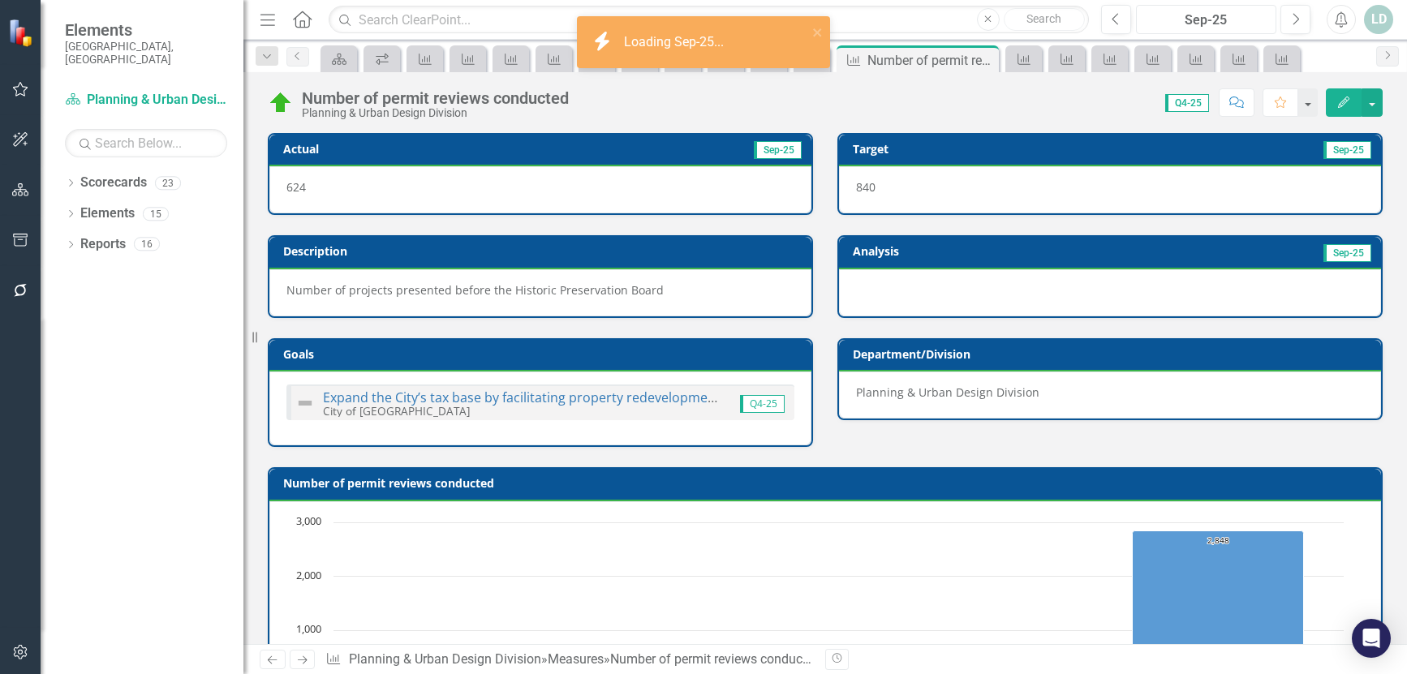
scroll to position [634, 0]
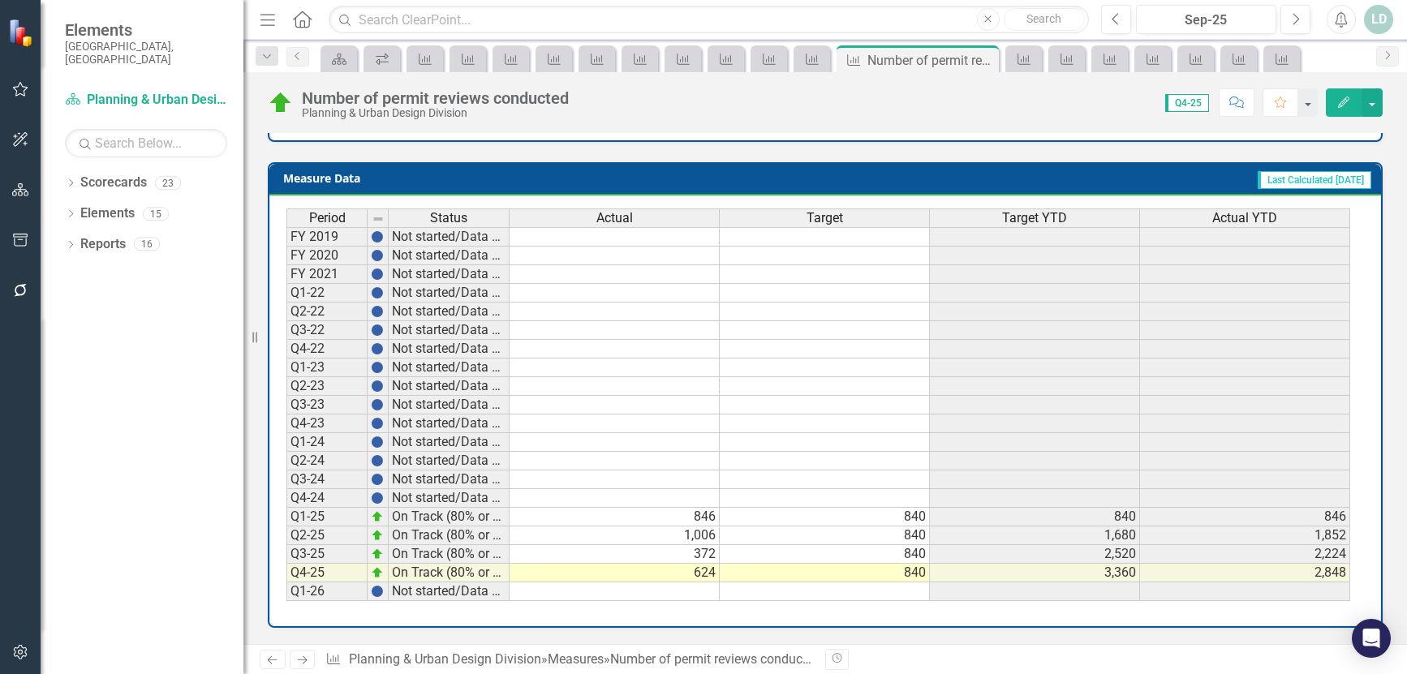
click at [299, 662] on icon "Next" at bounding box center [302, 660] width 14 height 11
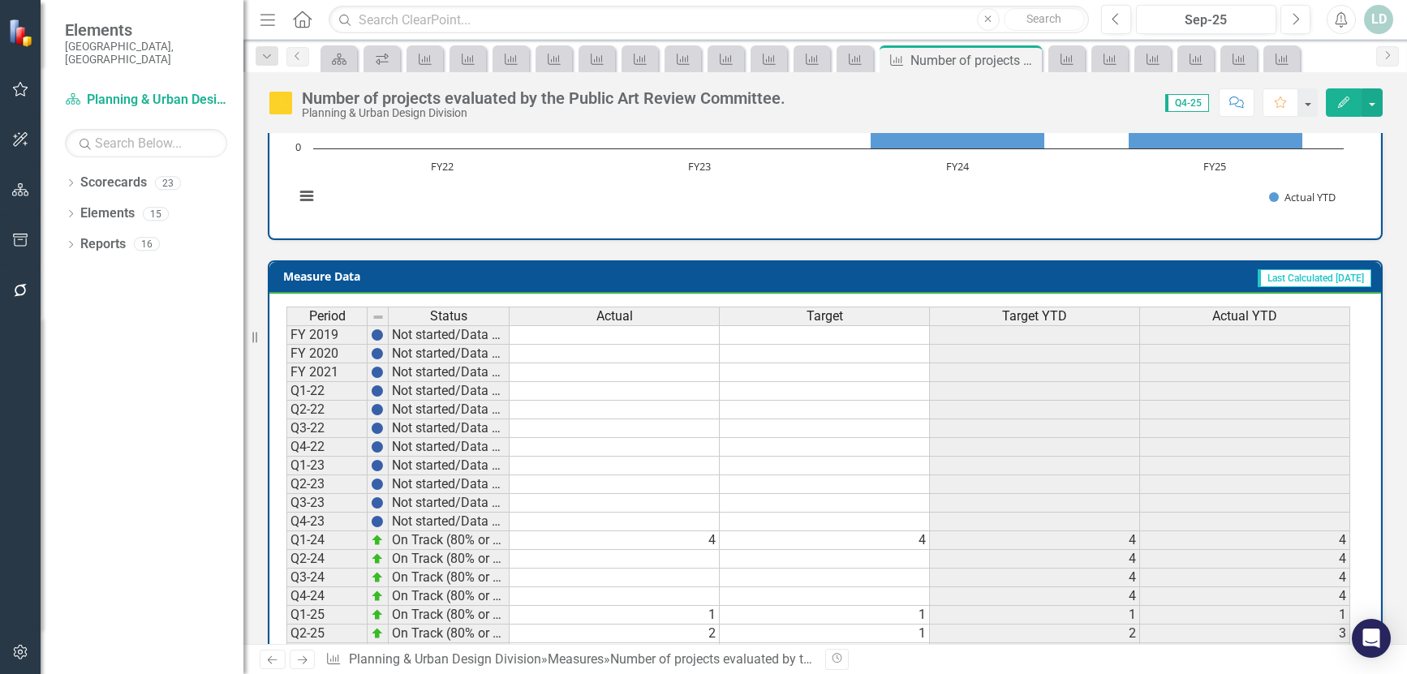
scroll to position [634, 0]
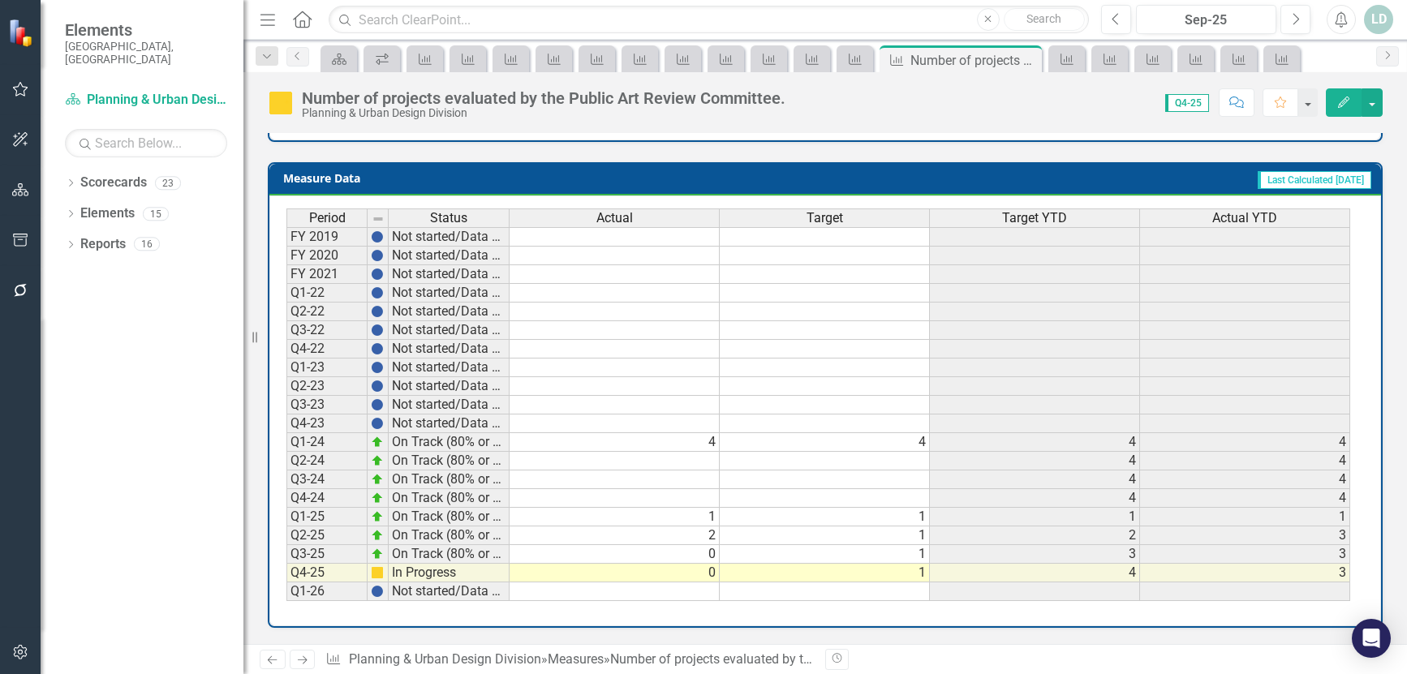
click at [299, 659] on icon "Next" at bounding box center [302, 660] width 14 height 11
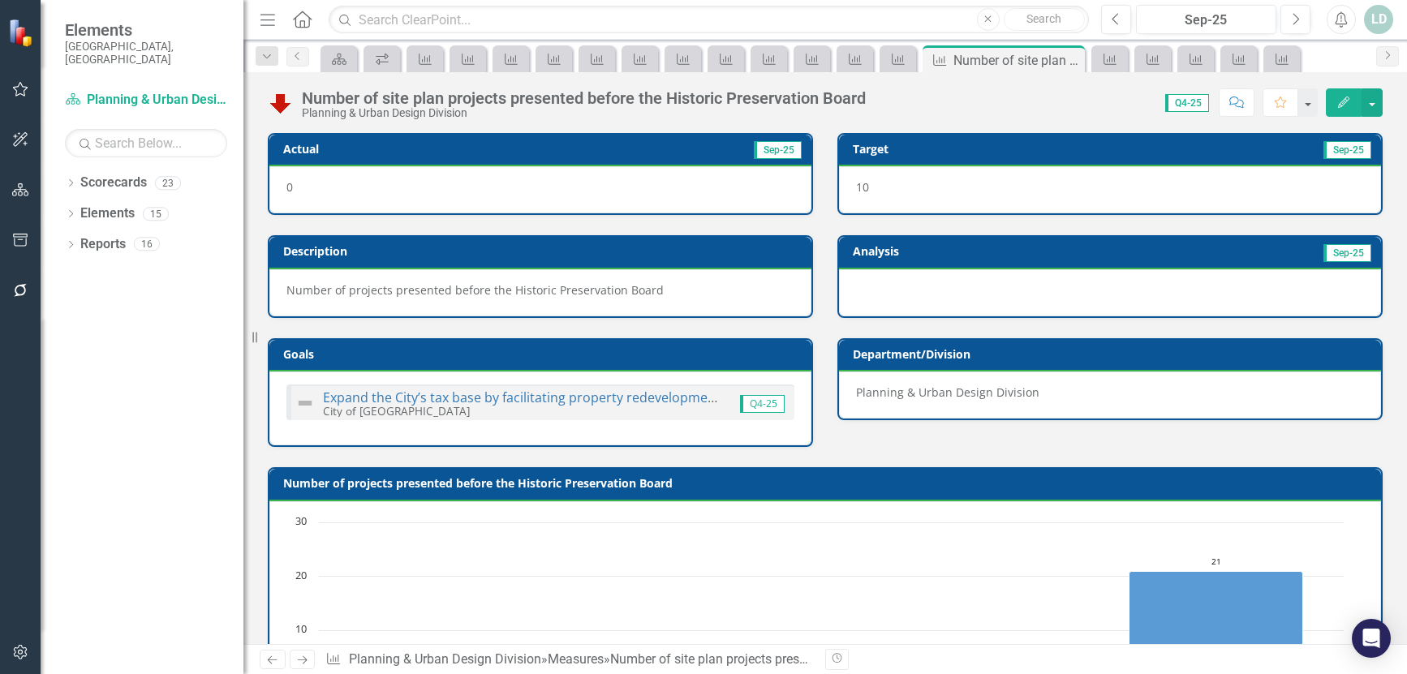
scroll to position [634, 0]
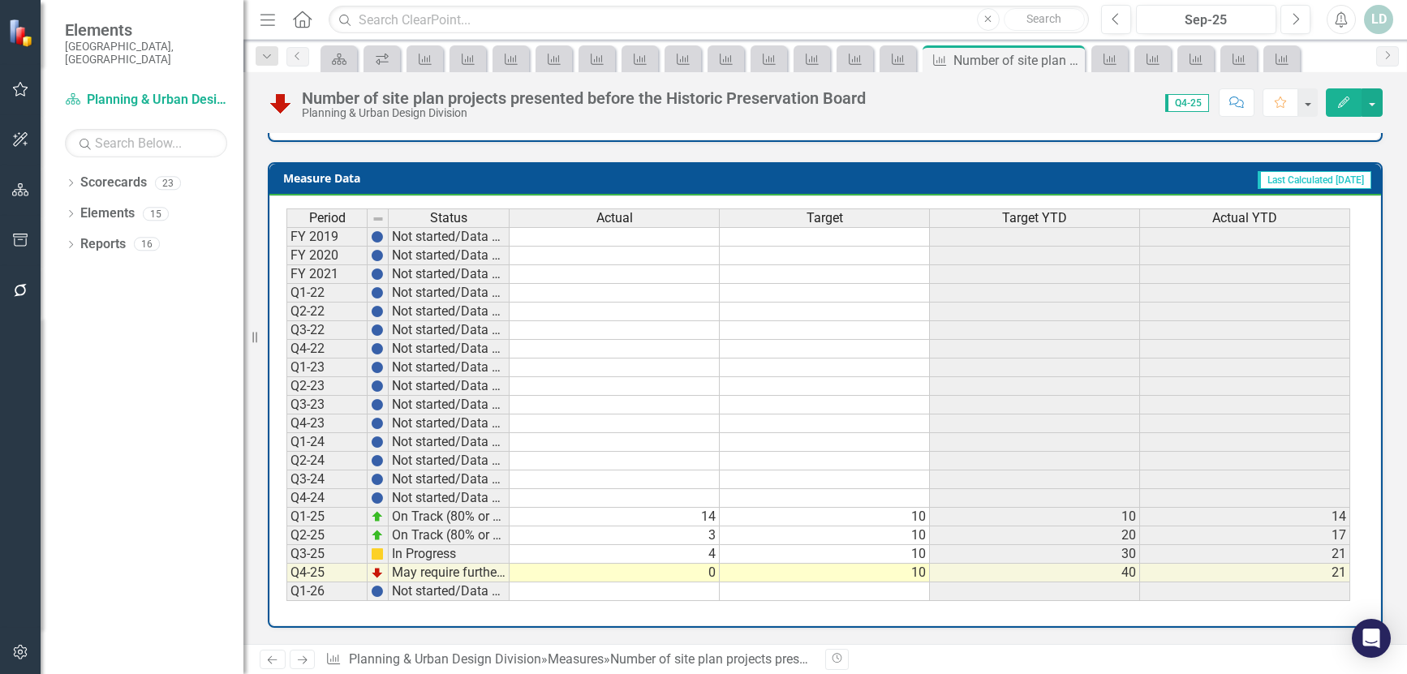
click at [299, 662] on icon "Next" at bounding box center [302, 660] width 14 height 11
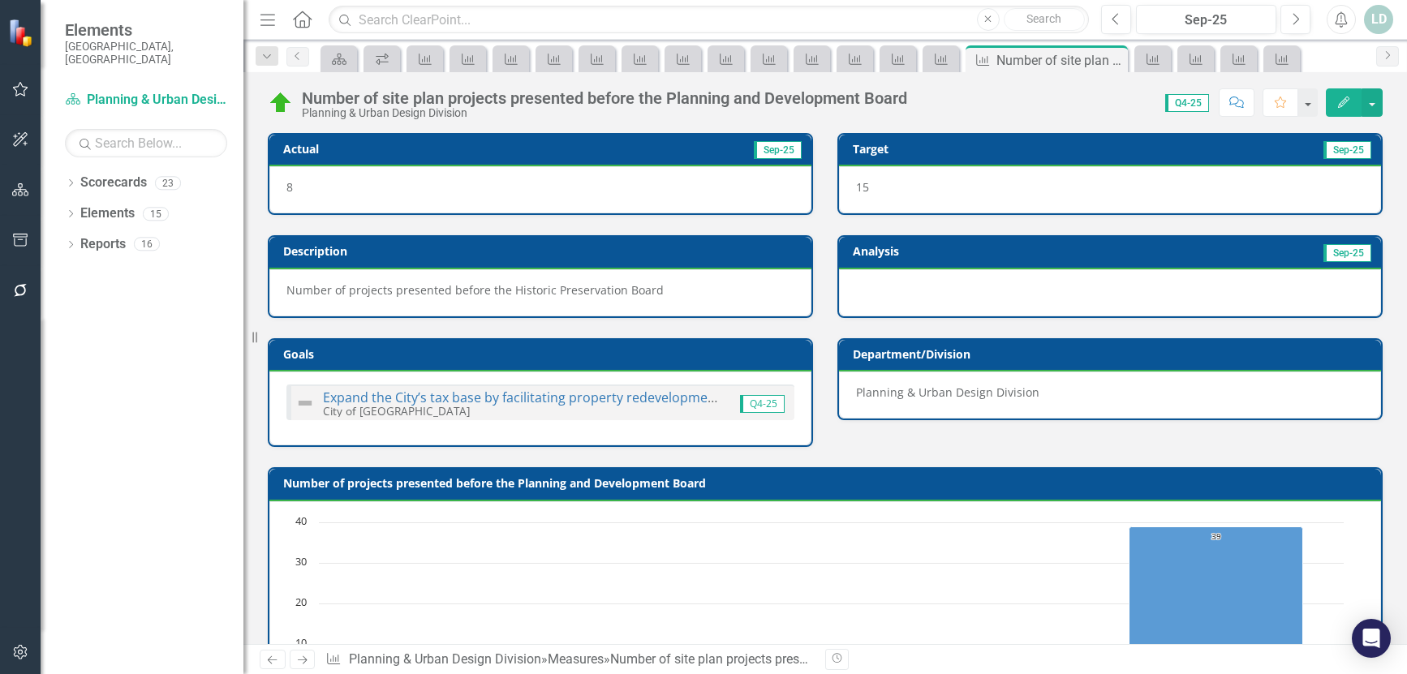
scroll to position [634, 0]
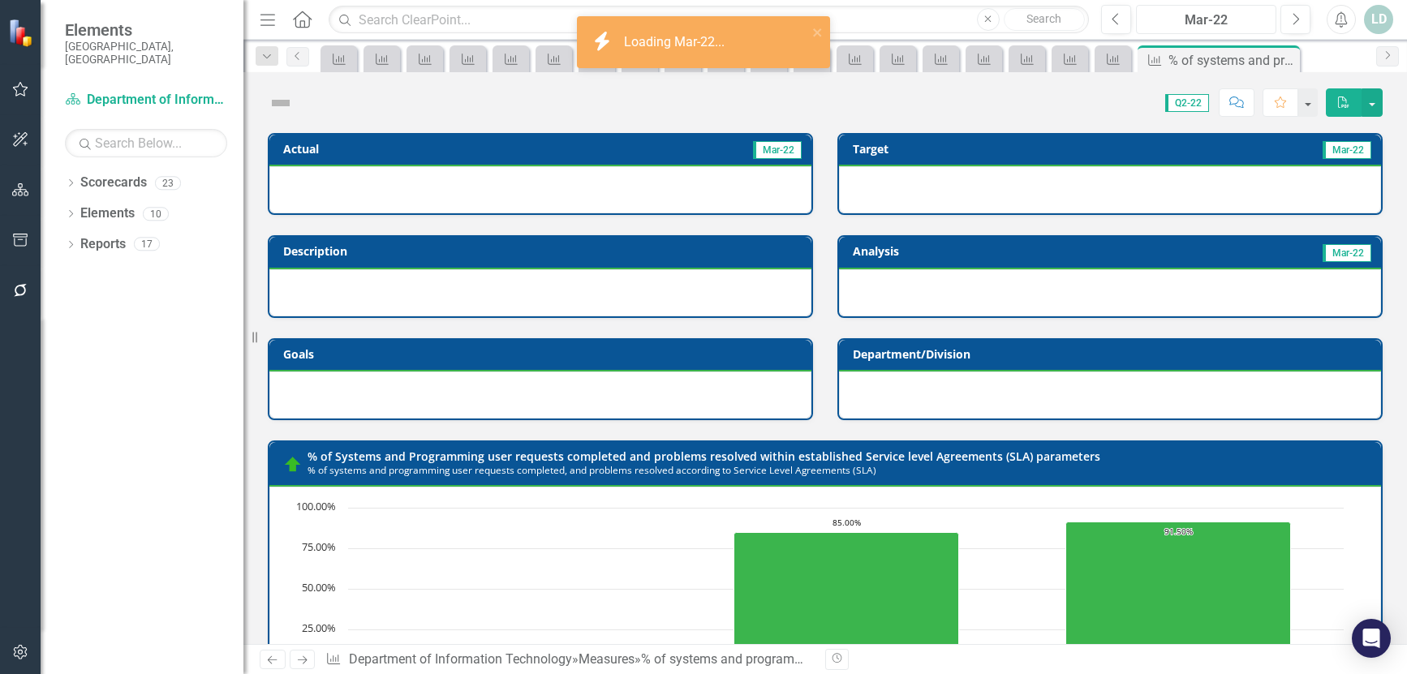
click at [1239, 22] on div "Mar-22" at bounding box center [1205, 20] width 129 height 19
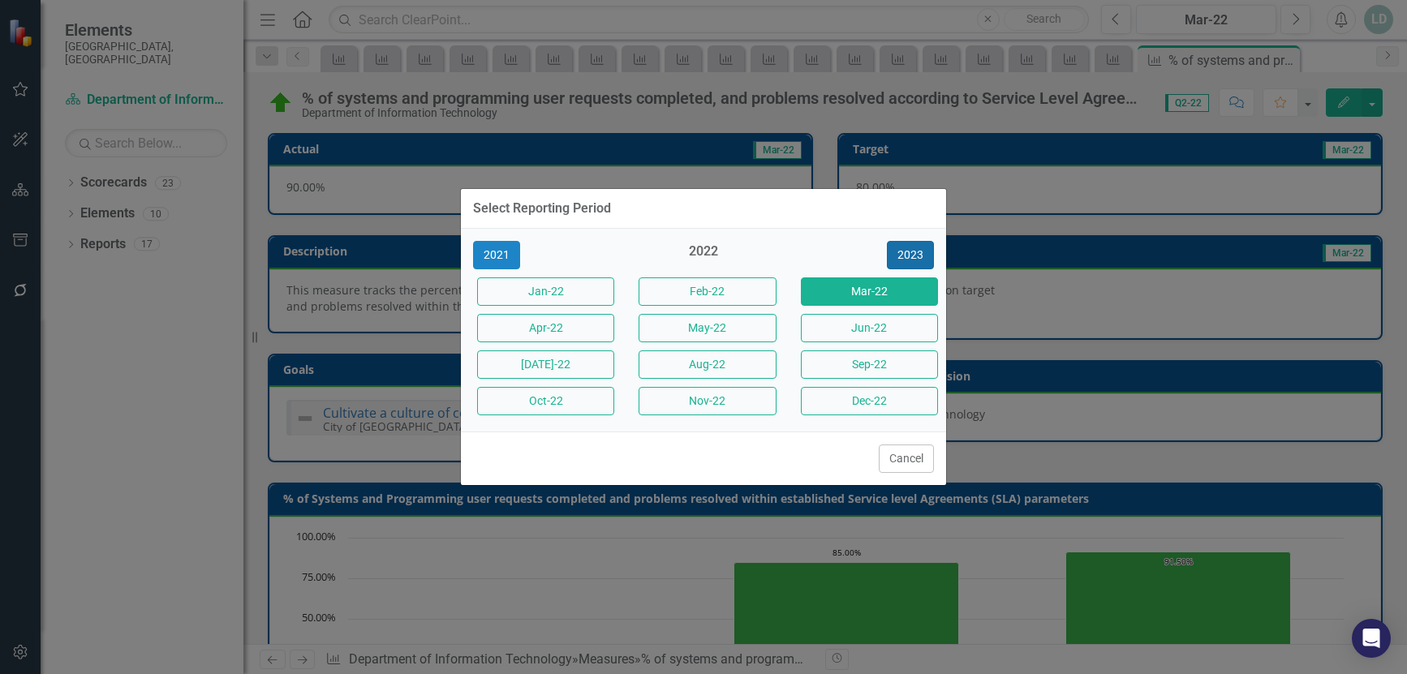
click at [914, 250] on button "2023" at bounding box center [910, 255] width 47 height 28
click at [914, 250] on button "2024" at bounding box center [910, 255] width 47 height 28
click at [914, 250] on button "2025" at bounding box center [910, 255] width 47 height 28
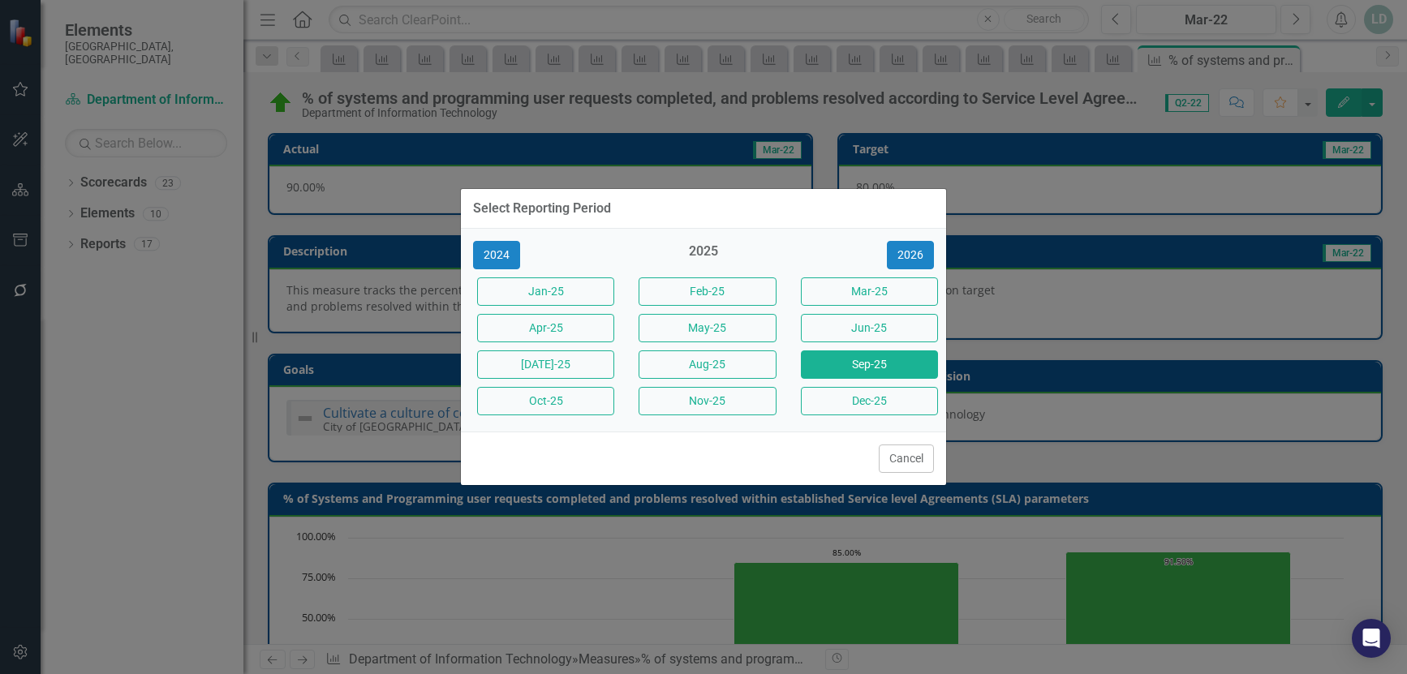
click at [878, 365] on button "Sep-25" at bounding box center [869, 364] width 137 height 28
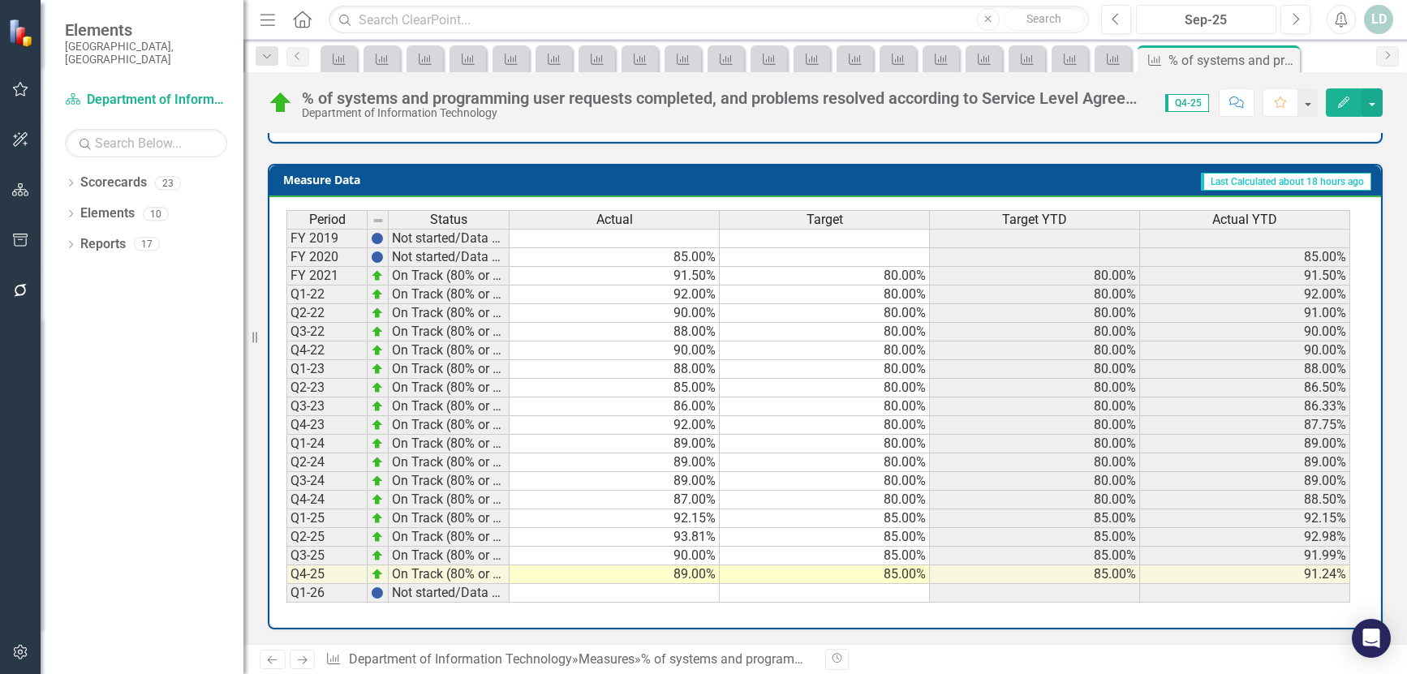
scroll to position [650, 0]
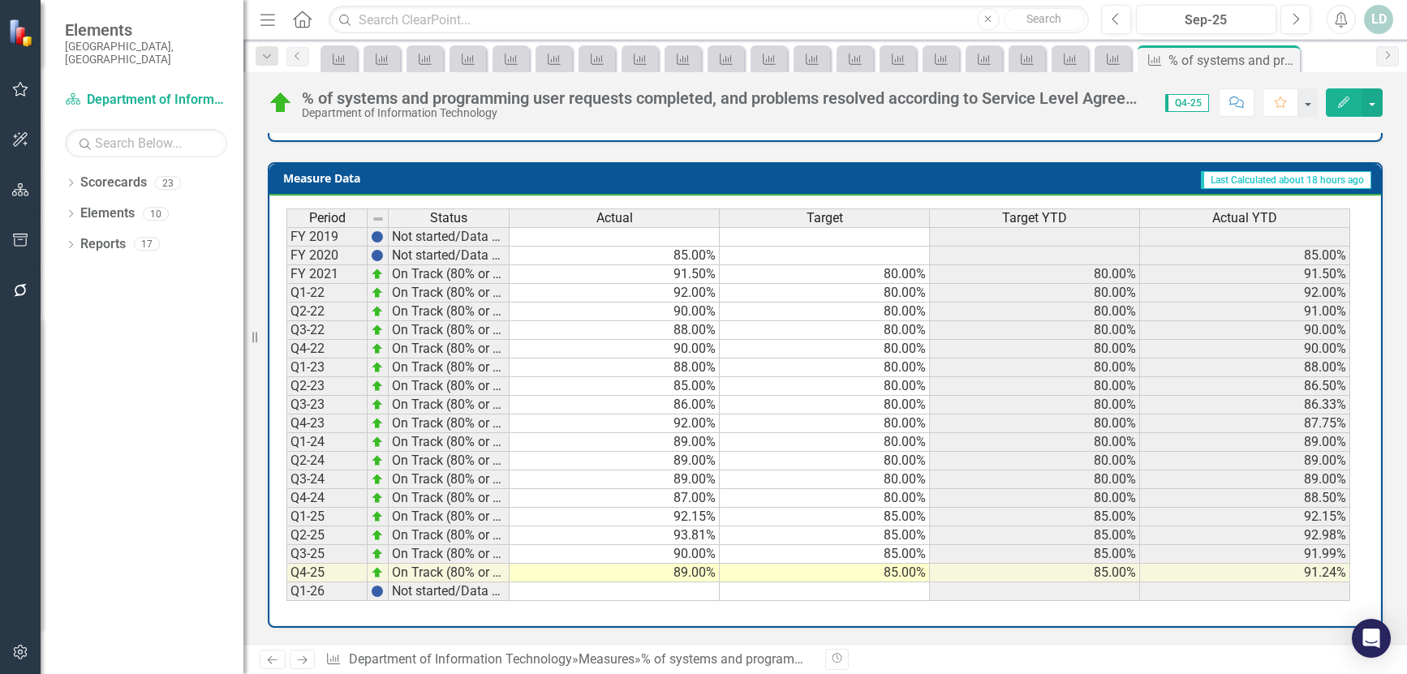
click at [300, 662] on icon "Next" at bounding box center [302, 660] width 14 height 11
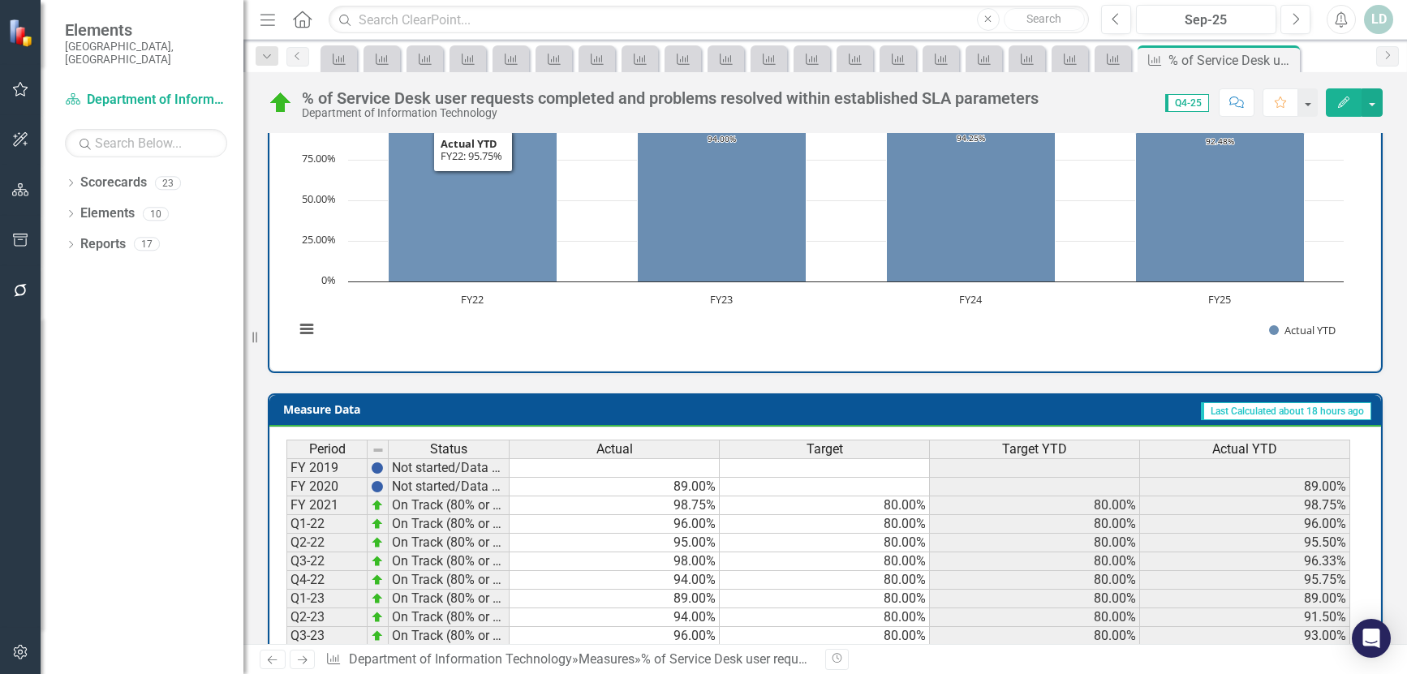
scroll to position [650, 0]
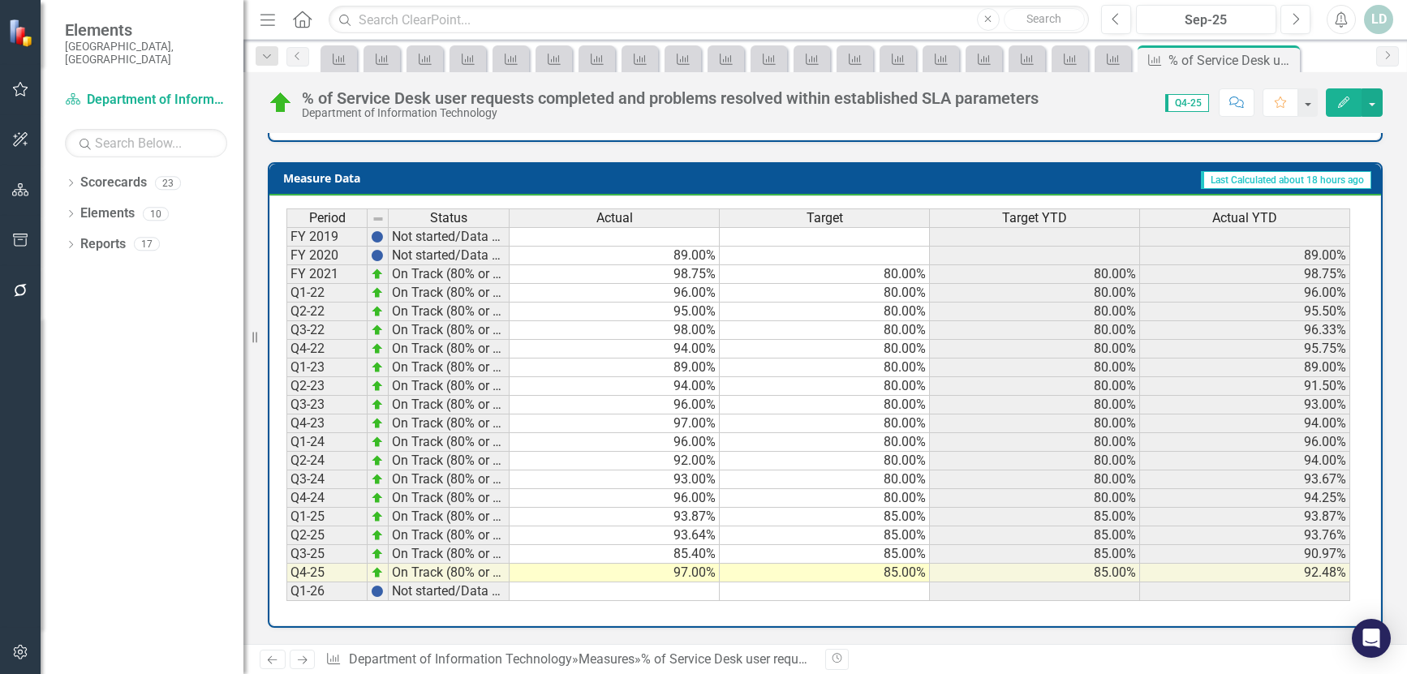
click at [300, 659] on icon "Next" at bounding box center [302, 660] width 14 height 11
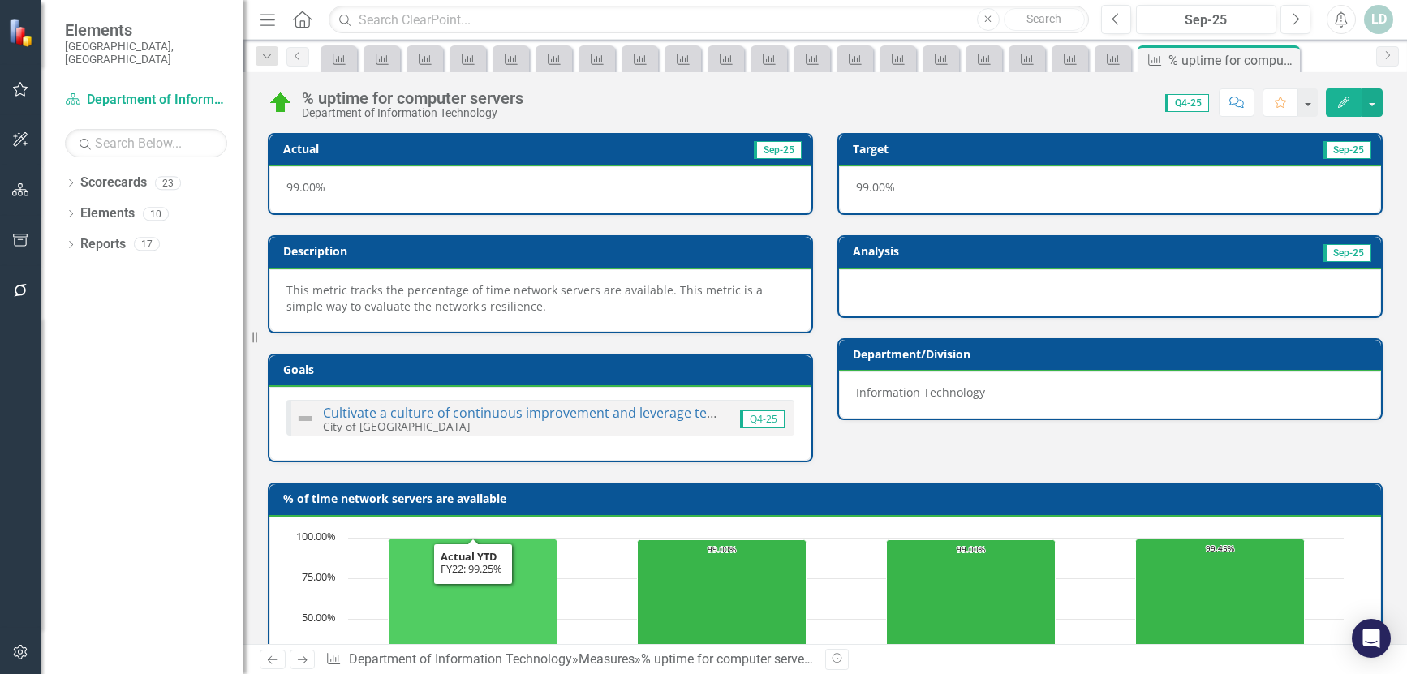
scroll to position [650, 0]
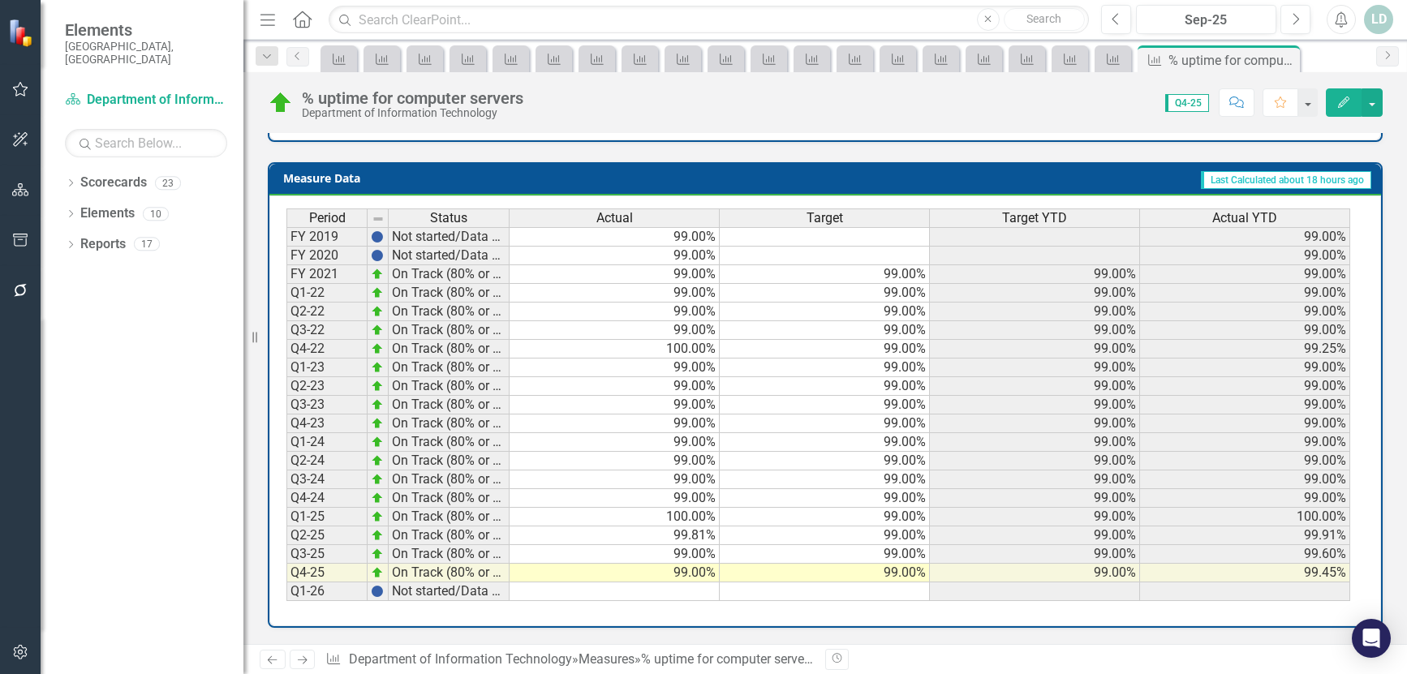
click at [305, 659] on icon "Next" at bounding box center [302, 660] width 14 height 11
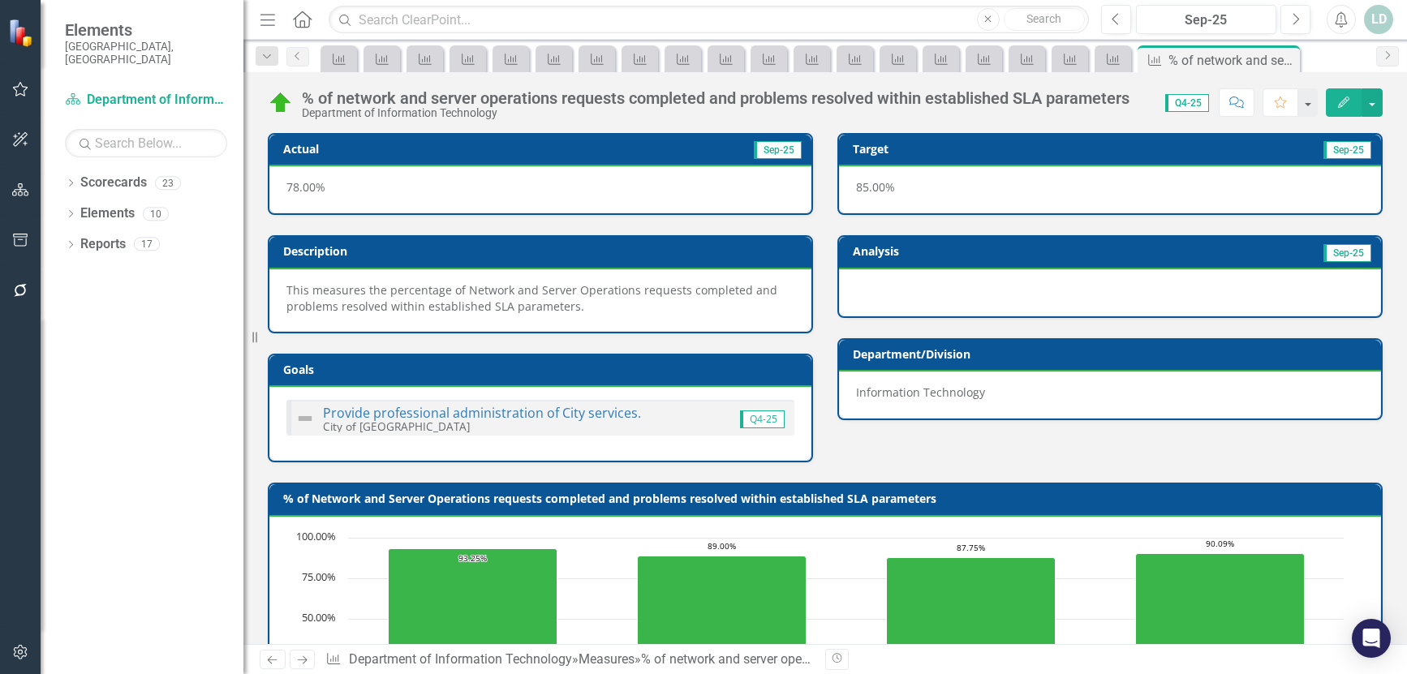
scroll to position [650, 0]
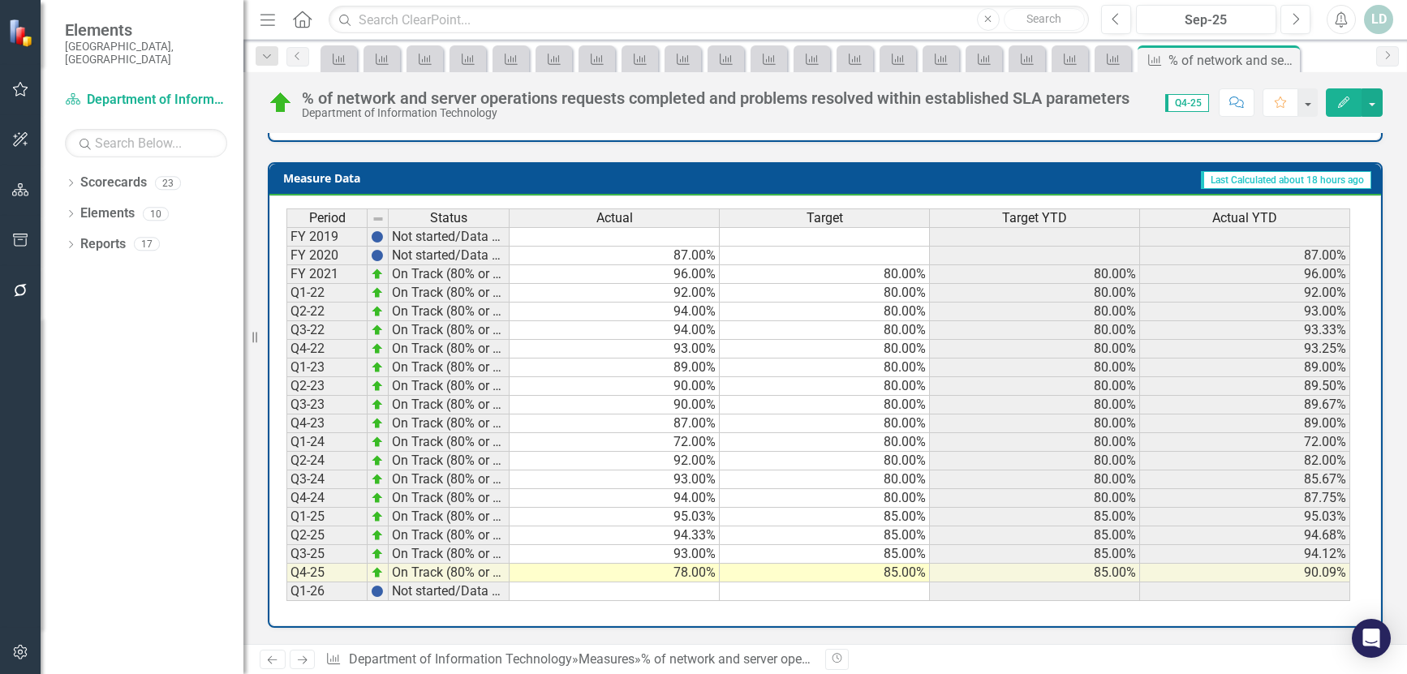
click at [305, 659] on icon "Next" at bounding box center [302, 660] width 14 height 11
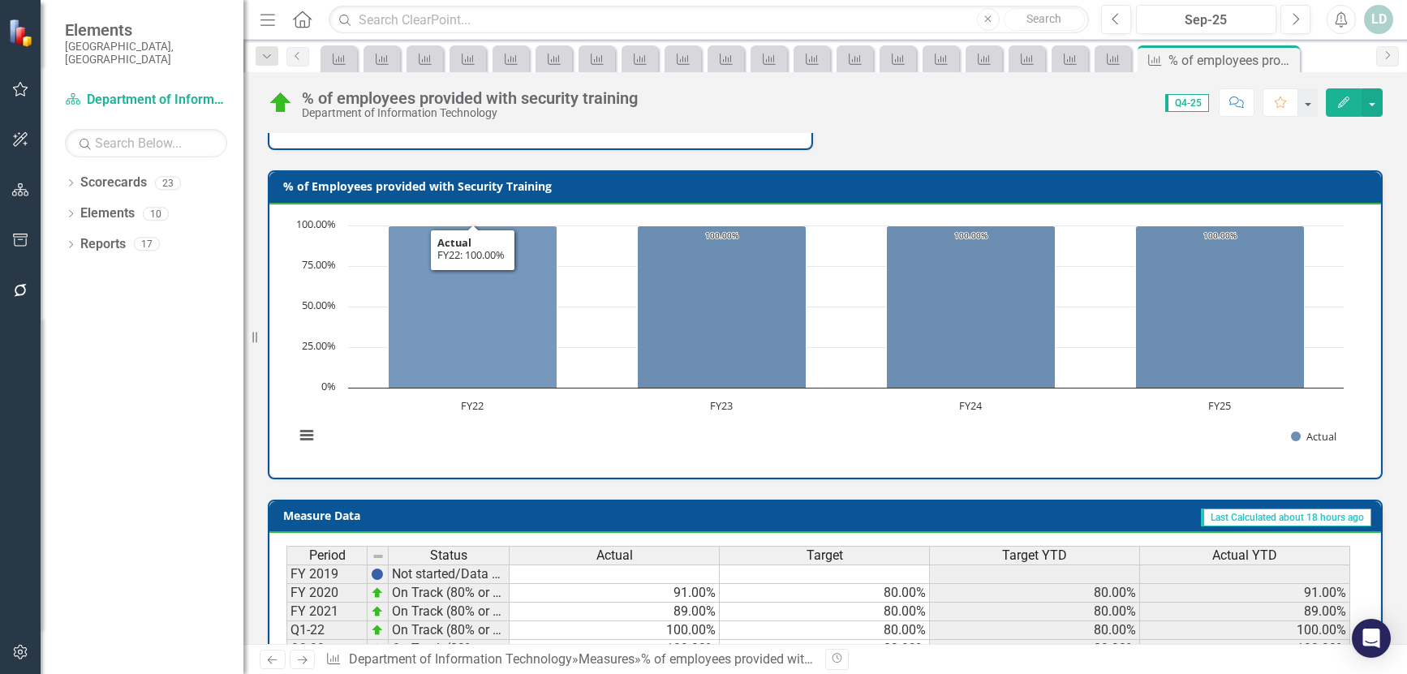
scroll to position [666, 0]
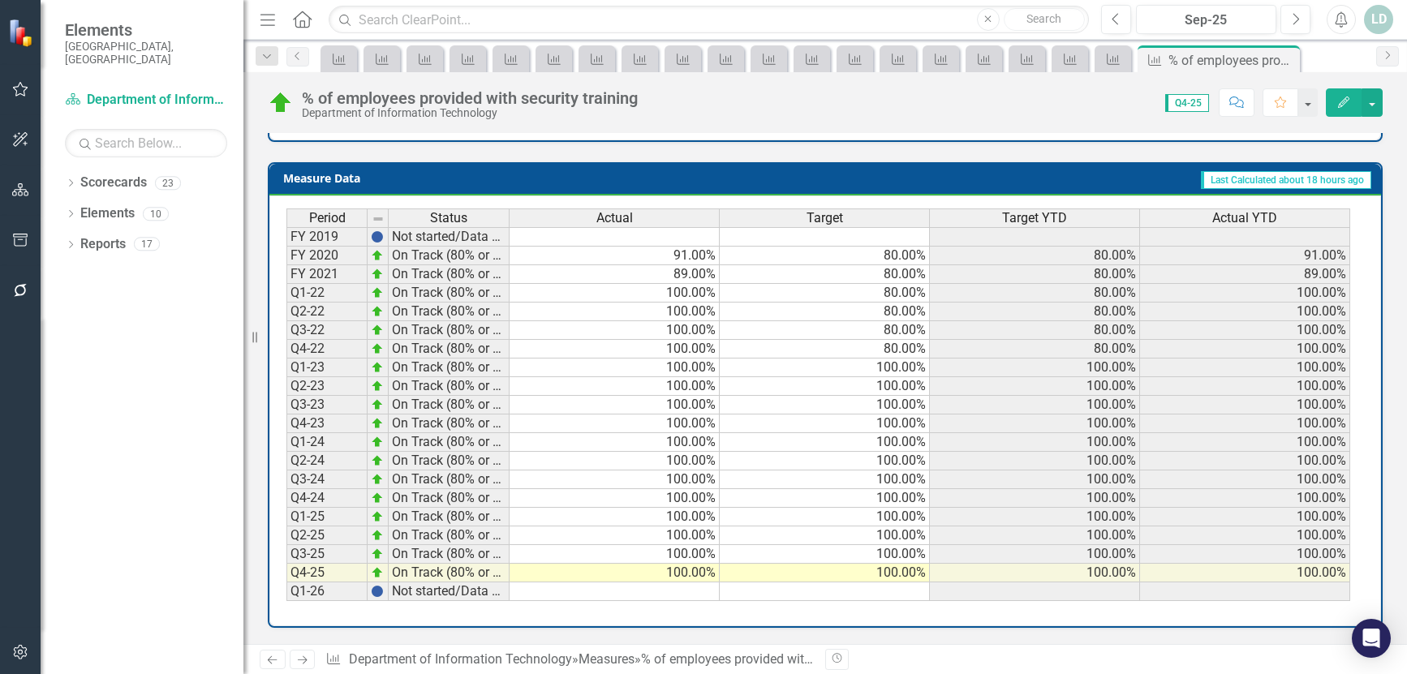
click at [298, 656] on icon "Next" at bounding box center [302, 660] width 14 height 11
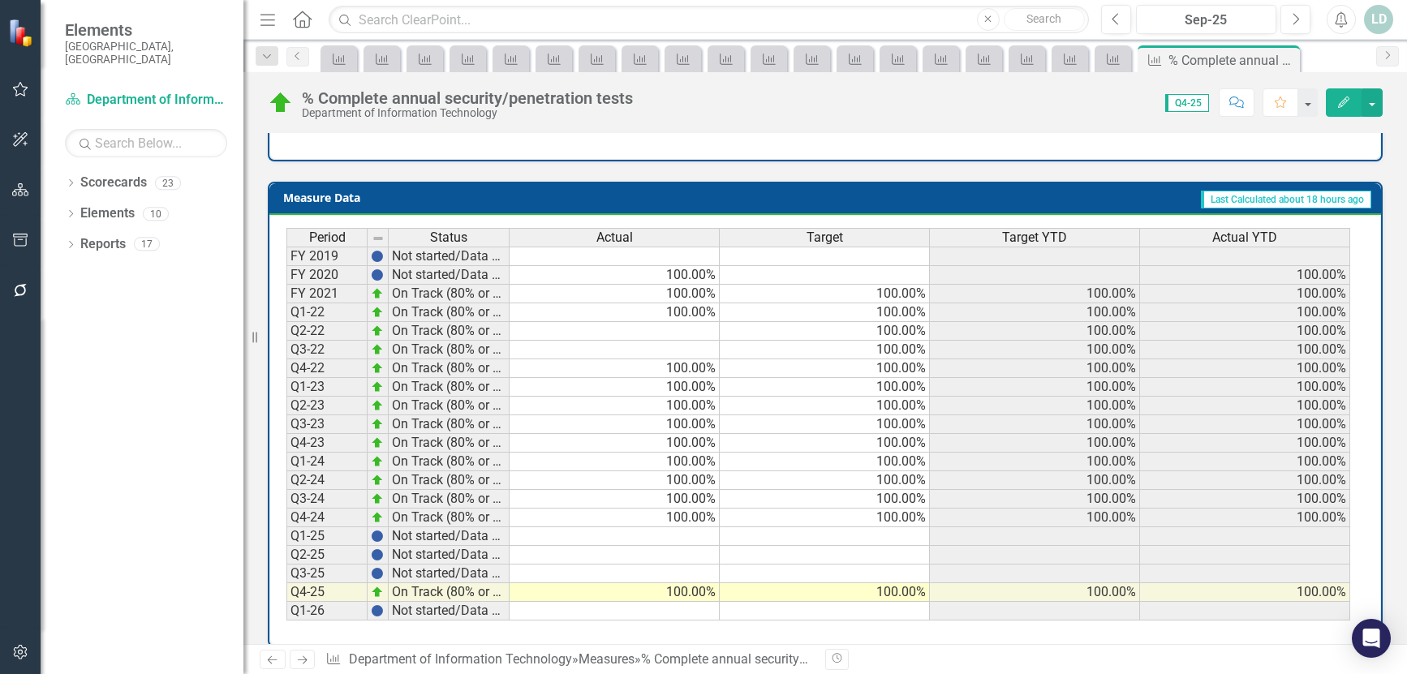
scroll to position [666, 0]
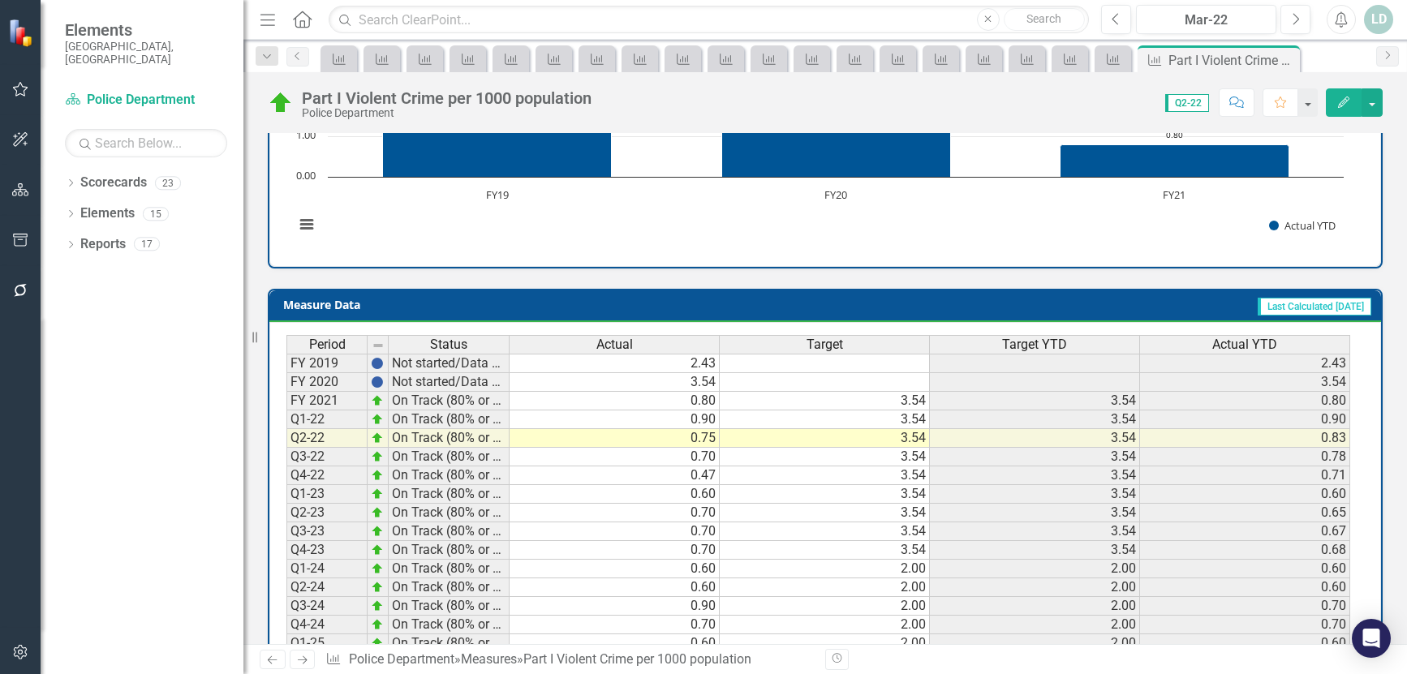
scroll to position [666, 0]
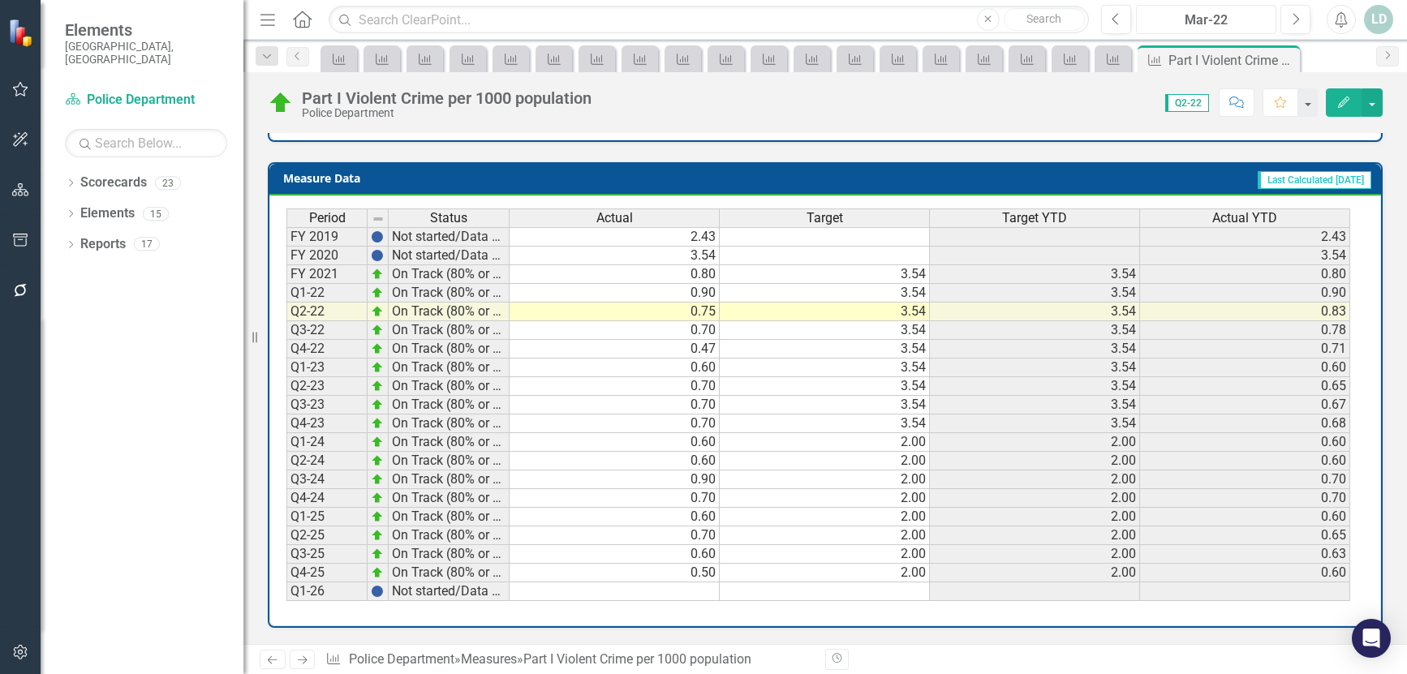
click at [1187, 21] on div "Mar-22" at bounding box center [1205, 20] width 129 height 19
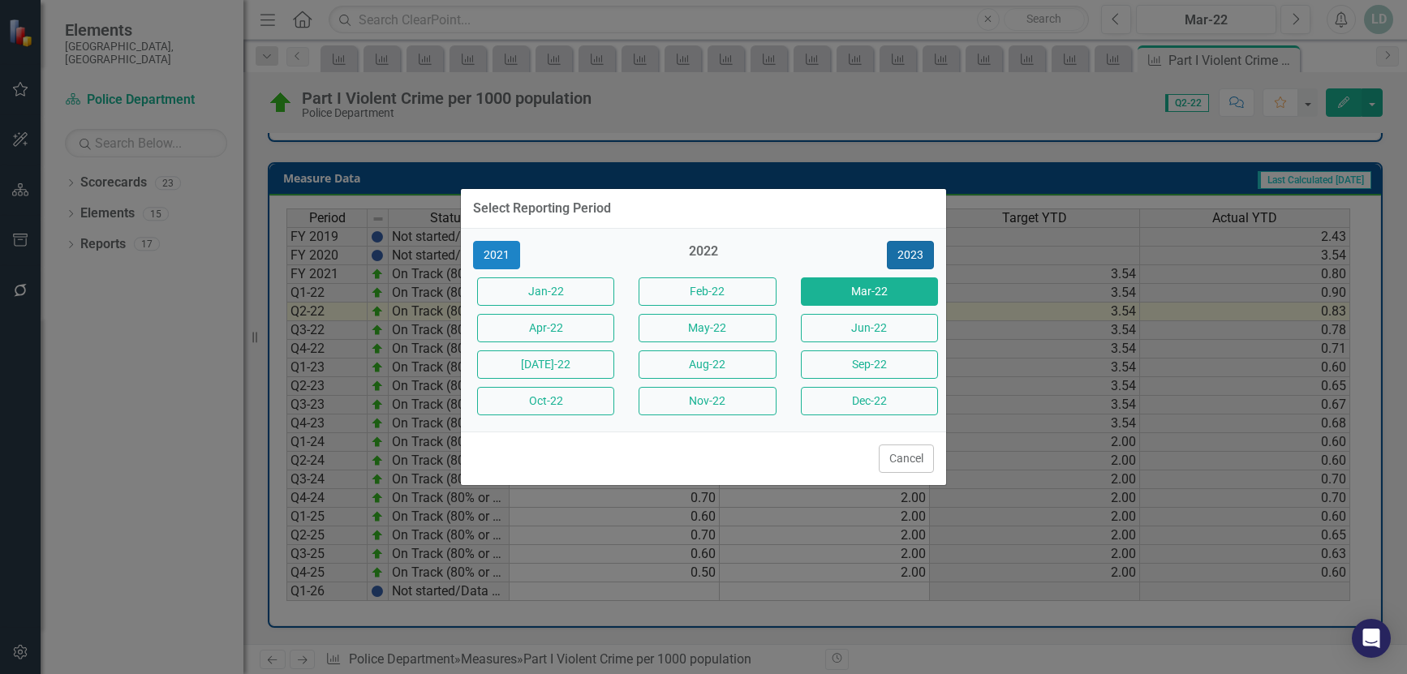
click at [916, 249] on button "2023" at bounding box center [910, 255] width 47 height 28
click at [916, 249] on button "2024" at bounding box center [910, 255] width 47 height 28
click at [916, 249] on button "2025" at bounding box center [910, 255] width 47 height 28
drag, startPoint x: 893, startPoint y: 359, endPoint x: 890, endPoint y: 377, distance: 18.1
click at [893, 360] on button "Sep-25" at bounding box center [869, 364] width 137 height 28
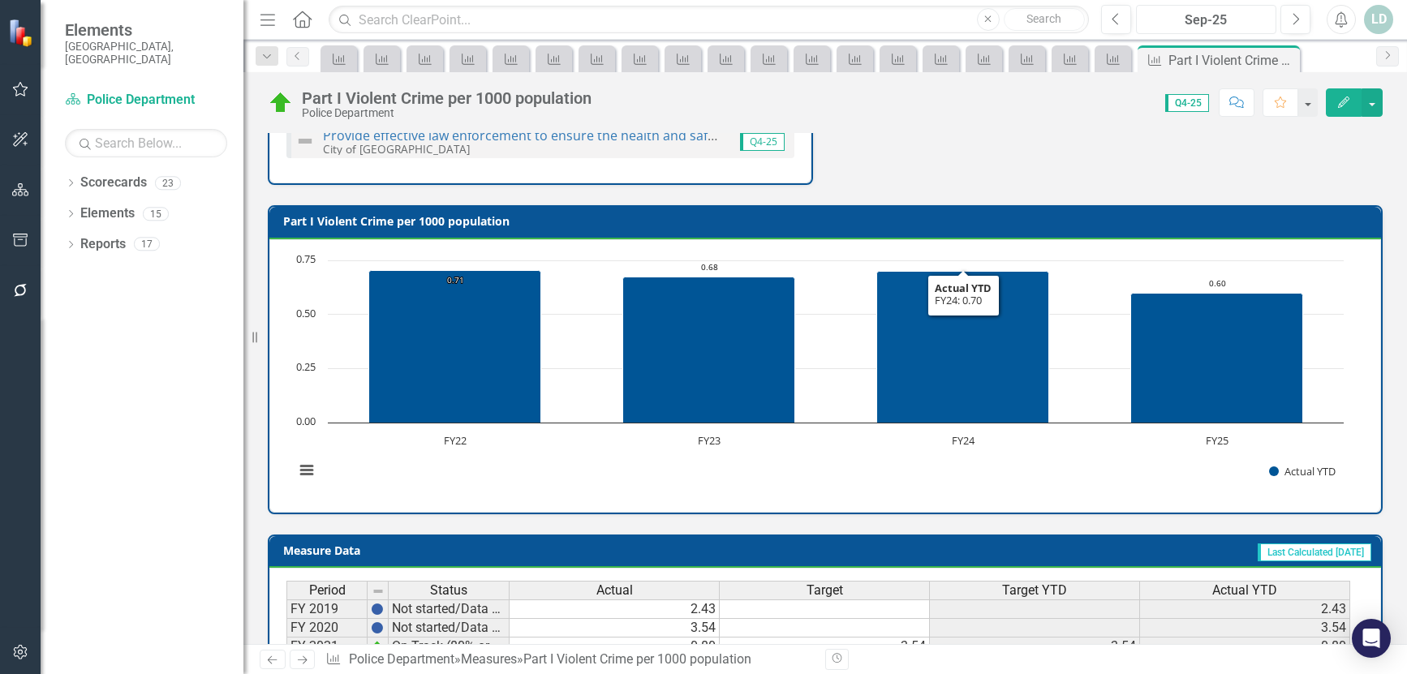
scroll to position [666, 0]
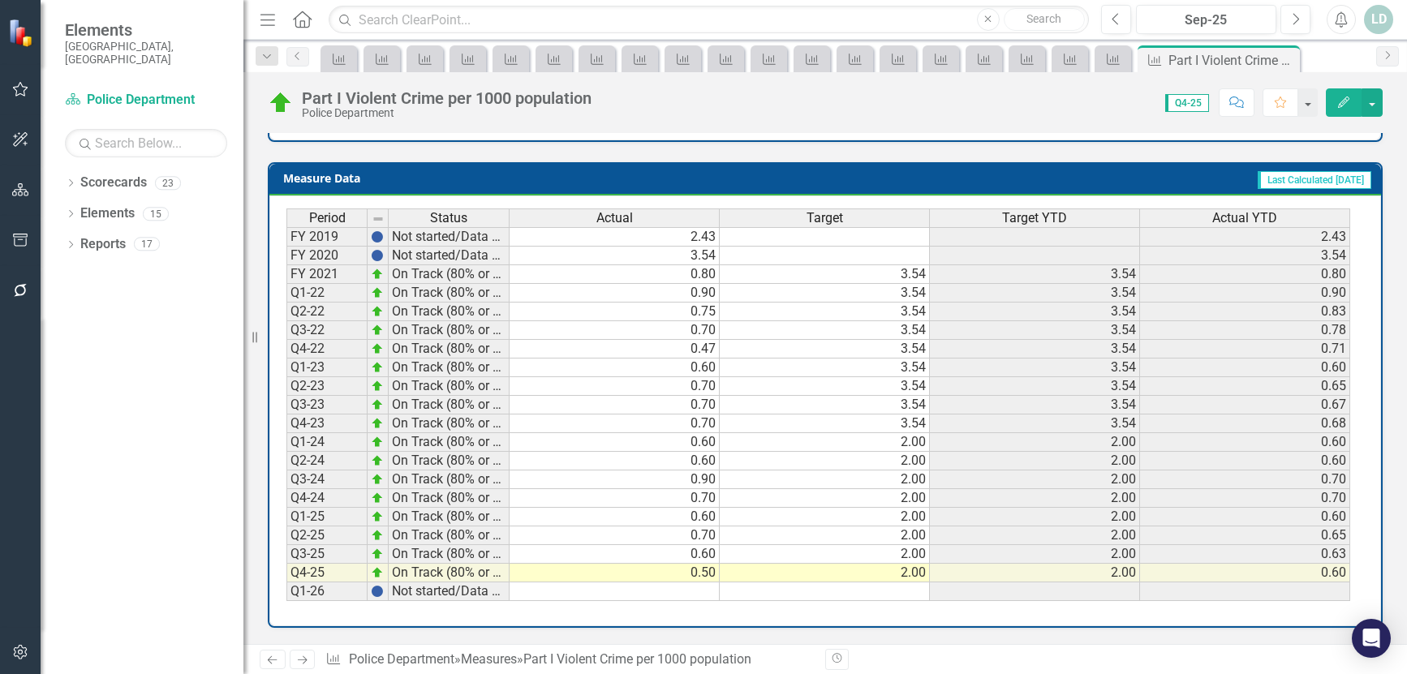
click at [305, 659] on icon at bounding box center [303, 660] width 10 height 8
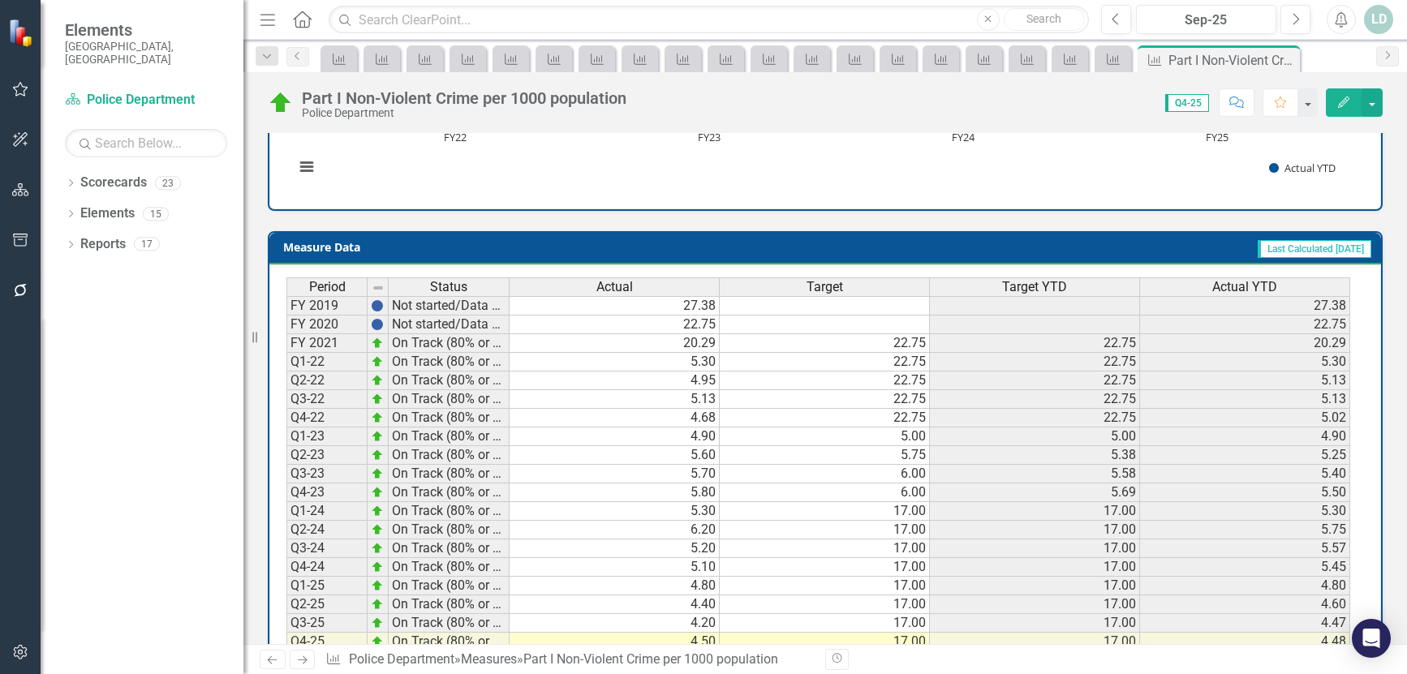
scroll to position [666, 0]
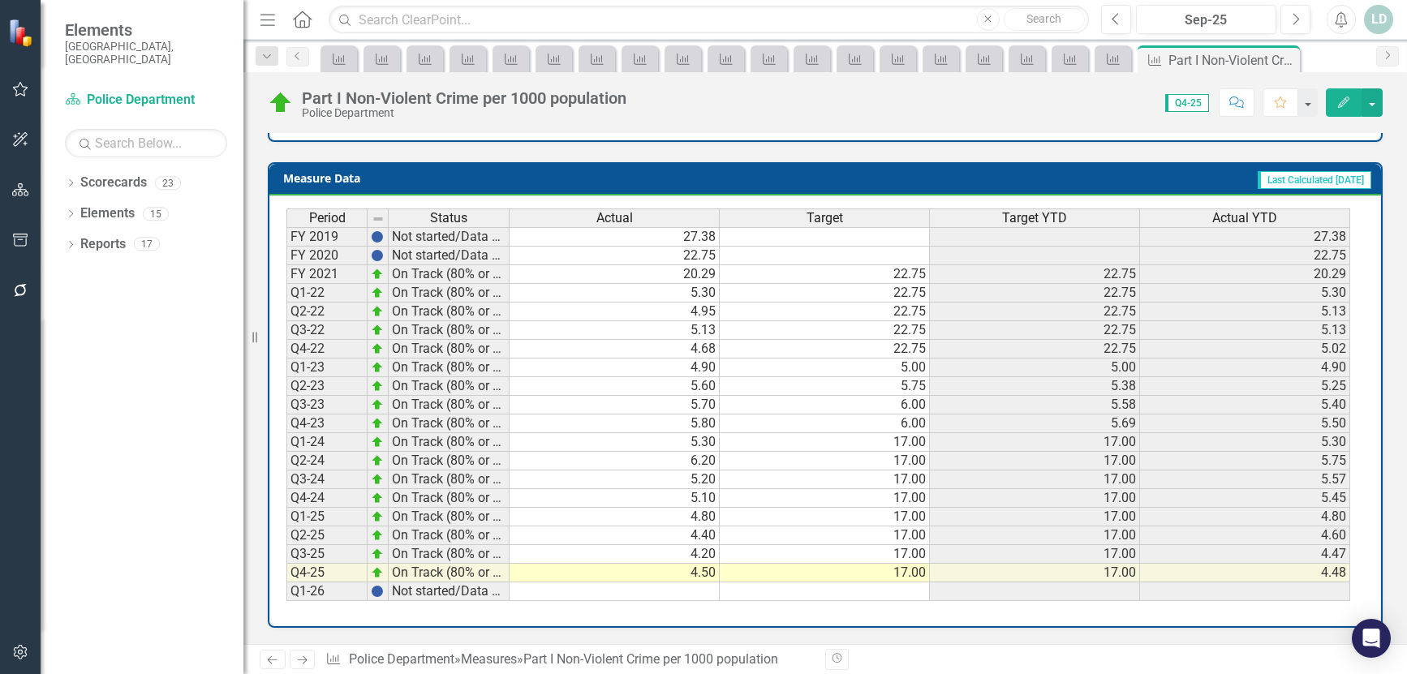
click at [302, 660] on icon "Next" at bounding box center [302, 660] width 14 height 11
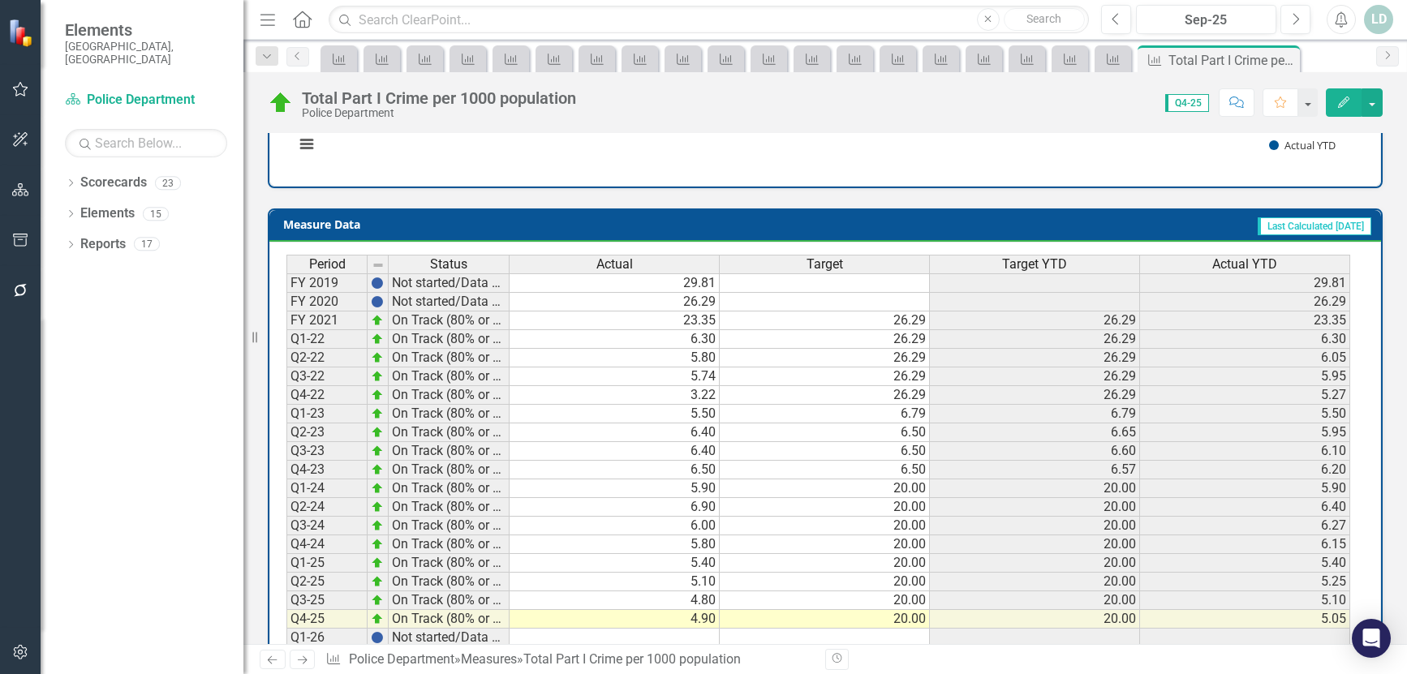
scroll to position [666, 0]
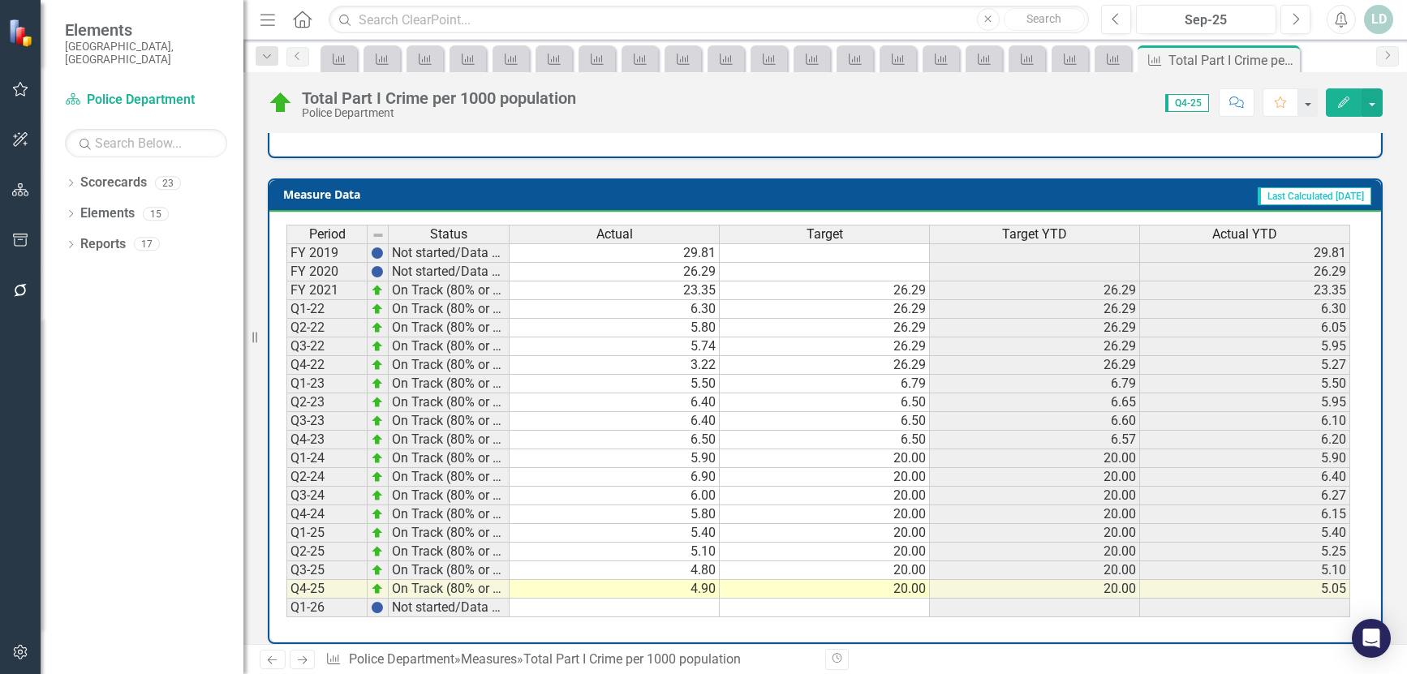
click at [307, 659] on icon "Next" at bounding box center [302, 660] width 14 height 11
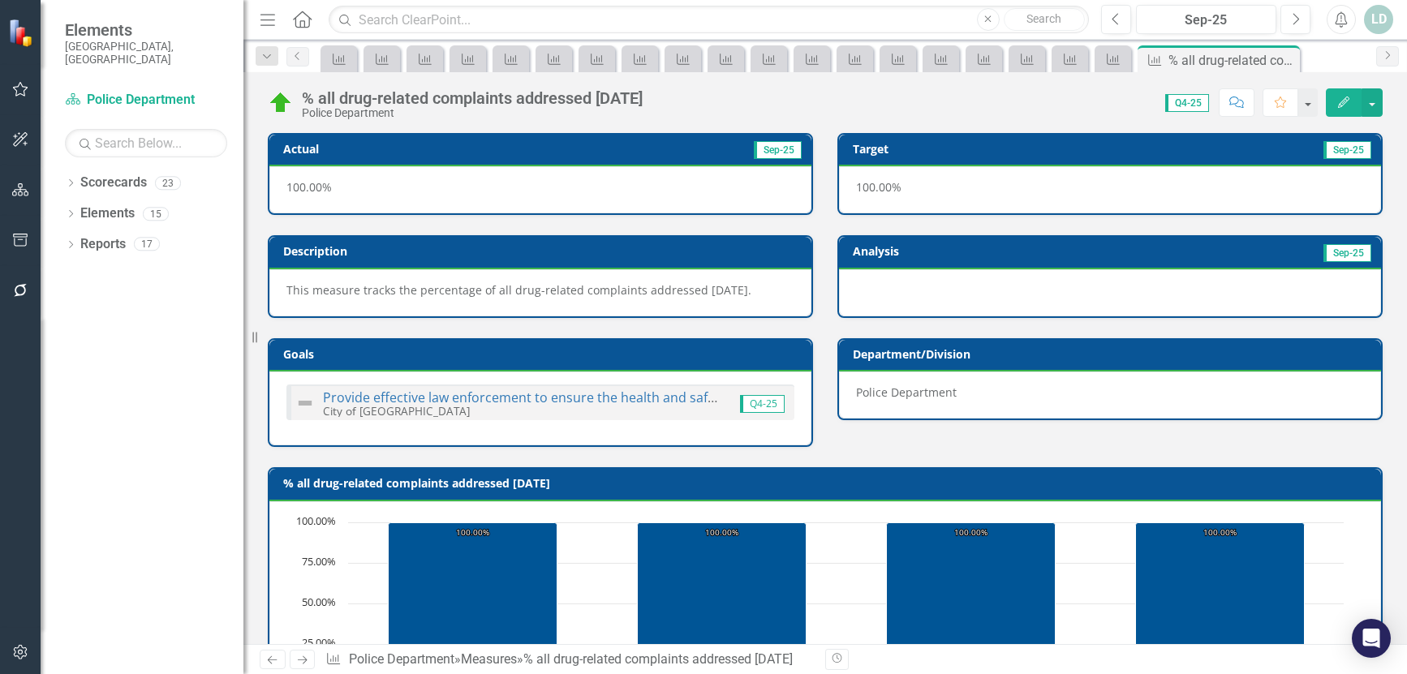
scroll to position [634, 0]
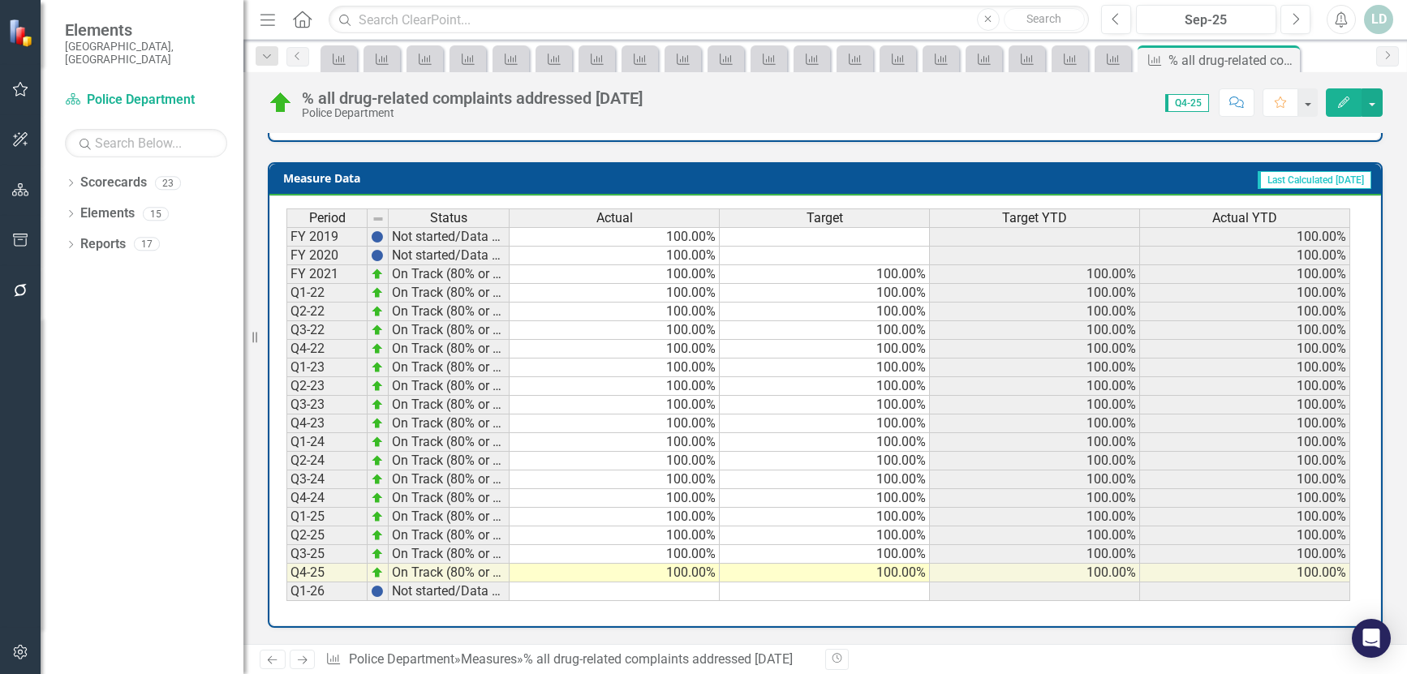
click at [300, 655] on icon "Next" at bounding box center [302, 660] width 14 height 11
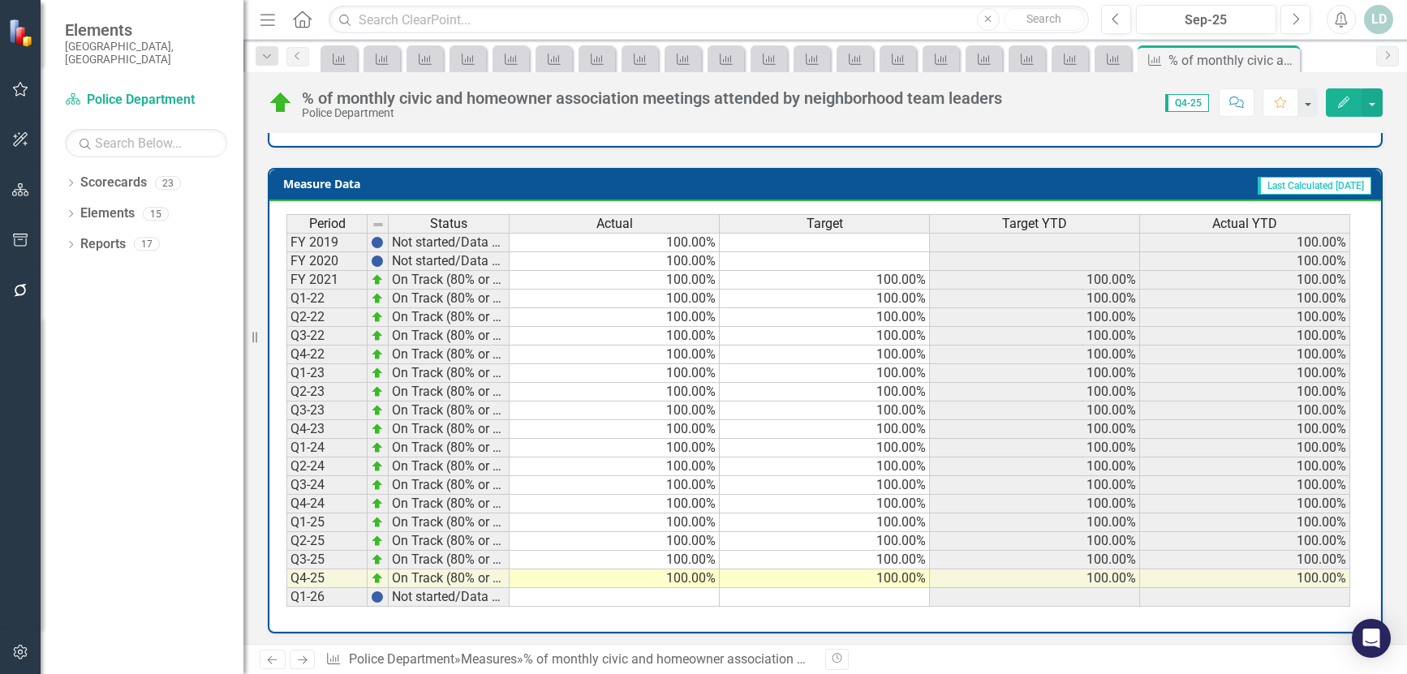
scroll to position [650, 0]
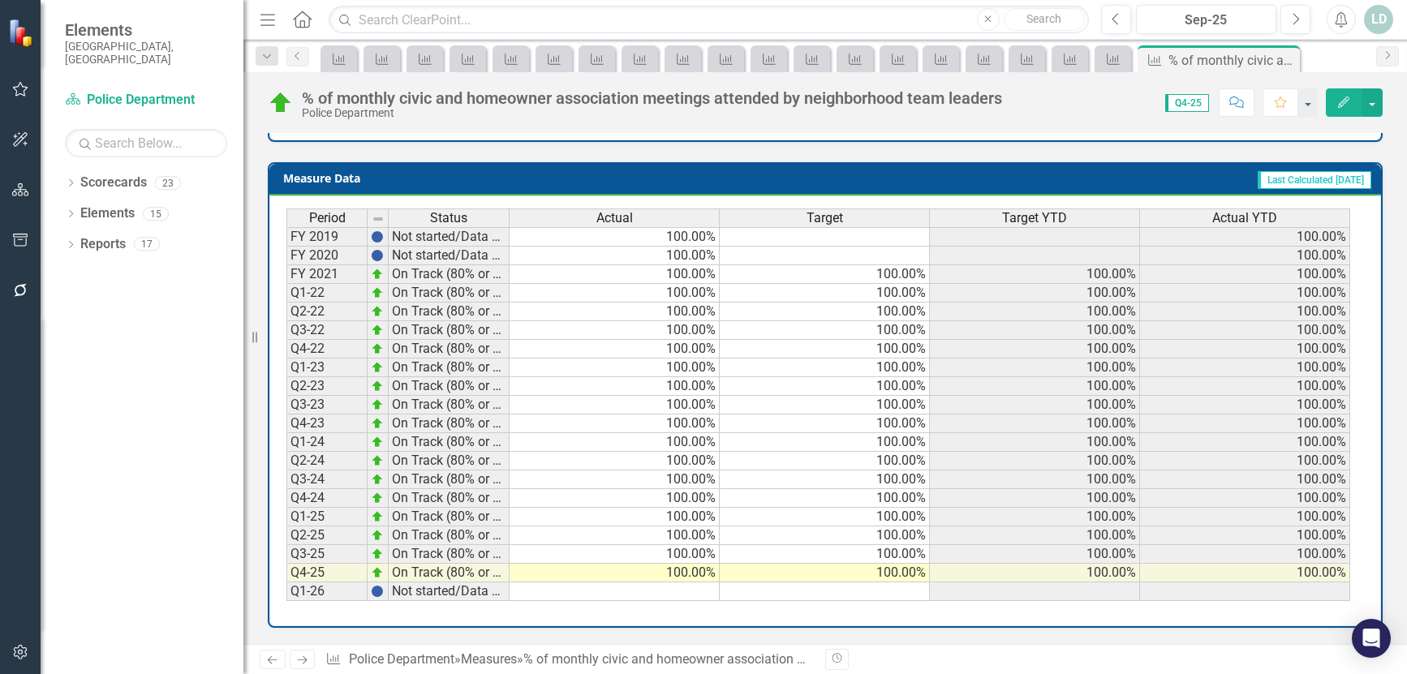
click at [300, 661] on icon "Next" at bounding box center [302, 660] width 14 height 11
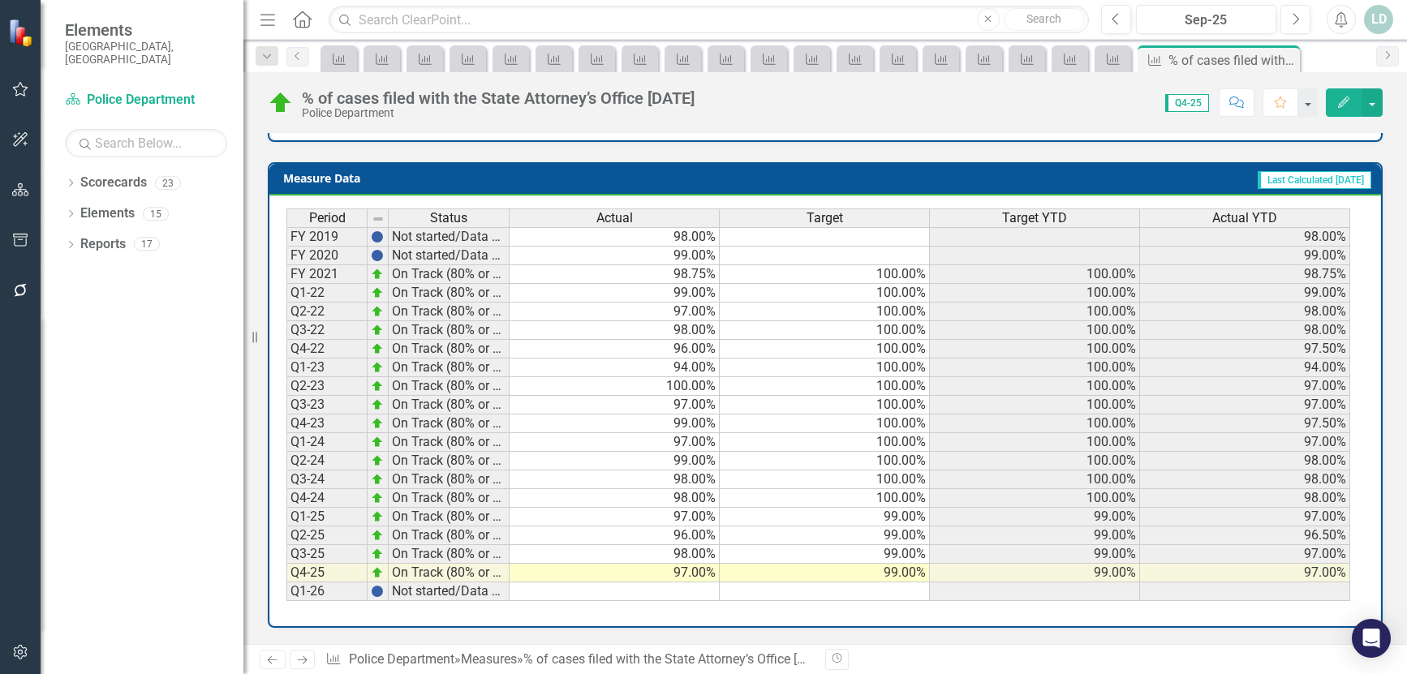
scroll to position [650, 0]
click at [297, 660] on icon "Next" at bounding box center [302, 660] width 14 height 11
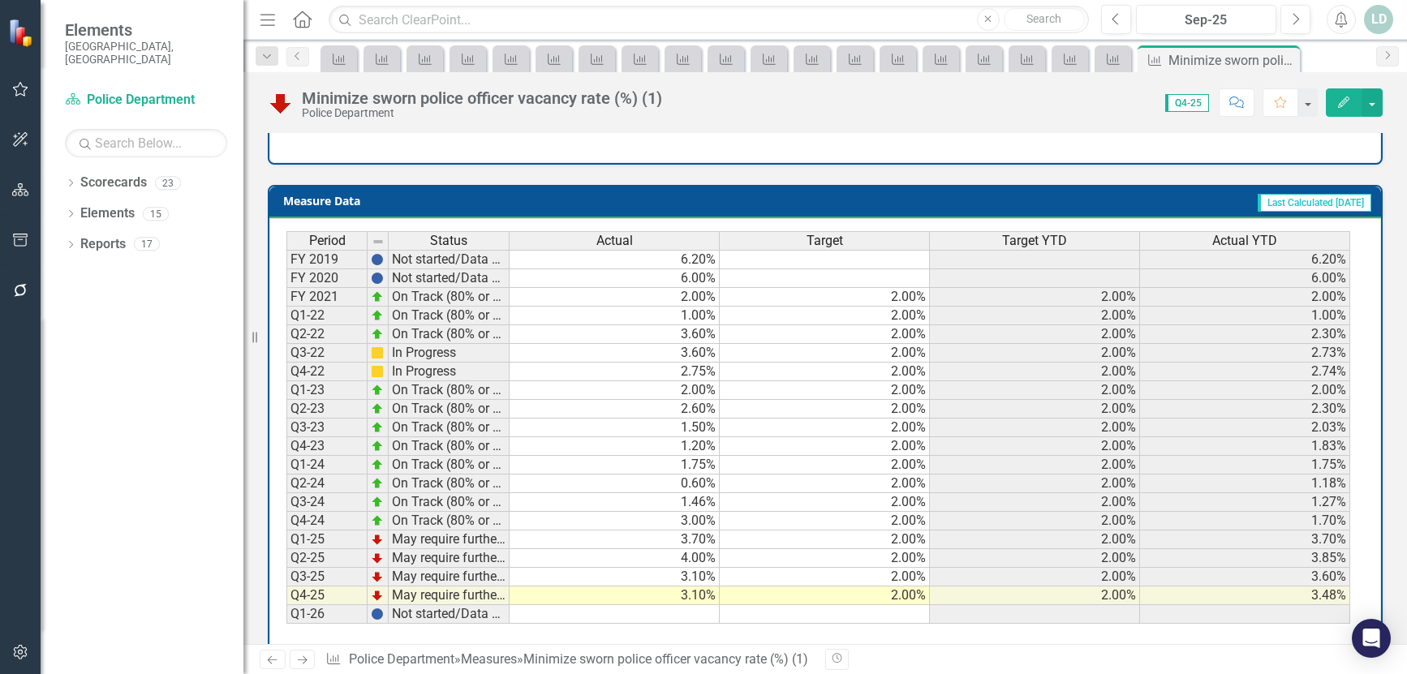
scroll to position [634, 0]
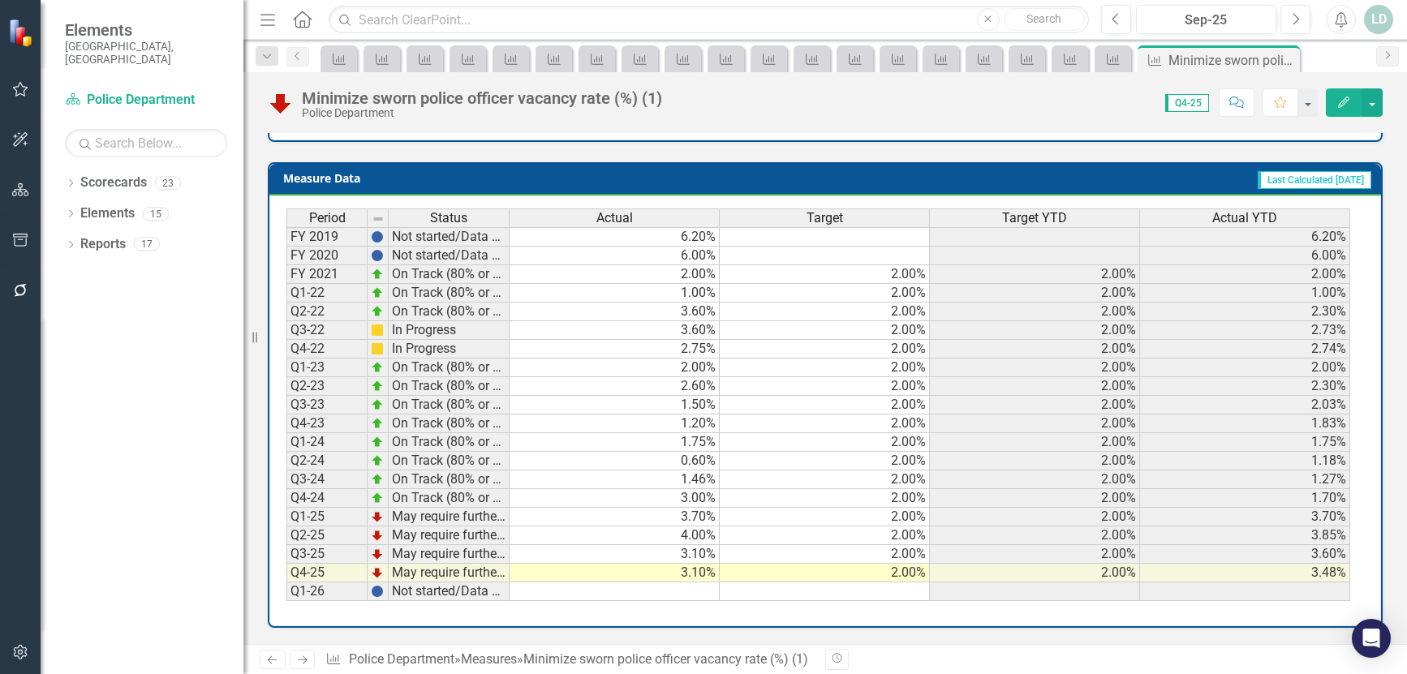
click at [306, 656] on icon "Next" at bounding box center [302, 660] width 14 height 11
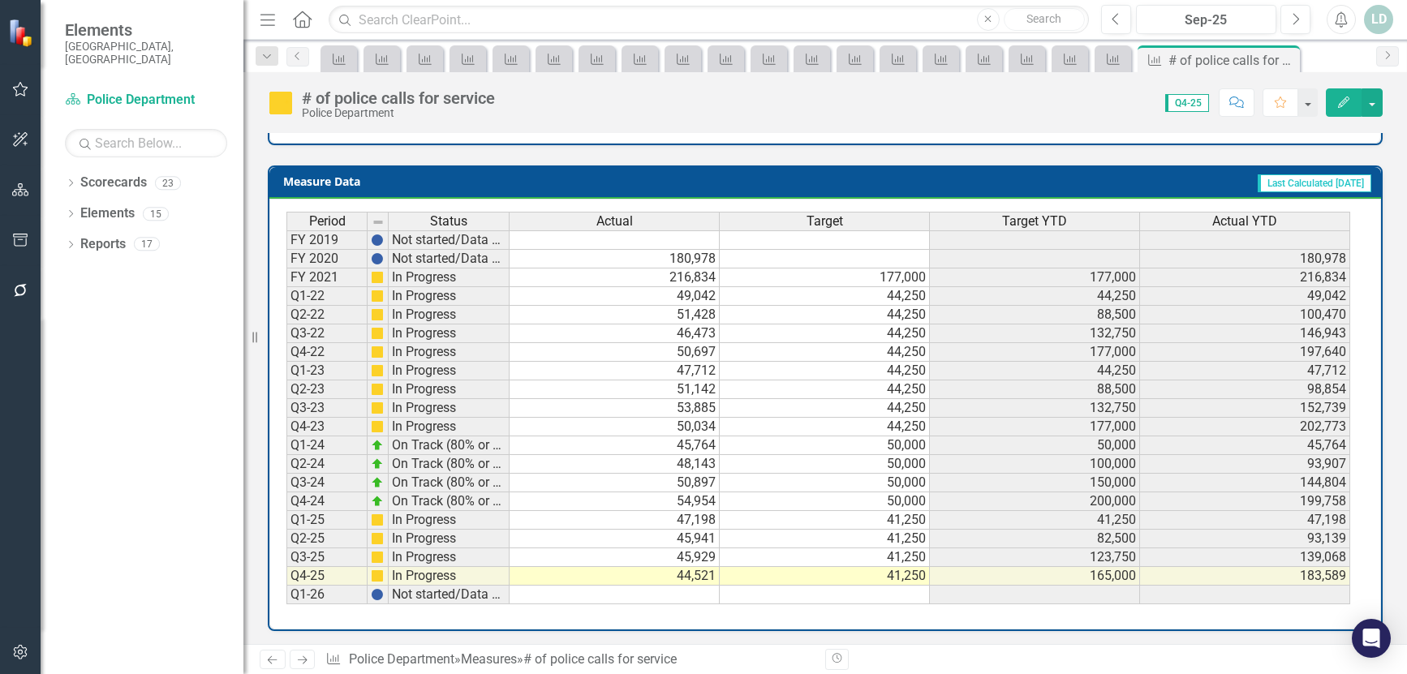
scroll to position [650, 0]
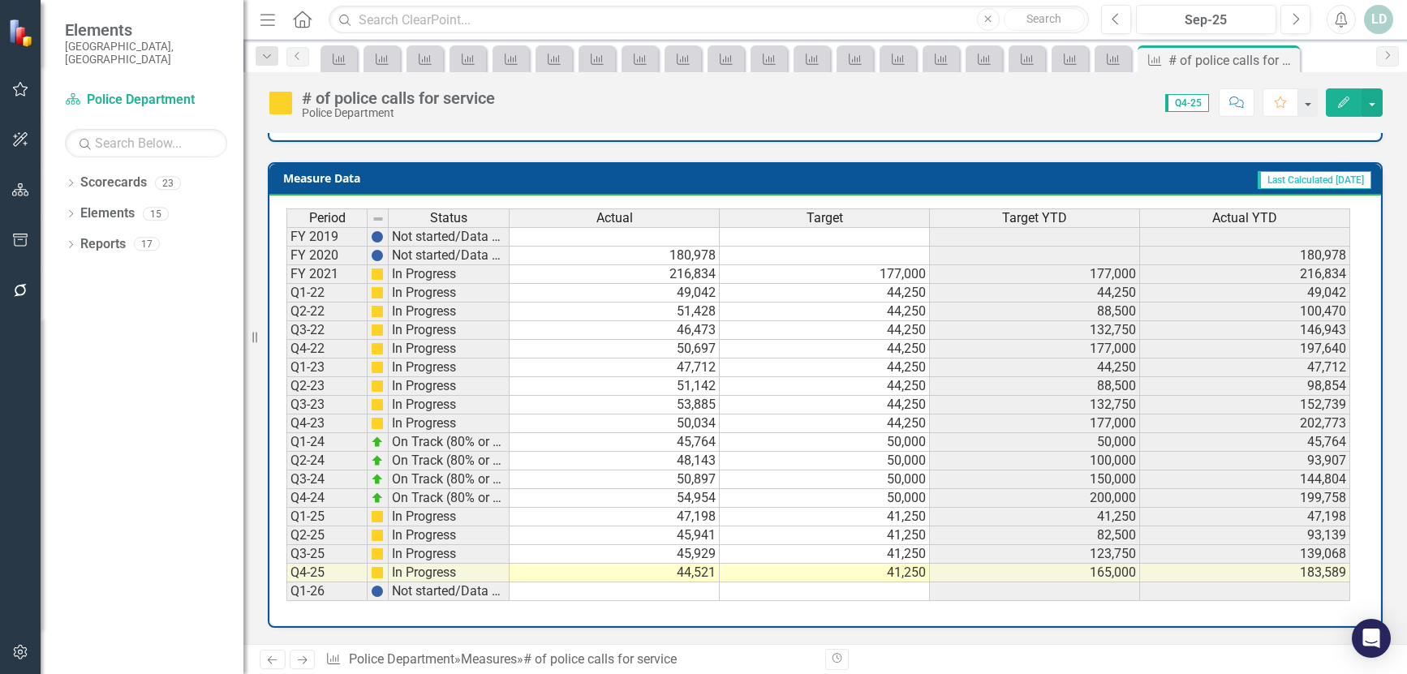
click at [303, 658] on icon "Next" at bounding box center [302, 660] width 14 height 11
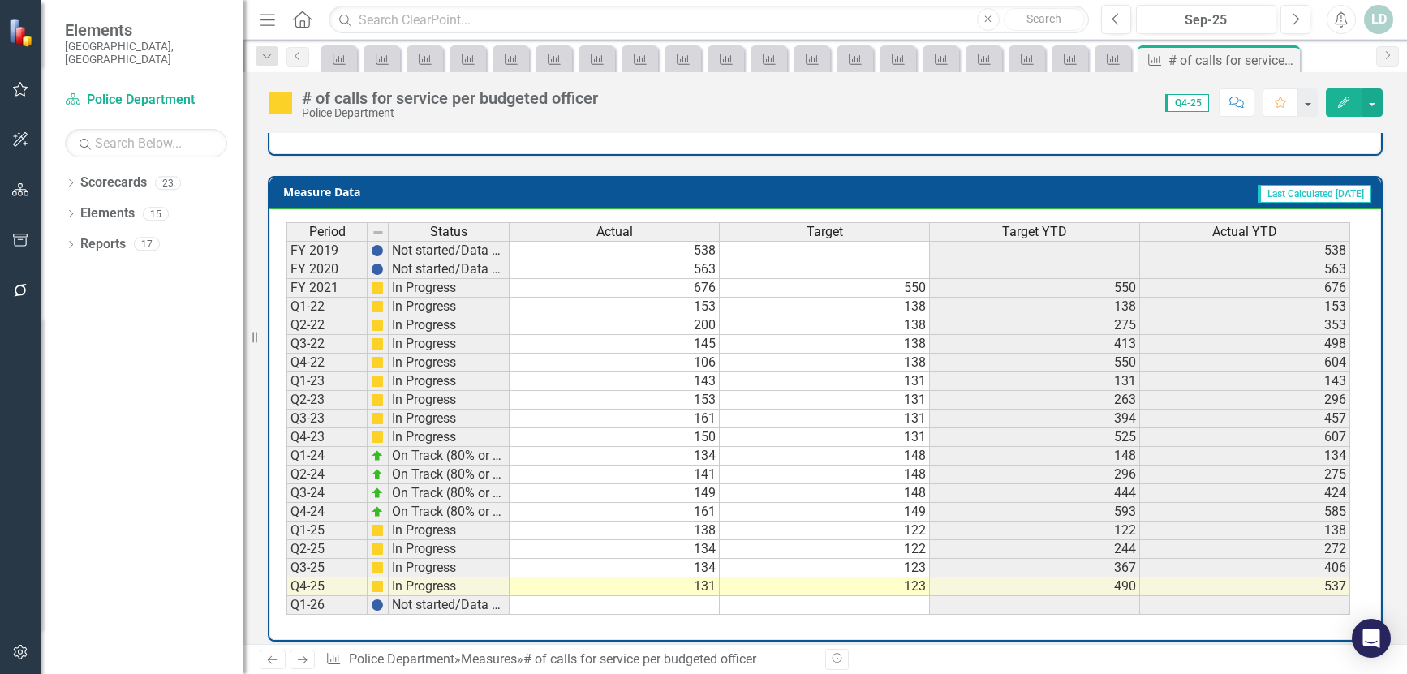
scroll to position [634, 0]
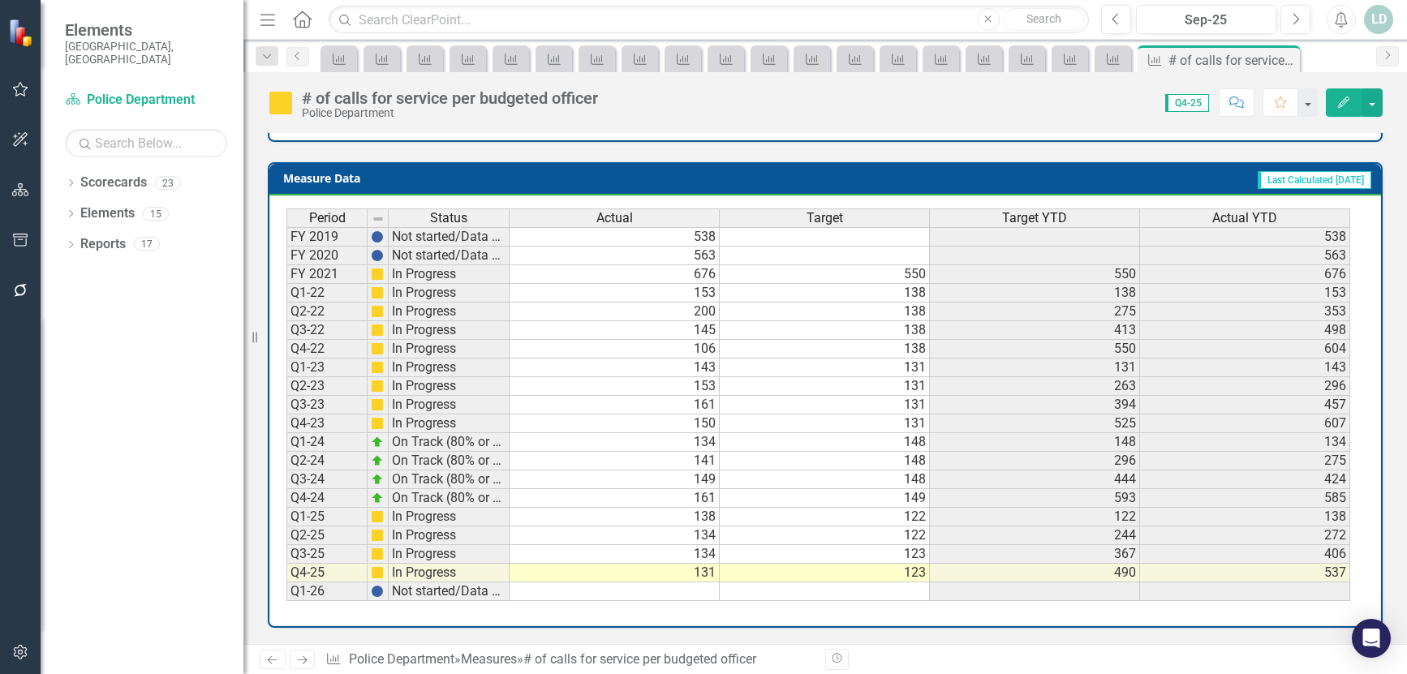
click at [301, 659] on icon "Next" at bounding box center [302, 660] width 14 height 11
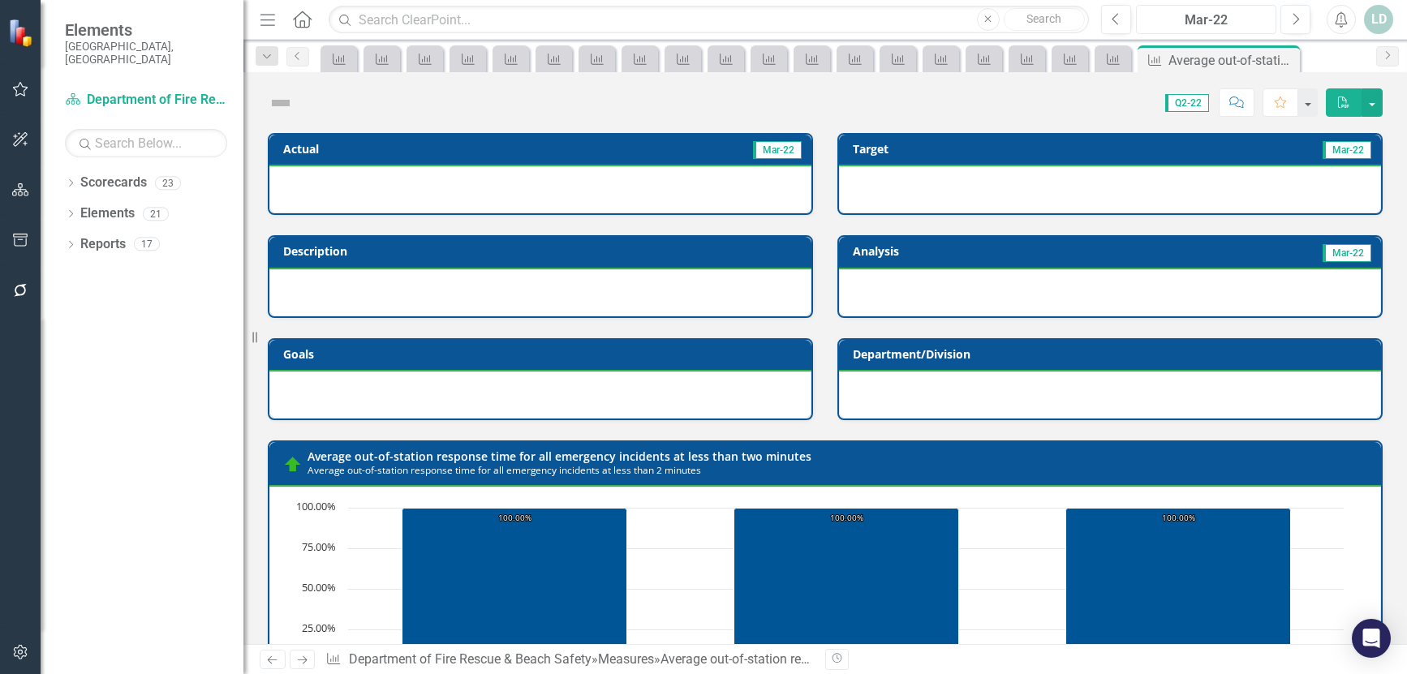
click at [1192, 19] on div "Mar-22" at bounding box center [1205, 20] width 129 height 19
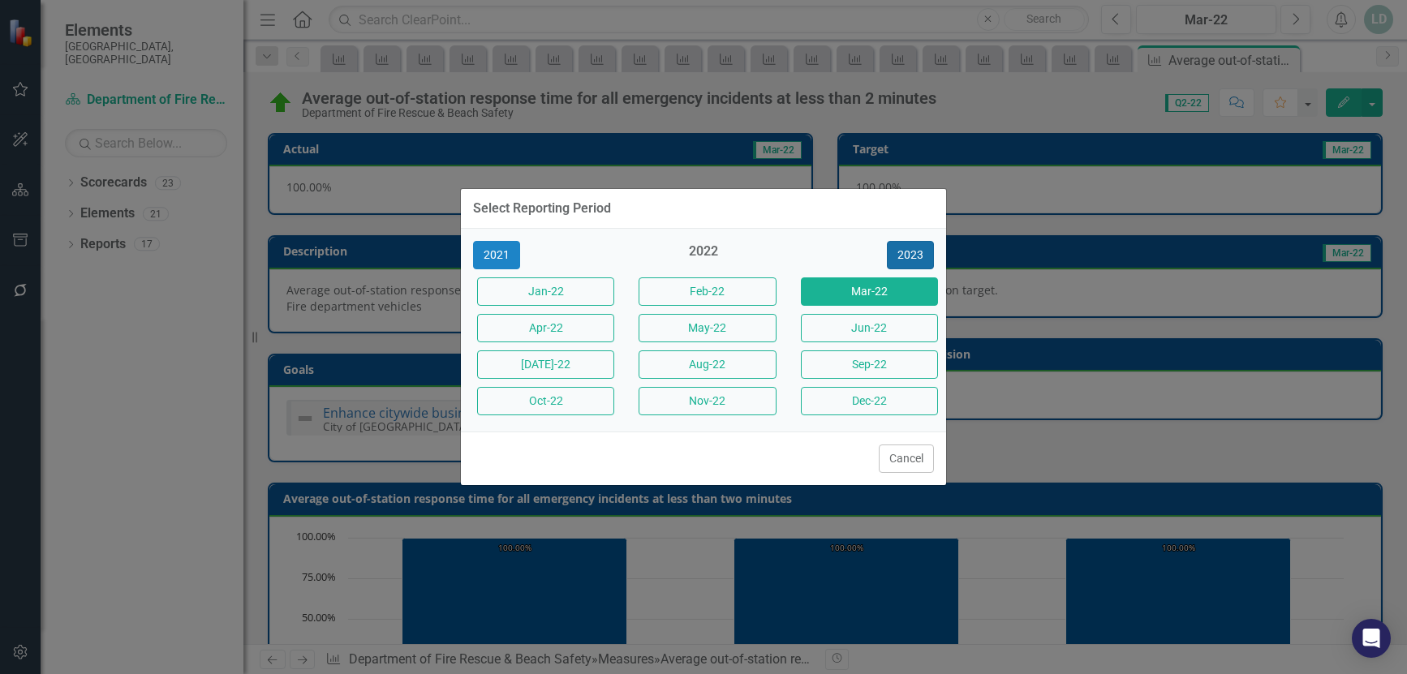
click at [907, 248] on button "2023" at bounding box center [910, 255] width 47 height 28
click at [907, 248] on button "2024" at bounding box center [910, 255] width 47 height 28
click at [907, 248] on button "2025" at bounding box center [910, 255] width 47 height 28
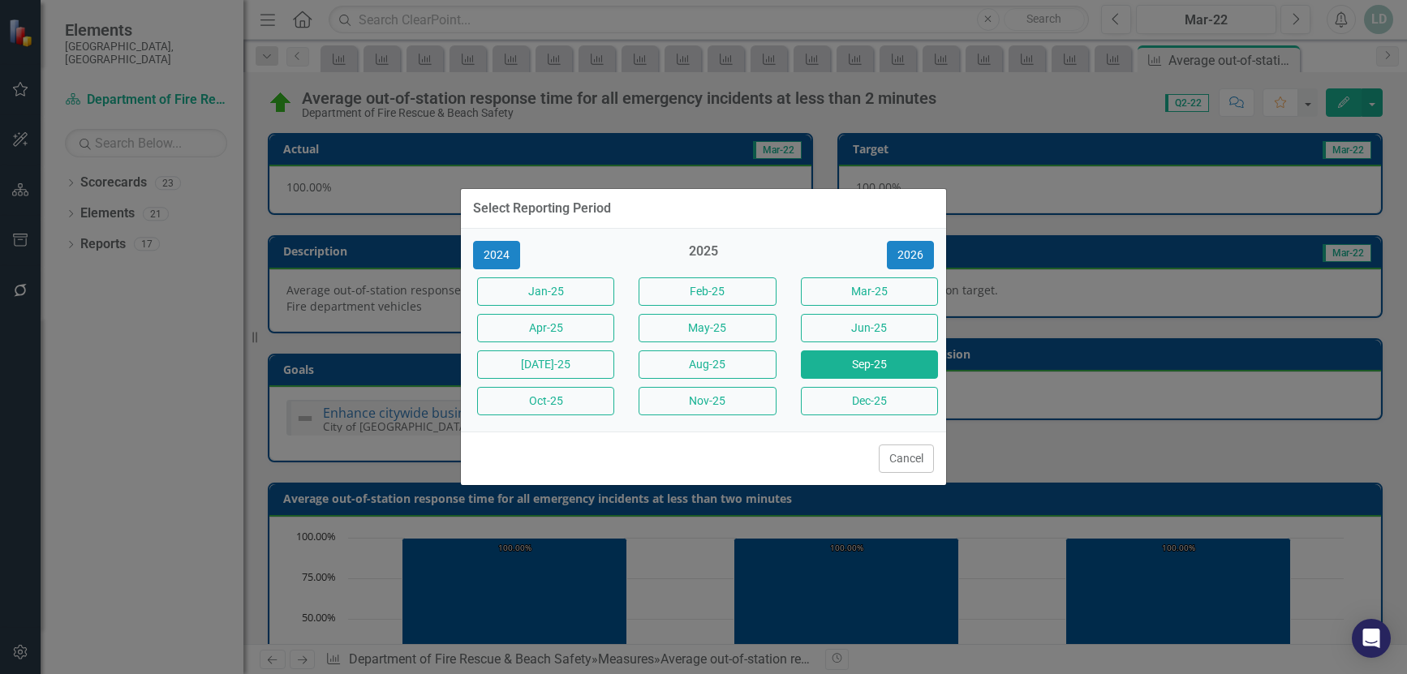
click at [886, 360] on button "Sep-25" at bounding box center [869, 364] width 137 height 28
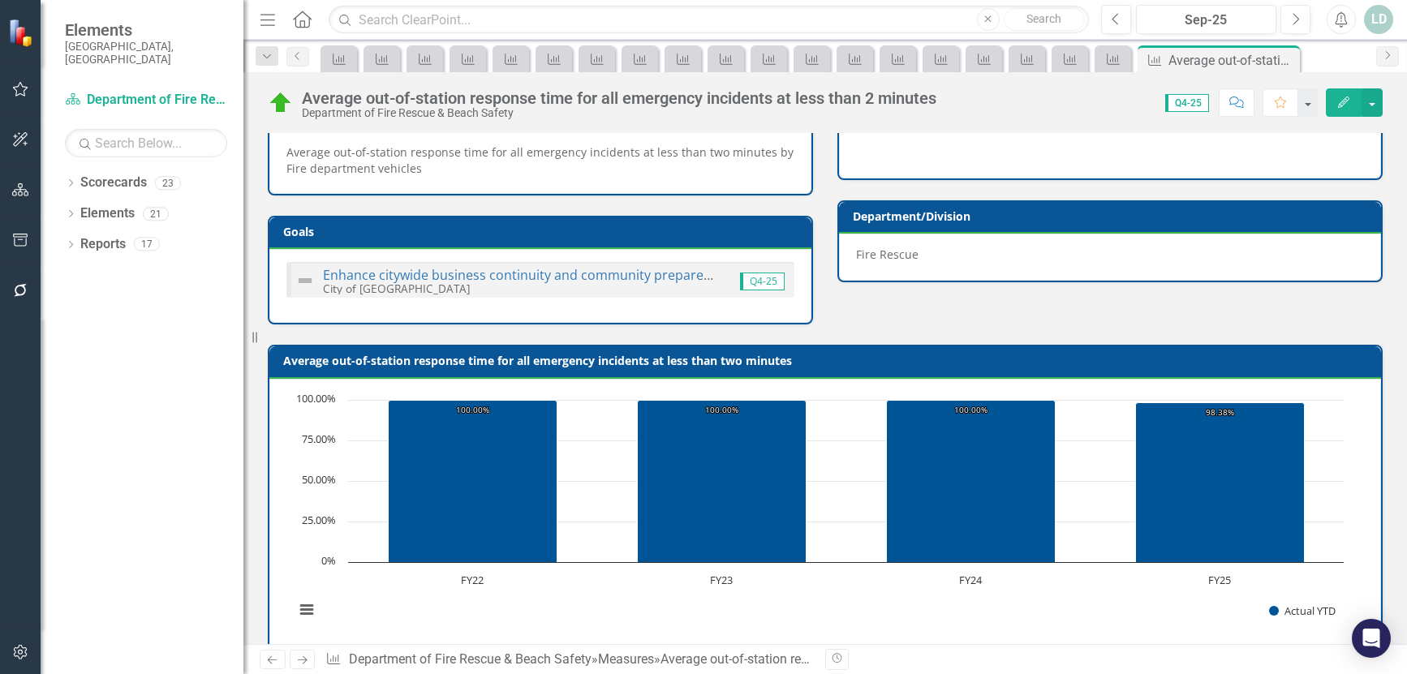
scroll to position [650, 0]
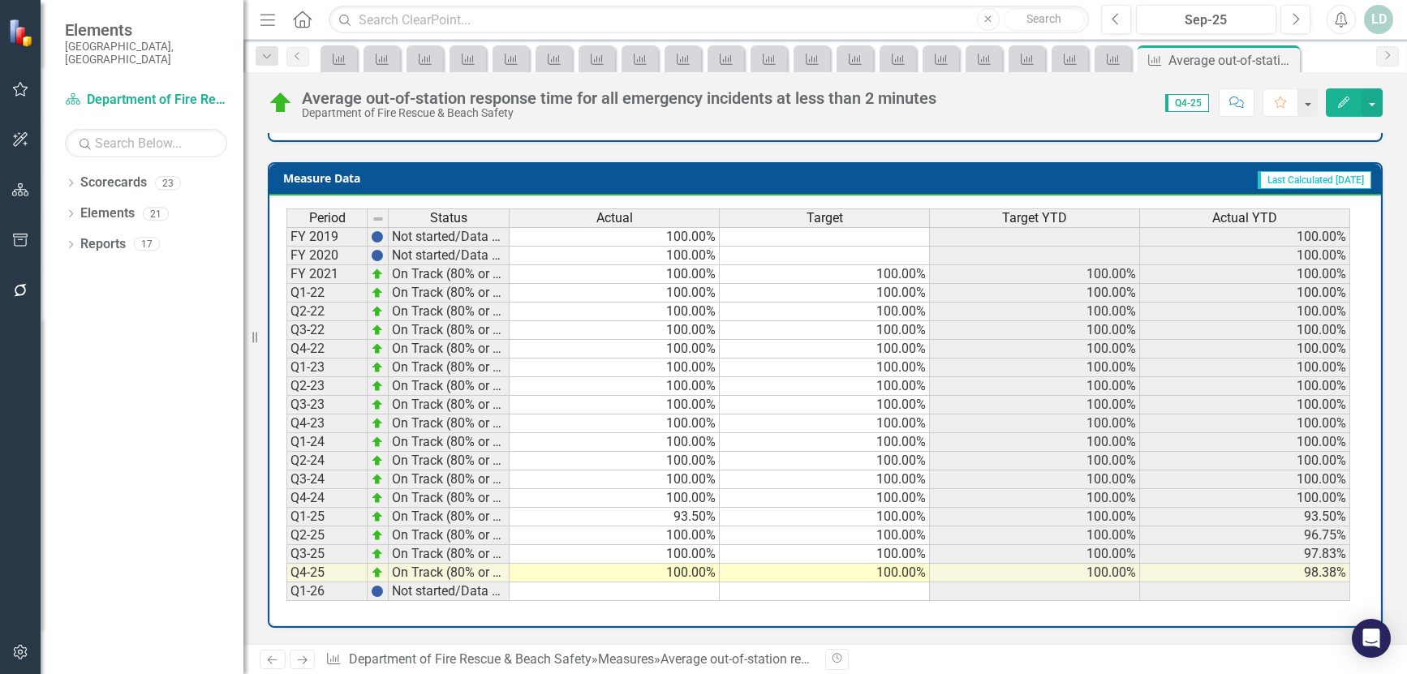
click at [303, 656] on icon "Next" at bounding box center [302, 660] width 14 height 11
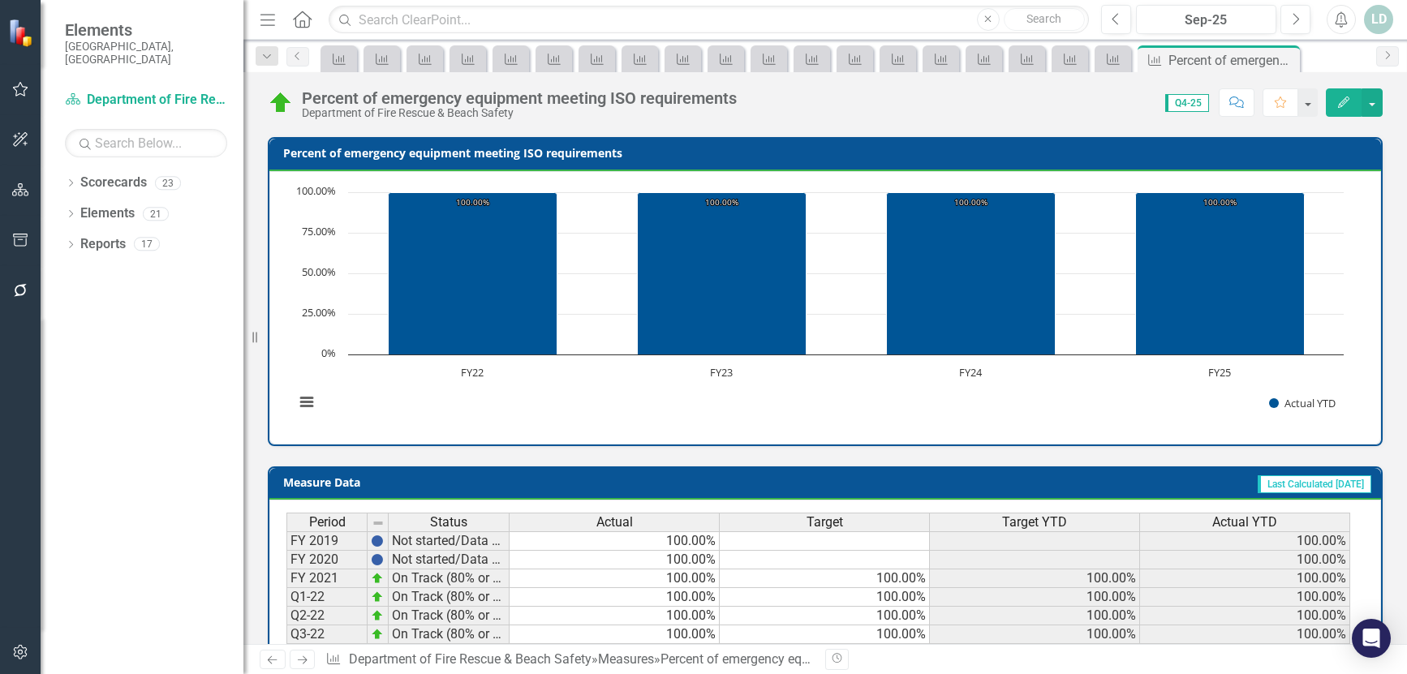
scroll to position [666, 0]
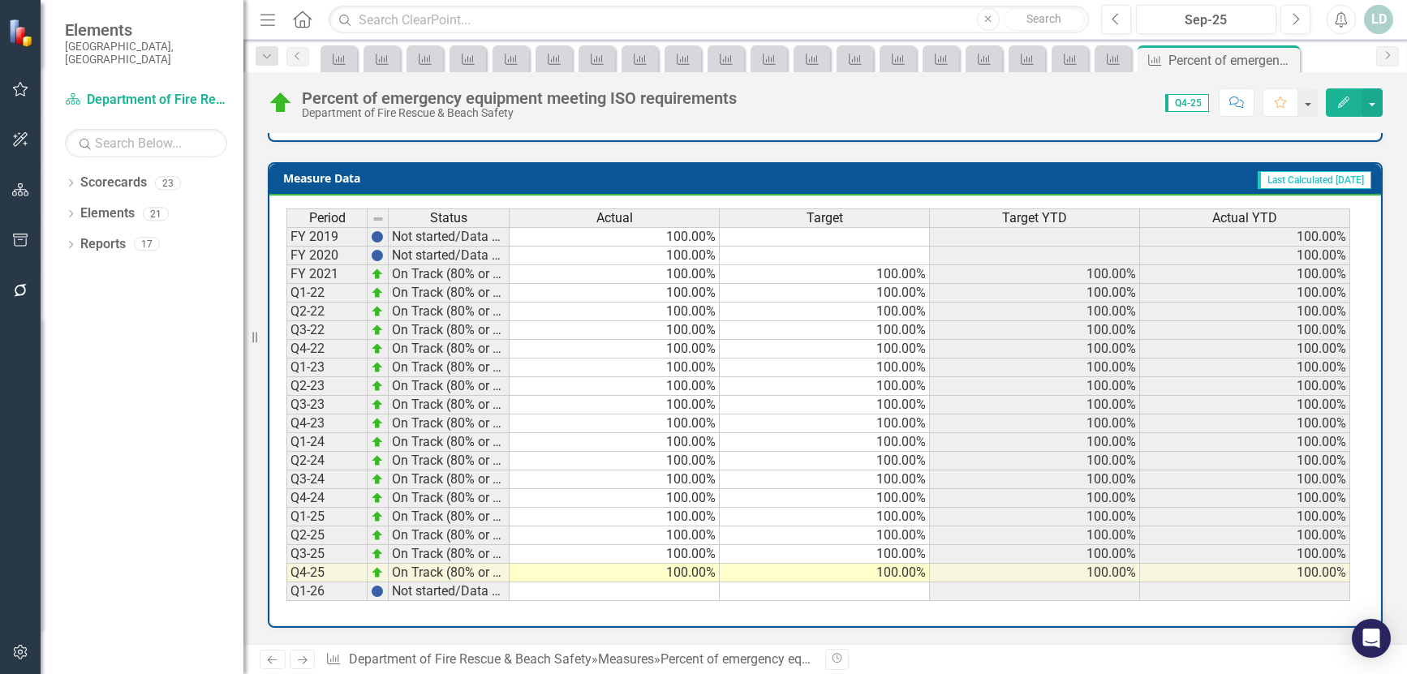
click at [307, 655] on icon "Next" at bounding box center [302, 660] width 14 height 11
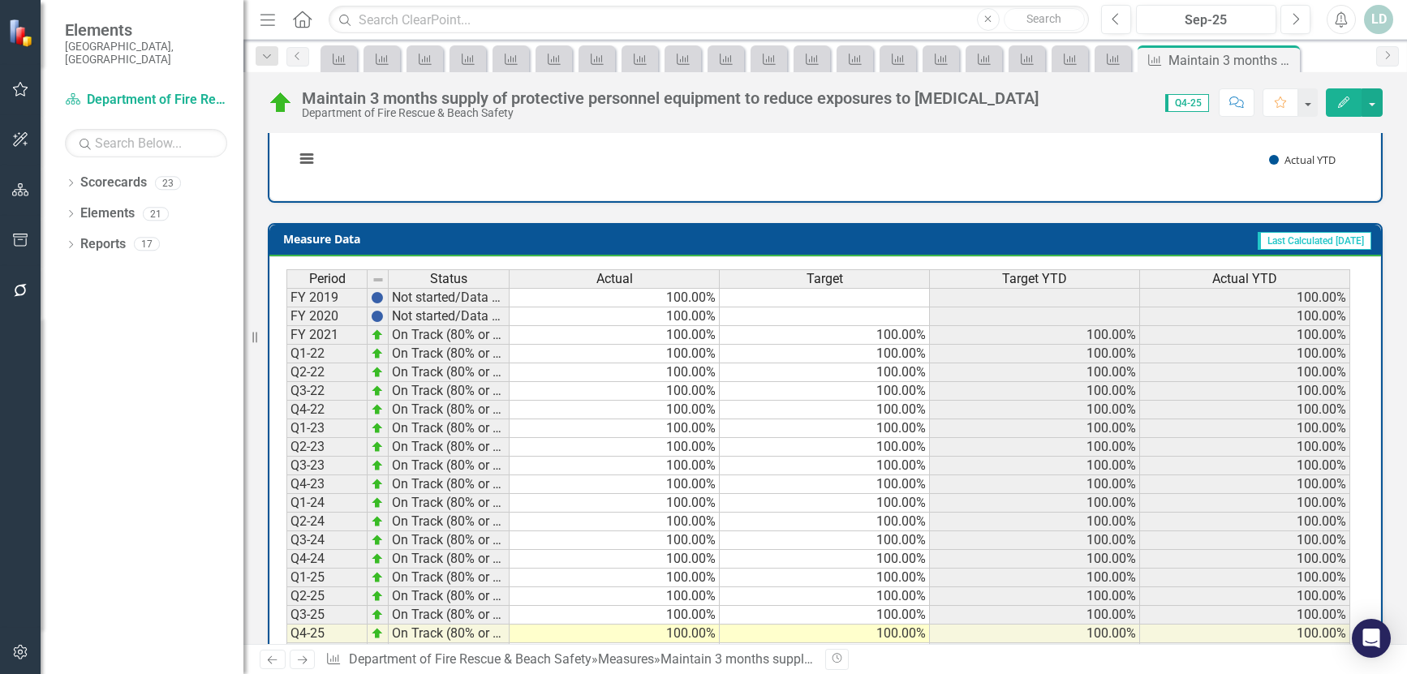
scroll to position [650, 0]
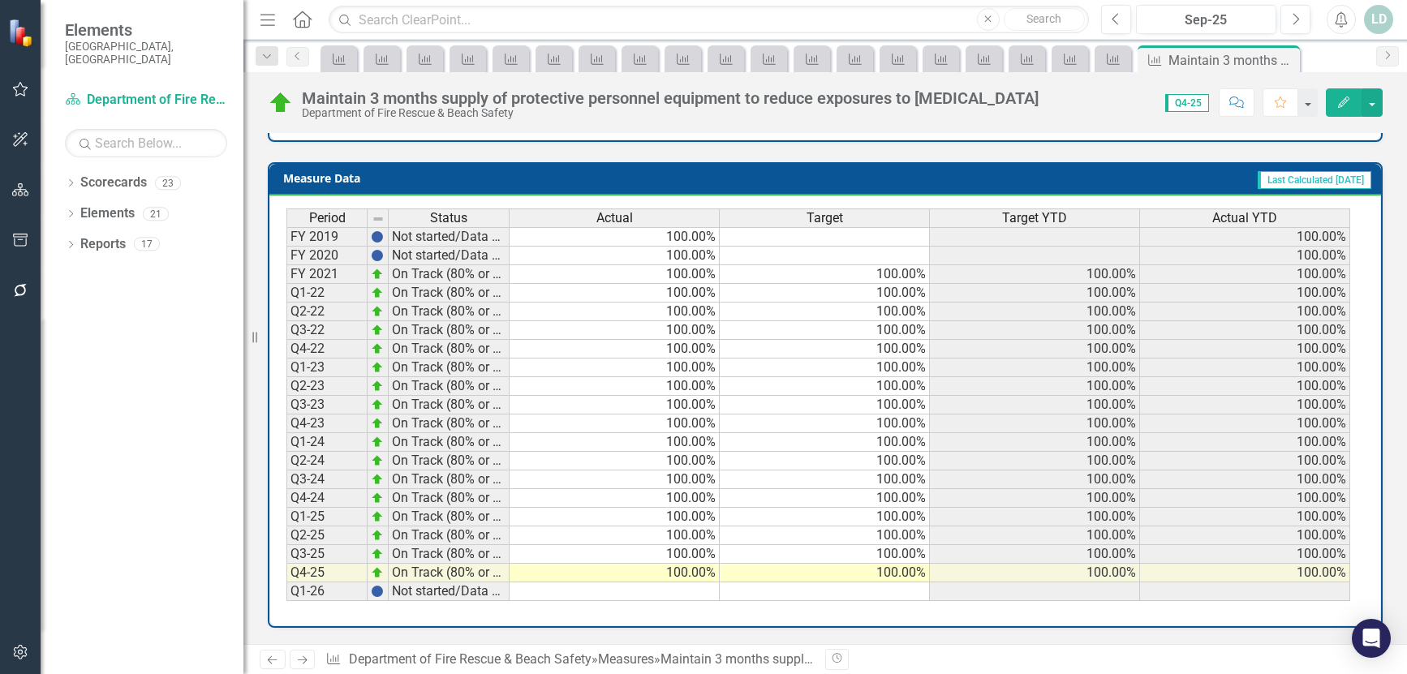
click at [305, 662] on icon at bounding box center [303, 660] width 10 height 8
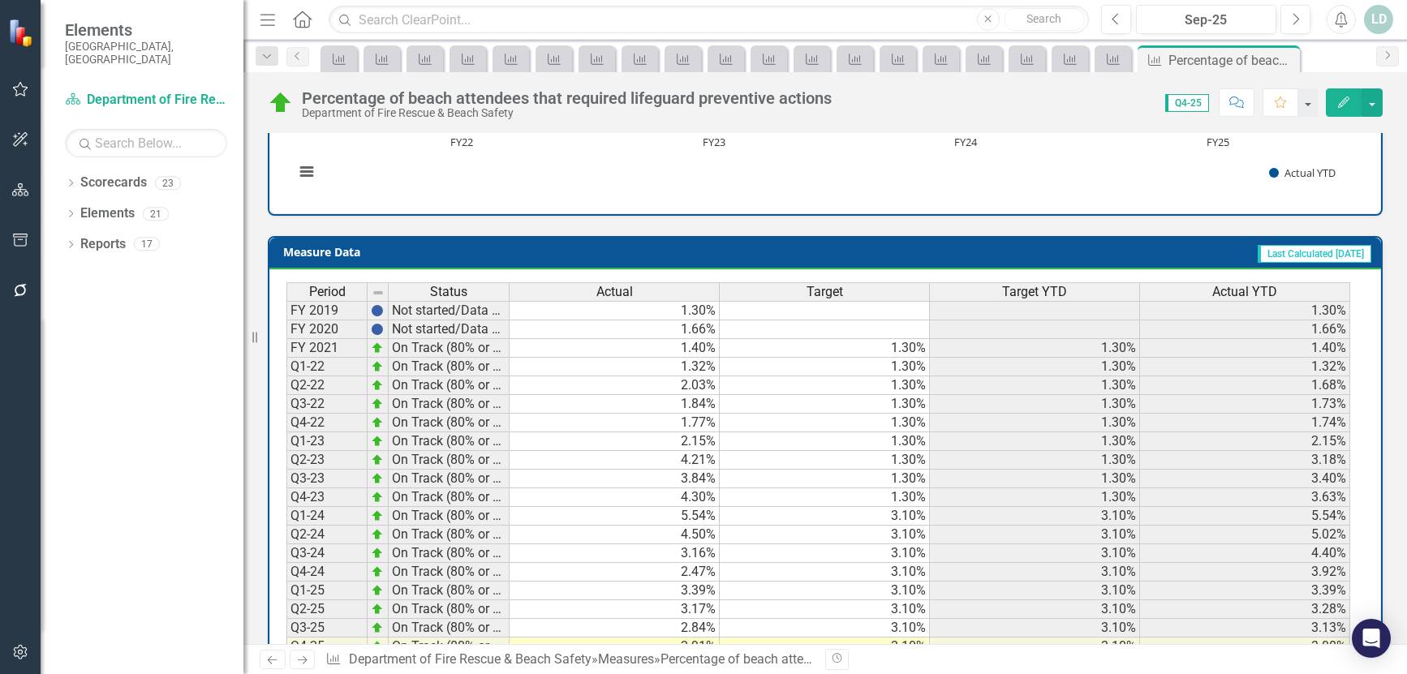
scroll to position [634, 0]
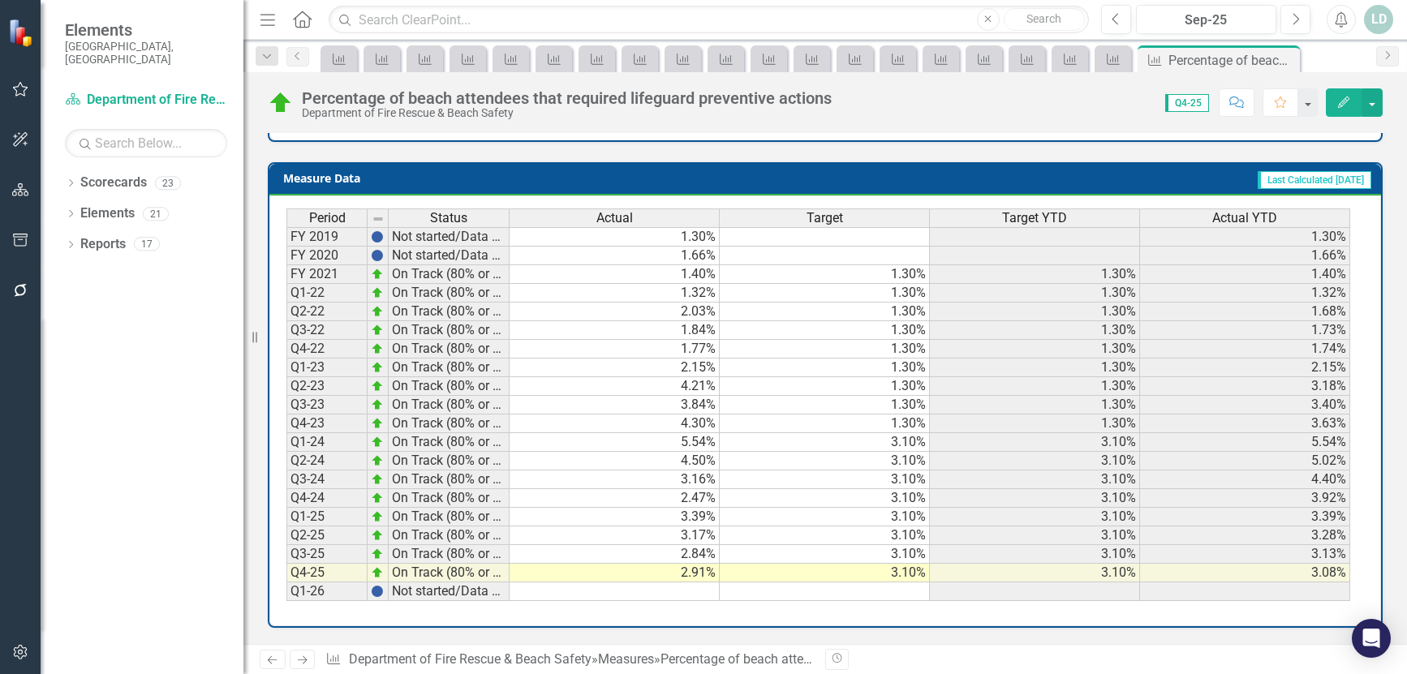
click at [311, 657] on link "Next" at bounding box center [303, 659] width 26 height 19
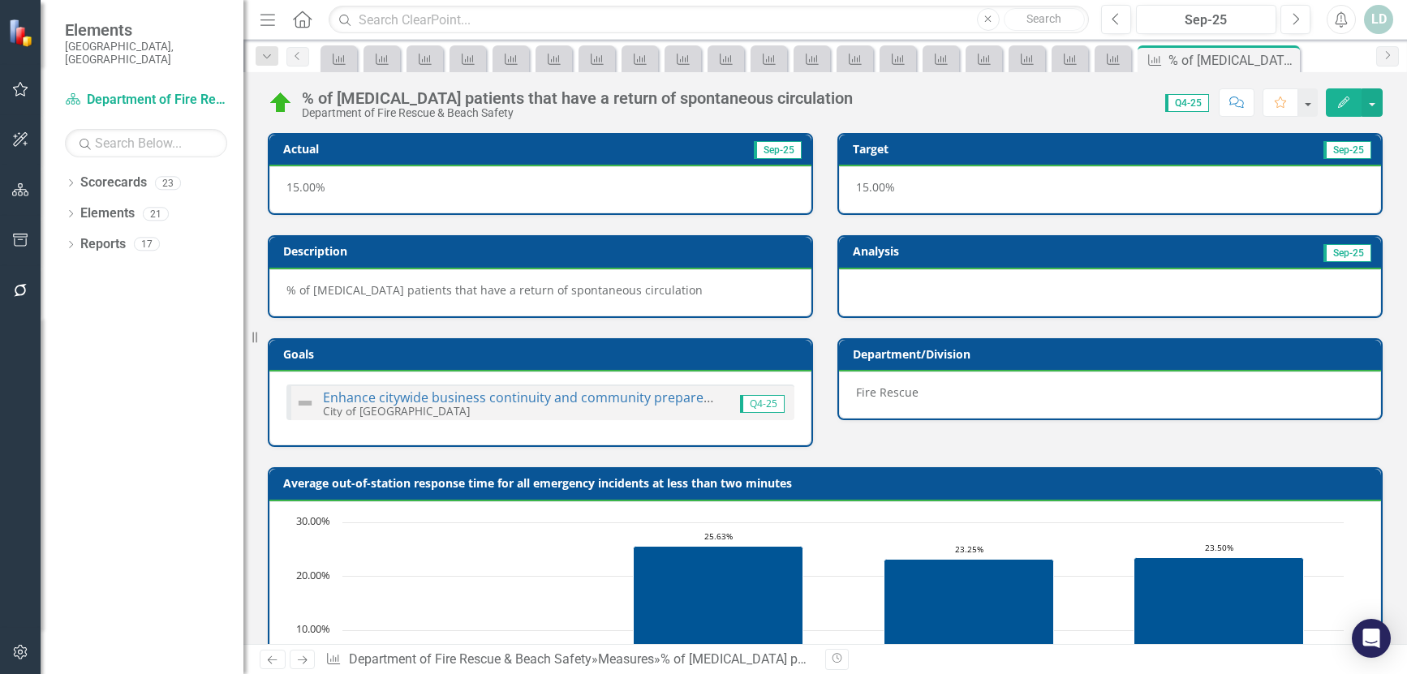
scroll to position [634, 0]
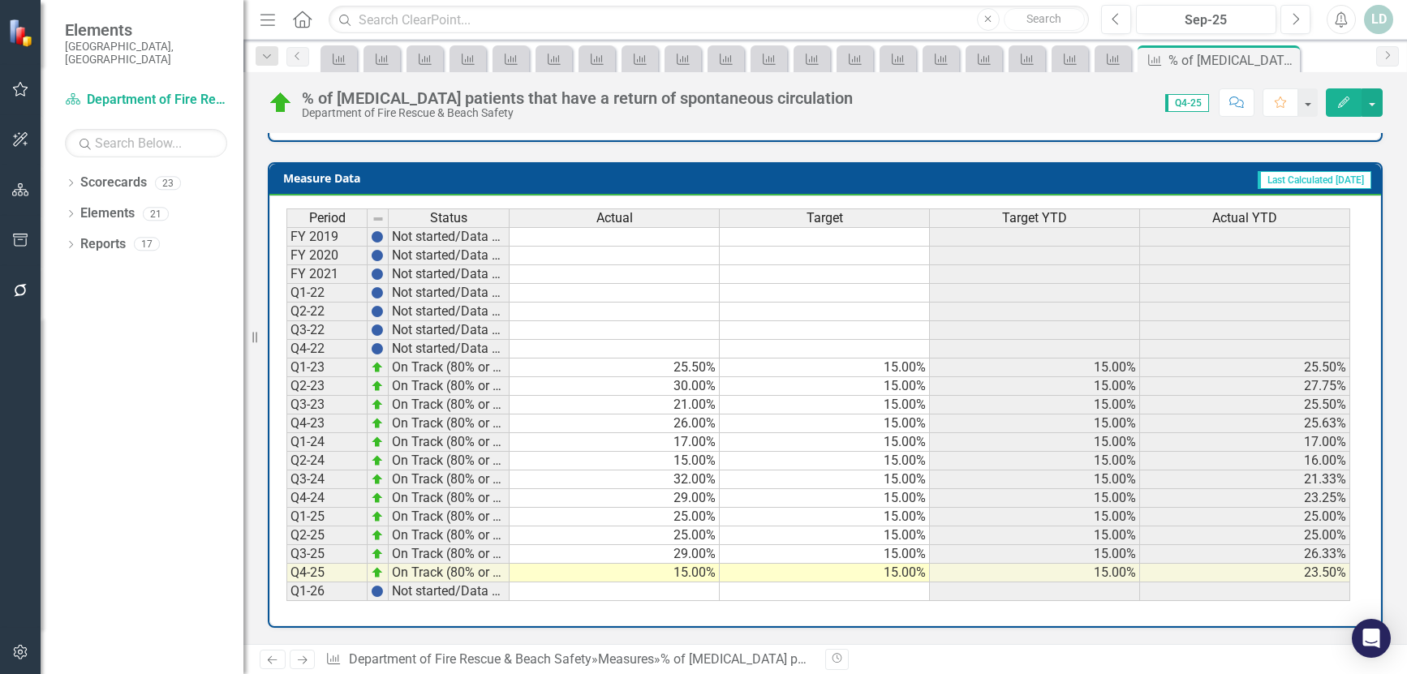
click at [307, 655] on icon "Next" at bounding box center [302, 660] width 14 height 11
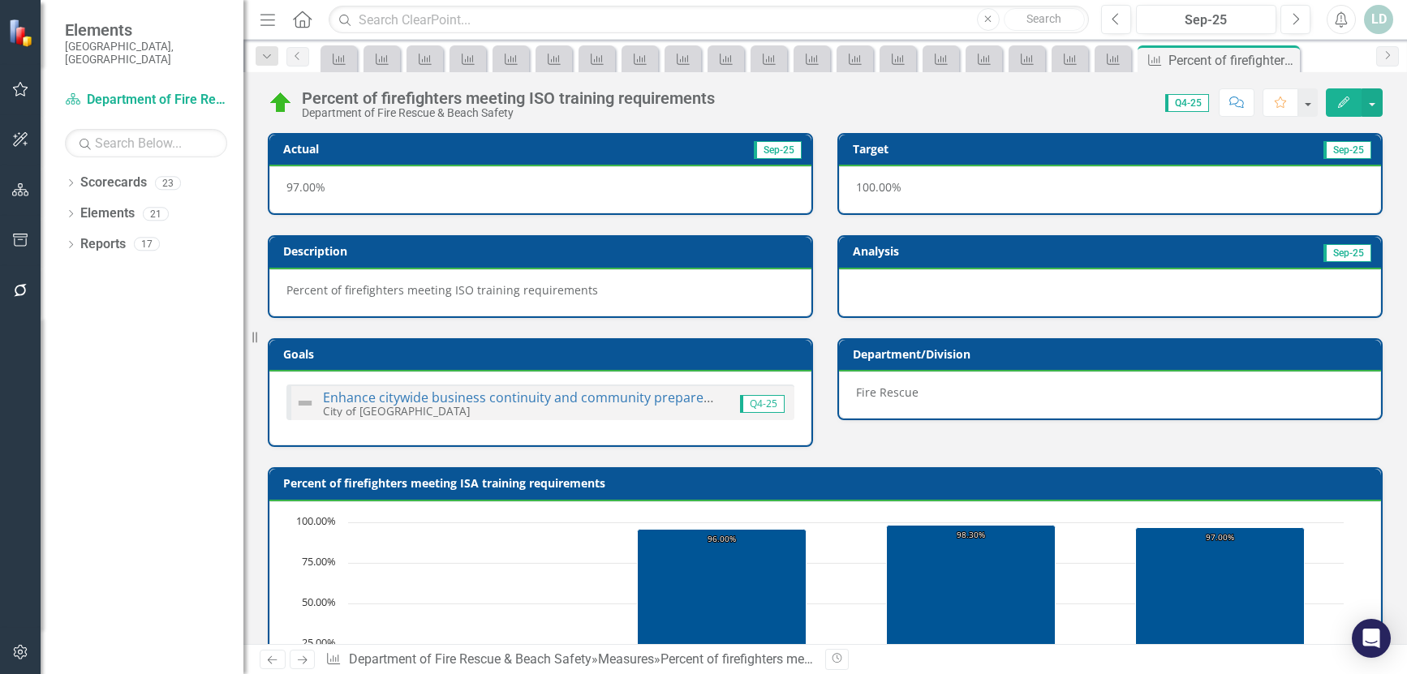
scroll to position [634, 0]
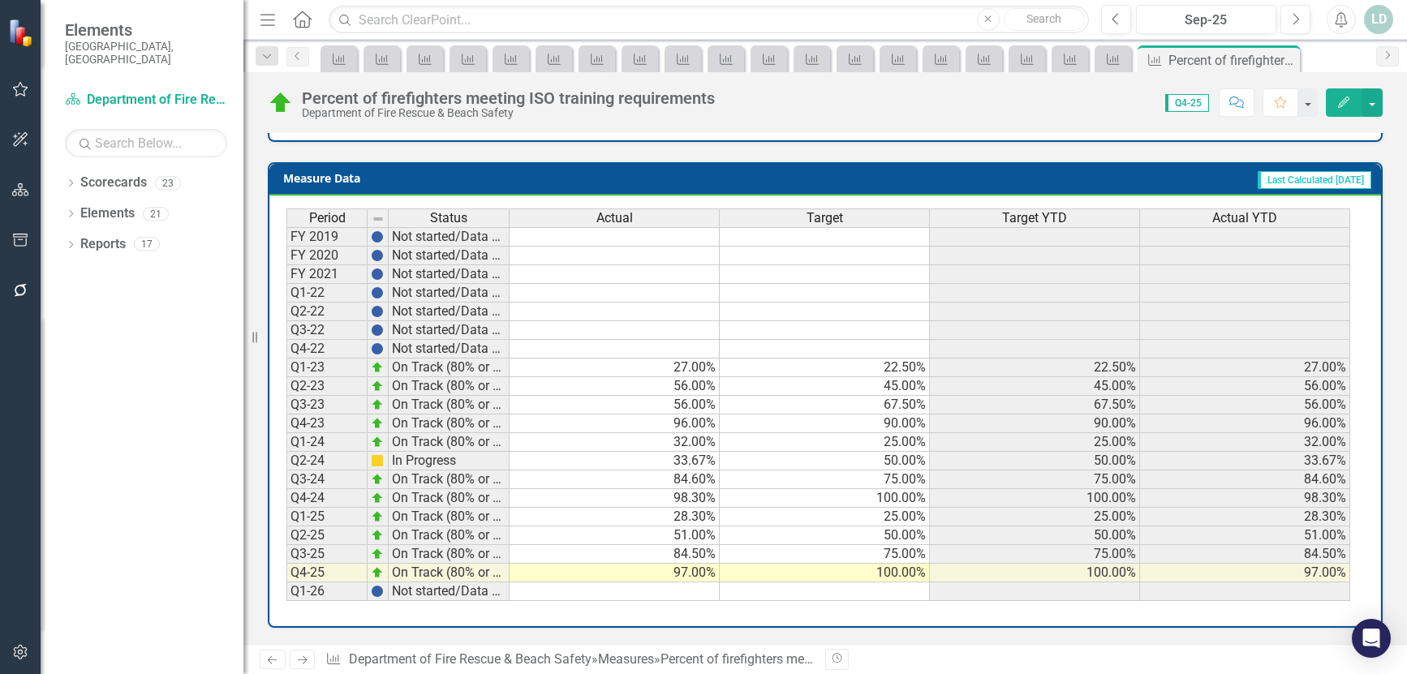
click at [294, 659] on link "Next" at bounding box center [303, 659] width 26 height 19
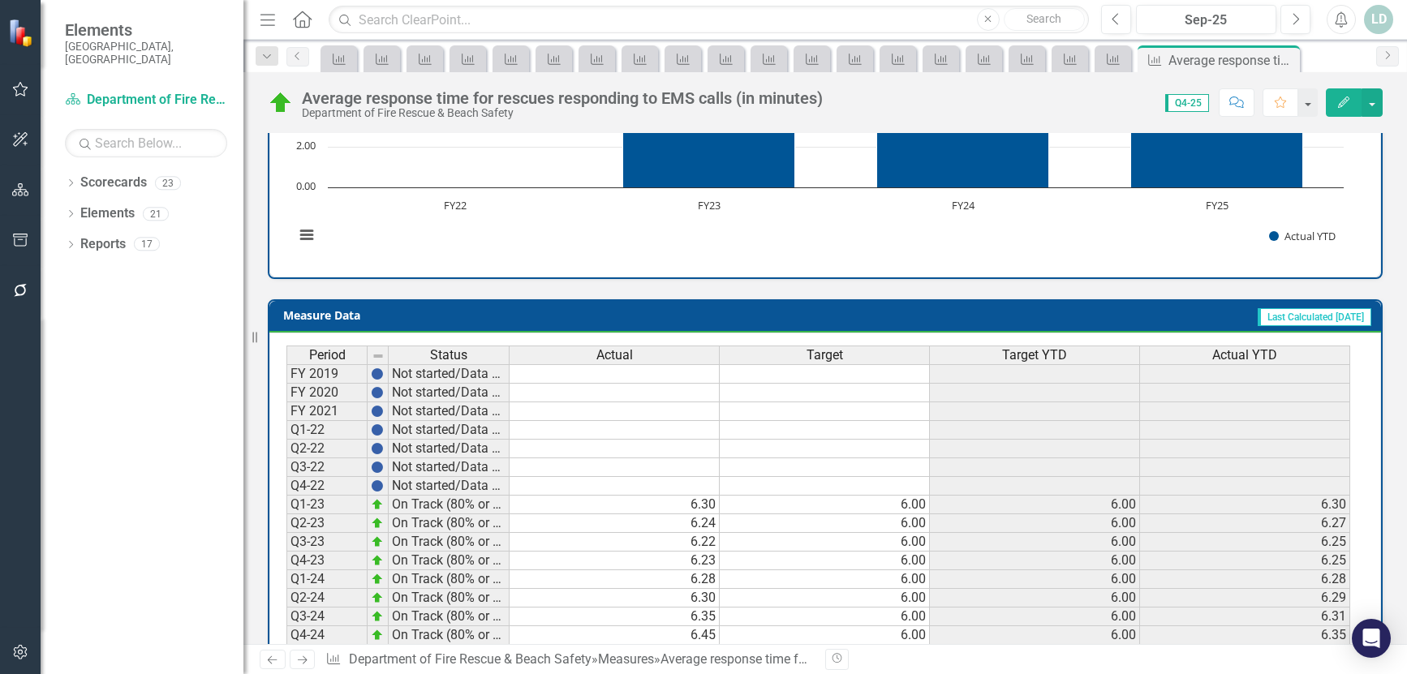
scroll to position [650, 0]
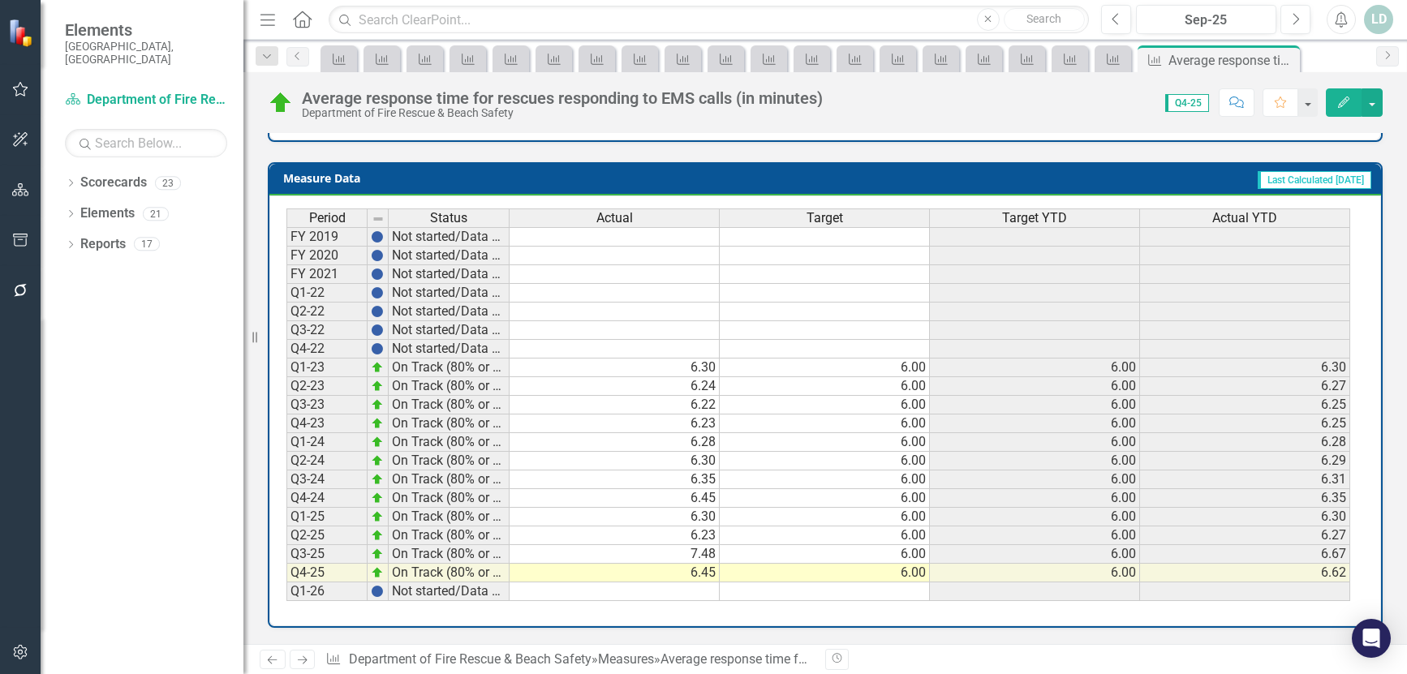
click at [297, 659] on icon "Next" at bounding box center [302, 660] width 14 height 11
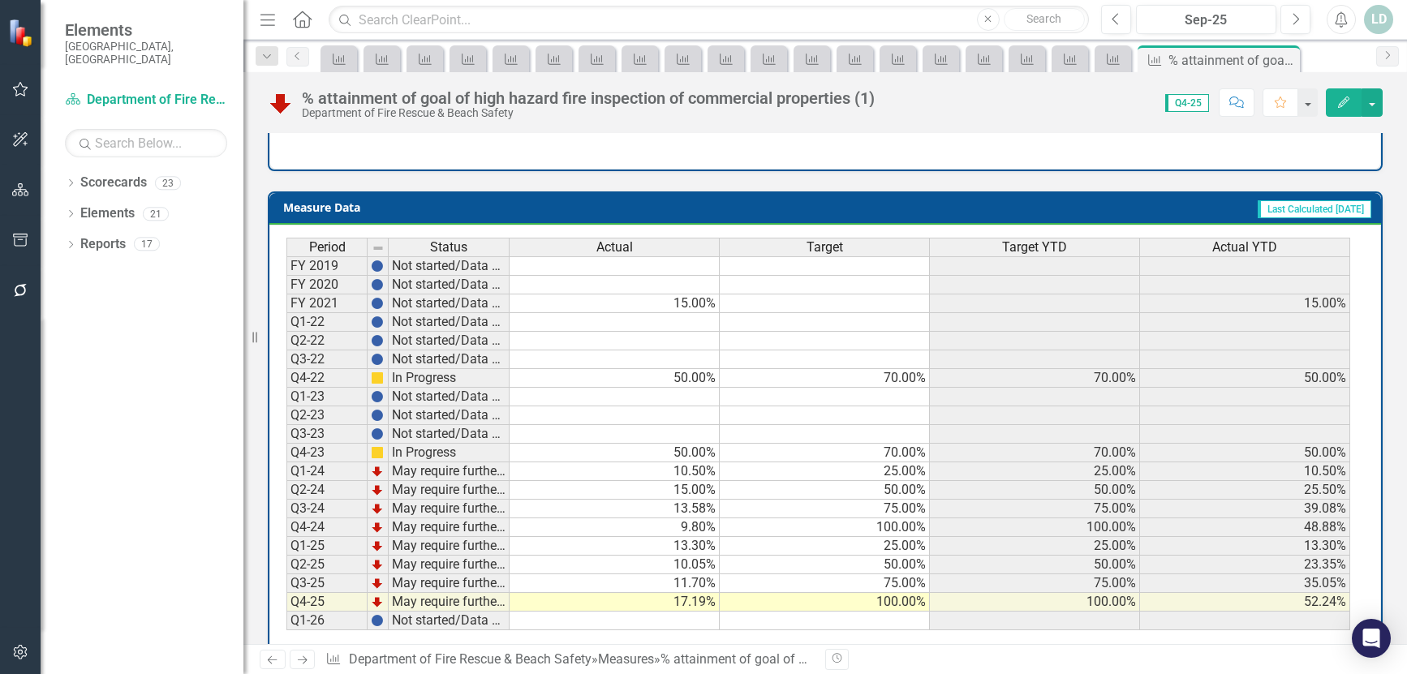
scroll to position [715, 0]
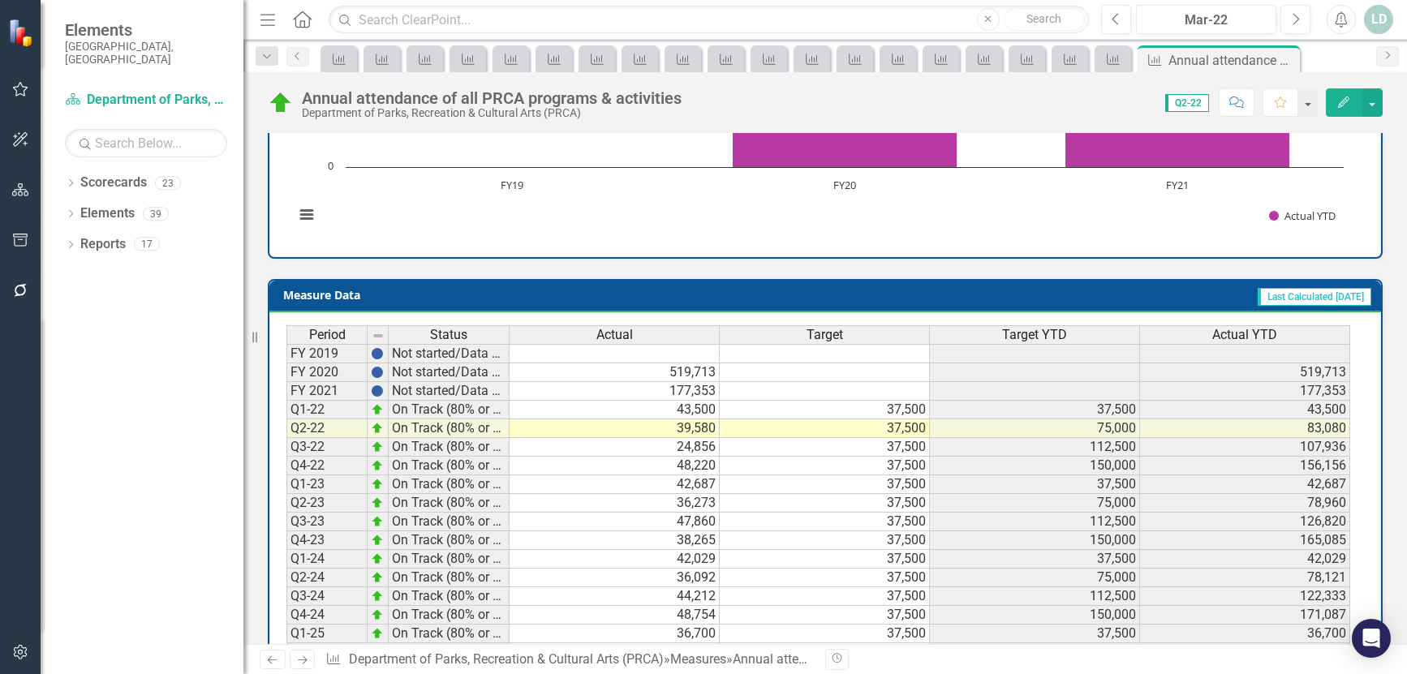
scroll to position [666, 0]
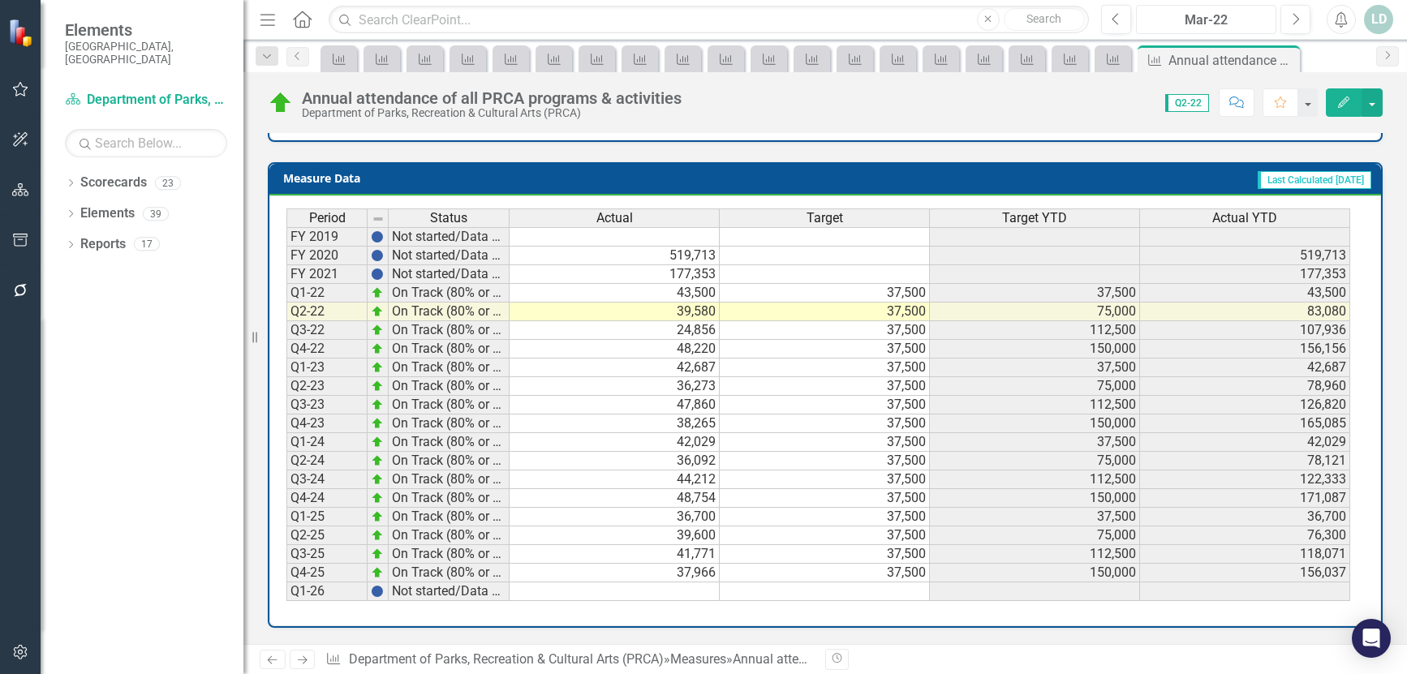
click at [1245, 16] on div "Mar-22" at bounding box center [1205, 20] width 129 height 19
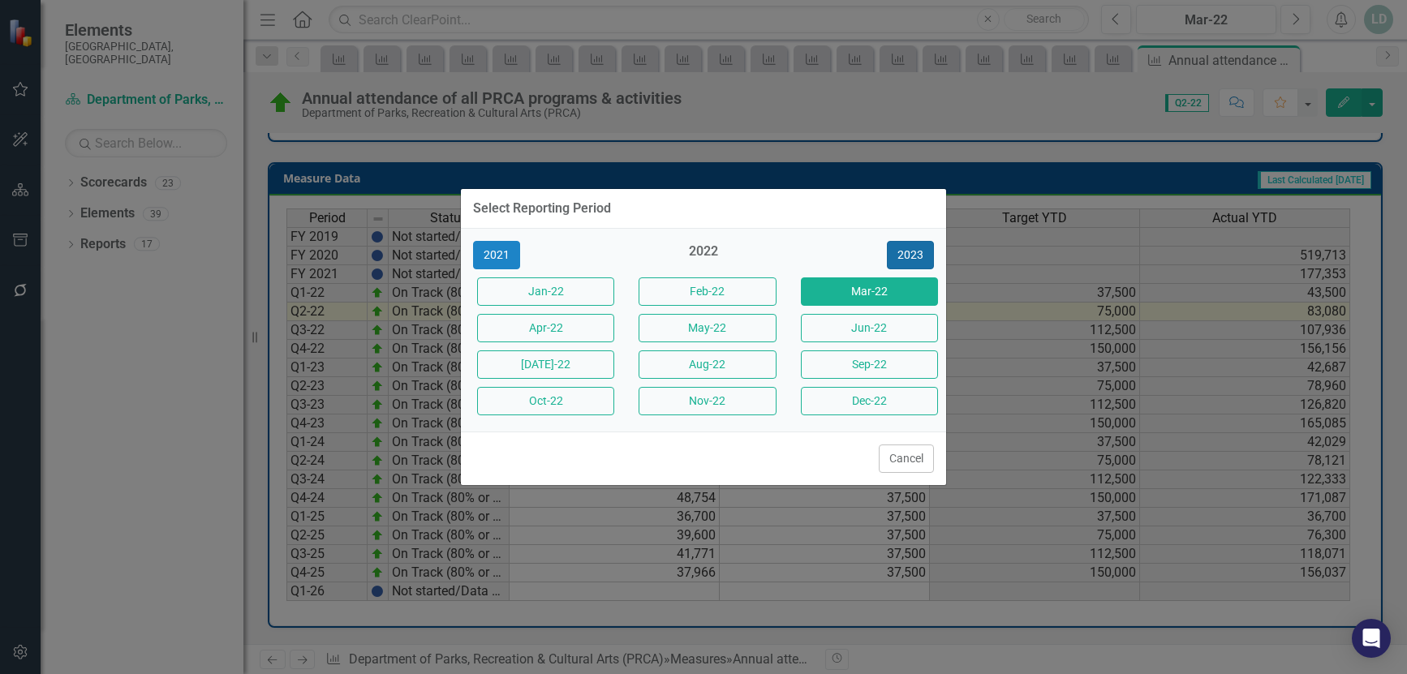
click at [900, 253] on button "2023" at bounding box center [910, 255] width 47 height 28
click at [903, 253] on button "2024" at bounding box center [910, 255] width 47 height 28
click at [903, 253] on button "2025" at bounding box center [910, 255] width 47 height 28
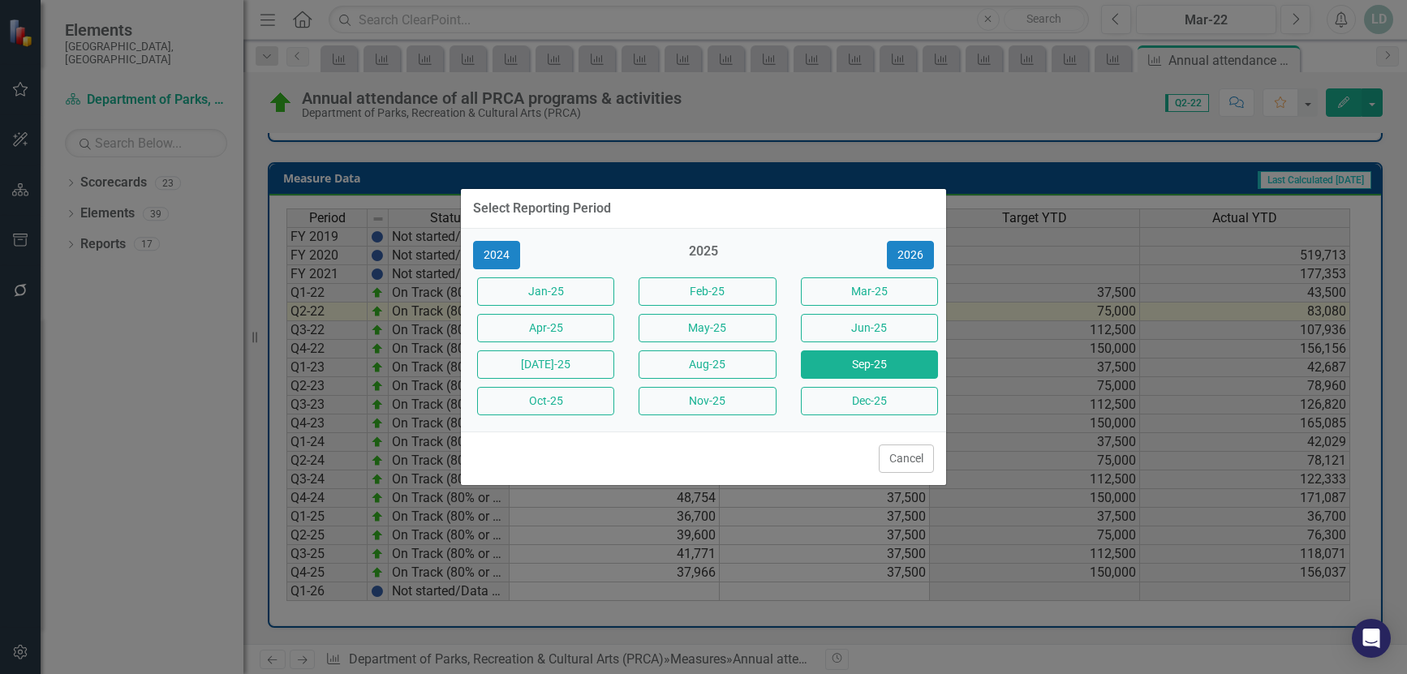
click at [891, 369] on button "Sep-25" at bounding box center [869, 364] width 137 height 28
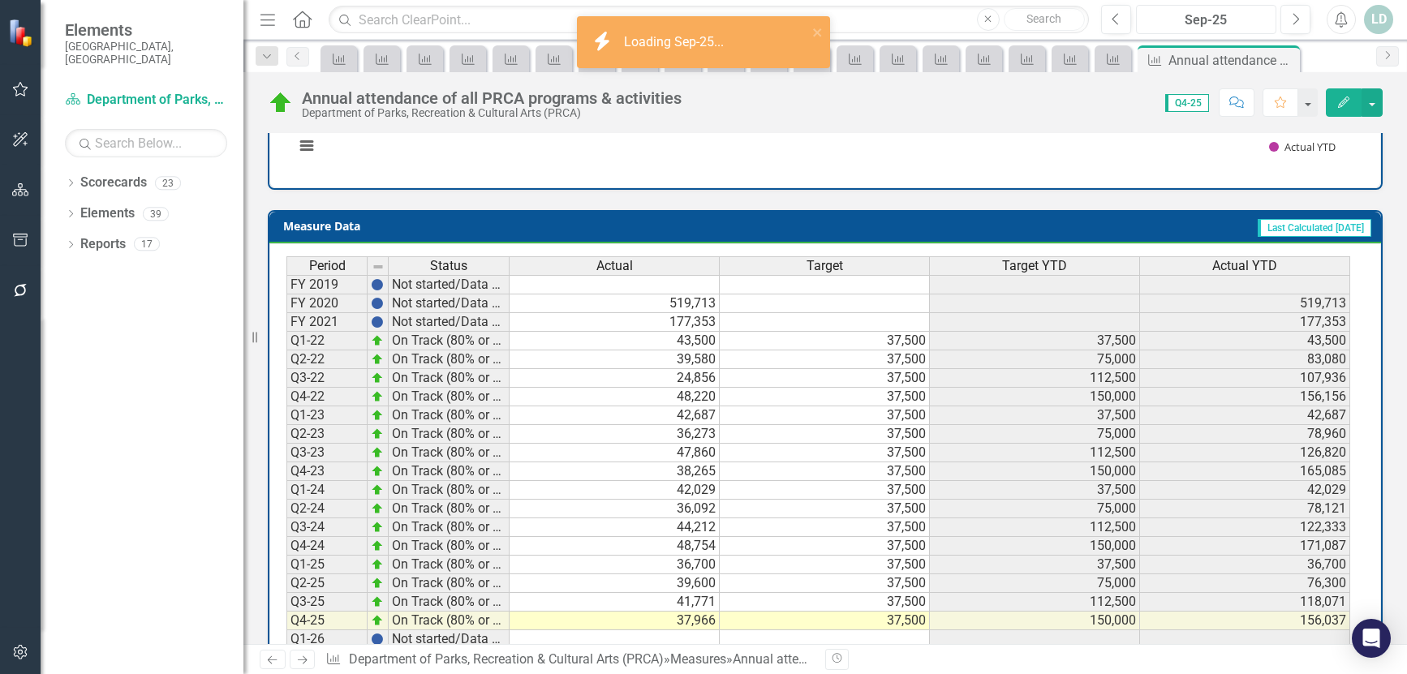
scroll to position [666, 0]
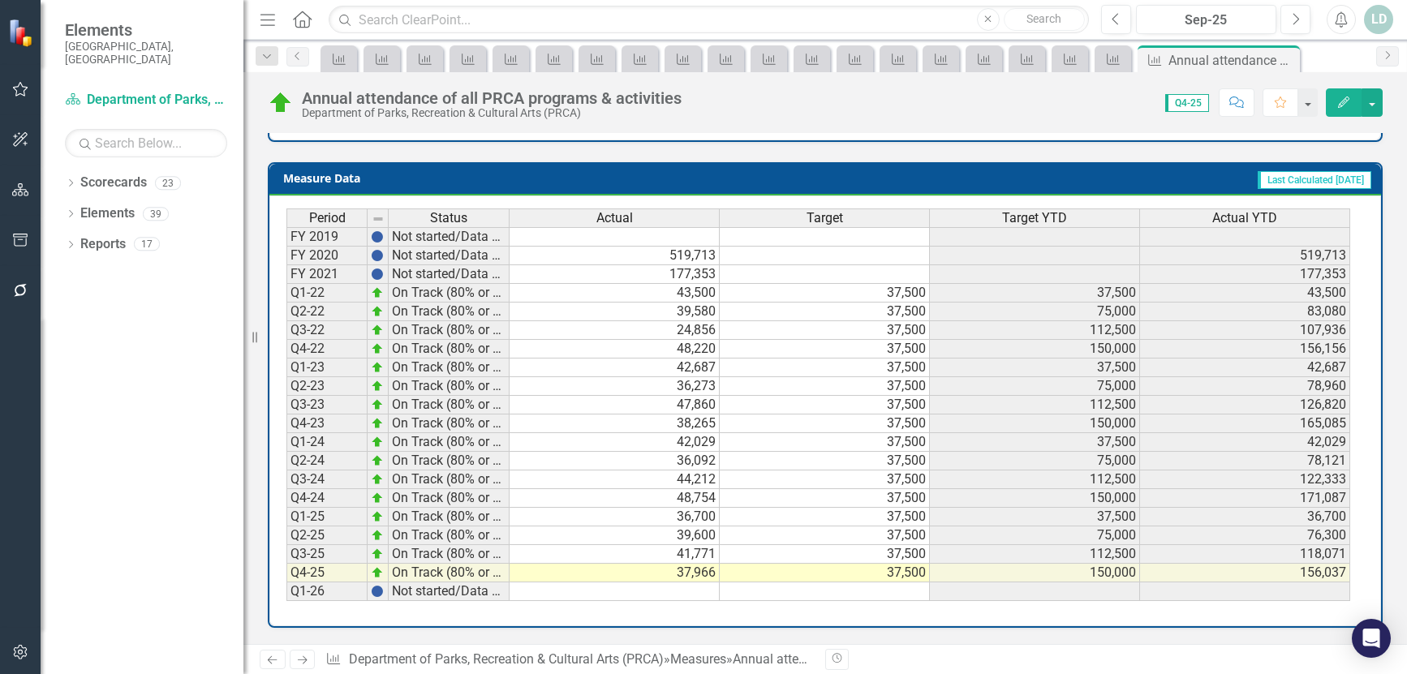
click at [299, 659] on icon "Next" at bounding box center [302, 660] width 14 height 11
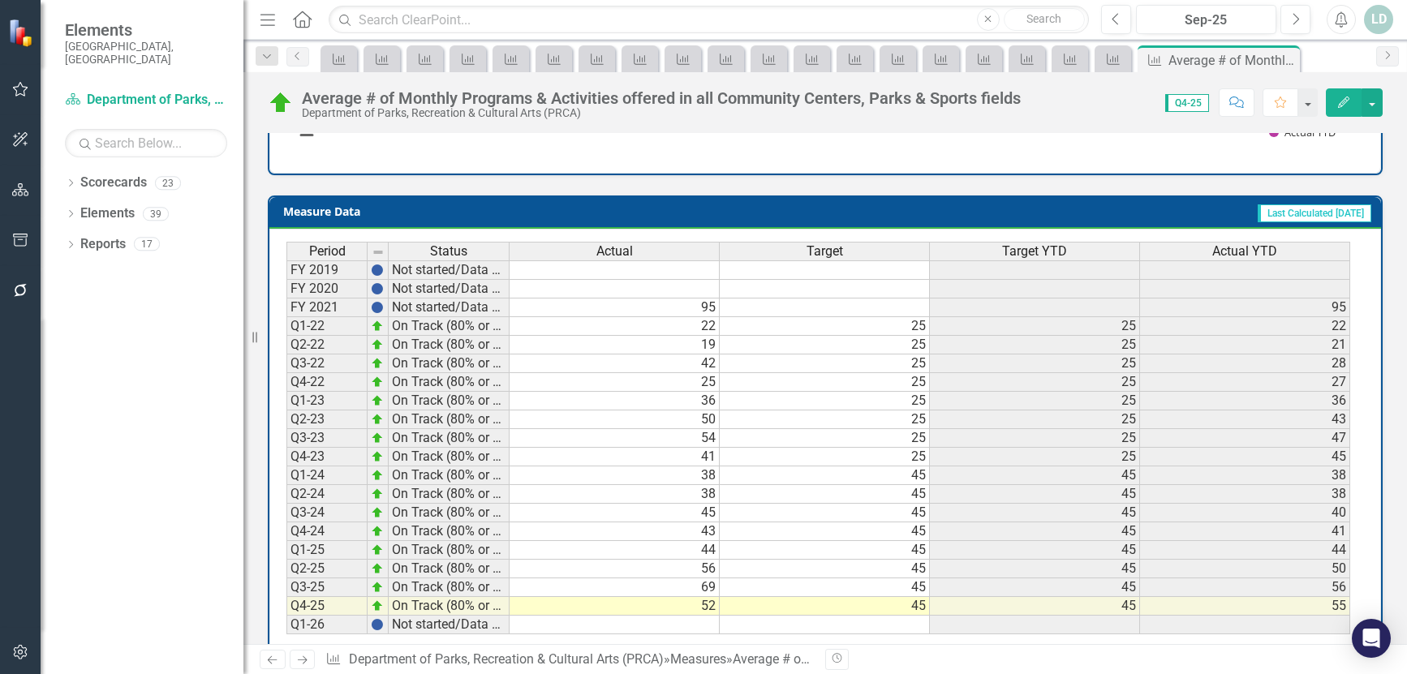
scroll to position [666, 0]
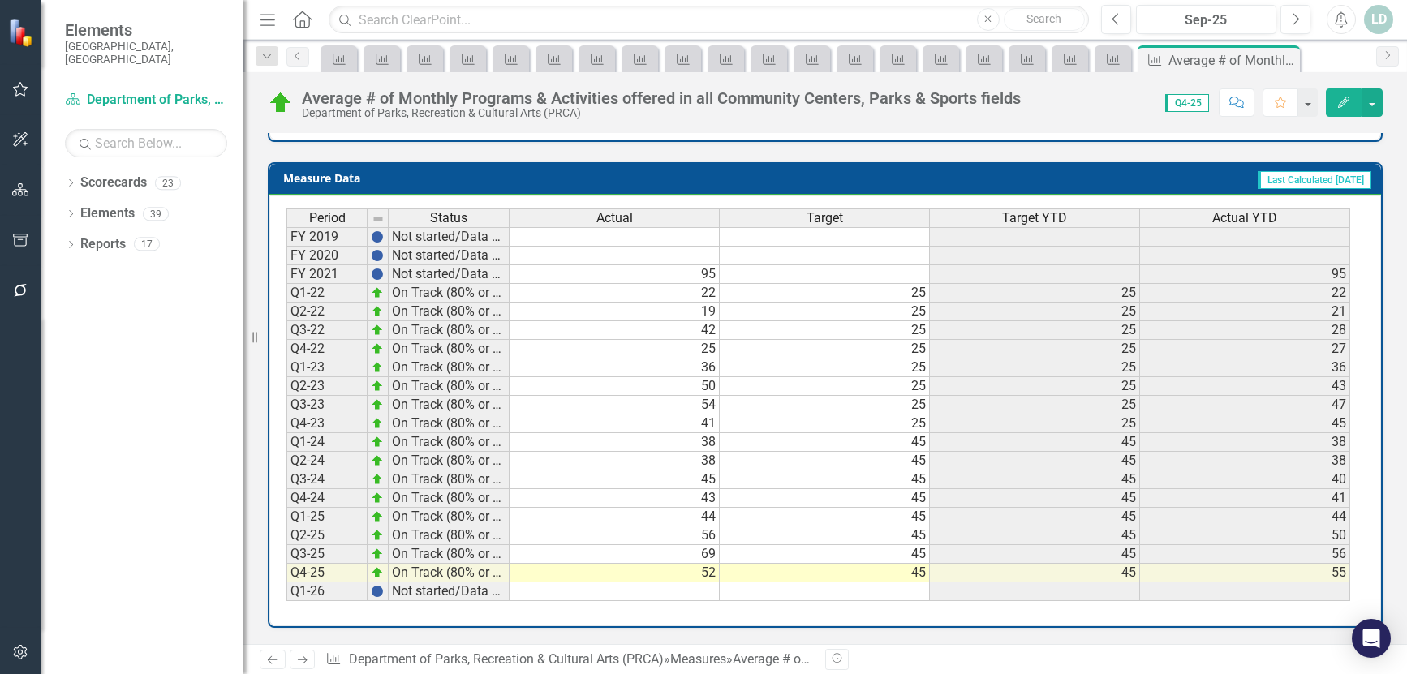
click at [303, 655] on icon "Next" at bounding box center [302, 660] width 14 height 11
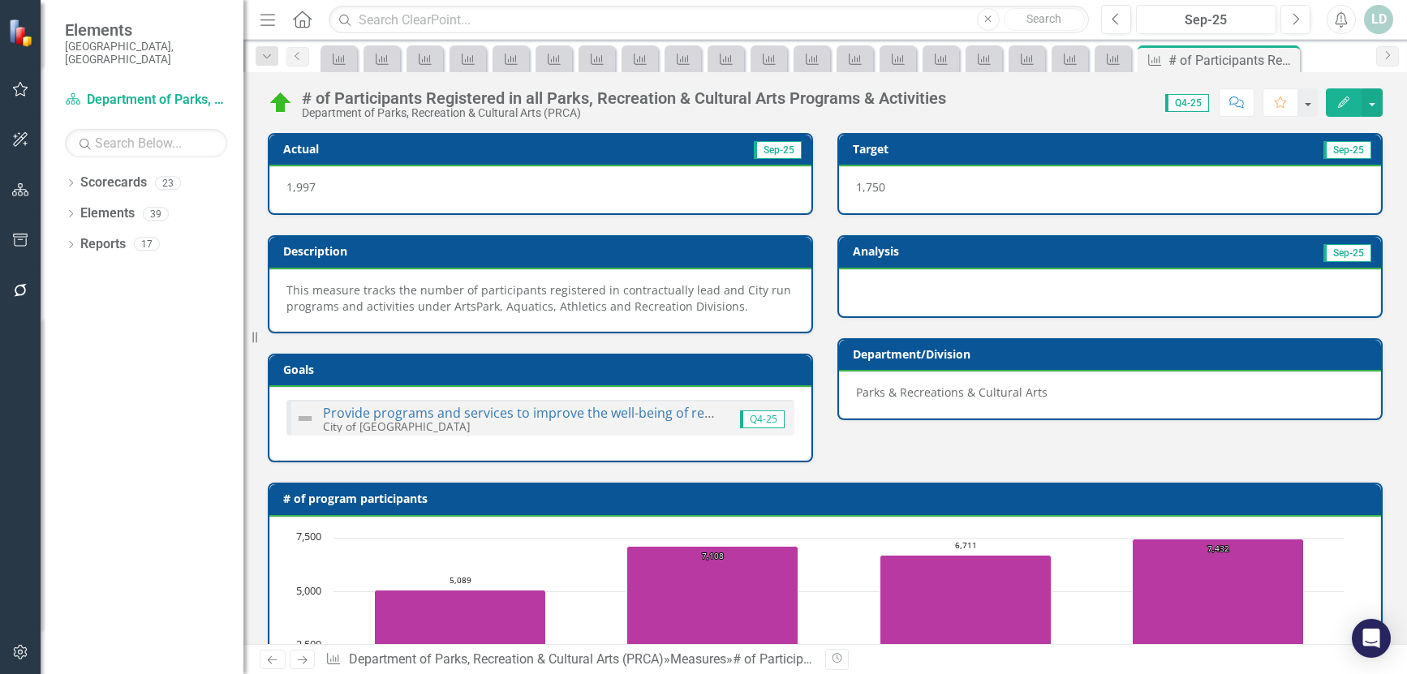
scroll to position [650, 0]
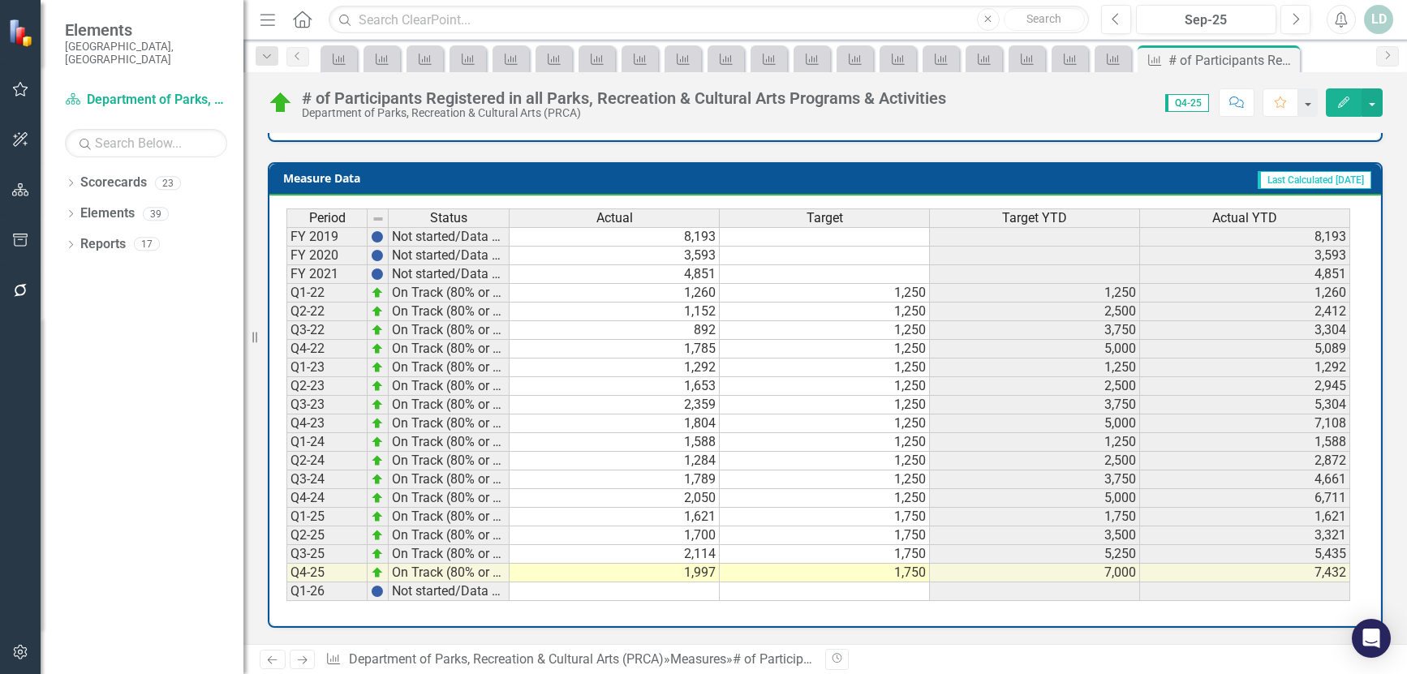
click at [299, 655] on icon "Next" at bounding box center [302, 660] width 14 height 11
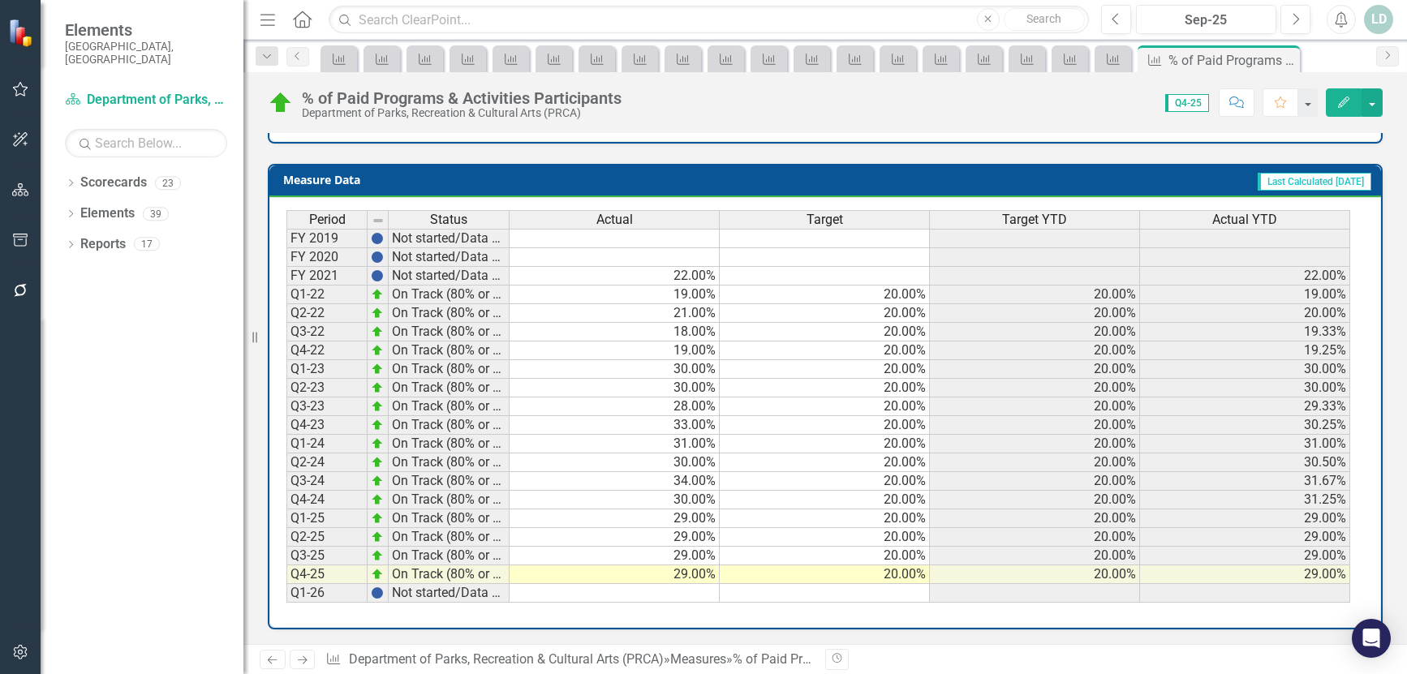
scroll to position [650, 0]
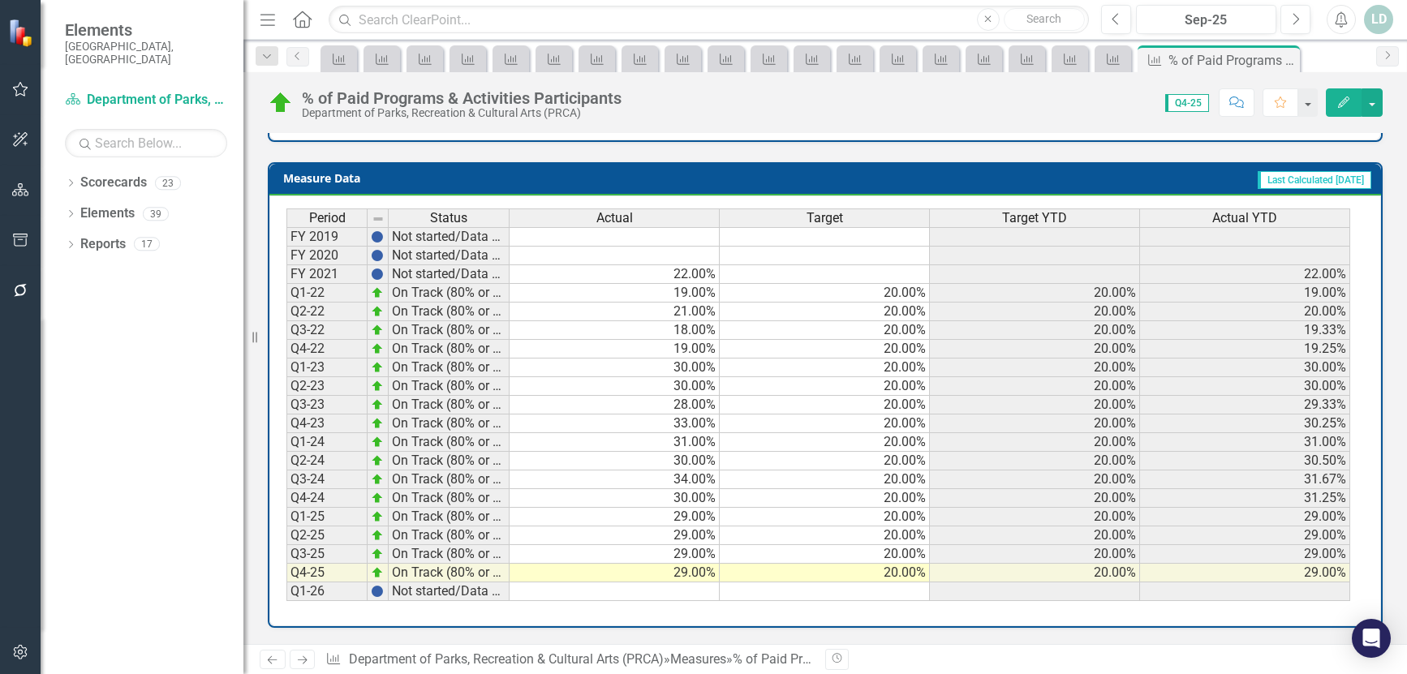
click at [305, 660] on icon at bounding box center [303, 660] width 10 height 8
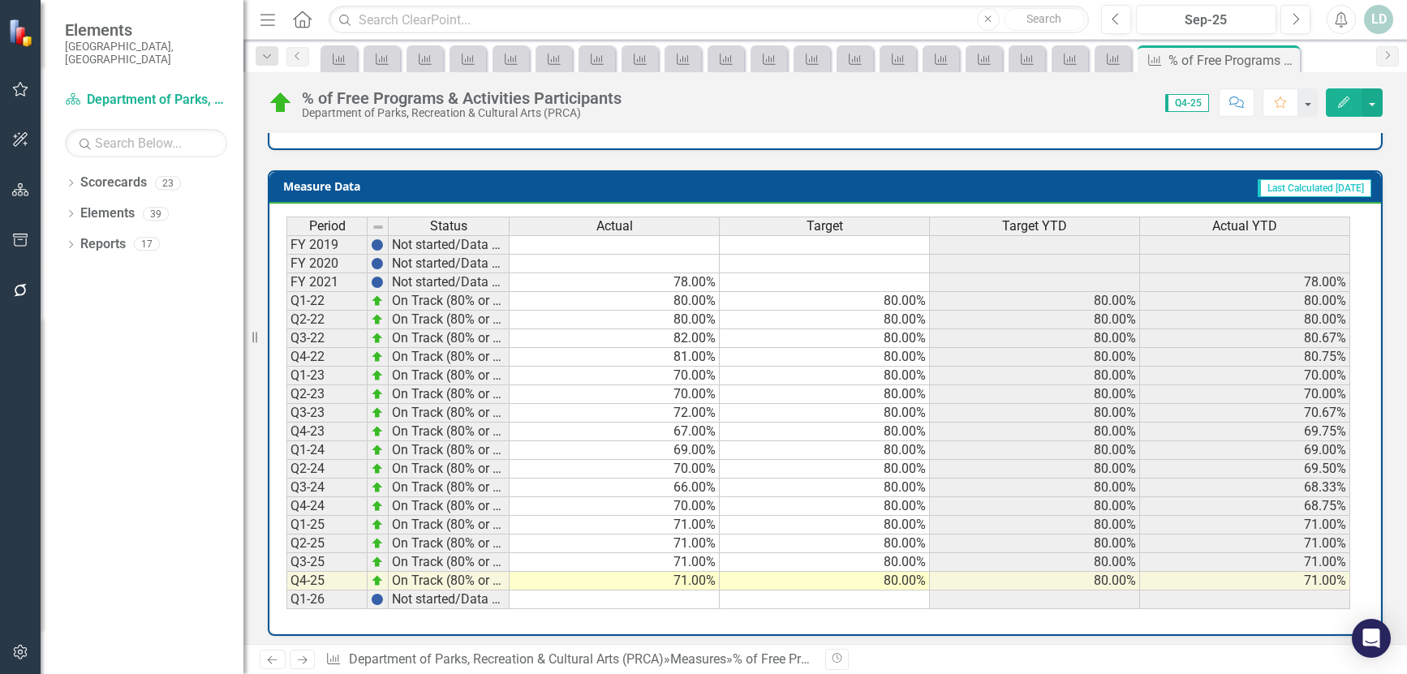
scroll to position [650, 0]
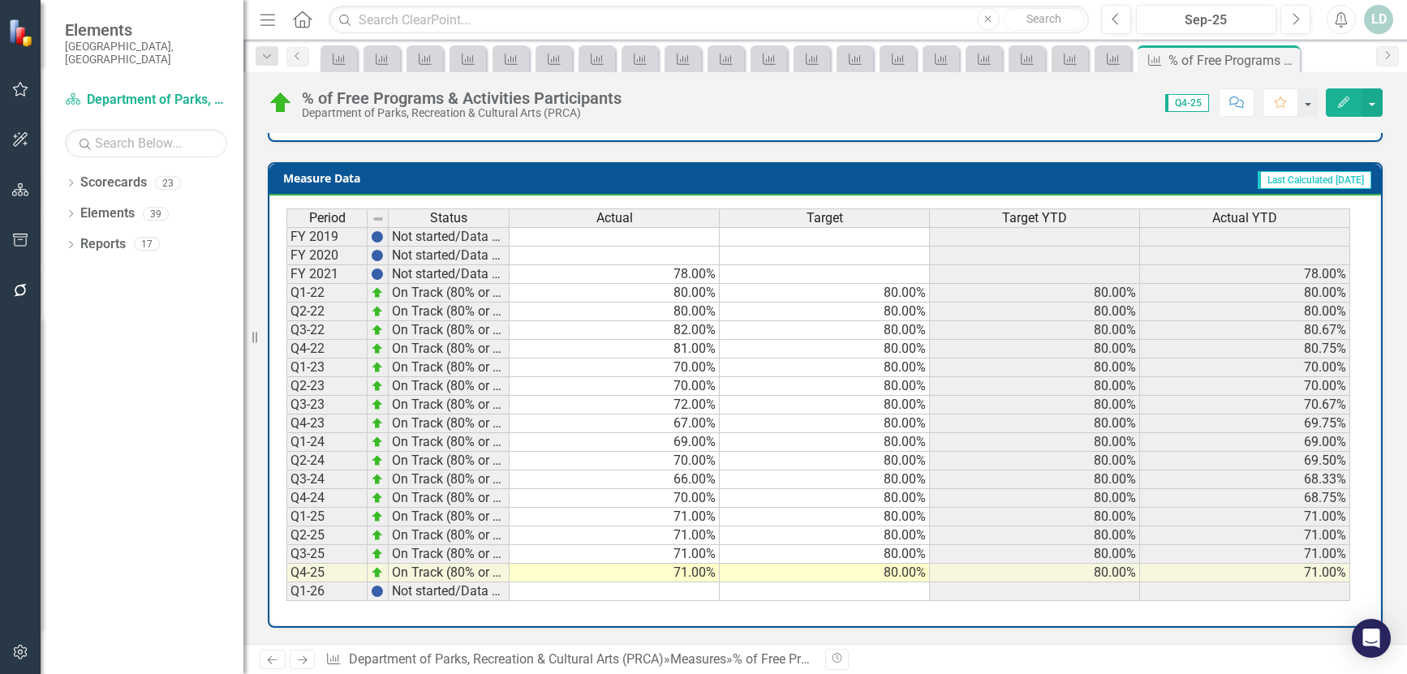
click at [304, 662] on icon "Next" at bounding box center [302, 660] width 14 height 11
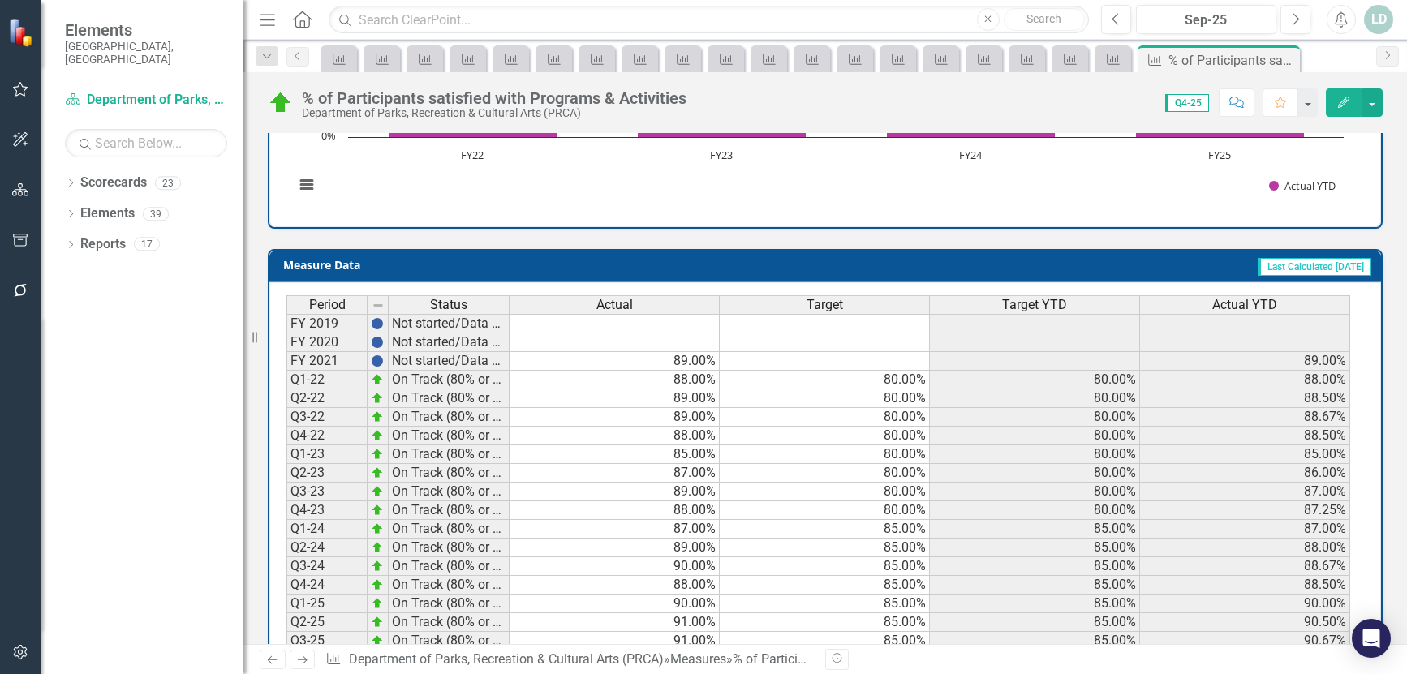
scroll to position [666, 0]
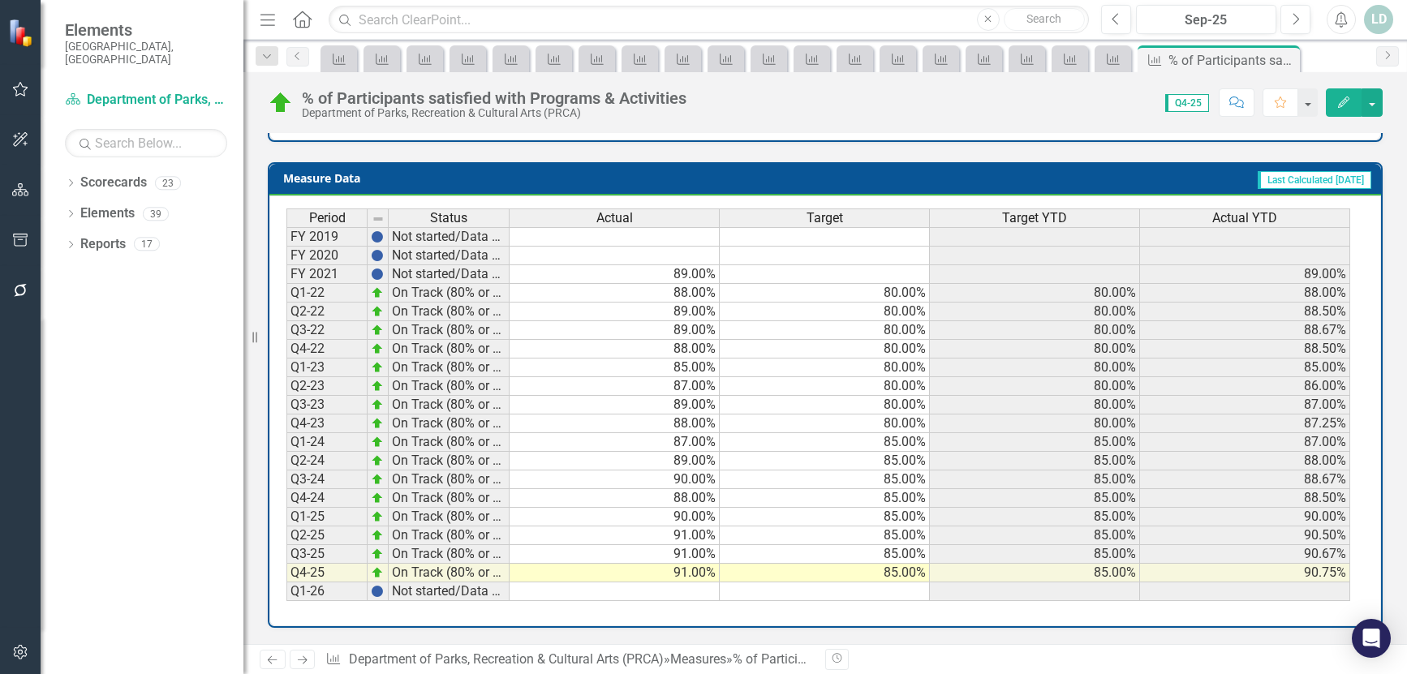
click at [302, 658] on icon "Next" at bounding box center [302, 660] width 14 height 11
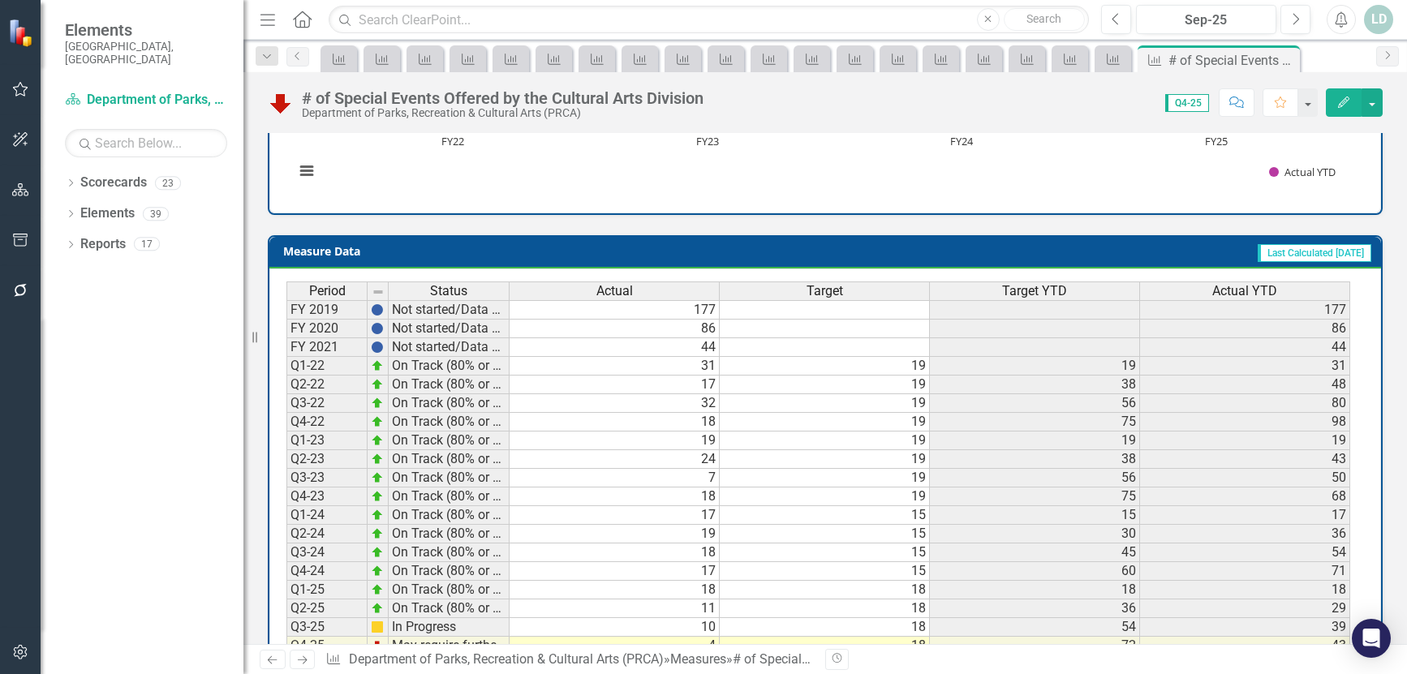
scroll to position [634, 0]
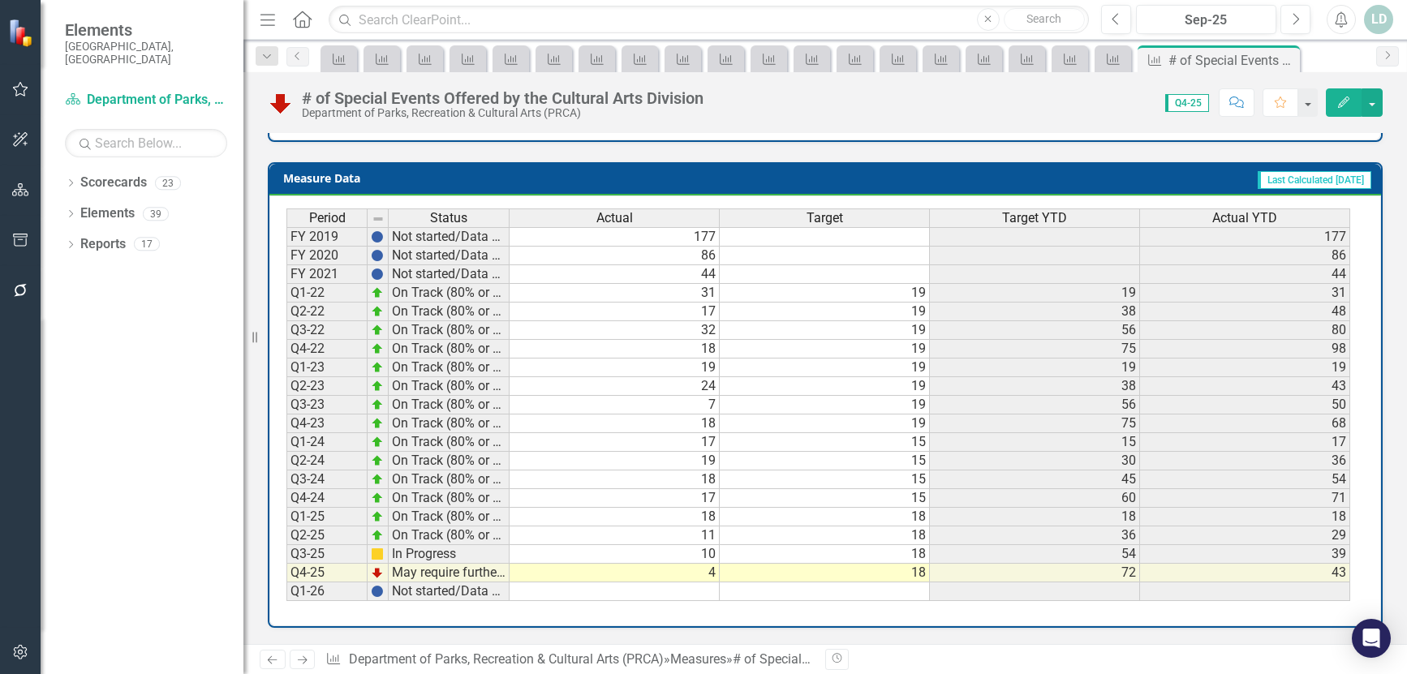
click at [1183, 570] on td "43" at bounding box center [1245, 573] width 210 height 19
click at [303, 660] on icon at bounding box center [303, 660] width 10 height 8
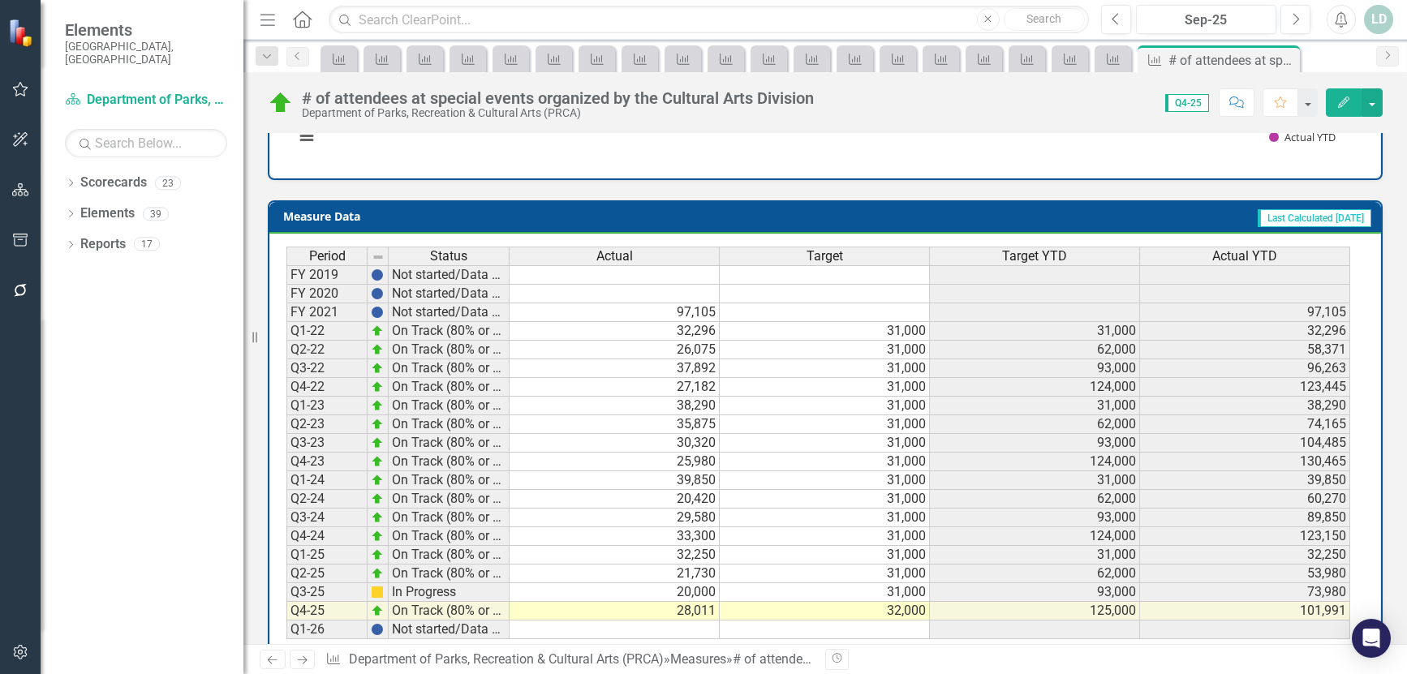
scroll to position [650, 0]
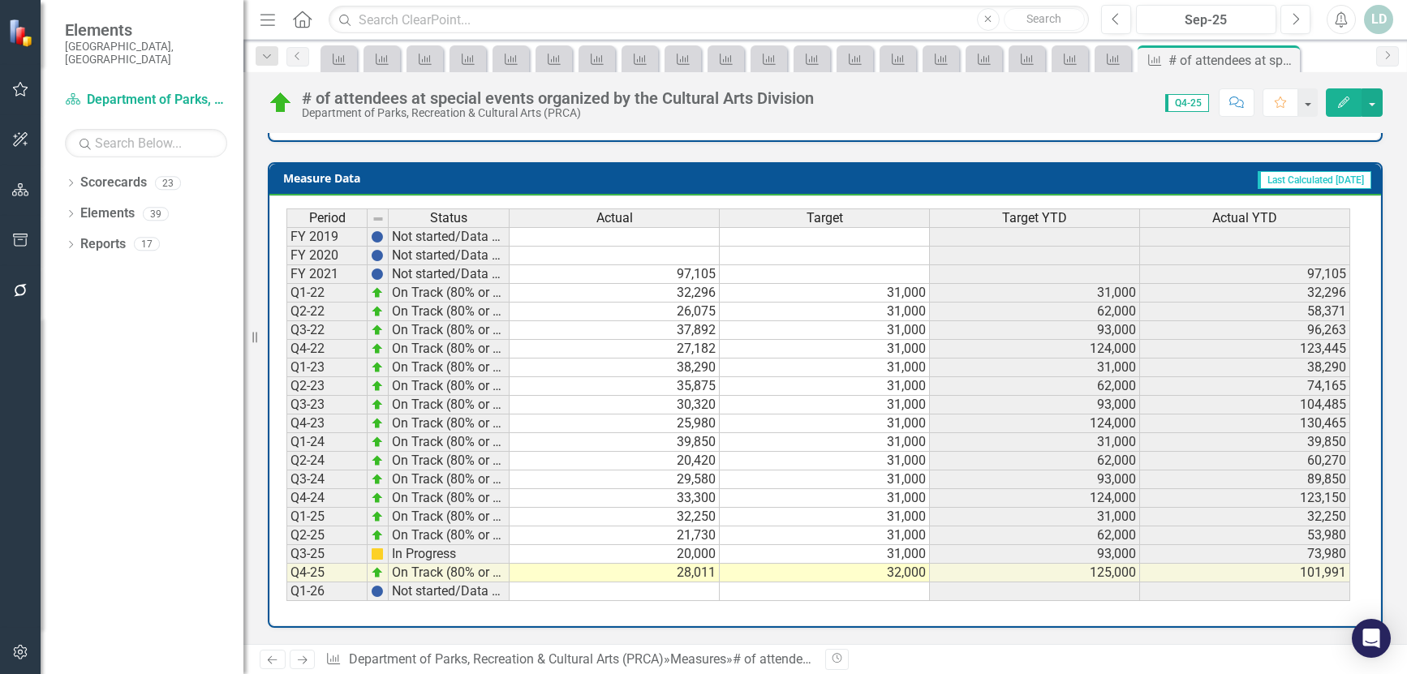
click at [303, 658] on icon "Next" at bounding box center [302, 660] width 14 height 11
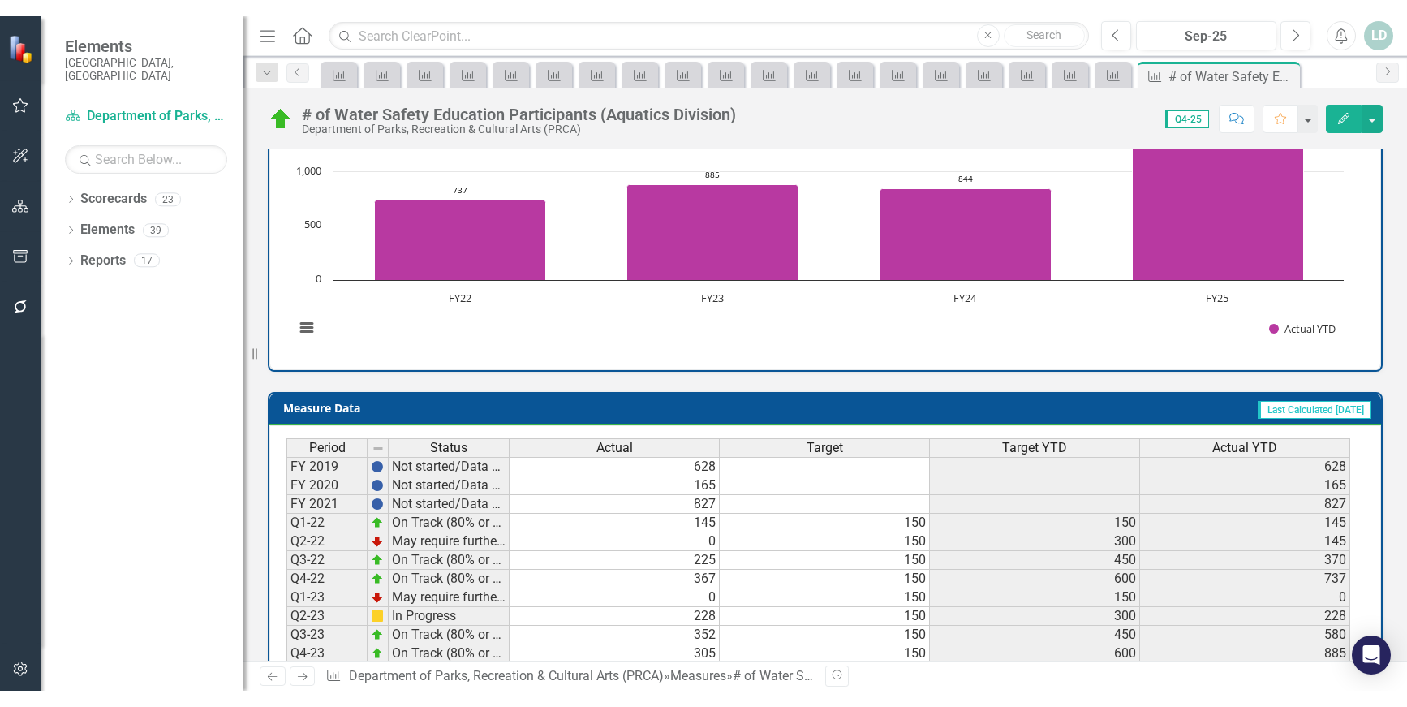
scroll to position [634, 0]
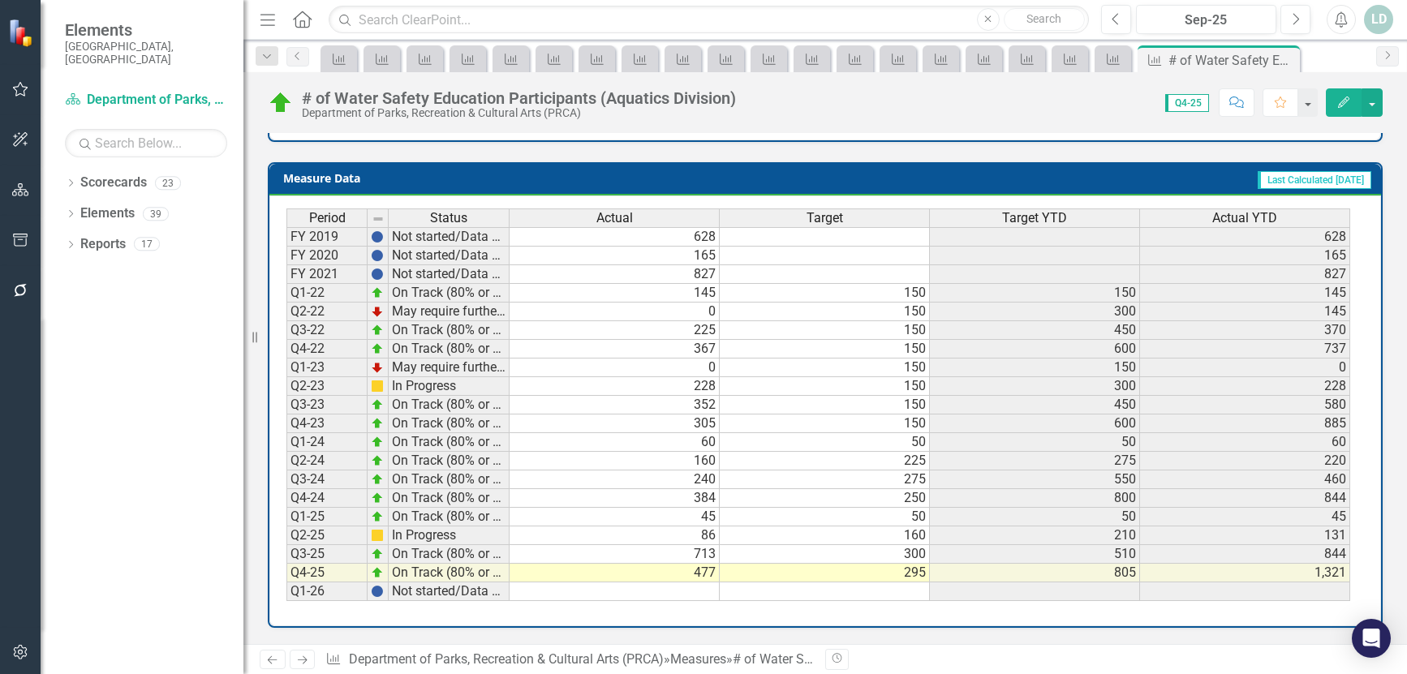
click at [302, 657] on icon "Next" at bounding box center [302, 660] width 14 height 11
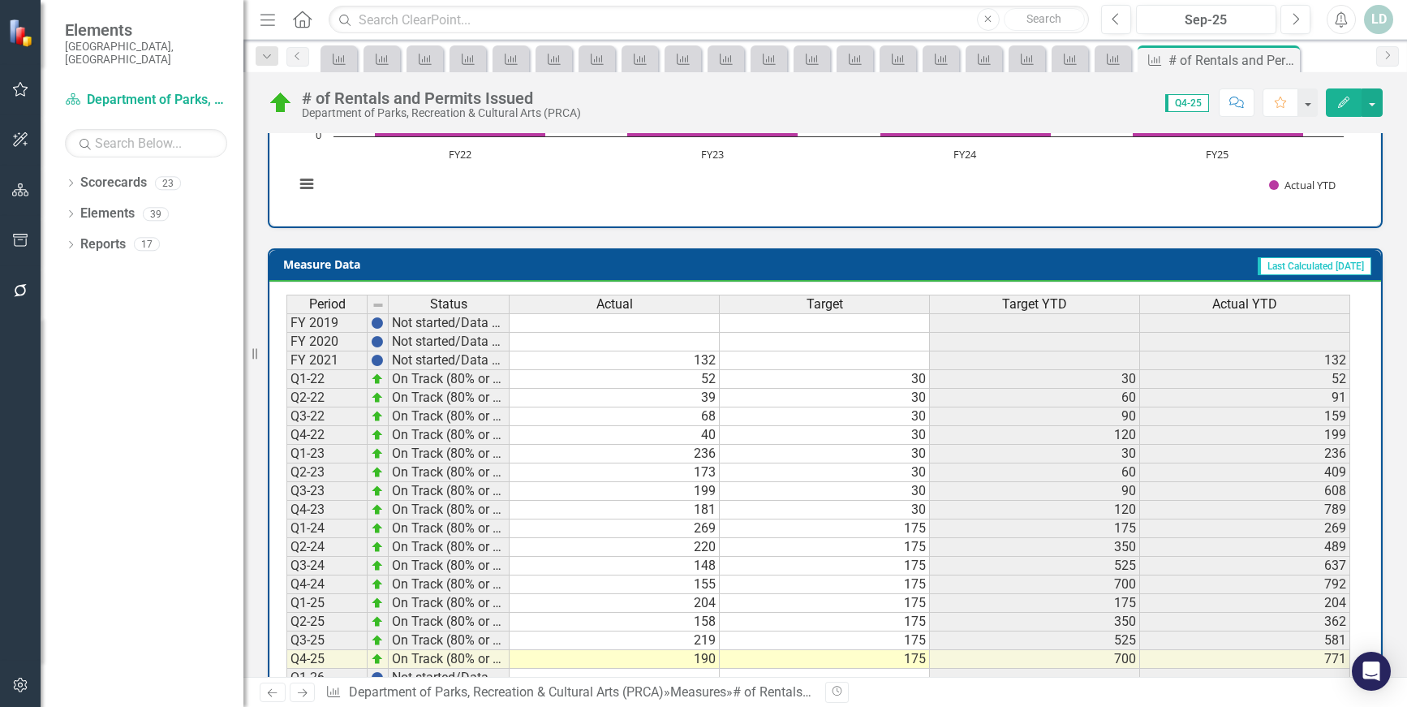
scroll to position [617, 0]
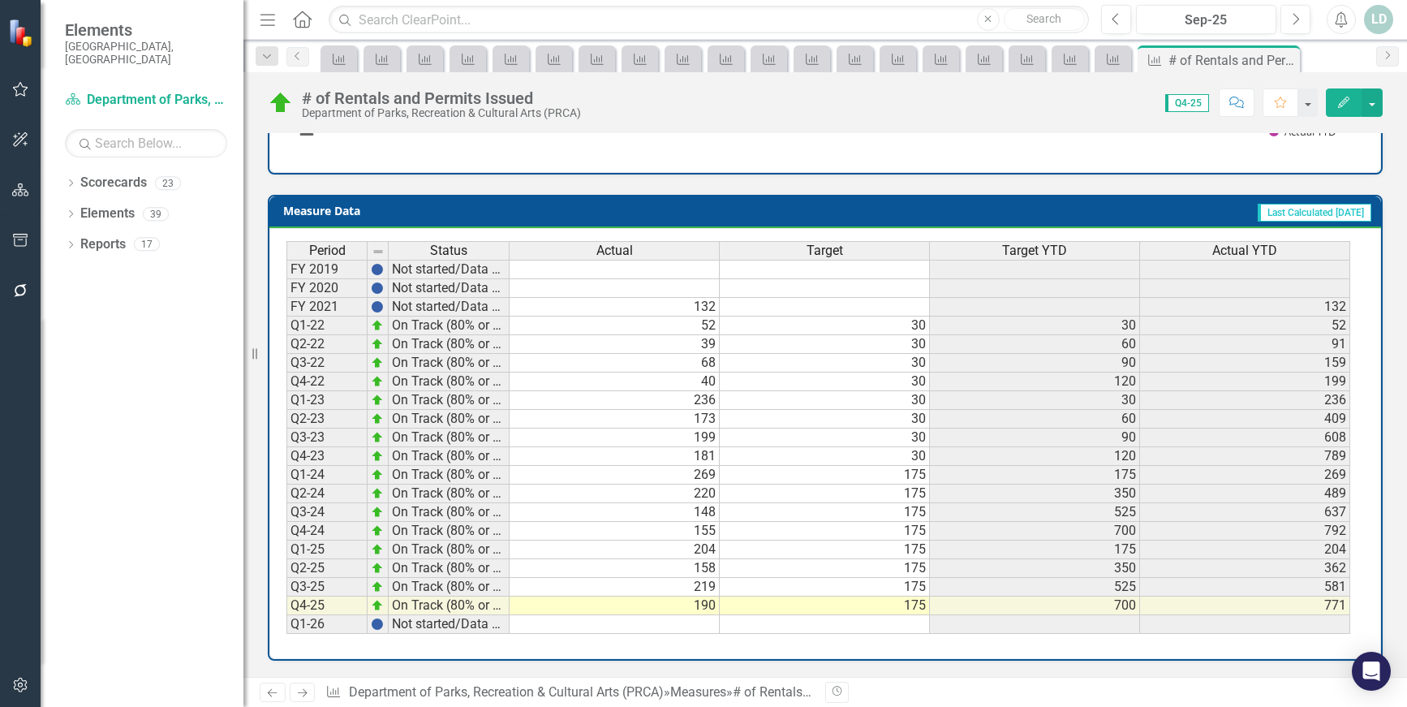
click at [302, 673] on icon "Next" at bounding box center [302, 692] width 14 height 11
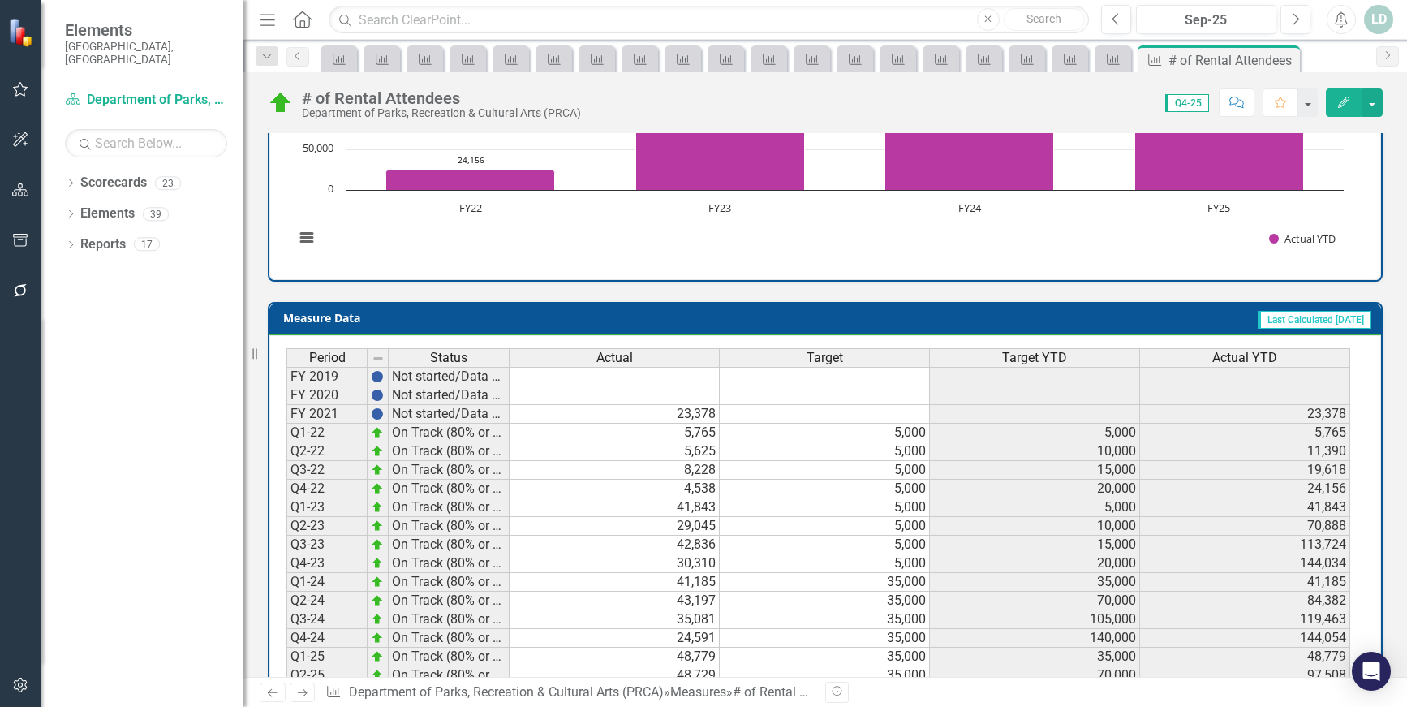
scroll to position [617, 0]
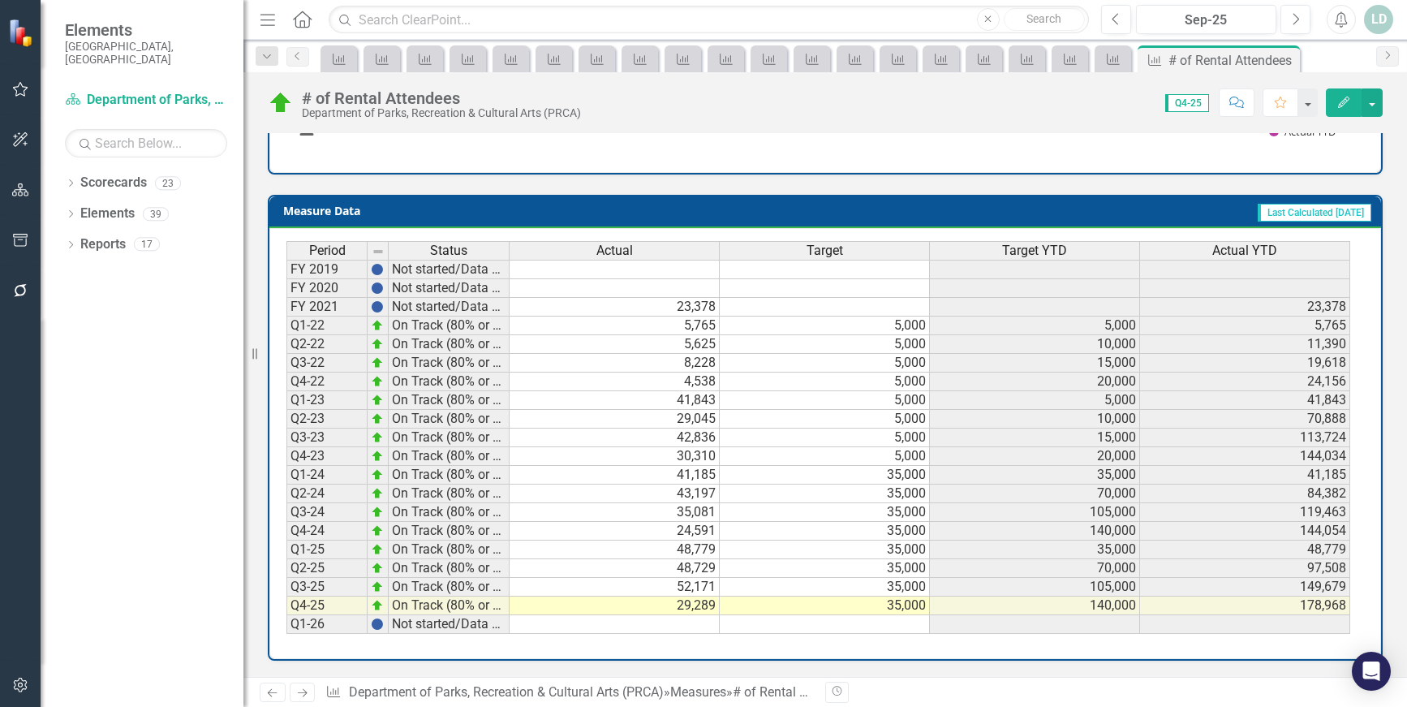
click at [303, 673] on icon at bounding box center [303, 693] width 10 height 8
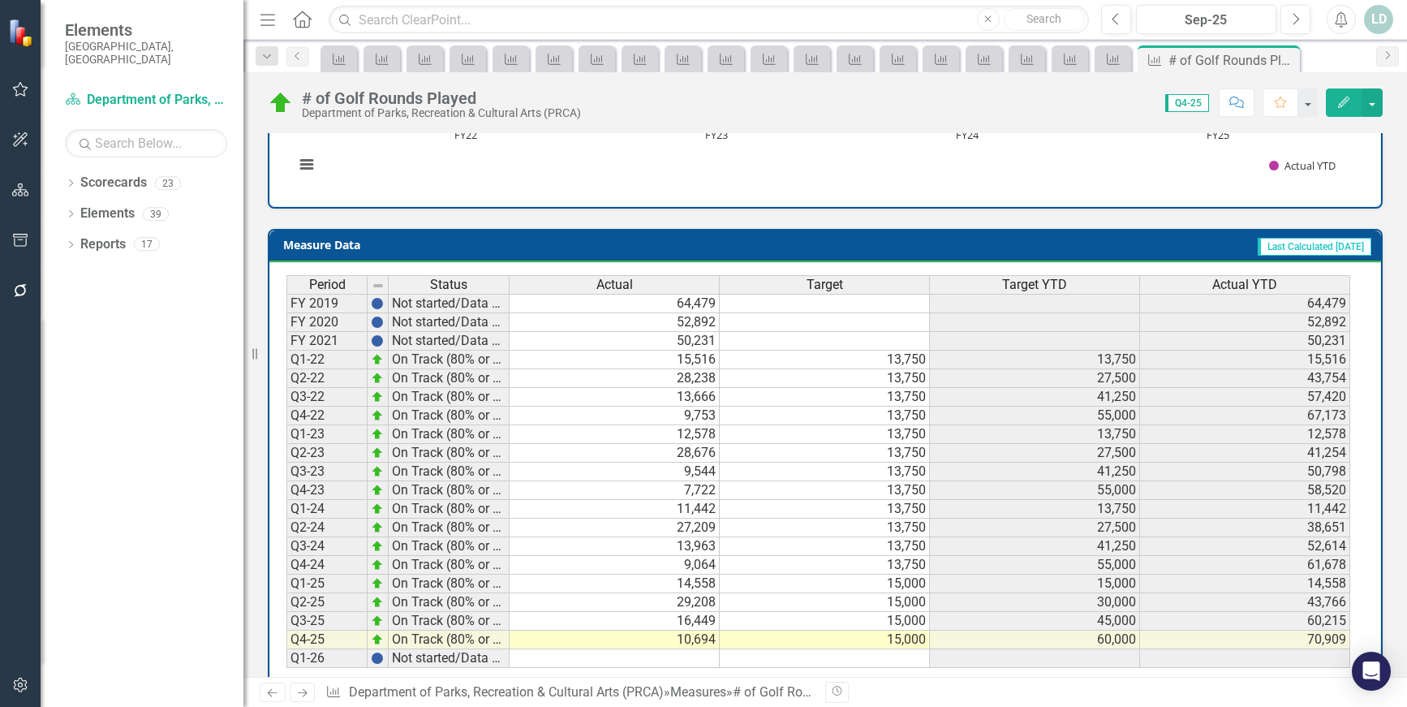
scroll to position [602, 0]
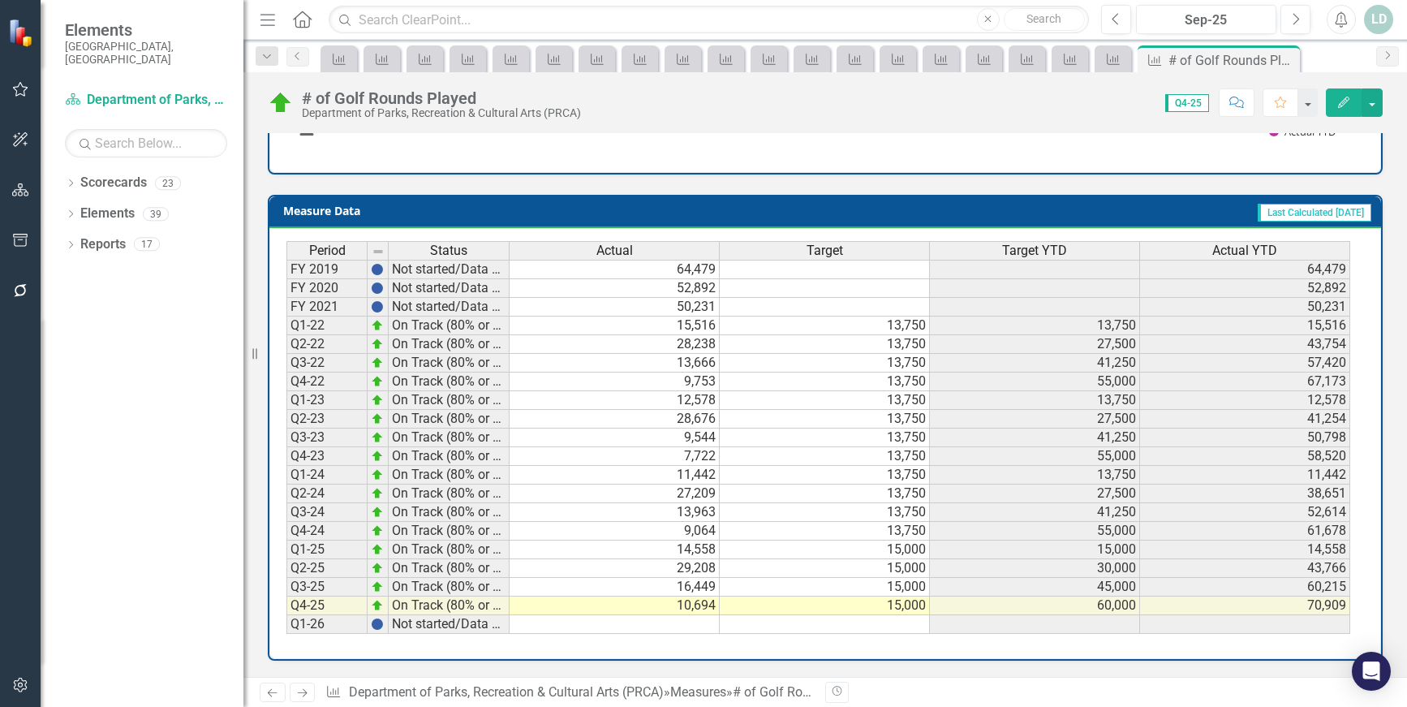
click at [301, 673] on icon "Next" at bounding box center [302, 692] width 14 height 11
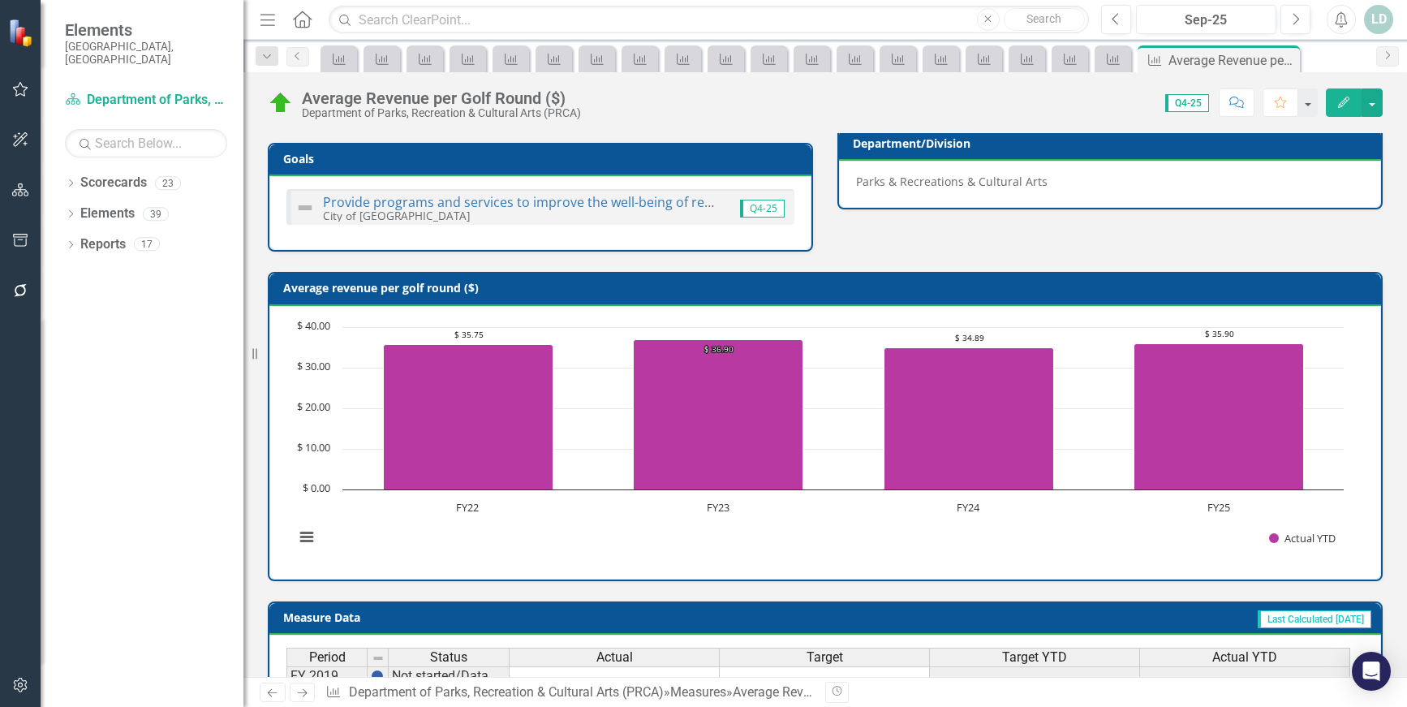
scroll to position [617, 0]
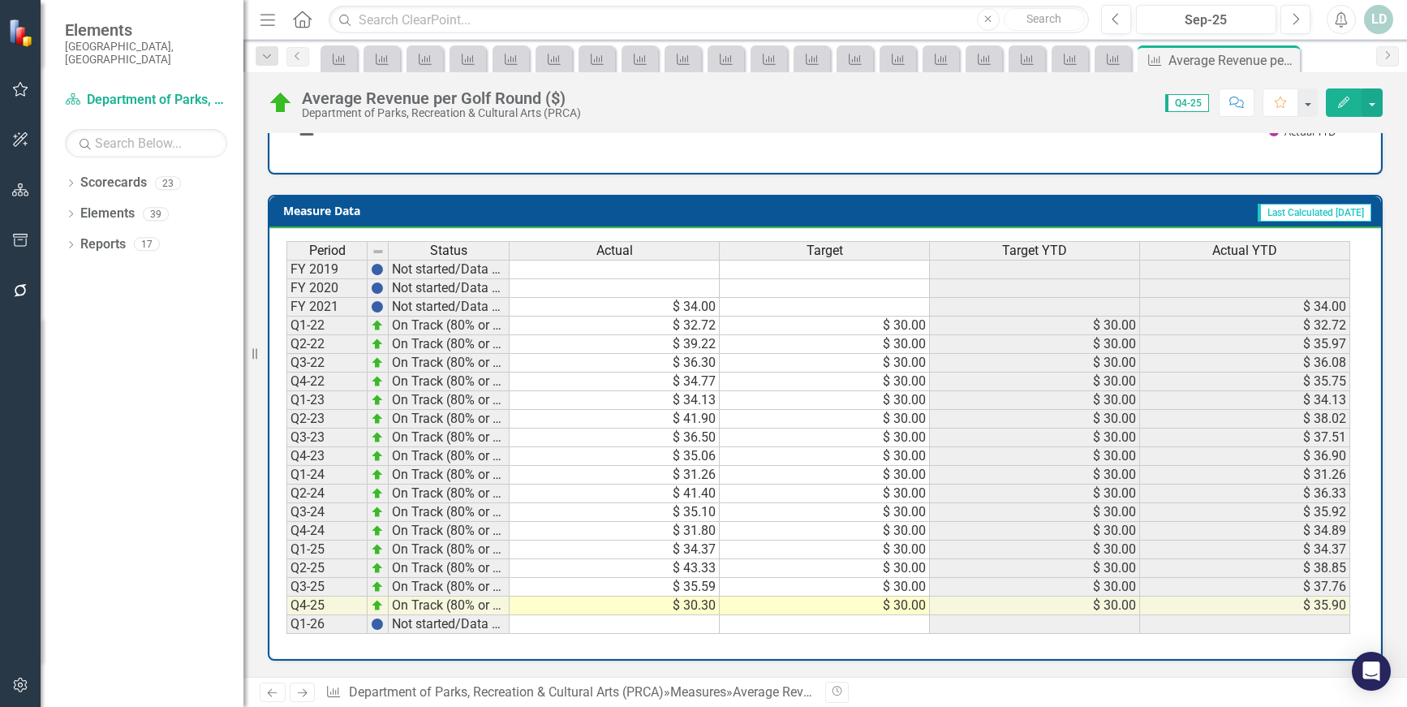
click at [308, 673] on icon "Next" at bounding box center [302, 692] width 14 height 11
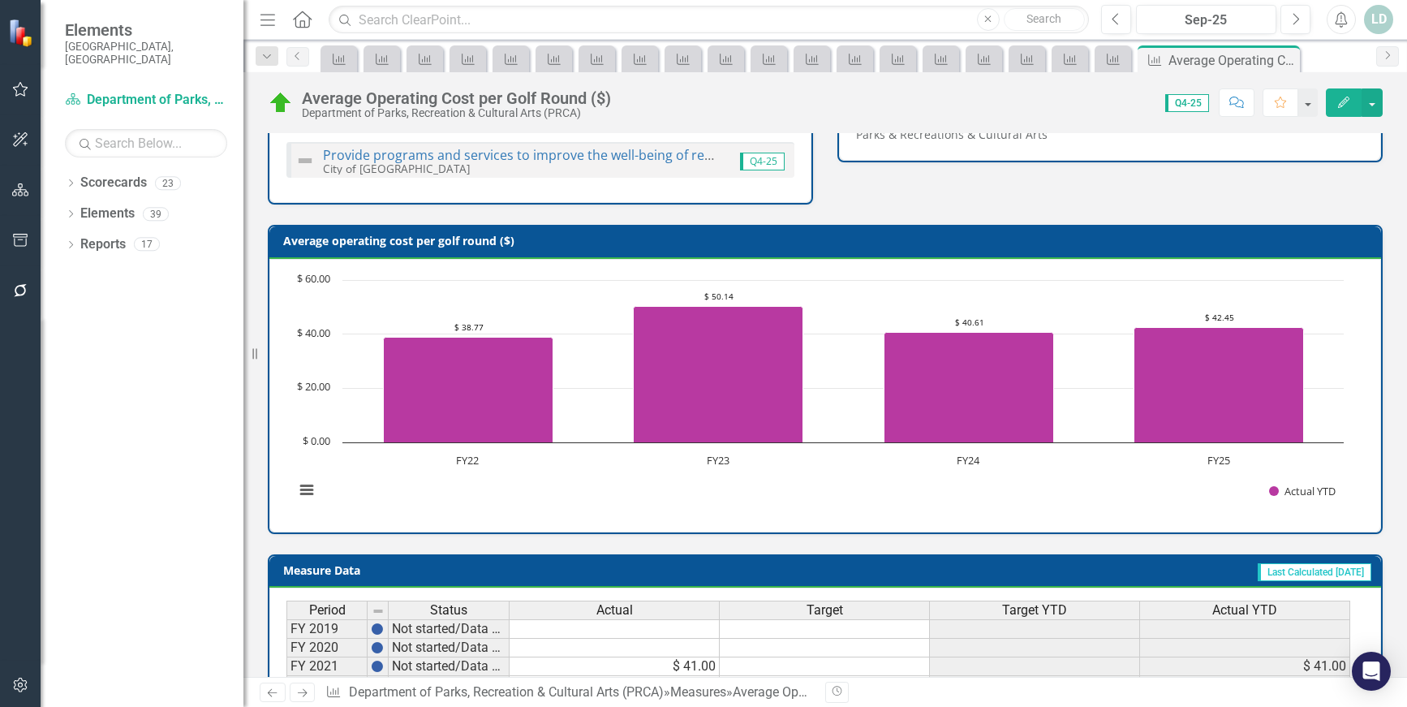
scroll to position [617, 0]
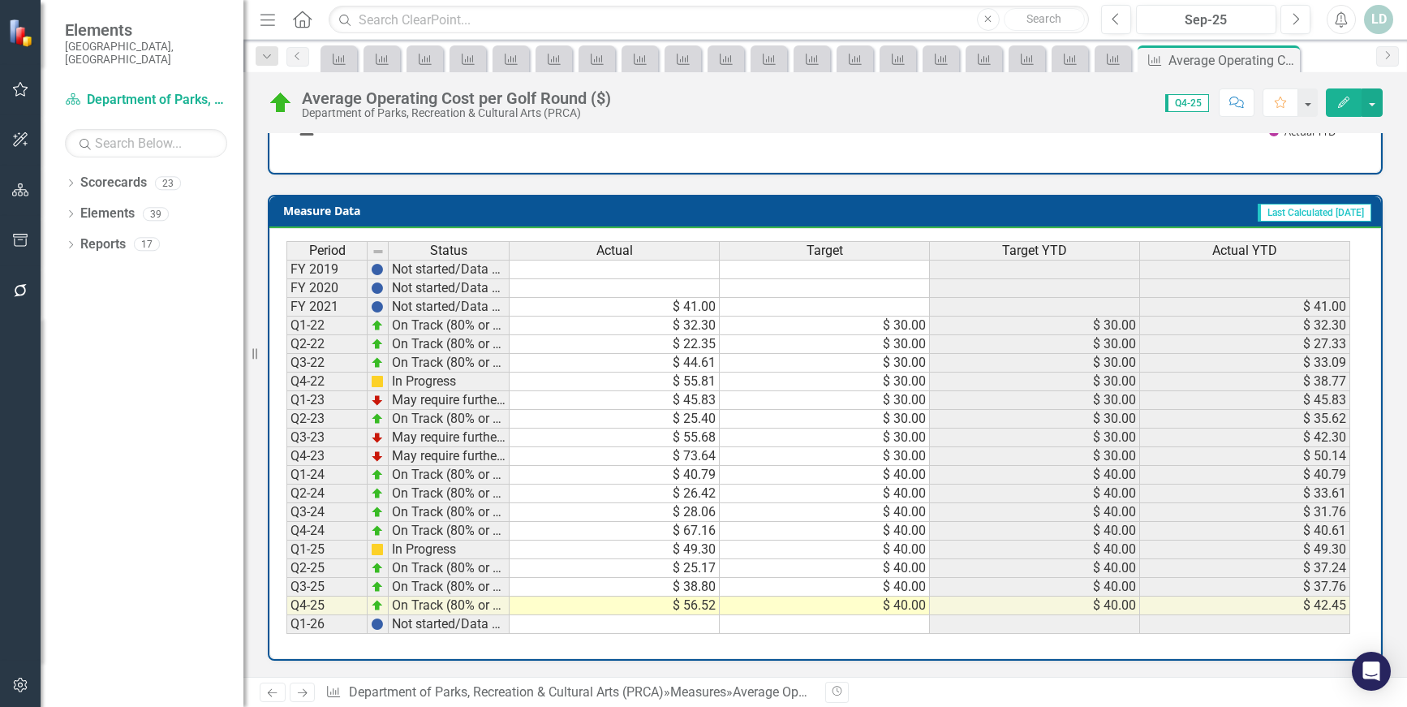
click at [304, 673] on icon "Next" at bounding box center [302, 692] width 14 height 11
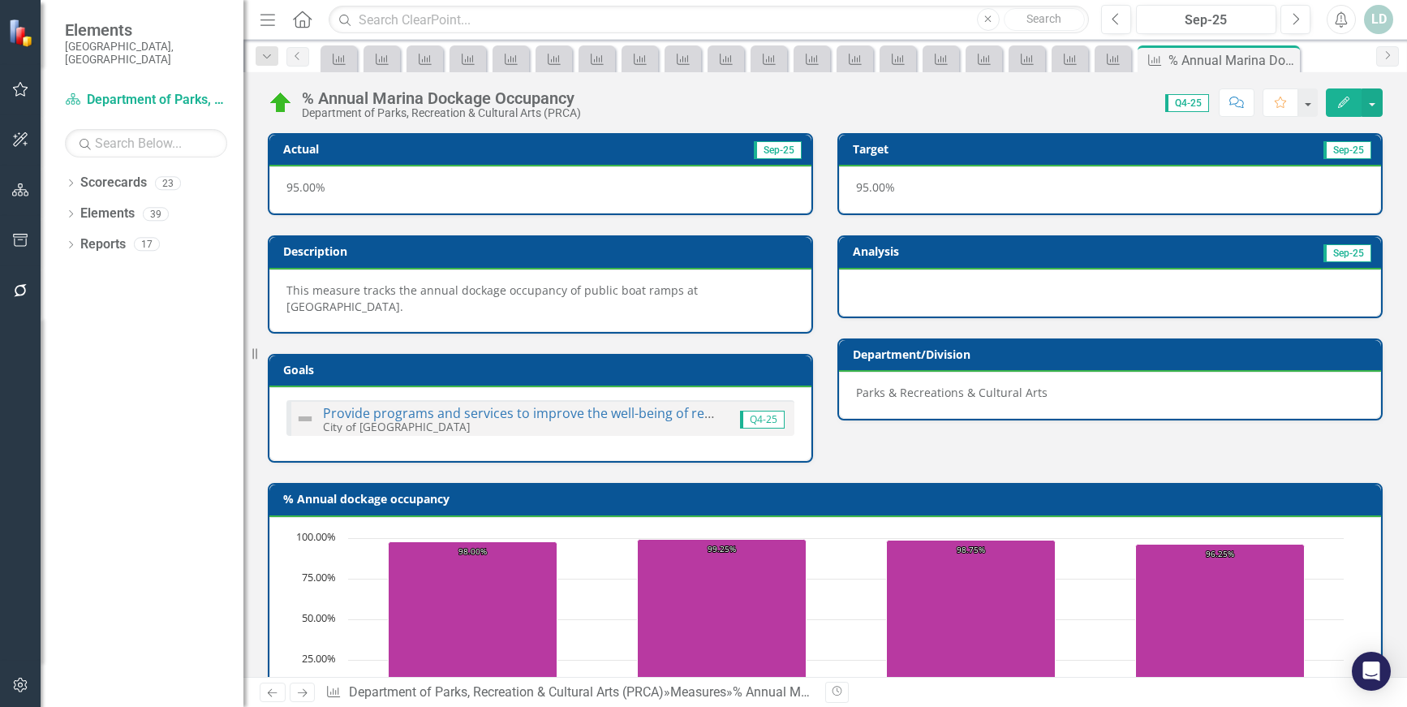
scroll to position [602, 0]
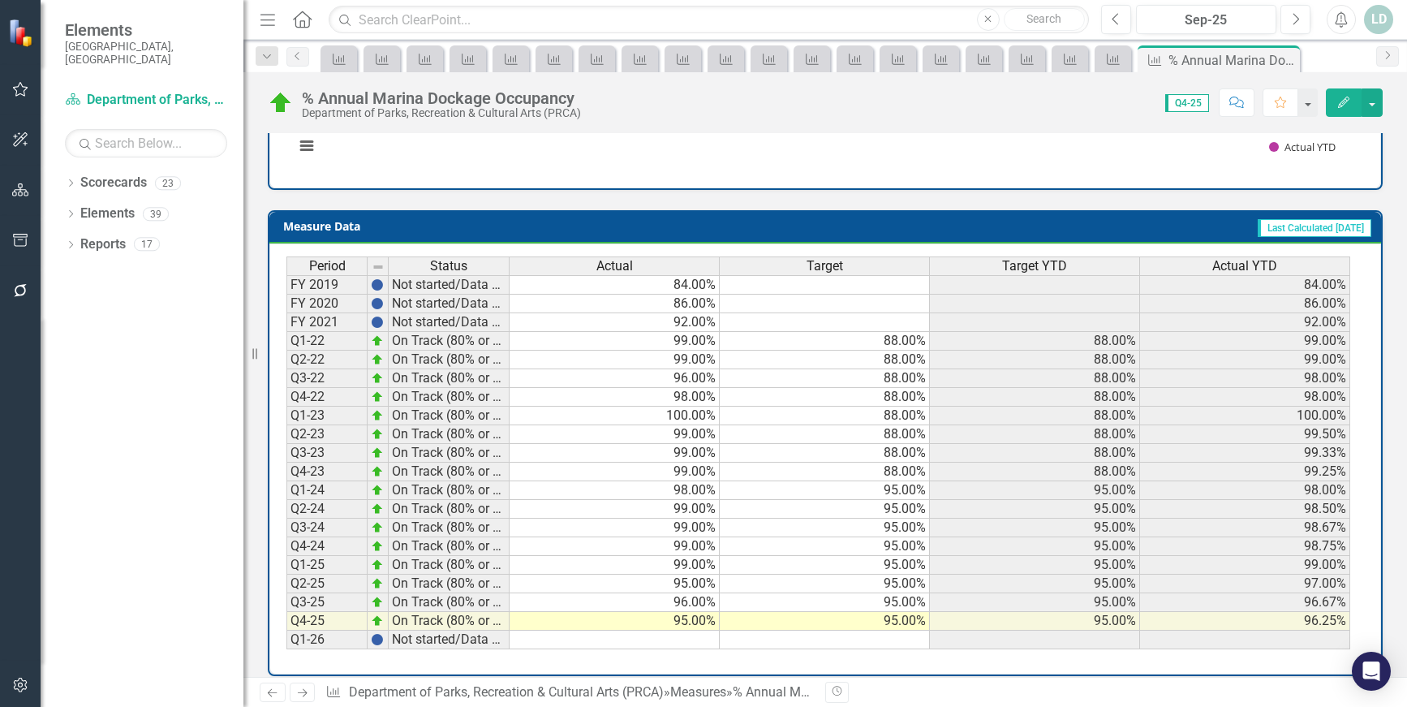
click at [303, 673] on icon "Next" at bounding box center [302, 692] width 14 height 11
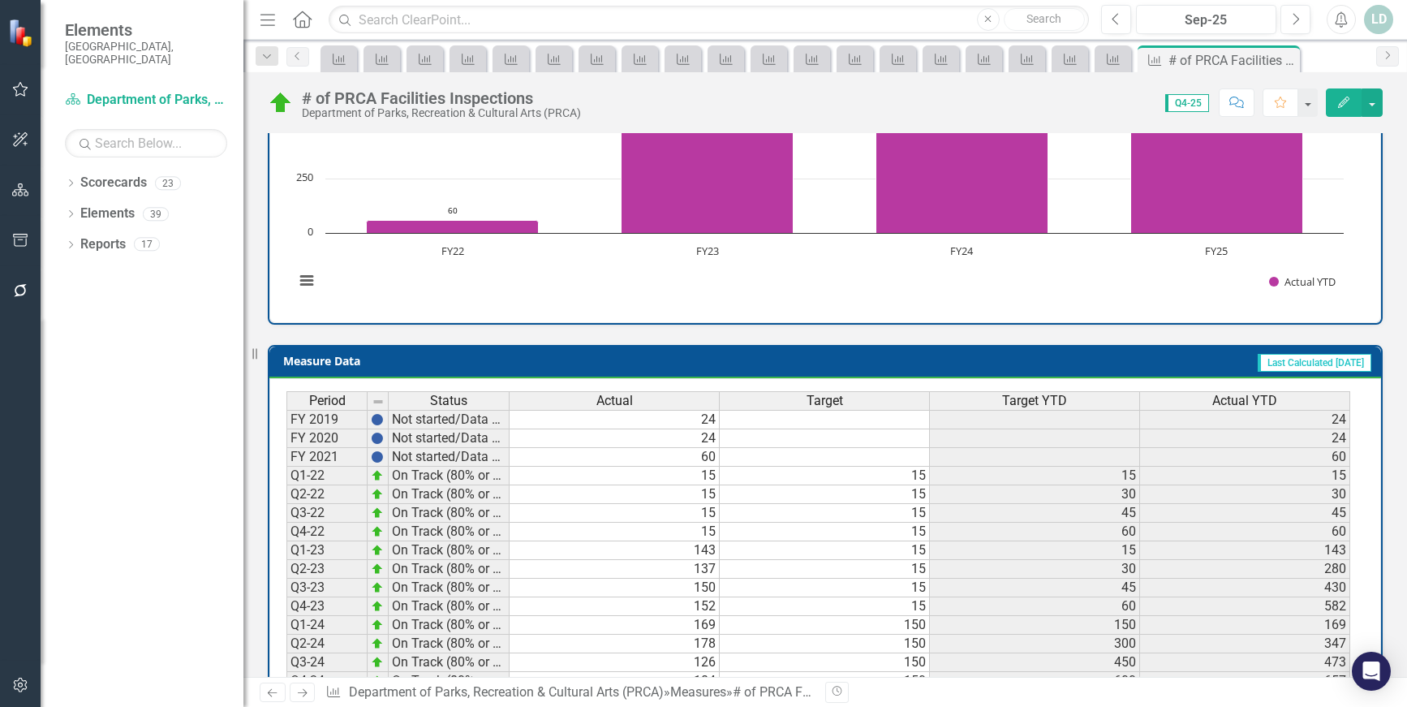
scroll to position [617, 0]
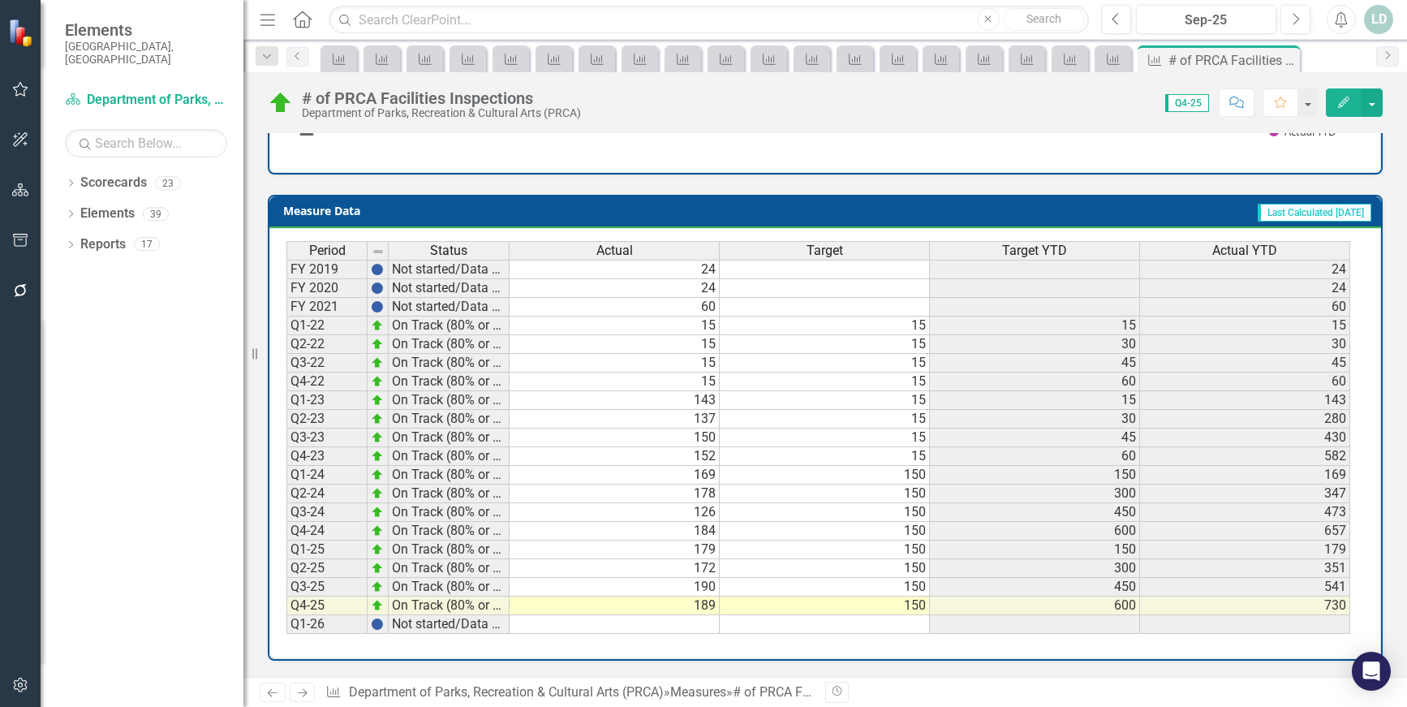
click at [303, 673] on icon "Next" at bounding box center [302, 692] width 14 height 11
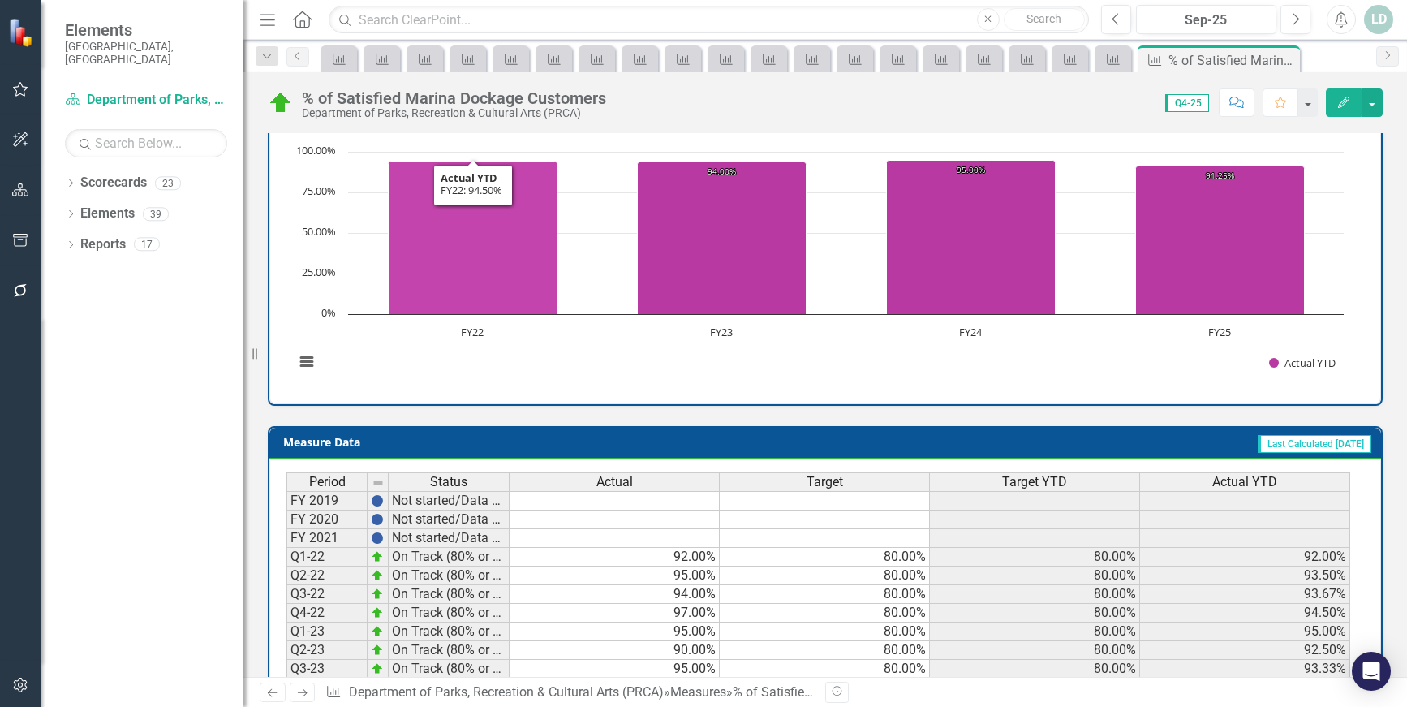
scroll to position [617, 0]
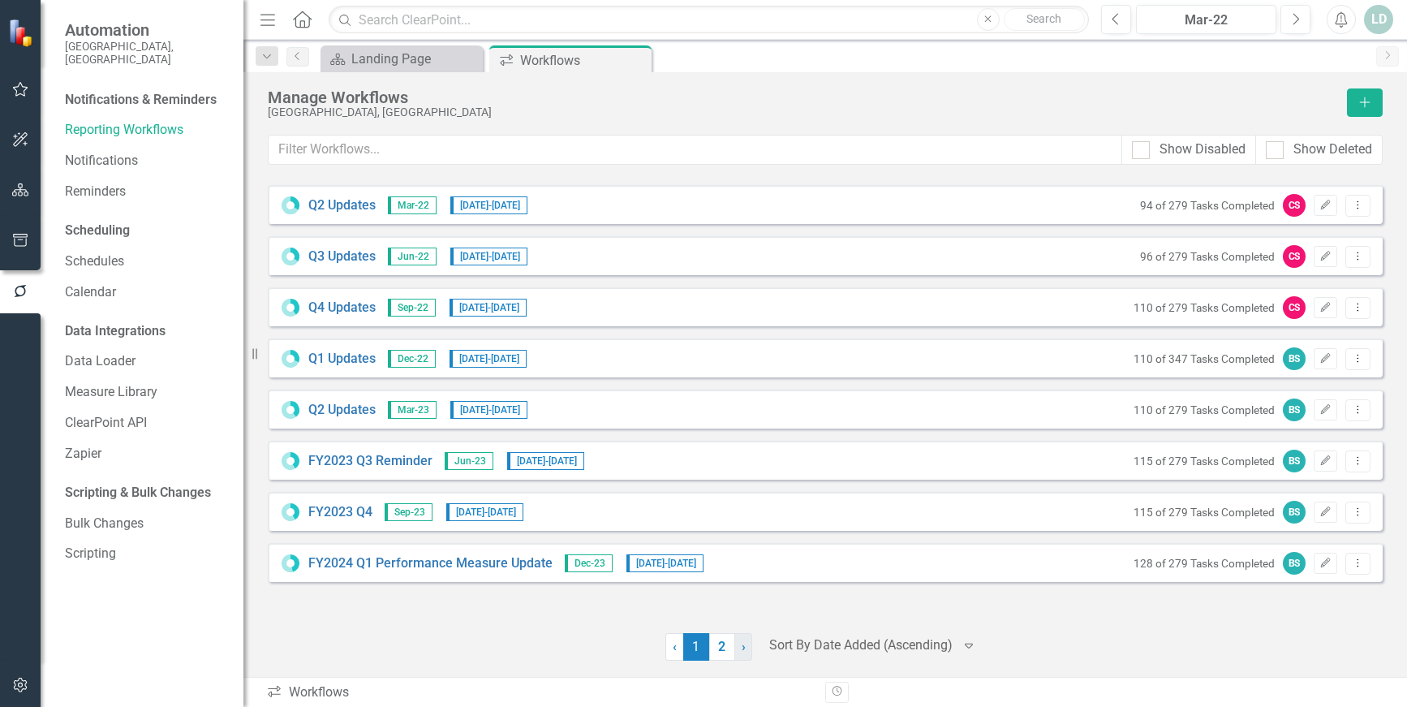
click at [742, 647] on span "›" at bounding box center [743, 645] width 4 height 15
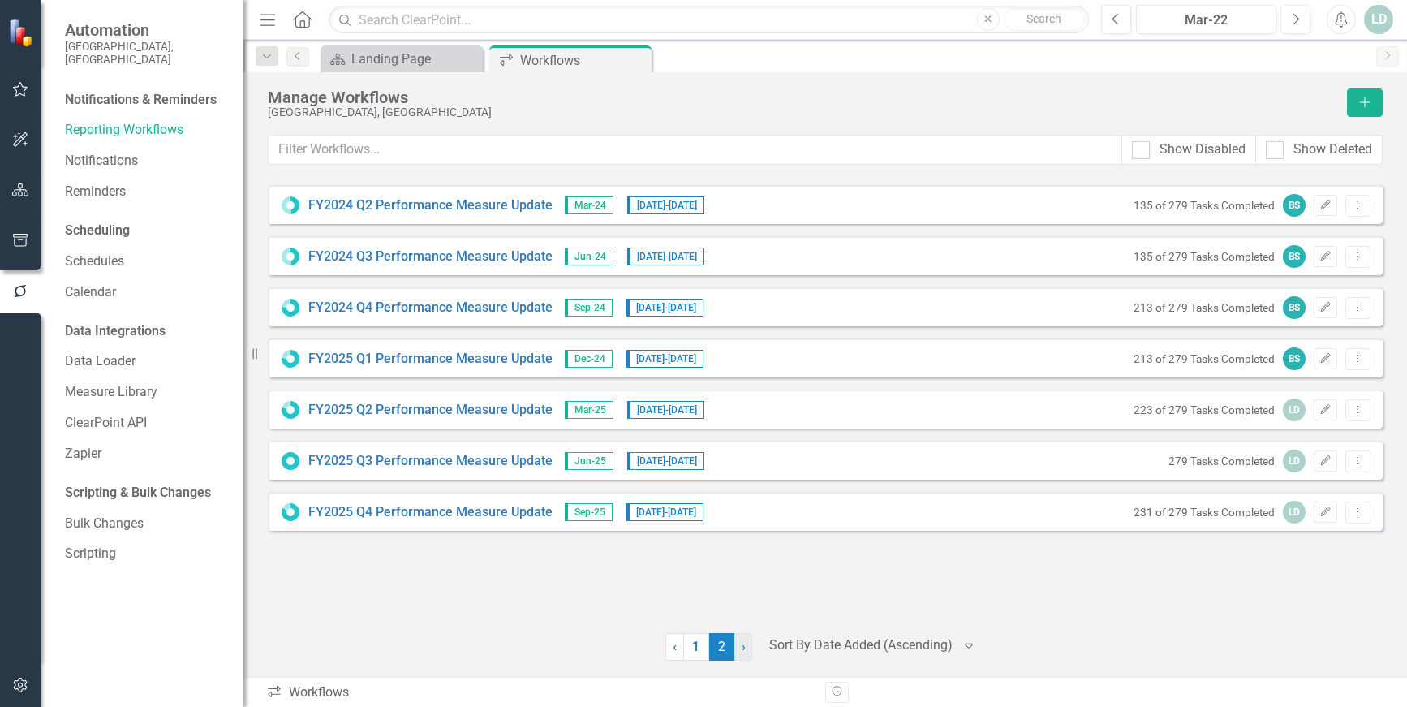
click at [742, 647] on span "›" at bounding box center [743, 645] width 4 height 15
click at [457, 511] on link "FY2025 Q4 Performance Measure Update" at bounding box center [430, 512] width 244 height 19
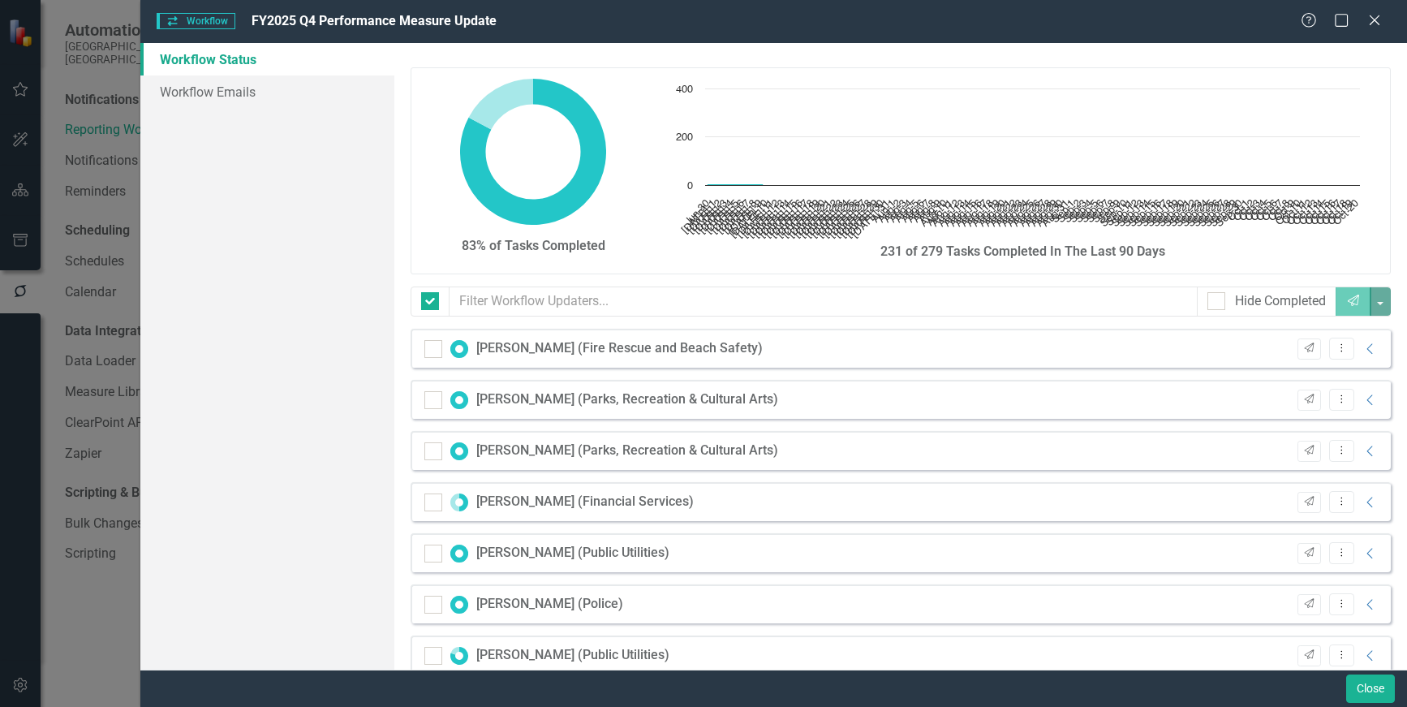
checkbox input "false"
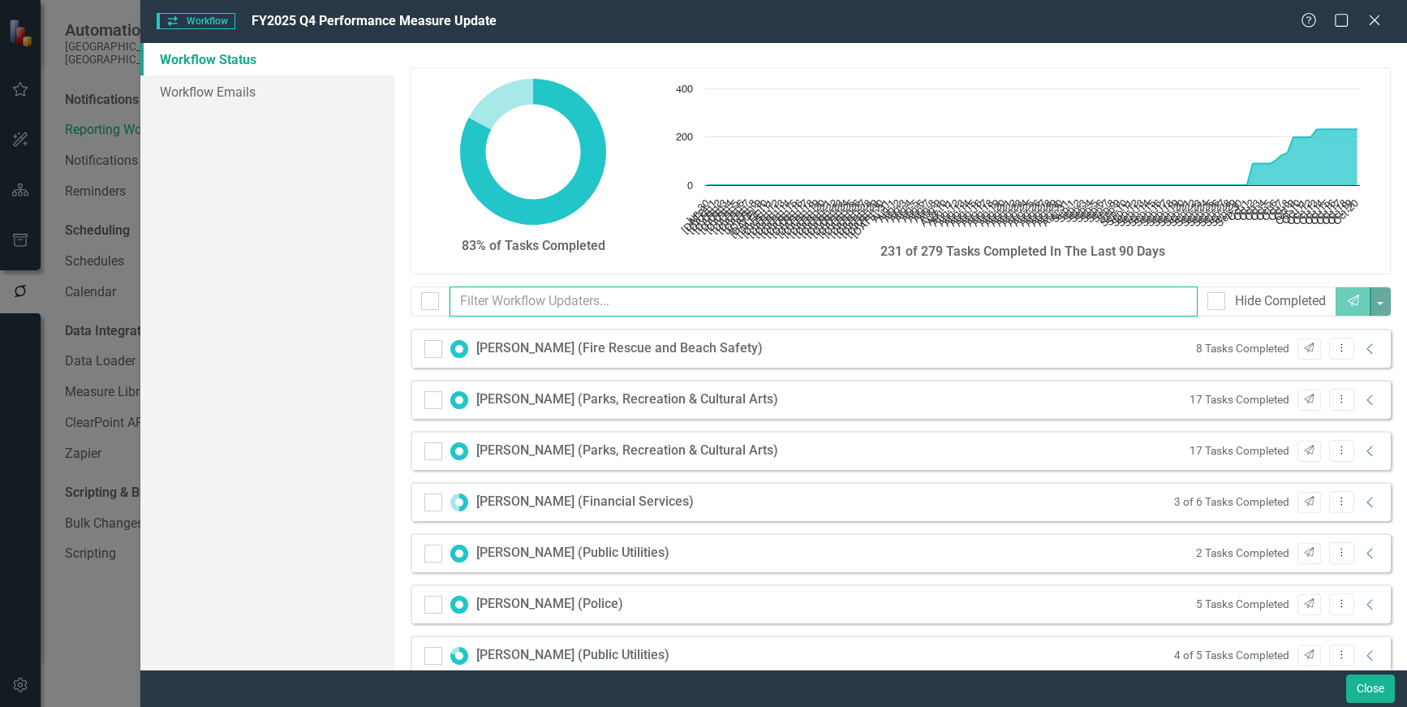
click at [530, 299] on input "text" at bounding box center [823, 301] width 749 height 30
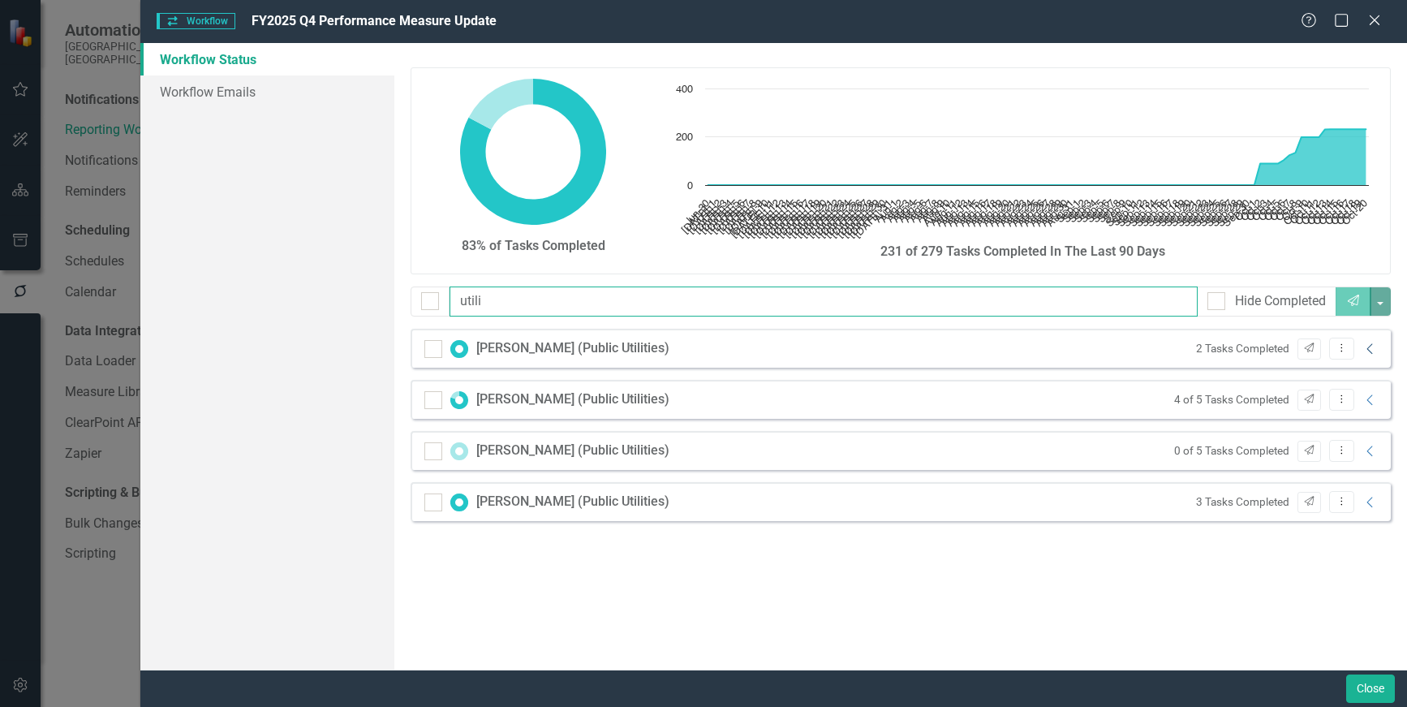
type input "utili"
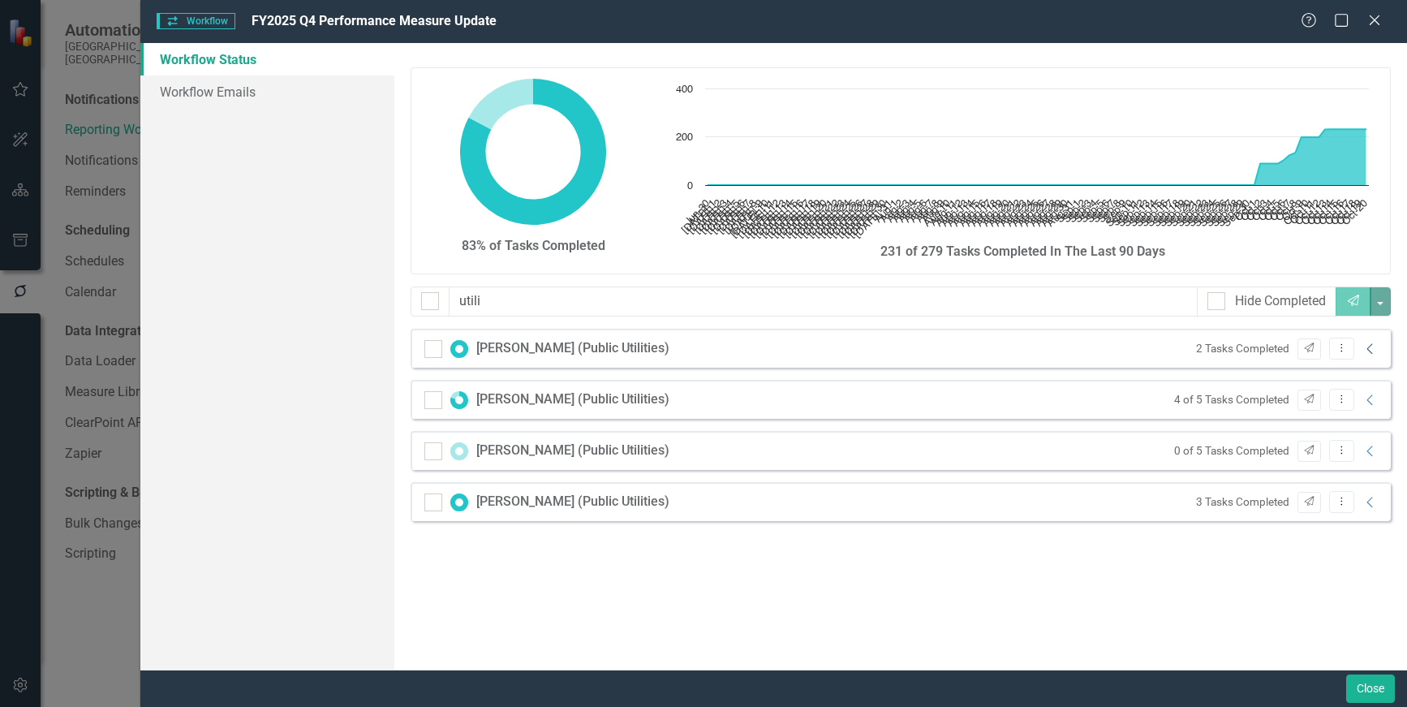
click at [1374, 350] on icon "Collapse" at bounding box center [1370, 348] width 16 height 13
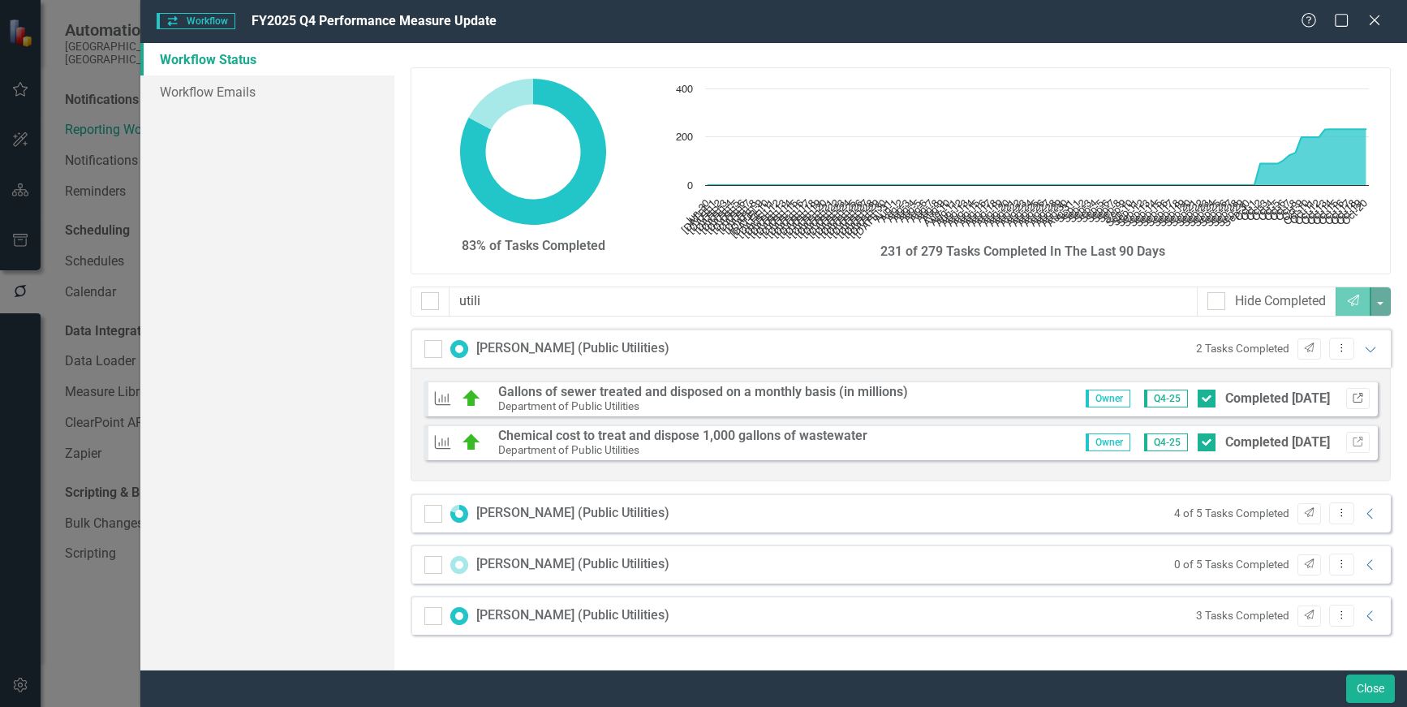
click at [1352, 395] on icon "Link" at bounding box center [1357, 398] width 12 height 10
click at [1374, 514] on icon "Collapse" at bounding box center [1370, 513] width 16 height 13
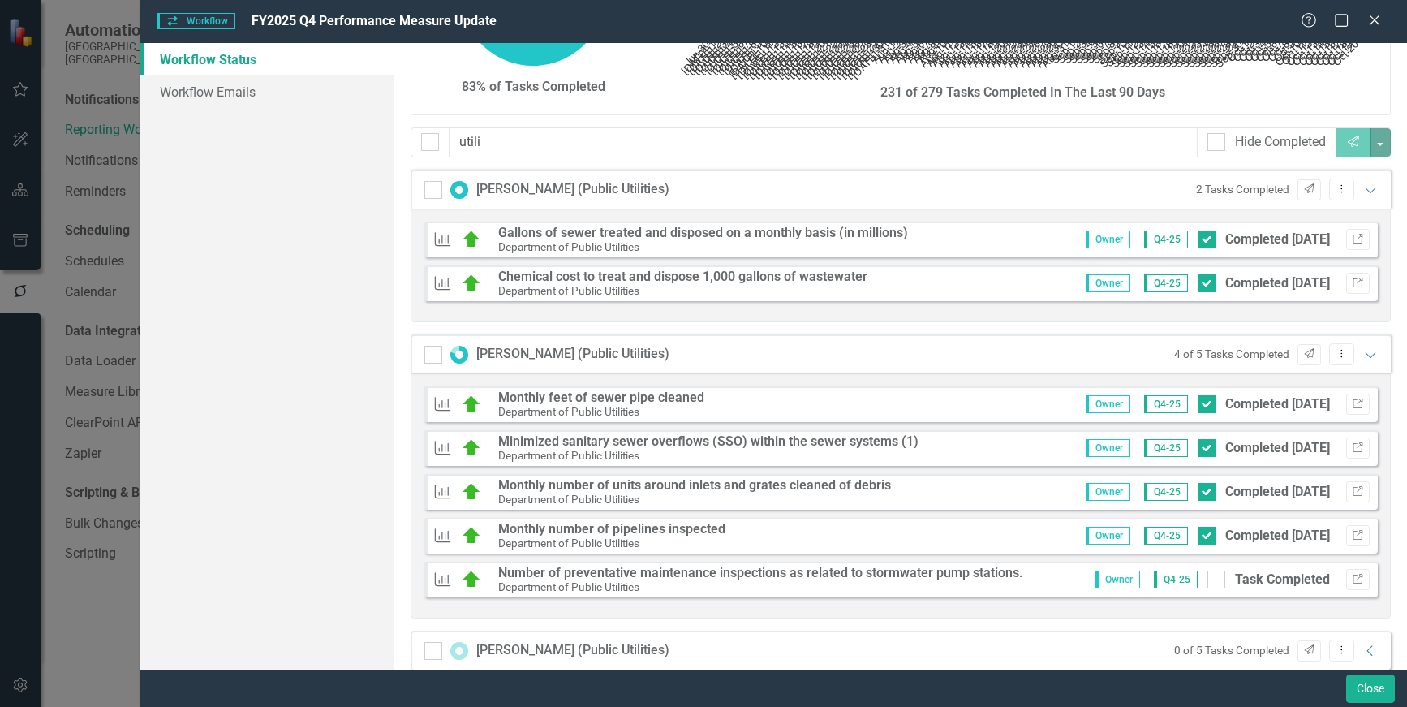
scroll to position [234, 0]
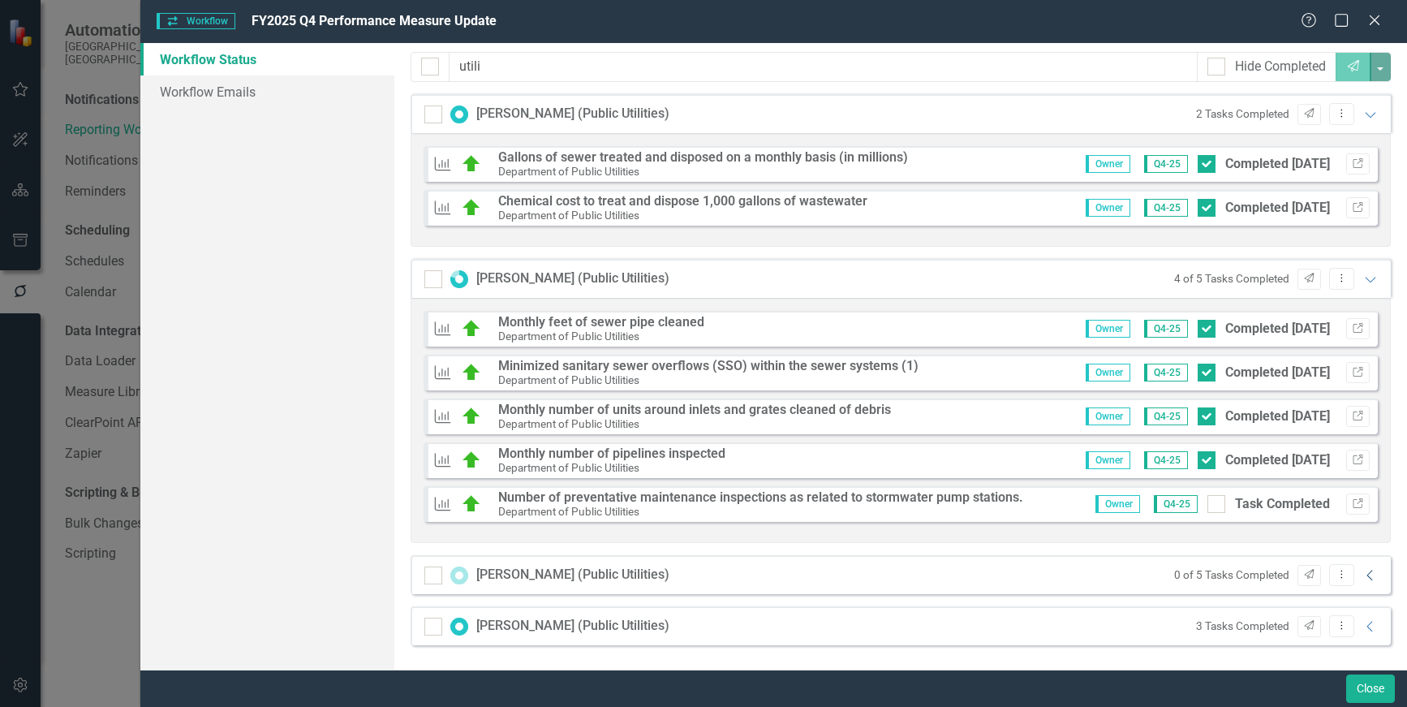
click at [1366, 572] on icon at bounding box center [1369, 574] width 6 height 11
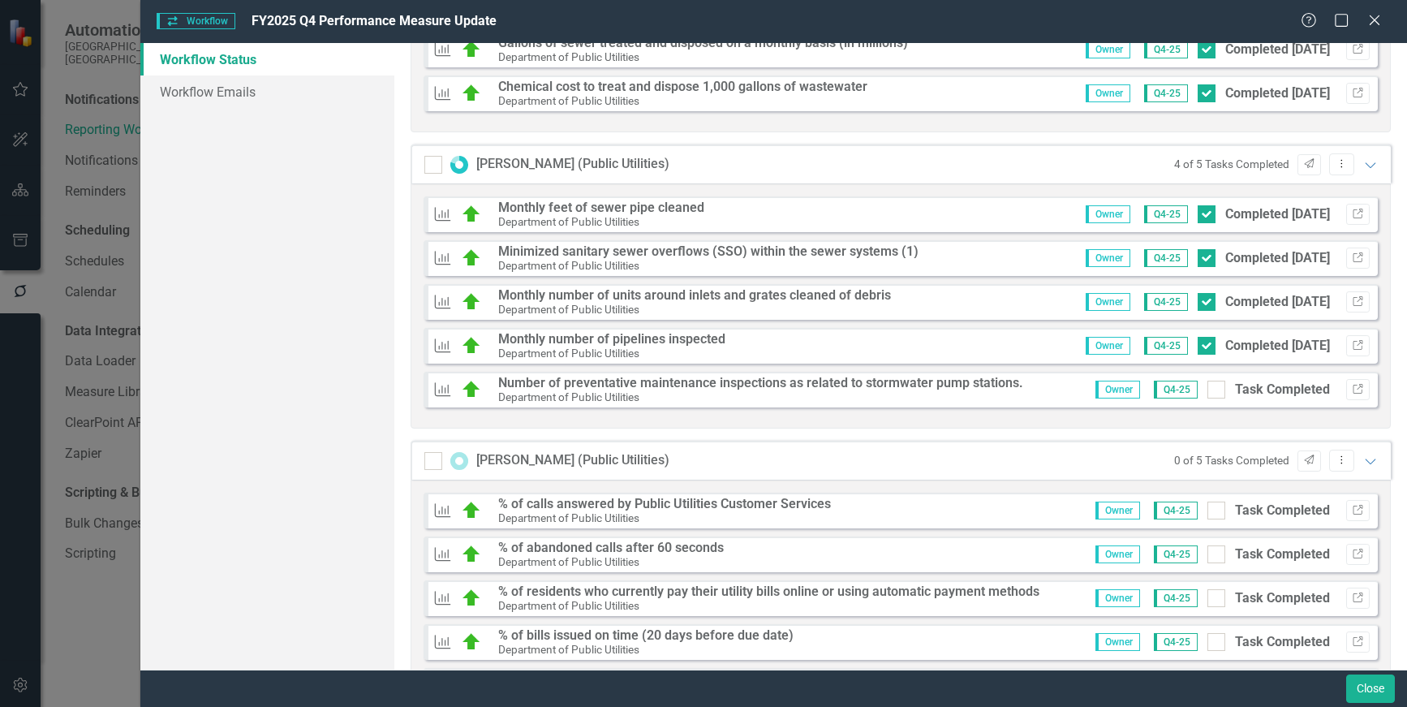
scroll to position [479, 0]
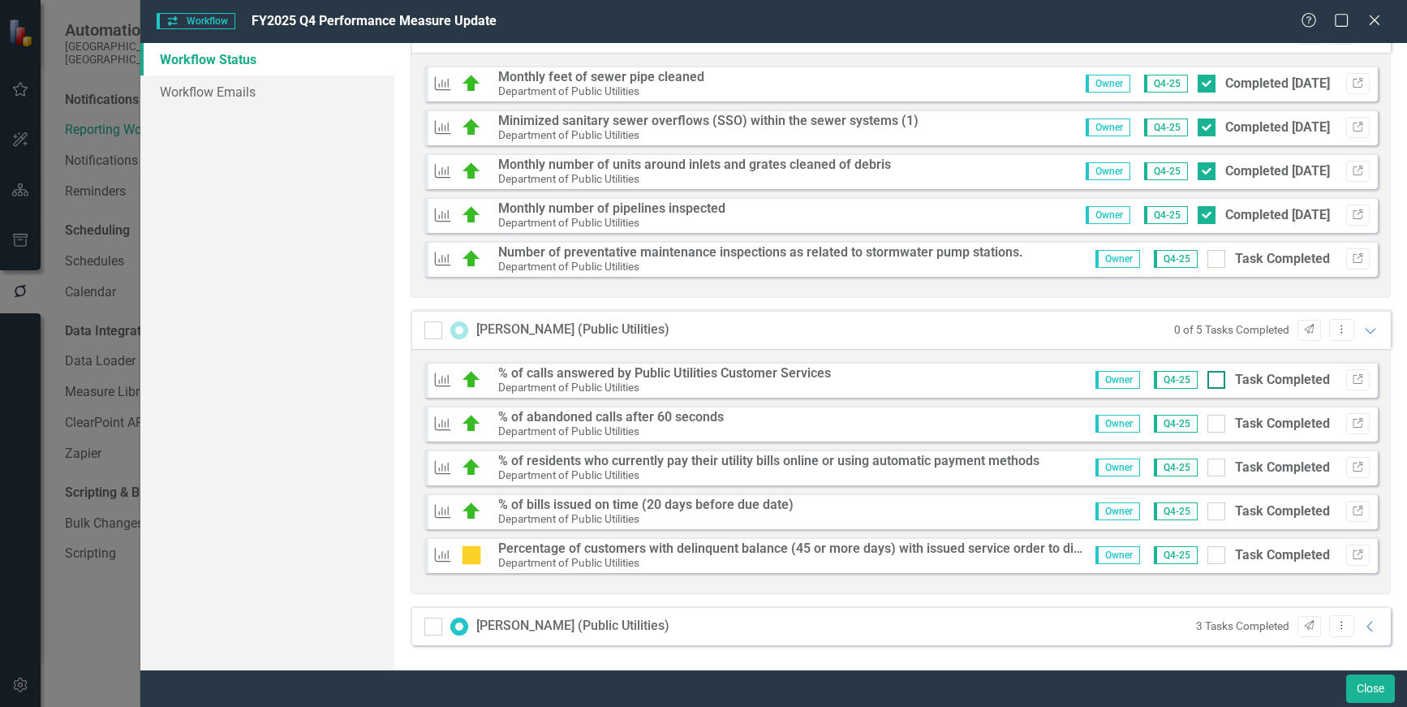
click at [1207, 380] on input "Task Completed" at bounding box center [1212, 376] width 11 height 11
checkbox input "true"
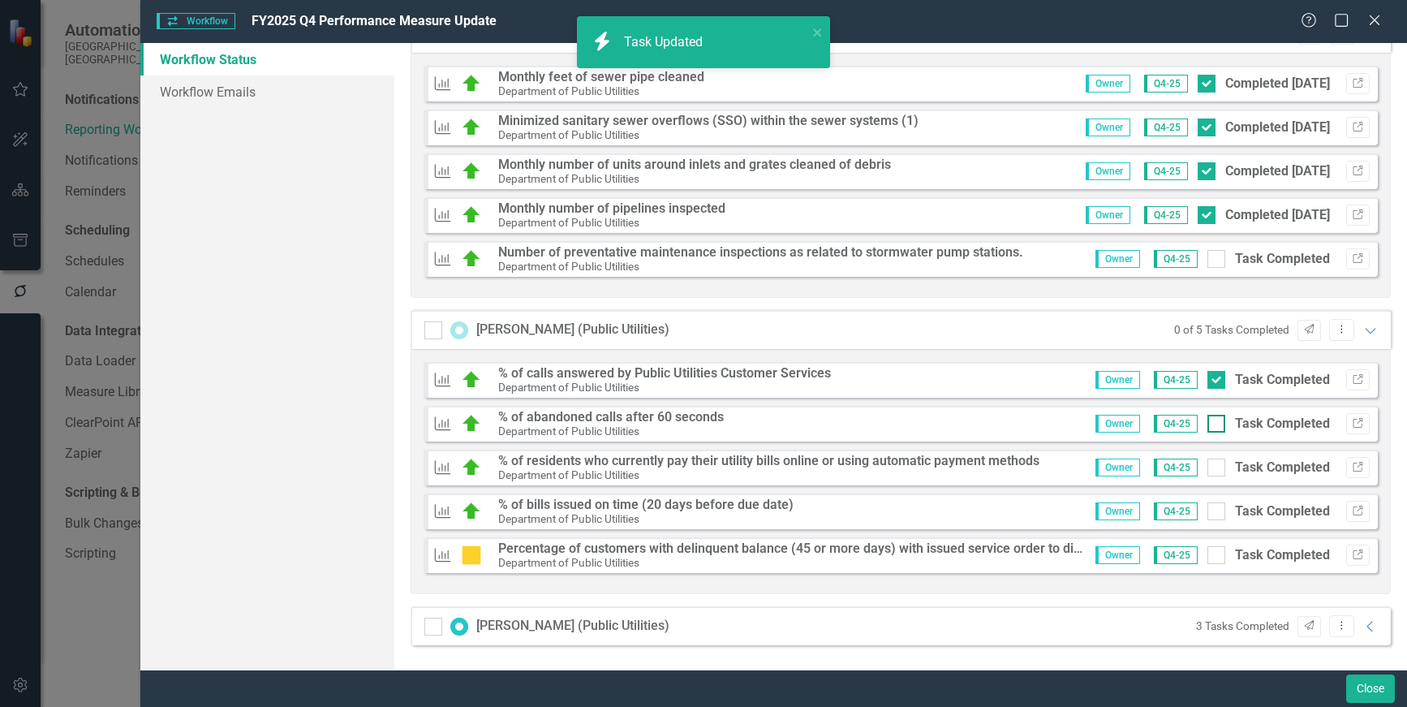
click at [1207, 424] on div at bounding box center [1216, 423] width 18 height 18
click at [1207, 424] on input "Task Completed" at bounding box center [1212, 419] width 11 height 11
checkbox input "true"
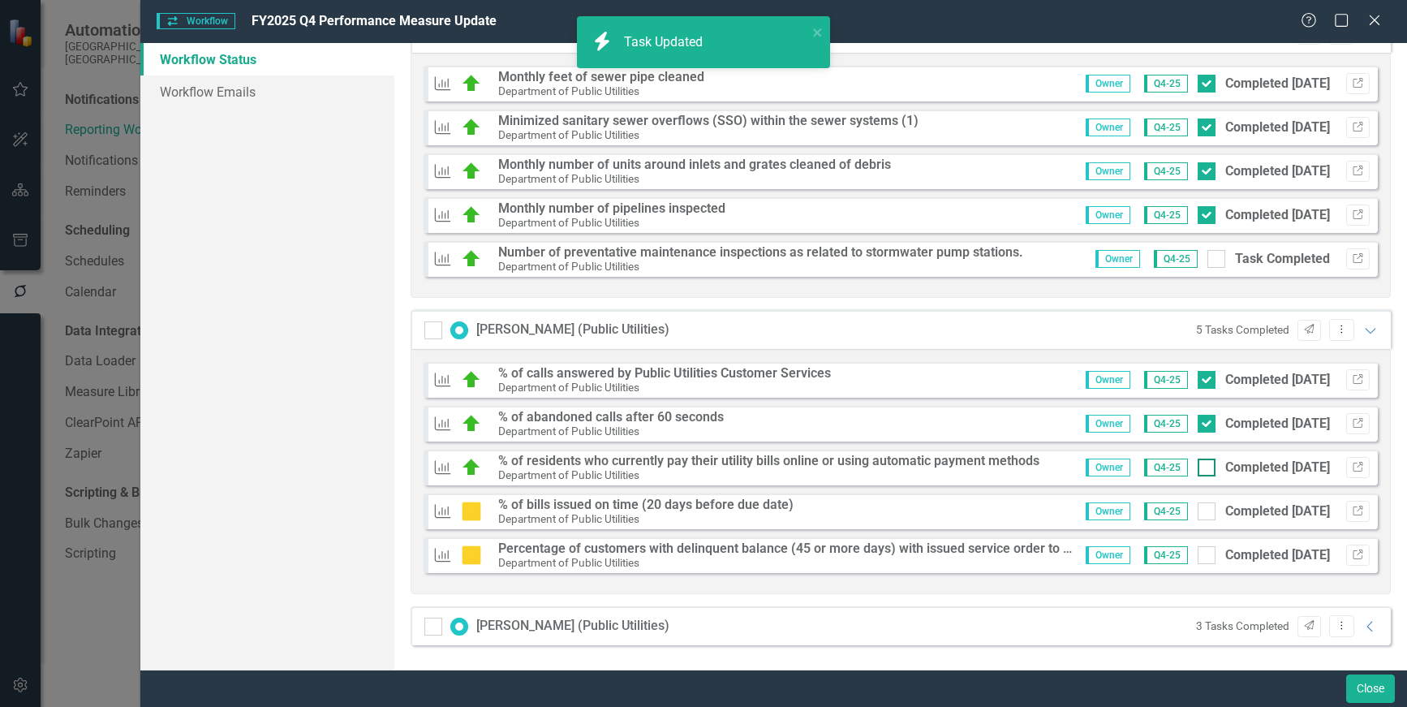
checkbox input "true"
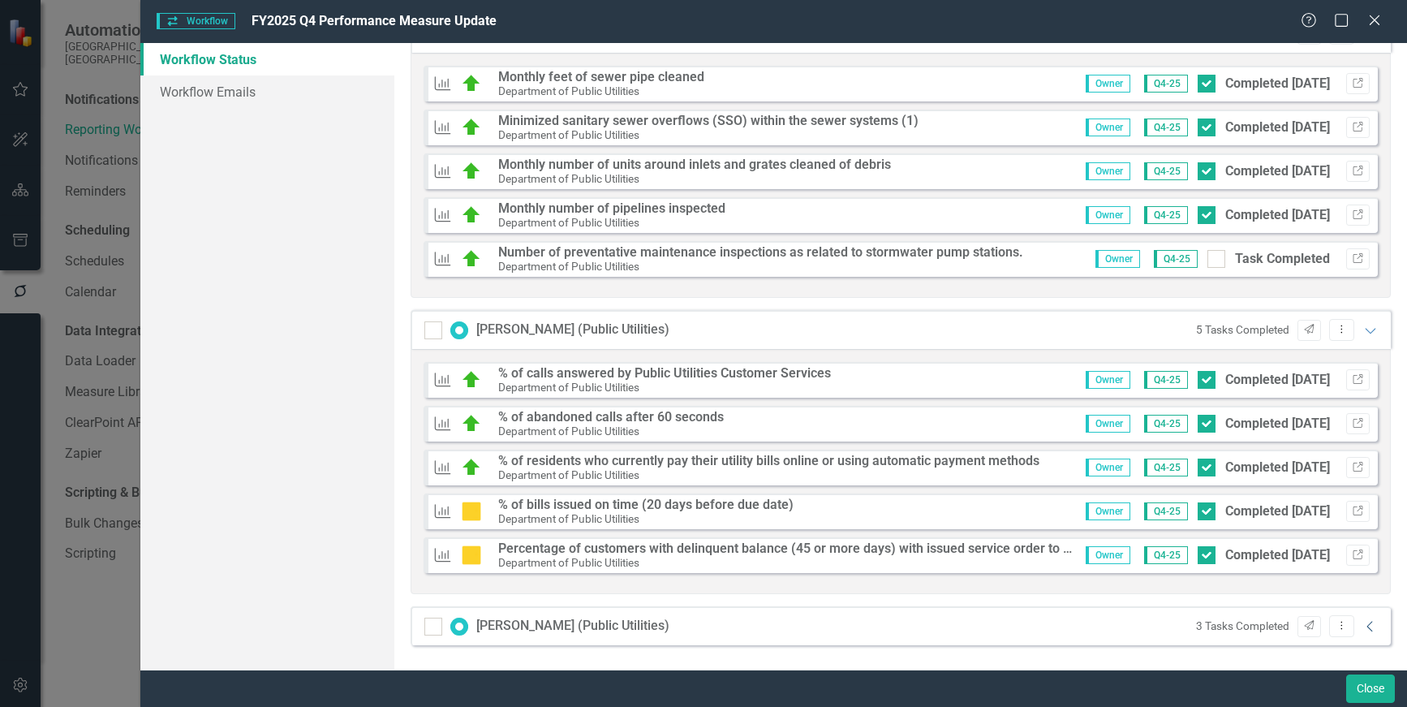
click at [1364, 628] on icon "Collapse" at bounding box center [1370, 626] width 16 height 13
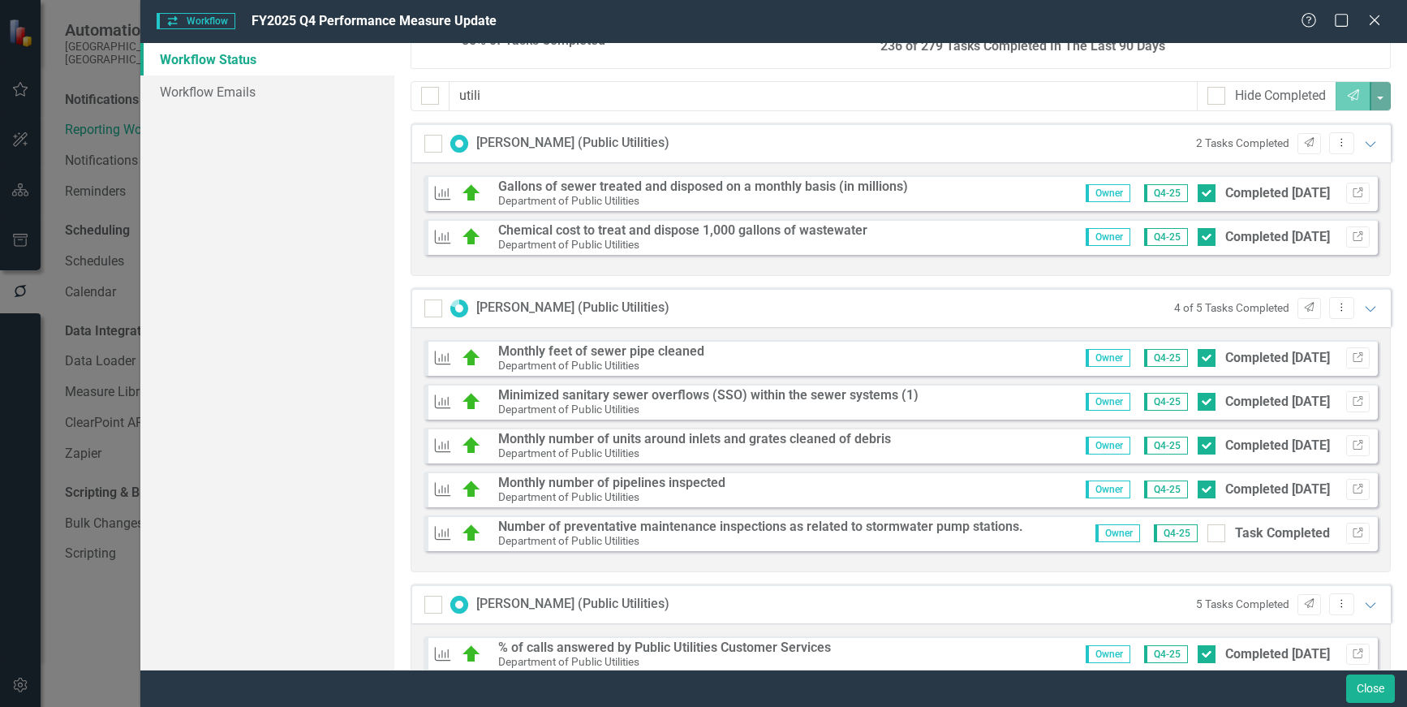
scroll to position [150, 0]
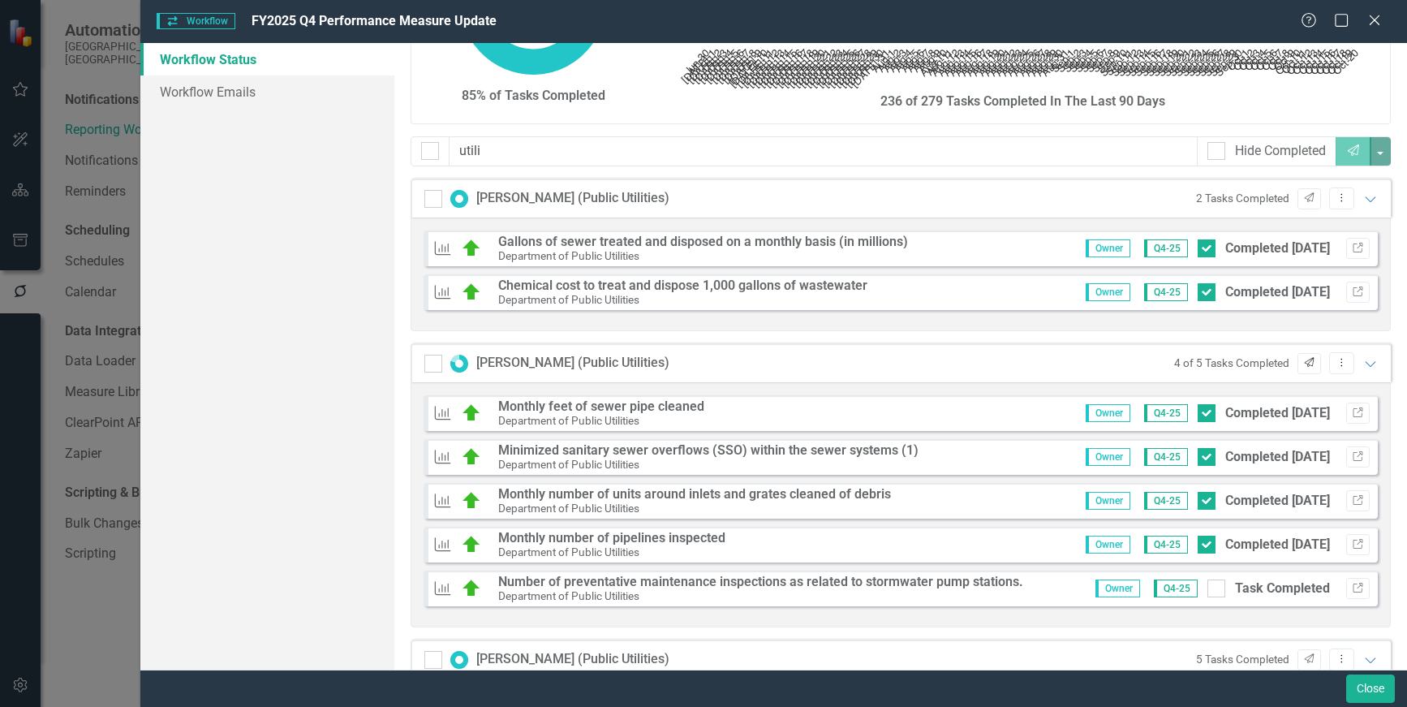
click at [1304, 364] on icon "button" at bounding box center [1309, 362] width 10 height 10
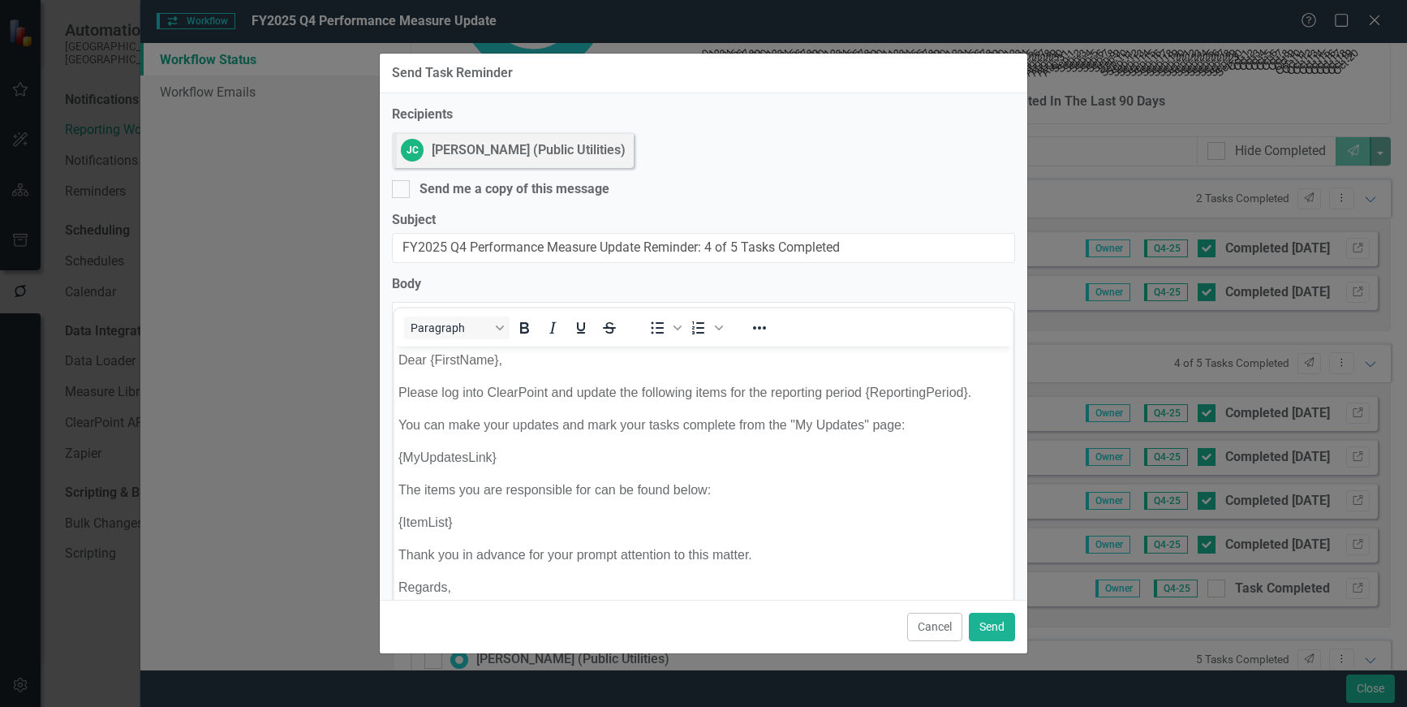
scroll to position [0, 0]
click at [1000, 628] on button "Send" at bounding box center [992, 626] width 46 height 28
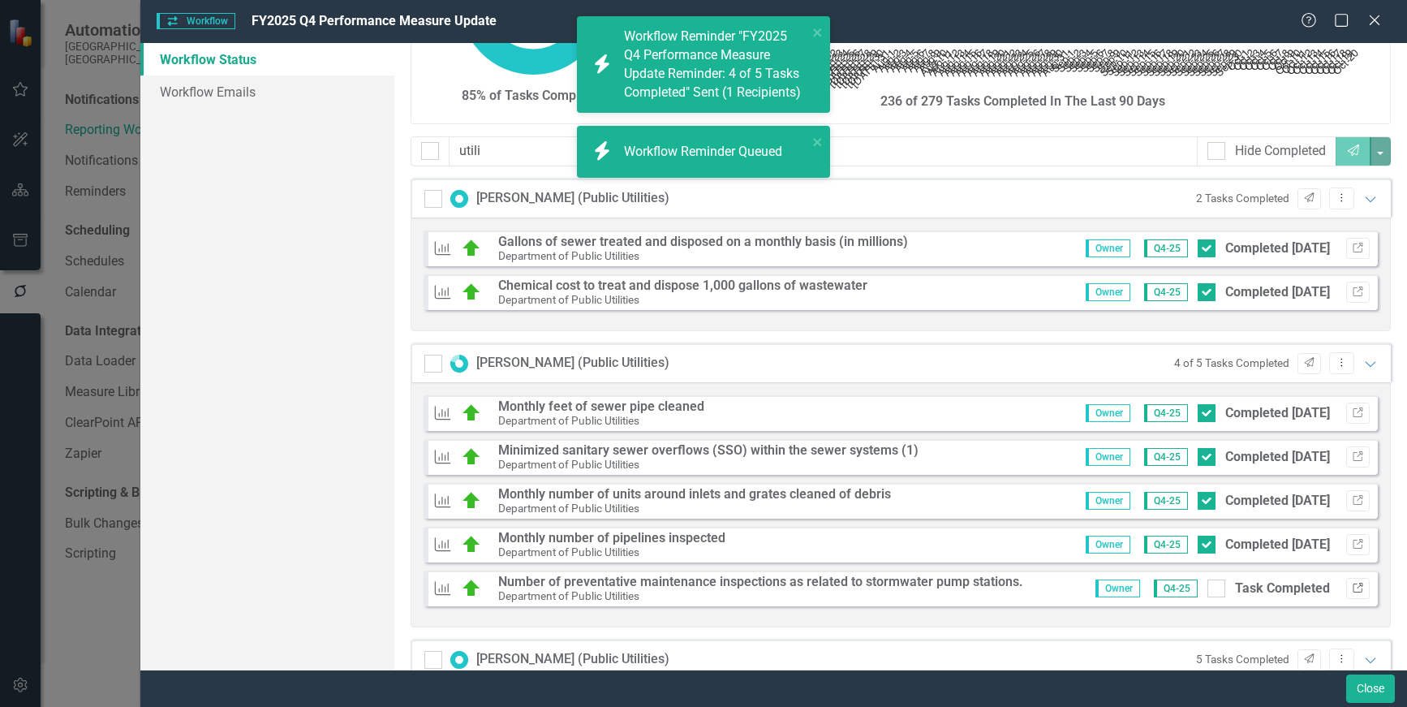
click at [1351, 585] on icon "Link" at bounding box center [1357, 588] width 12 height 10
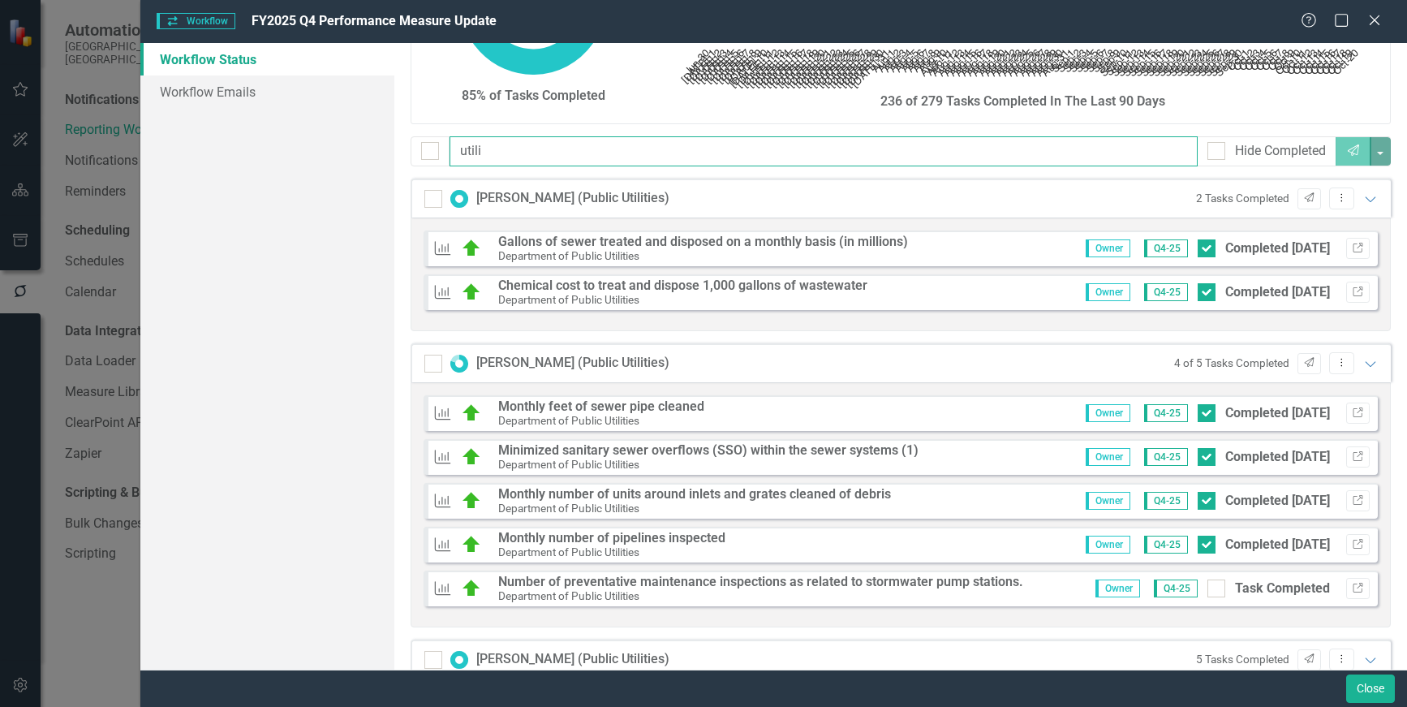
drag, startPoint x: 484, startPoint y: 148, endPoint x: 381, endPoint y: 148, distance: 103.0
click at [381, 148] on div "Workflow Status Workflow Emails 85% of Tasks Completed Chart Chart with 113 dat…" at bounding box center [773, 356] width 1266 height 626
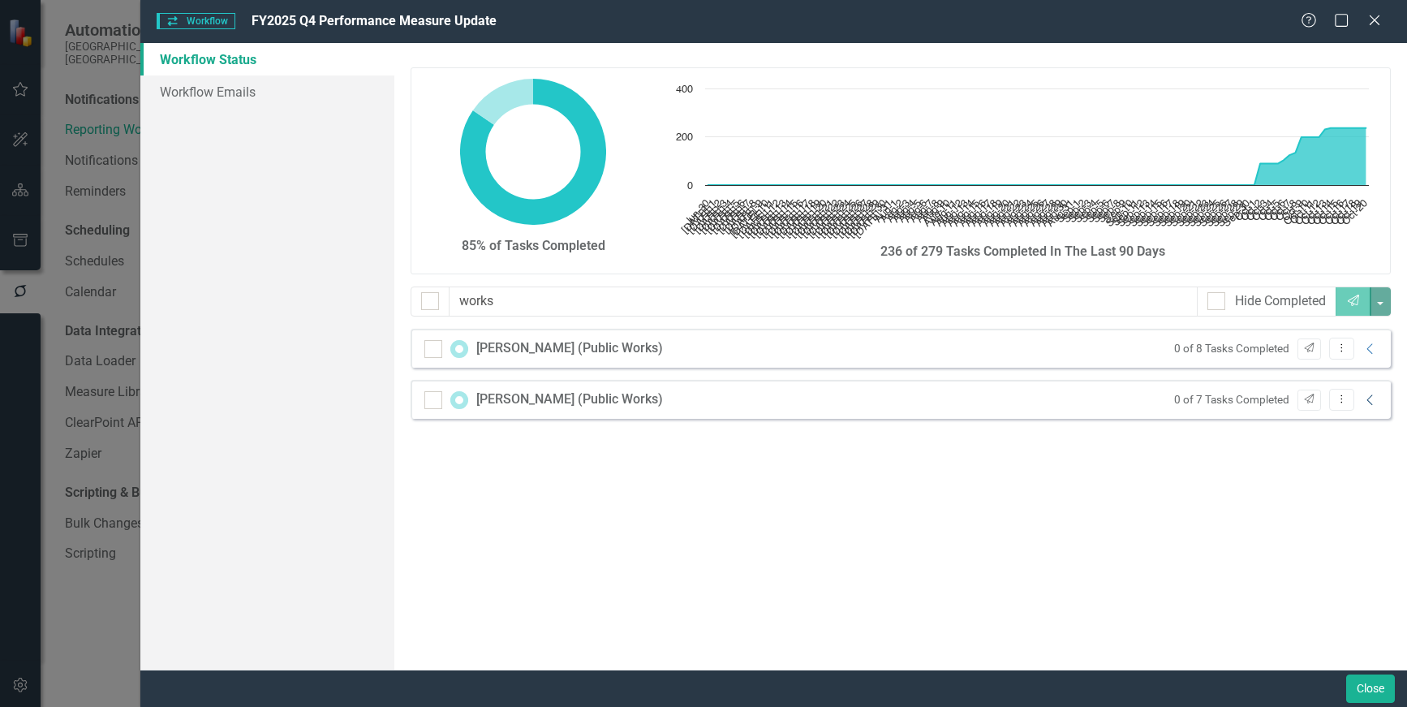
click at [1368, 396] on icon "Collapse" at bounding box center [1370, 399] width 16 height 13
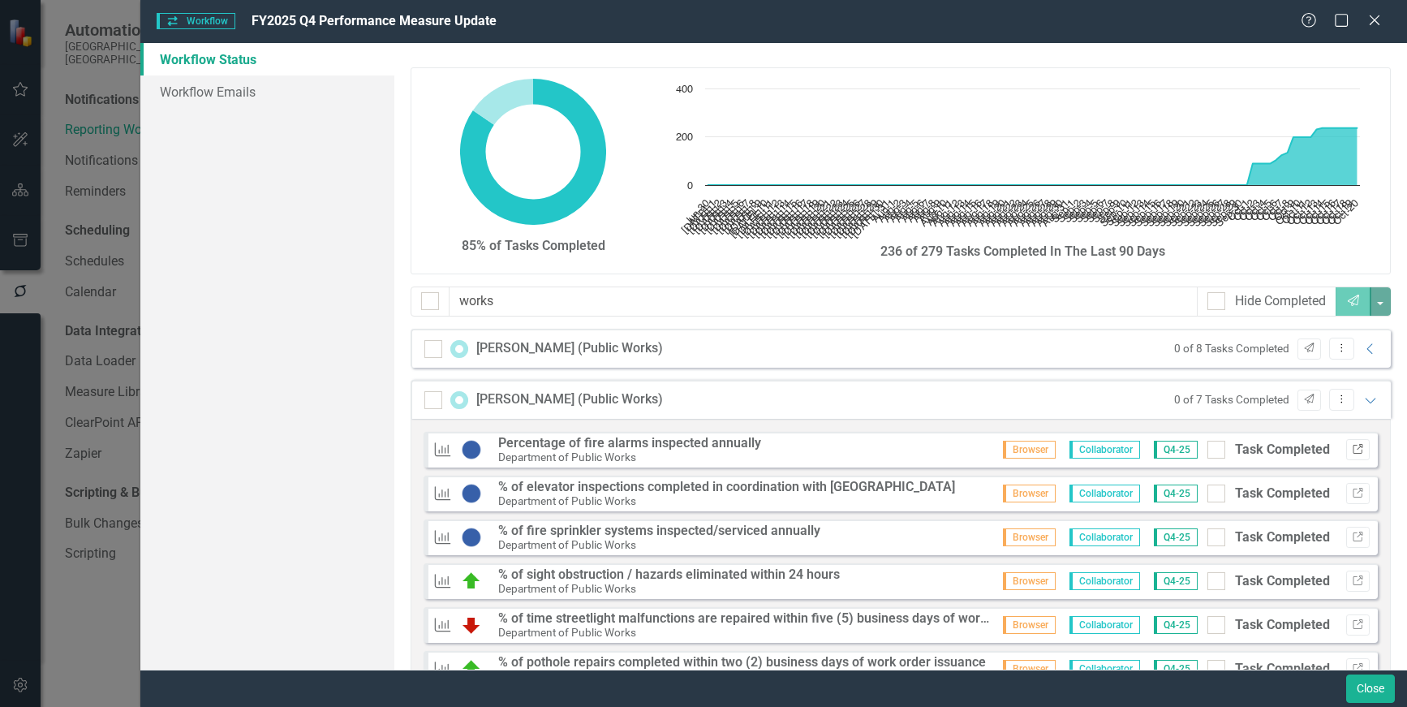
click at [1351, 448] on icon "Link" at bounding box center [1357, 450] width 12 height 10
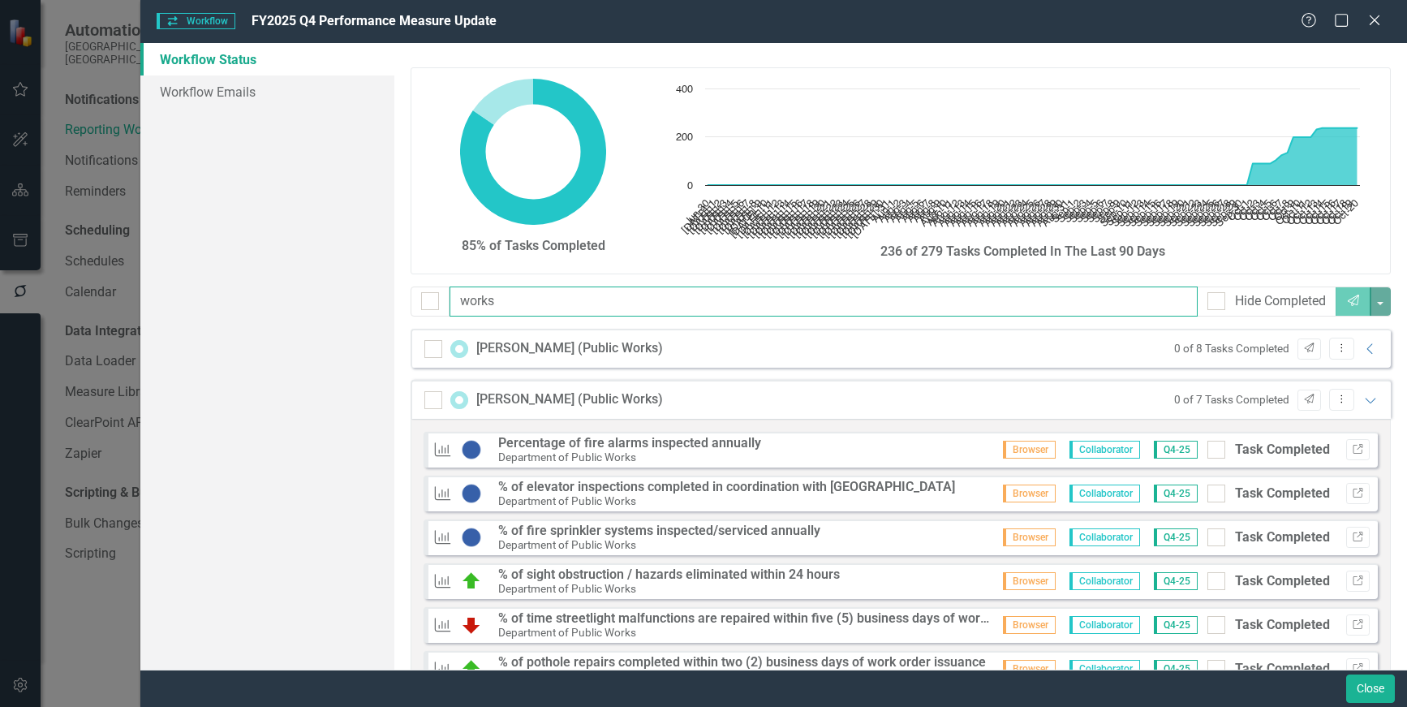
drag, startPoint x: 518, startPoint y: 297, endPoint x: 270, endPoint y: 292, distance: 247.4
click at [270, 292] on div "Workflow Status Workflow Emails 85% of Tasks Completed Chart Chart with 113 dat…" at bounding box center [773, 356] width 1266 height 626
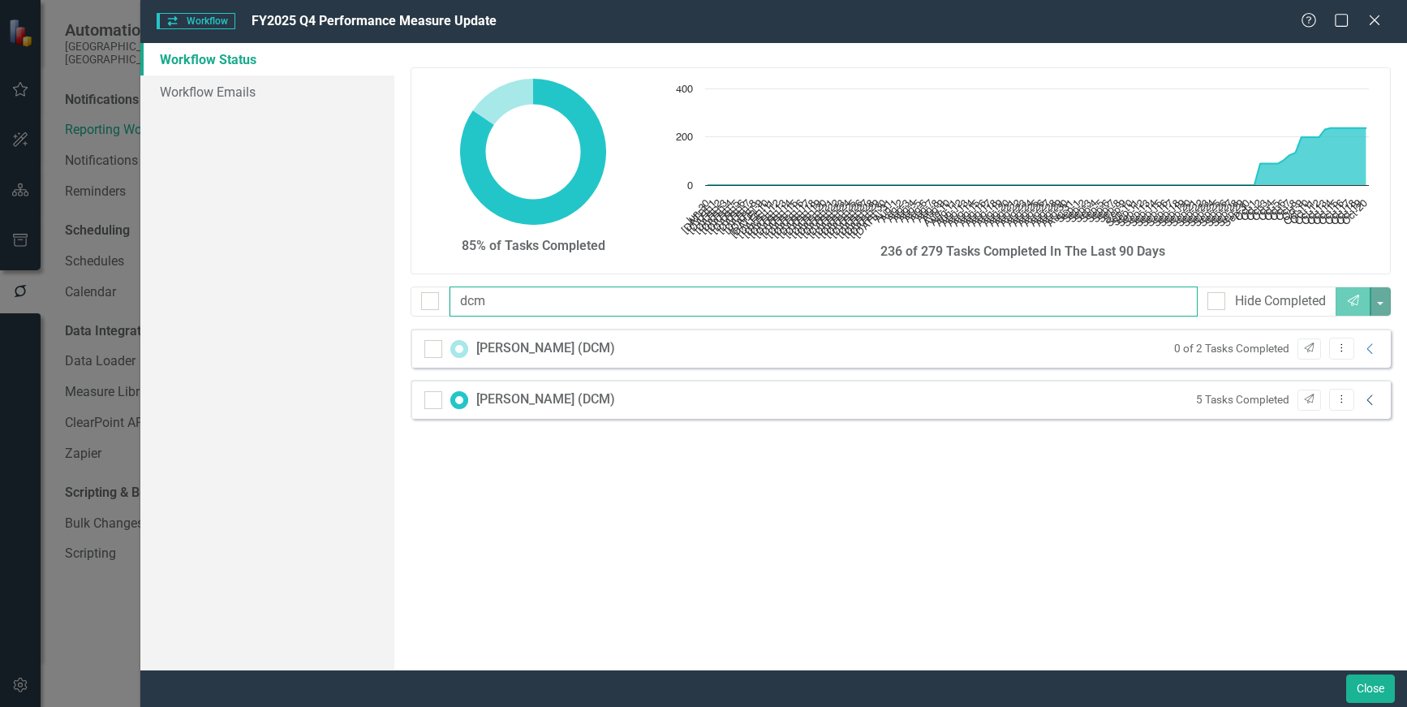
type input "dcm"
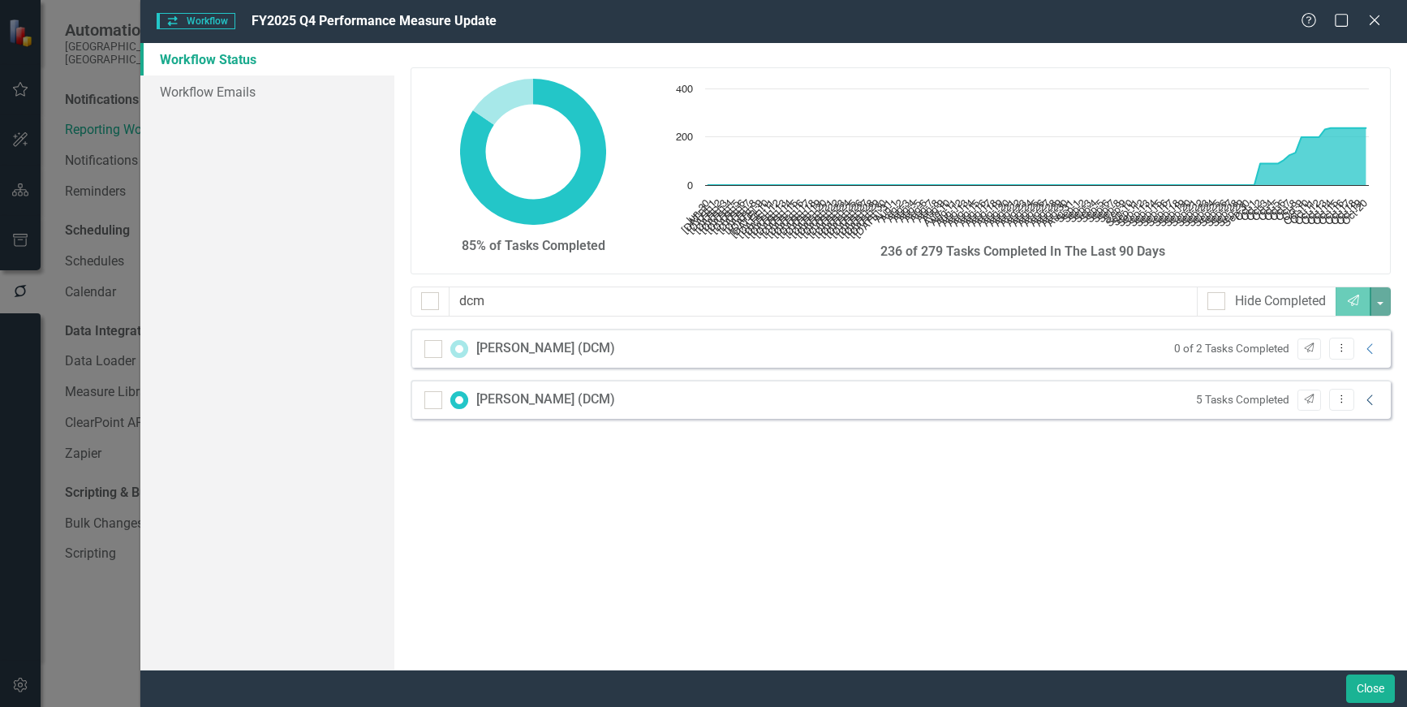
click at [1370, 401] on icon "Collapse" at bounding box center [1370, 399] width 16 height 13
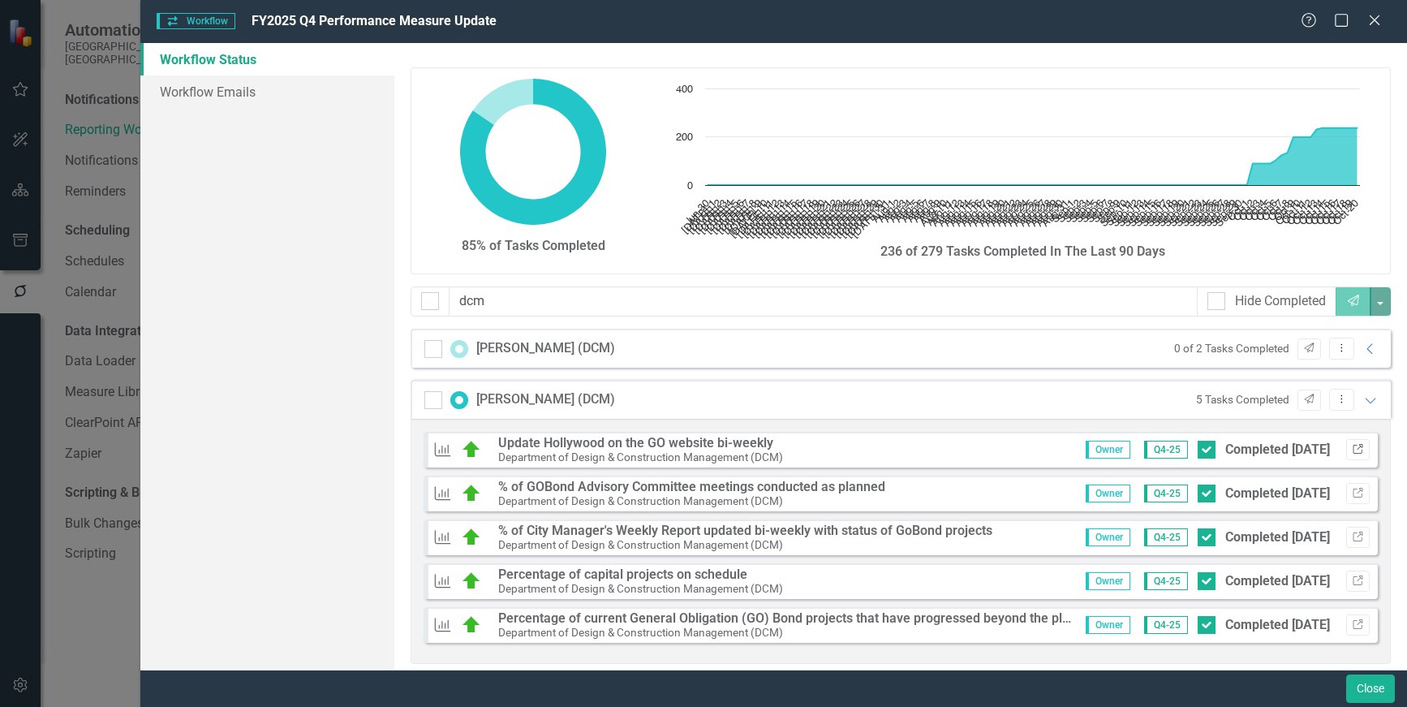
click at [1351, 449] on icon "Link" at bounding box center [1357, 450] width 12 height 10
click at [1303, 346] on icon "Send" at bounding box center [1309, 348] width 12 height 10
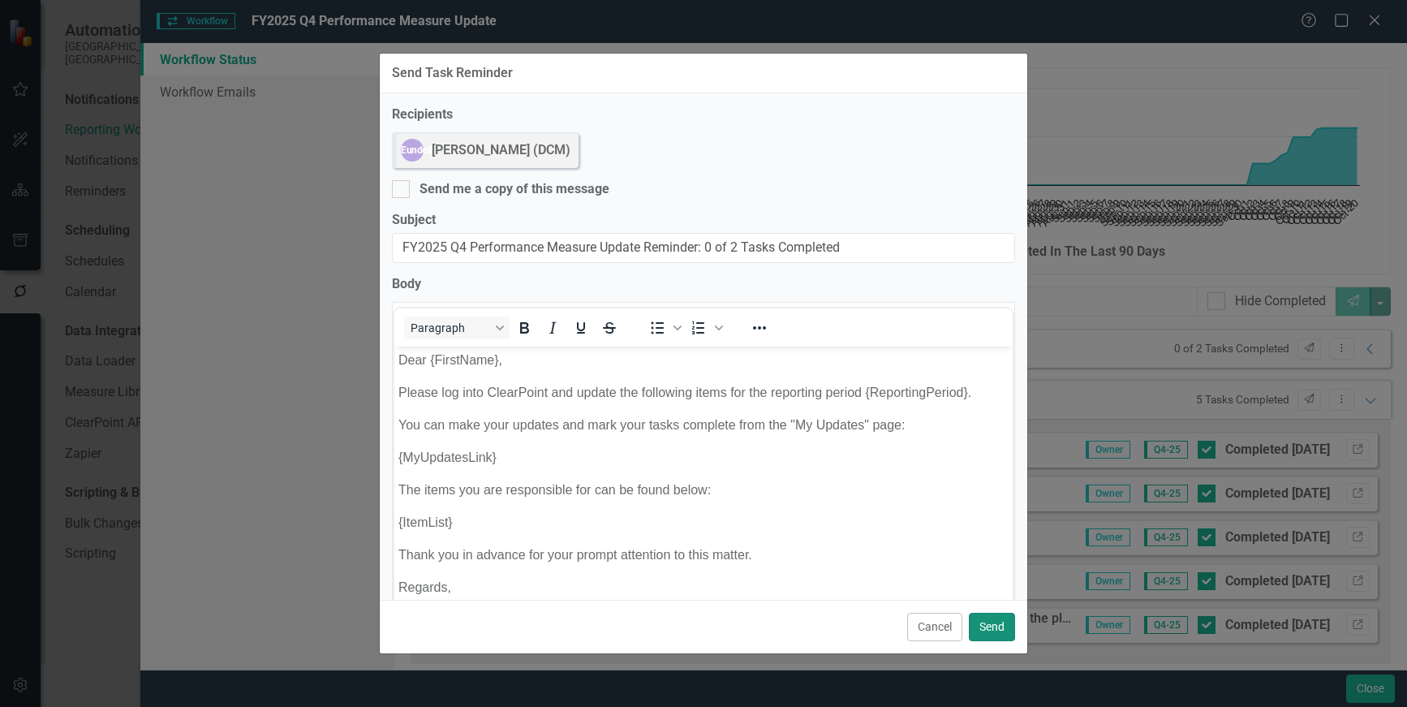
click at [1002, 629] on button "Send" at bounding box center [992, 626] width 46 height 28
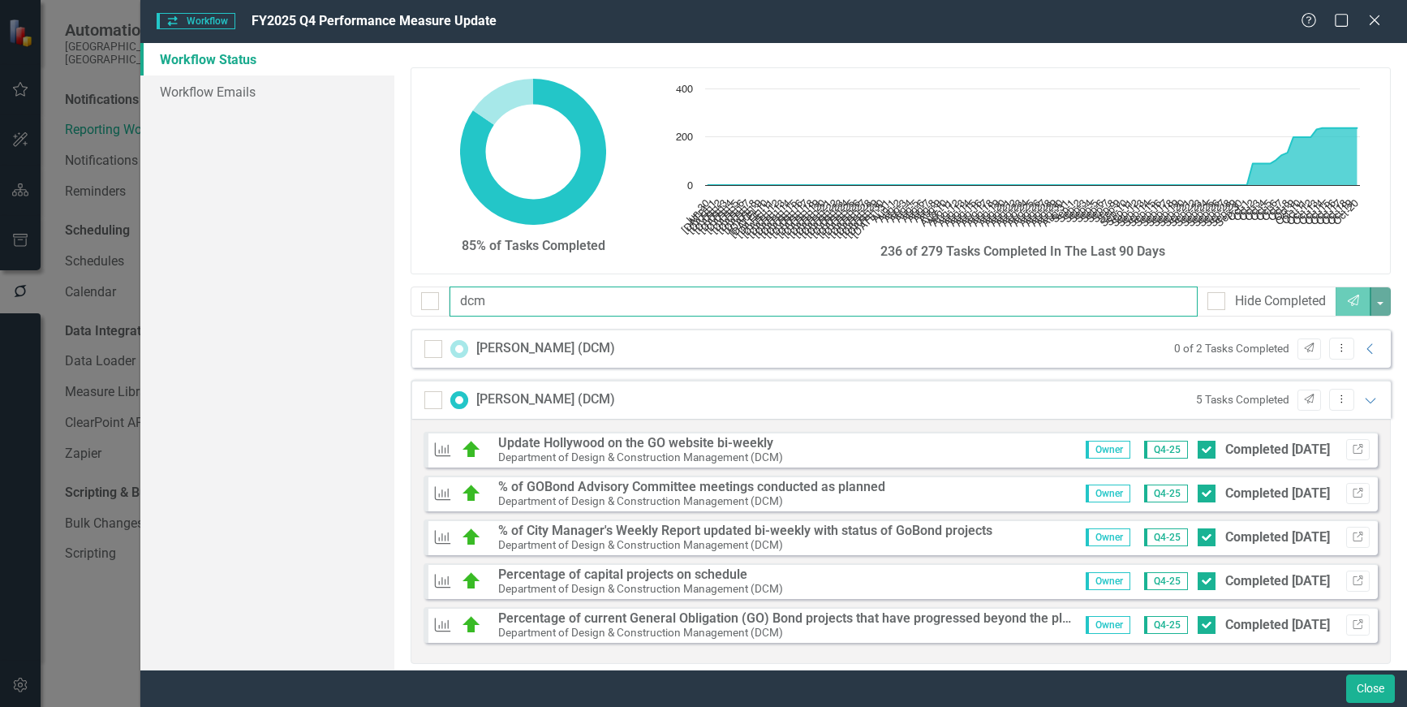
drag, startPoint x: 491, startPoint y: 302, endPoint x: 362, endPoint y: 296, distance: 129.1
click at [362, 296] on div "Workflow Status Workflow Emails 85% of Tasks Completed Chart Chart with 113 dat…" at bounding box center [773, 356] width 1266 height 626
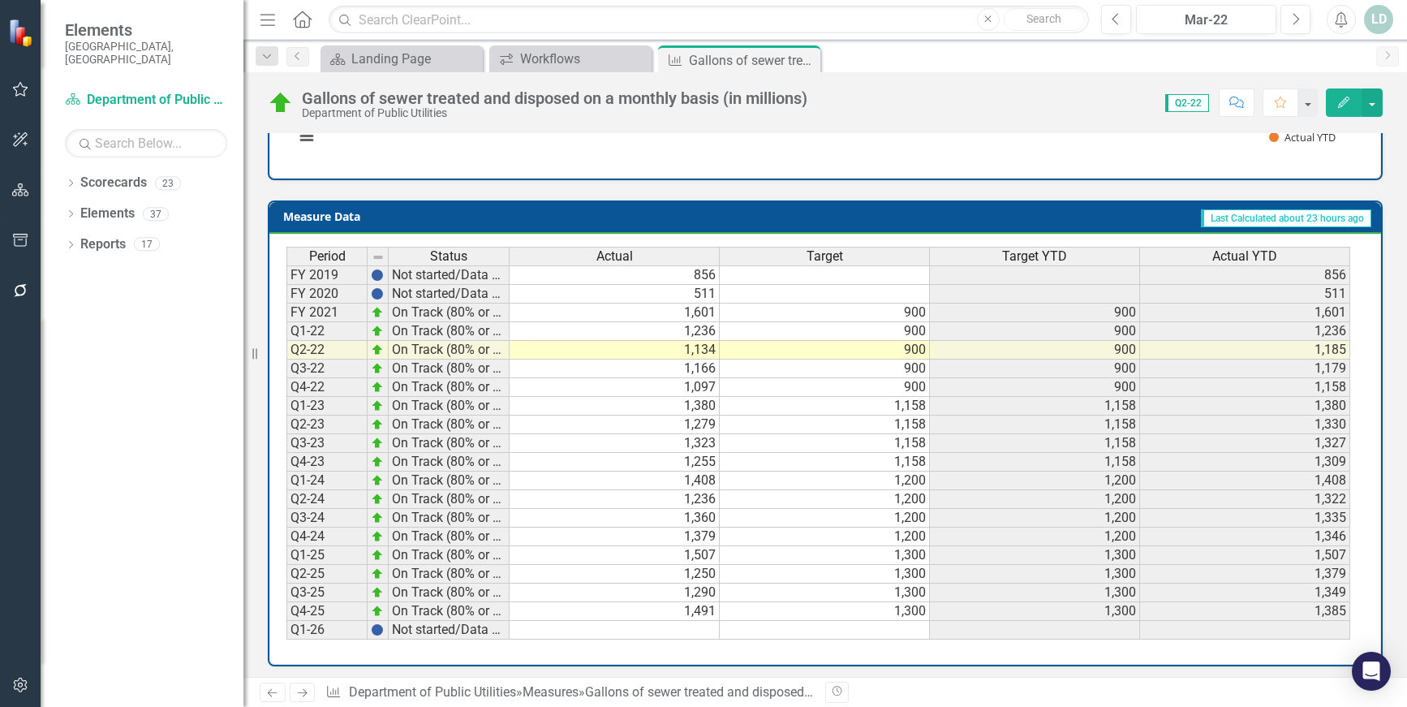
scroll to position [617, 0]
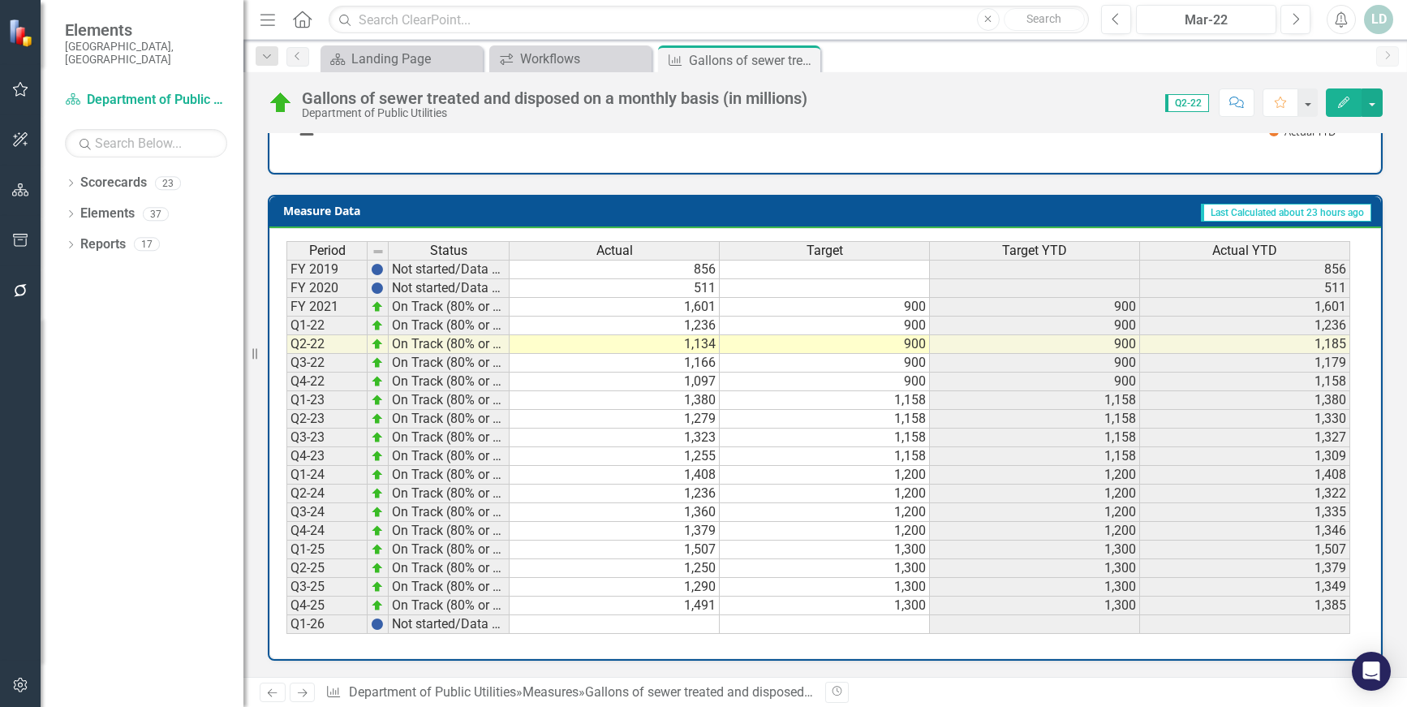
click at [623, 607] on td "1,491" at bounding box center [614, 605] width 210 height 19
click at [299, 693] on icon at bounding box center [303, 693] width 10 height 8
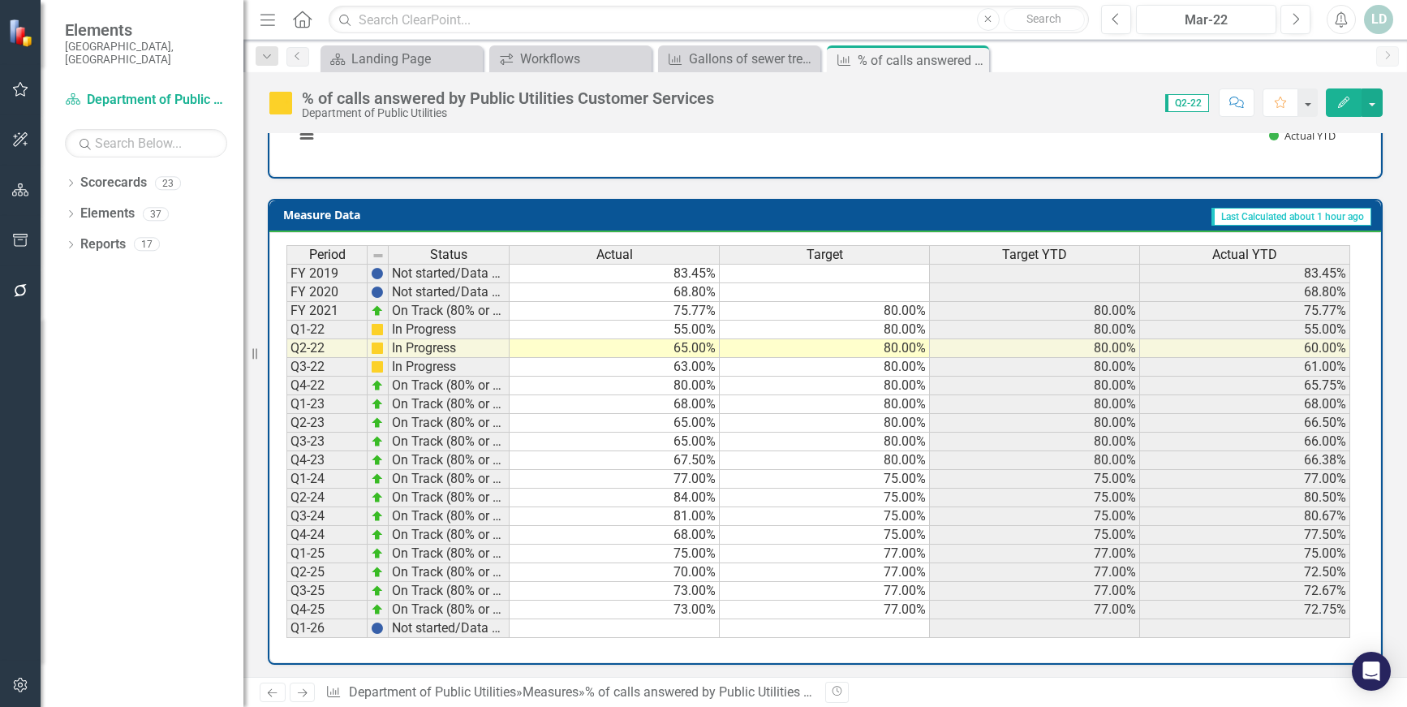
scroll to position [602, 0]
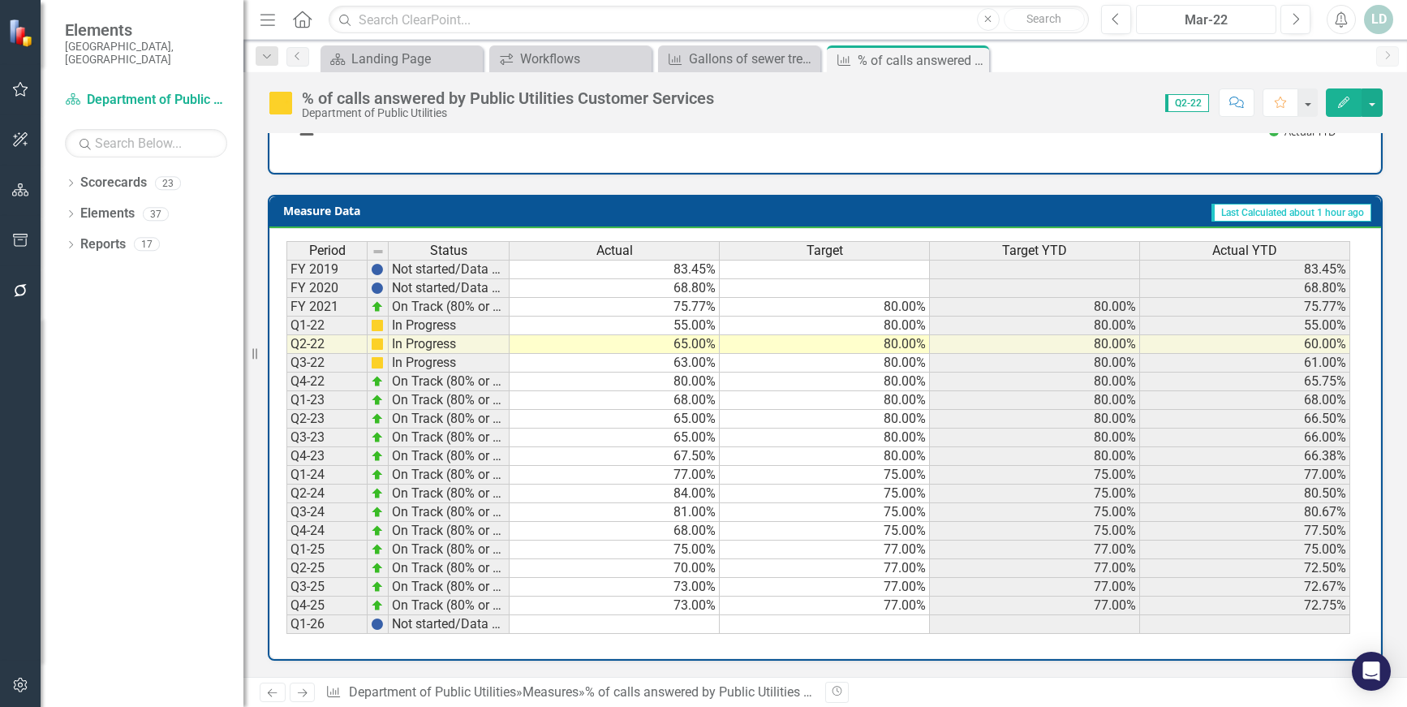
click at [1178, 16] on div "Mar-22" at bounding box center [1205, 20] width 129 height 19
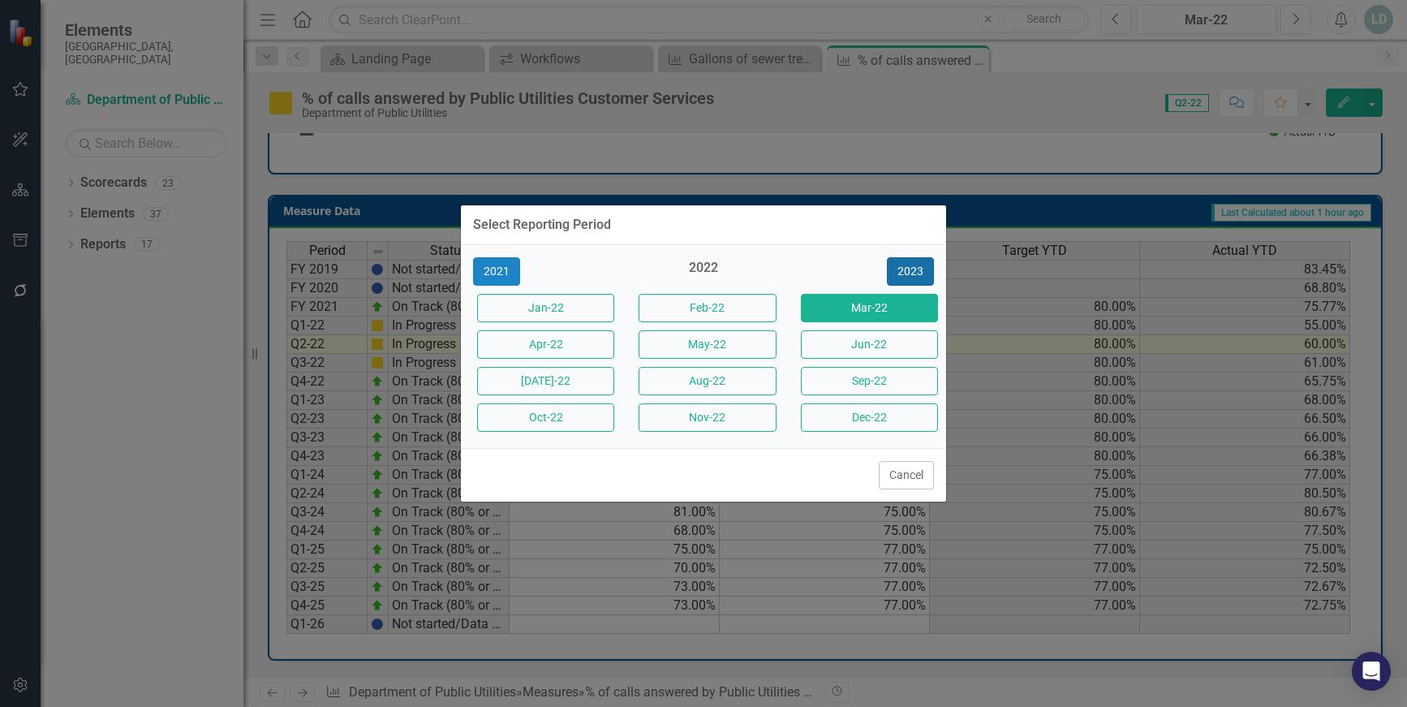
click at [913, 268] on button "2023" at bounding box center [910, 271] width 47 height 28
click at [915, 268] on button "2024" at bounding box center [910, 271] width 47 height 28
click at [915, 268] on button "2025" at bounding box center [910, 271] width 47 height 28
click at [915, 268] on button "2026" at bounding box center [910, 271] width 47 height 28
click at [489, 269] on button "2025" at bounding box center [496, 271] width 47 height 28
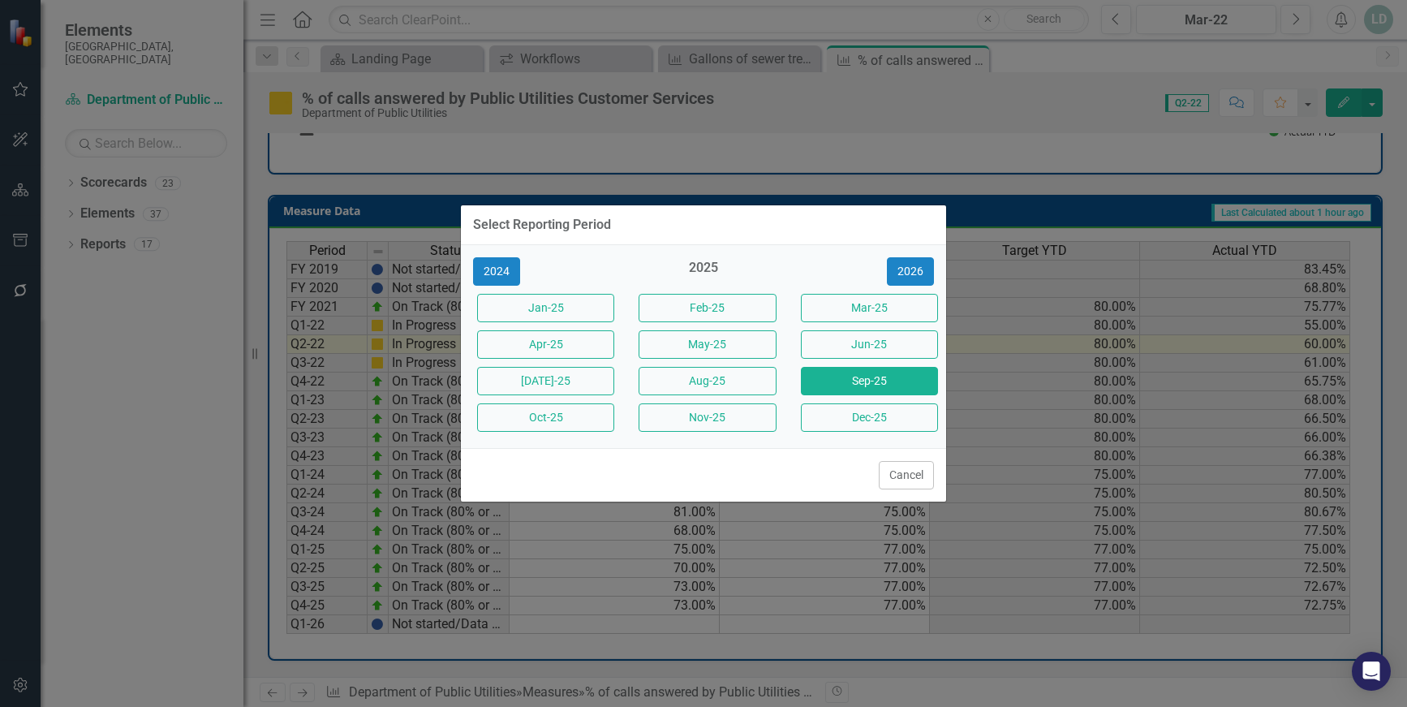
click at [932, 383] on button "Sep-25" at bounding box center [869, 381] width 137 height 28
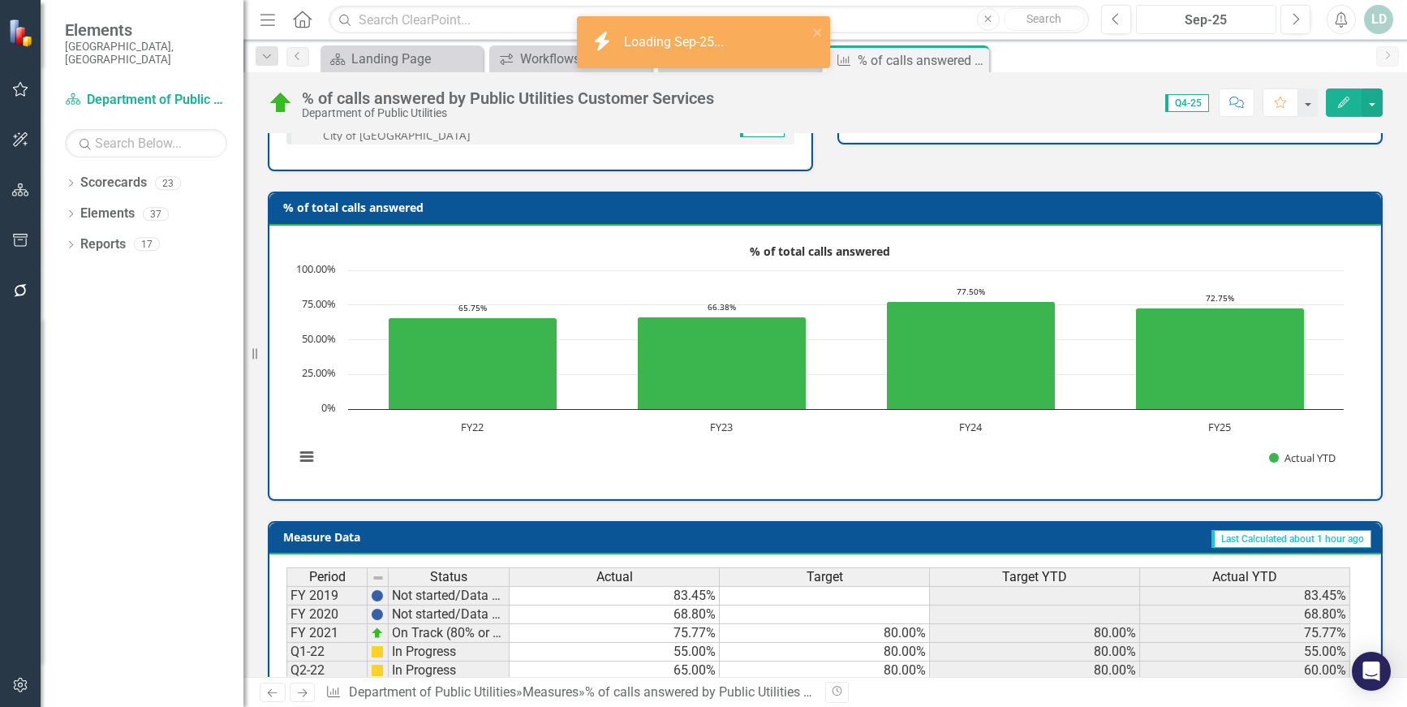
scroll to position [602, 0]
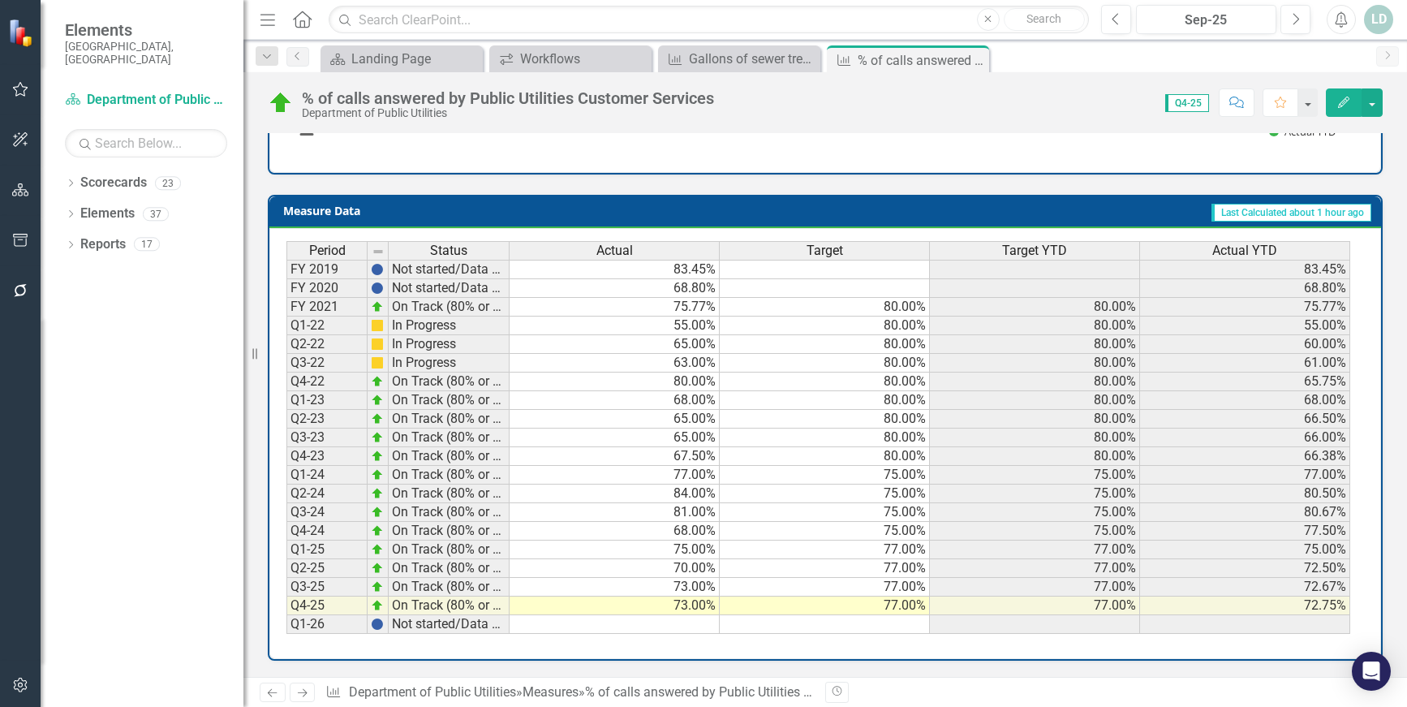
click at [303, 692] on icon "Next" at bounding box center [302, 692] width 14 height 11
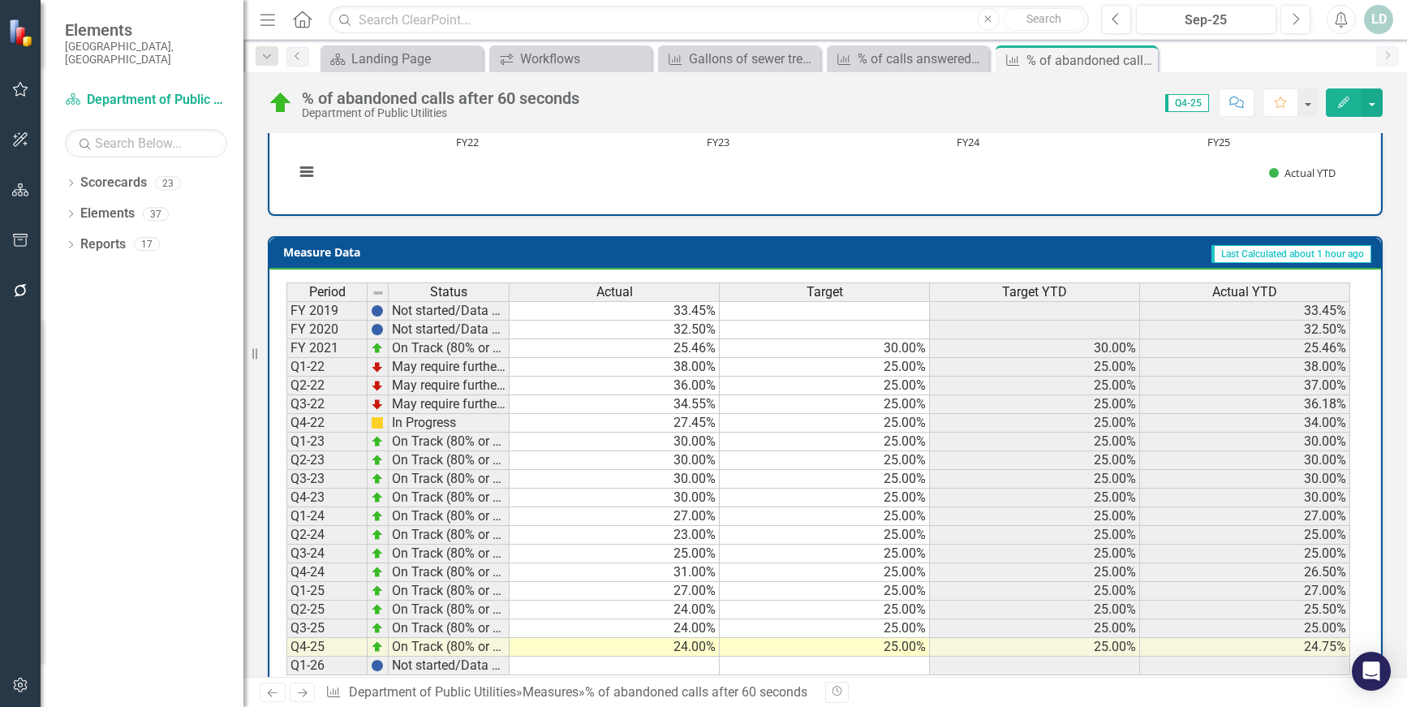
scroll to position [602, 0]
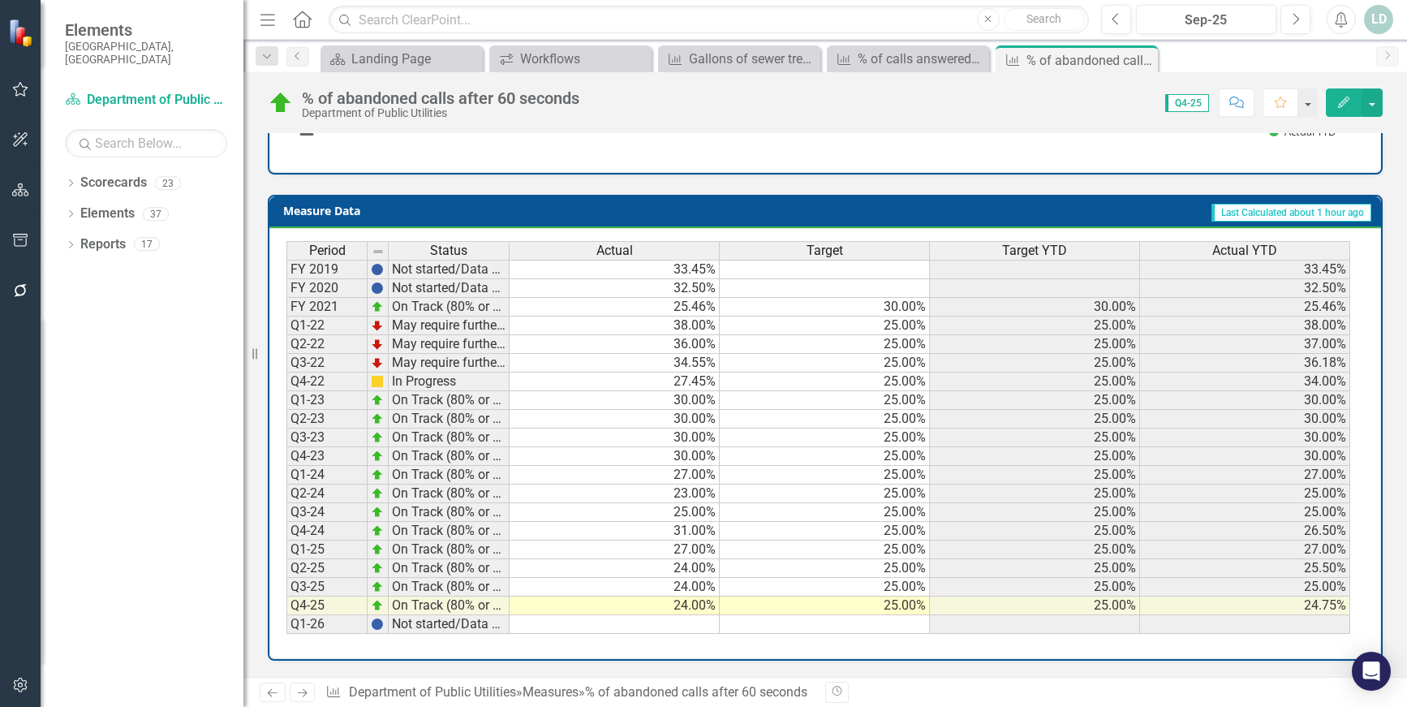
click at [309, 696] on icon "Next" at bounding box center [302, 692] width 14 height 11
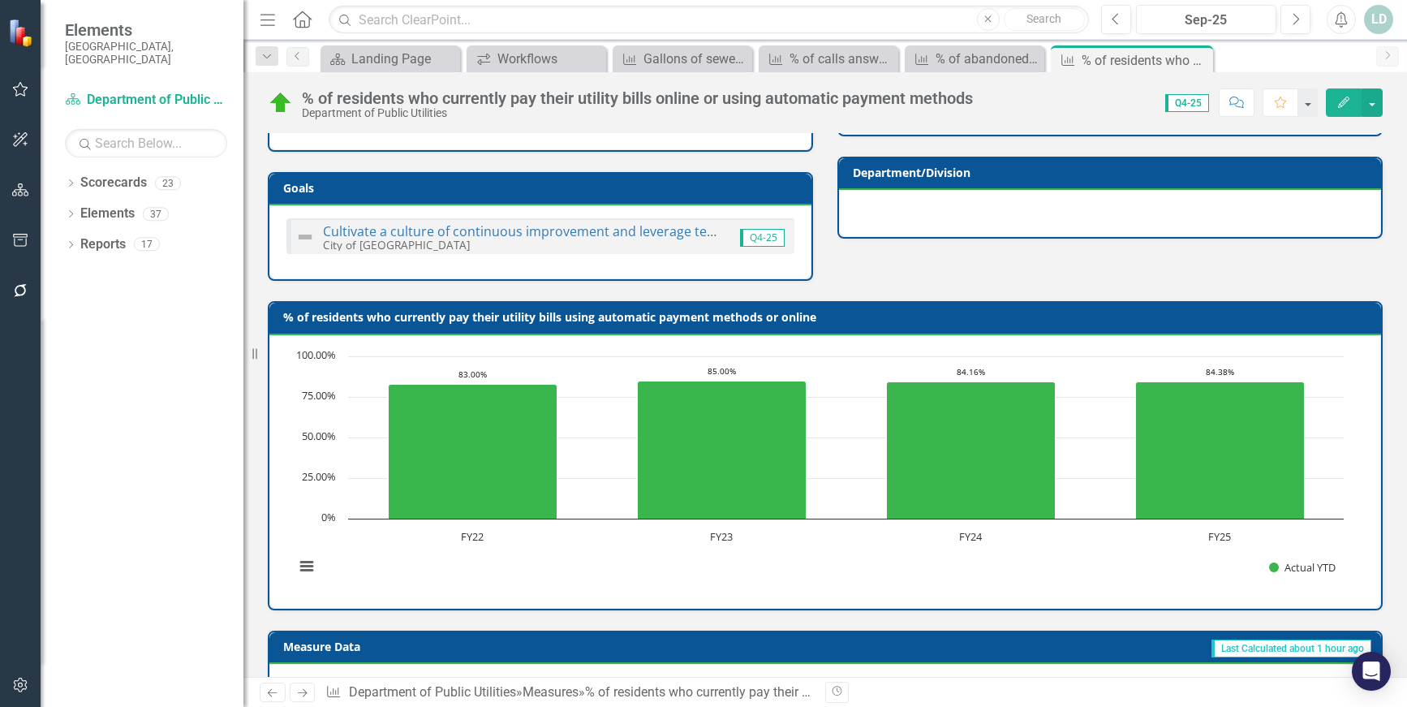
scroll to position [617, 0]
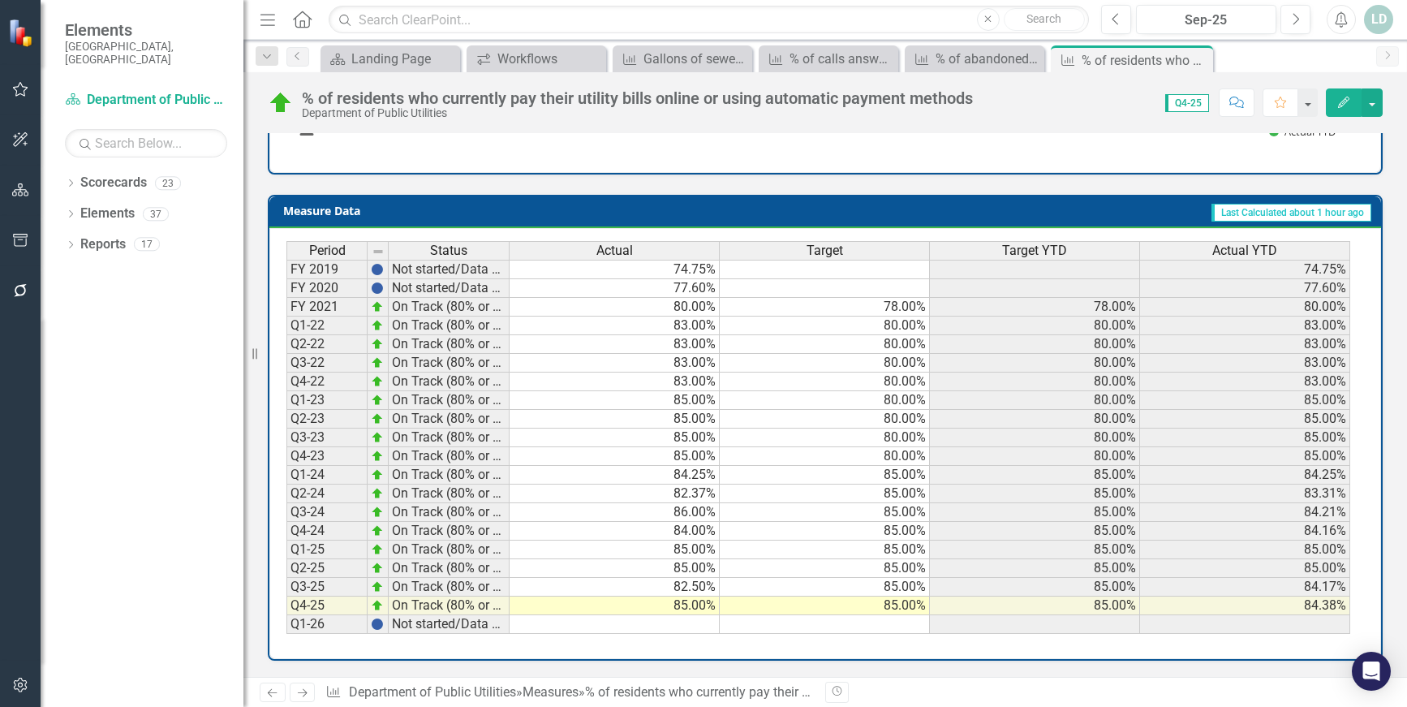
click at [305, 693] on icon at bounding box center [303, 693] width 10 height 8
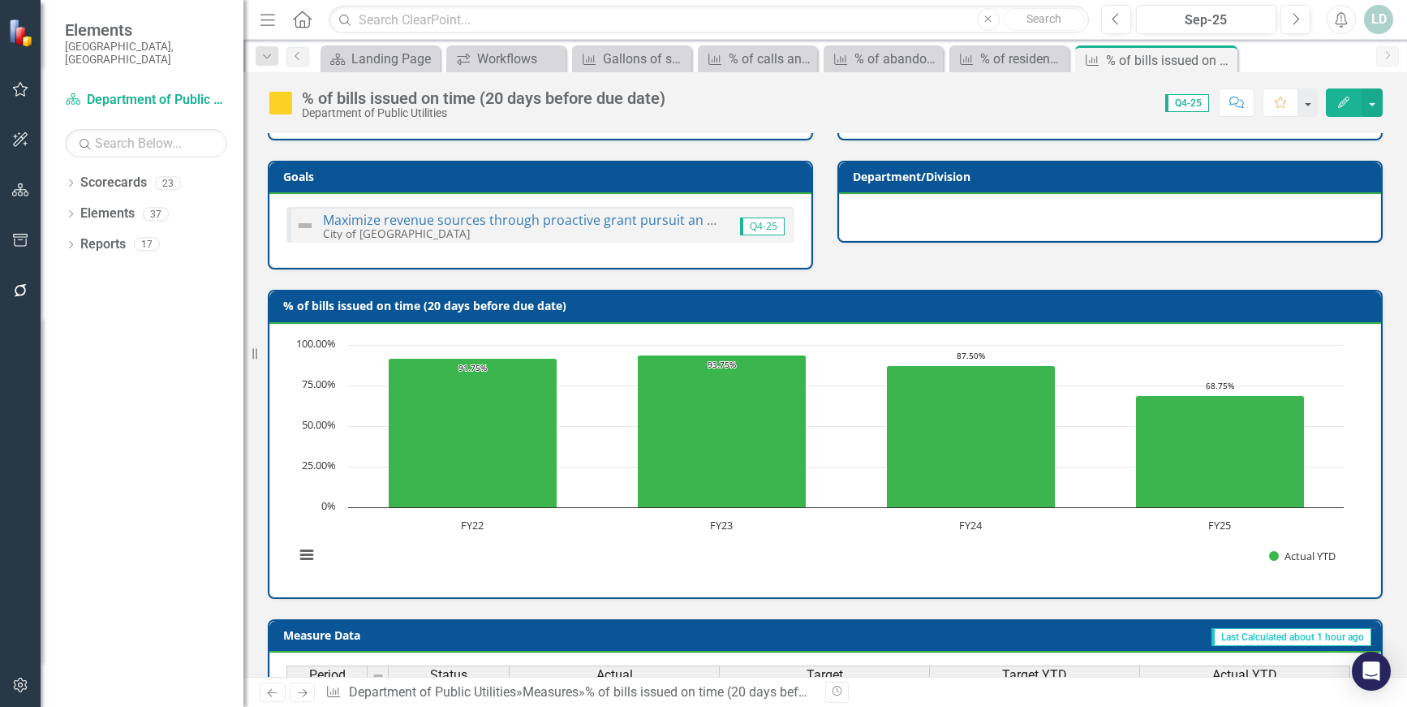
scroll to position [602, 0]
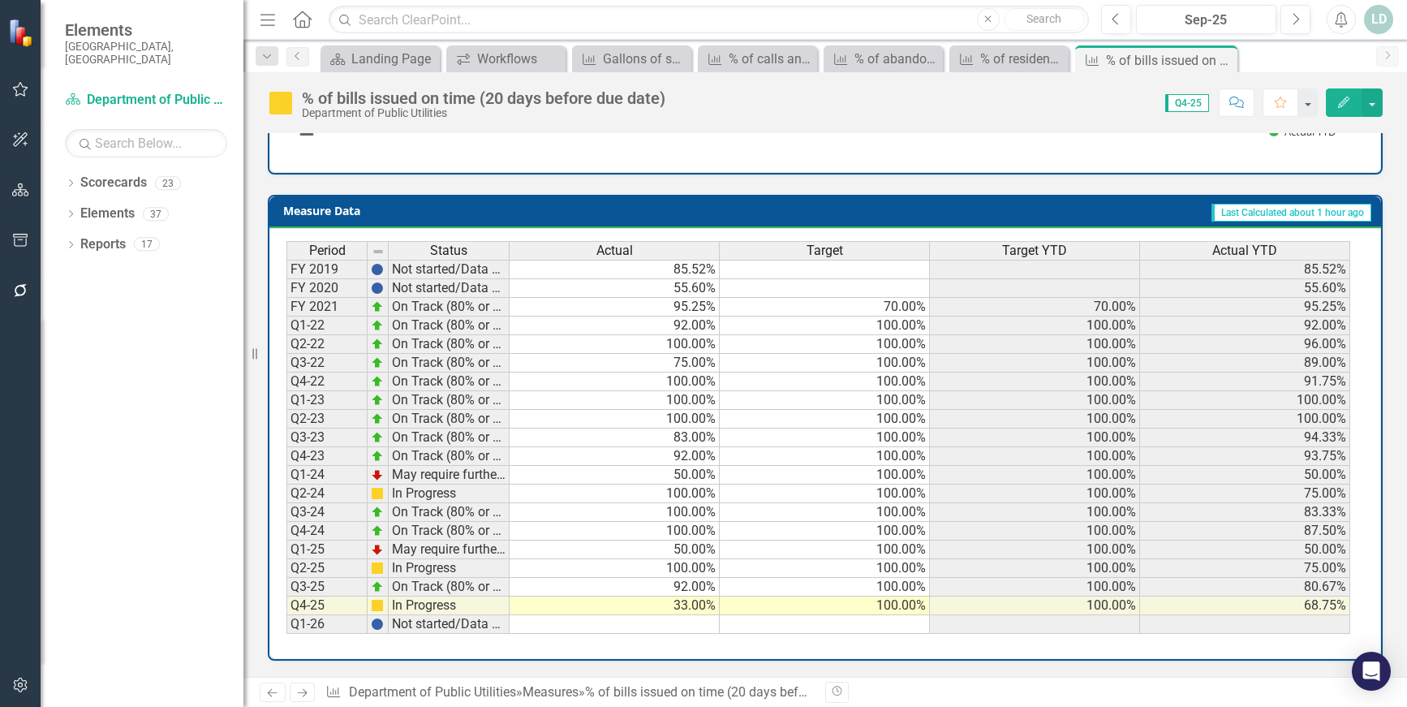
click at [302, 694] on icon "Next" at bounding box center [302, 692] width 14 height 11
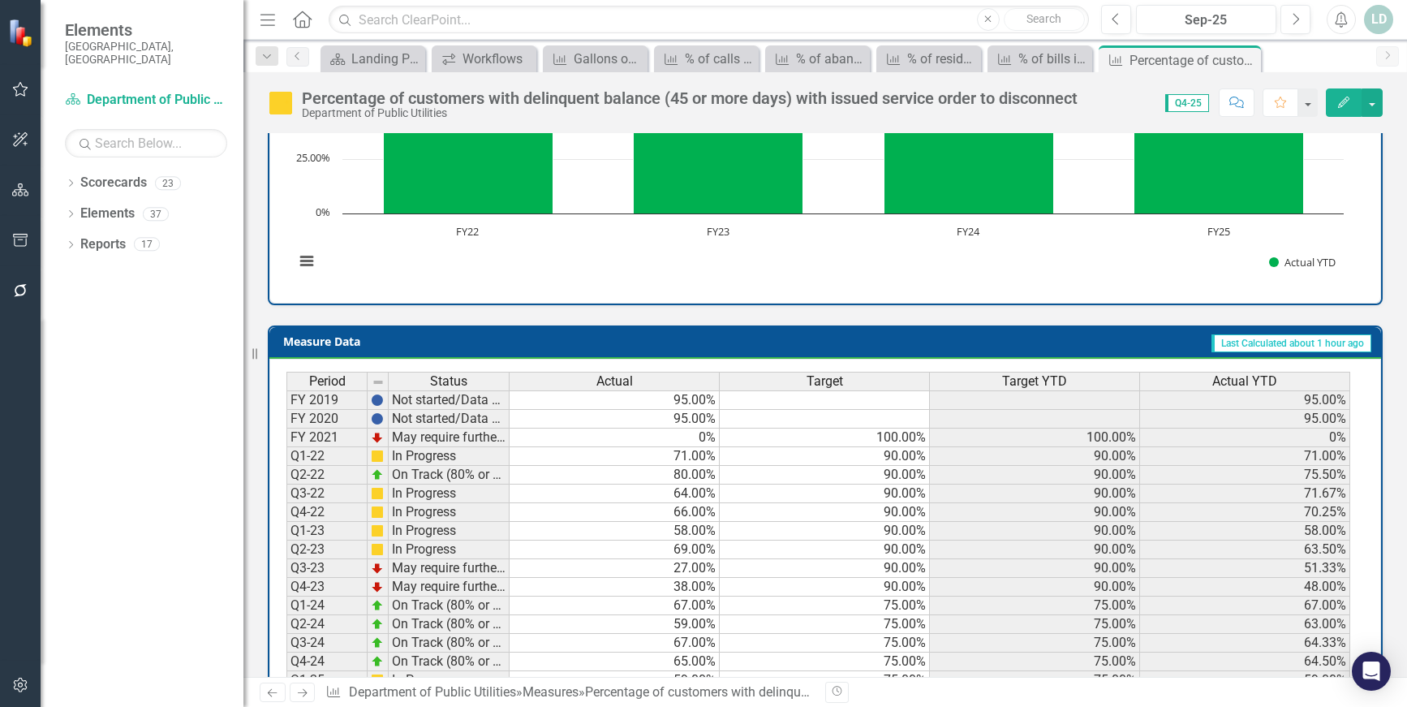
scroll to position [617, 0]
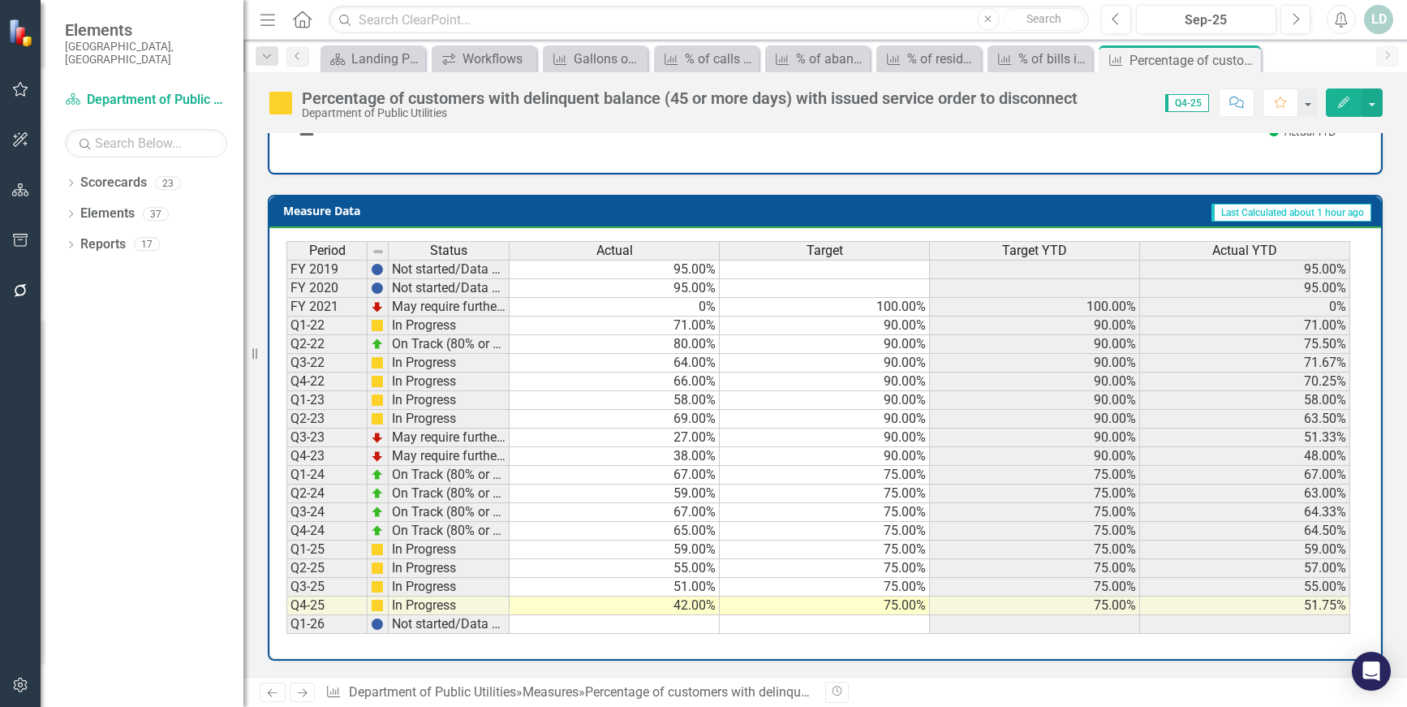
click at [275, 692] on icon "Previous" at bounding box center [272, 692] width 14 height 11
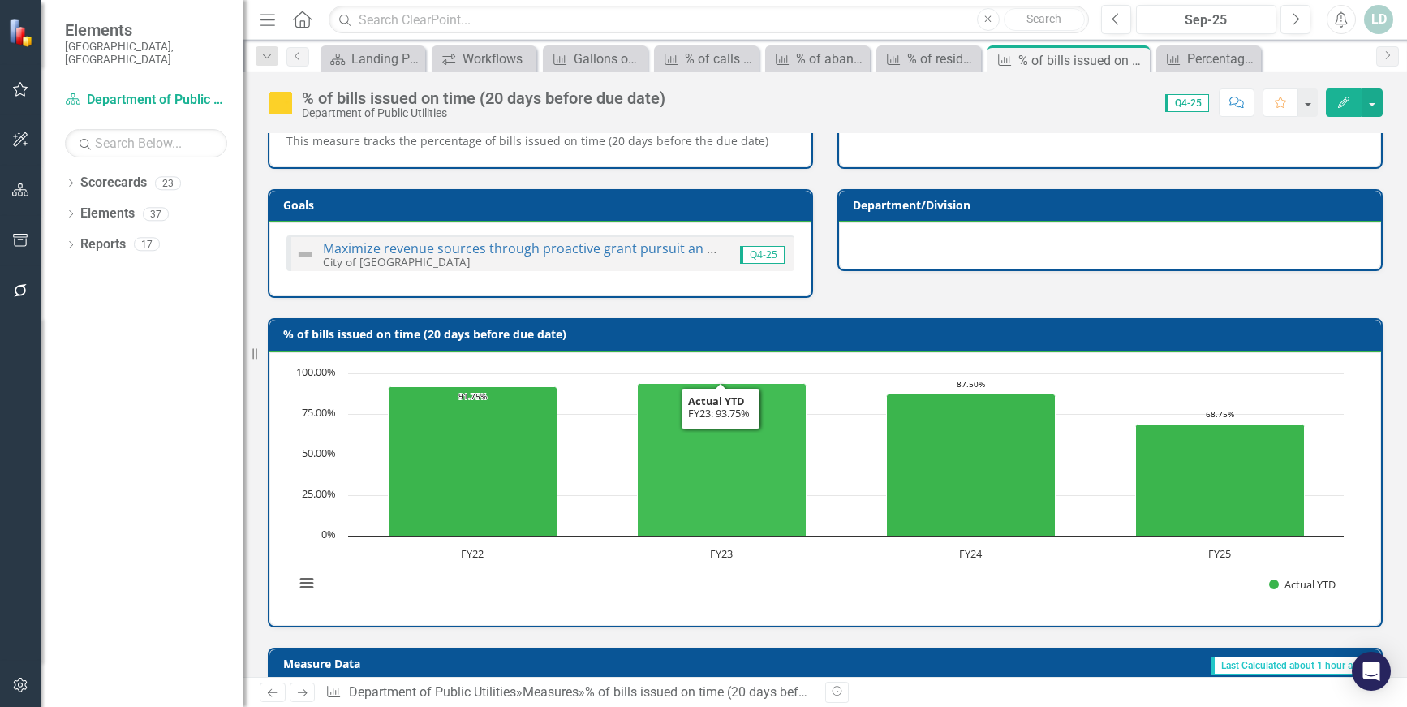
scroll to position [602, 0]
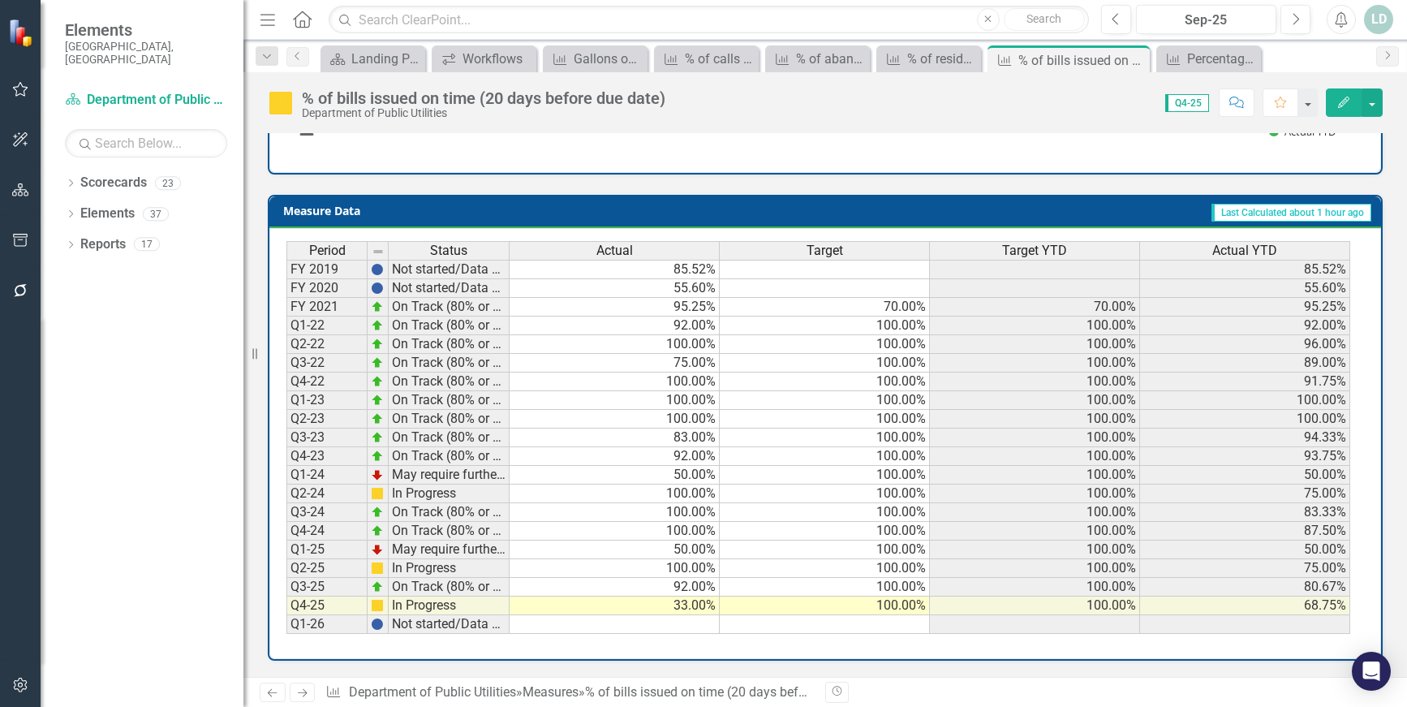
click at [298, 693] on icon "Next" at bounding box center [302, 692] width 14 height 11
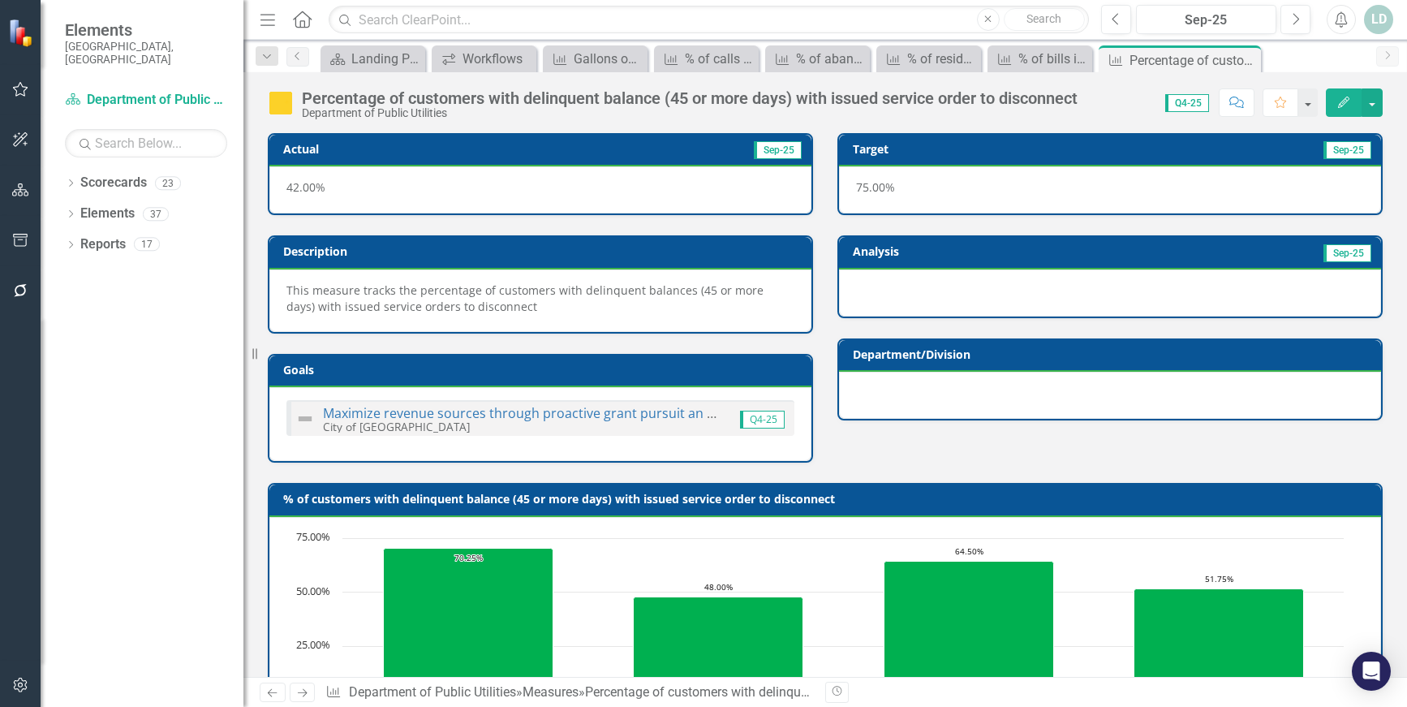
click at [298, 693] on icon "Next" at bounding box center [302, 692] width 14 height 11
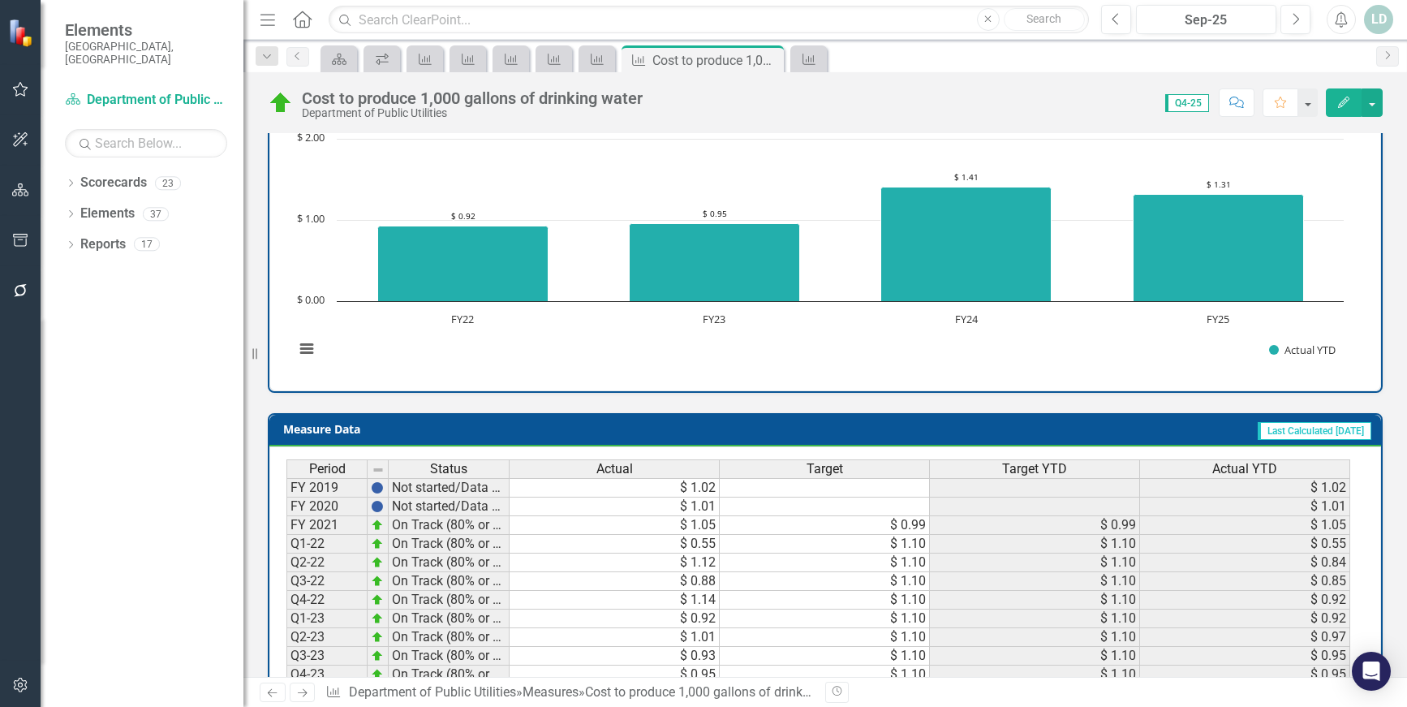
scroll to position [602, 0]
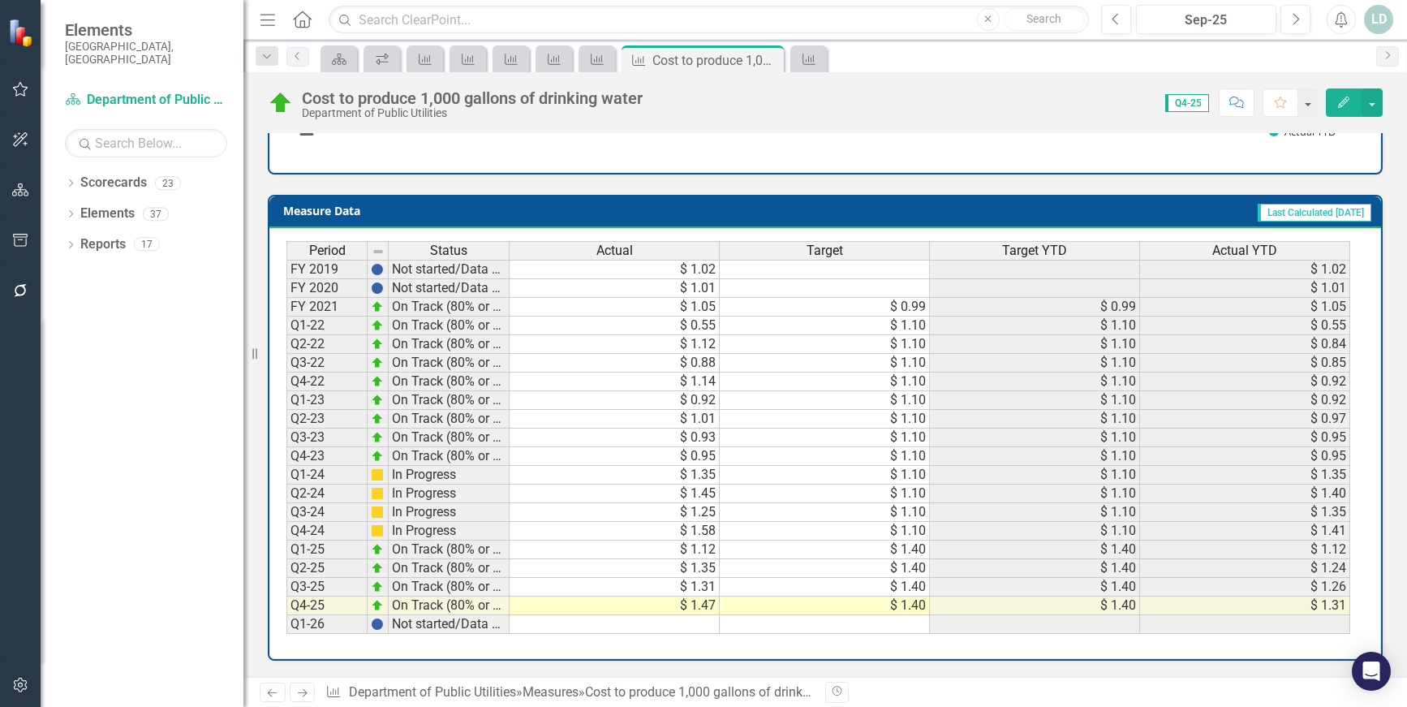
click at [311, 691] on link "Next" at bounding box center [303, 691] width 26 height 19
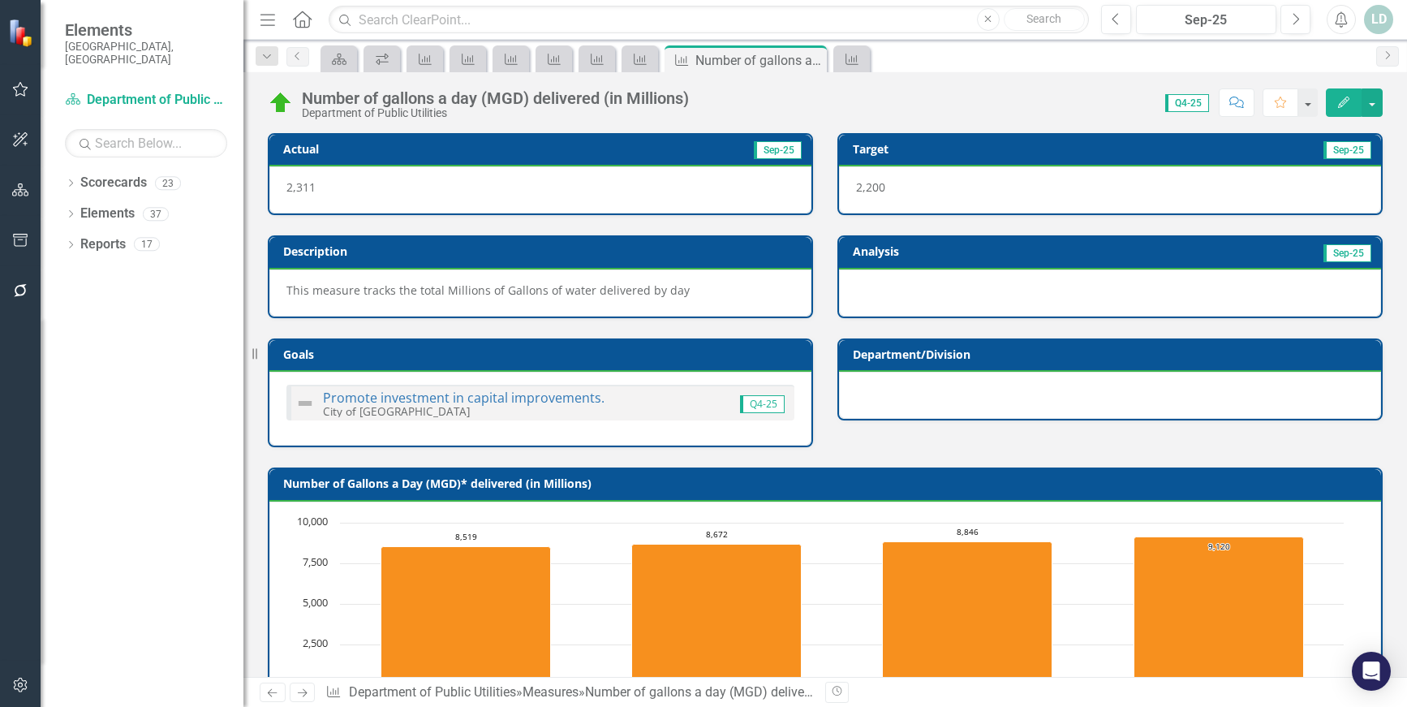
scroll to position [602, 0]
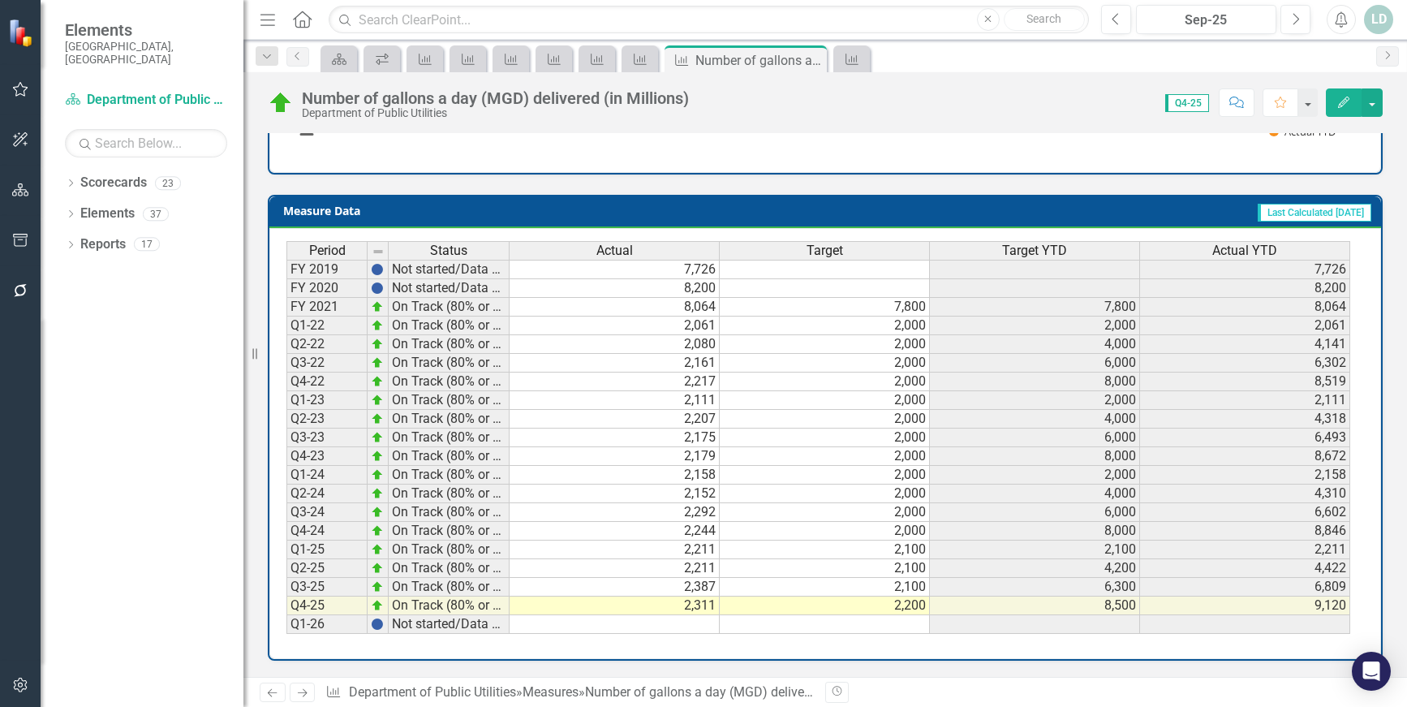
click at [303, 695] on icon "Next" at bounding box center [302, 692] width 14 height 11
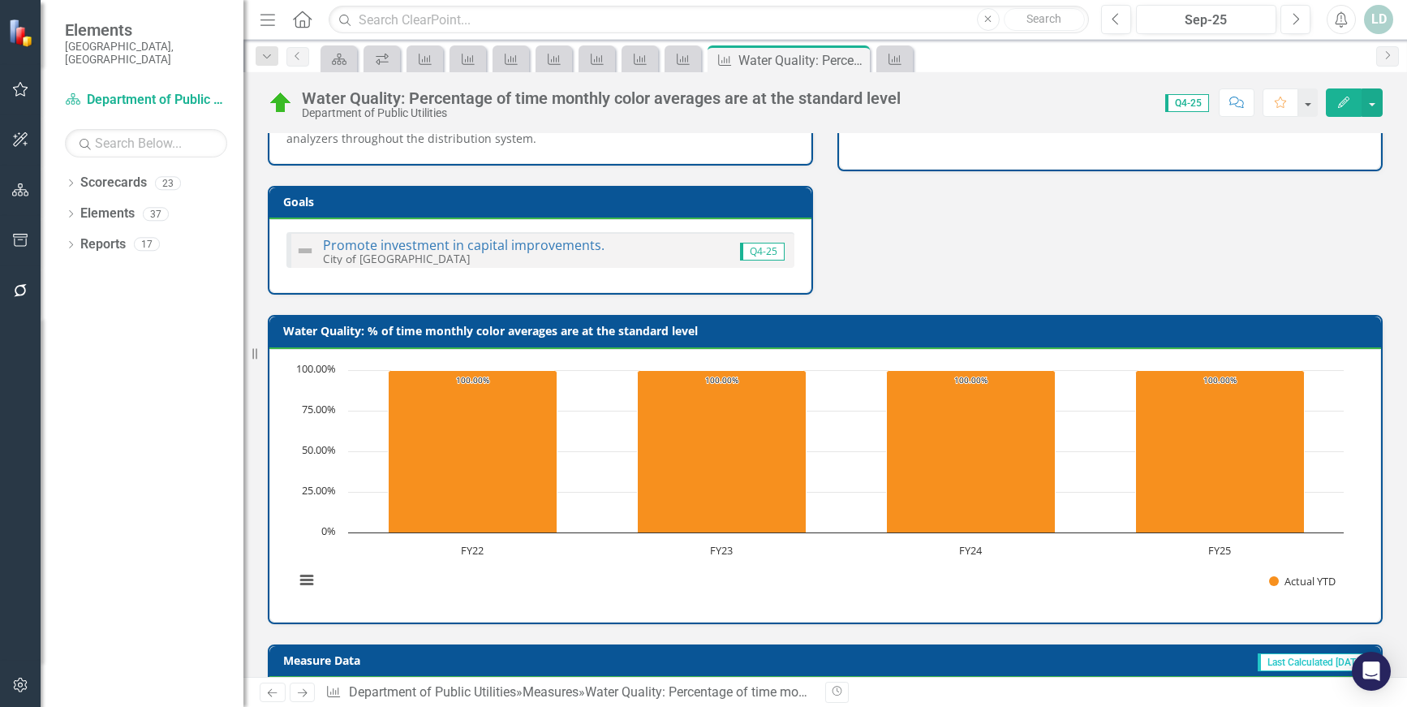
scroll to position [698, 0]
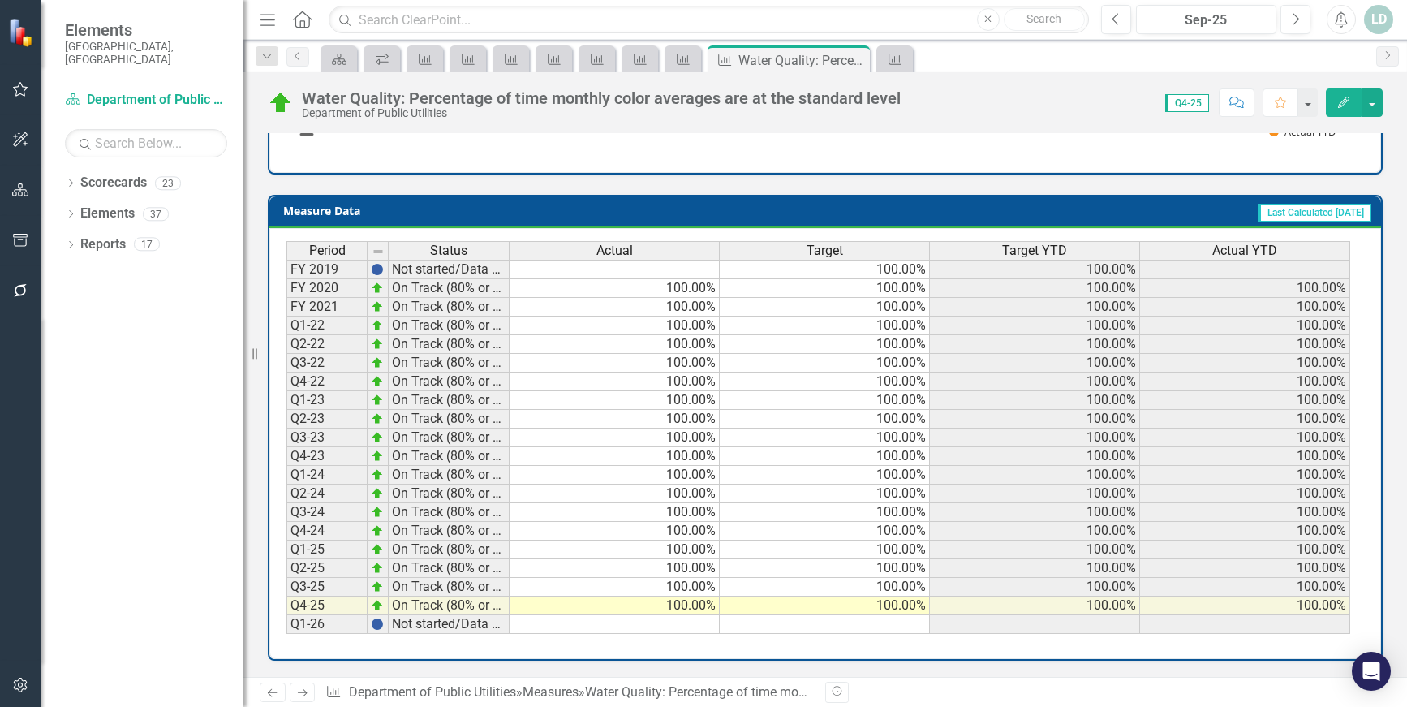
click at [309, 692] on icon "Next" at bounding box center [302, 692] width 14 height 11
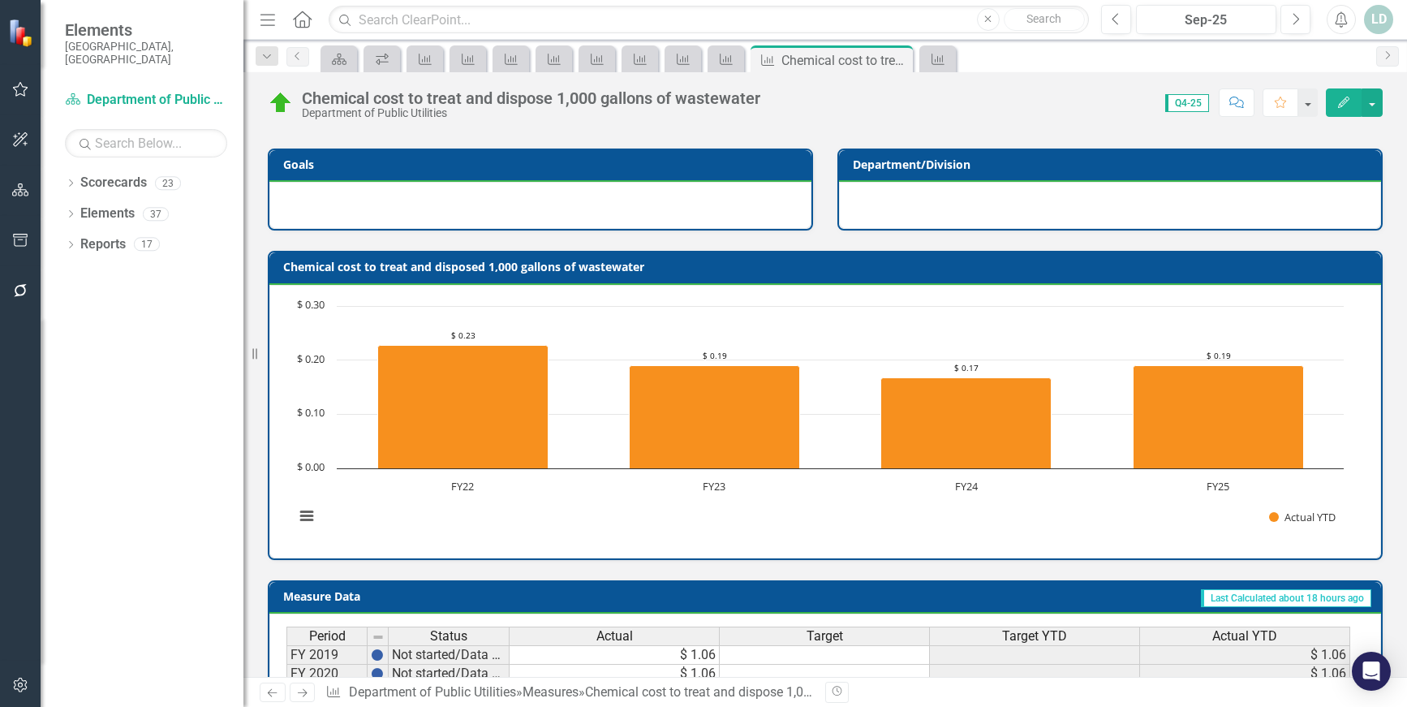
scroll to position [575, 0]
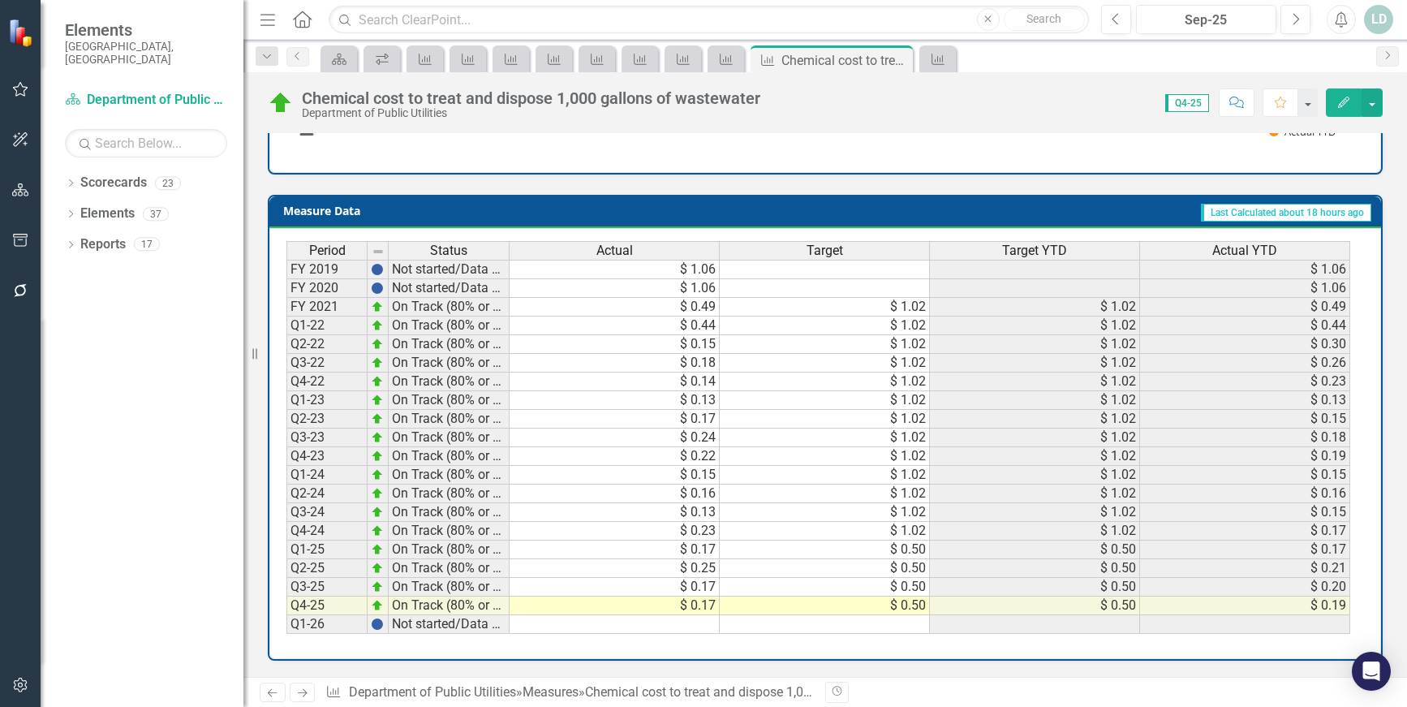
click at [302, 692] on icon "Next" at bounding box center [302, 692] width 14 height 11
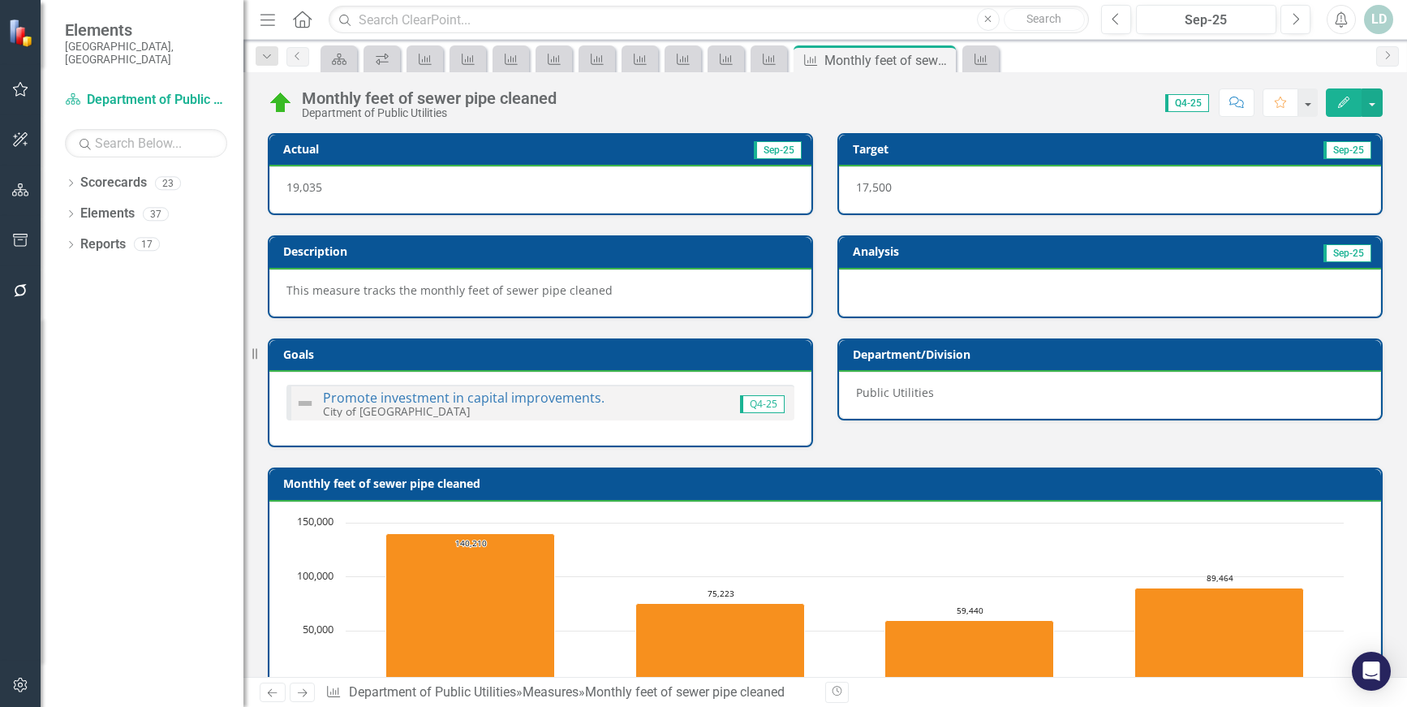
scroll to position [602, 0]
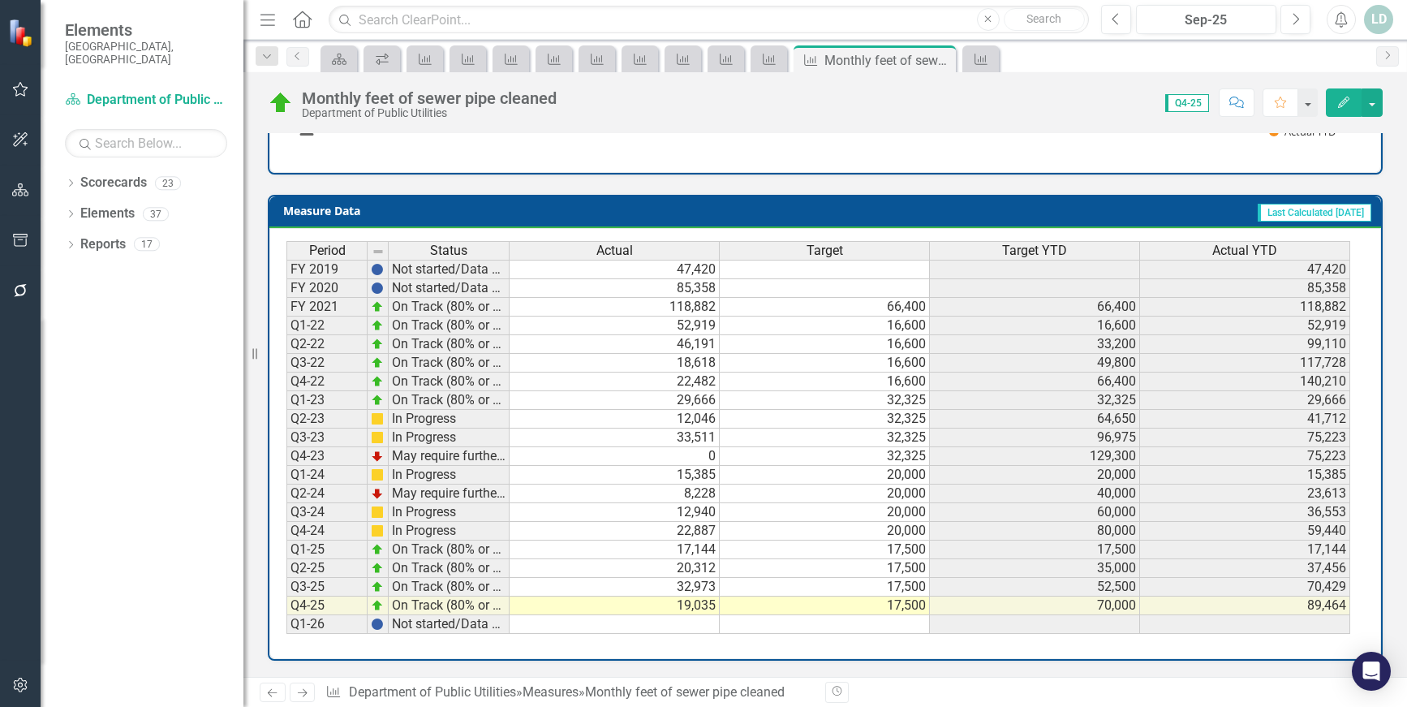
click at [304, 691] on icon "Next" at bounding box center [302, 692] width 14 height 11
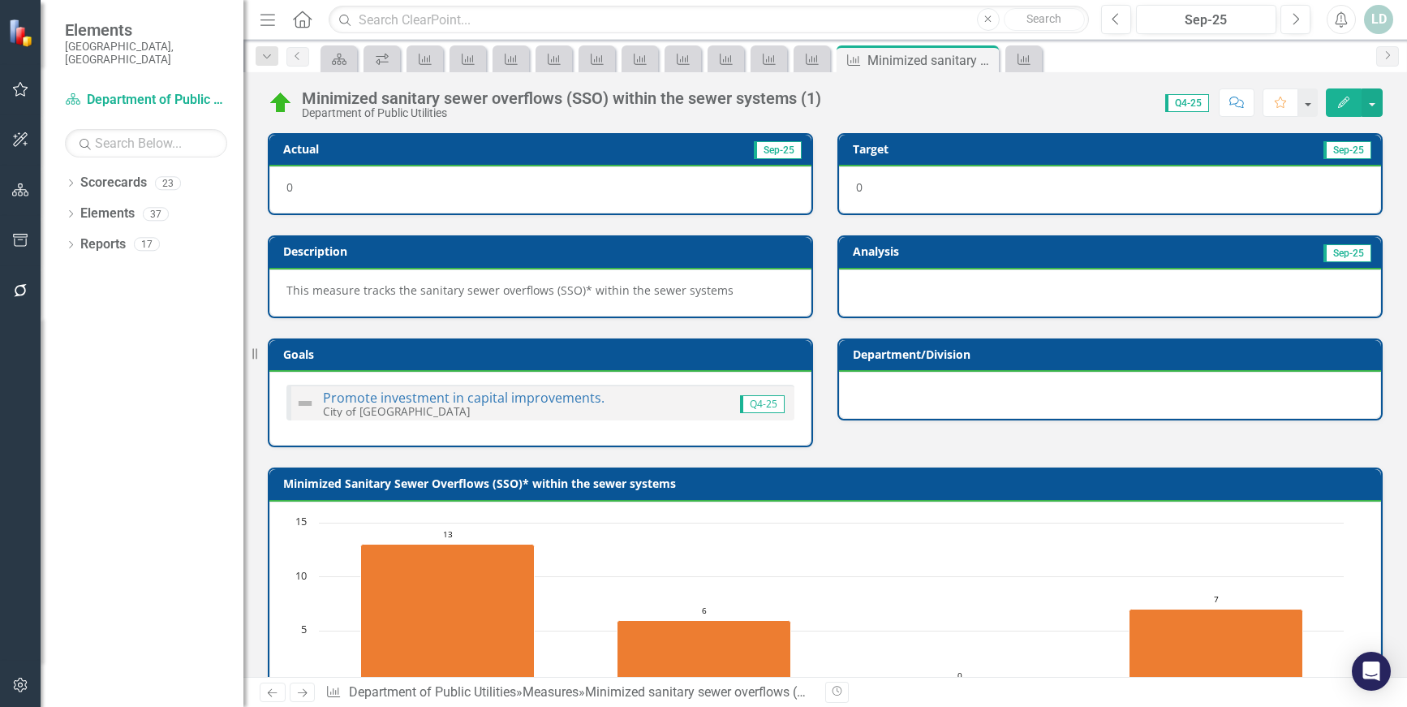
scroll to position [602, 0]
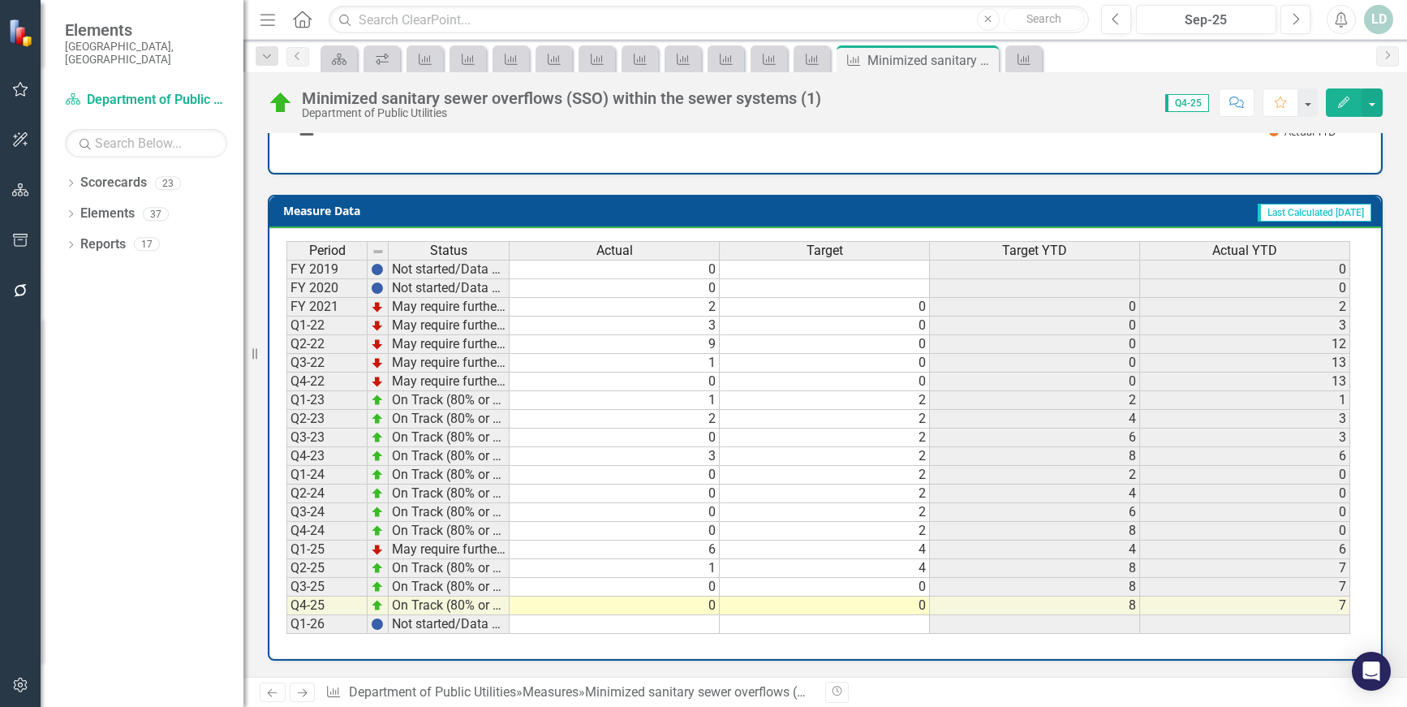
click at [305, 690] on icon at bounding box center [303, 693] width 10 height 8
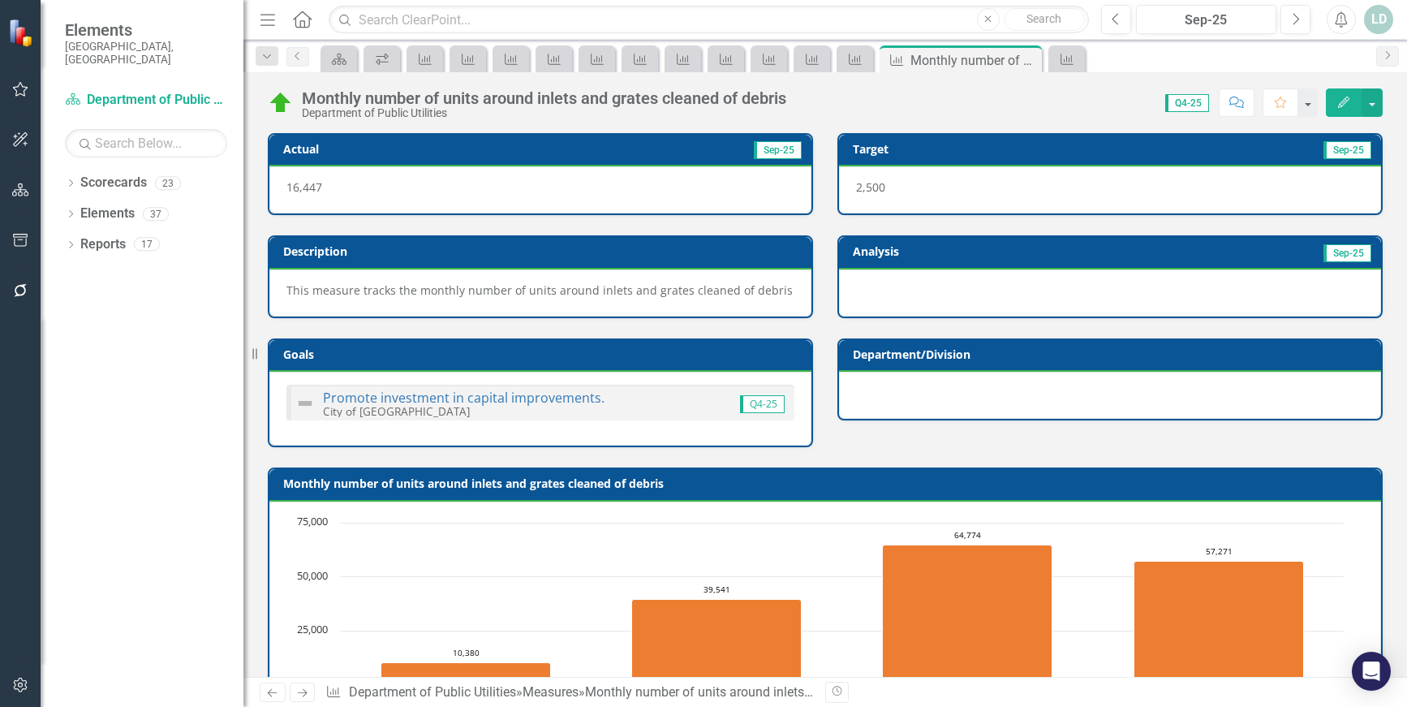
scroll to position [602, 0]
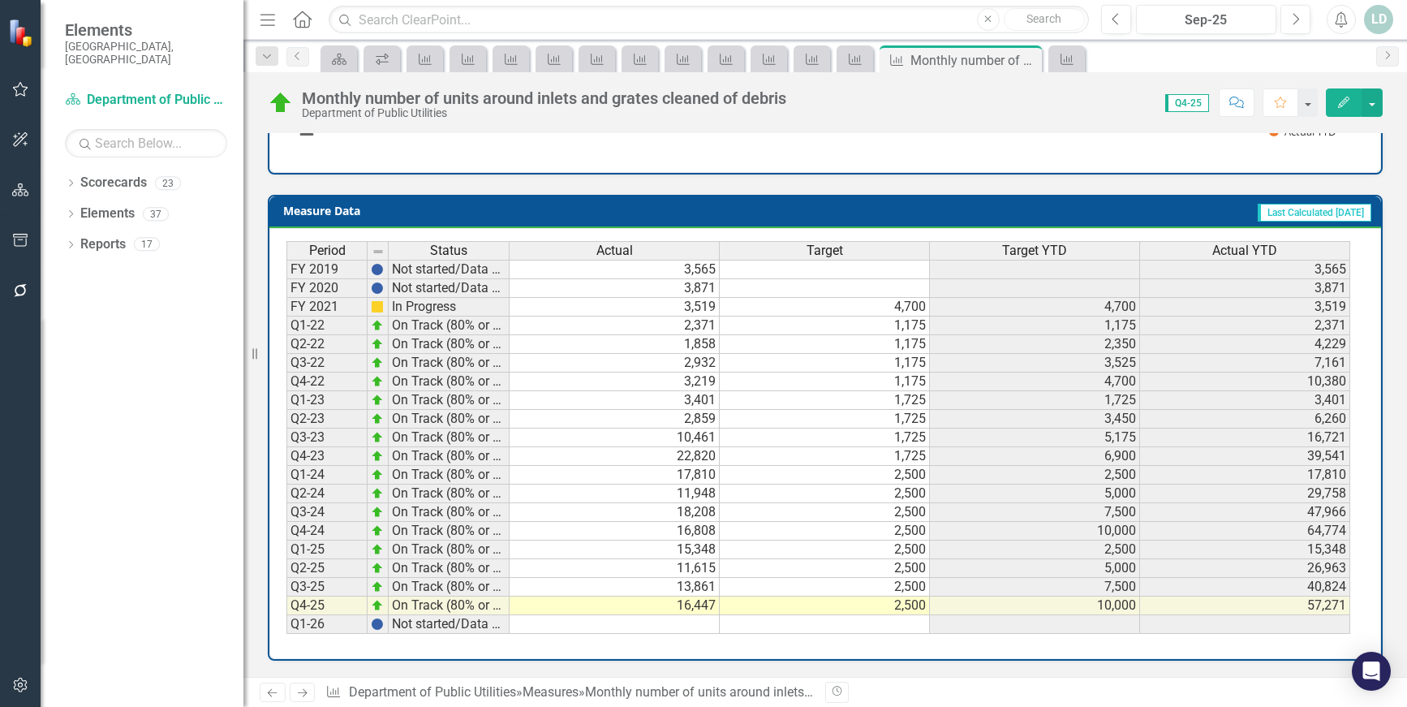
click at [302, 693] on icon at bounding box center [303, 693] width 10 height 8
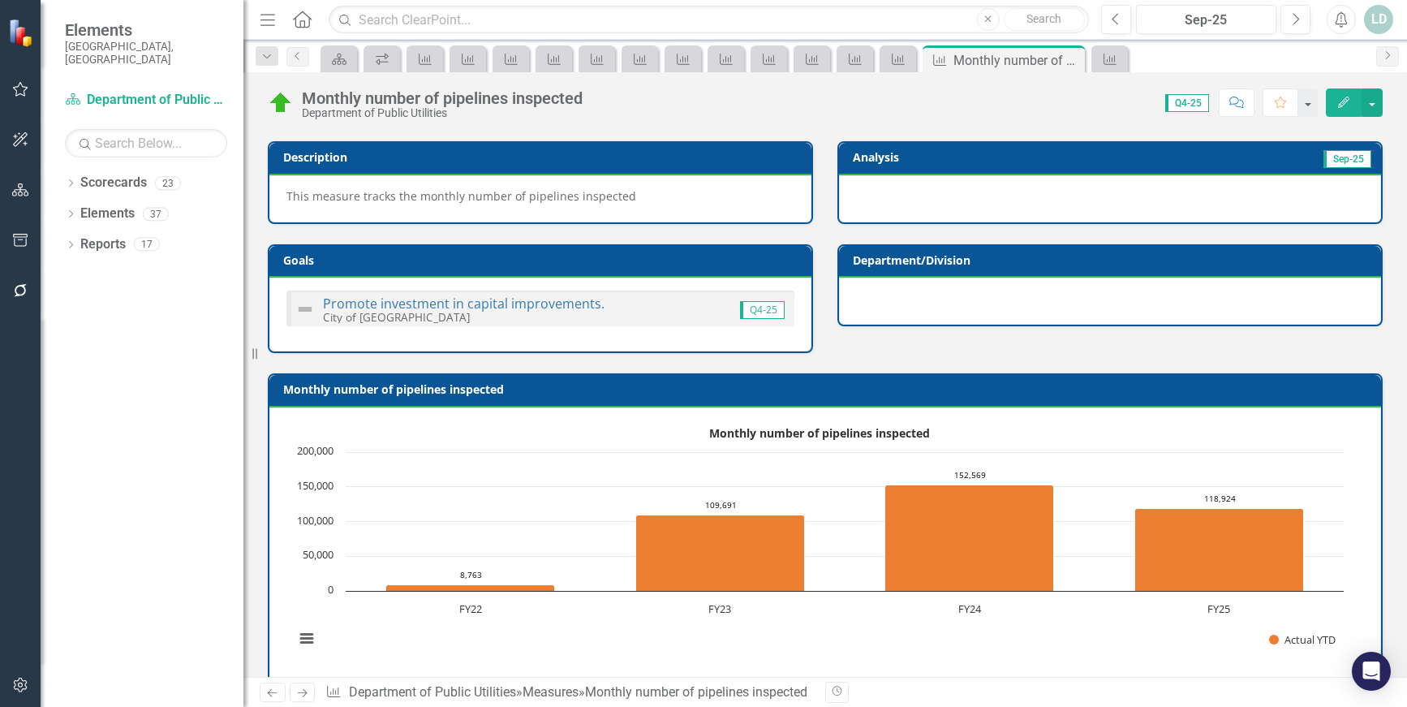
scroll to position [602, 0]
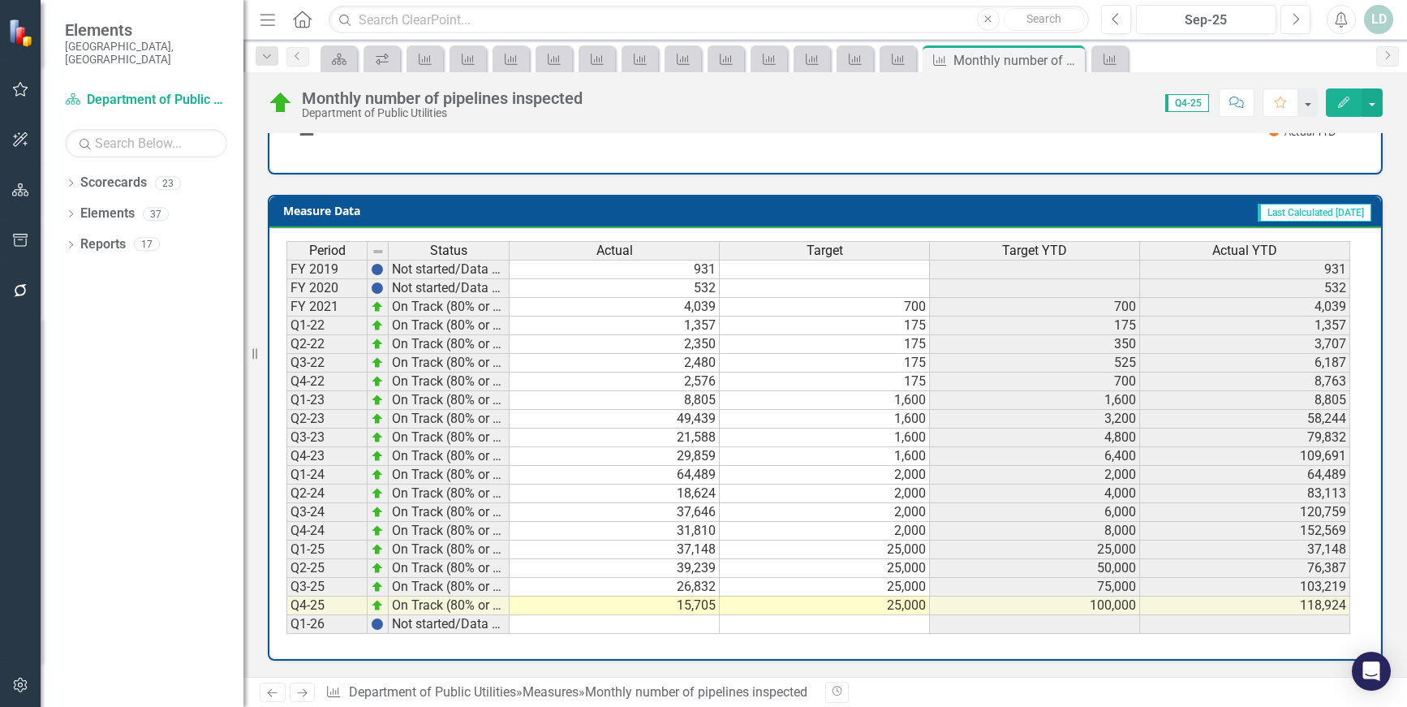
click at [299, 690] on icon "Next" at bounding box center [302, 692] width 14 height 11
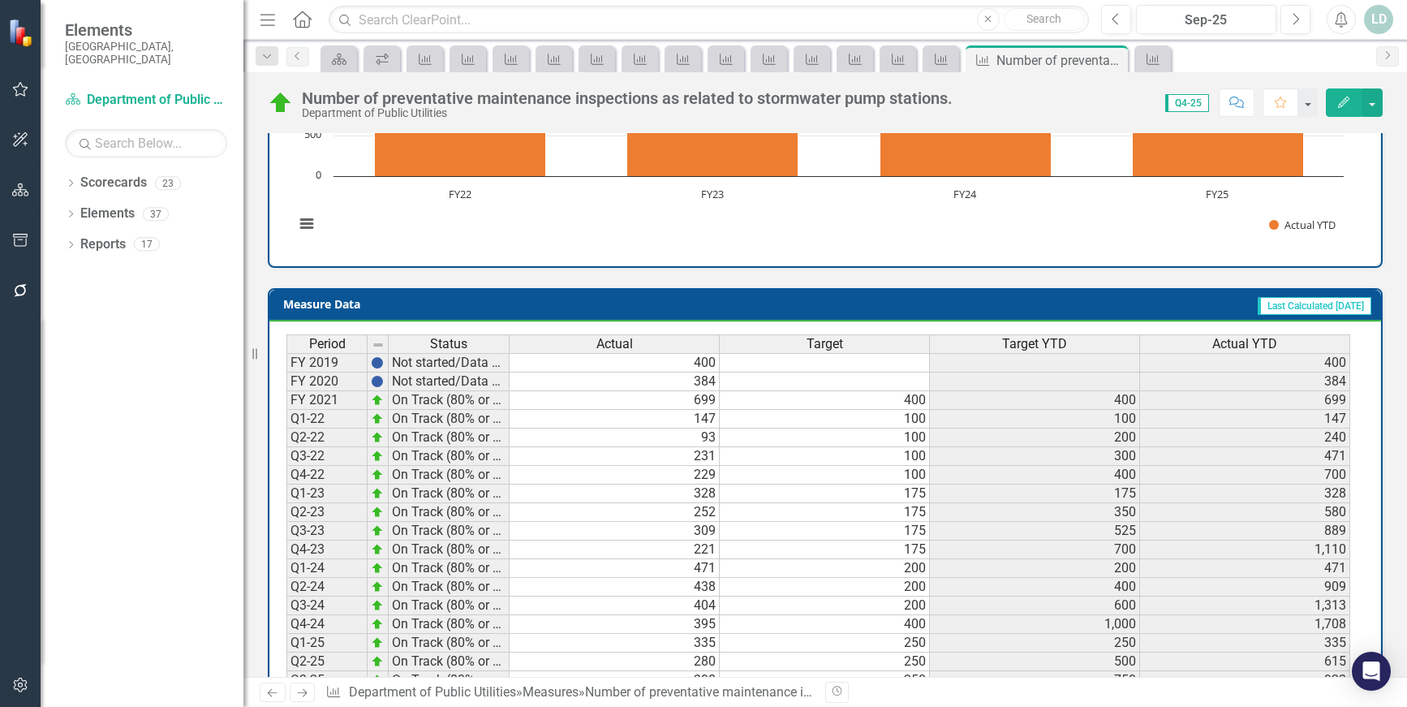
scroll to position [617, 0]
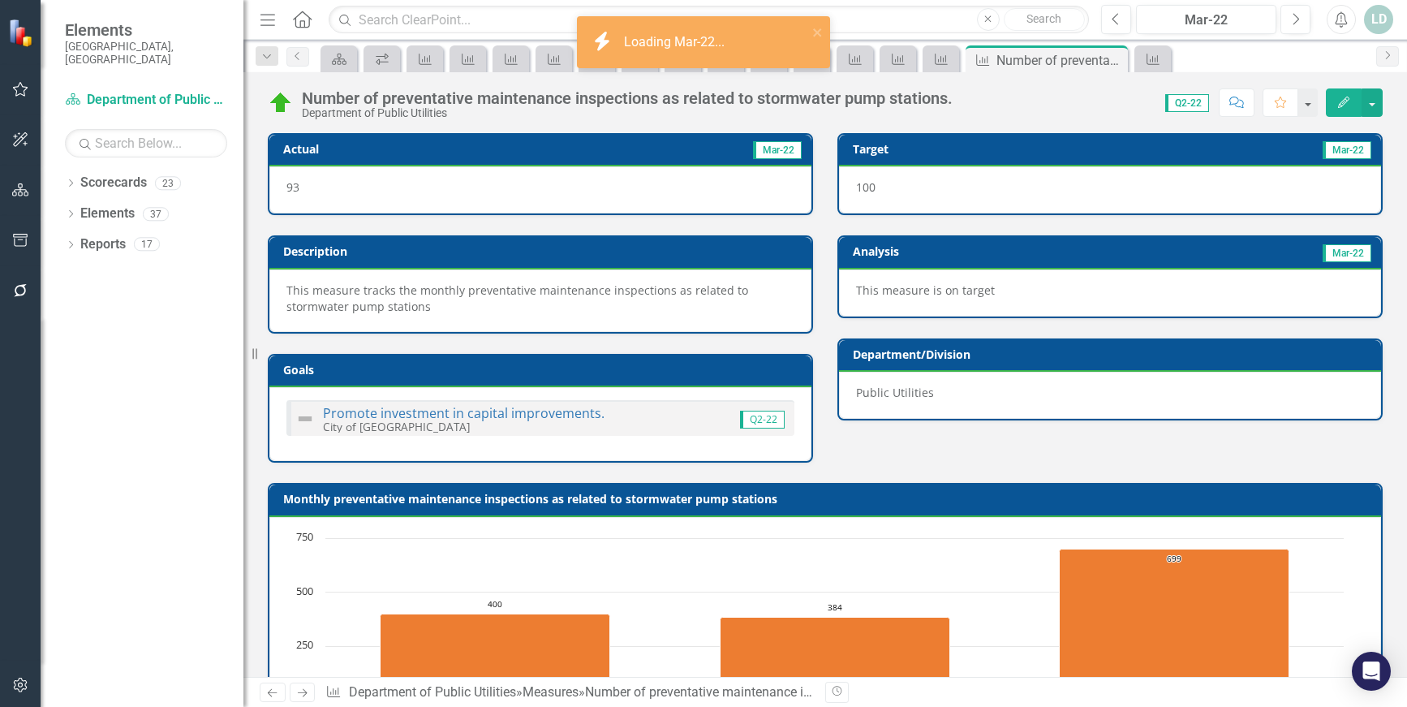
scroll to position [617, 0]
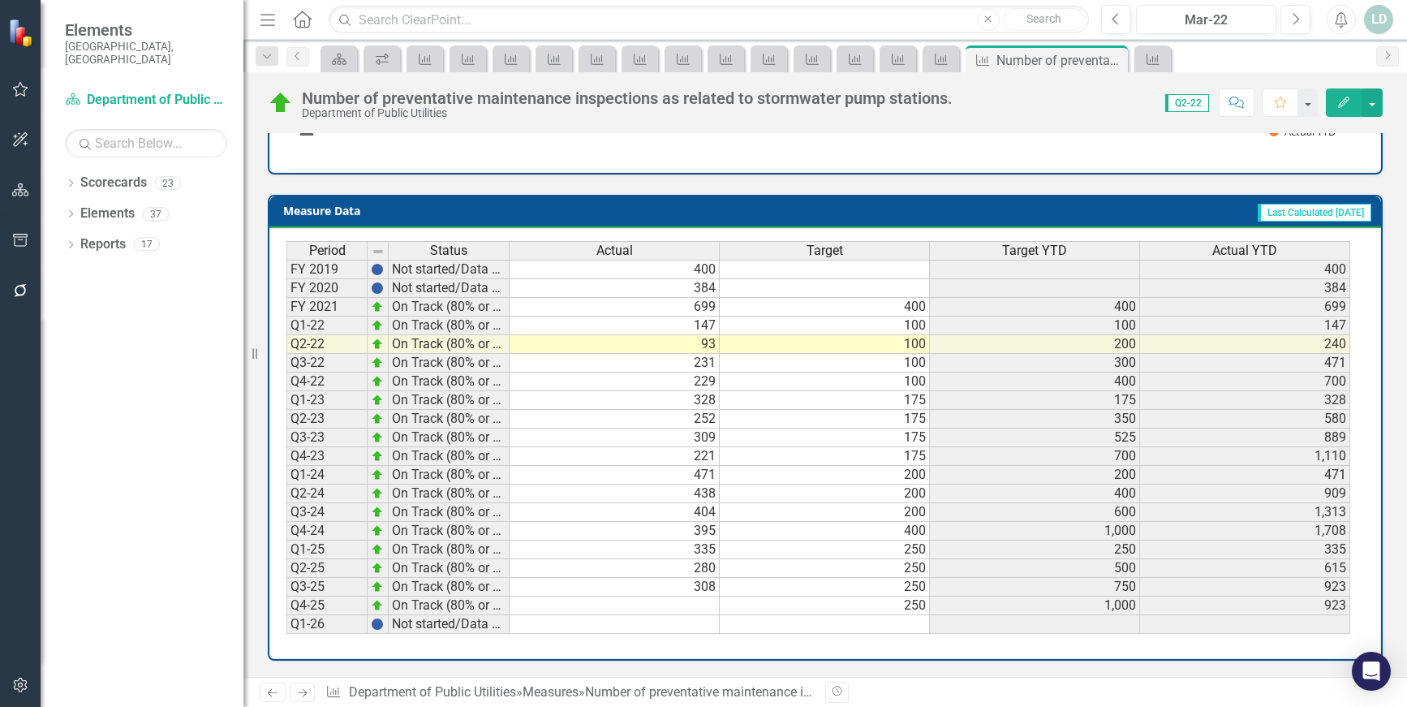
click at [668, 602] on td at bounding box center [614, 605] width 210 height 19
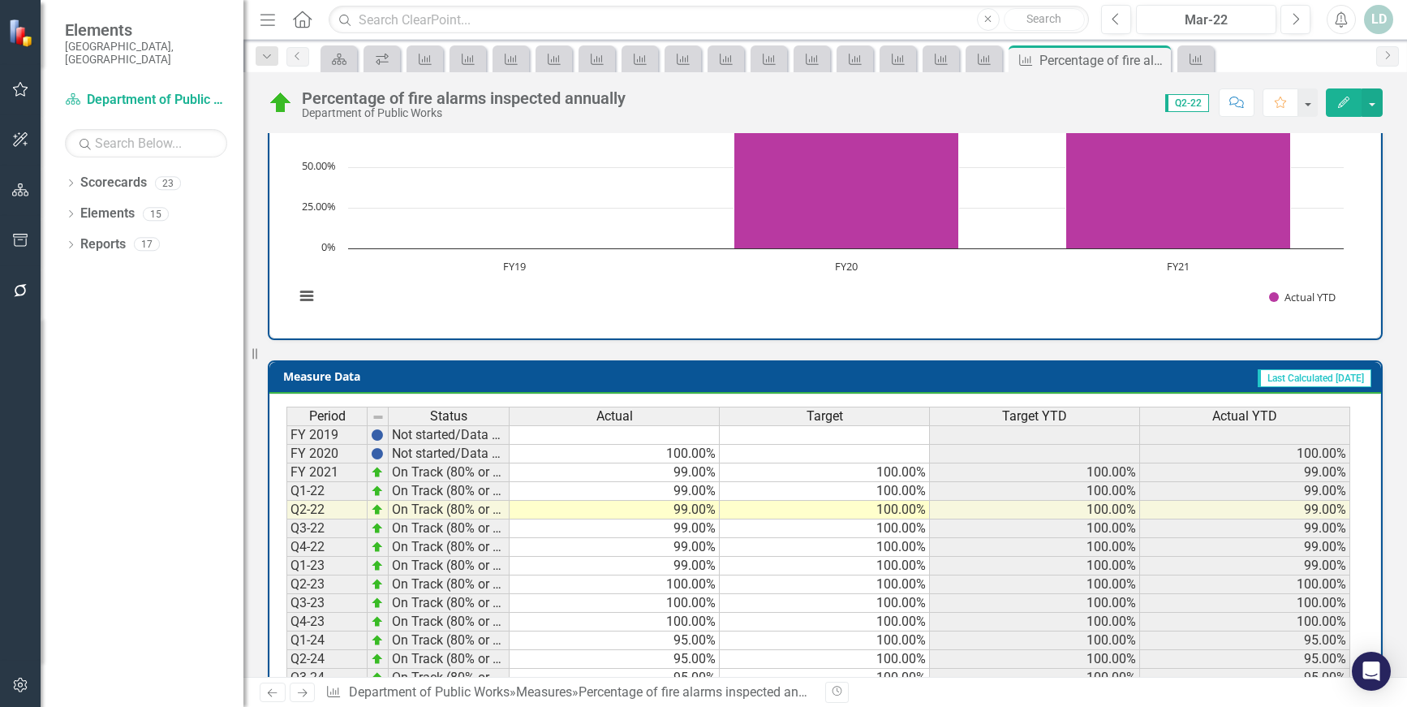
scroll to position [617, 0]
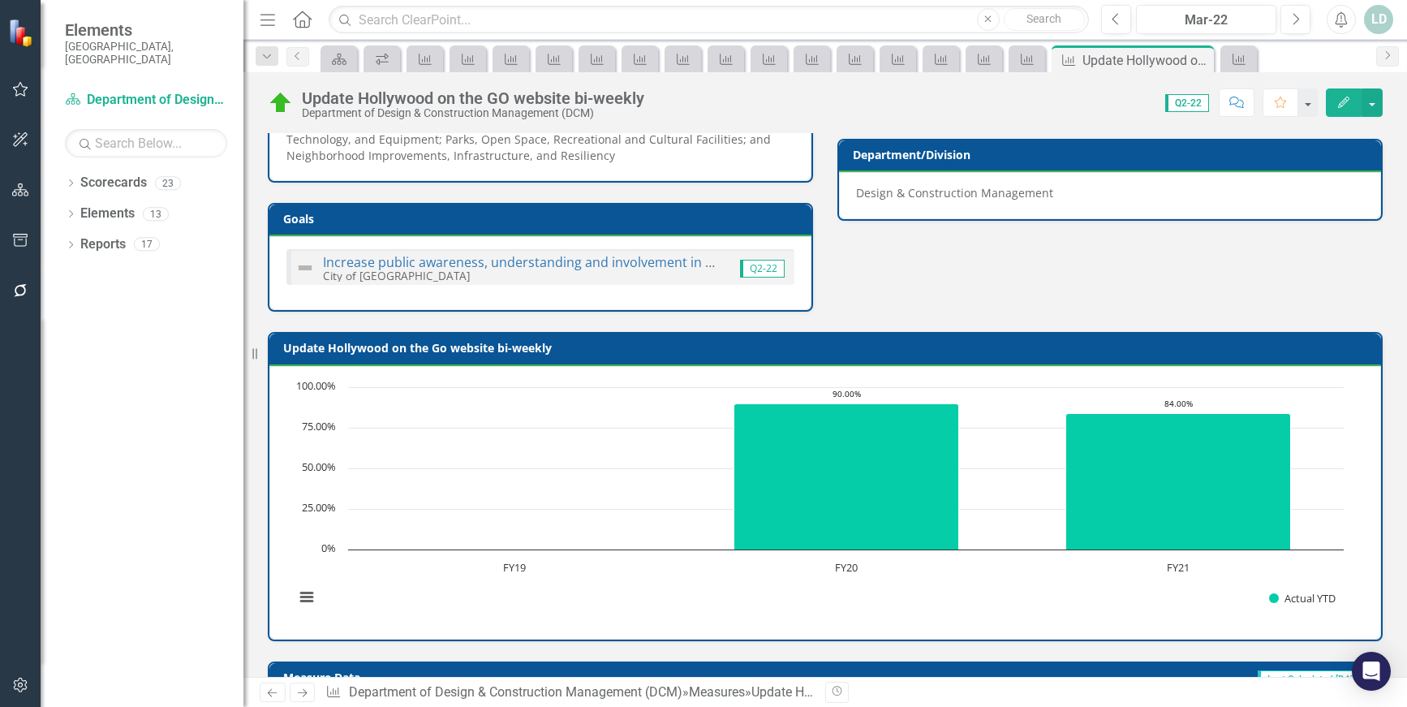
scroll to position [666, 0]
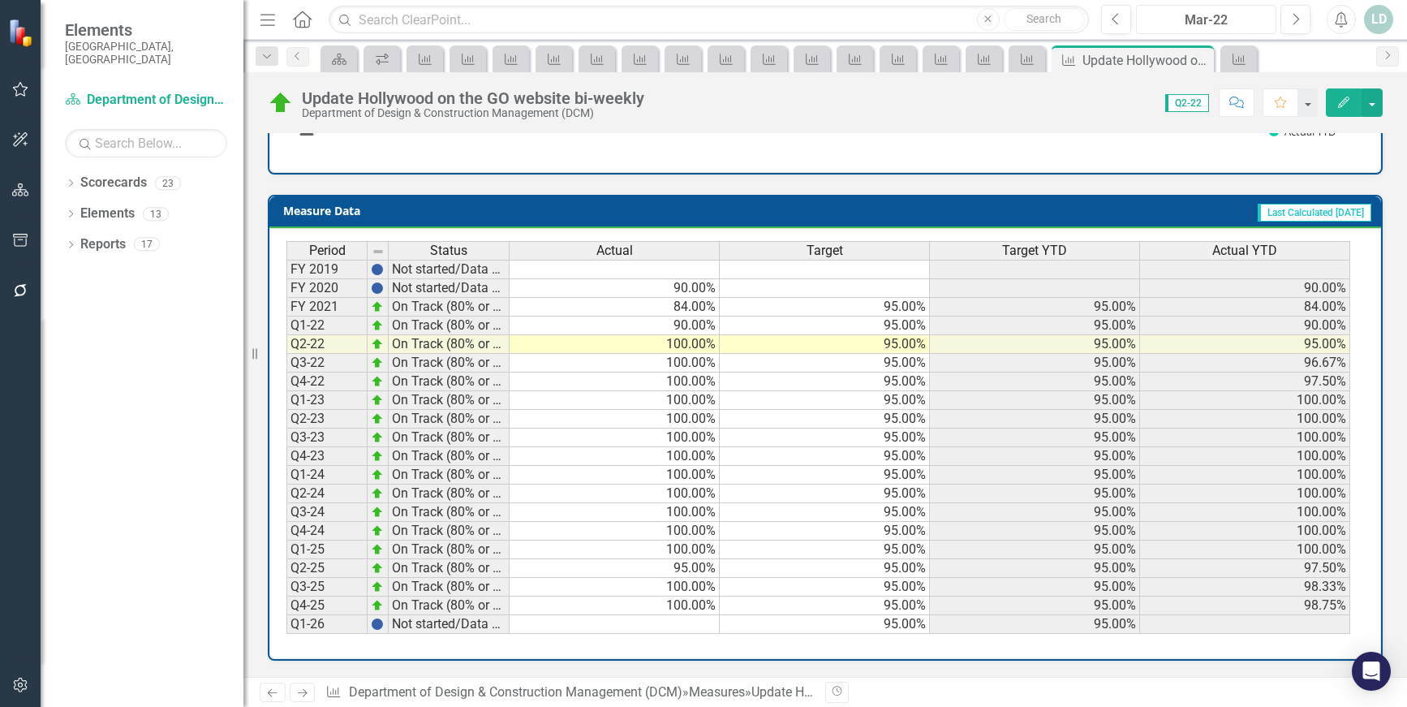
click at [1168, 14] on div "Mar-22" at bounding box center [1205, 20] width 129 height 19
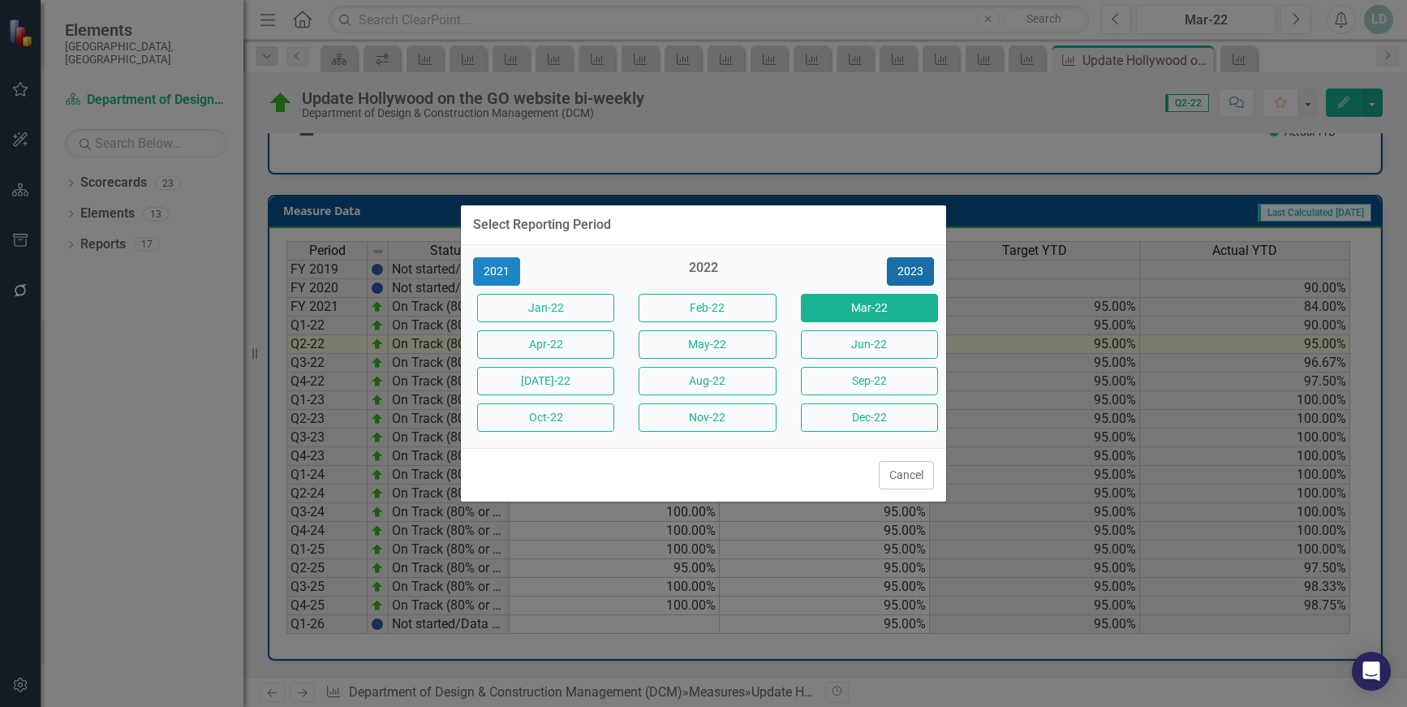
click at [910, 275] on button "2023" at bounding box center [910, 271] width 47 height 28
click at [913, 269] on button "2024" at bounding box center [910, 271] width 47 height 28
click at [913, 269] on button "2025" at bounding box center [910, 271] width 47 height 28
click at [880, 377] on button "Sep-25" at bounding box center [869, 381] width 137 height 28
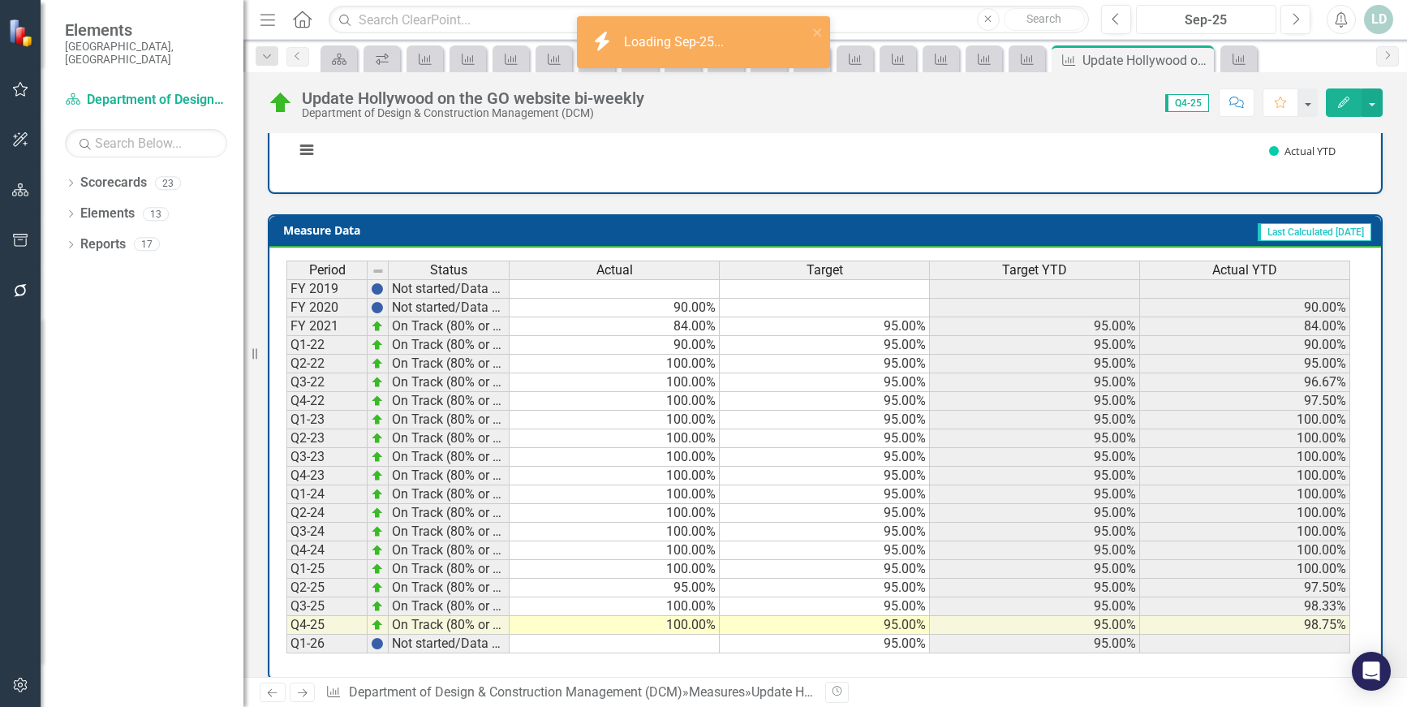
scroll to position [666, 0]
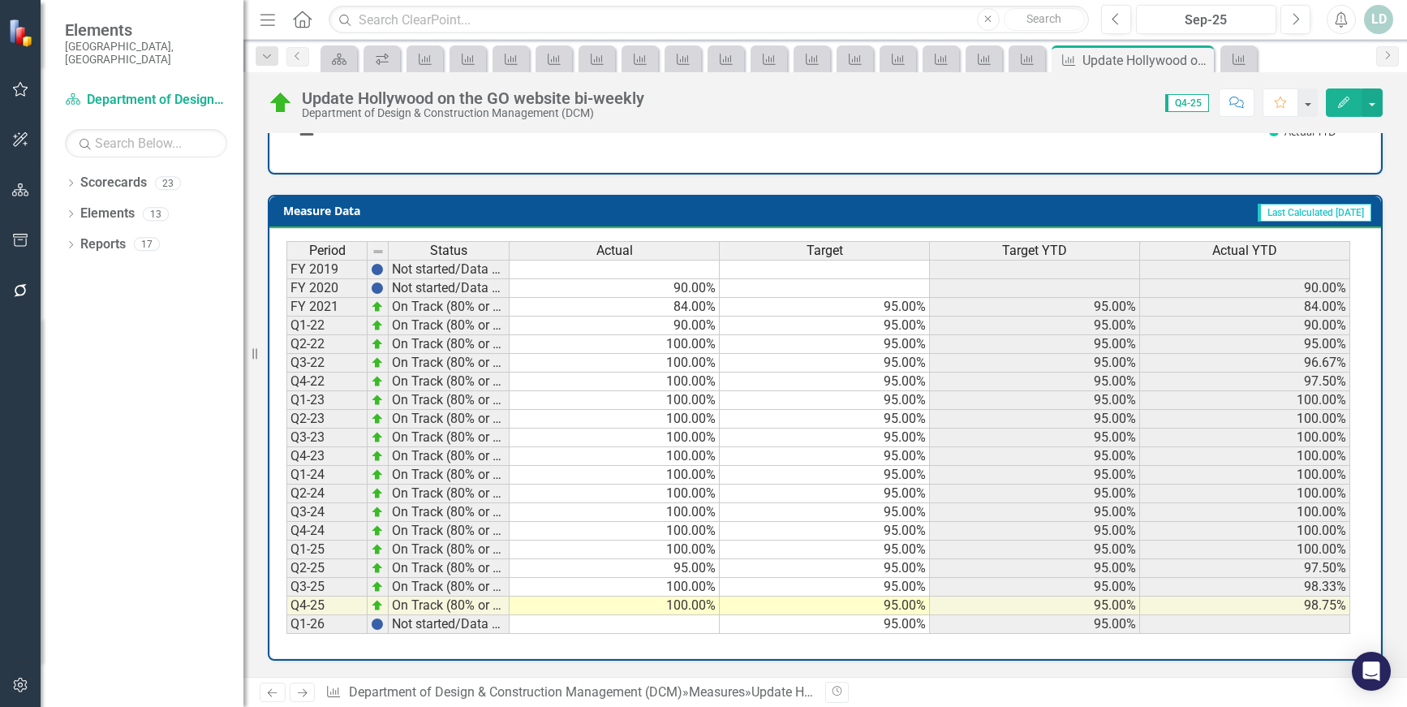
click at [302, 694] on icon "Next" at bounding box center [302, 692] width 14 height 11
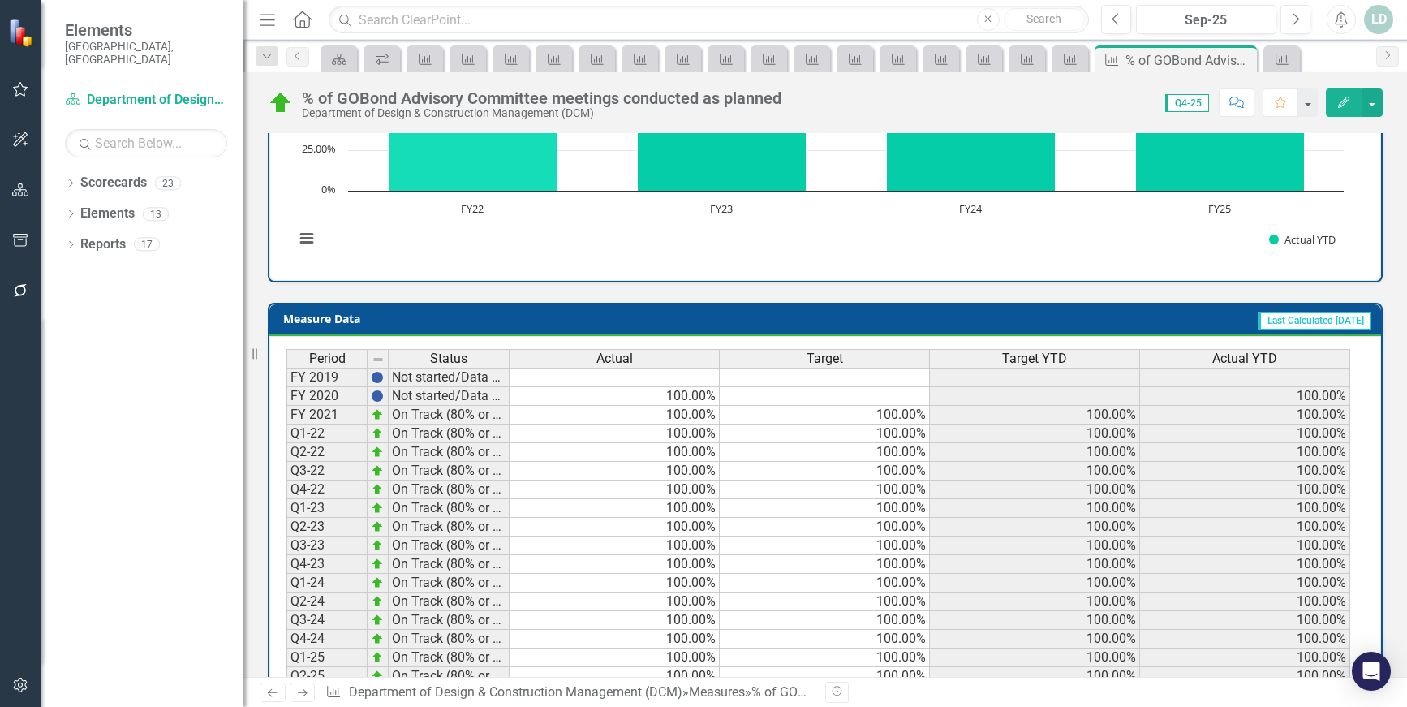
scroll to position [666, 0]
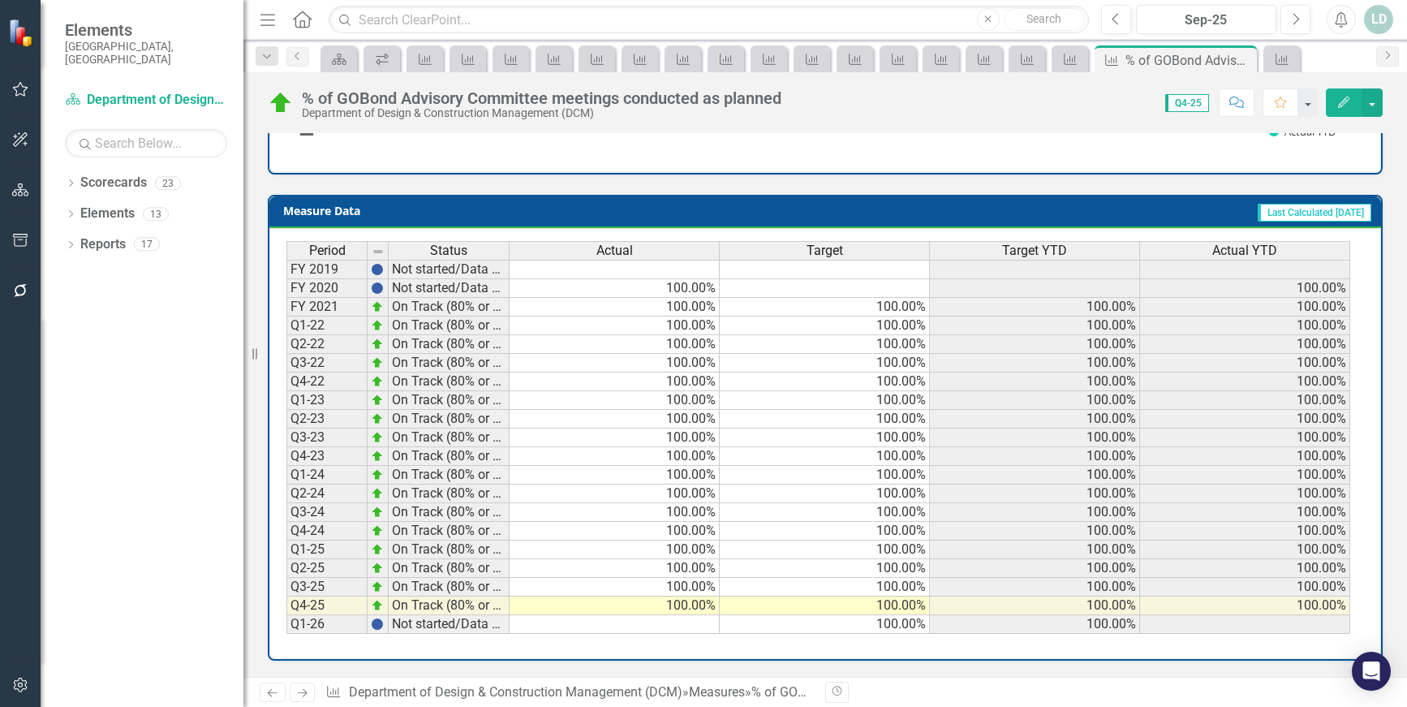
drag, startPoint x: 298, startPoint y: 693, endPoint x: 307, endPoint y: 683, distance: 13.2
click at [299, 694] on icon "Next" at bounding box center [302, 692] width 14 height 11
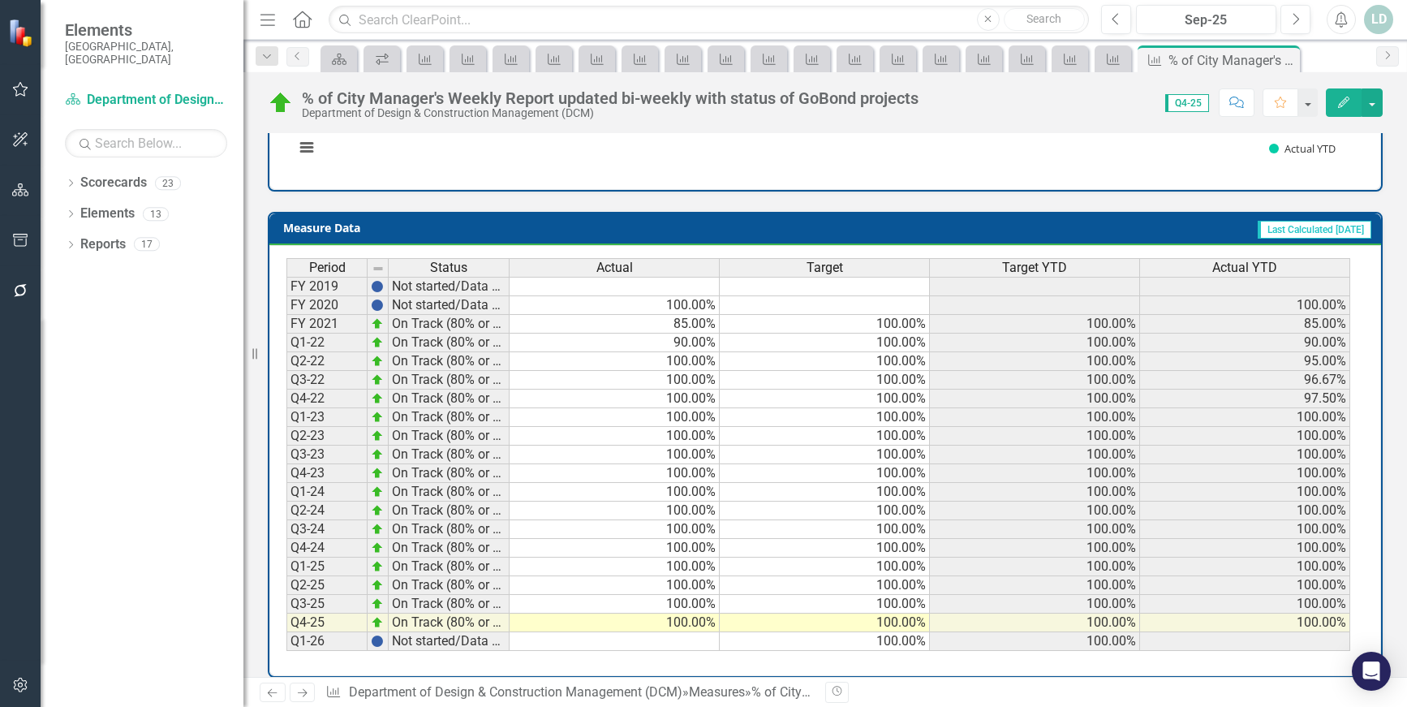
scroll to position [617, 0]
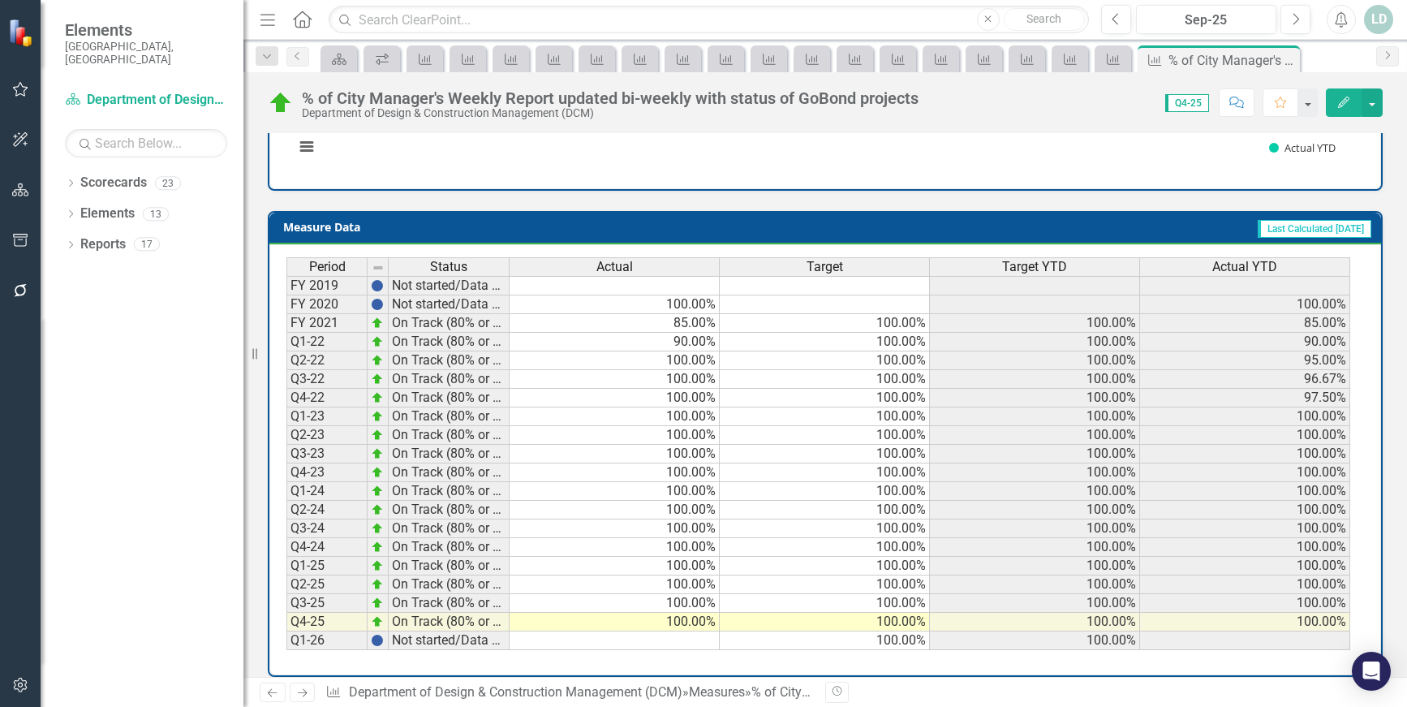
click at [299, 694] on icon "Next" at bounding box center [302, 692] width 14 height 11
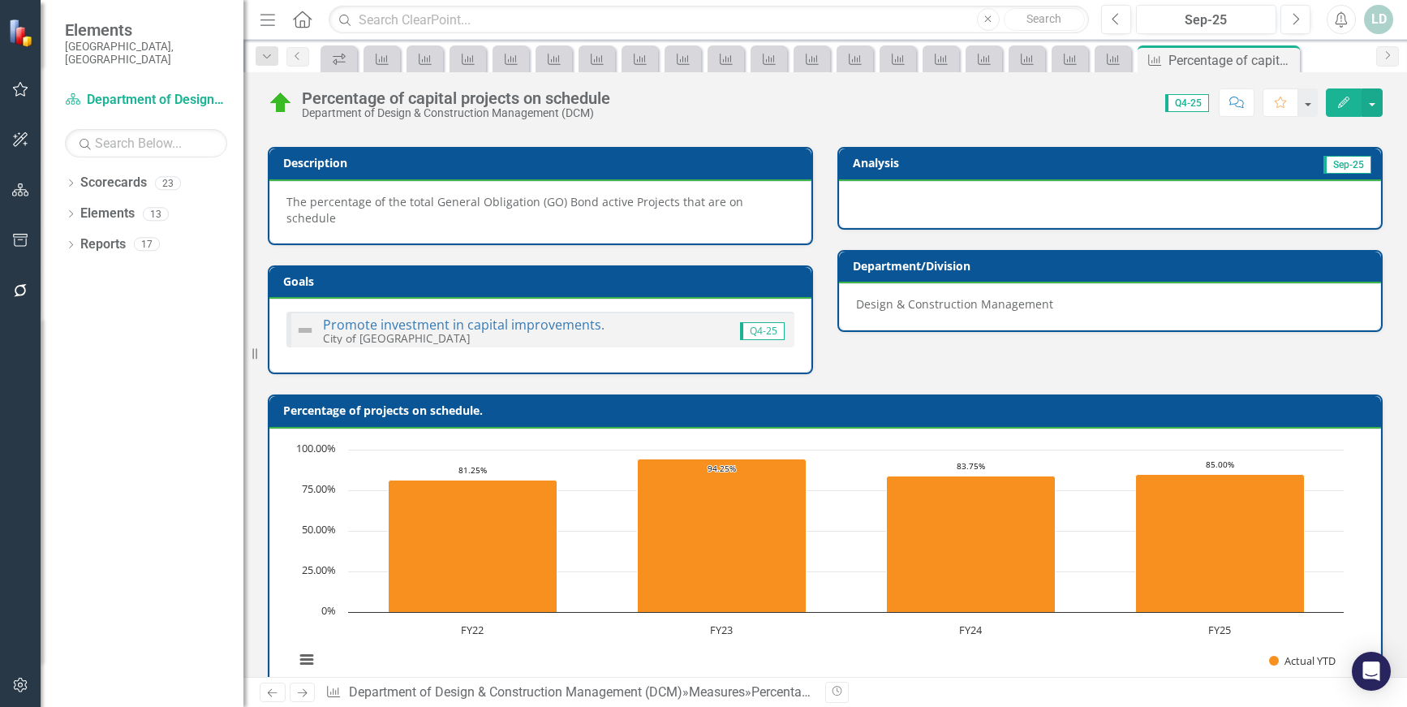
scroll to position [602, 0]
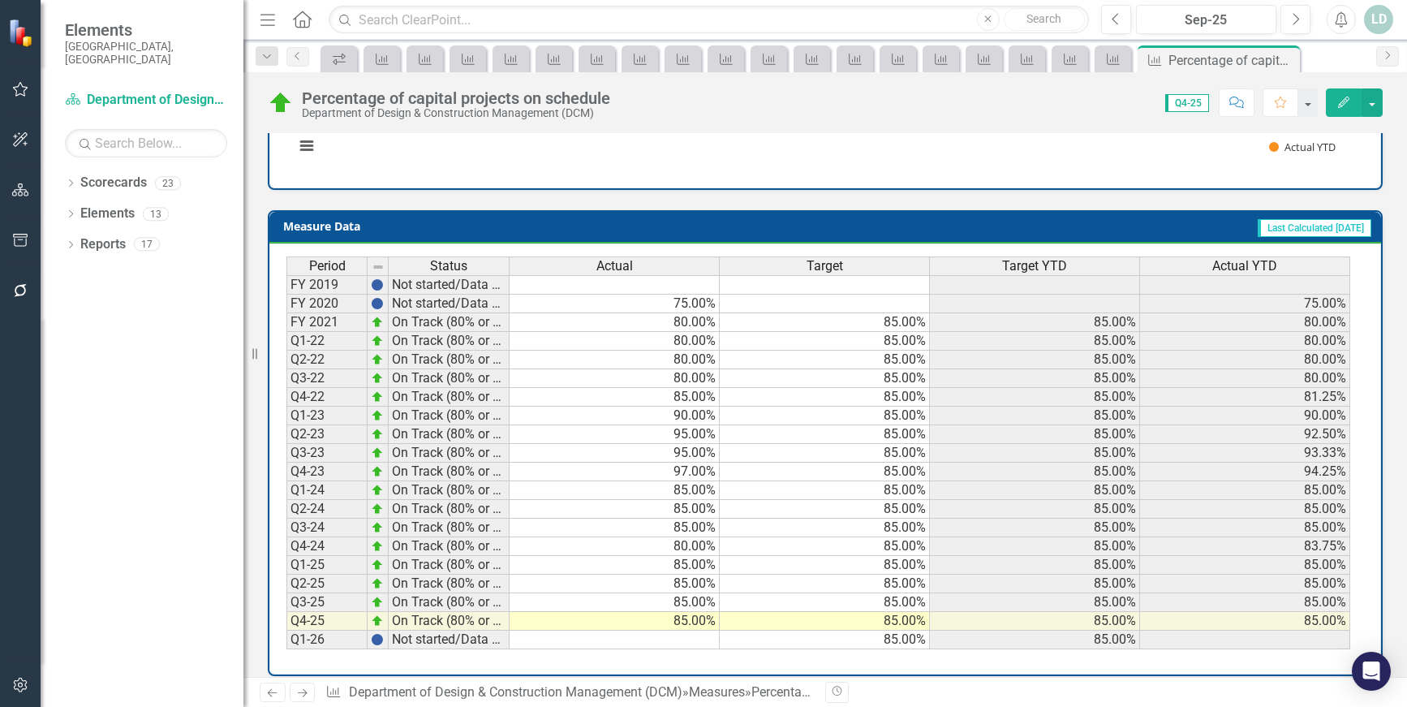
click at [303, 688] on icon "Next" at bounding box center [302, 692] width 14 height 11
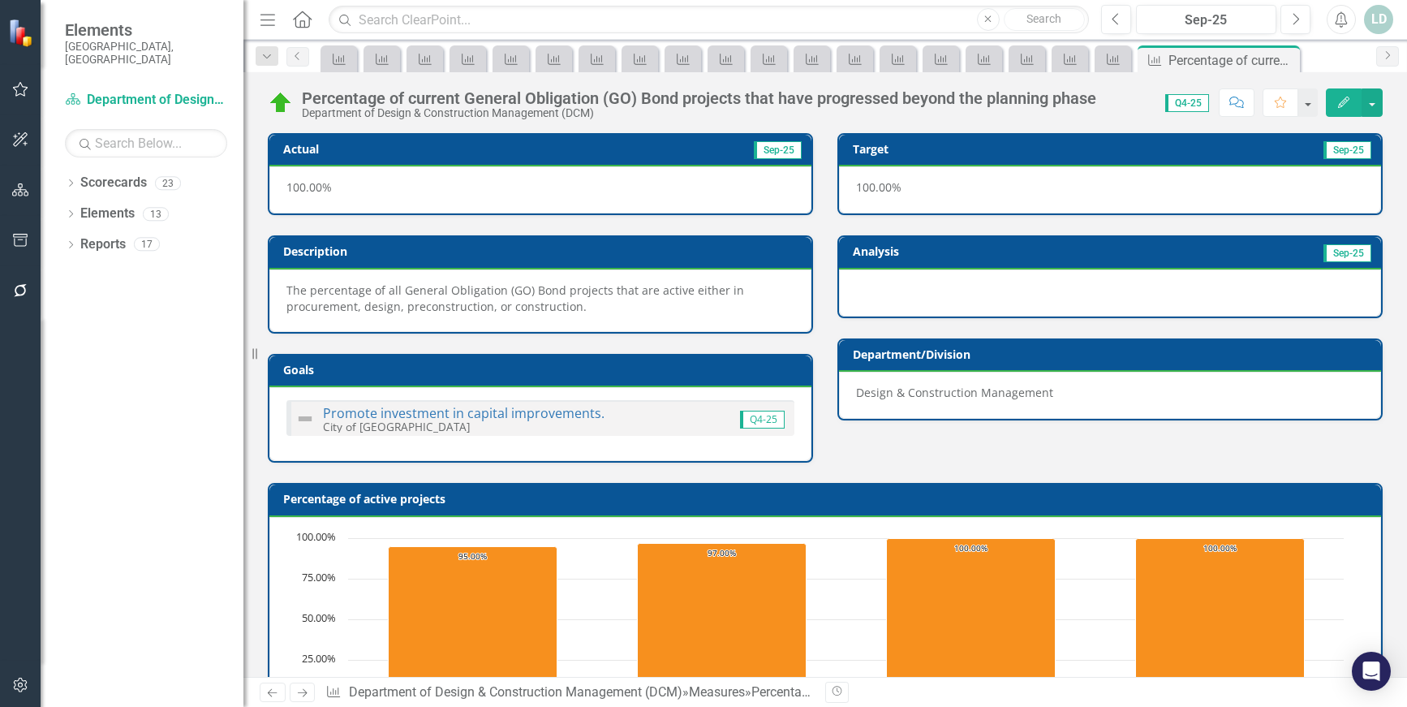
scroll to position [617, 0]
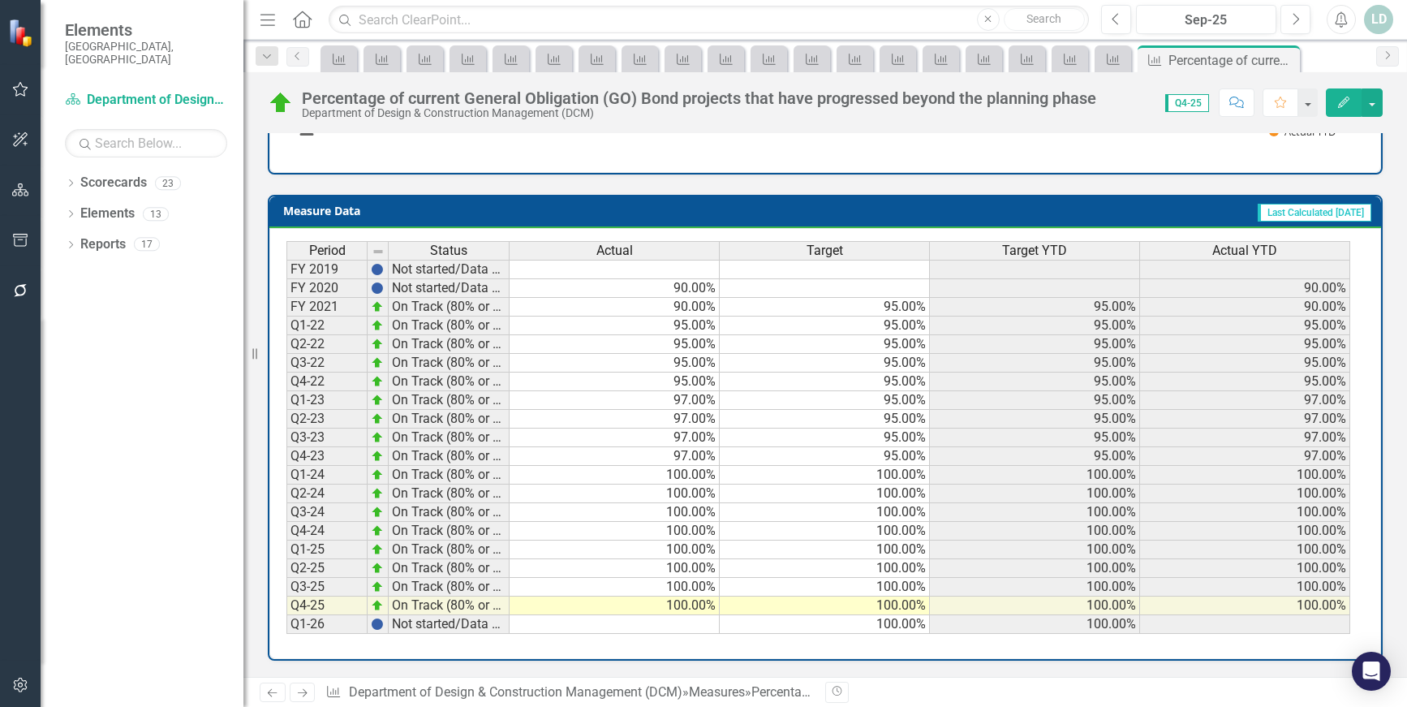
click at [304, 692] on icon "Next" at bounding box center [302, 692] width 14 height 11
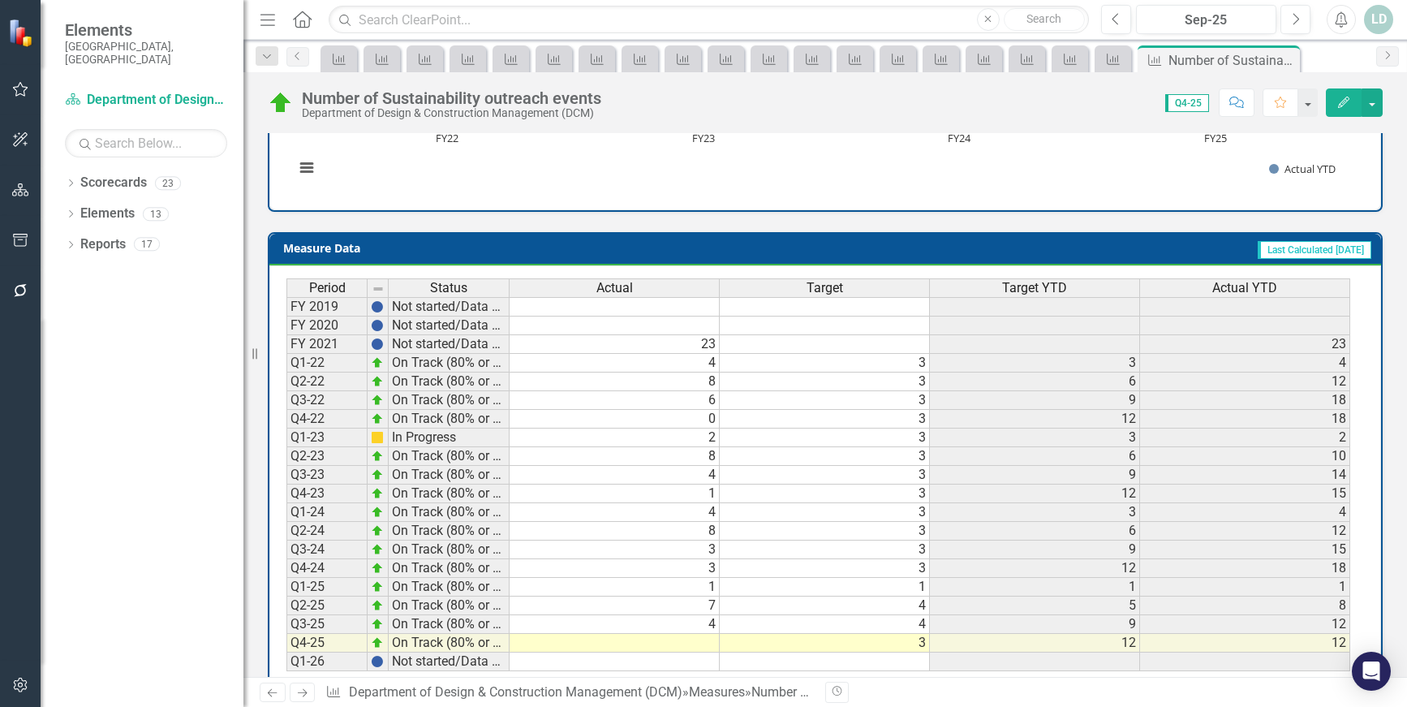
scroll to position [602, 0]
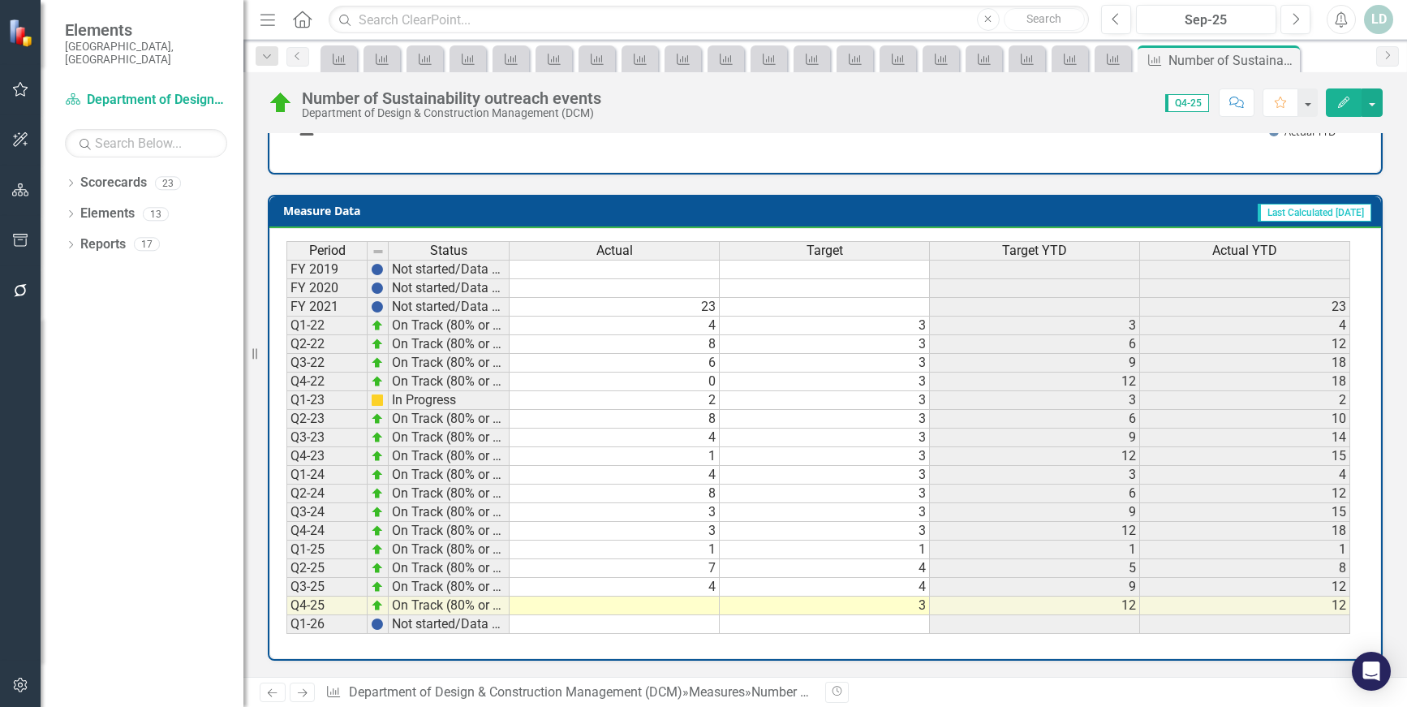
click at [300, 693] on icon "Next" at bounding box center [302, 692] width 14 height 11
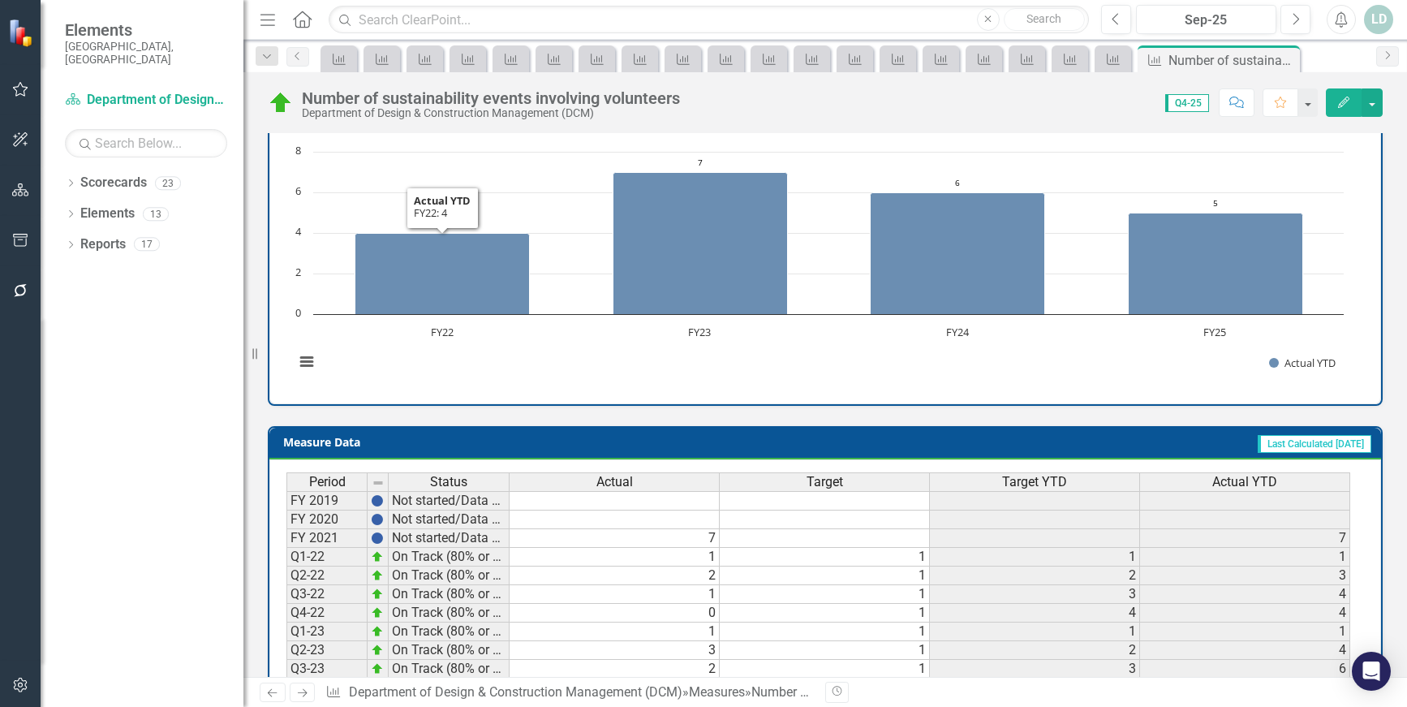
scroll to position [602, 0]
